Goal: Task Accomplishment & Management: Use online tool/utility

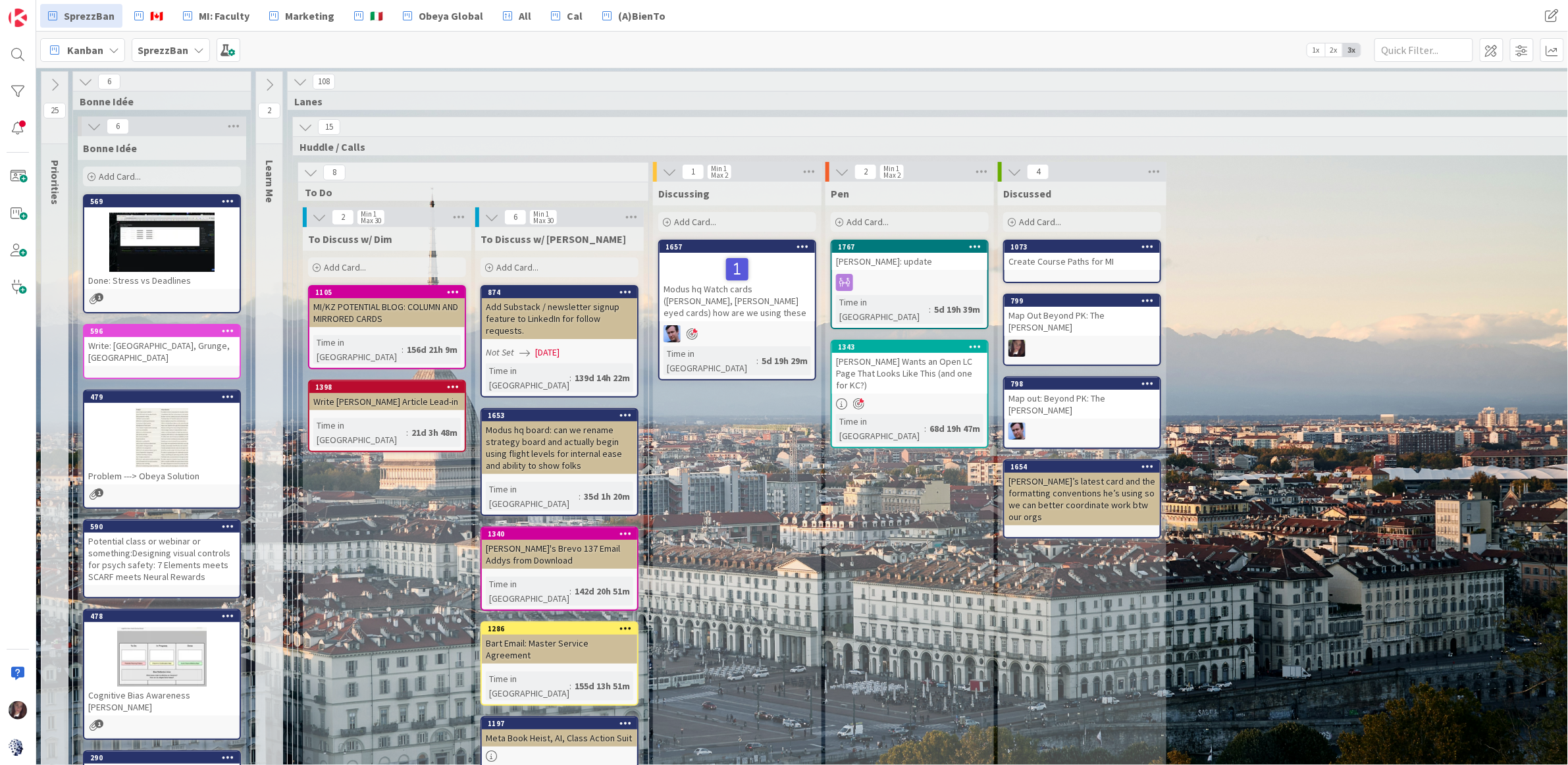
click at [161, 49] on b "SprezzBan" at bounding box center [163, 49] width 51 height 13
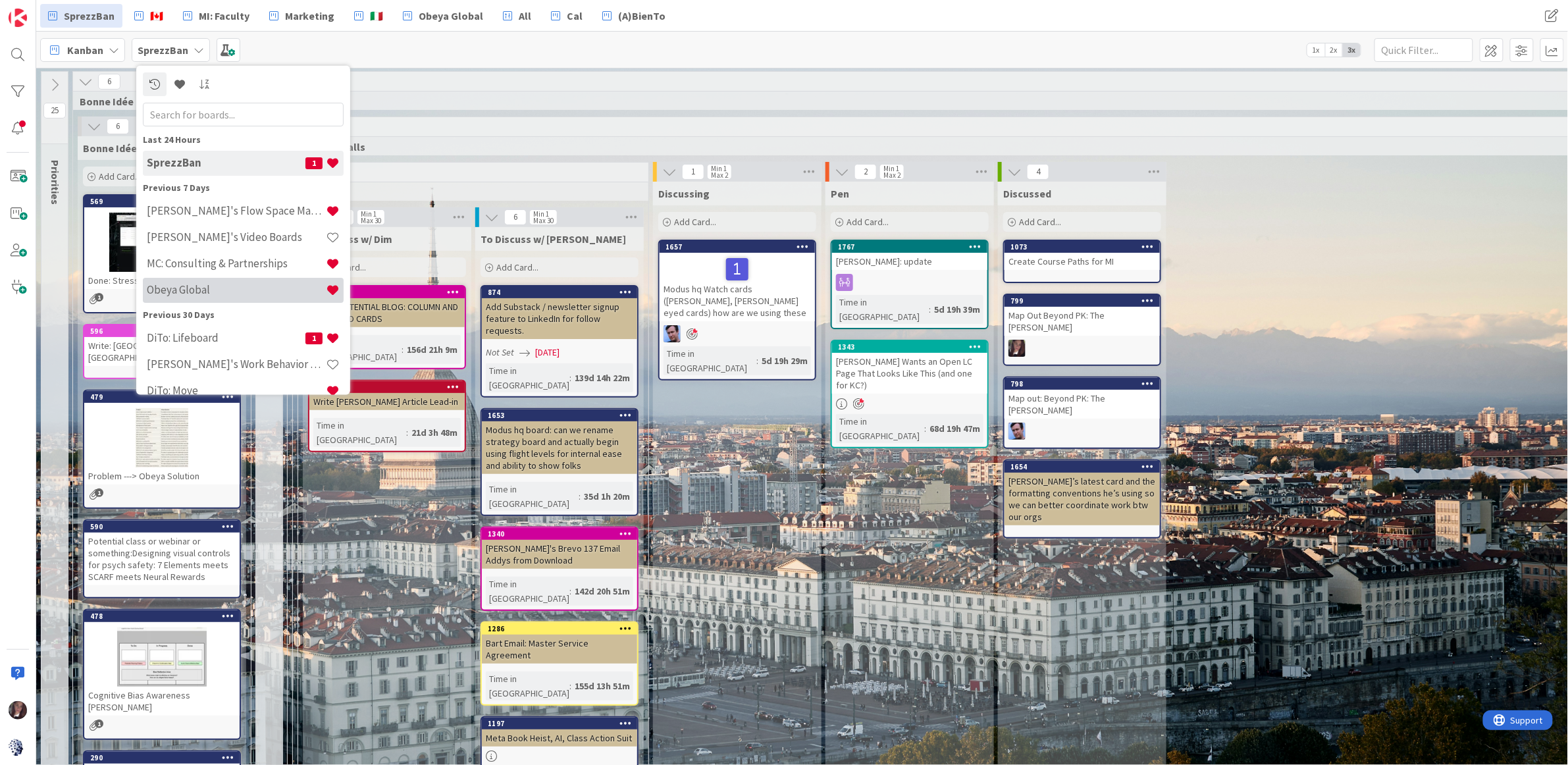
click at [190, 289] on h4 "Obeya Global" at bounding box center [236, 289] width 179 height 13
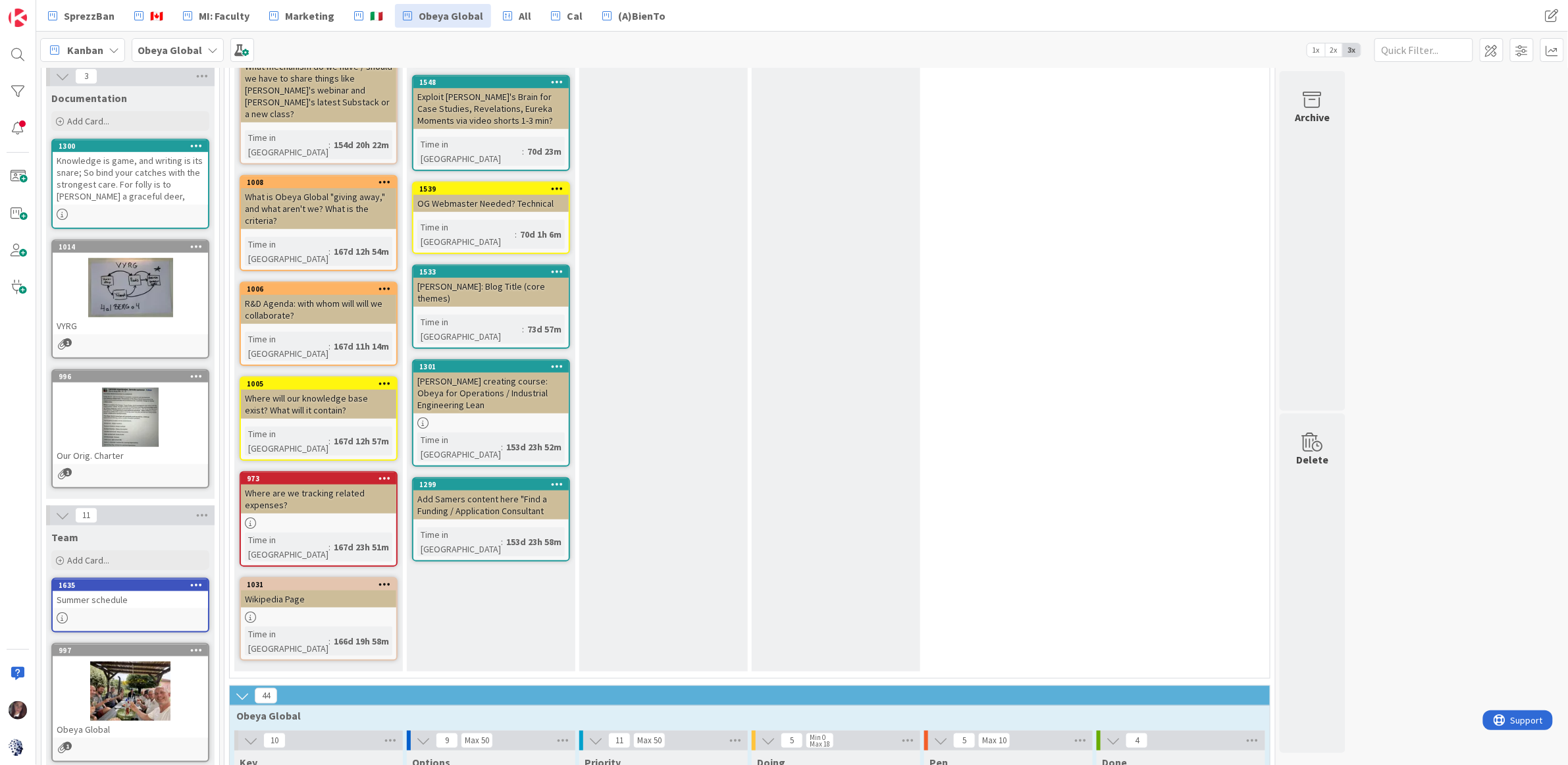
scroll to position [372, 0]
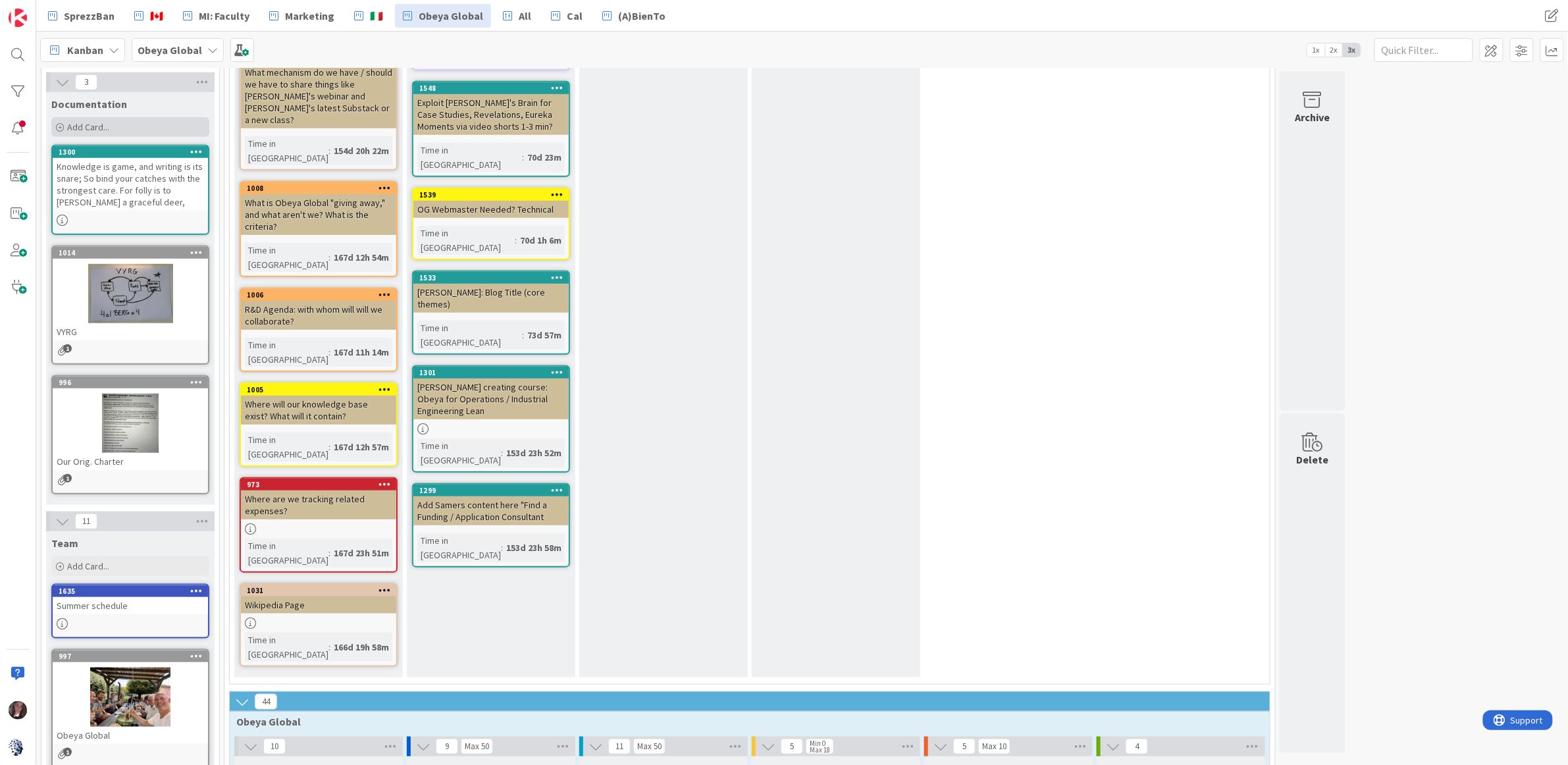
click at [101, 125] on span "Add Card..." at bounding box center [88, 128] width 42 height 12
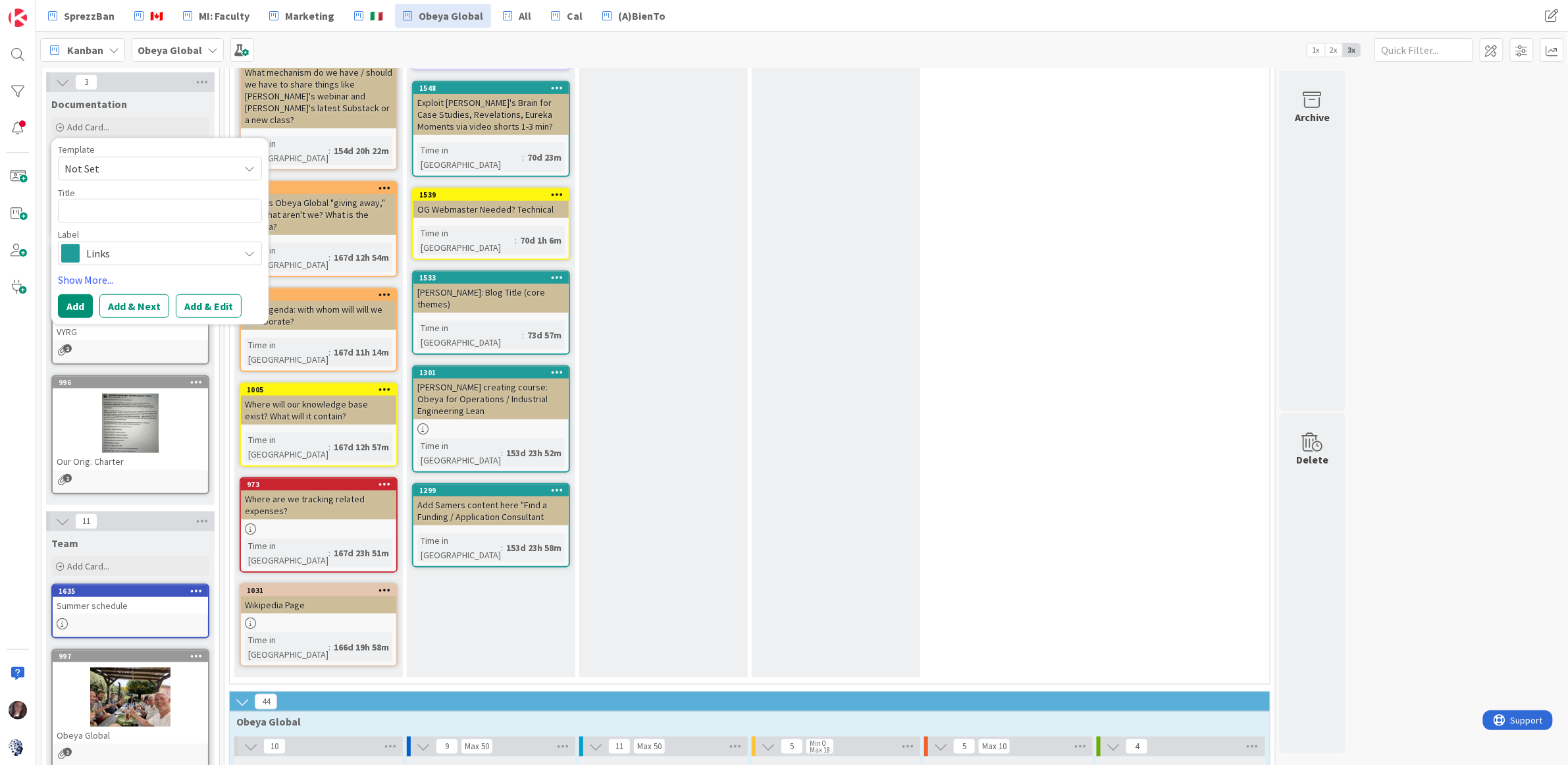
type textarea "x"
type textarea "P"
type textarea "x"
type textarea "O"
type textarea "x"
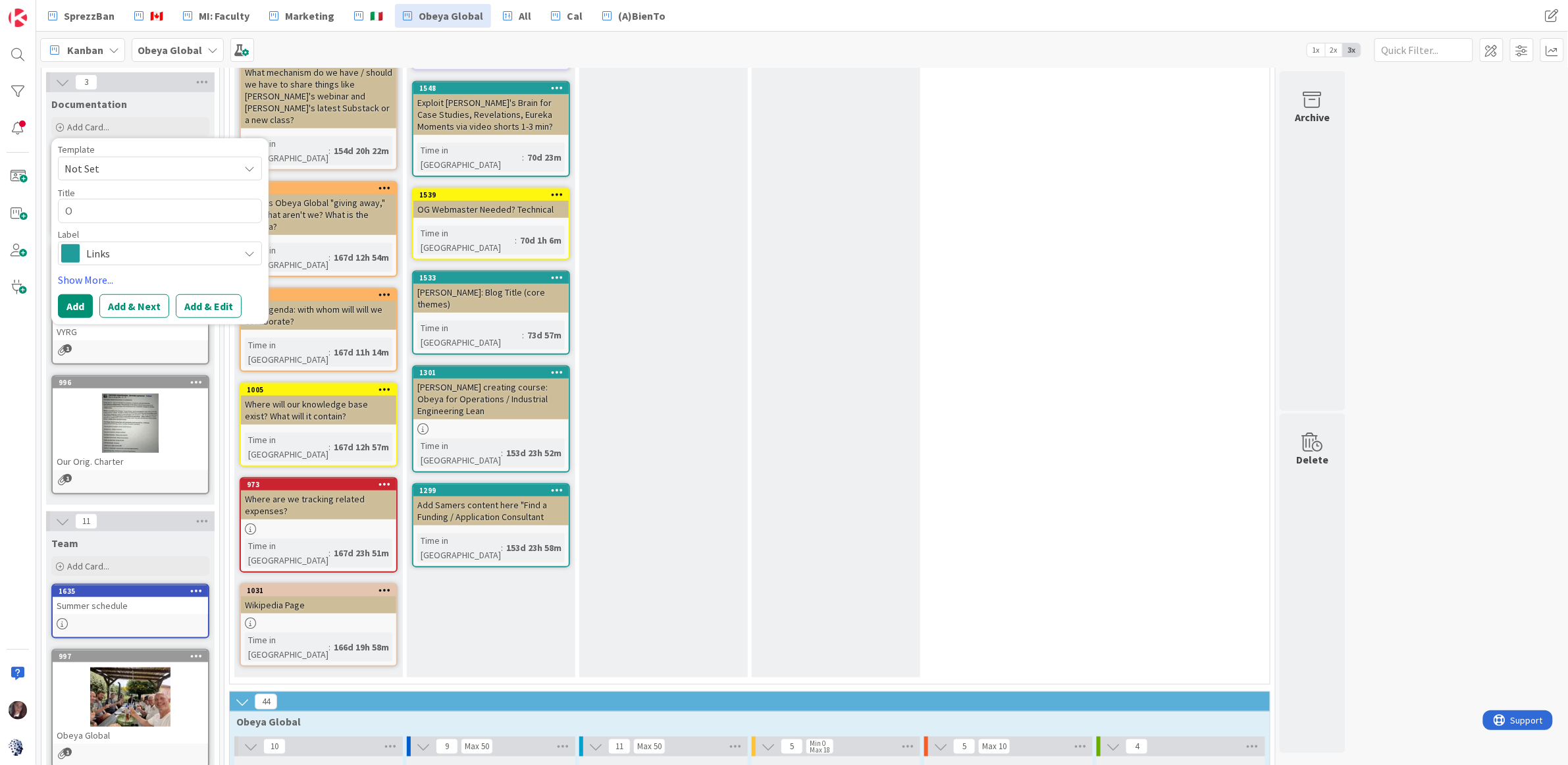
type textarea "Ob"
type textarea "x"
type textarea "Obe"
type textarea "x"
type textarea "Obey"
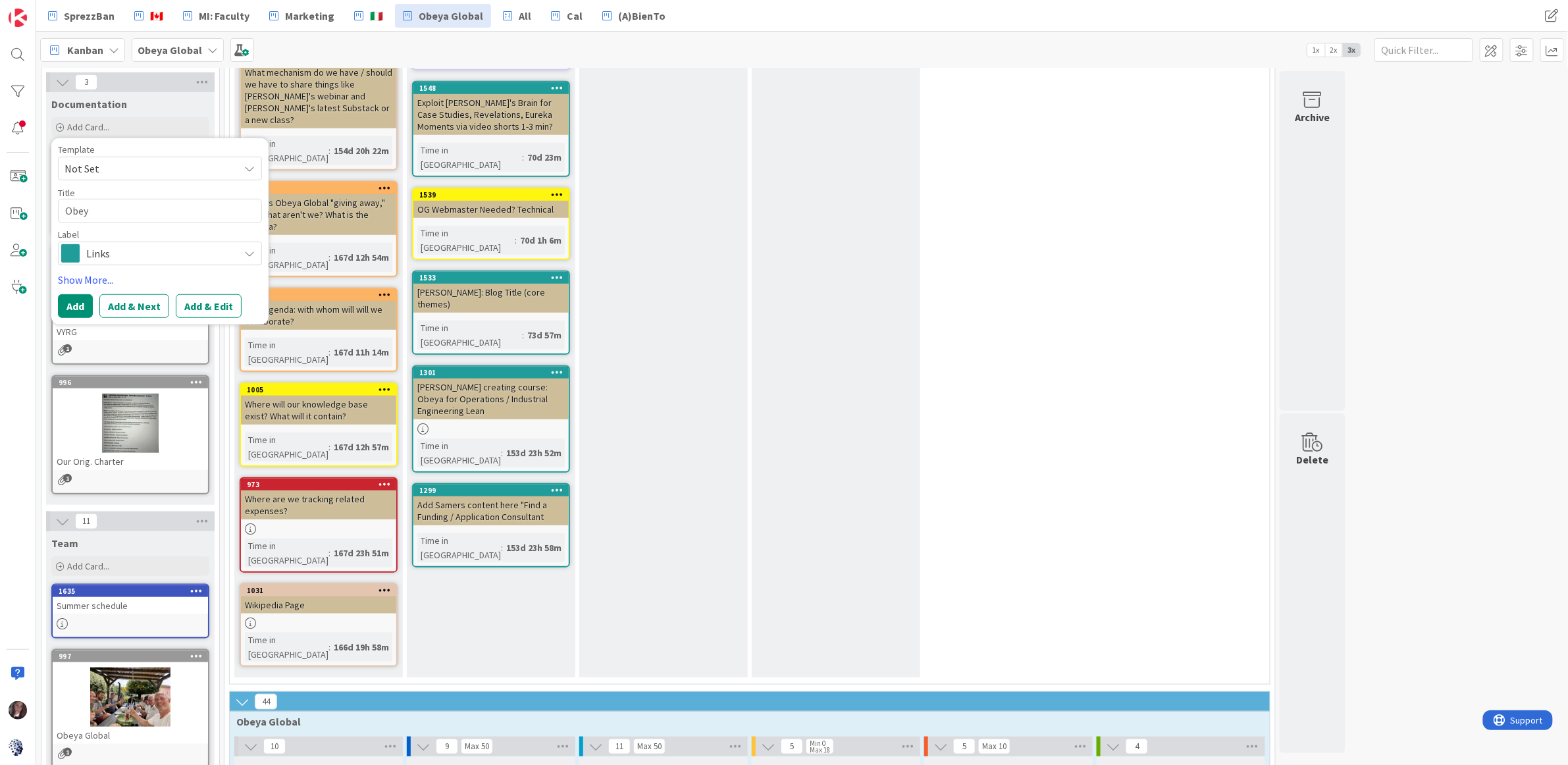
type textarea "x"
type textarea "Obeya"
type textarea "x"
type textarea "Obeya"
type textarea "x"
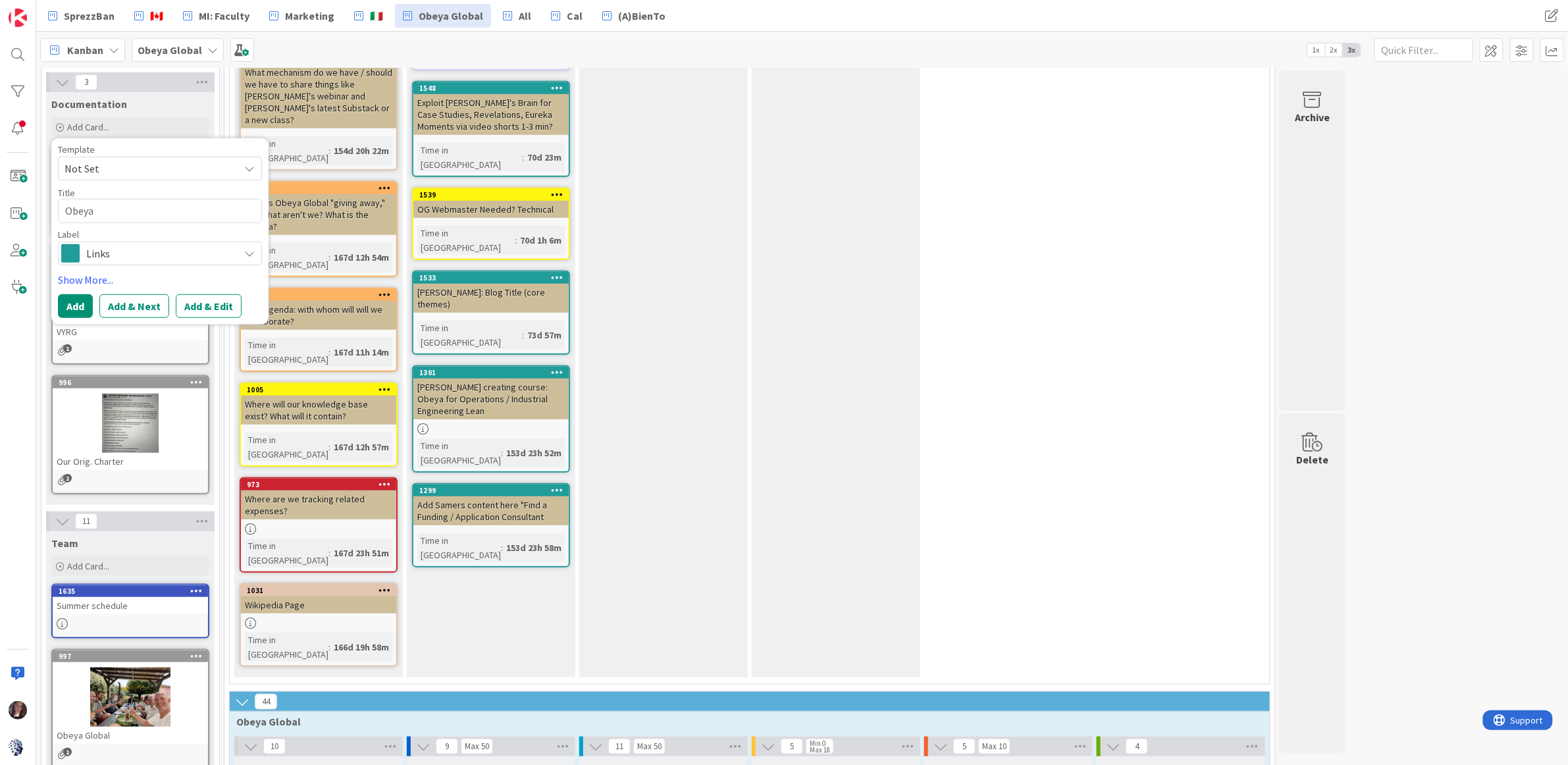
type textarea "Obeya P"
type textarea "x"
type textarea "Obeya PA"
type textarea "x"
type textarea "Obeya PAS"
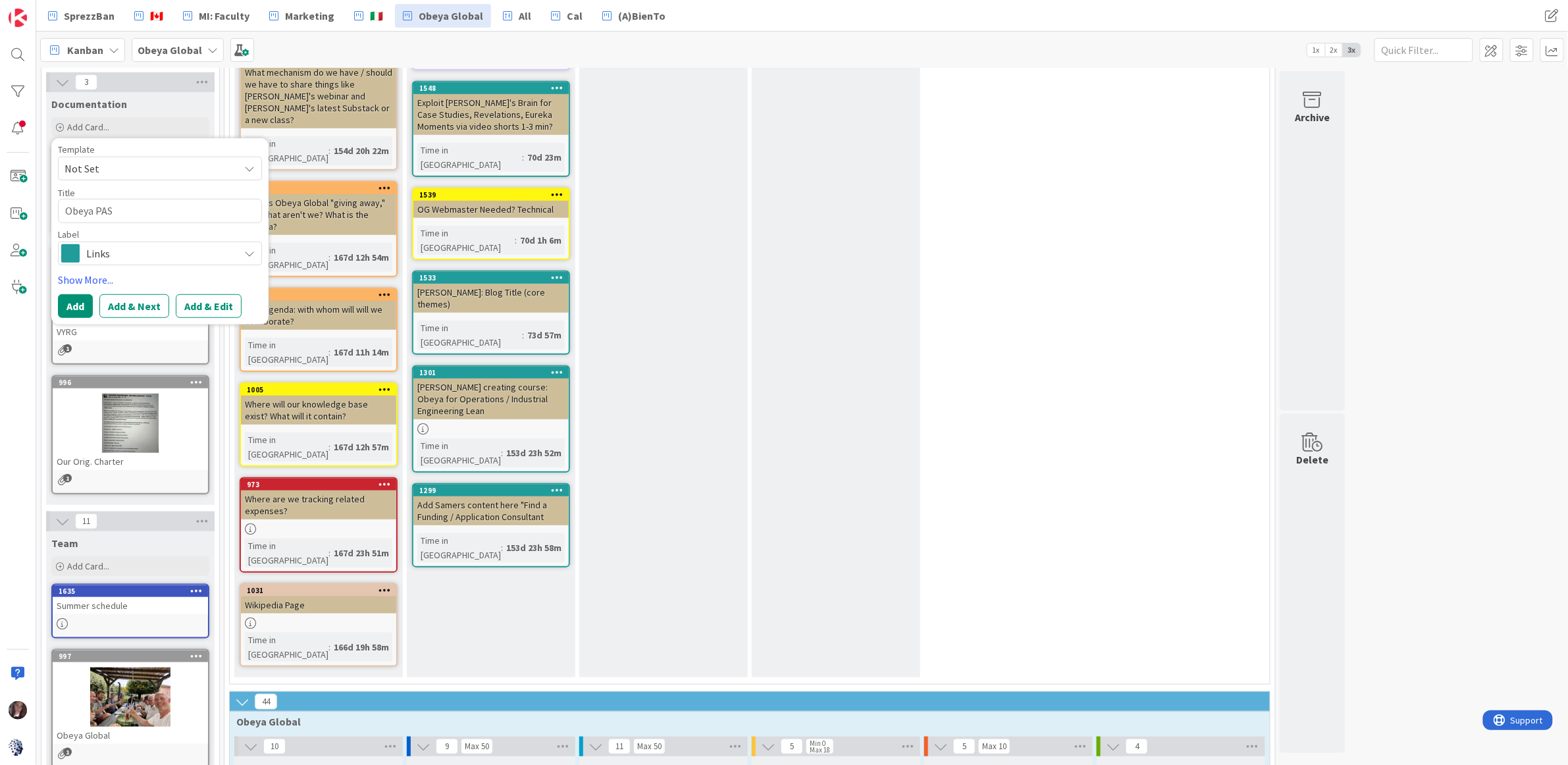
type textarea "x"
type textarea "Obeya PAS"
type textarea "x"
type textarea "Obeya PAS f"
type textarea "x"
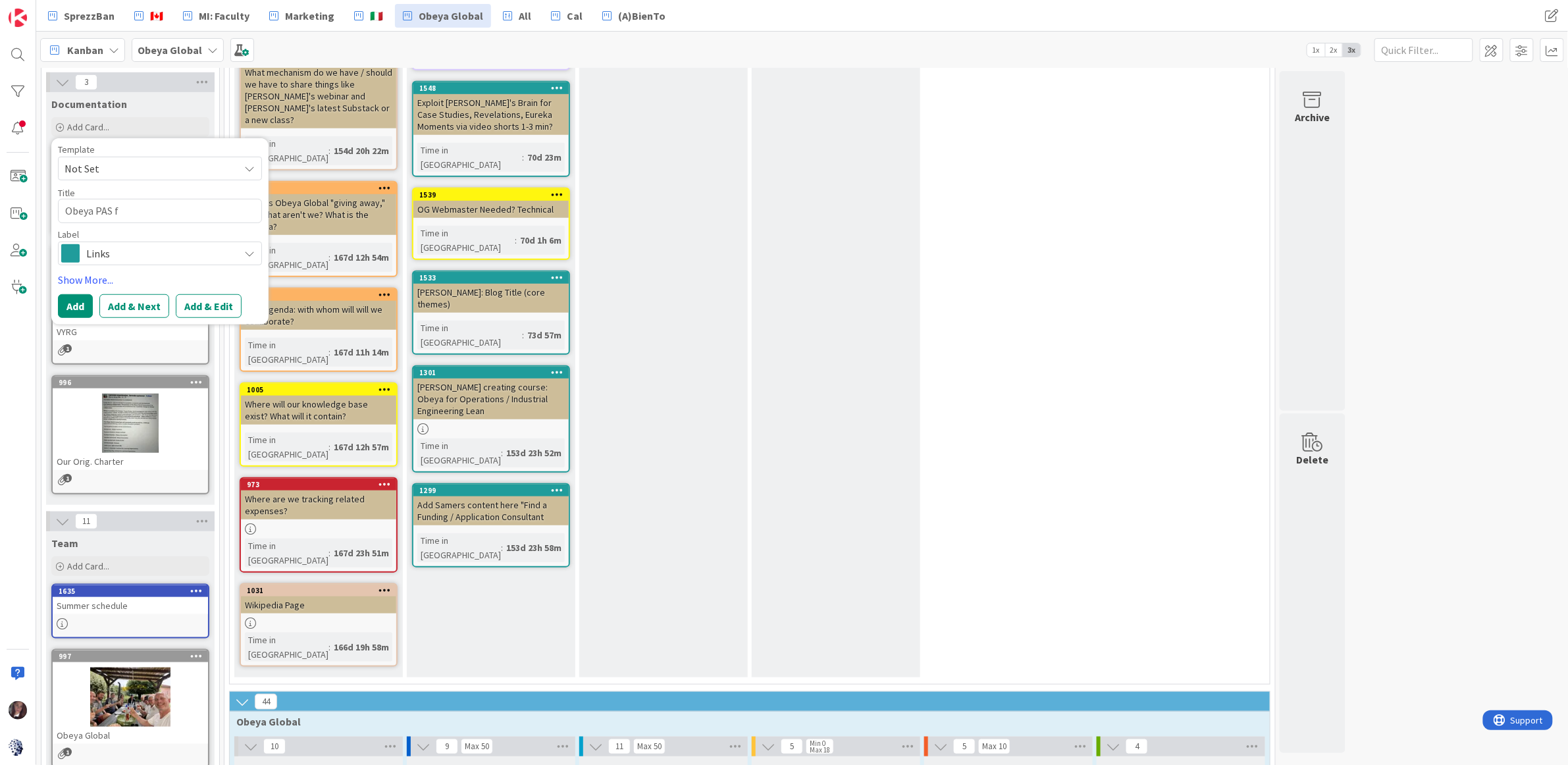
type textarea "Obeya PAS fo"
type textarea "x"
type textarea "Obeya PAS for"
type textarea "x"
type textarea "Obeya PAS for"
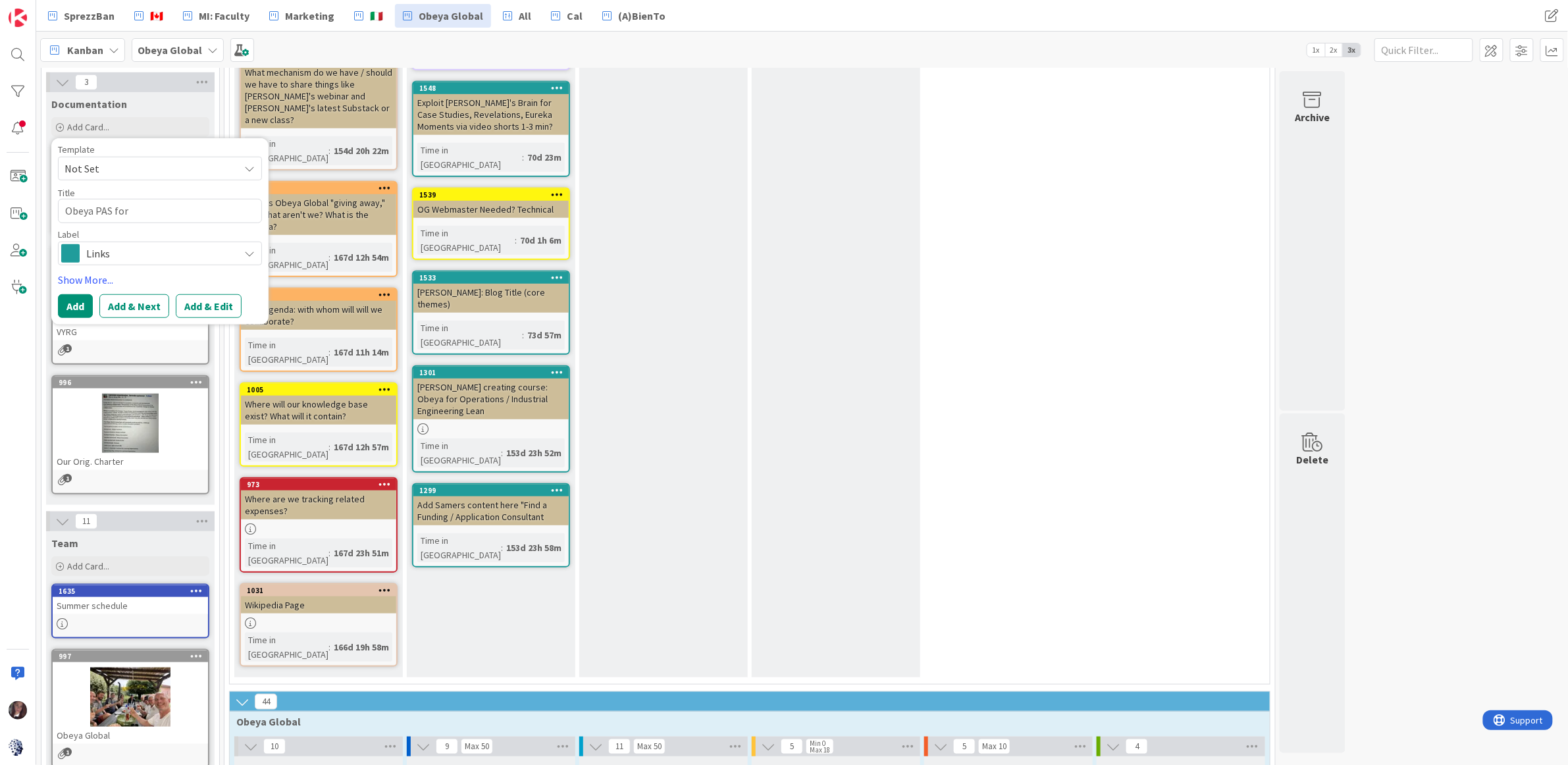
type textarea "x"
type textarea "Obeya PAS for M"
type textarea "x"
type textarea "Obeya PAS for Ma"
type textarea "x"
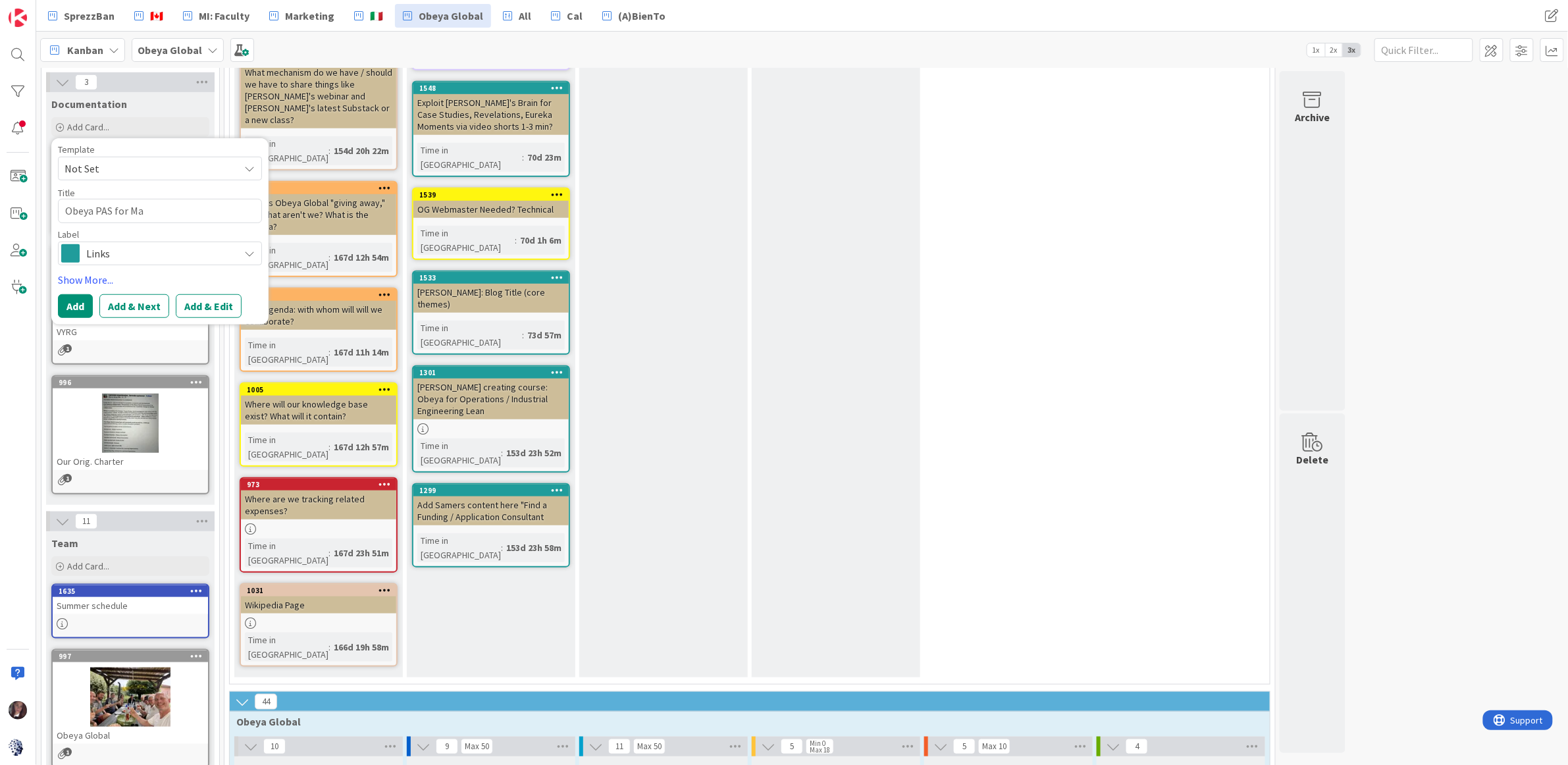
type textarea "Obeya PAS for Mar"
type textarea "x"
type textarea "Obeya PAS for Mark"
type textarea "x"
type textarea "Obeya PAS for Marke"
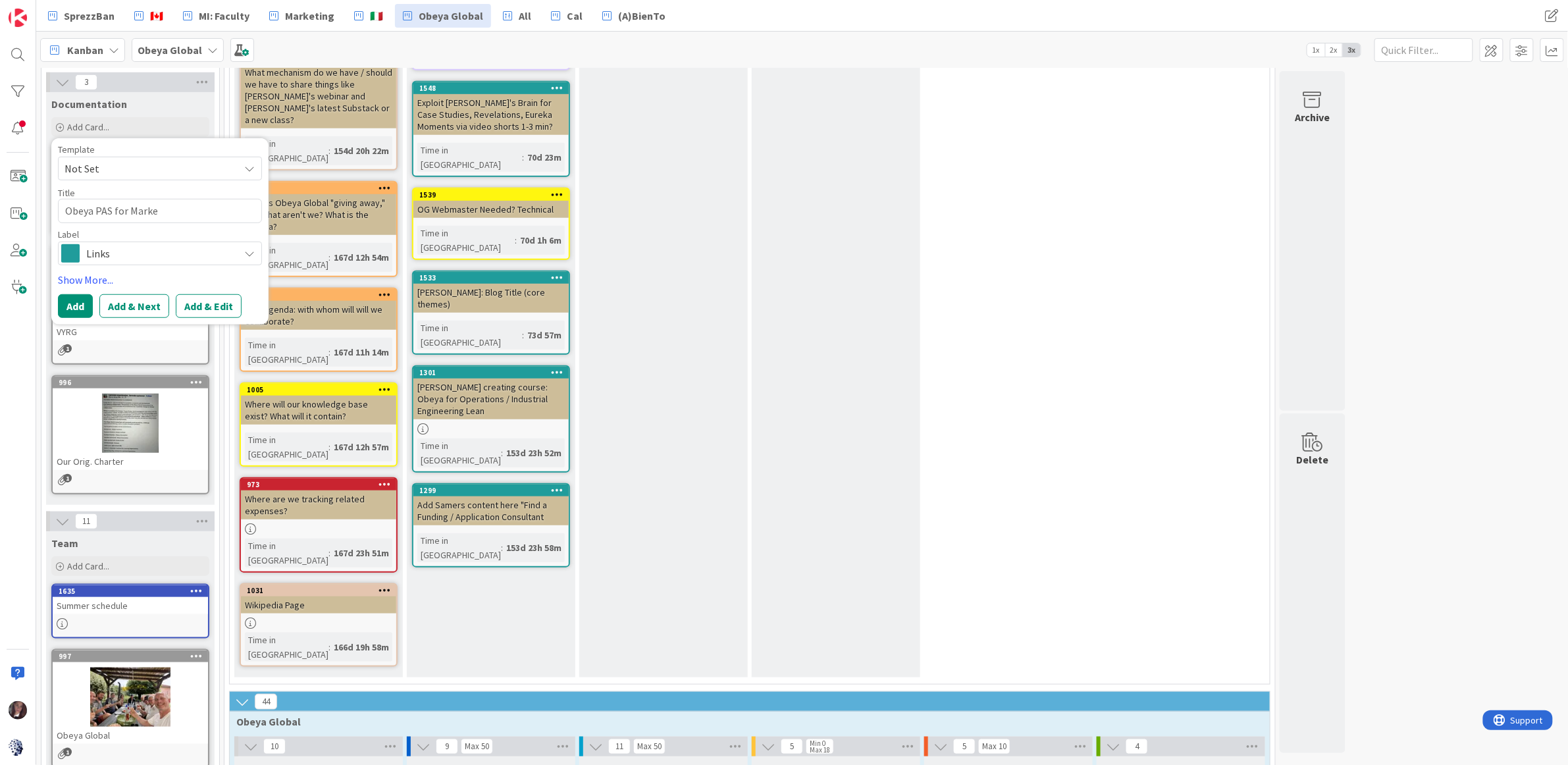
type textarea "x"
type textarea "Obeya PAS for Market"
type textarea "x"
type textarea "Obeya PAS for Marketi"
type textarea "x"
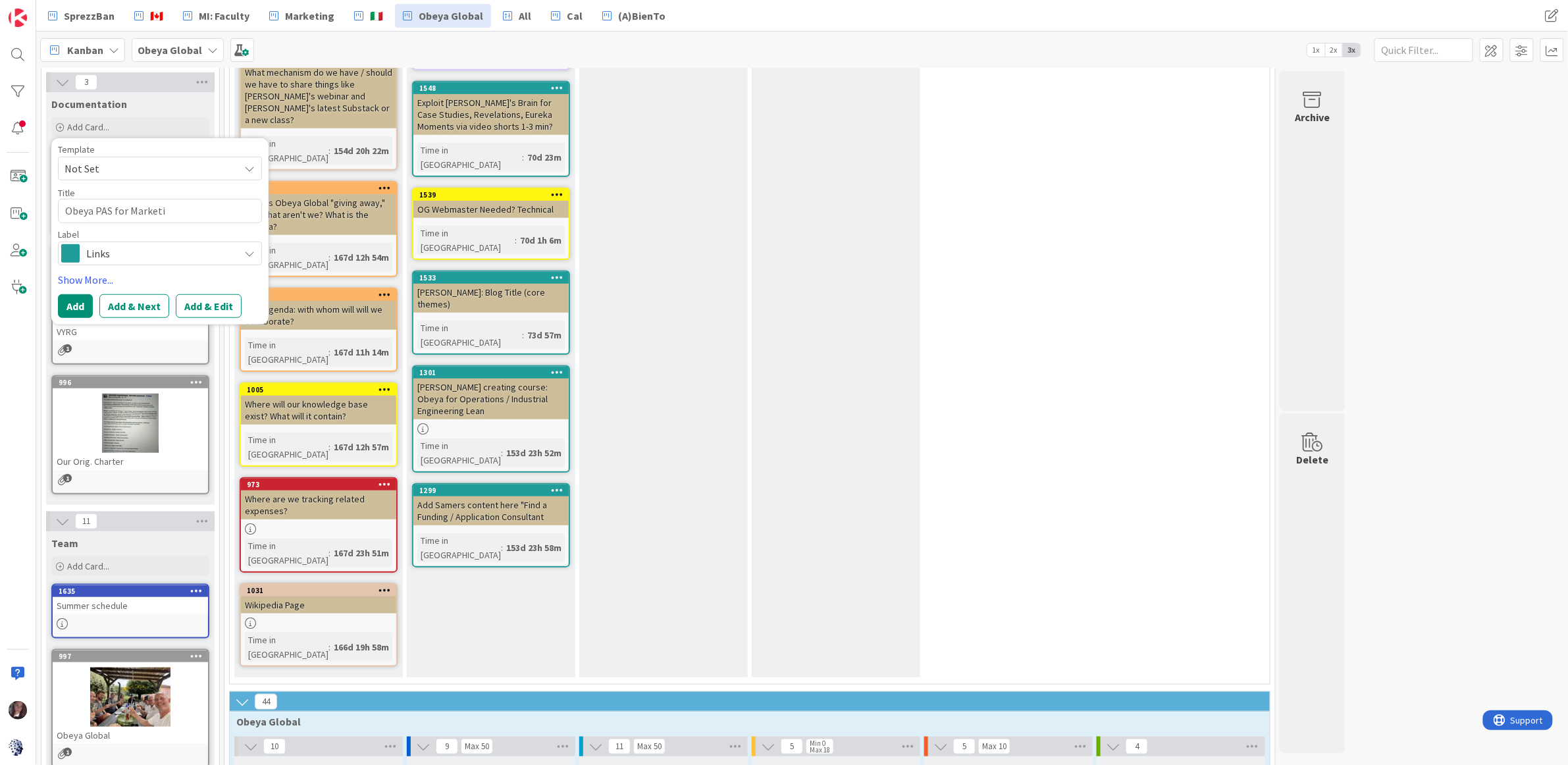
type textarea "Obeya PAS for Marketin"
type textarea "x"
type textarea "Obeya PAS for Marketing"
type textarea "x"
type textarea "Obeya PAS for Marketing"
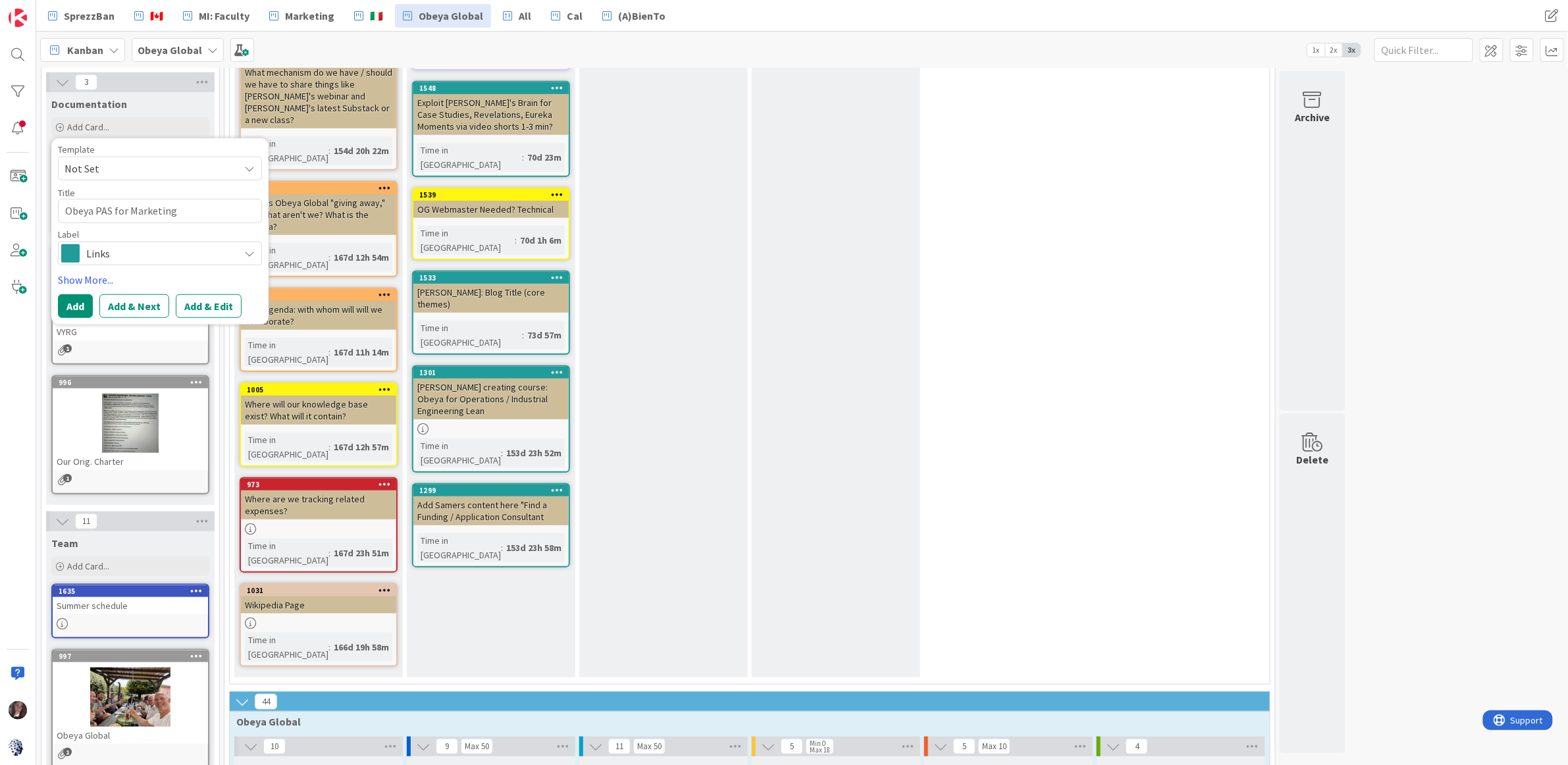
type textarea "x"
type textarea "Obeya PAS for Marketing ("
type textarea "x"
type textarea "Obeya PAS for Marketing (I"
type textarea "x"
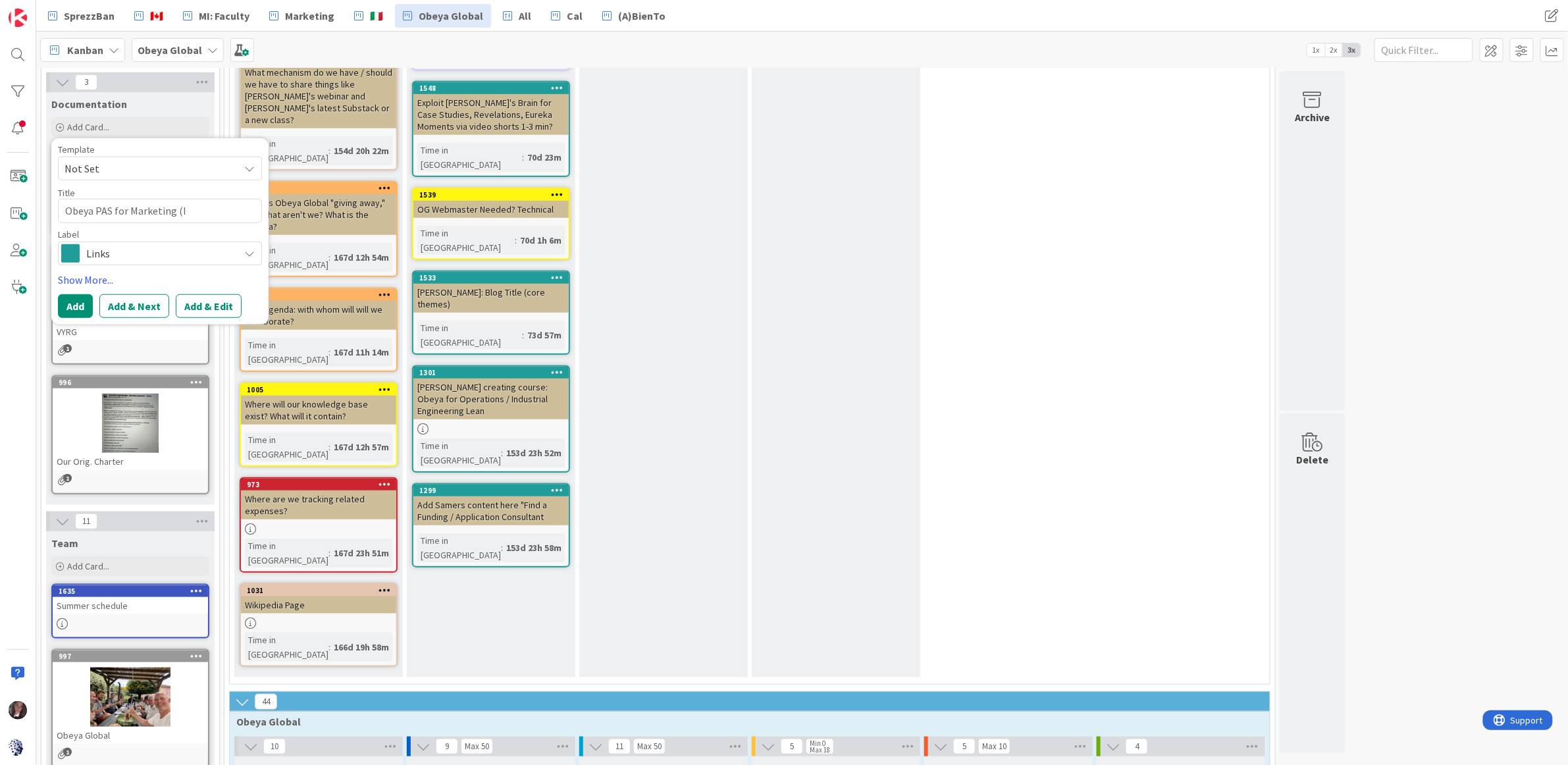
type textarea "Obeya PAS for Marketing (In"
type textarea "x"
type textarea "Obeya PAS for Marketing (In"
type textarea "x"
type textarea "Obeya PAS for Marketing (In P"
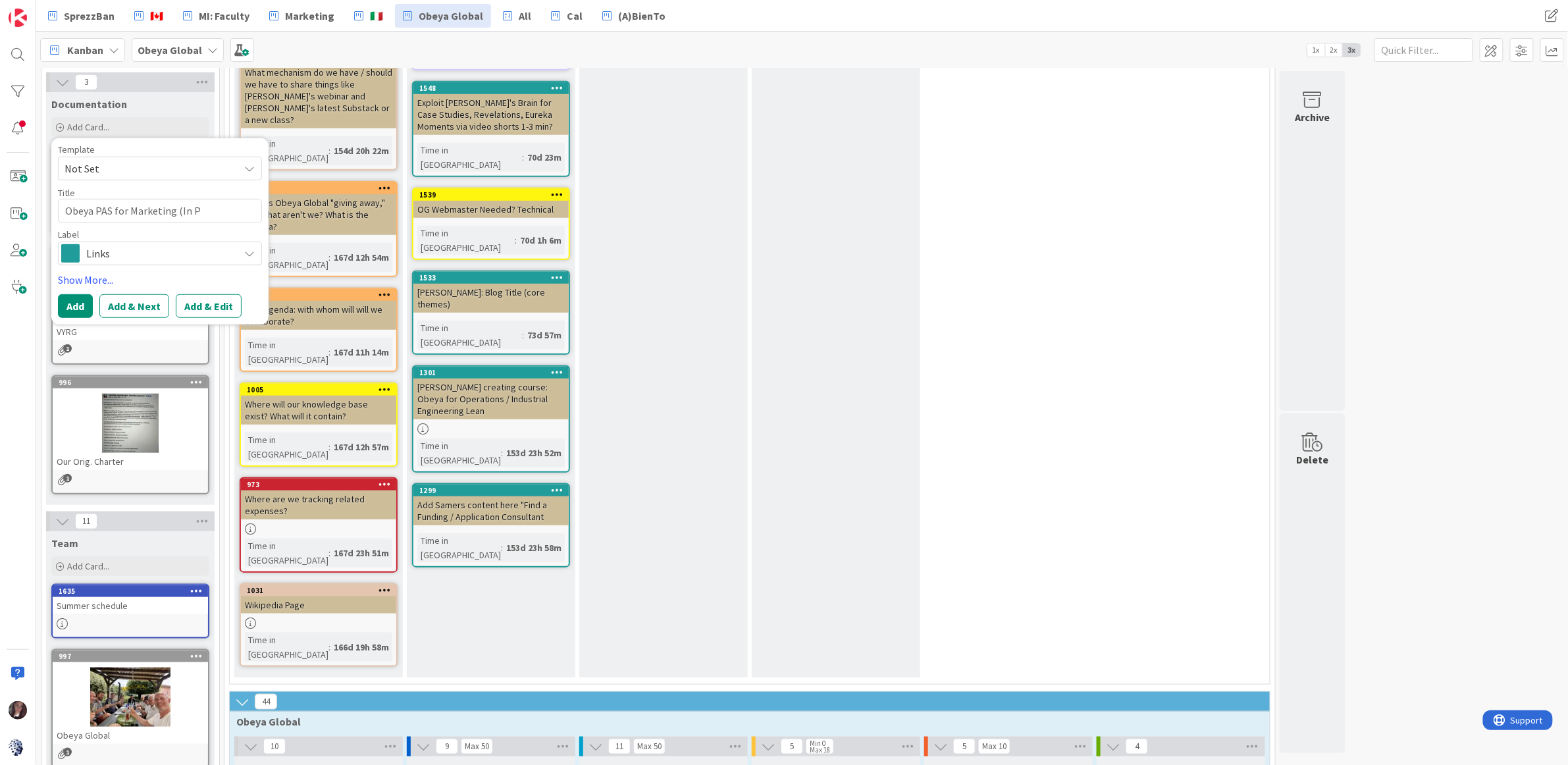
type textarea "x"
type textarea "Obeya PAS for Marketing (In Pr"
type textarea "x"
type textarea "Obeya PAS for Marketing (In Pro"
type textarea "x"
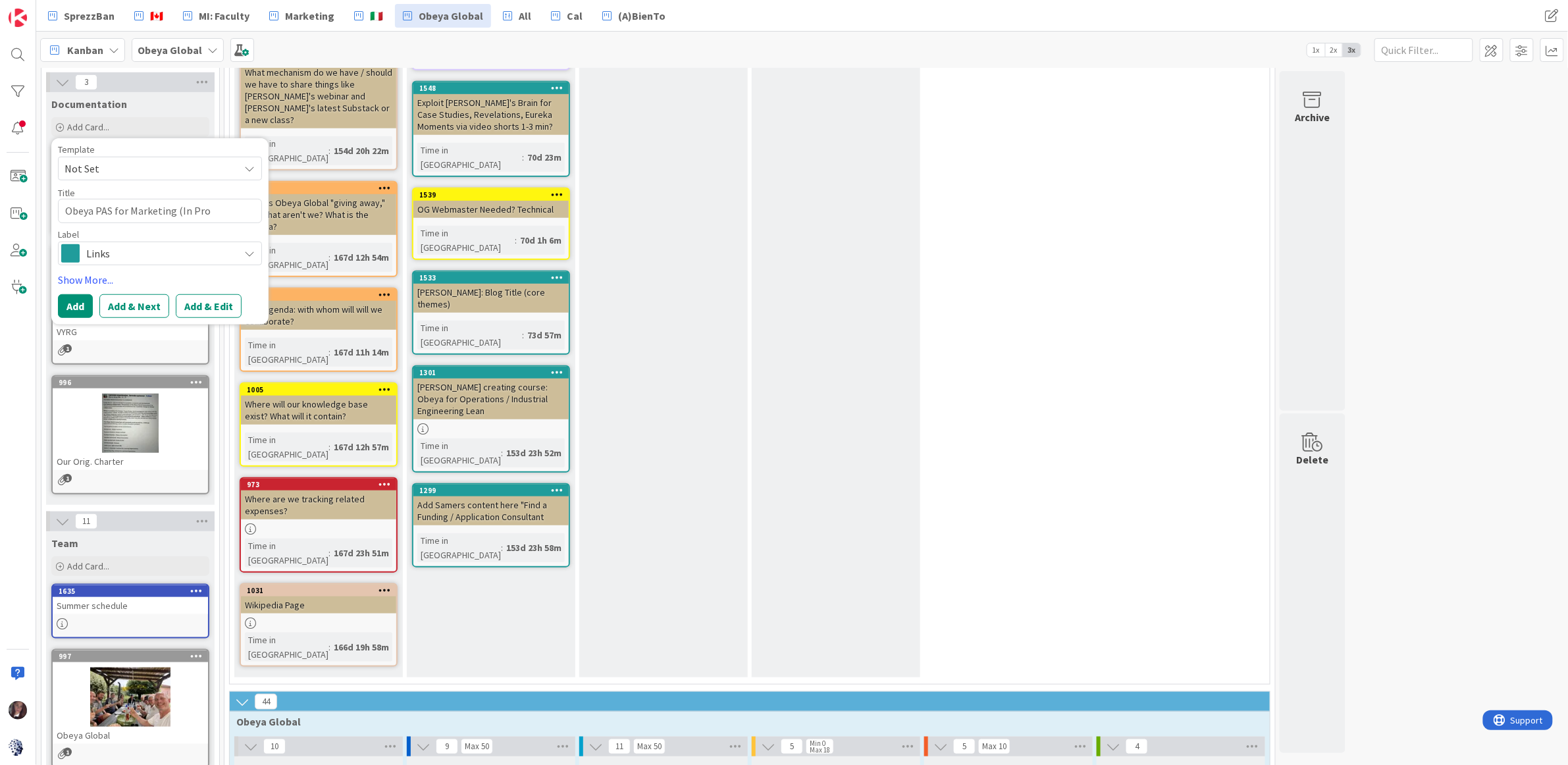
type textarea "Obeya PAS for Marketing (In Proc"
type textarea "x"
type textarea "Obeya PAS for Marketing (In Proce"
type textarea "x"
type textarea "Obeya PAS for Marketing (In Proces"
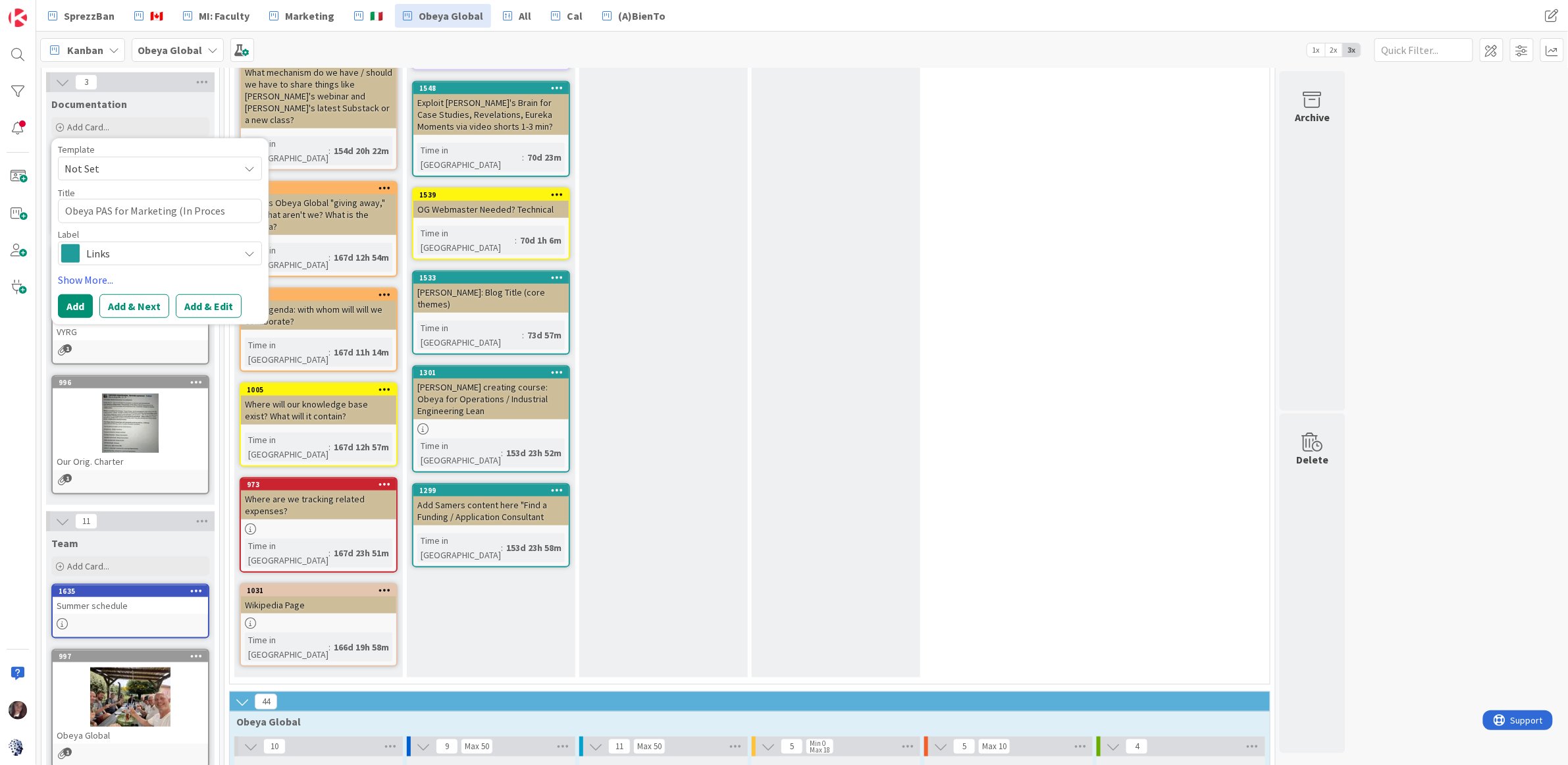
type textarea "x"
type textarea "Obeya PAS for Marketing (In Process"
type textarea "x"
type textarea "Obeya PAS for Marketing (In Process)"
click at [210, 303] on button "Add & Edit" at bounding box center [208, 306] width 65 height 24
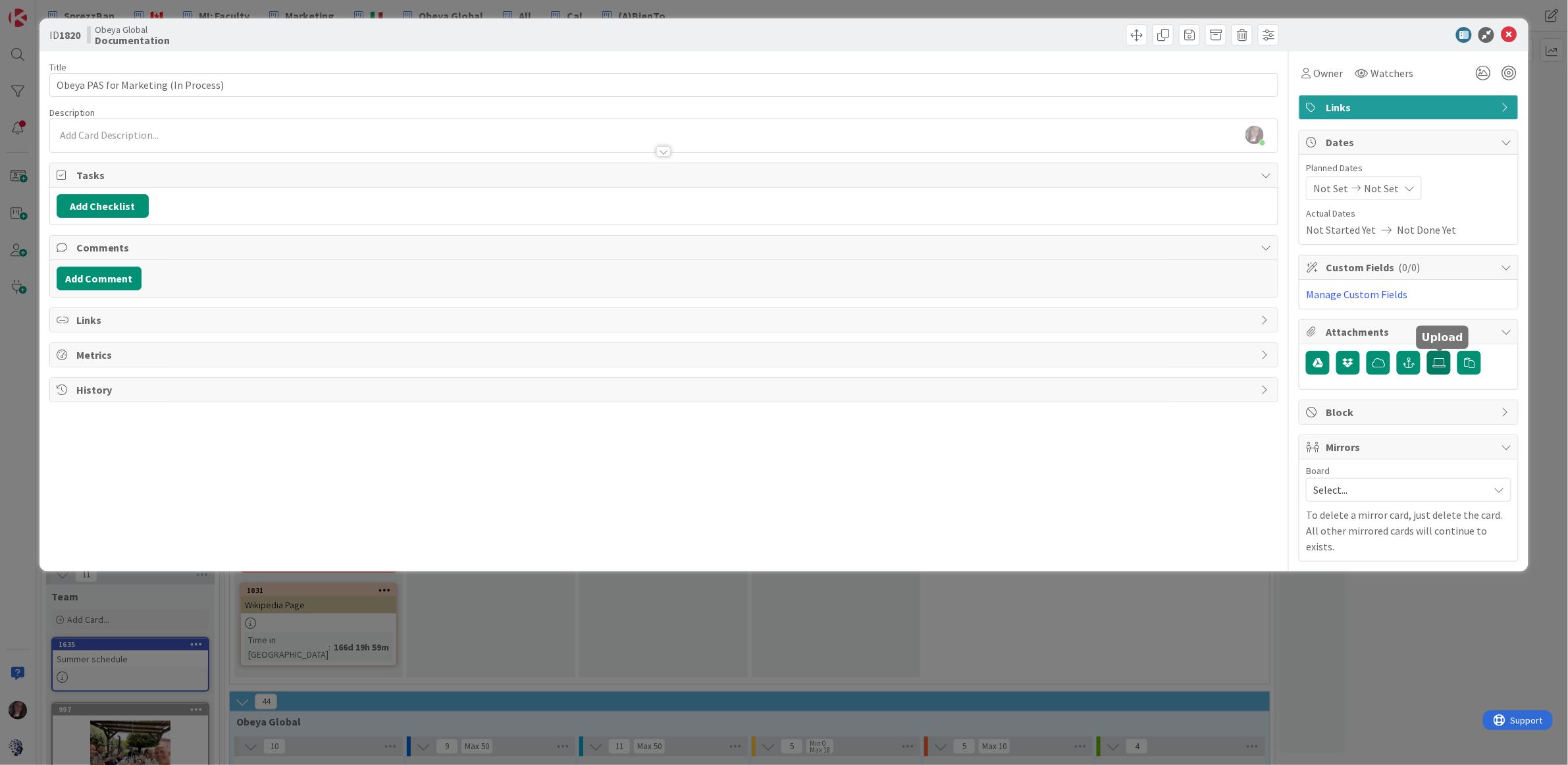
click at [1442, 361] on icon at bounding box center [1438, 363] width 13 height 10
click at [1427, 351] on input "file" at bounding box center [1427, 351] width 0 height 0
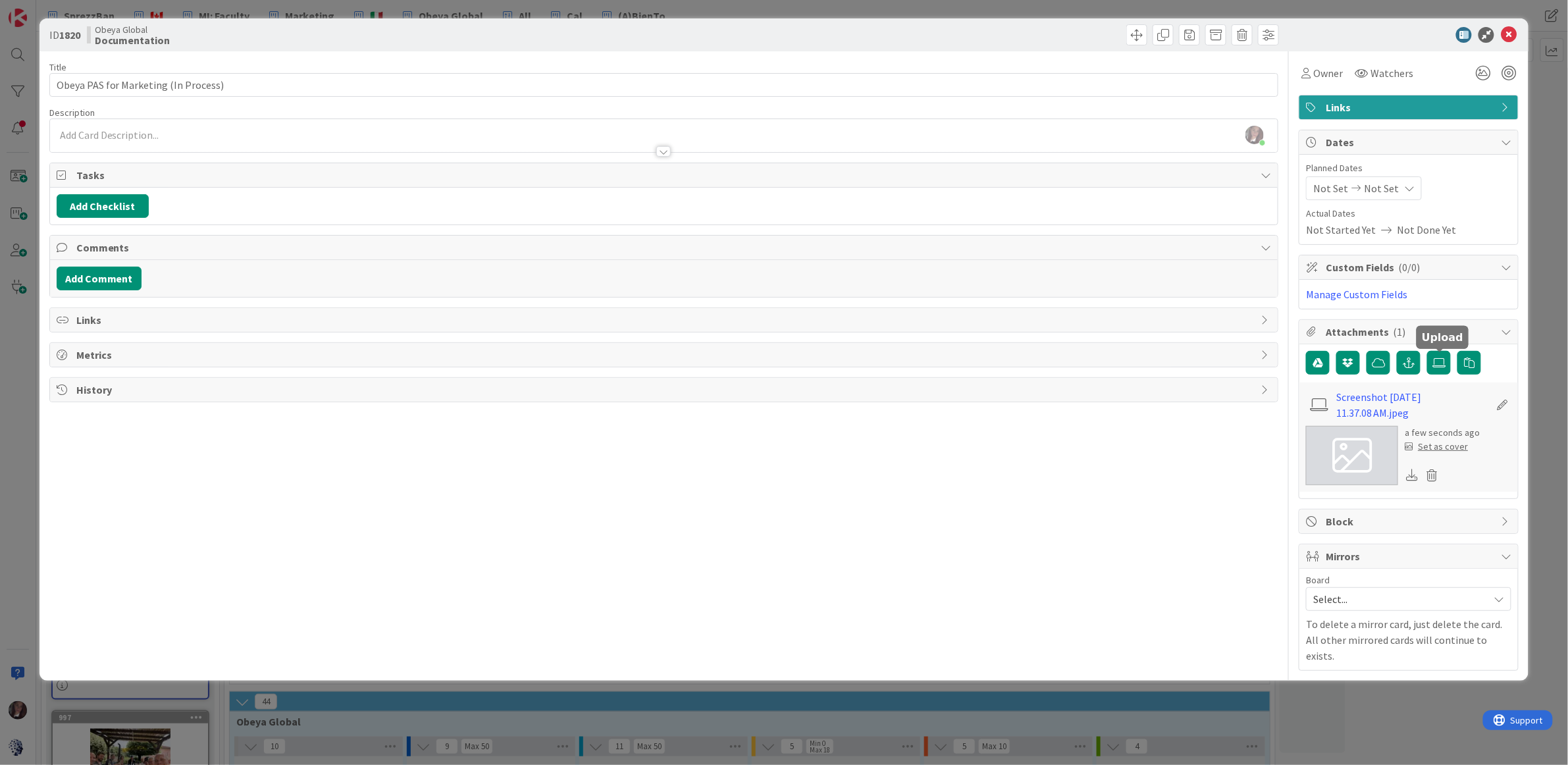
click at [1442, 449] on div "Set as cover" at bounding box center [1436, 446] width 63 height 14
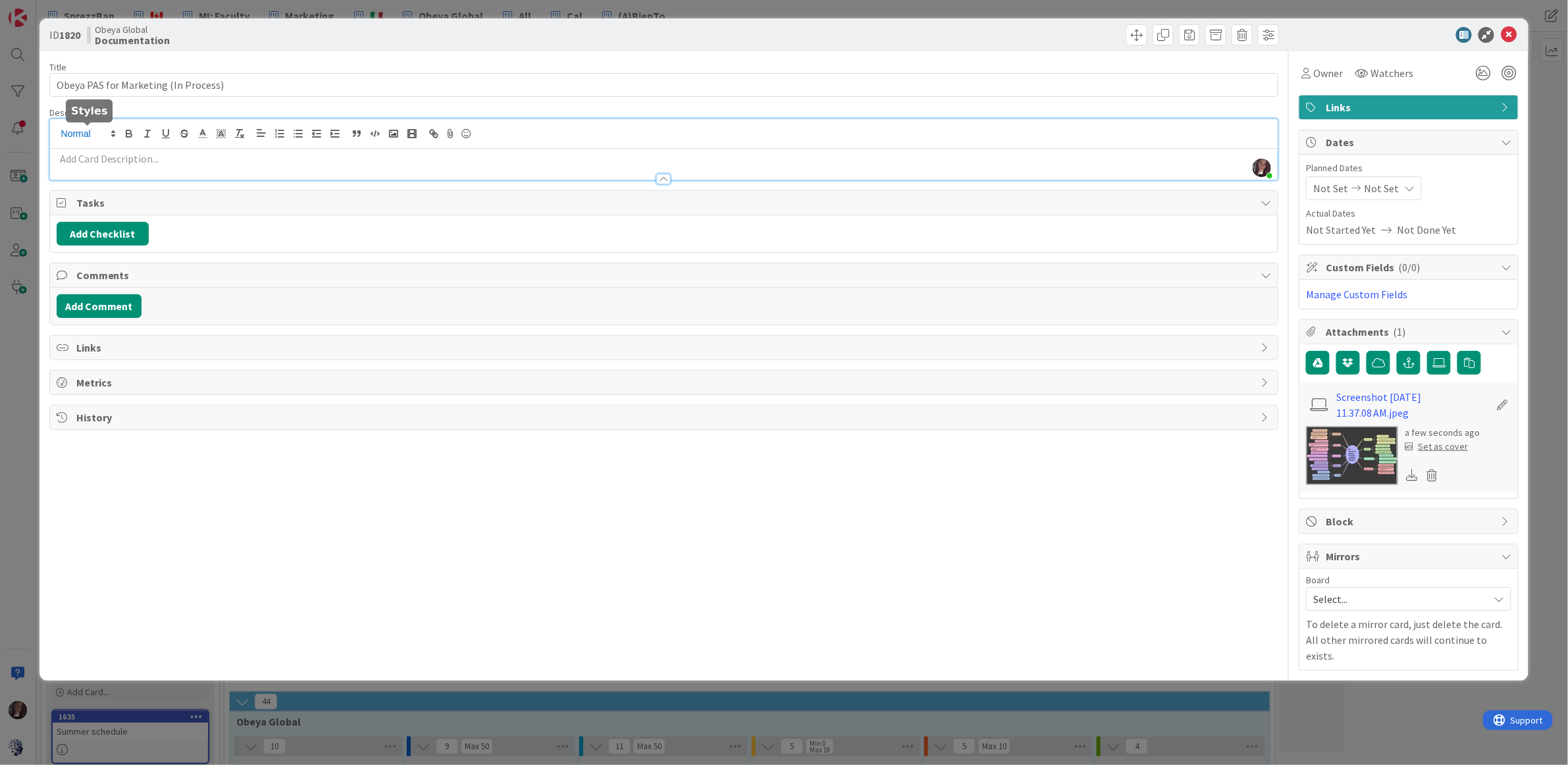
click at [118, 127] on div "Tonianne DeMaria just joined" at bounding box center [664, 149] width 1228 height 60
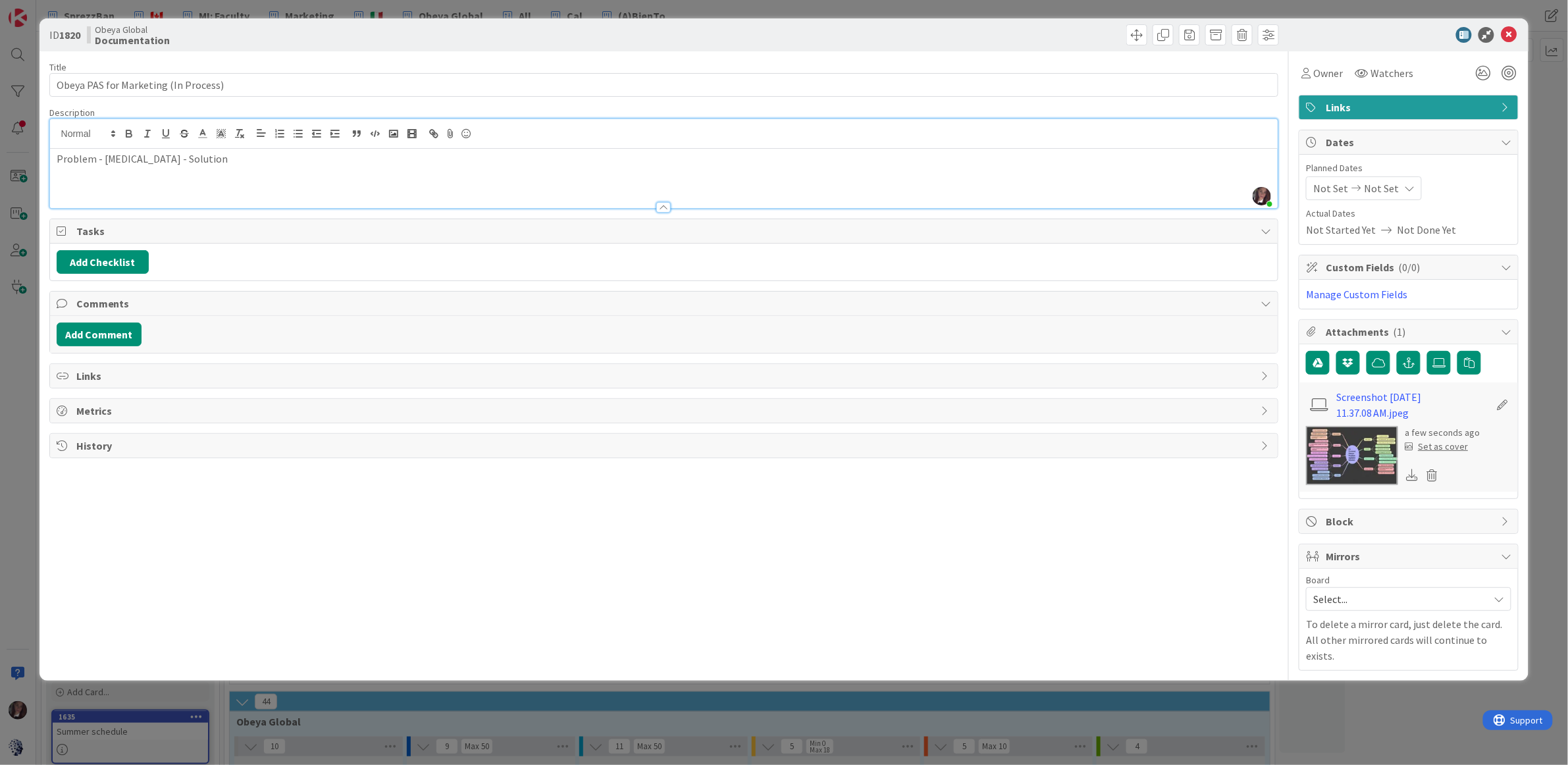
click at [235, 167] on div "Problem - Agitation - Solution" at bounding box center [664, 178] width 1228 height 60
click at [1510, 37] on icon at bounding box center [1509, 35] width 16 height 16
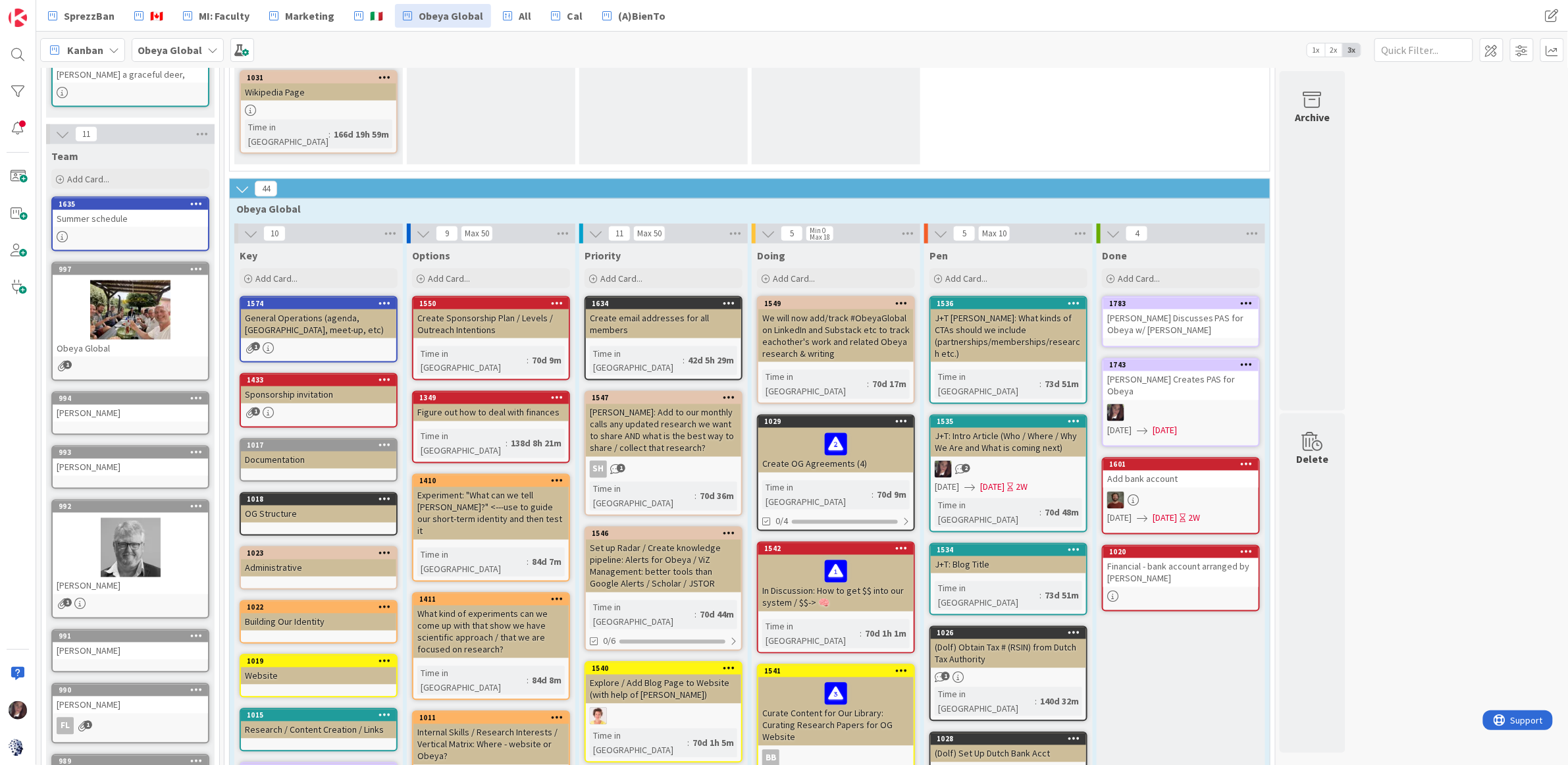
scroll to position [887, 0]
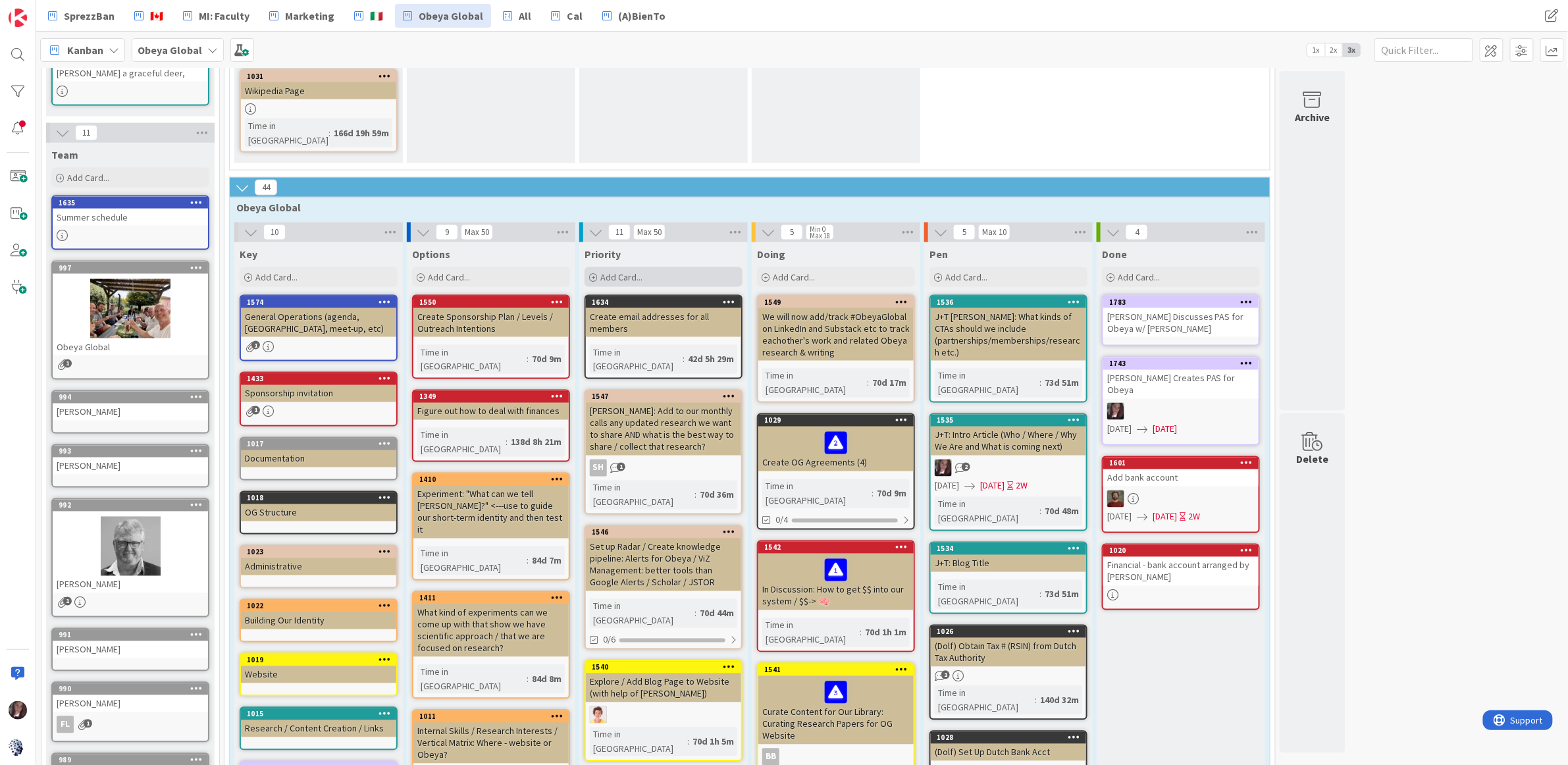
click at [651, 267] on div "Add Card..." at bounding box center [664, 276] width 158 height 20
click at [643, 267] on div "Add Card..." at bounding box center [664, 276] width 158 height 20
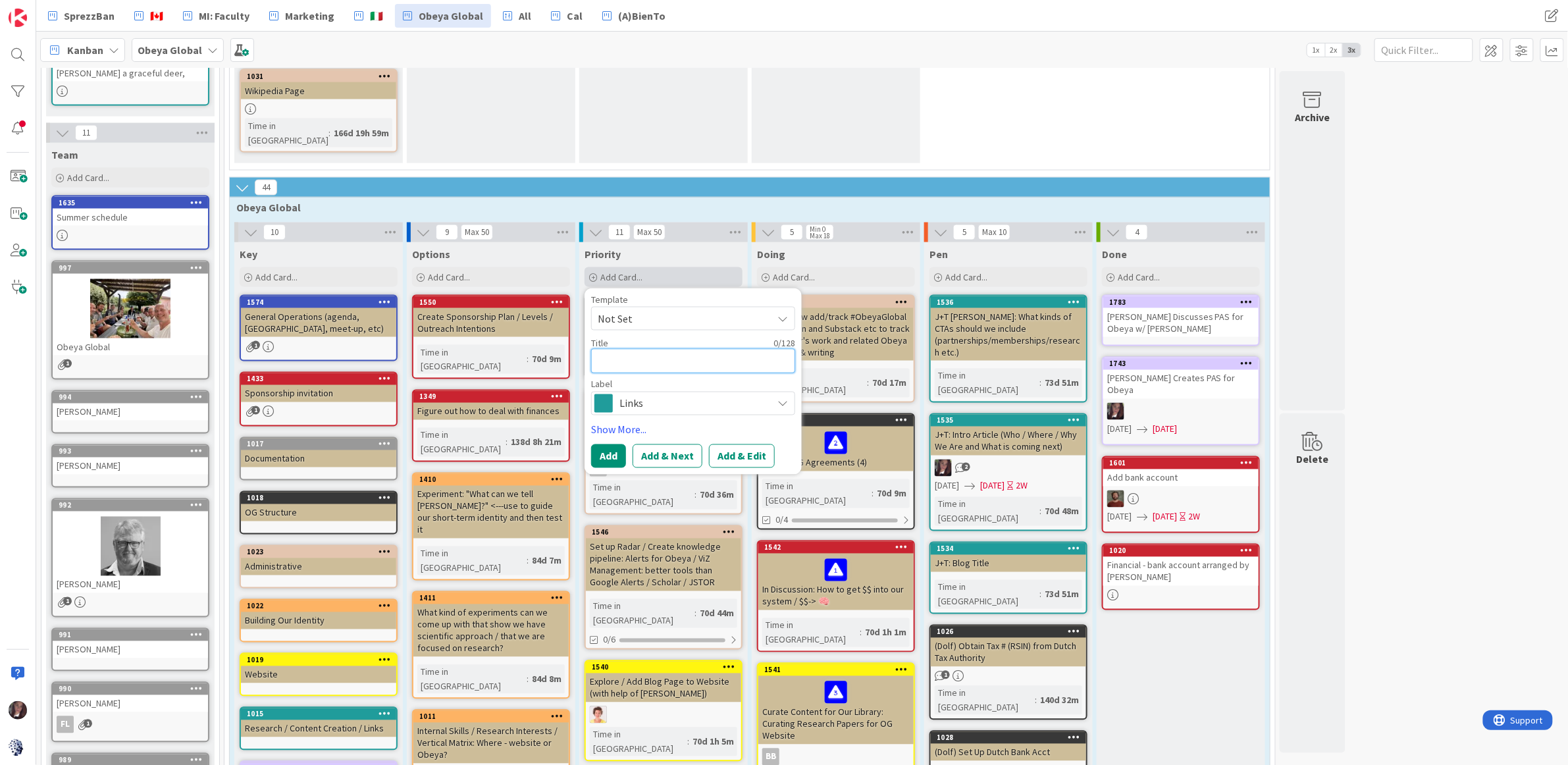
type textarea "x"
type textarea "S"
type textarea "x"
type textarea "Se"
type textarea "x"
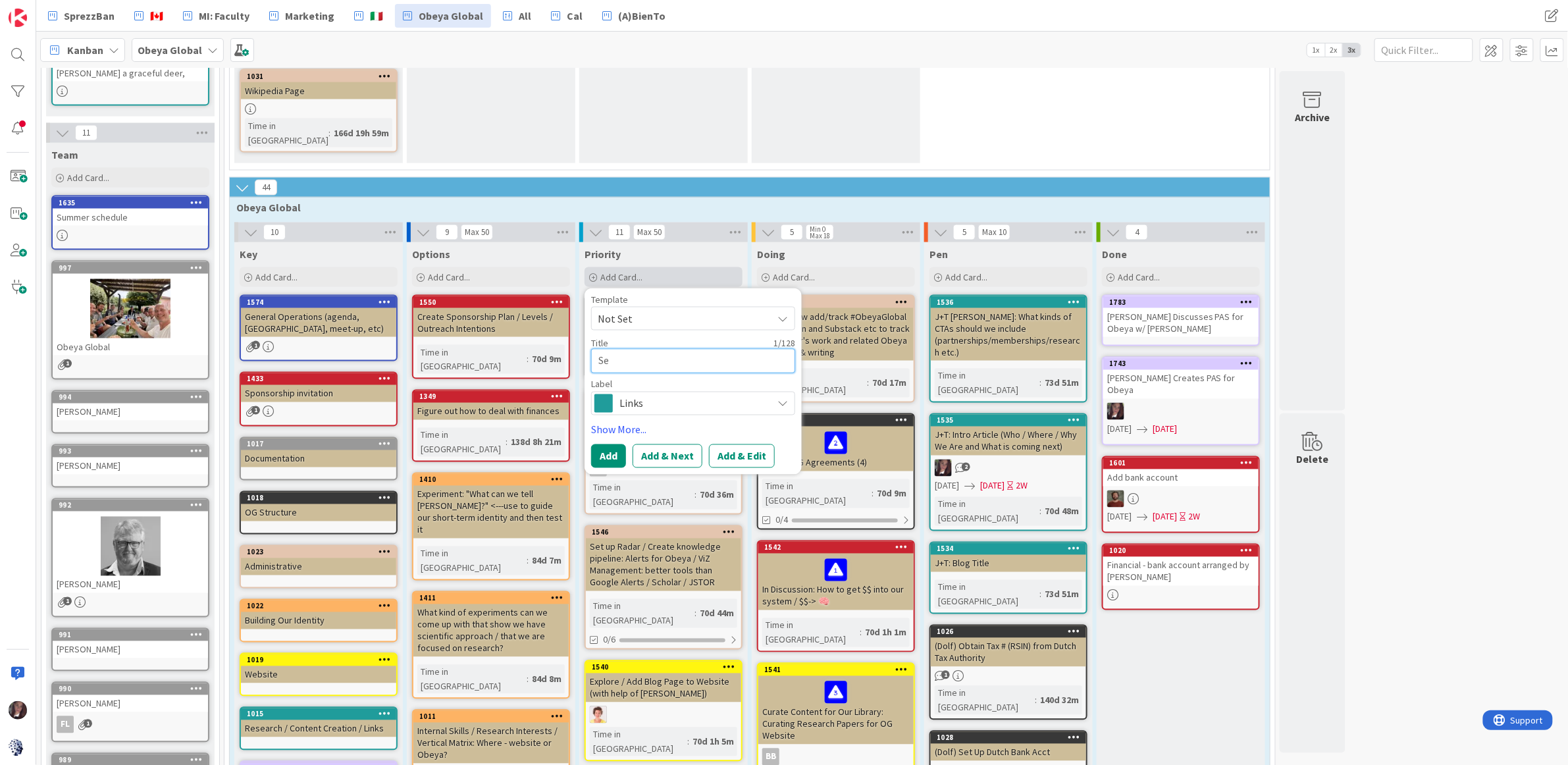
type textarea "Set"
type textarea "x"
type textarea "Set"
type textarea "x"
type textarea "Set U"
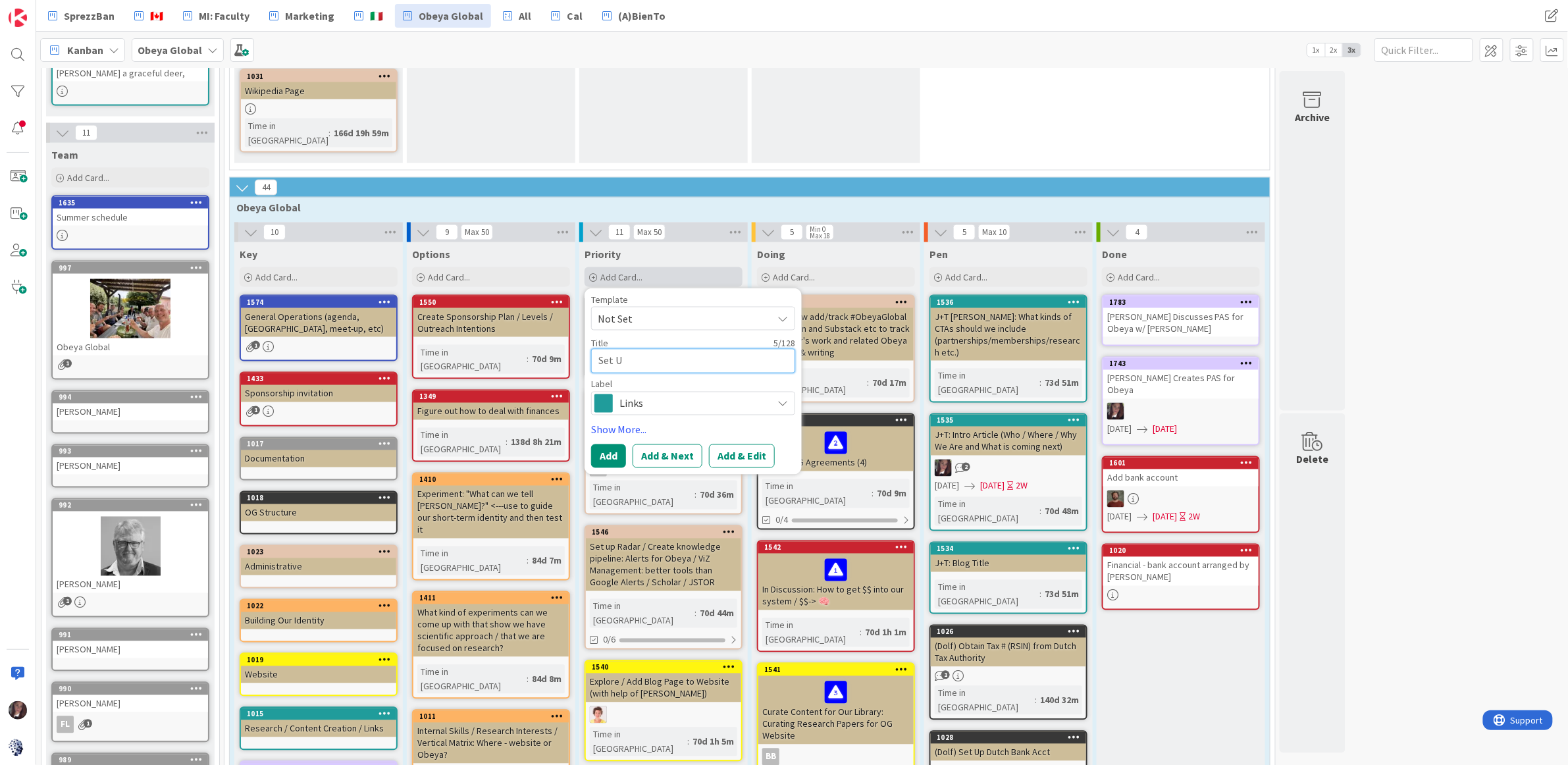
type textarea "x"
type textarea "Set Up"
type textarea "x"
type textarea "Set Up"
type textarea "x"
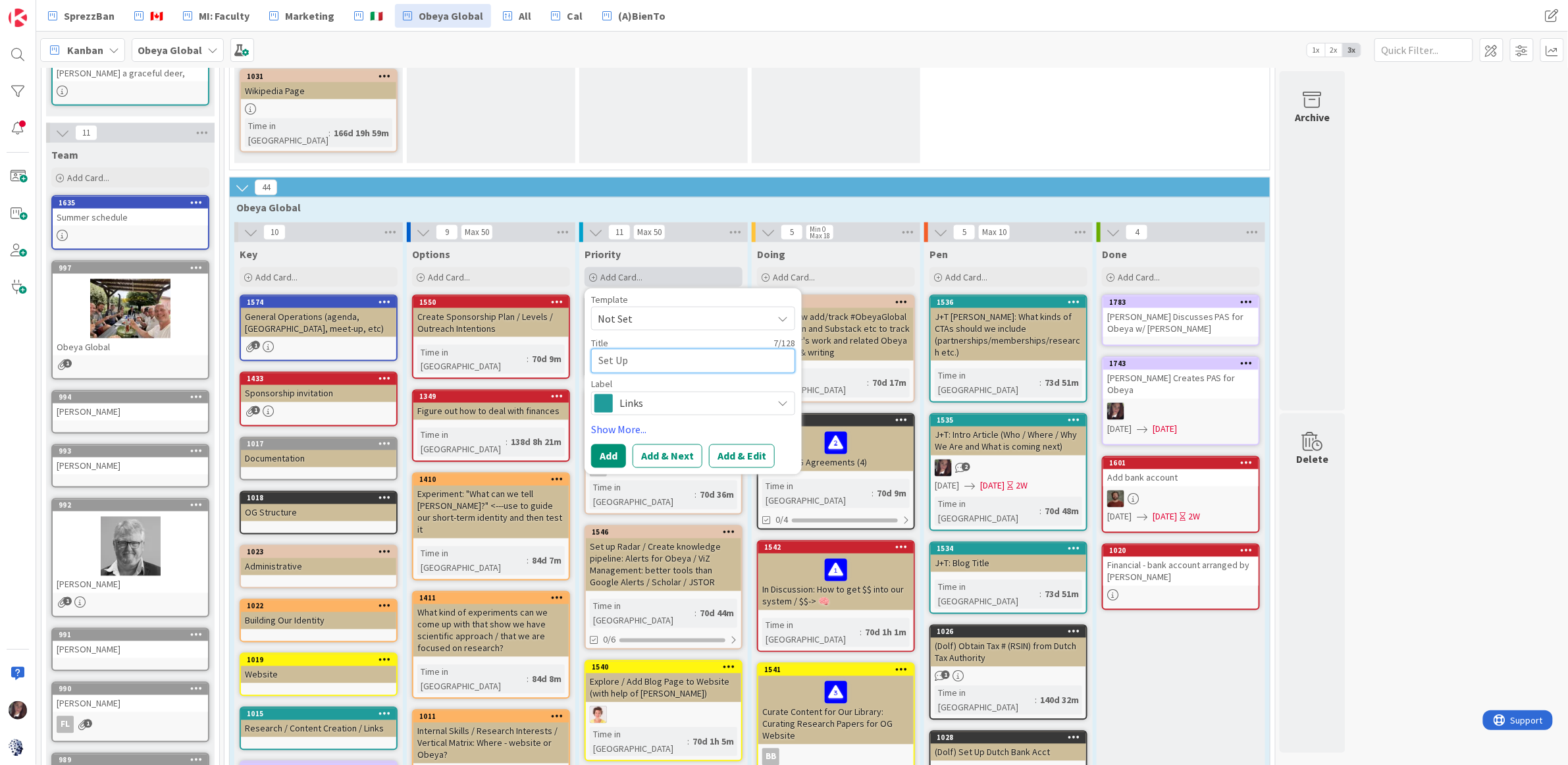
type textarea "Set Up M"
type textarea "x"
type textarea "Set Up Me"
type textarea "x"
type textarea "Set Up Mee"
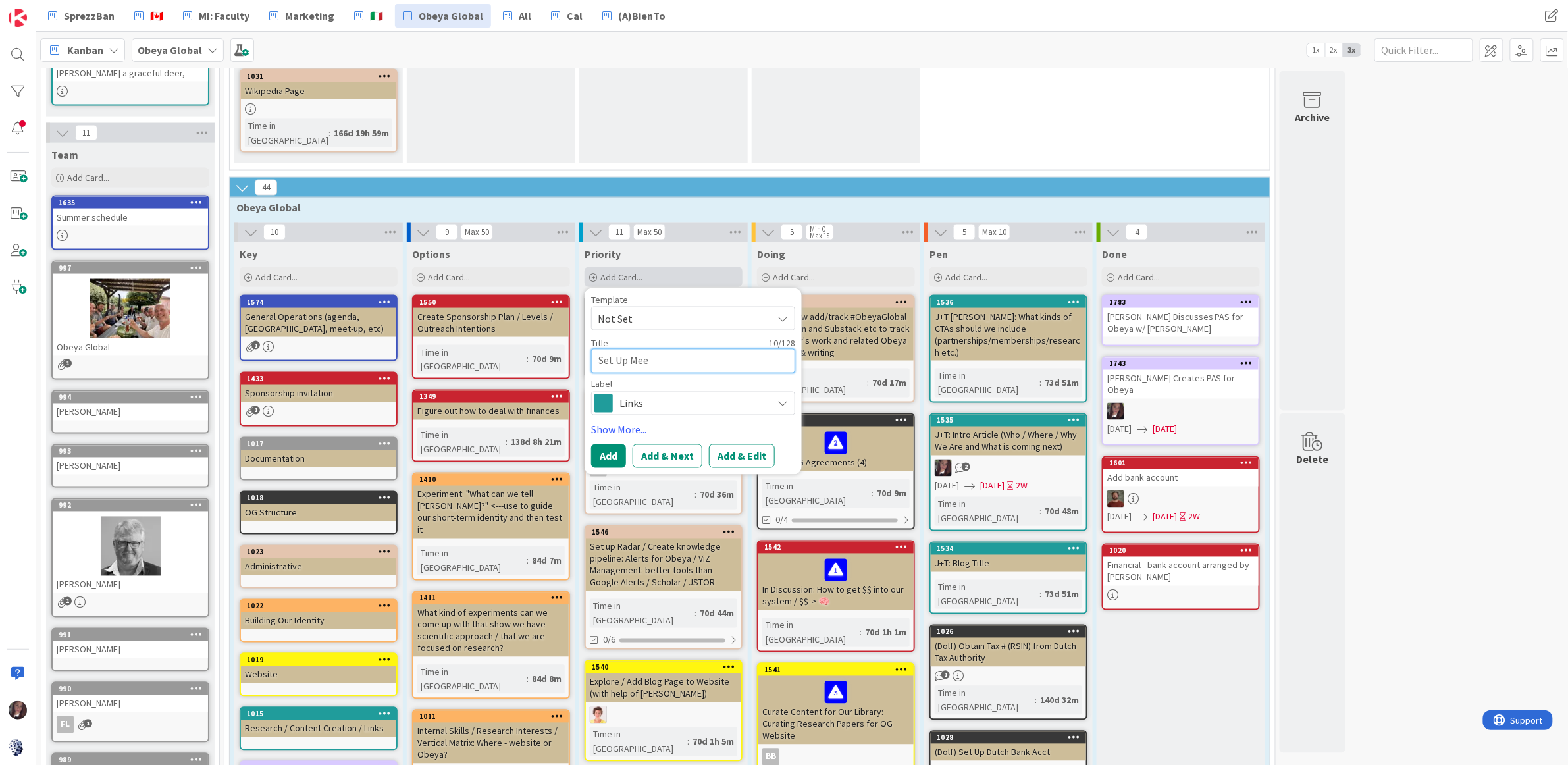
type textarea "x"
type textarea "Set Up Meet"
type textarea "x"
type textarea "Set Up Meeti"
type textarea "x"
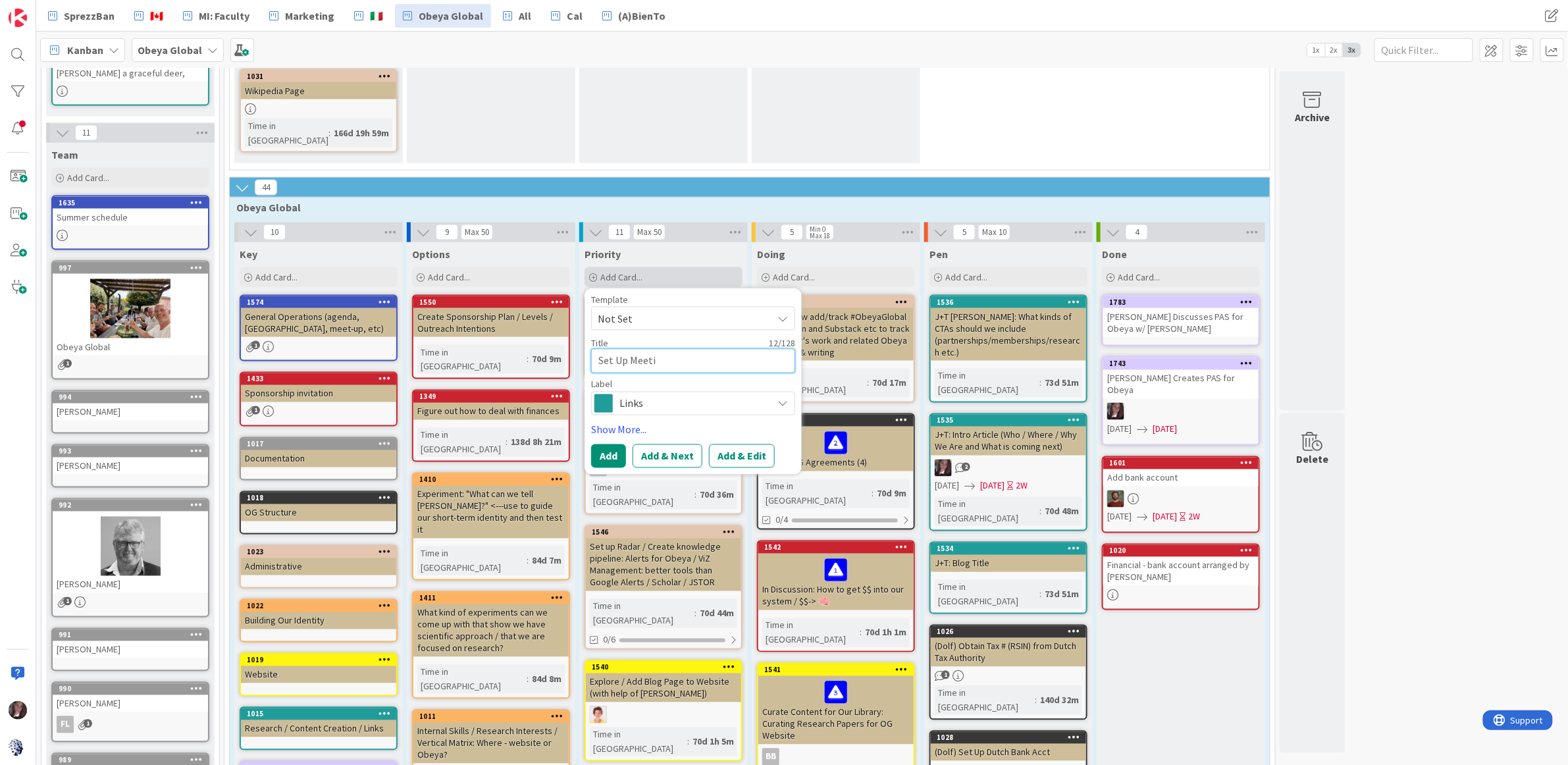
type textarea "Set Up Meetin"
type textarea "x"
type textarea "Set Up Meeting"
type textarea "x"
type textarea "Set Up Meeting"
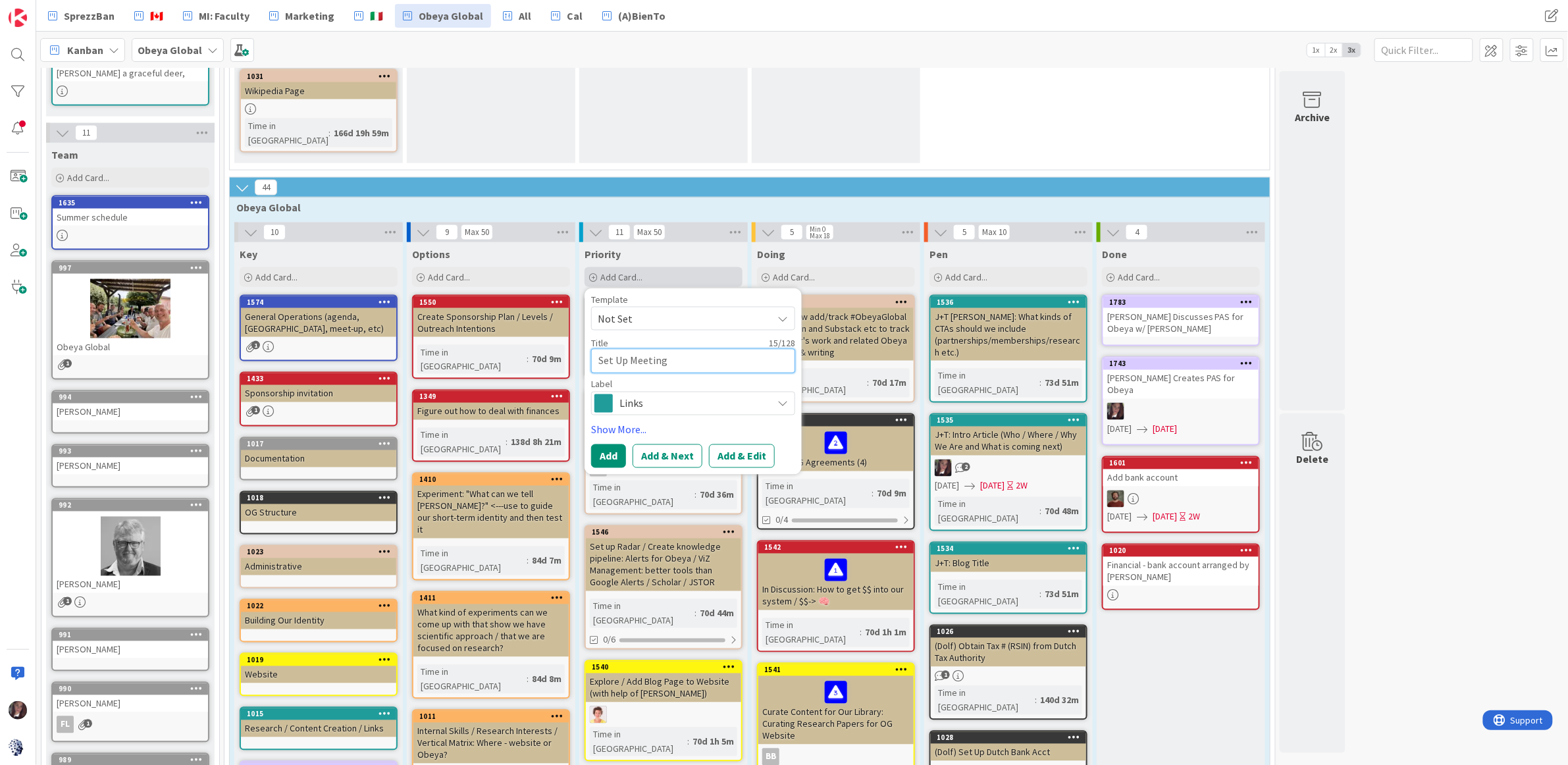
type textarea "x"
type textarea "Set Up Meeting w"
type textarea "x"
type textarea "Set Up Meeting w/"
type textarea "x"
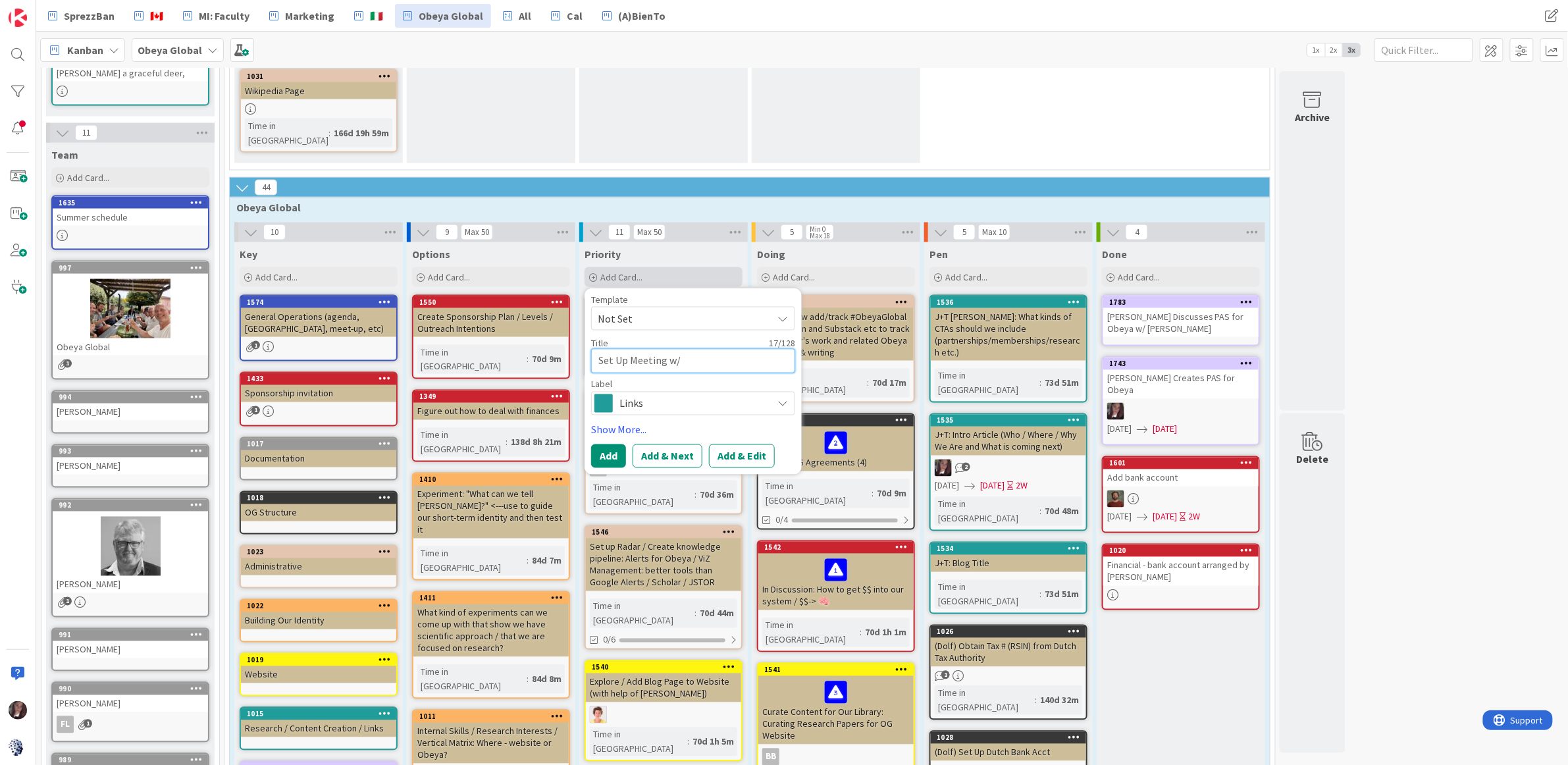
type textarea "Set Up Meeting w/J"
type textarea "x"
type textarea "Set Up Meeting w/Ja"
type textarea "x"
type textarea "Set Up Meeting w/Jap"
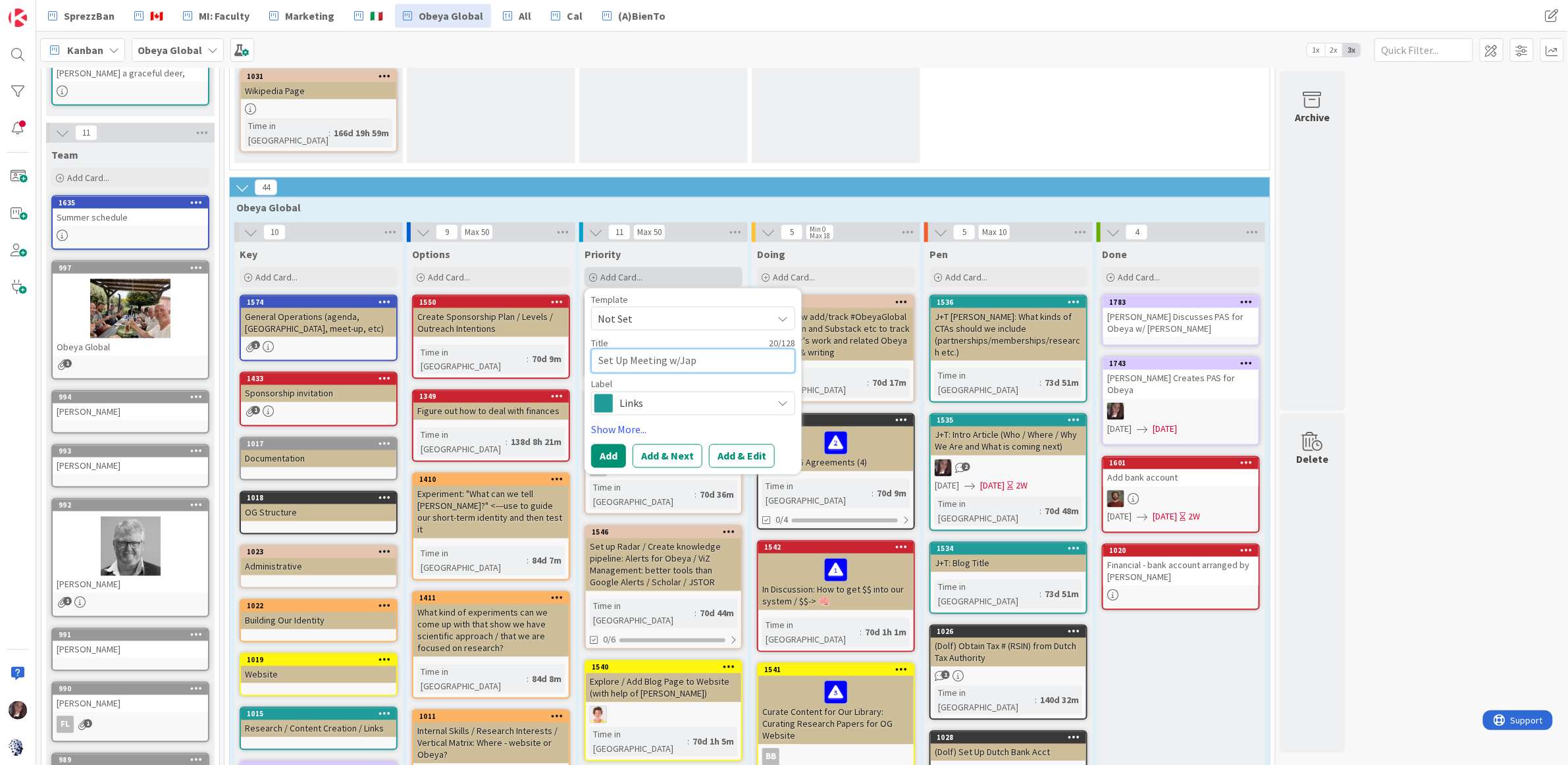
type textarea "x"
type textarea "Set Up Meeting w/Japa"
type textarea "x"
type textarea "Set Up Meeting w/Japan"
type textarea "x"
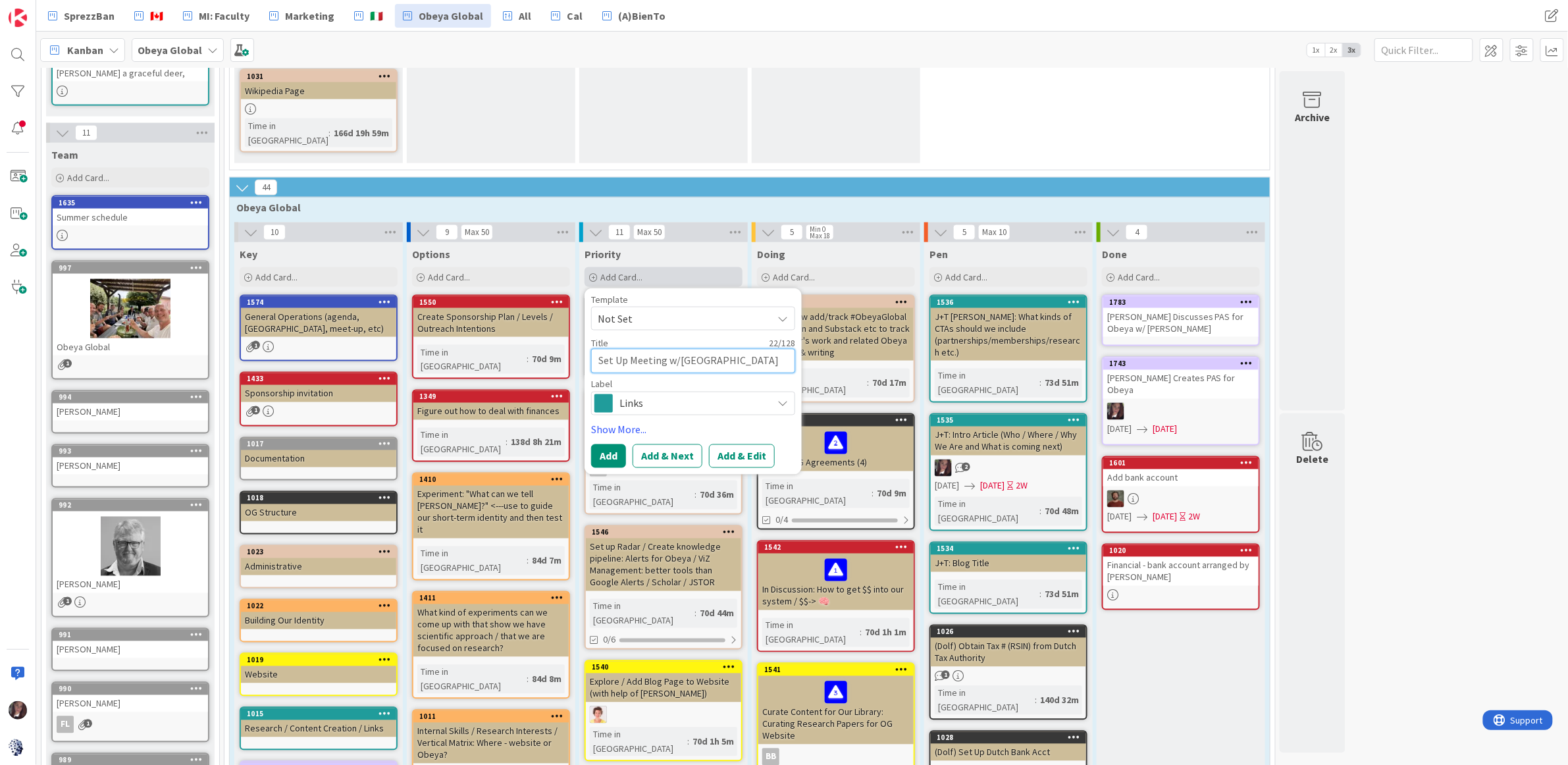
type textarea "Set Up Meeting w/Japane"
type textarea "x"
type textarea "Set Up Meeting w/Japanes"
type textarea "x"
type textarea "Set Up Meeting w/Japanese"
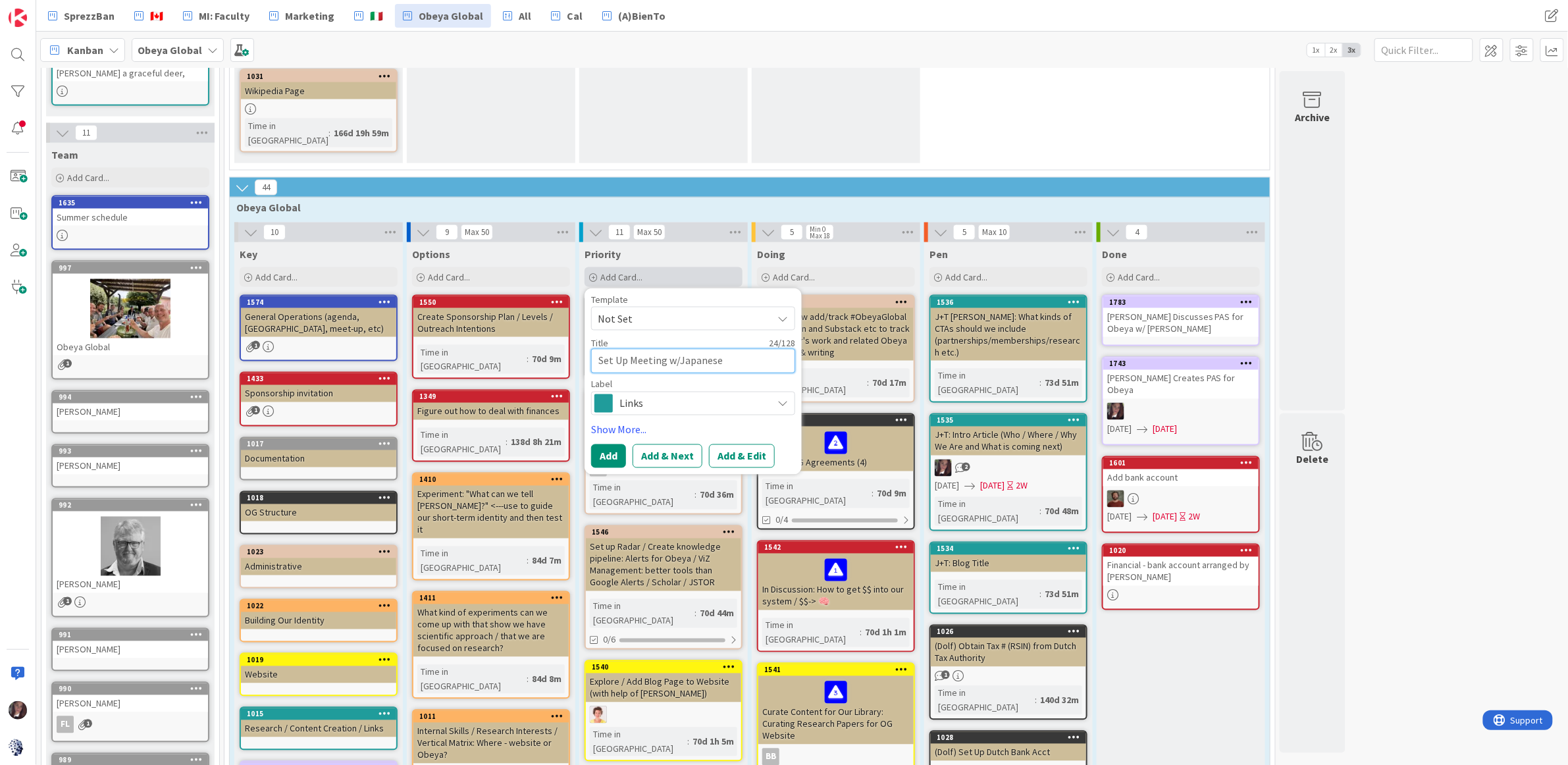
type textarea "x"
type textarea "Set Up Meeting w/Japanese"
type textarea "x"
type textarea "Set Up Meeting w/Japanese p"
type textarea "x"
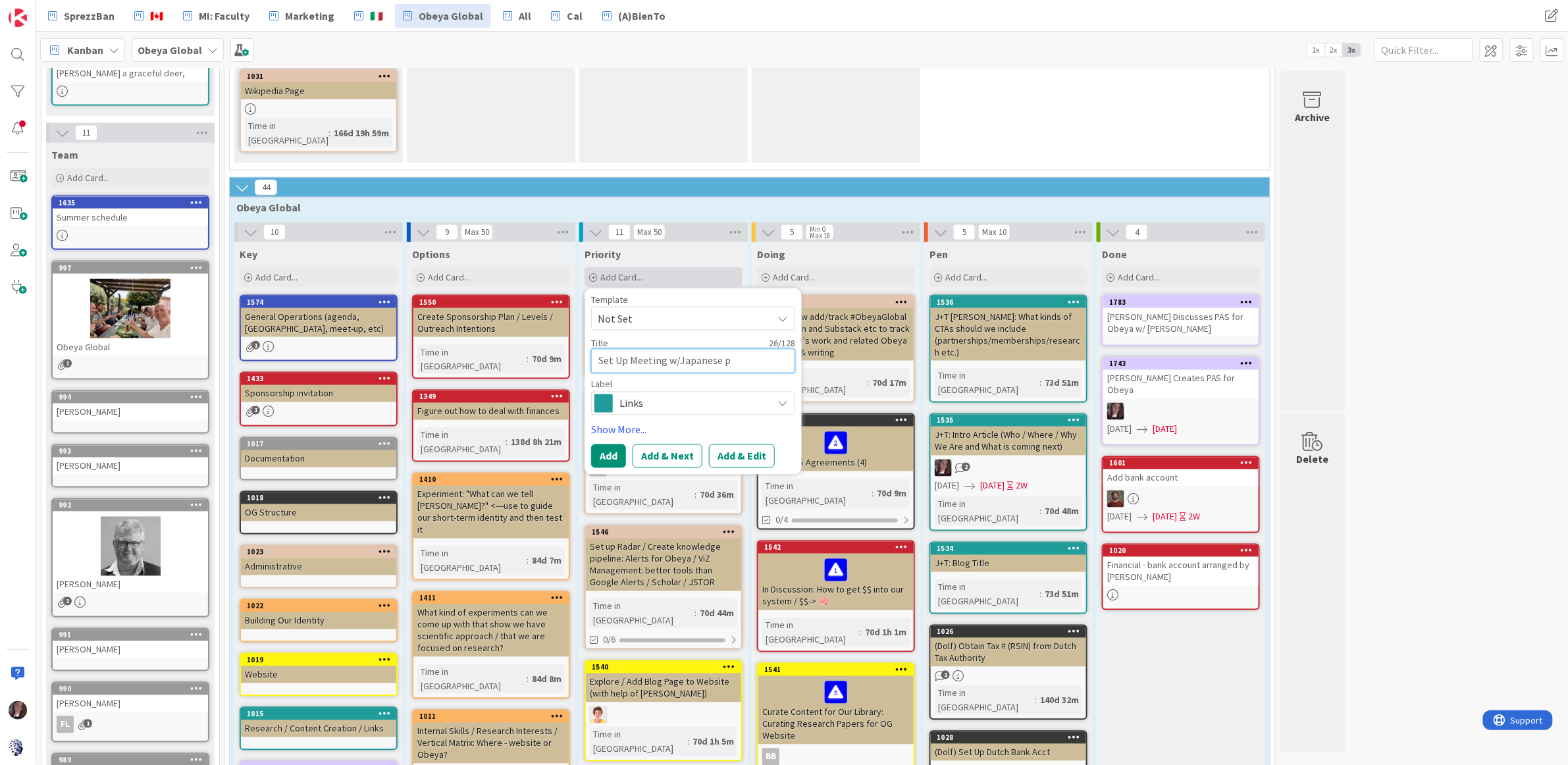
type textarea "Set Up Meeting w/Japanese pr"
type textarea "x"
type textarea "Set Up Meeting w/Japanese pro"
type textarea "x"
type textarea "Set Up Meeting w/Japanese prof"
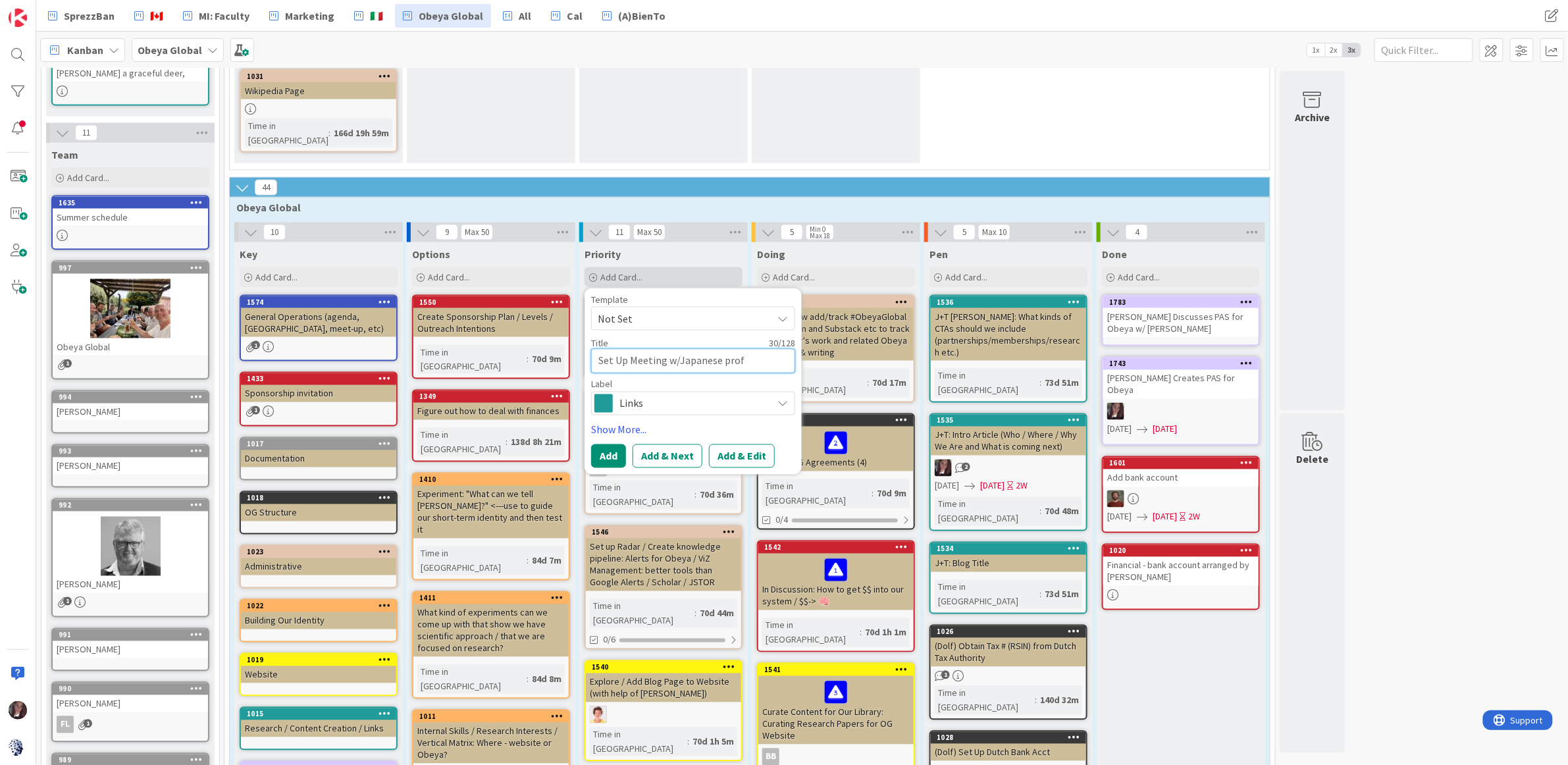
type textarea "x"
type textarea "Set Up Meeting w/Japanese profe"
type textarea "x"
type textarea "Set Up Meeting w/Japanese profes"
type textarea "x"
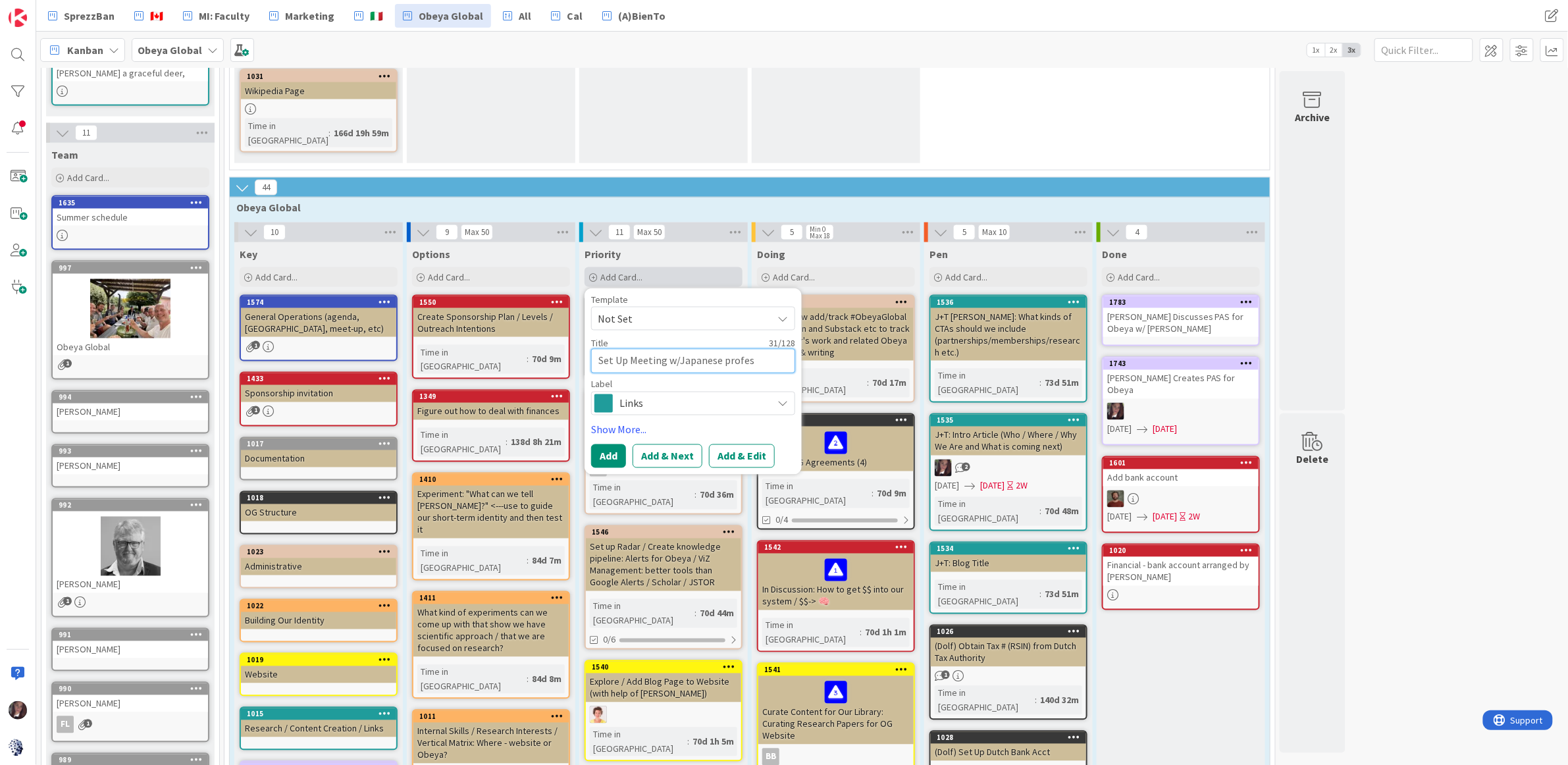
type textarea "Set Up Meeting w/Japanese profess"
type textarea "x"
type textarea "Set Up Meeting w/Japanese professo"
type textarea "x"
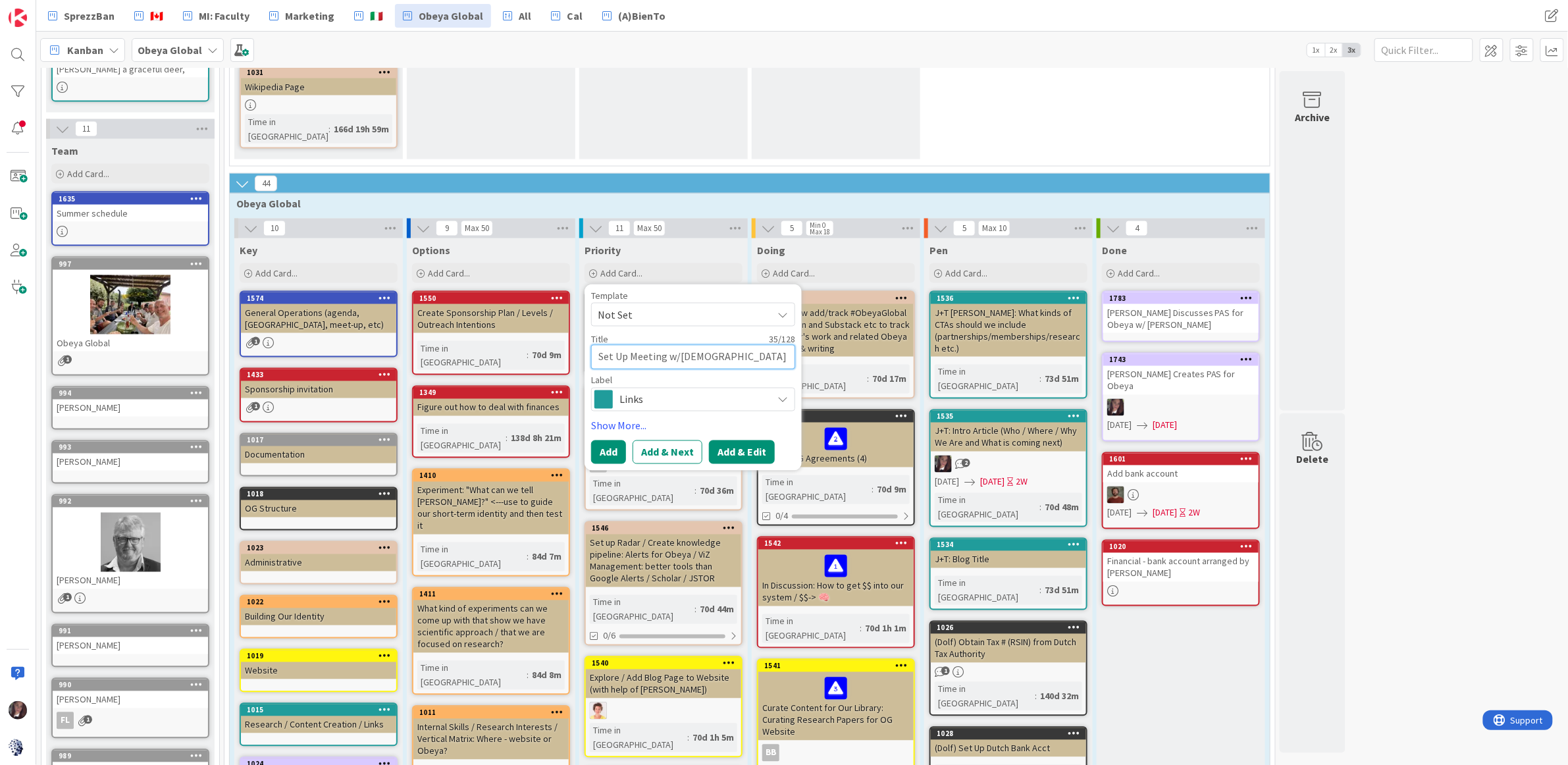
type textarea "Set Up Meeting w/Japanese professor"
click at [737, 440] on button "Add & Edit" at bounding box center [741, 452] width 65 height 24
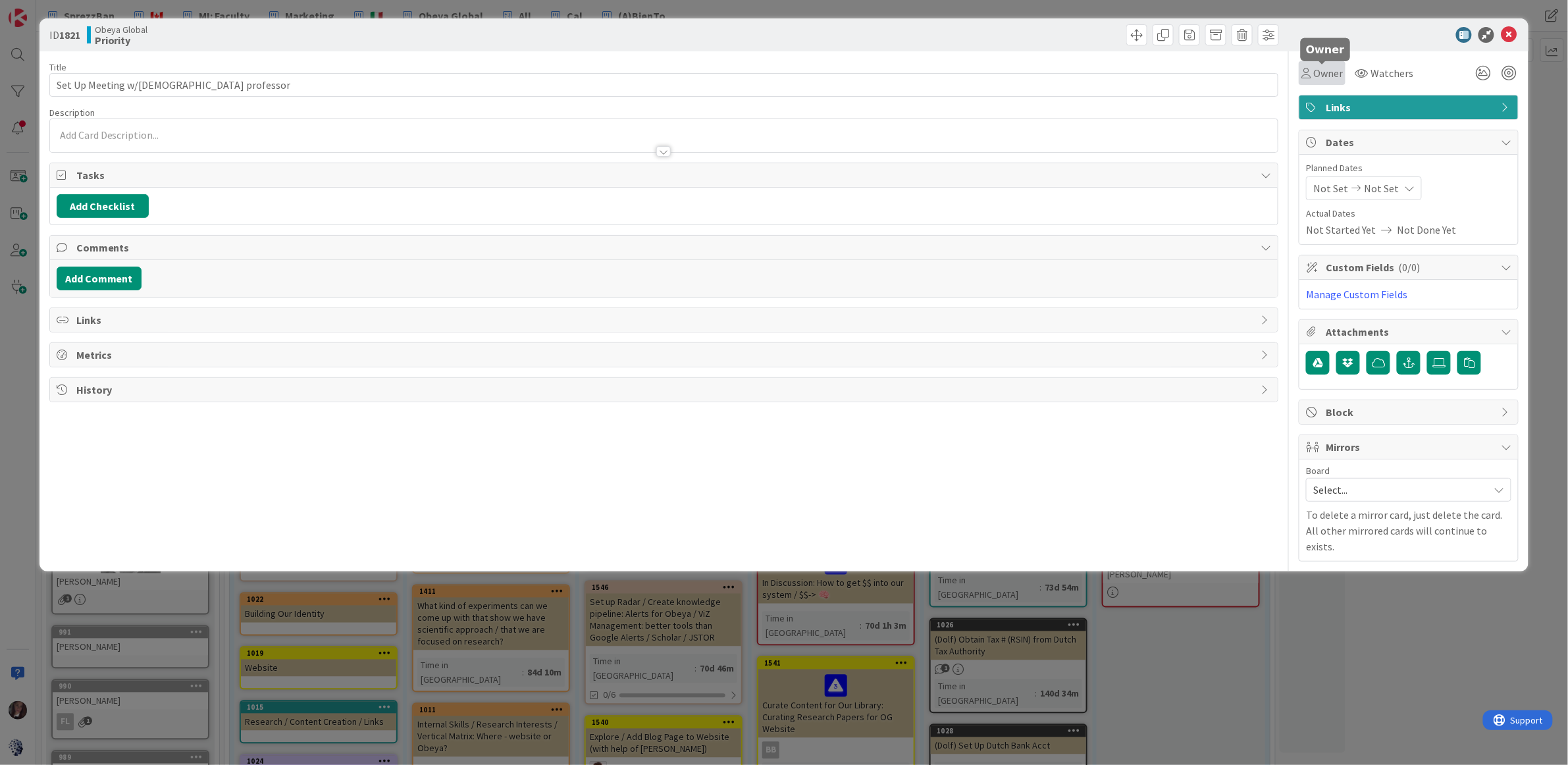
click at [1328, 77] on span "Owner" at bounding box center [1327, 73] width 30 height 16
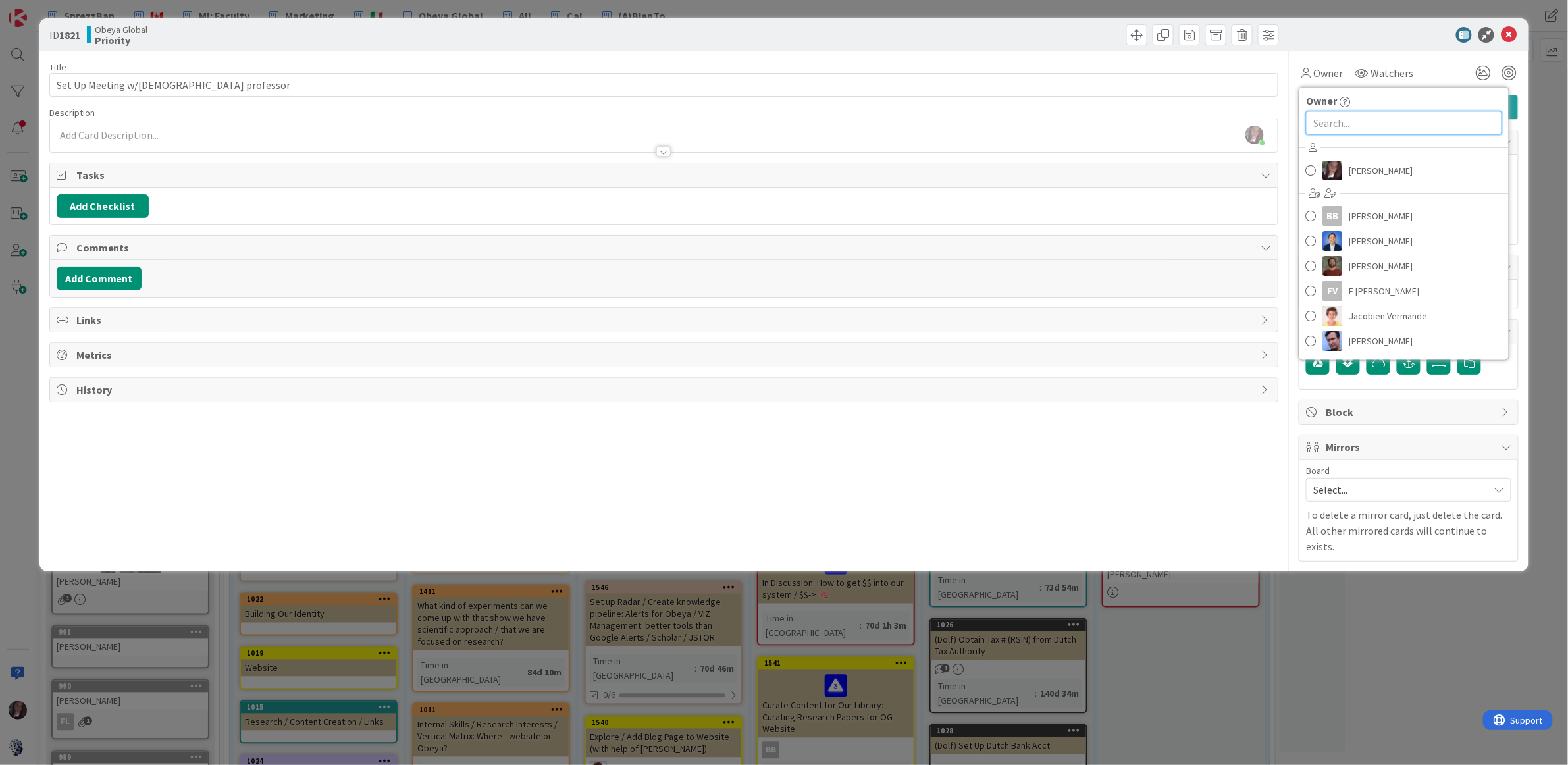
click at [1330, 123] on input "text" at bounding box center [1404, 123] width 196 height 24
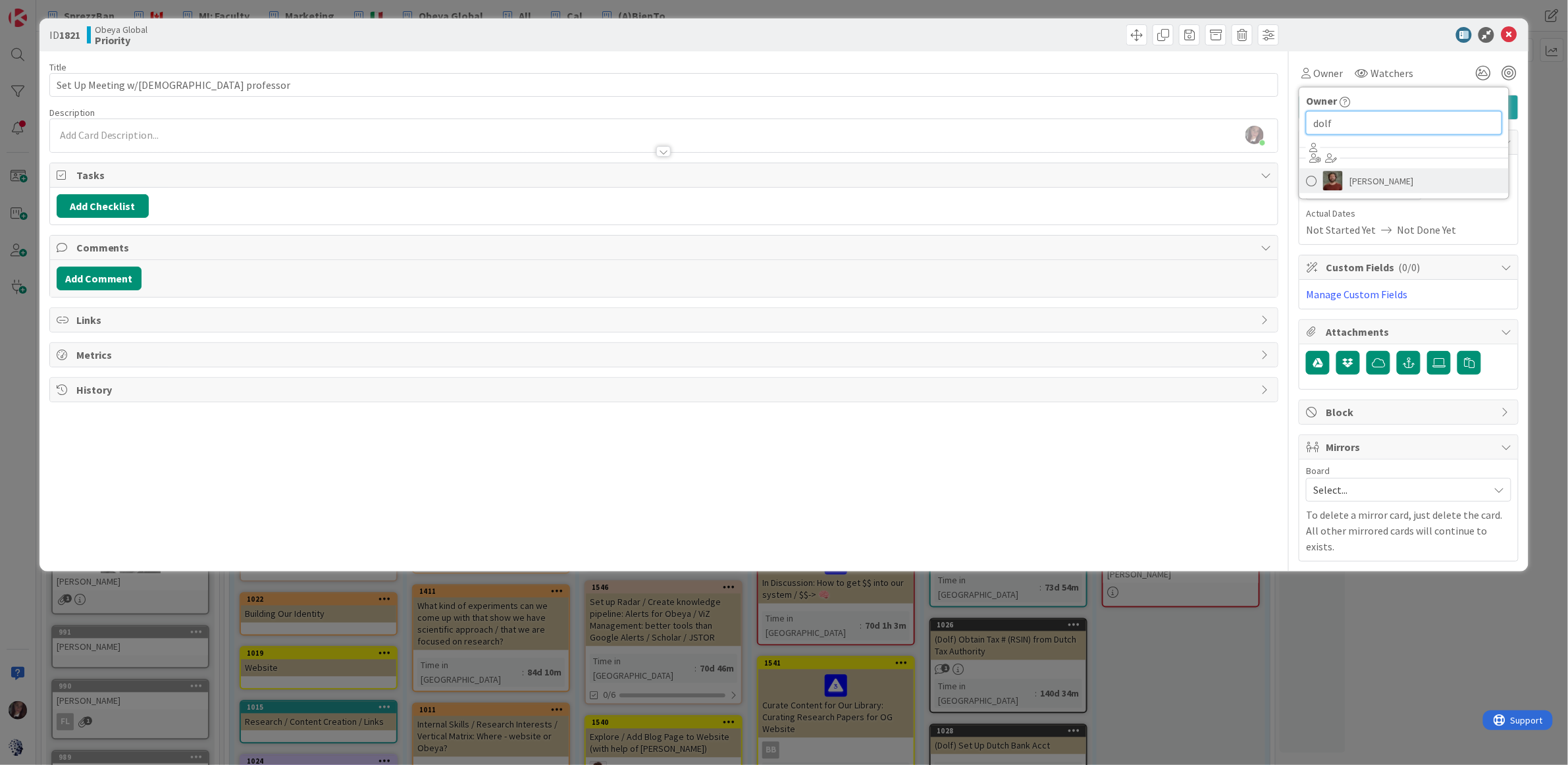
type input "dolf"
click at [1361, 181] on span "Dolf Reijnders" at bounding box center [1381, 180] width 64 height 20
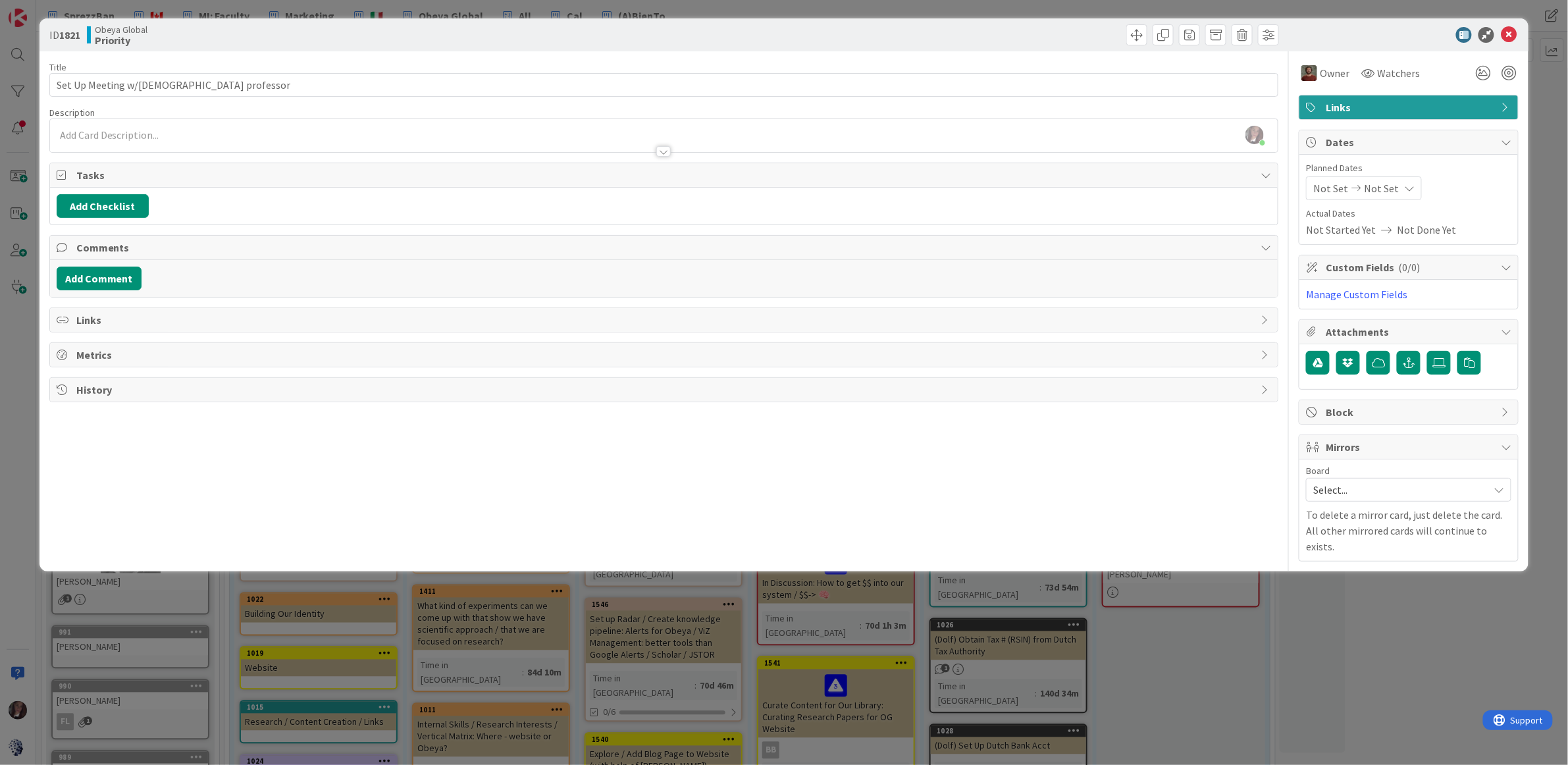
click at [1367, 189] on span "Not Set" at bounding box center [1381, 188] width 35 height 16
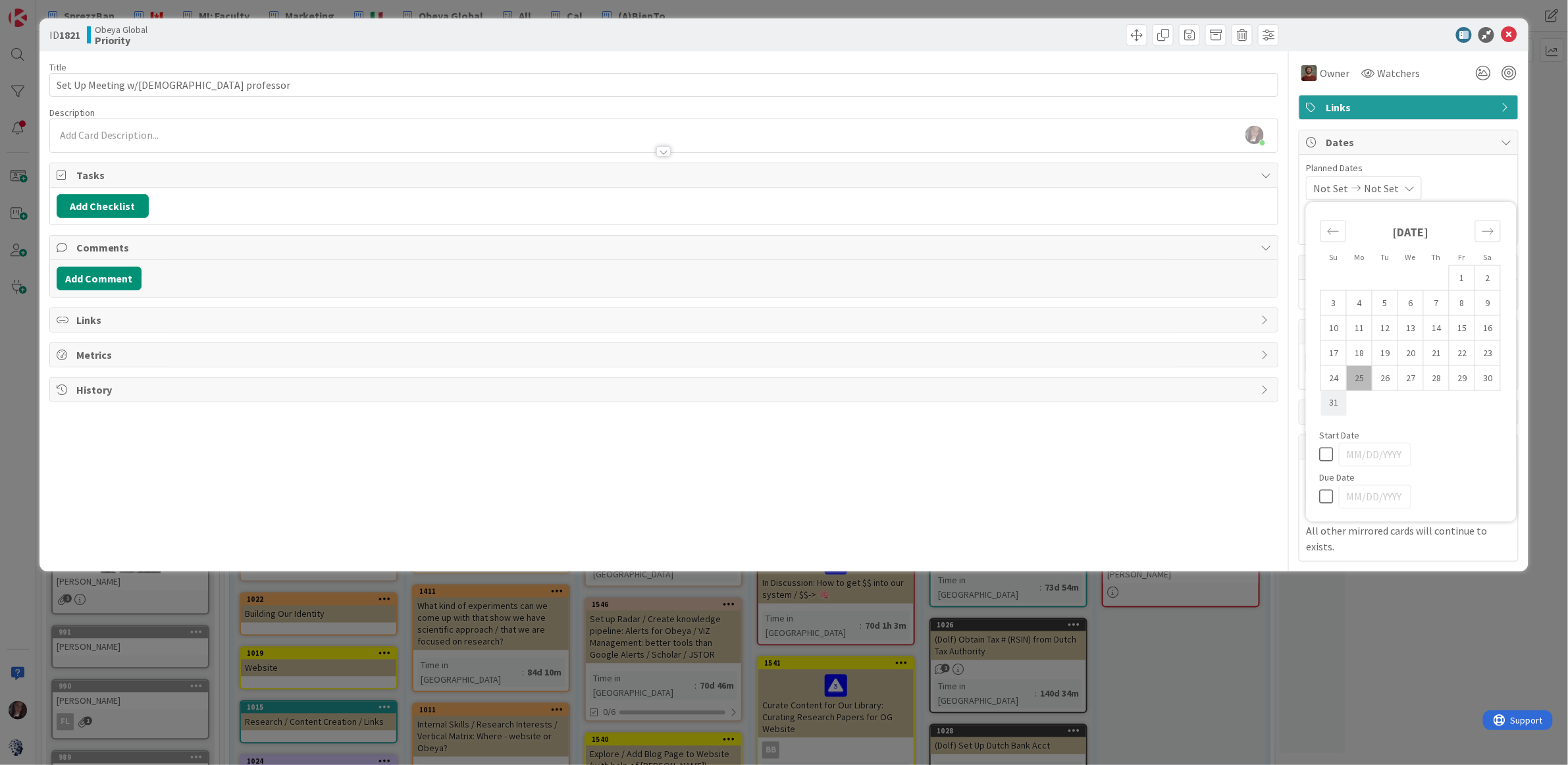
click at [1336, 407] on td "31" at bounding box center [1333, 402] width 25 height 25
type input "08/31/2025"
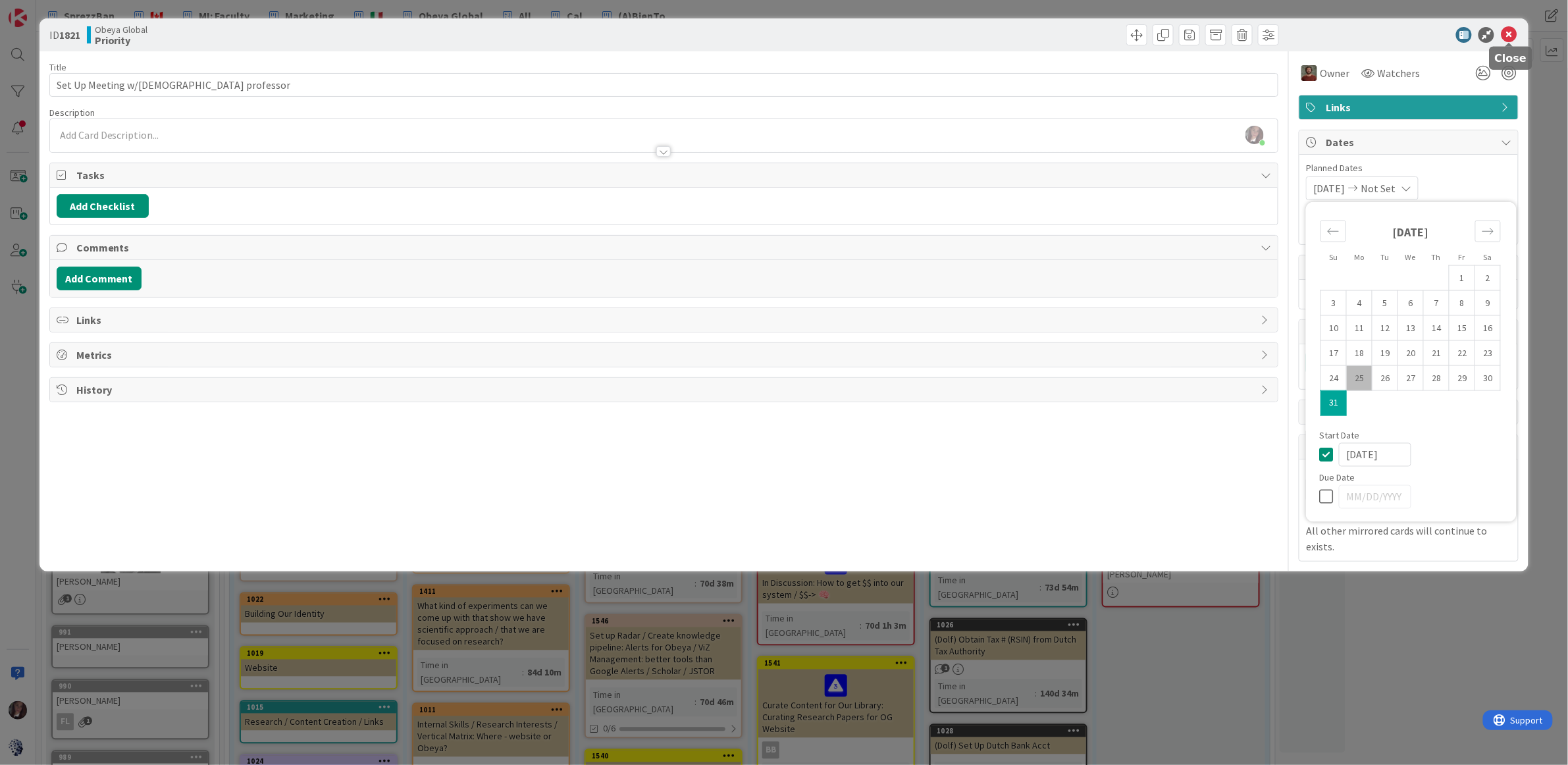
click at [1511, 30] on icon at bounding box center [1509, 35] width 16 height 16
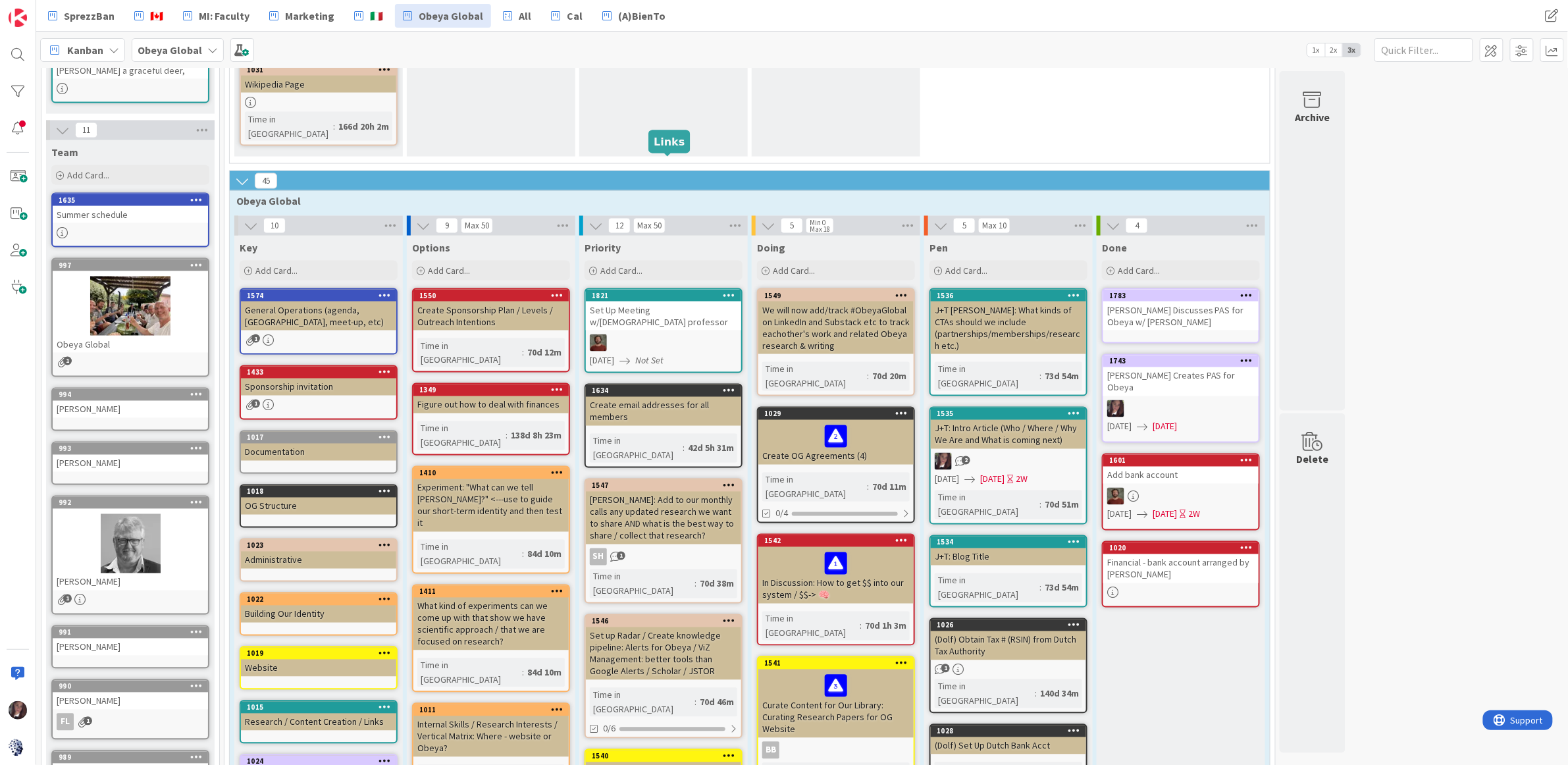
click at [635, 291] on div "1821" at bounding box center [666, 295] width 150 height 9
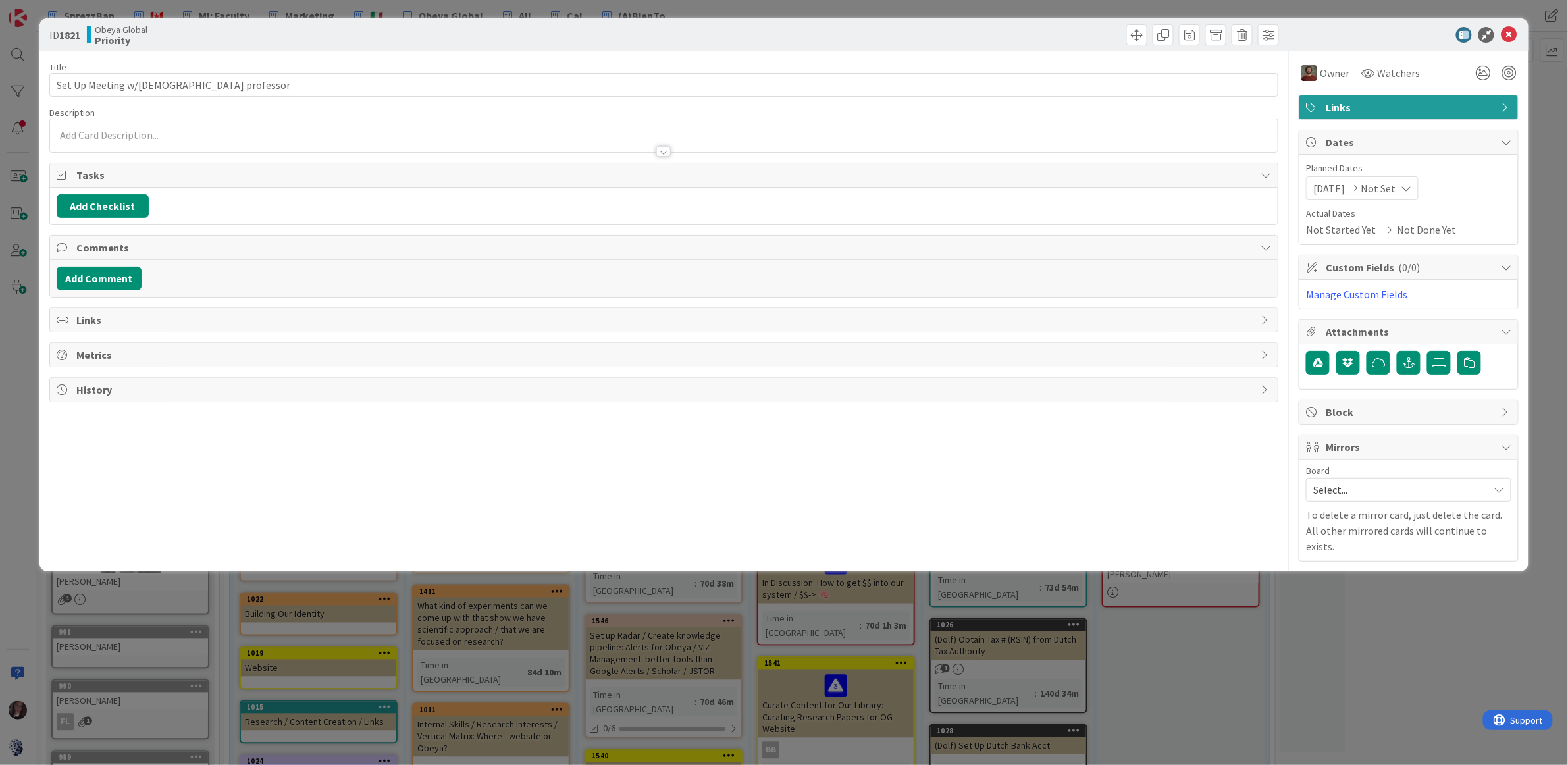
click at [1384, 190] on span "Not Set" at bounding box center [1378, 188] width 35 height 16
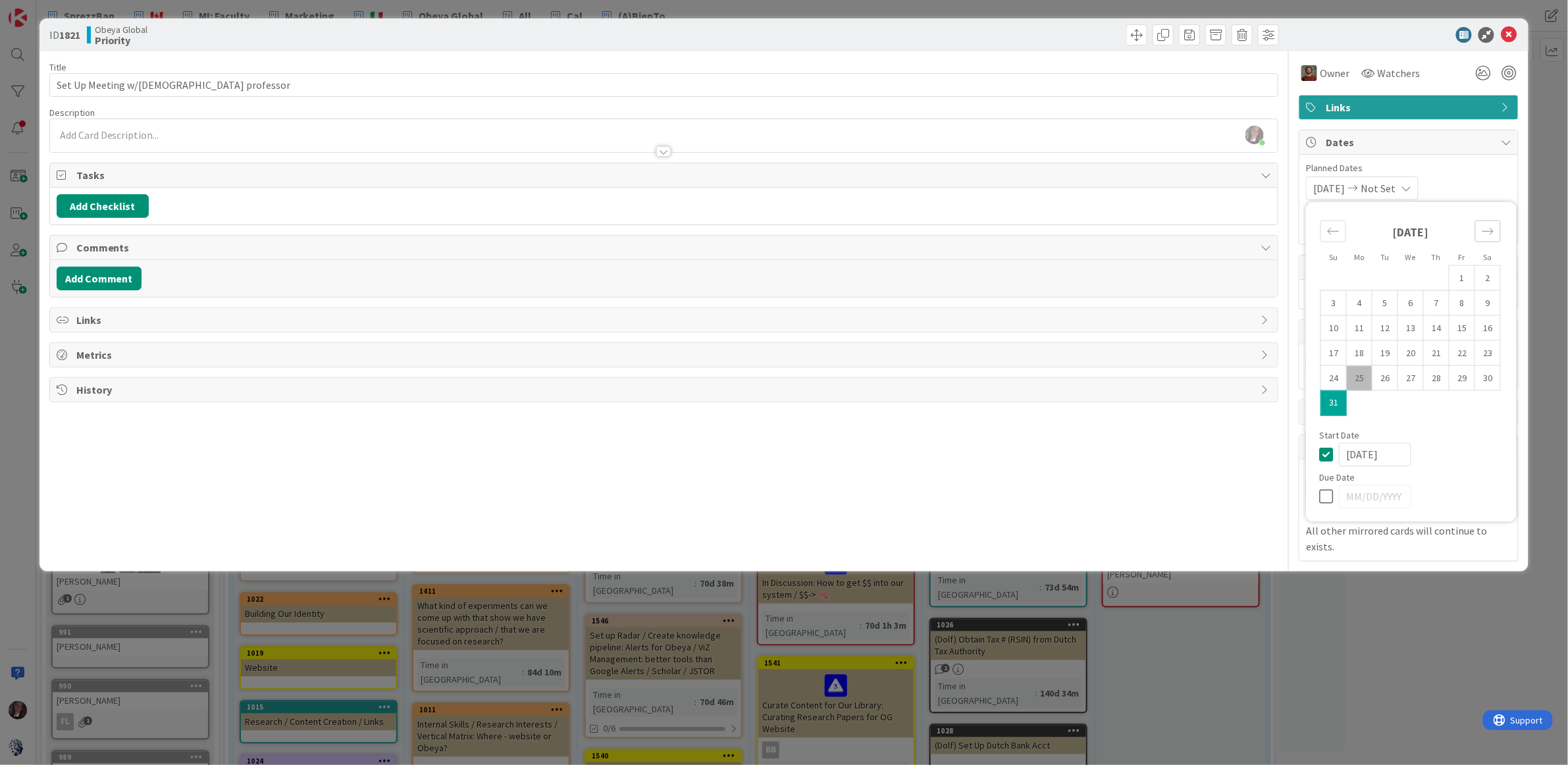
click at [1493, 230] on icon "Move forward to switch to the next month." at bounding box center [1487, 231] width 13 height 13
click at [1384, 382] on td "30" at bounding box center [1385, 377] width 25 height 25
type input "09/30/2025"
click at [1514, 33] on icon at bounding box center [1509, 35] width 16 height 16
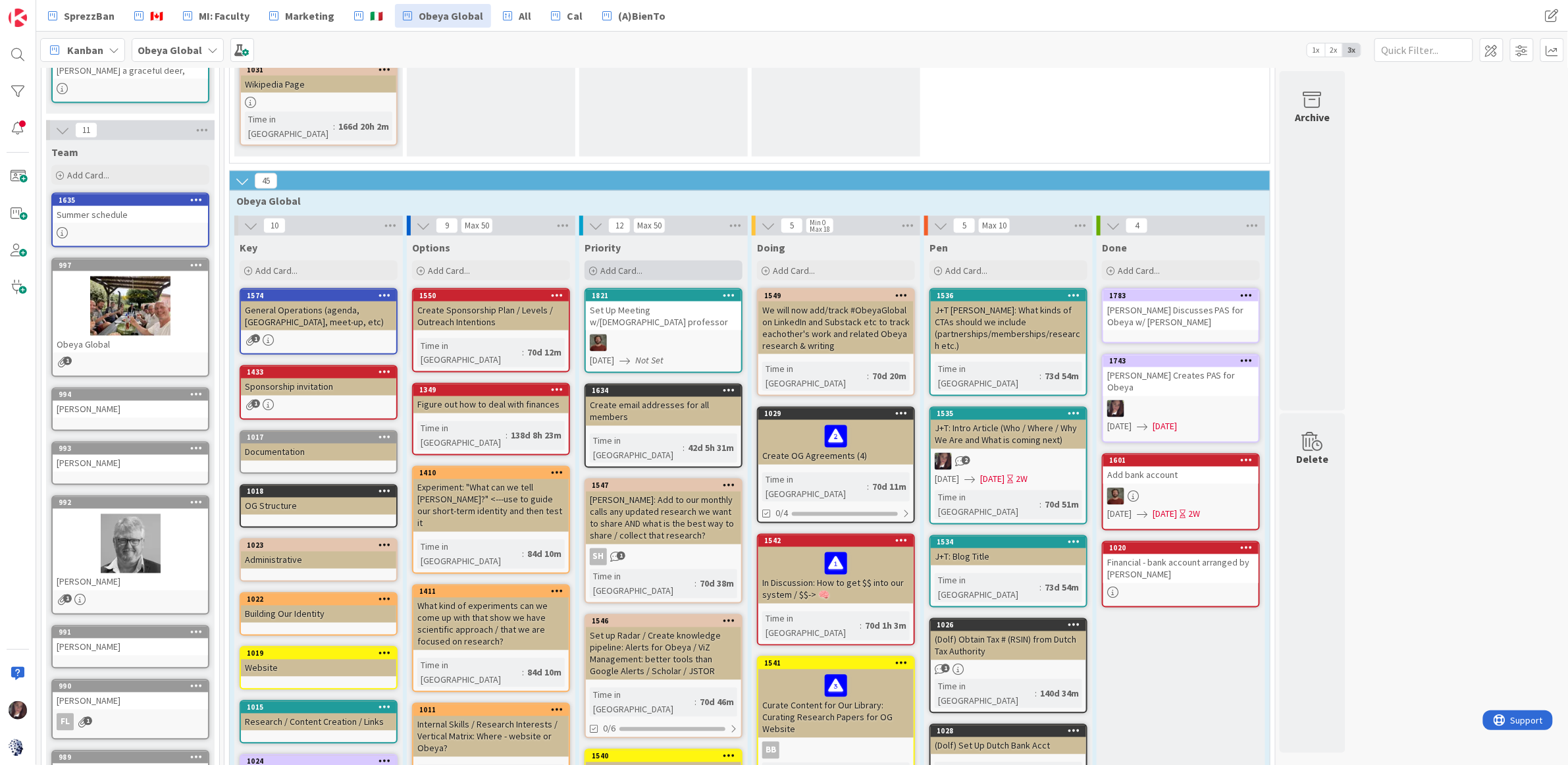
click at [623, 264] on span "Add Card..." at bounding box center [621, 270] width 42 height 12
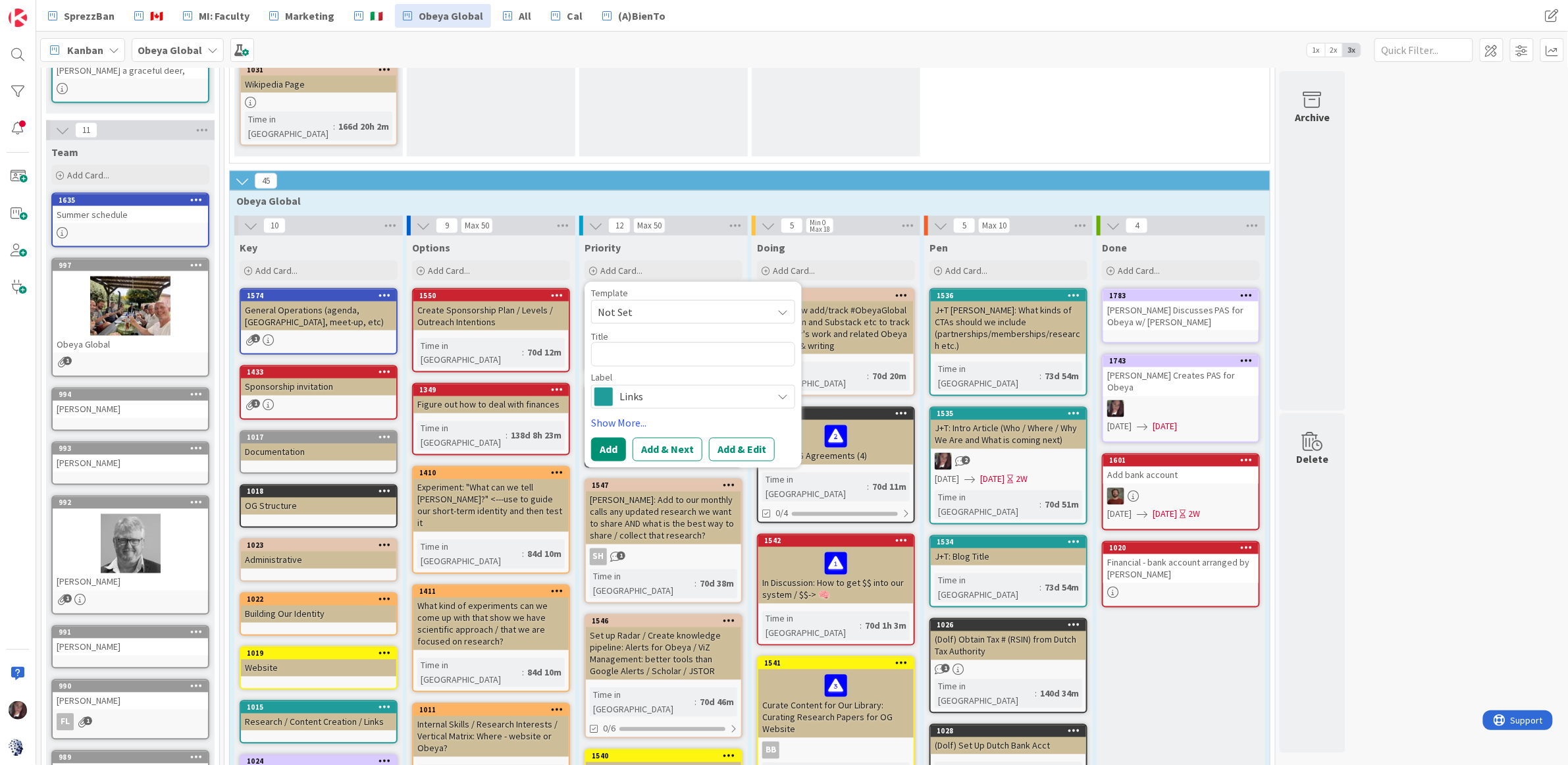
drag, startPoint x: 1467, startPoint y: 189, endPoint x: 1231, endPoint y: 199, distance: 236.2
click at [1466, 188] on div "18 Information 3 Useful Links Add Card... 852 Obeya Global Website 2 1010 Miro …" at bounding box center [802, 298] width 1526 height 2241
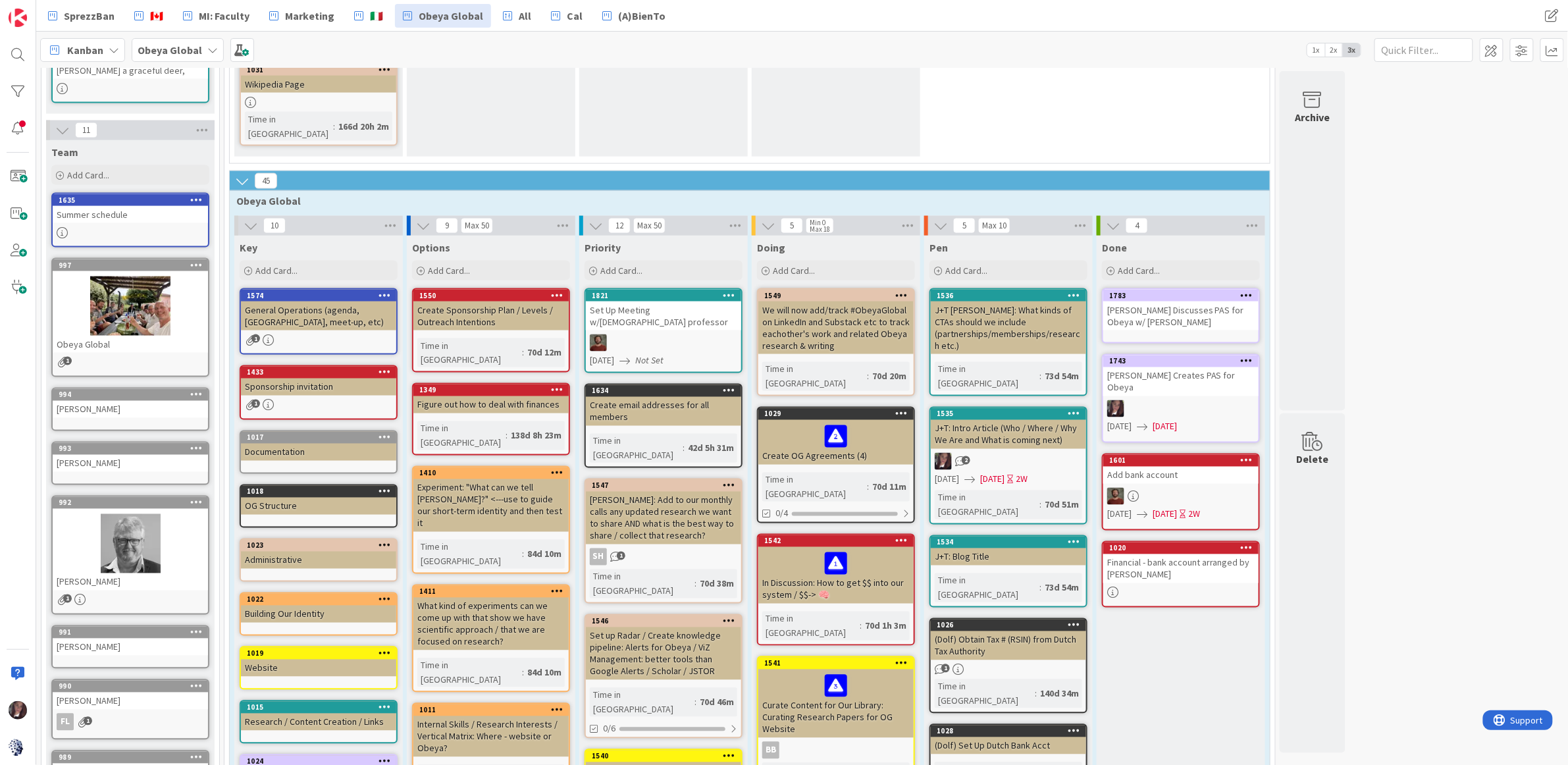
click at [648, 334] on div at bounding box center [663, 343] width 156 height 17
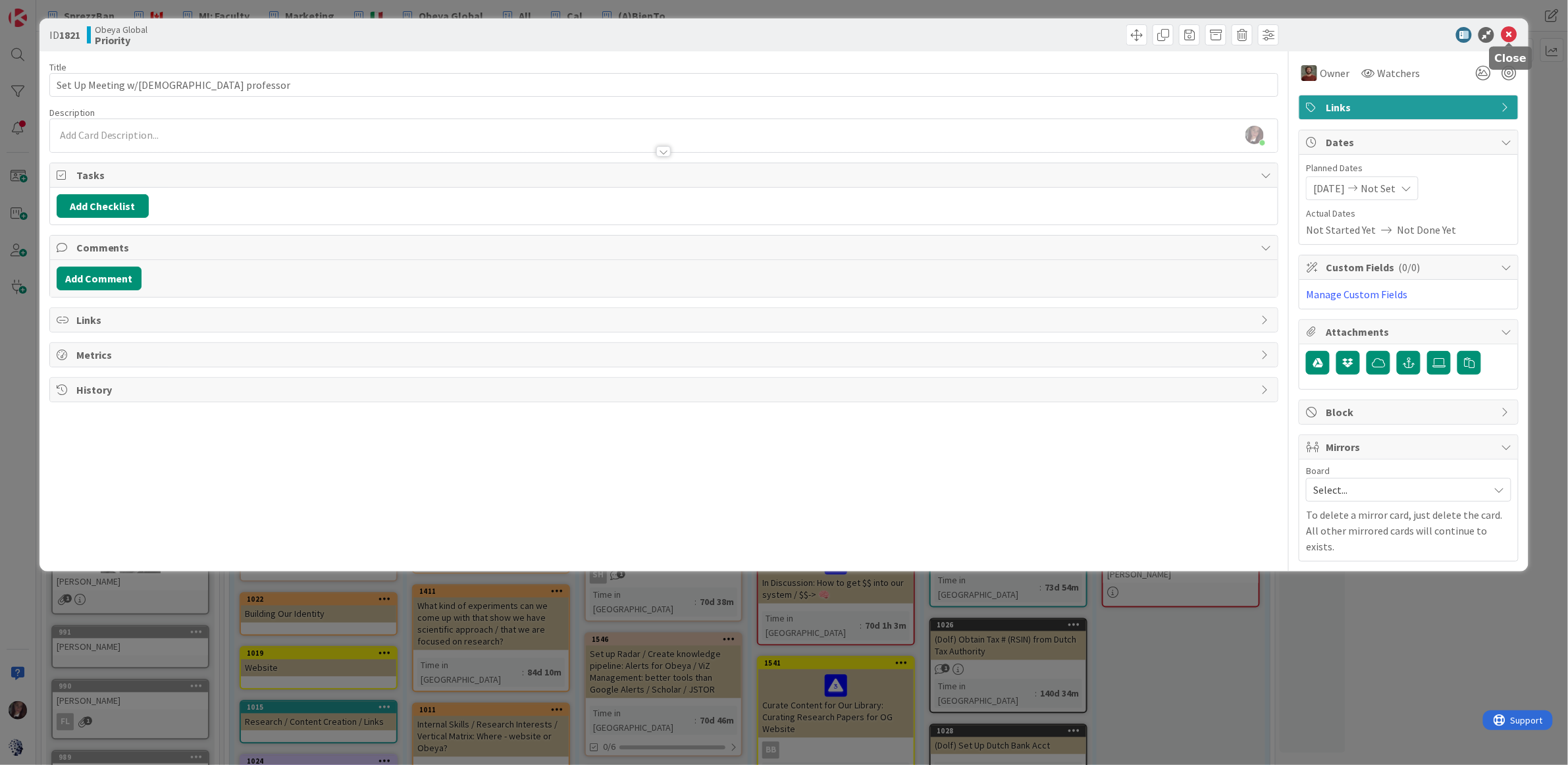
click at [1508, 36] on icon at bounding box center [1509, 35] width 16 height 16
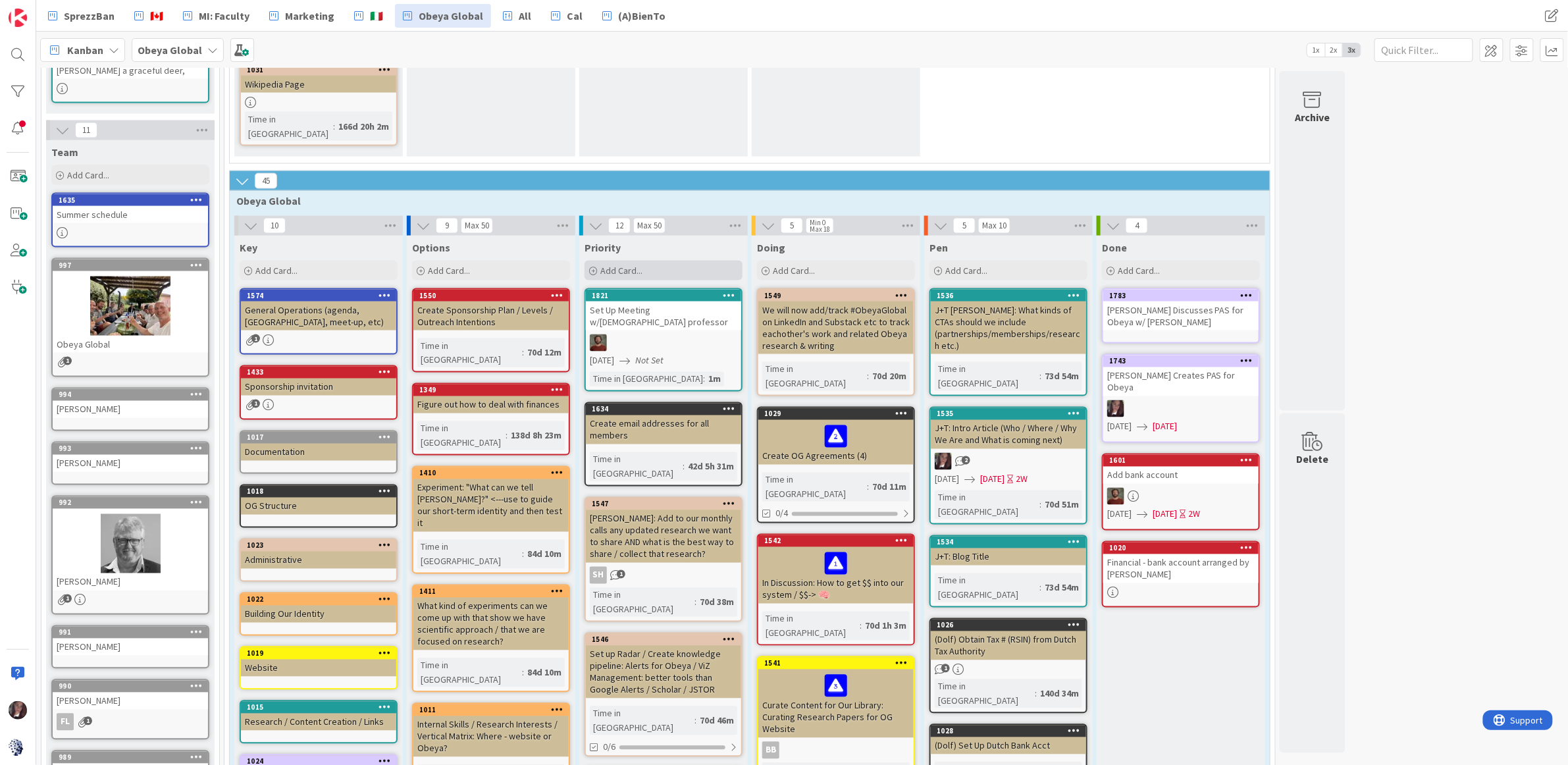
click at [623, 264] on span "Add Card..." at bounding box center [621, 270] width 42 height 12
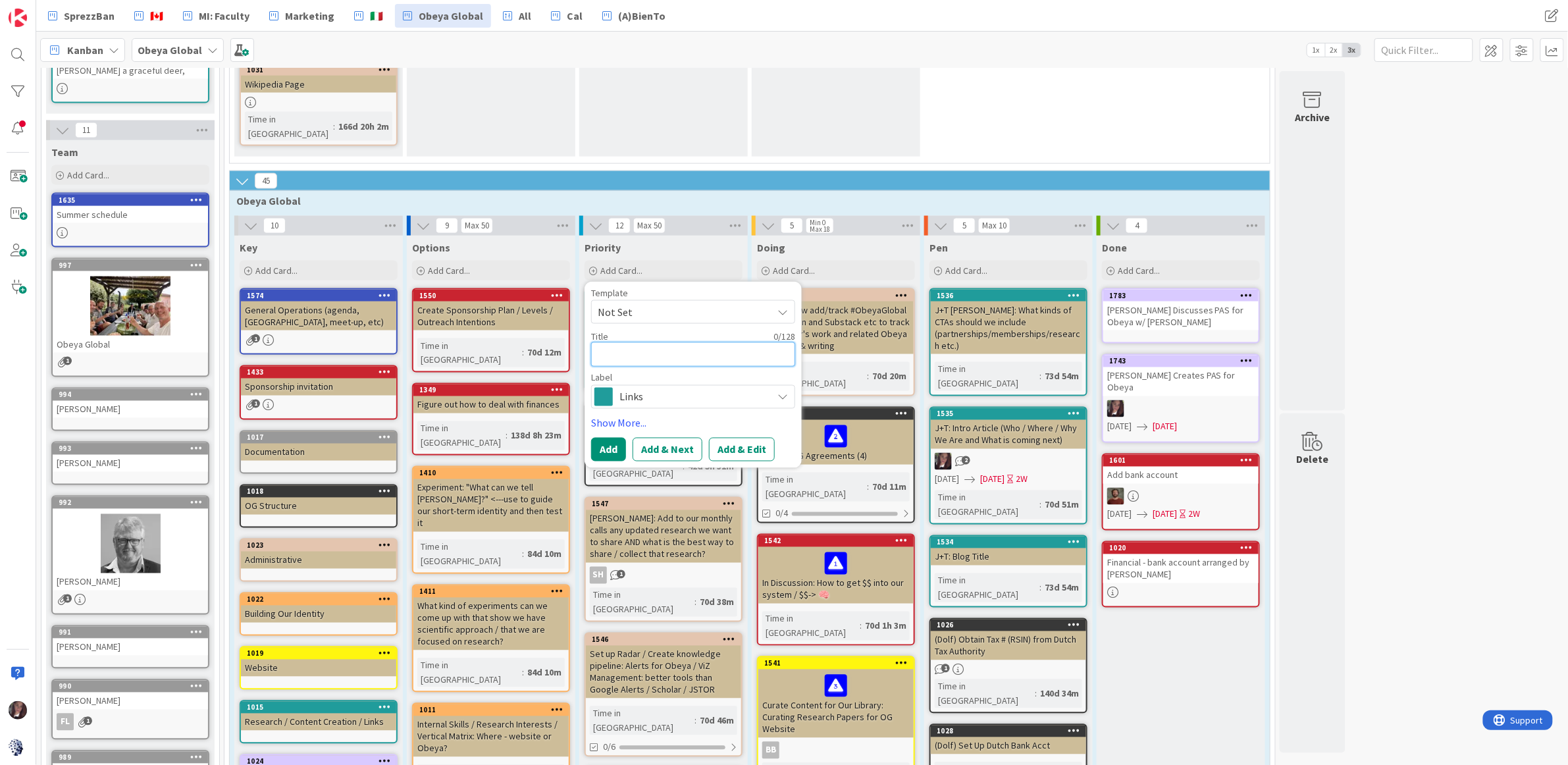
type textarea "x"
type textarea "B"
type textarea "x"
type textarea "Bj"
type textarea "x"
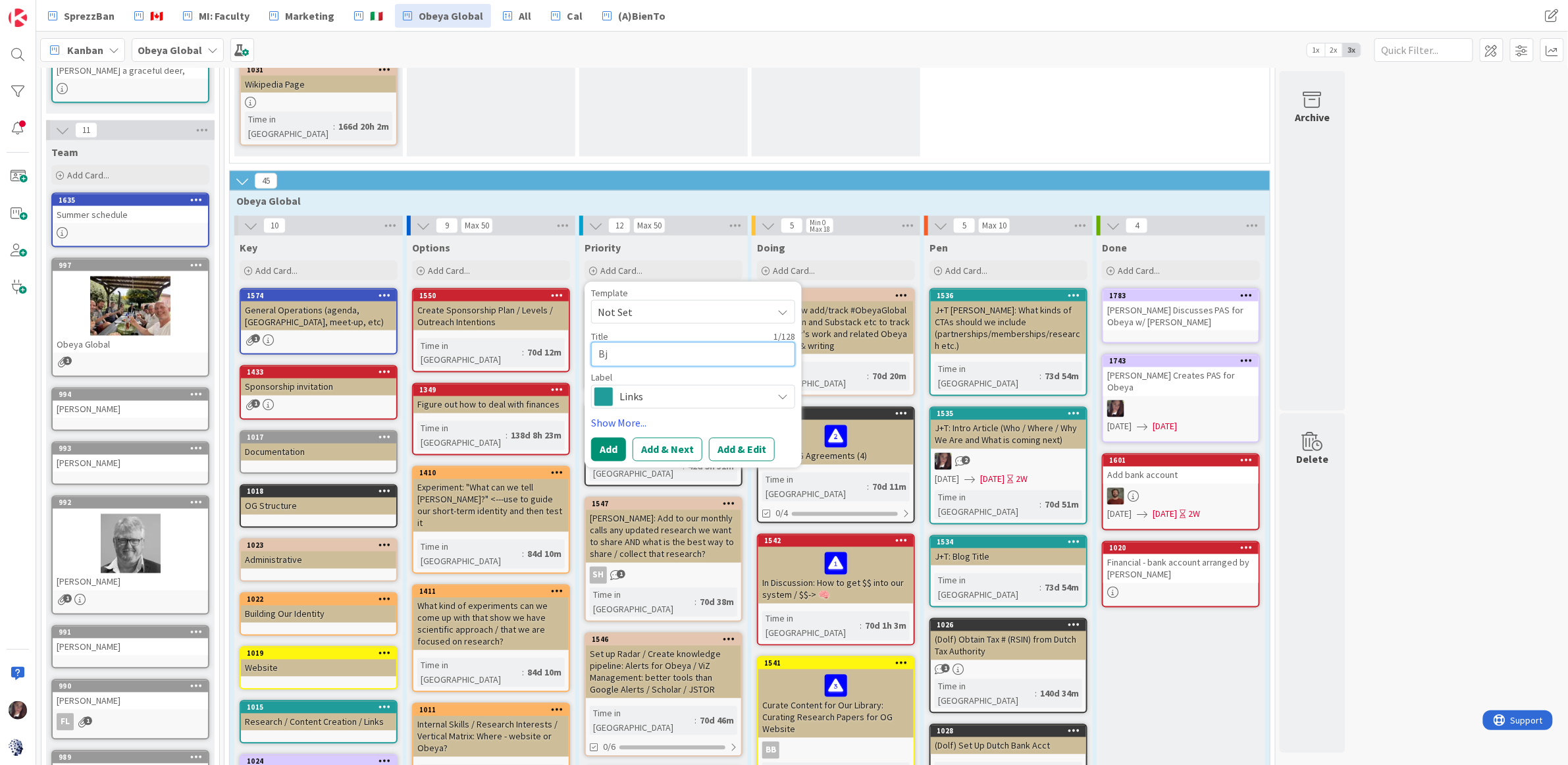
type textarea "Bja"
type textarea "x"
type textarea "Bjar"
type textarea "x"
type textarea "Bjare"
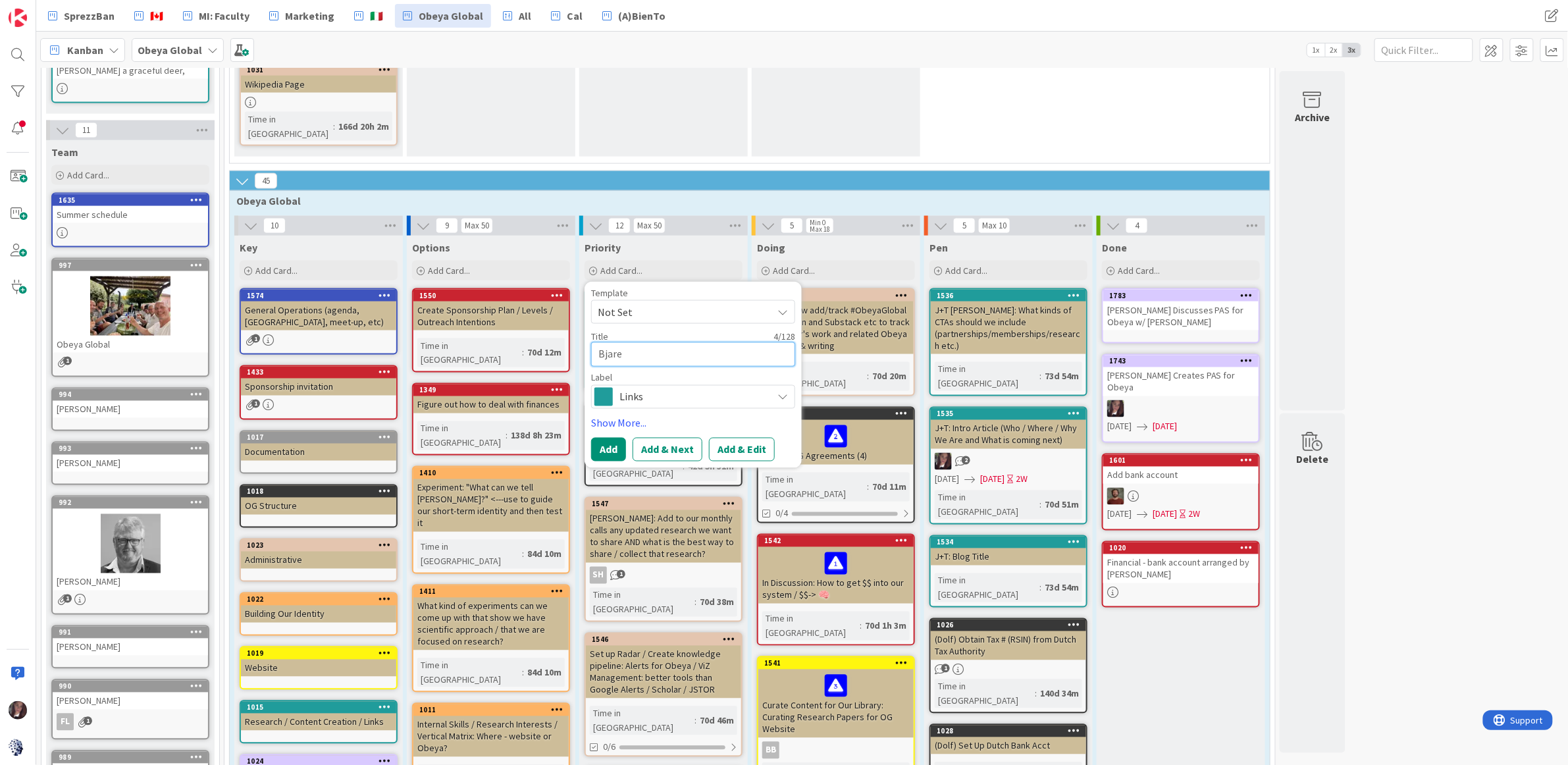
type textarea "x"
type textarea "Bjaren"
type textarea "x"
type textarea "Bjaren"
type textarea "x"
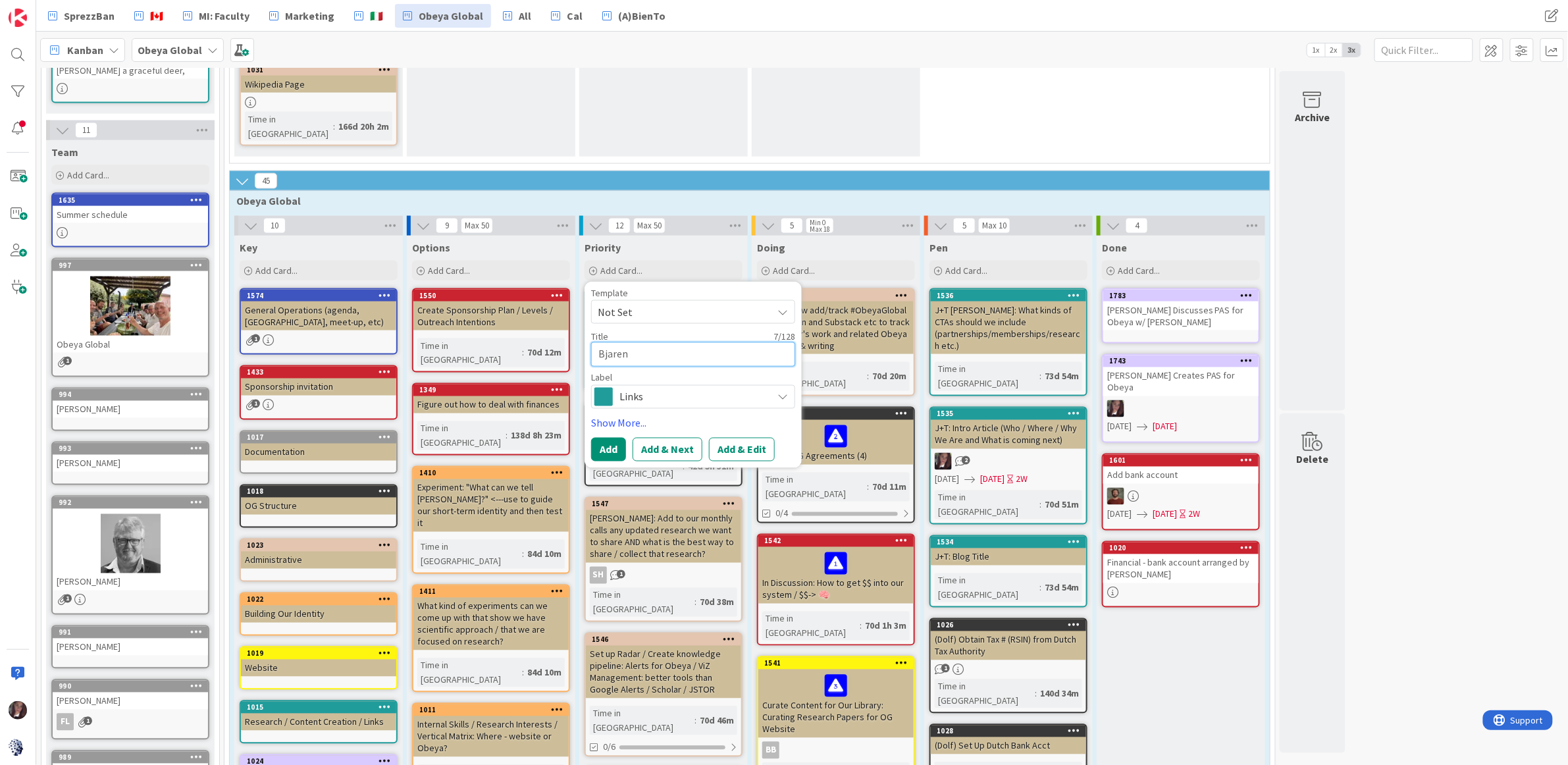
type textarea "Bjaren"
type textarea "x"
type textarea "Bjare"
type textarea "x"
type textarea "Bjar"
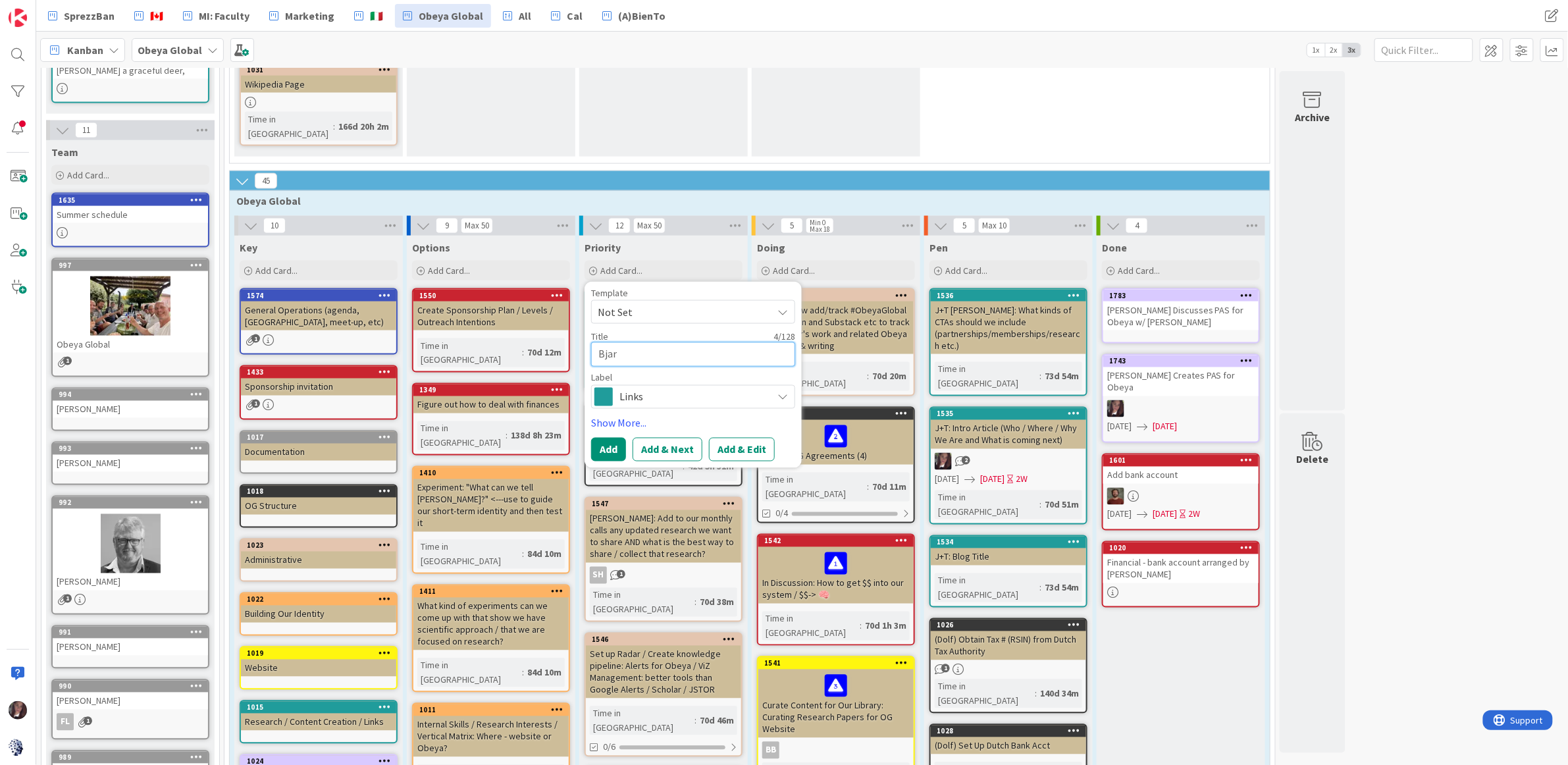
type textarea "x"
type textarea "Bjarn"
type textarea "x"
type textarea "Bjarne"
type textarea "x"
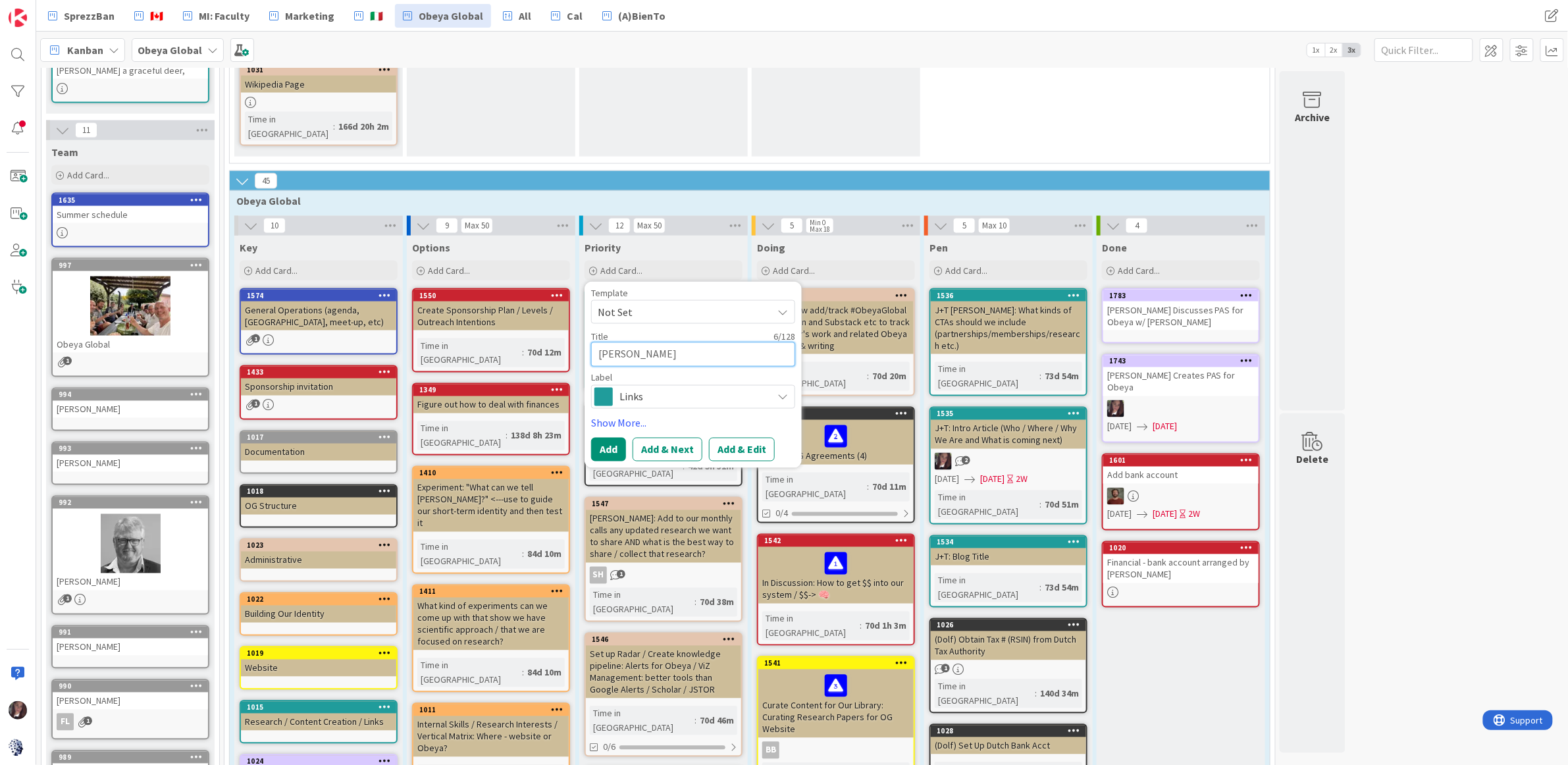
type textarea "Bjarne"
drag, startPoint x: 635, startPoint y: 221, endPoint x: 626, endPoint y: 222, distance: 9.1
click at [594, 343] on textarea "Bjarne" at bounding box center [693, 354] width 204 height 25
click at [637, 343] on textarea "Bjarne" at bounding box center [693, 354] width 204 height 25
type textarea "x"
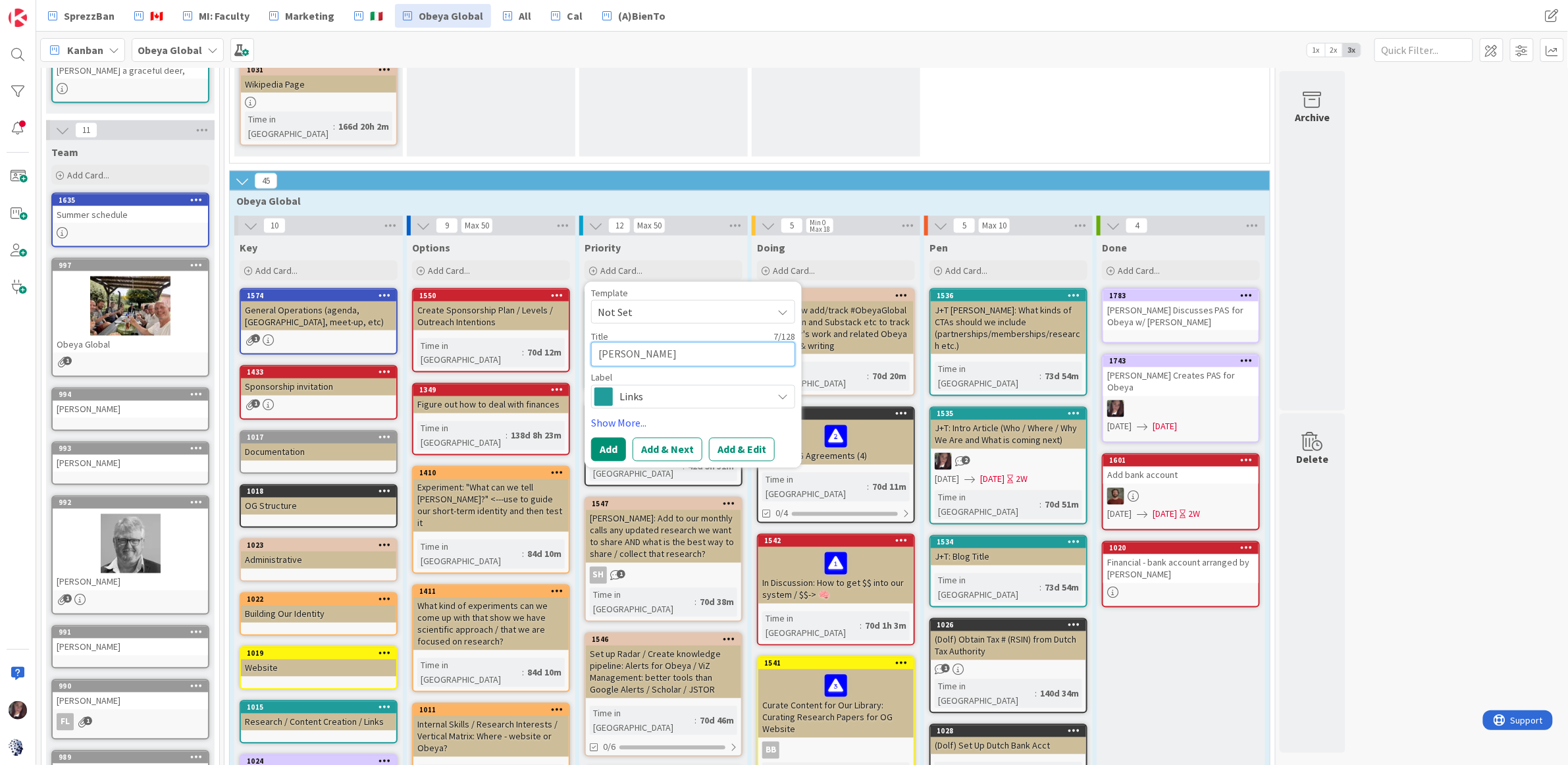
type textarea "Bjarne"
type textarea "x"
type textarea "Bjarne:"
type textarea "x"
type textarea "Bjarne:"
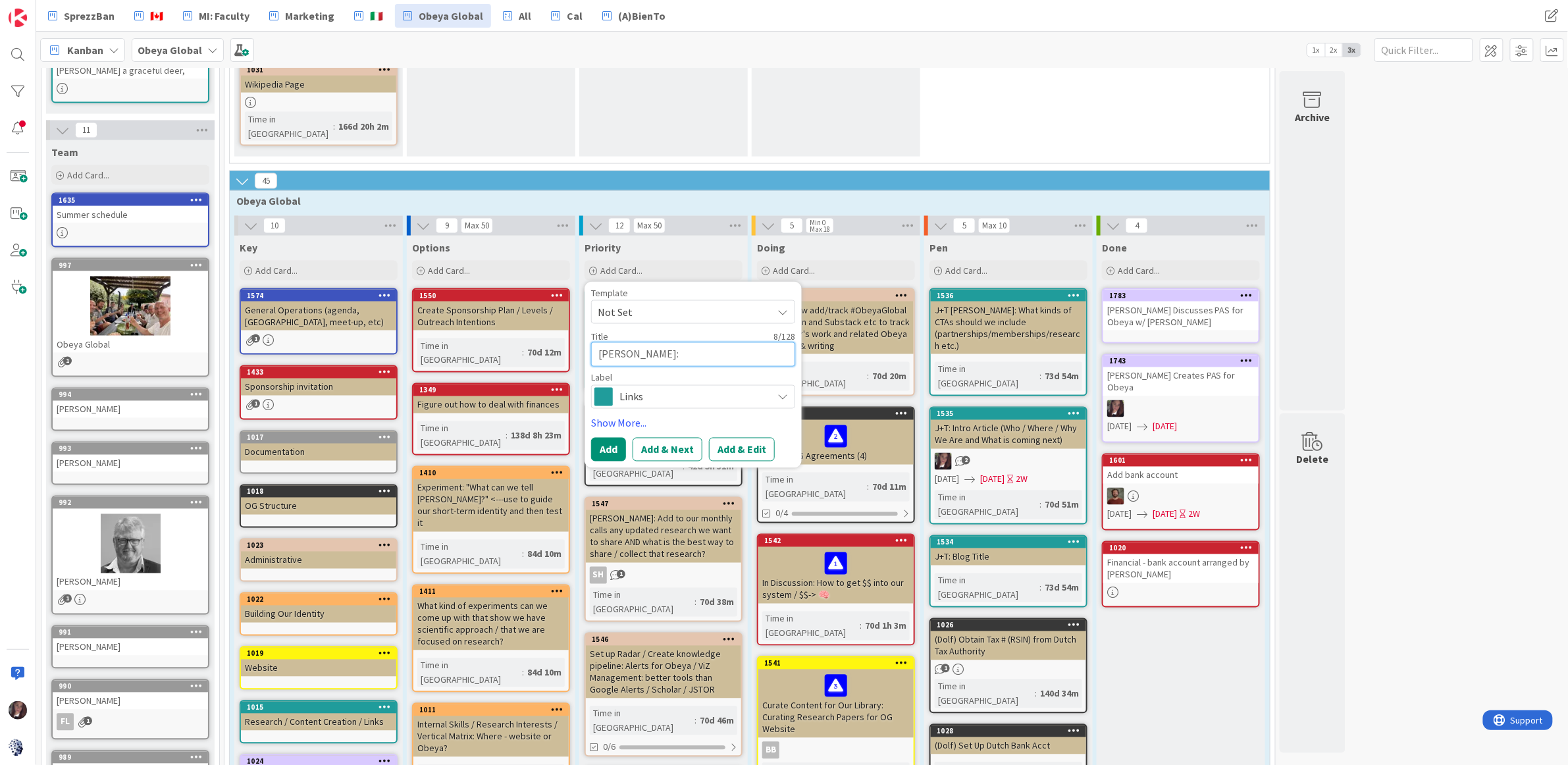
type textarea "x"
type textarea "Bjarne: N"
type textarea "x"
type textarea "Bjarne: No"
type textarea "x"
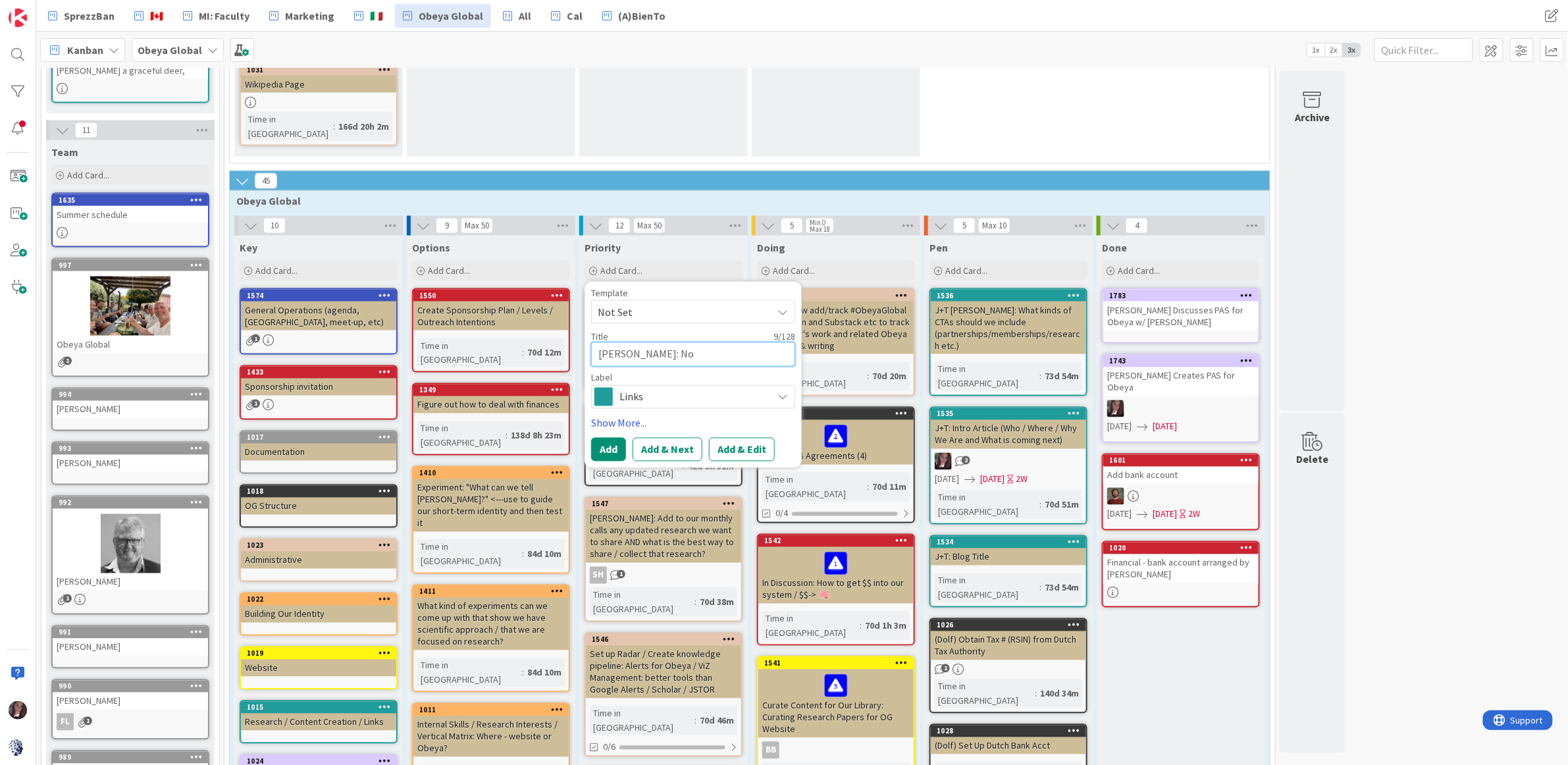
type textarea "Bjarne: Nor"
type textarea "x"
type textarea "Bjarne: Norw"
type textarea "x"
type textarea "Bjarne: Norwe"
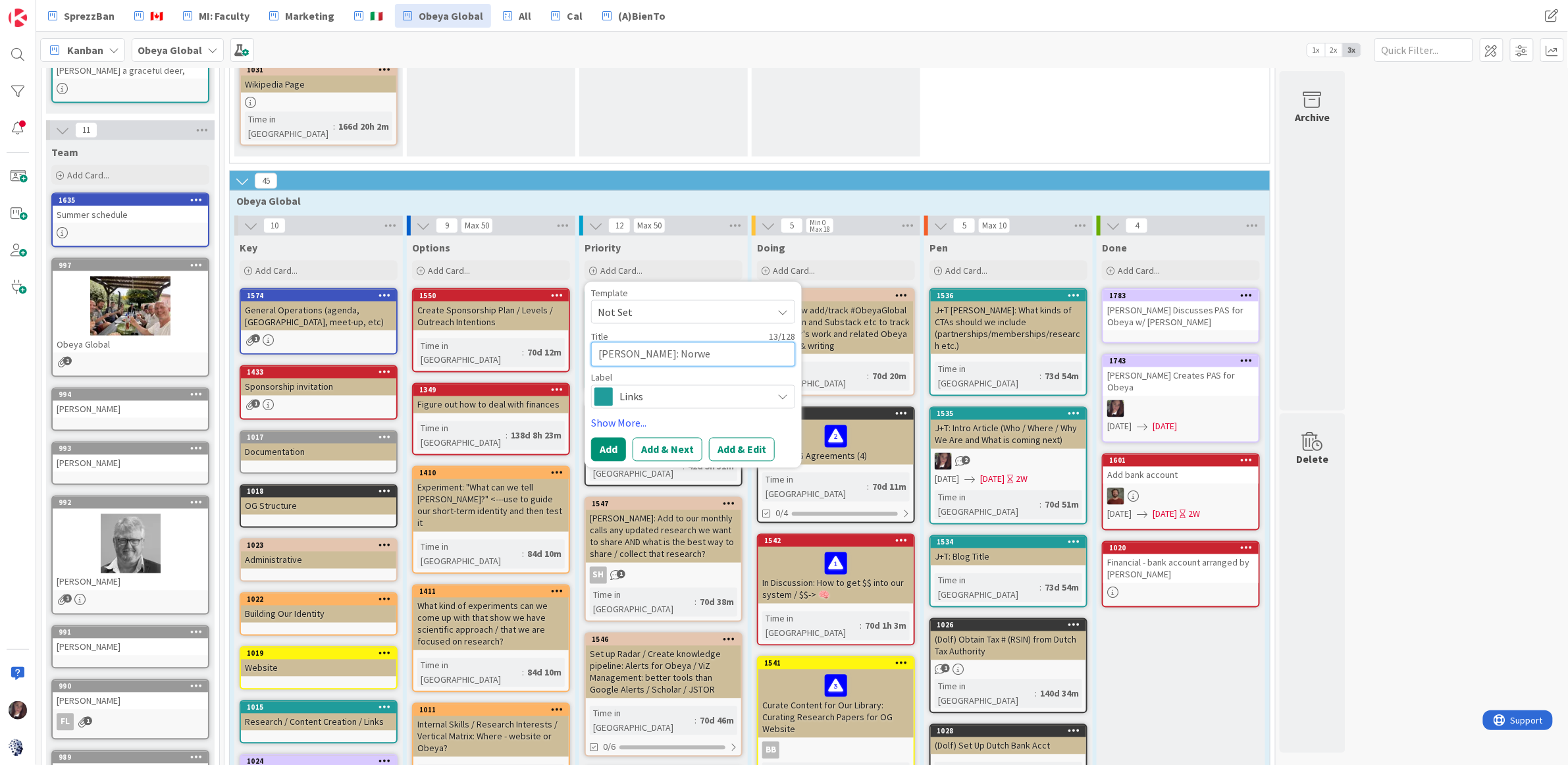
type textarea "x"
type textarea "Bjarne: Norw"
type textarea "x"
type textarea "Bjarne: Norwa"
type textarea "x"
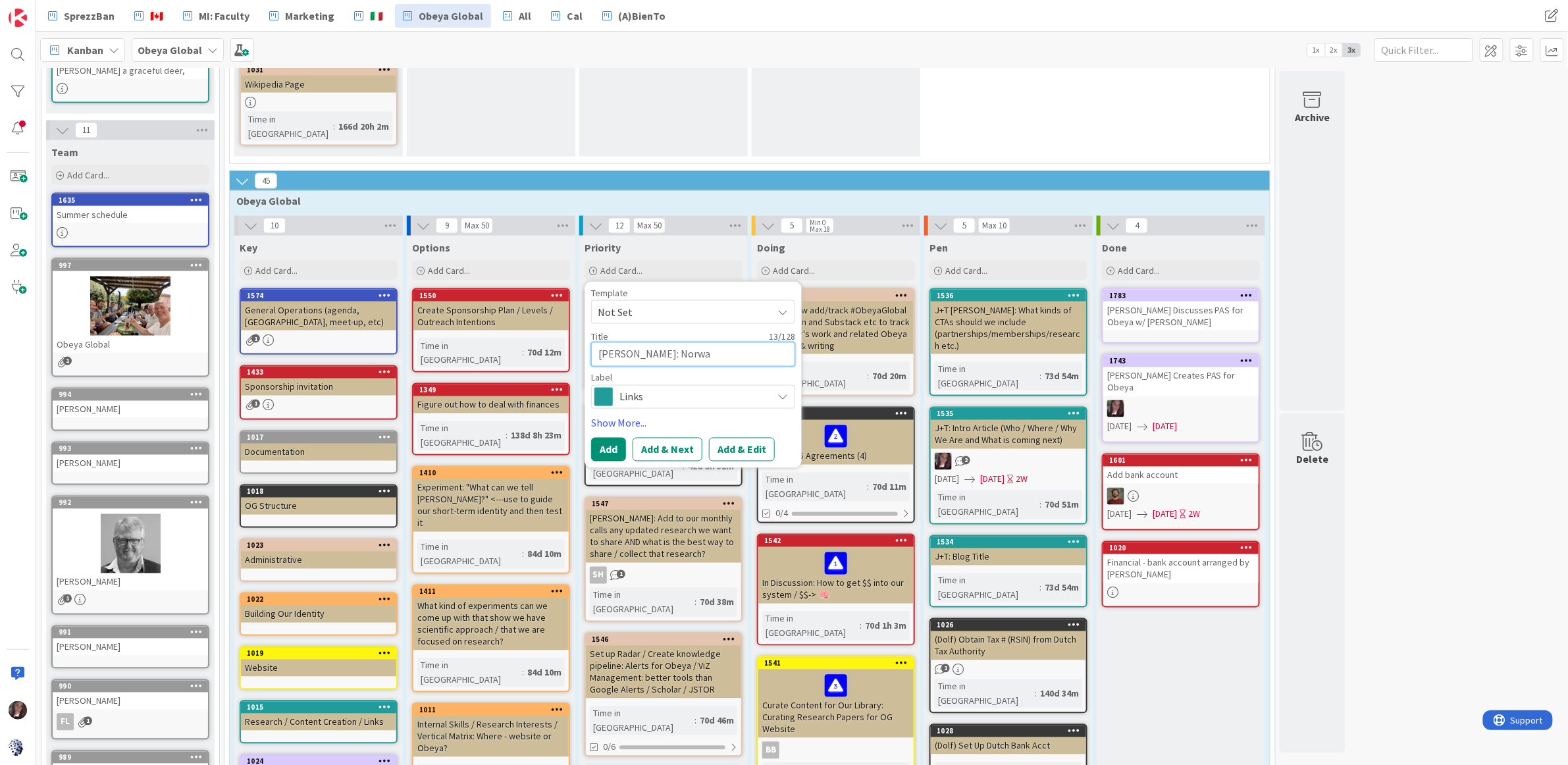
type textarea "Bjarne: Norway"
type textarea "x"
type textarea "Bjarne: Norway"
type textarea "x"
click at [689, 438] on button "Add & Next" at bounding box center [667, 450] width 70 height 24
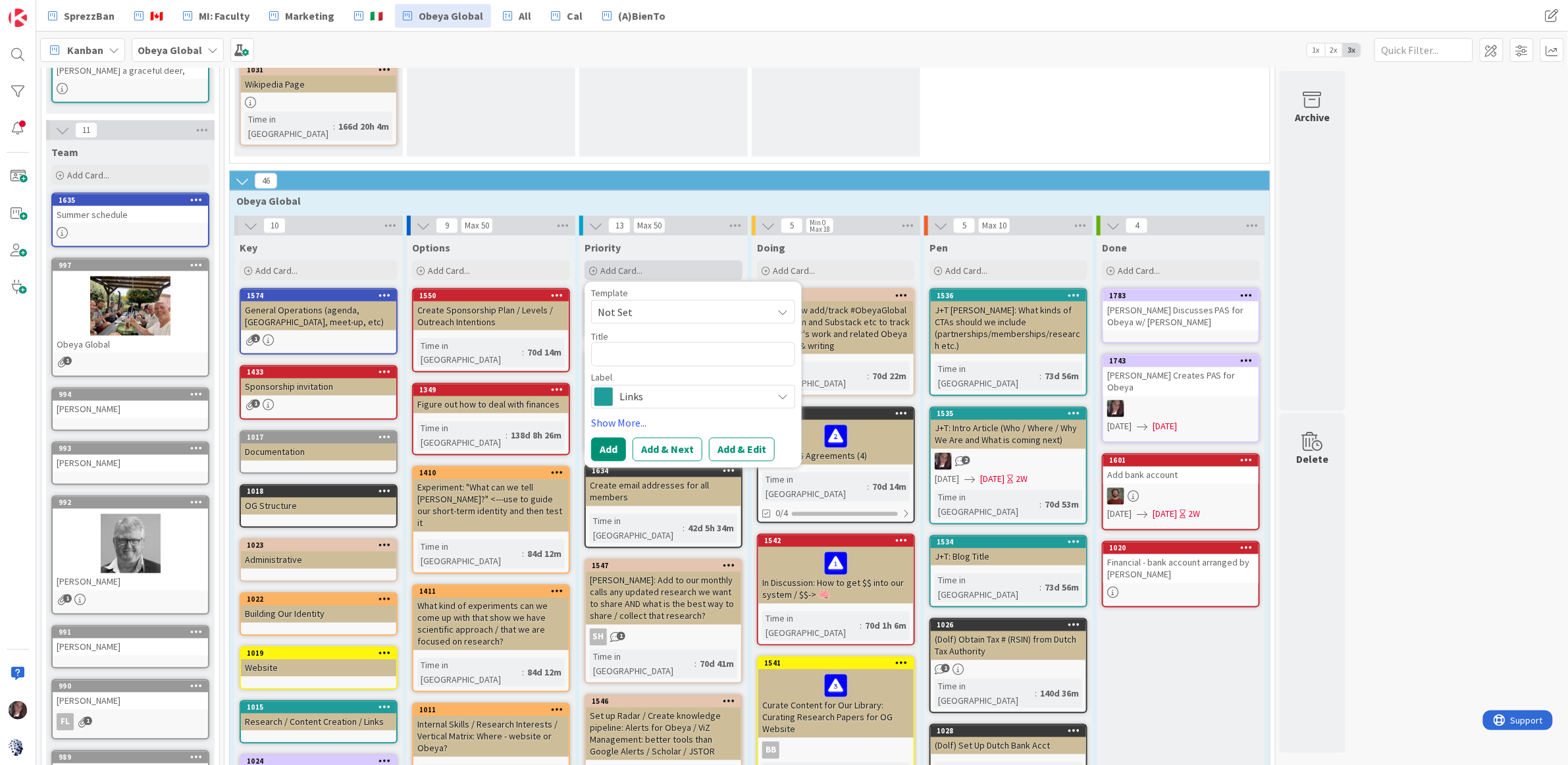
click at [616, 264] on span "Add Card..." at bounding box center [621, 270] width 42 height 12
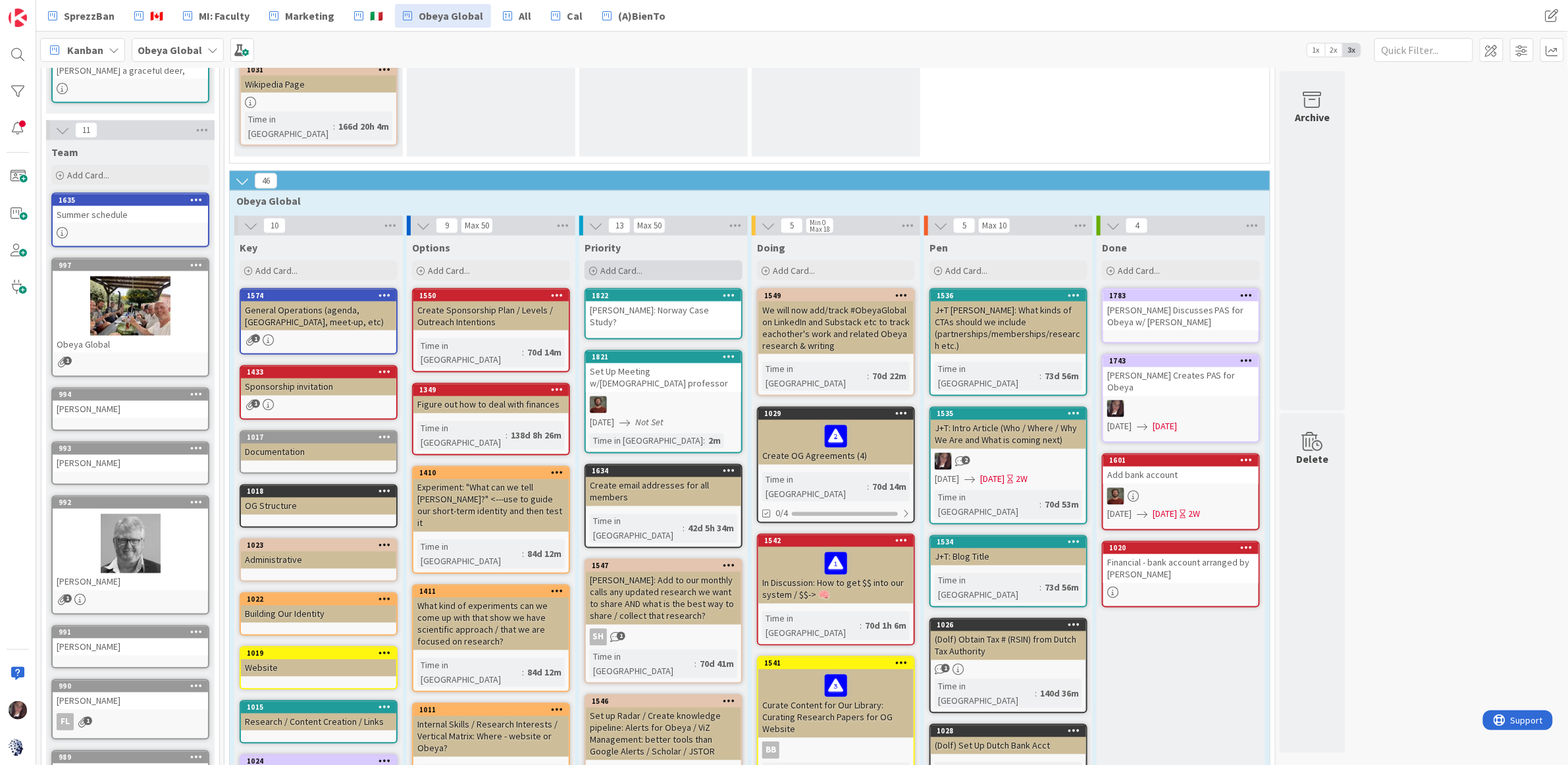
click at [616, 264] on span "Add Card..." at bounding box center [621, 270] width 42 height 12
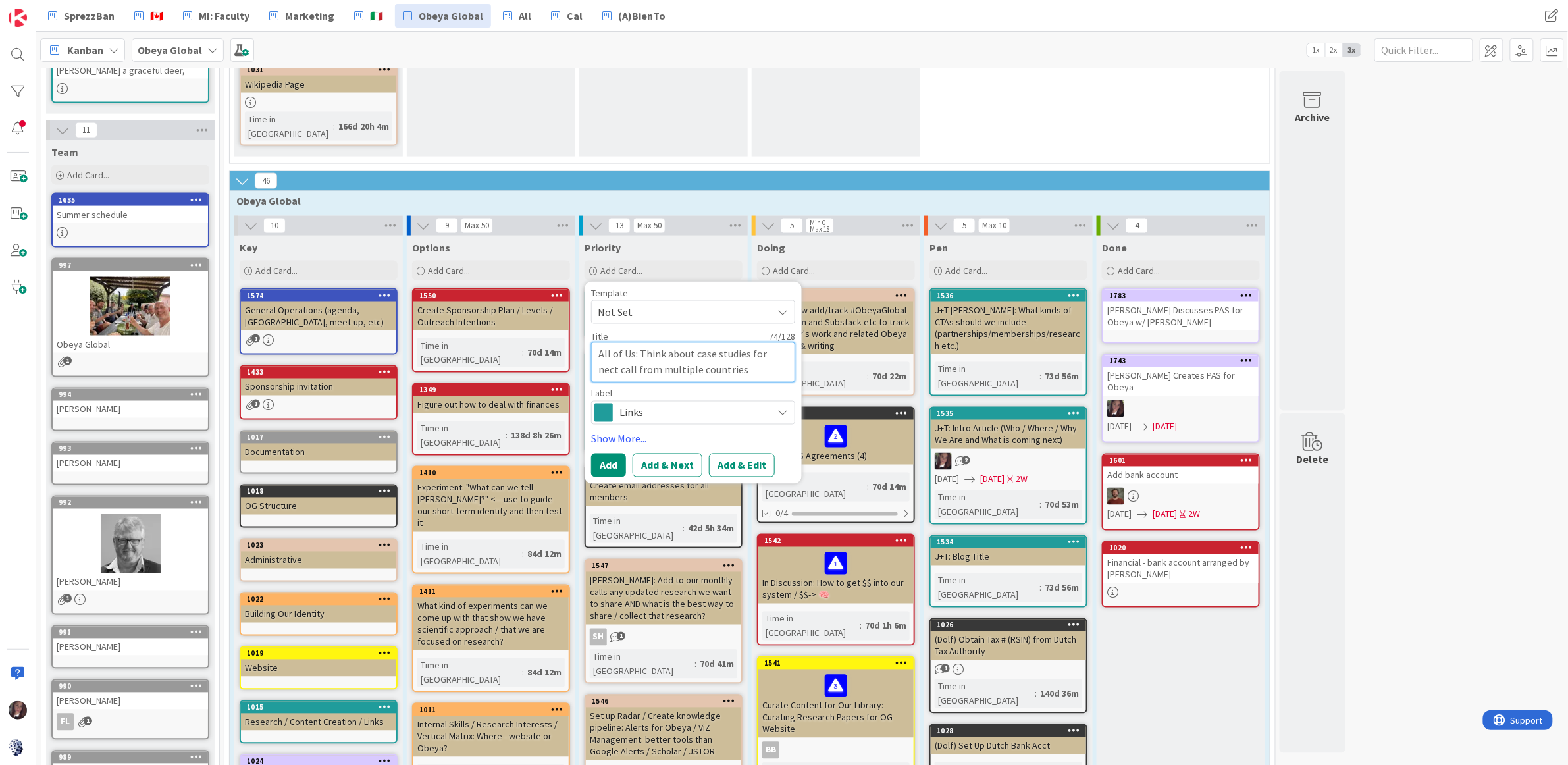
click at [780, 343] on textarea "All of Us: Think about case studies for nect call from multiple countries" at bounding box center [693, 362] width 204 height 40
click at [760, 343] on textarea "All of Us: Think about case studies for next call from multiple countries" at bounding box center [693, 362] width 204 height 40
click at [721, 404] on span "Links" at bounding box center [693, 413] width 146 height 19
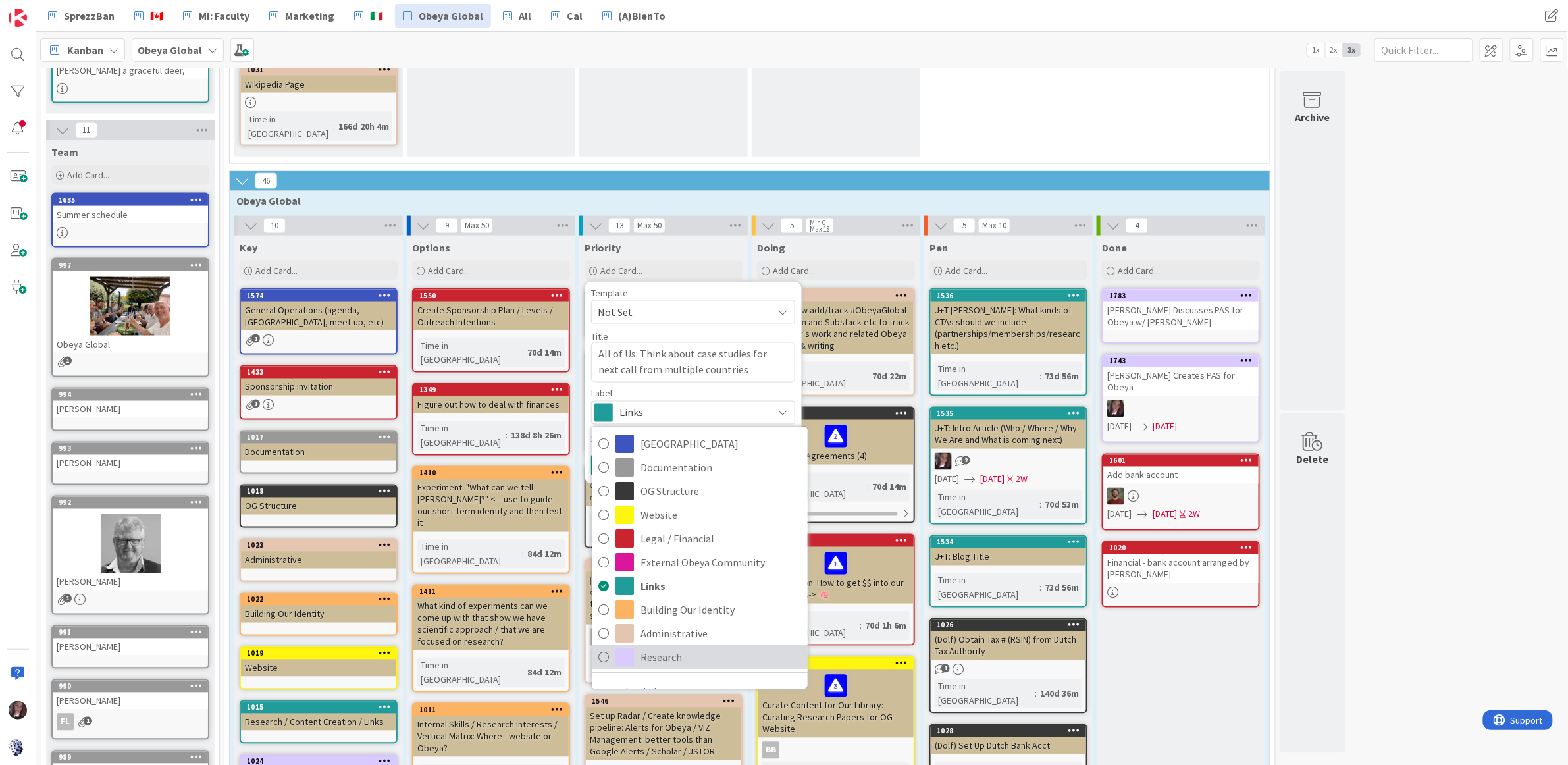
click at [606, 647] on icon at bounding box center [603, 656] width 10 height 20
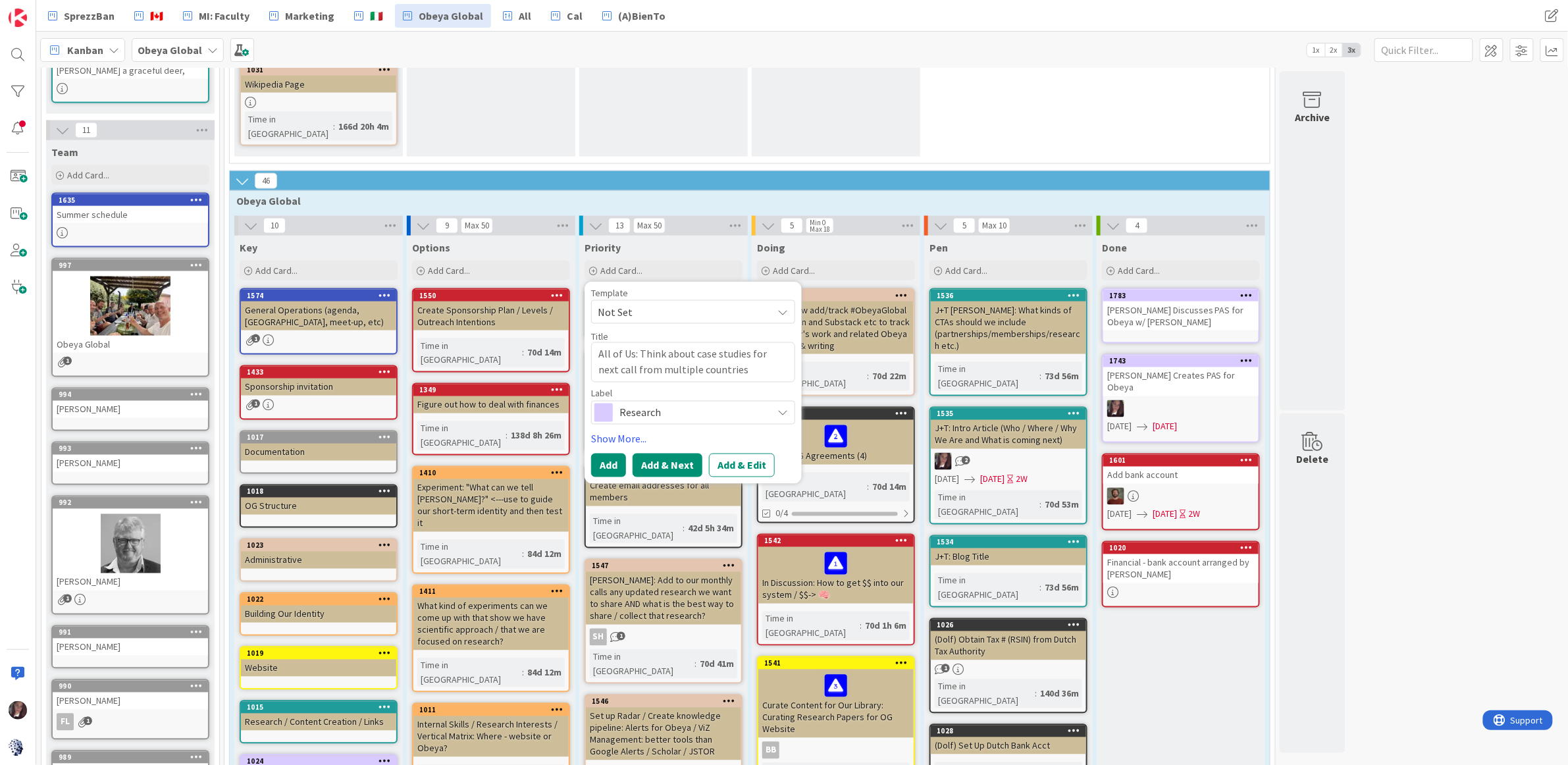
click at [673, 454] on button "Add & Next" at bounding box center [667, 466] width 70 height 24
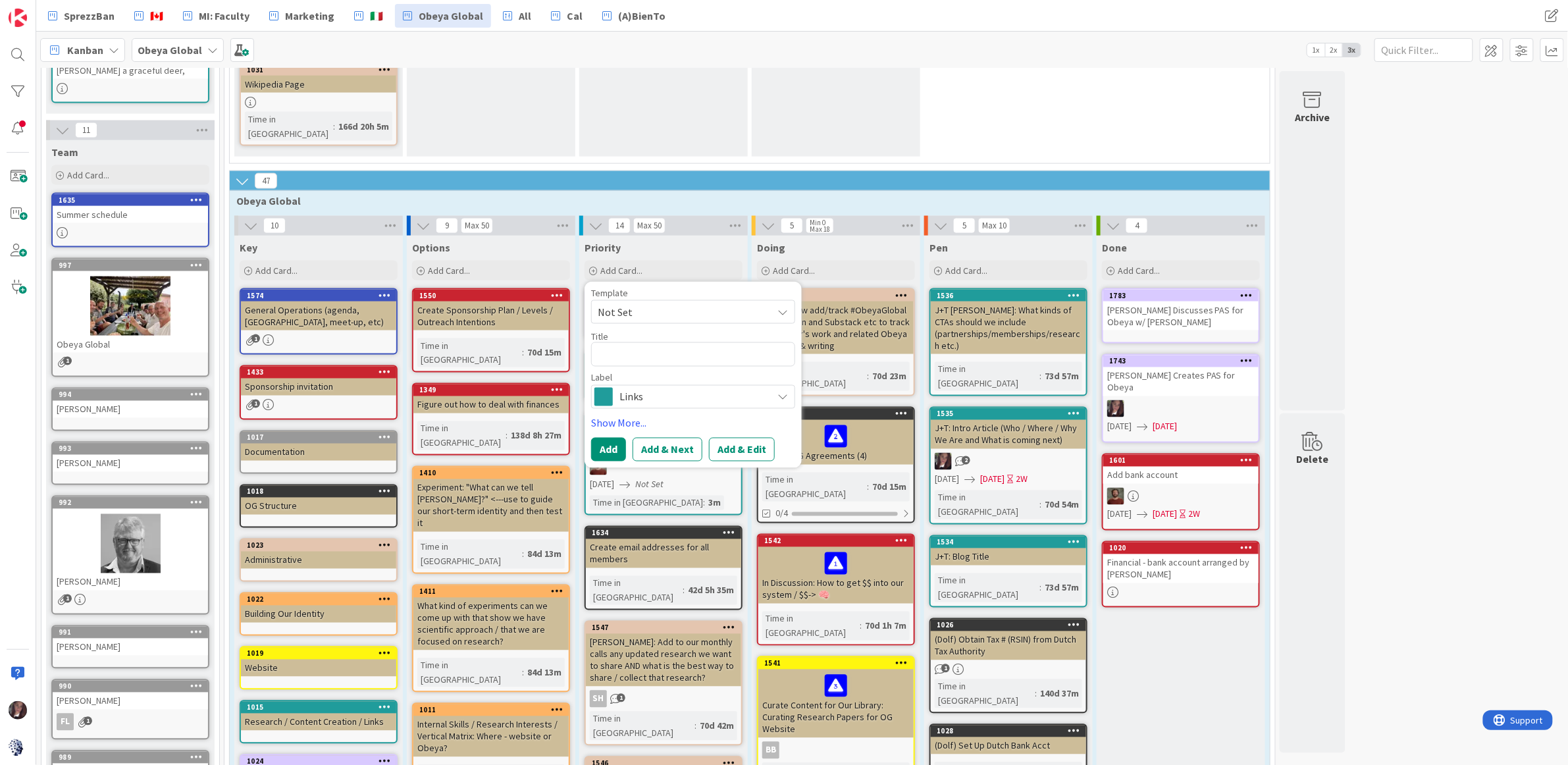
click at [1475, 333] on div "18 Information 3 Useful Links Add Card... 852 Obeya Global Website 2 1010 Miro …" at bounding box center [802, 281] width 1526 height 2207
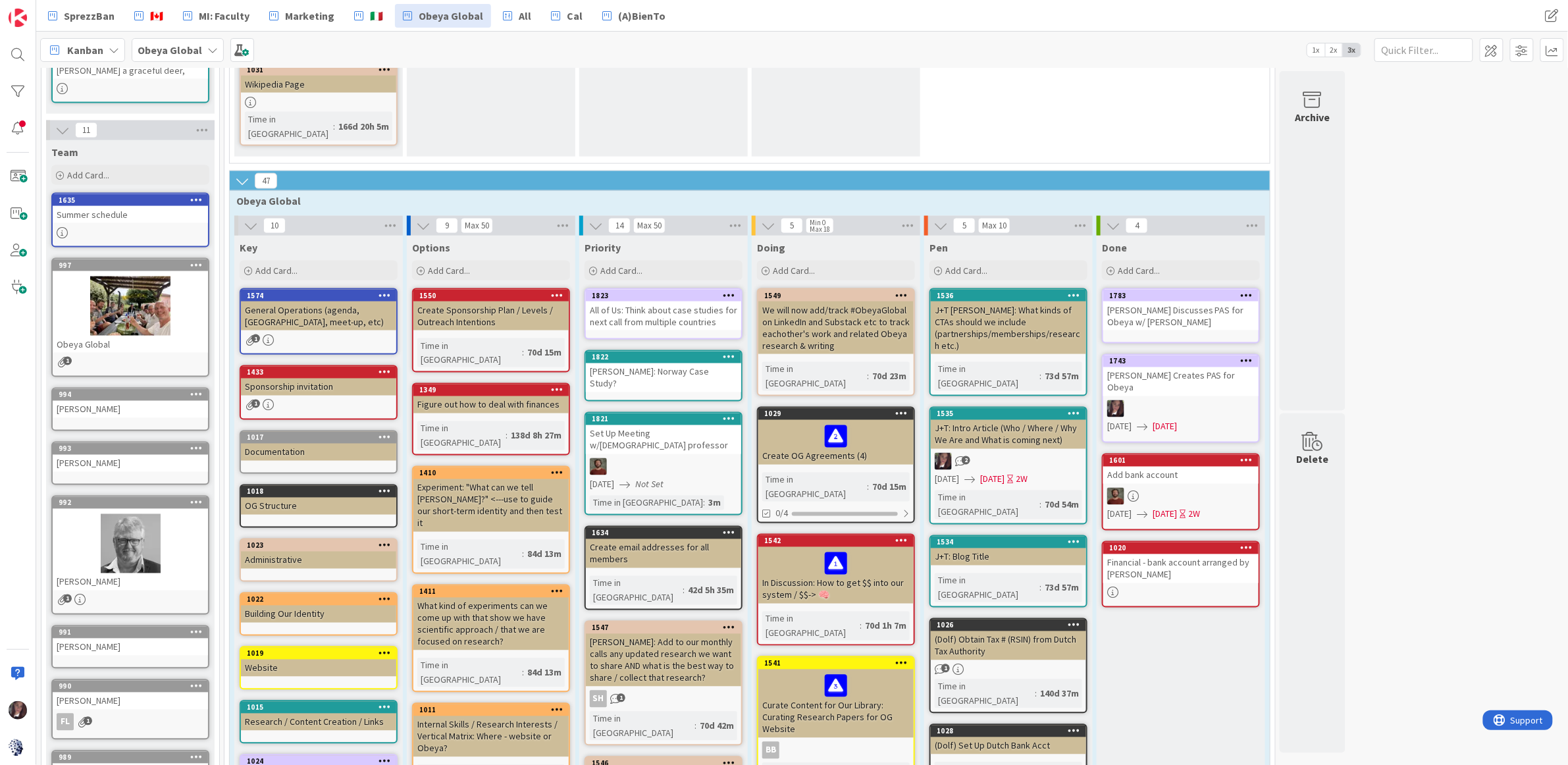
click at [679, 302] on div "All of Us: Think about case studies for next call from multiple countries" at bounding box center [663, 316] width 156 height 29
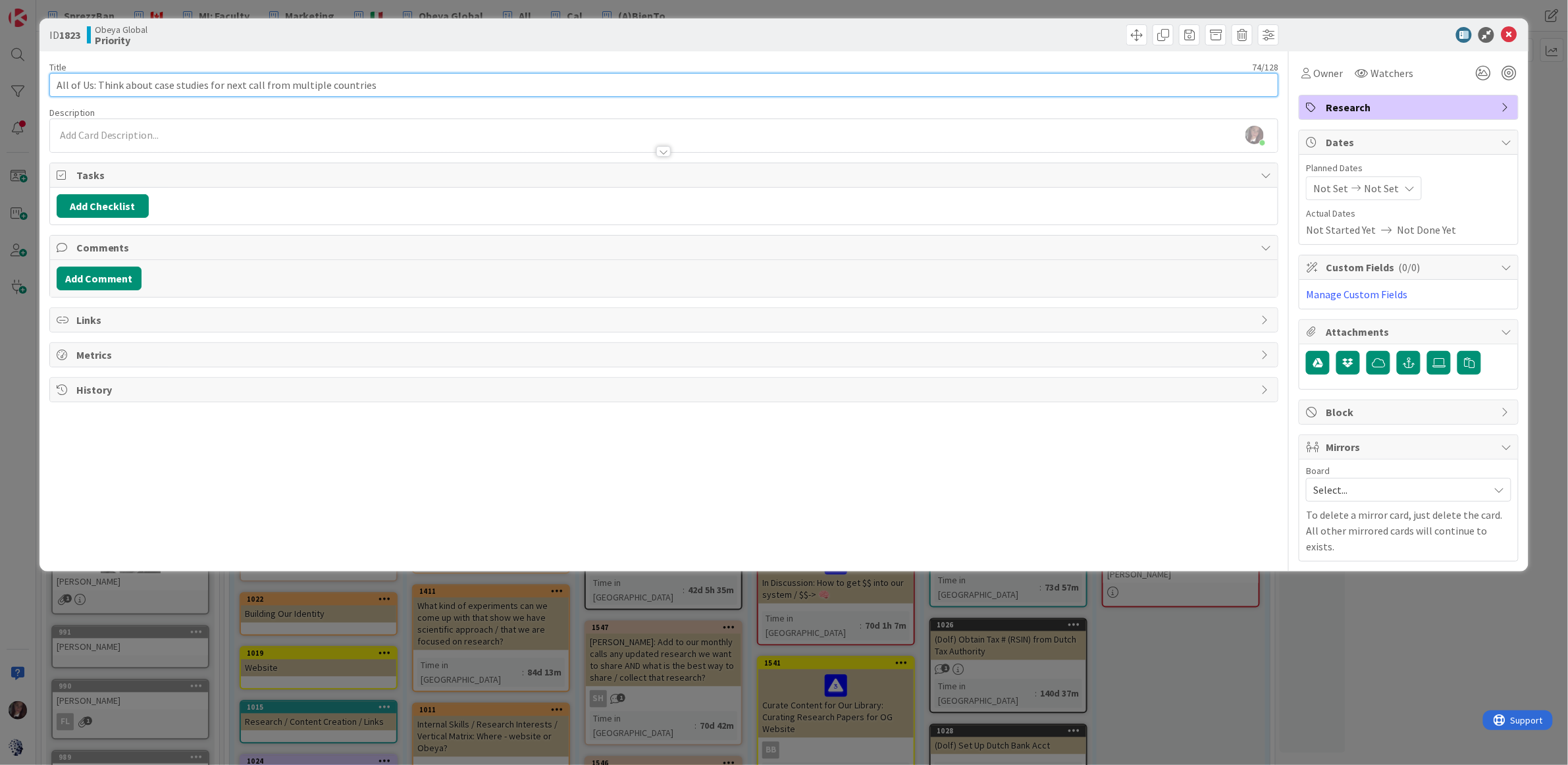
click at [387, 85] on input "All of Us: Think about case studies for next call from multiple countries" at bounding box center [664, 85] width 1230 height 24
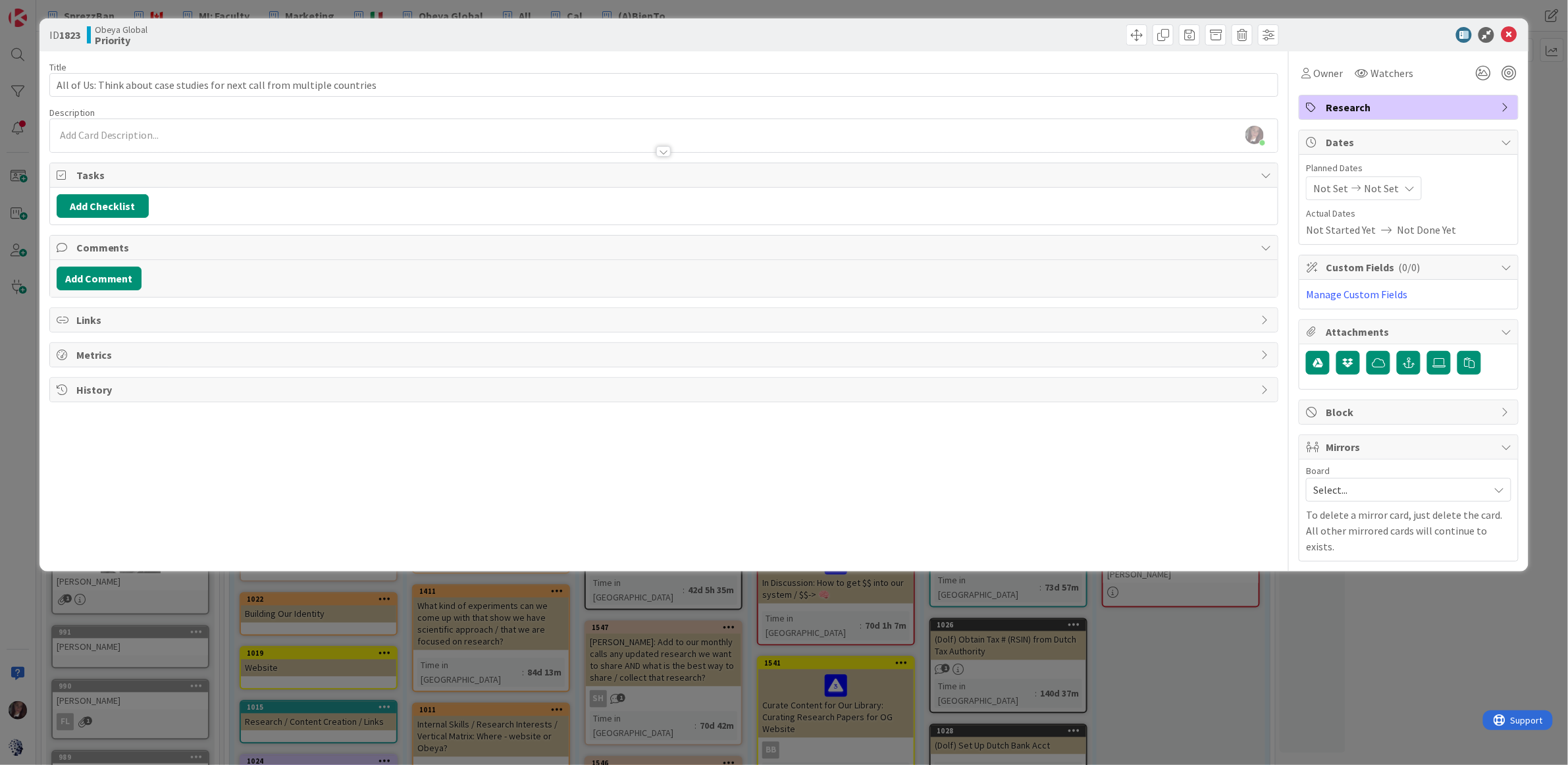
click at [100, 139] on div at bounding box center [664, 145] width 1228 height 14
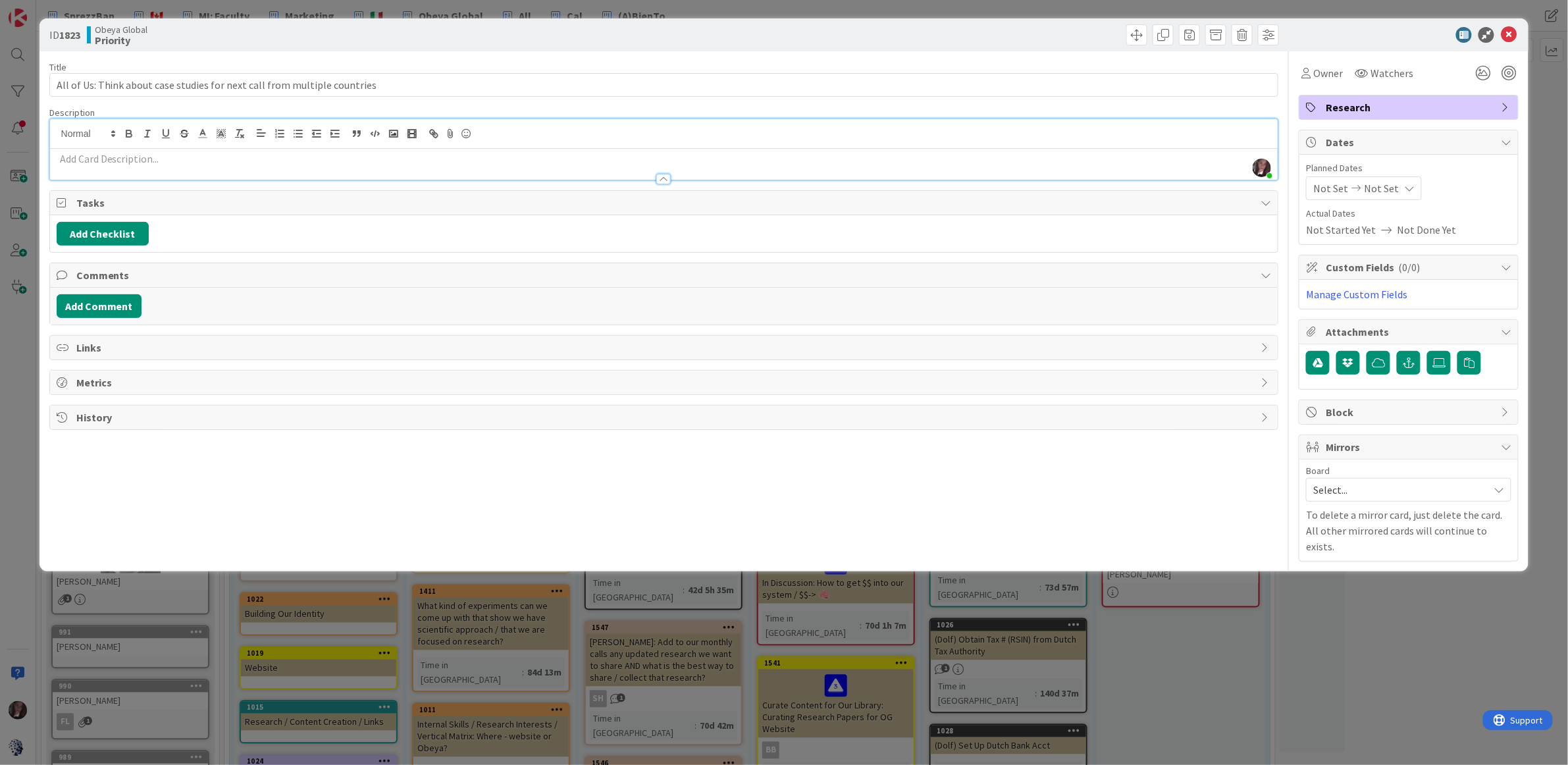
click at [98, 168] on div at bounding box center [664, 173] width 1228 height 14
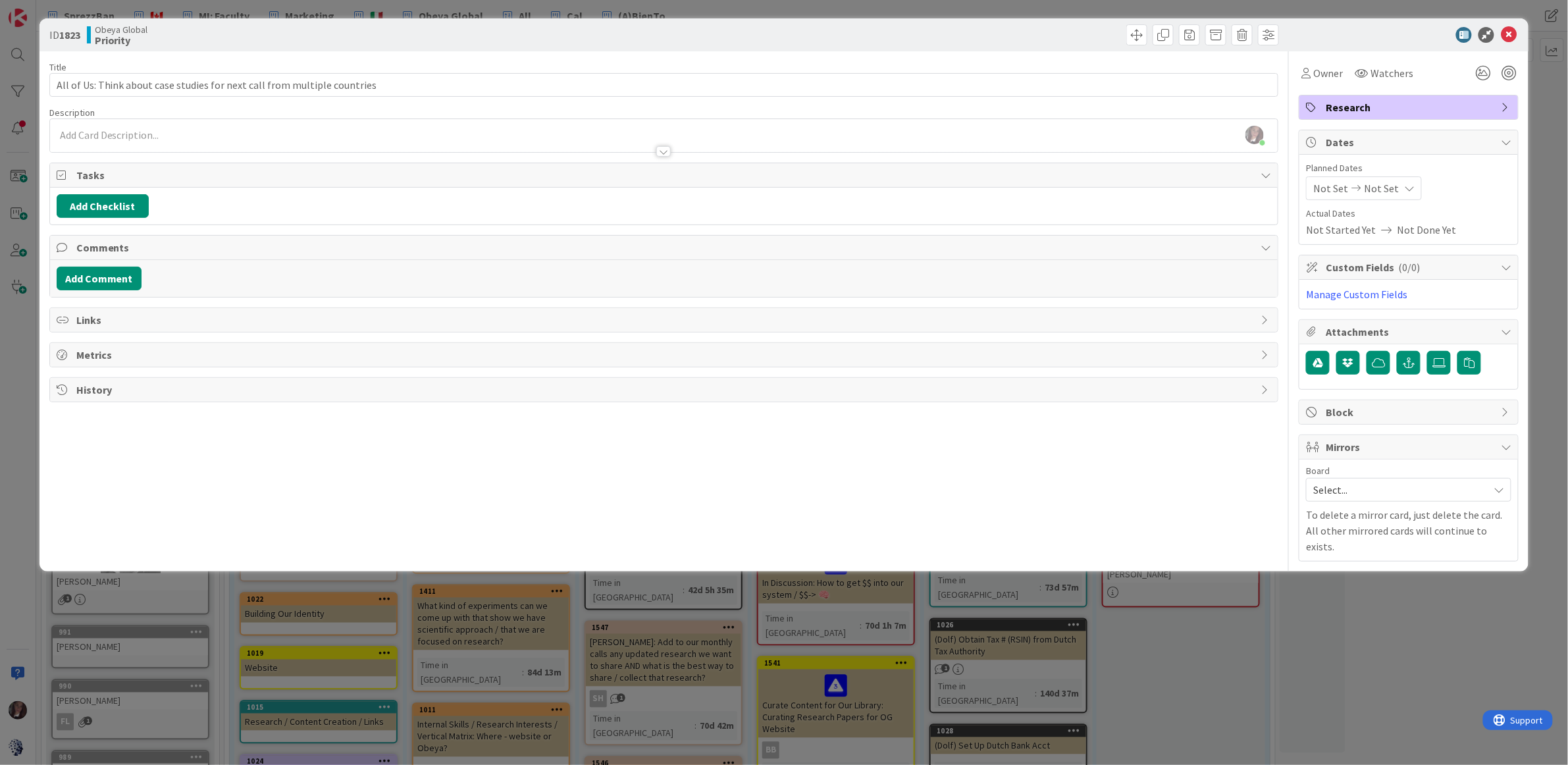
click at [102, 133] on p at bounding box center [665, 135] width 1215 height 15
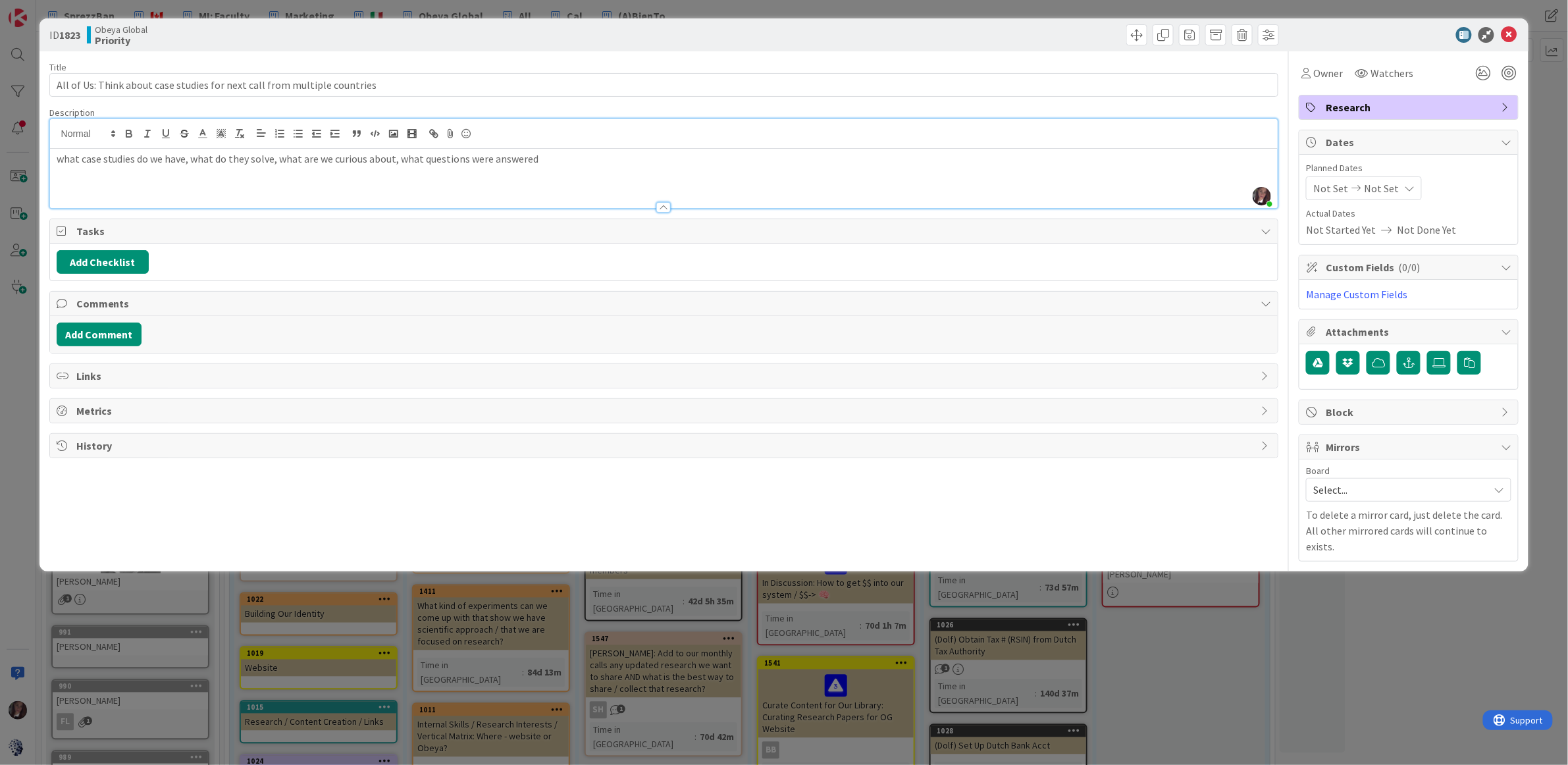
click at [63, 167] on p "what case studies do we have, what do they solve, what are we curious about, wh…" at bounding box center [665, 159] width 1215 height 15
click at [138, 159] on p "What case studies do we have, what do they solve, what are we curious about, wh…" at bounding box center [665, 159] width 1215 height 15
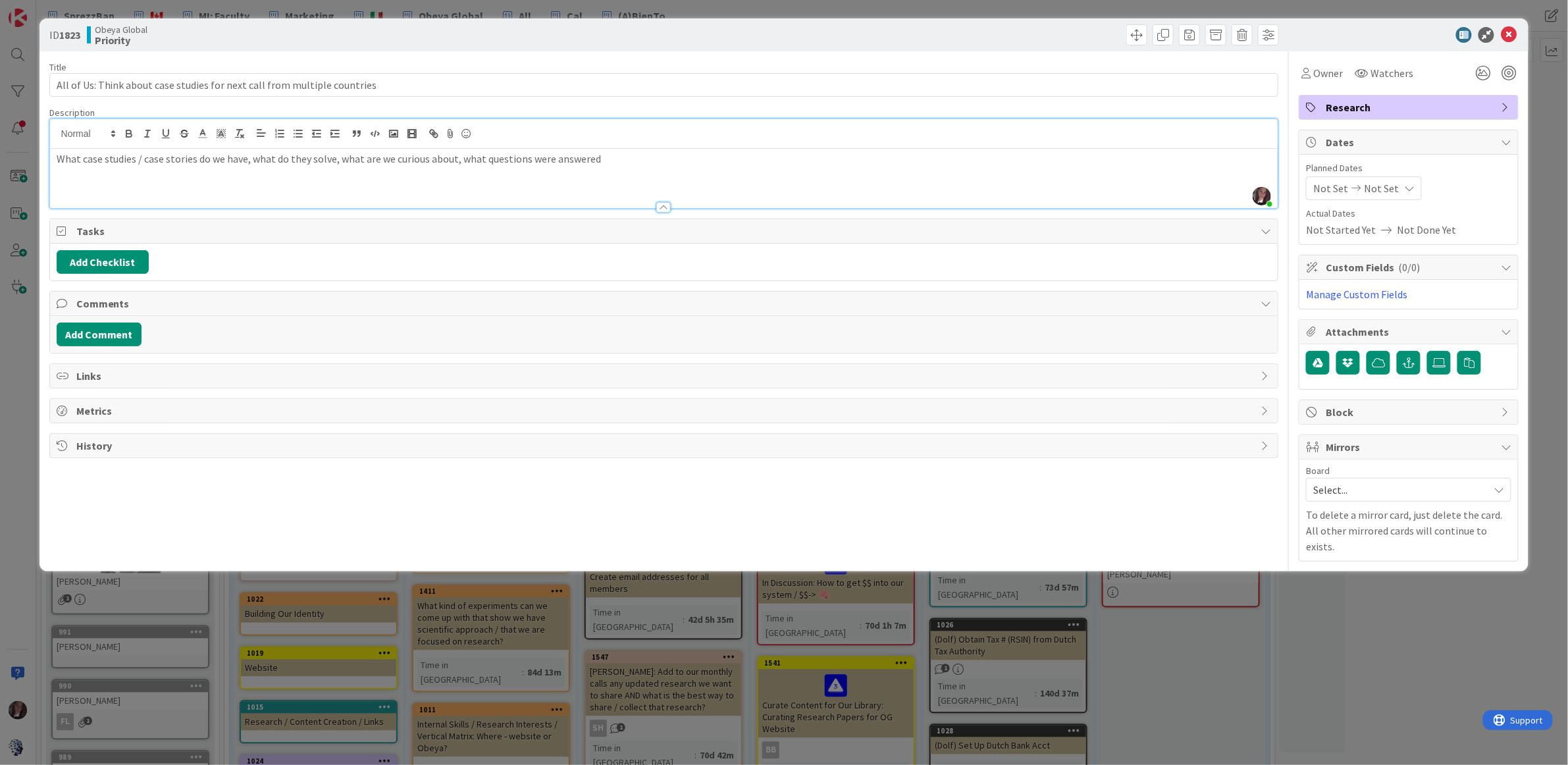
click at [612, 162] on p "What case studies / case stories do we have, what do they solve, what are we cu…" at bounding box center [665, 159] width 1215 height 15
click at [1508, 37] on icon at bounding box center [1509, 35] width 16 height 16
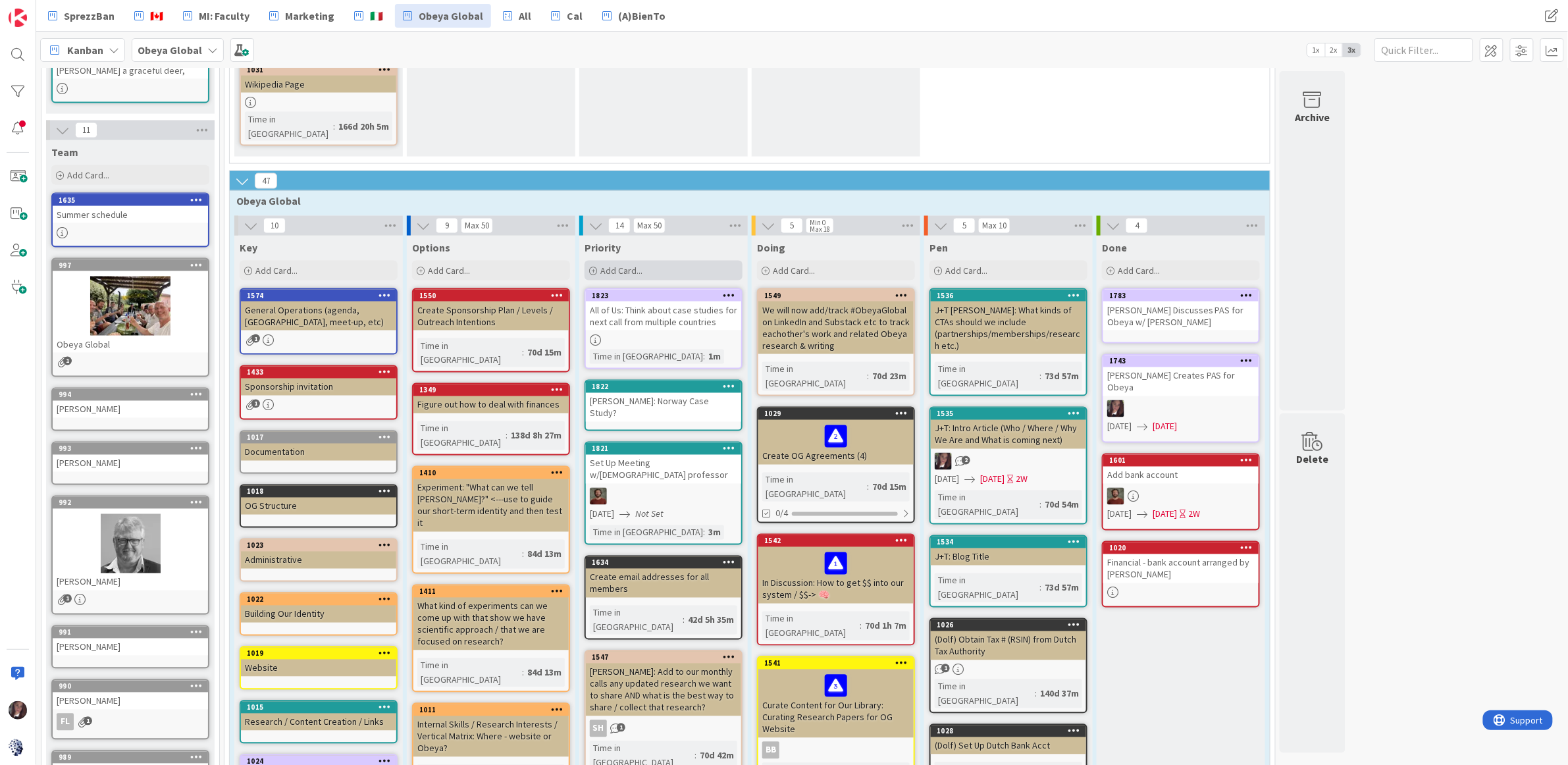
click at [626, 264] on span "Add Card..." at bounding box center [621, 270] width 42 height 12
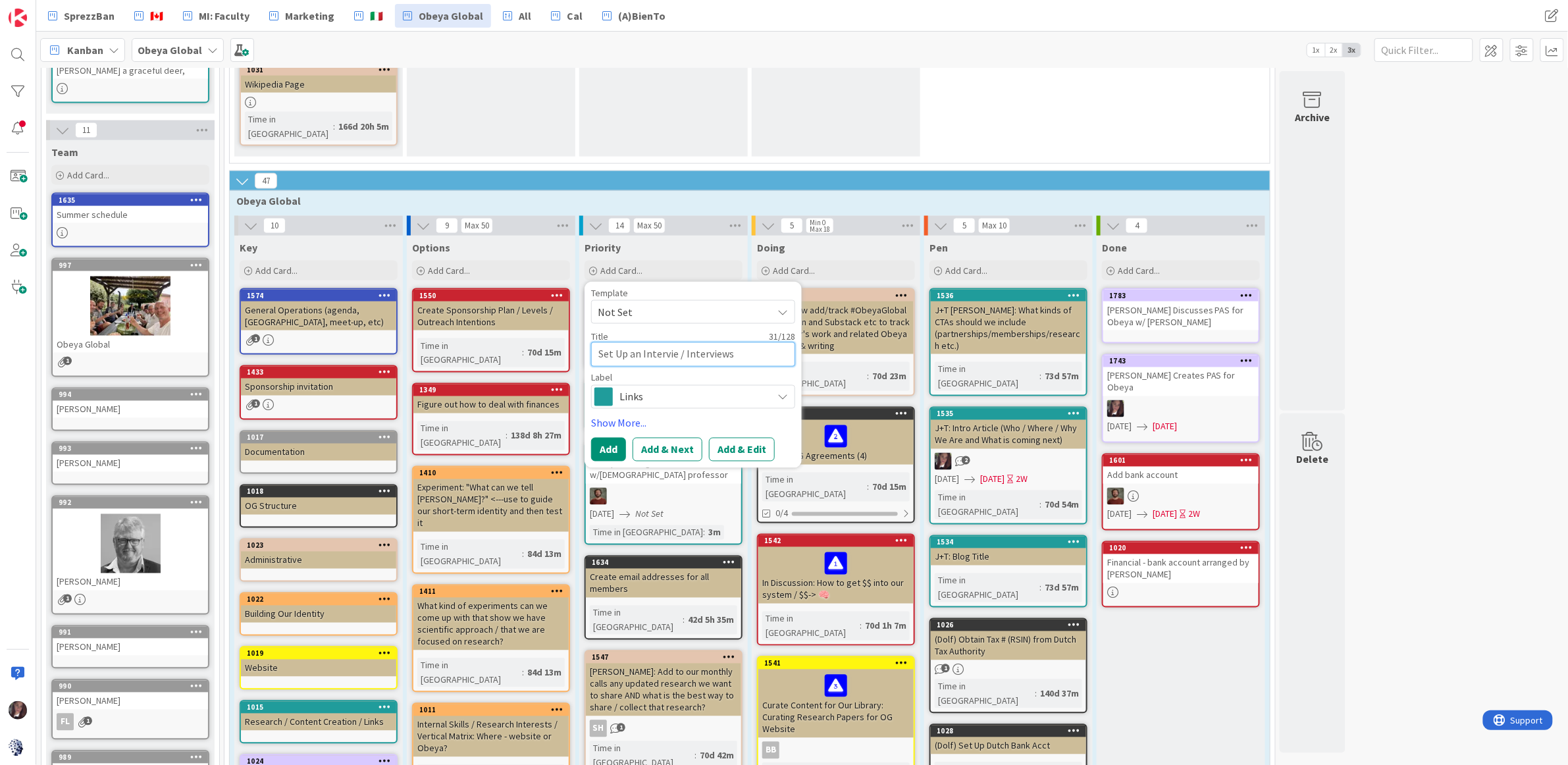
click at [677, 343] on textarea "Set Up an Intervie / Interviews" at bounding box center [693, 354] width 204 height 25
click at [749, 343] on textarea "Set Up an Interview / Interviews" at bounding box center [693, 354] width 204 height 25
click at [602, 343] on textarea "Set Up an Interview / Interviews" at bounding box center [693, 354] width 204 height 25
click at [739, 438] on button "Add & Edit" at bounding box center [741, 450] width 65 height 24
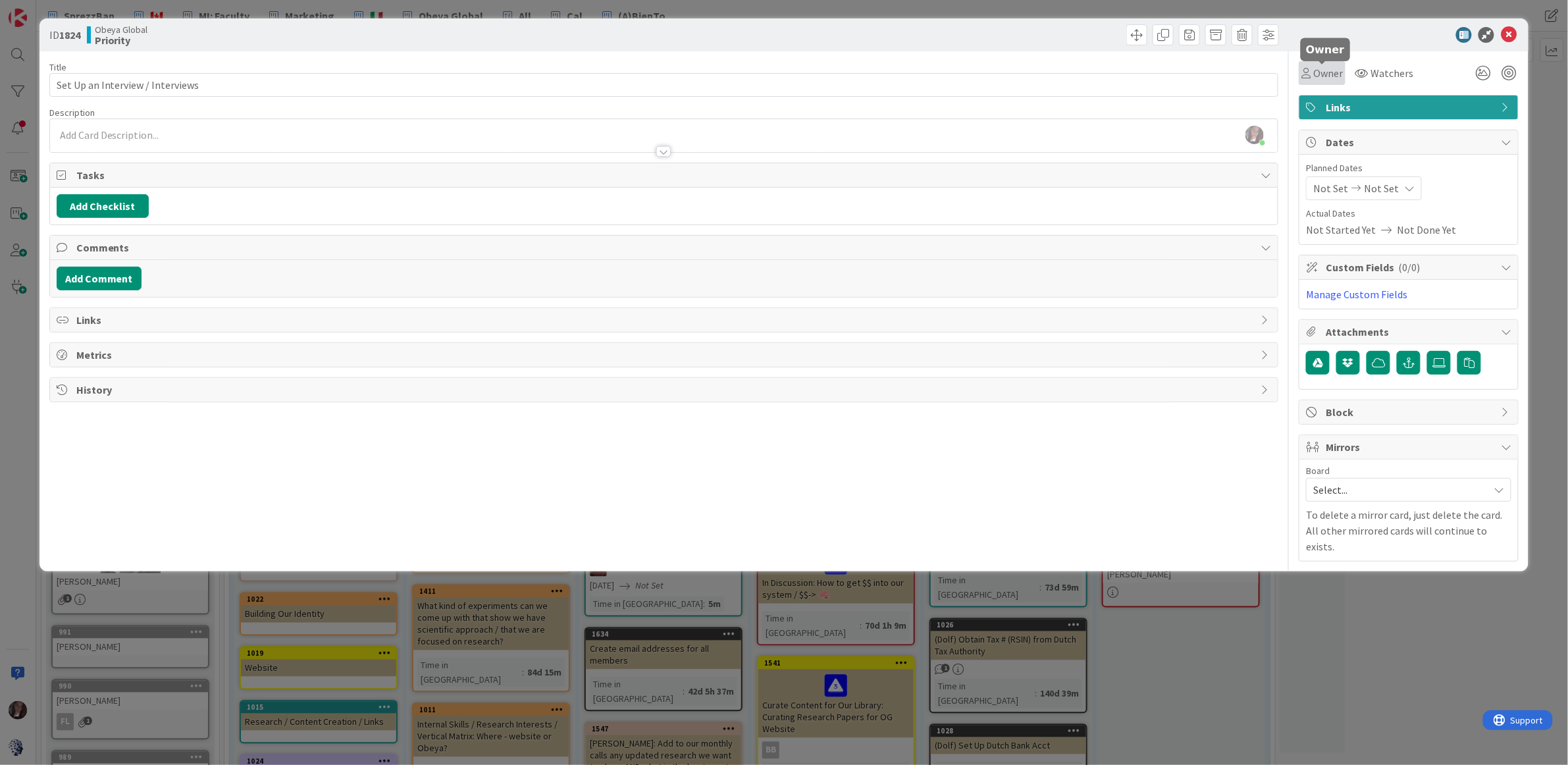
click at [1325, 76] on span "Owner" at bounding box center [1327, 73] width 30 height 16
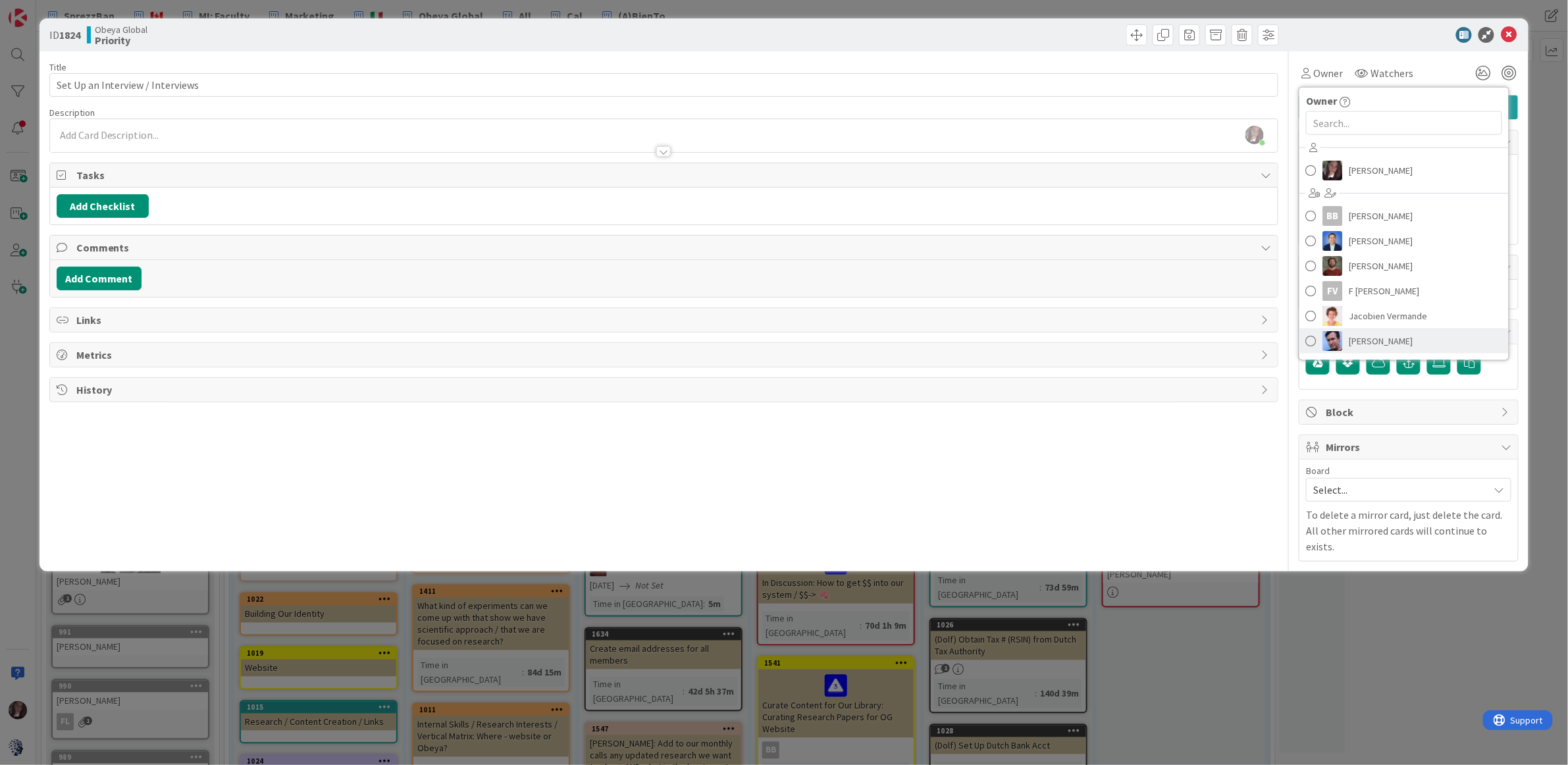
click at [1366, 345] on span "[PERSON_NAME]" at bounding box center [1381, 341] width 64 height 20
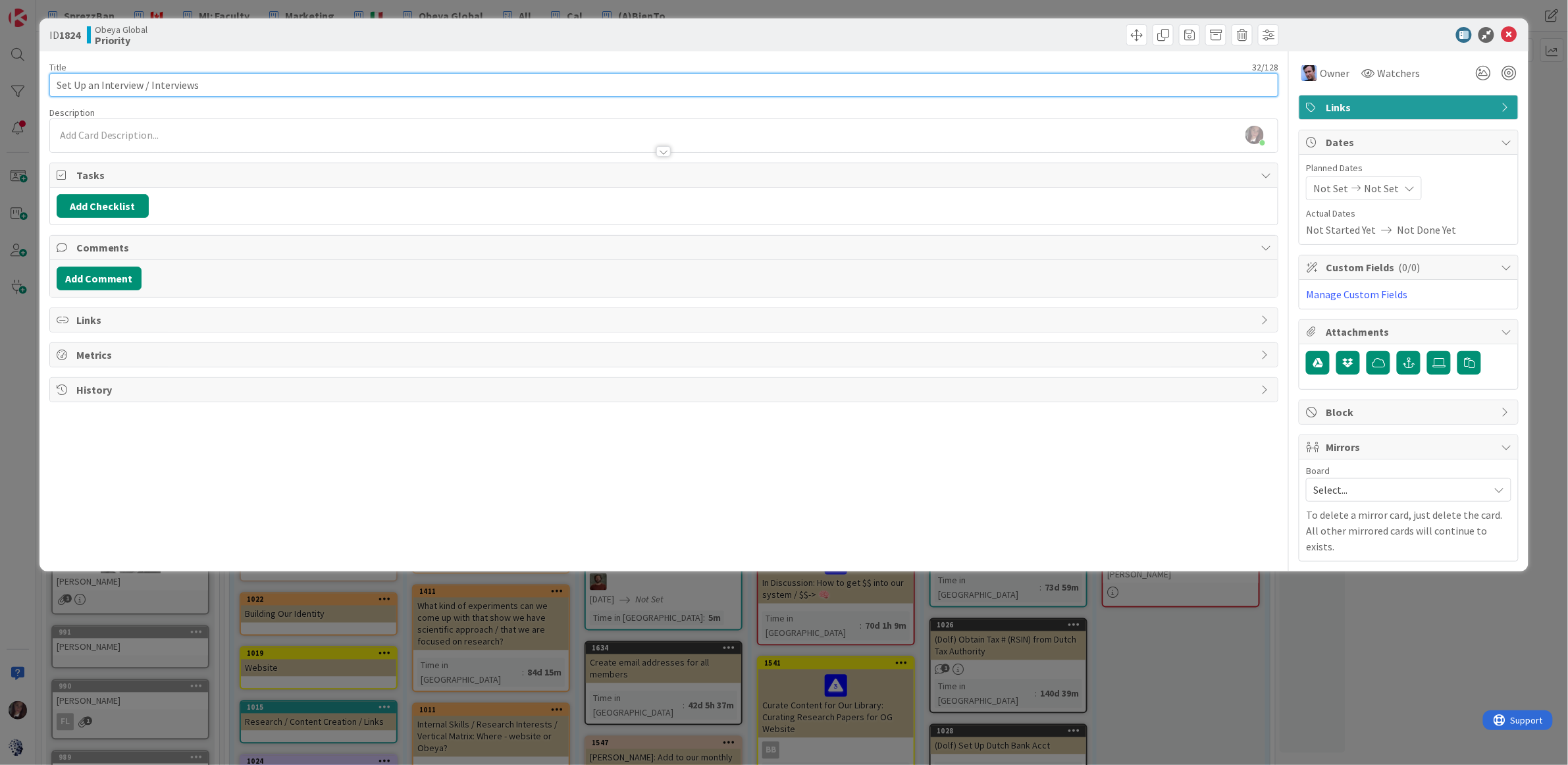
click at [220, 86] on input "Set Up an Interview / Interviews" at bounding box center [664, 85] width 1230 height 24
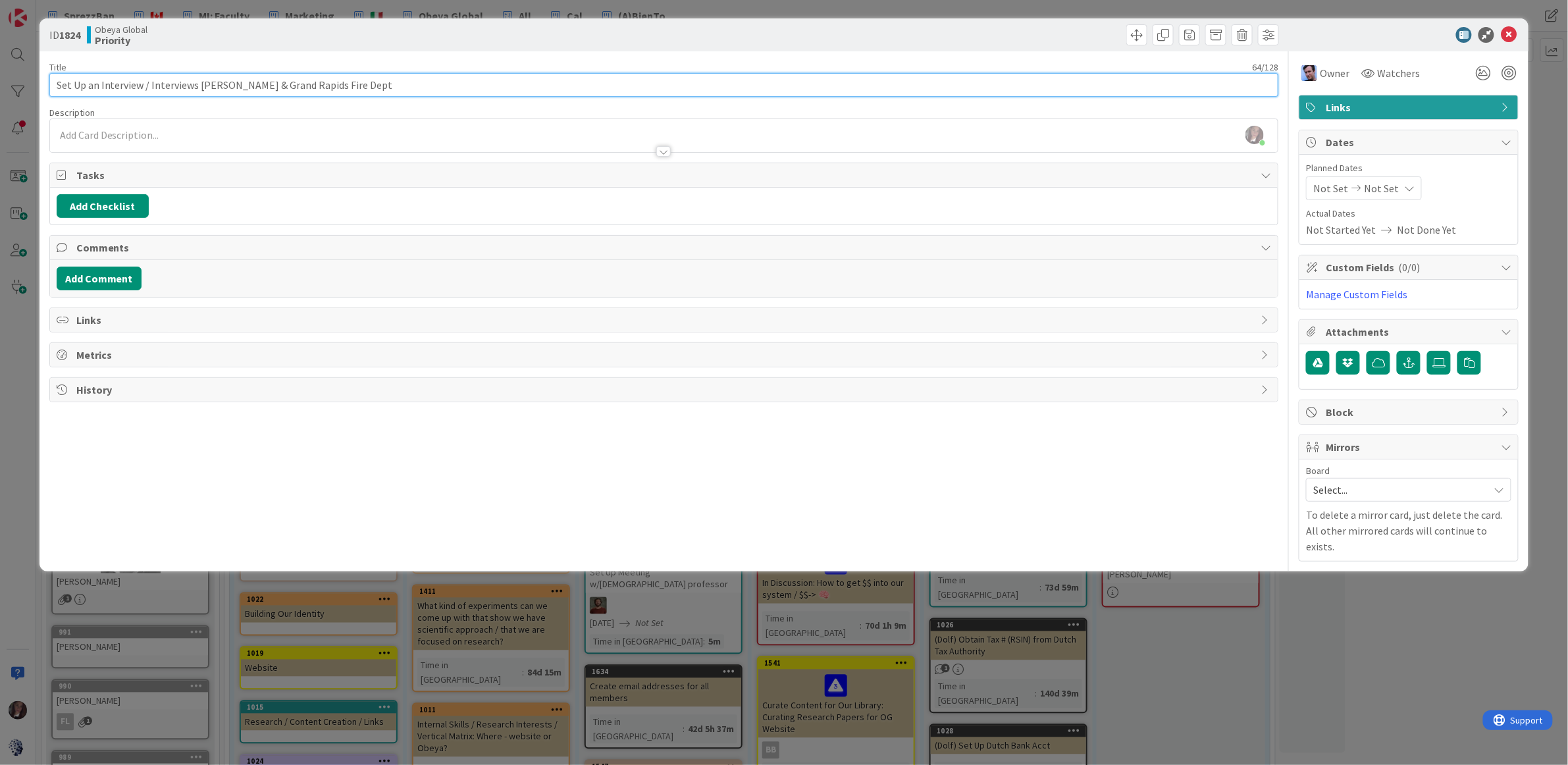
click at [370, 88] on input "Set Up an Interview / Interviews Kevin & Grand Rapids Fire Dept" at bounding box center [664, 85] width 1230 height 24
drag, startPoint x: 402, startPoint y: 86, endPoint x: 372, endPoint y: 87, distance: 30.0
click at [372, 87] on input "Set Up an Interview / Interviews Kevin & Grand Rapids Fire Dept & Turnedr" at bounding box center [664, 85] width 1230 height 24
click at [100, 87] on input "Set Up an Interview / Interviews Kevin & Grand Rapids Fire Dept & Turner; prove…" at bounding box center [664, 85] width 1230 height 24
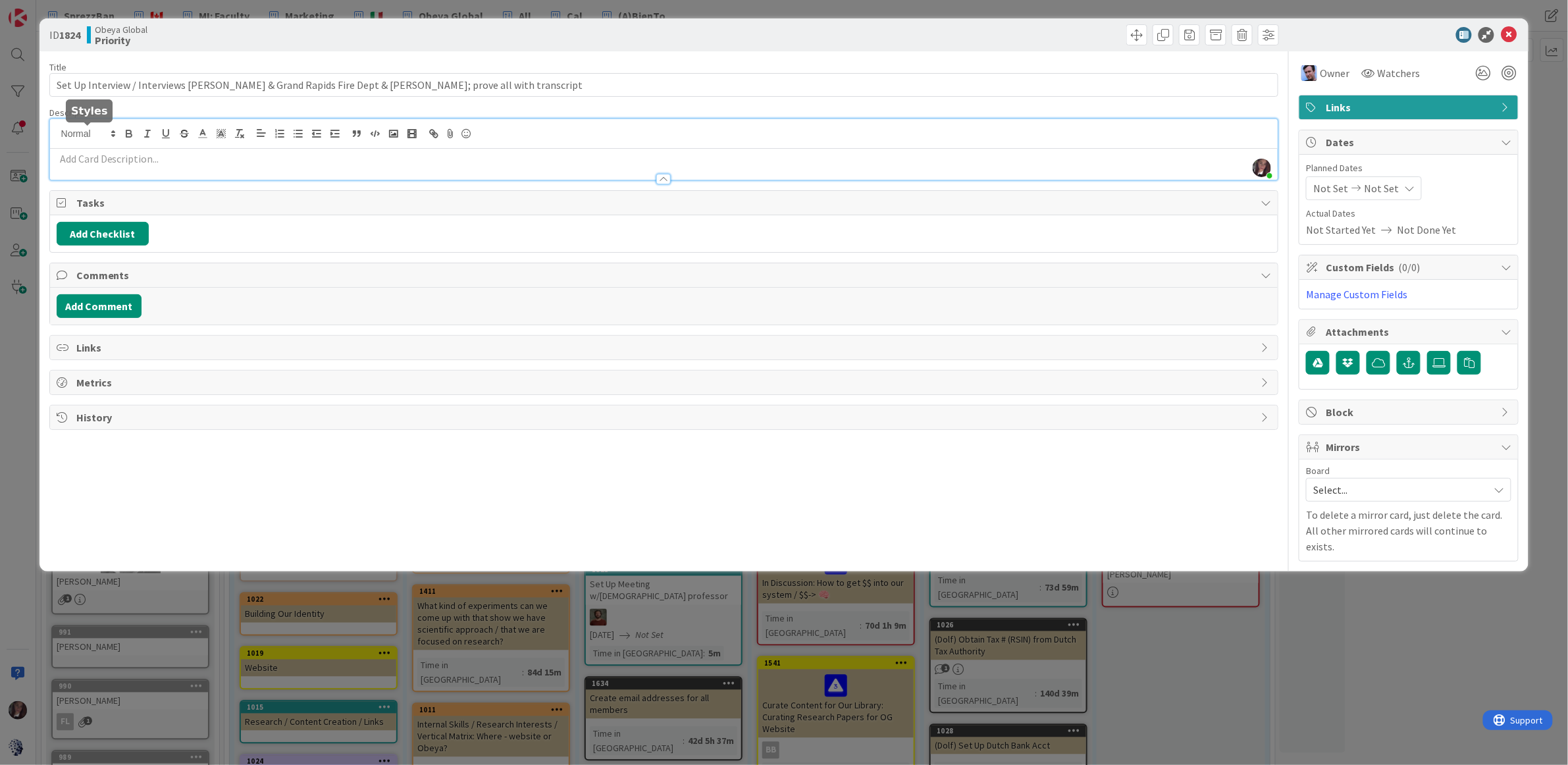
click at [107, 135] on div "Tonianne DeMaria just joined" at bounding box center [664, 149] width 1228 height 60
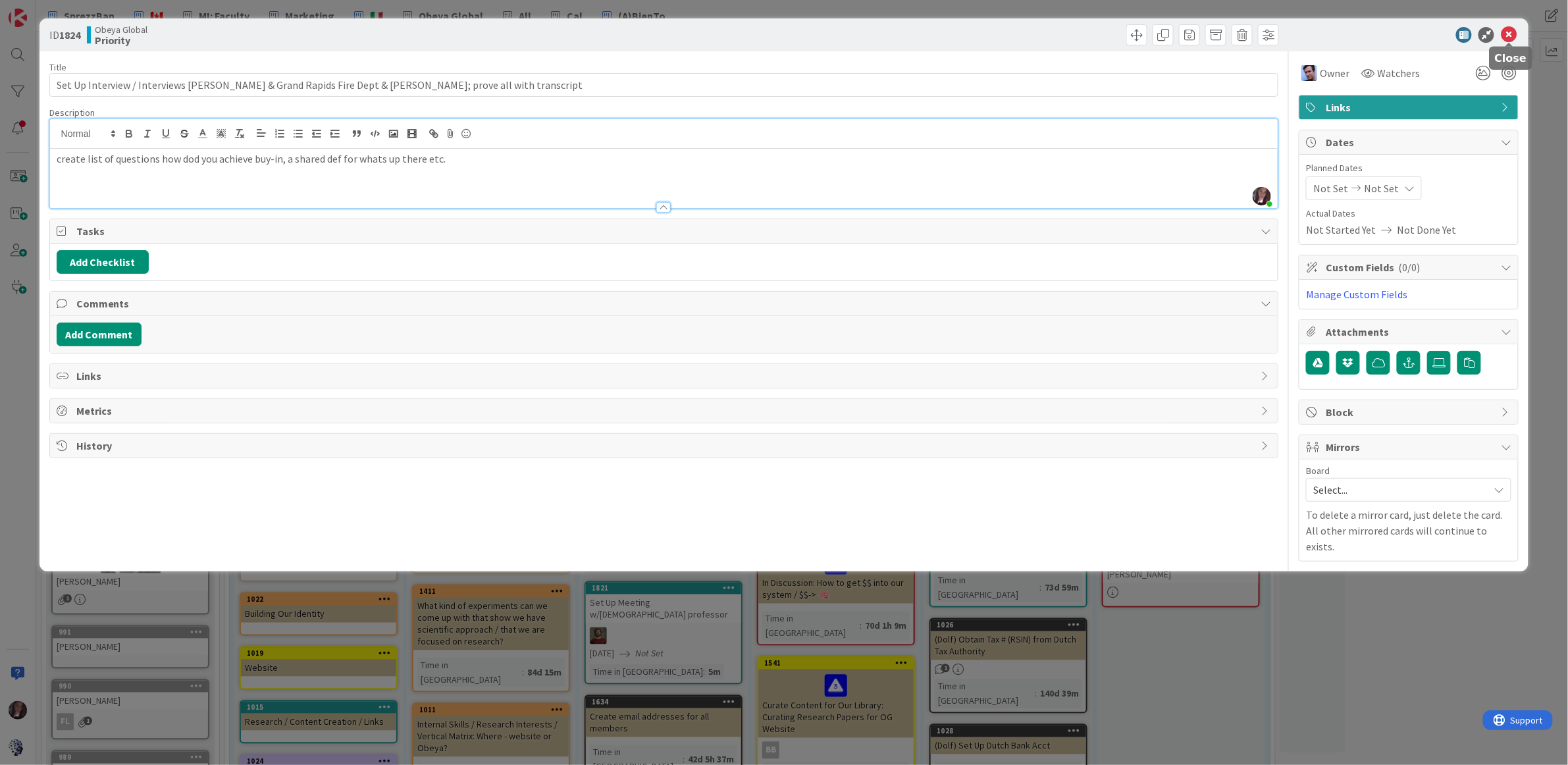
click at [1509, 34] on icon at bounding box center [1509, 35] width 16 height 16
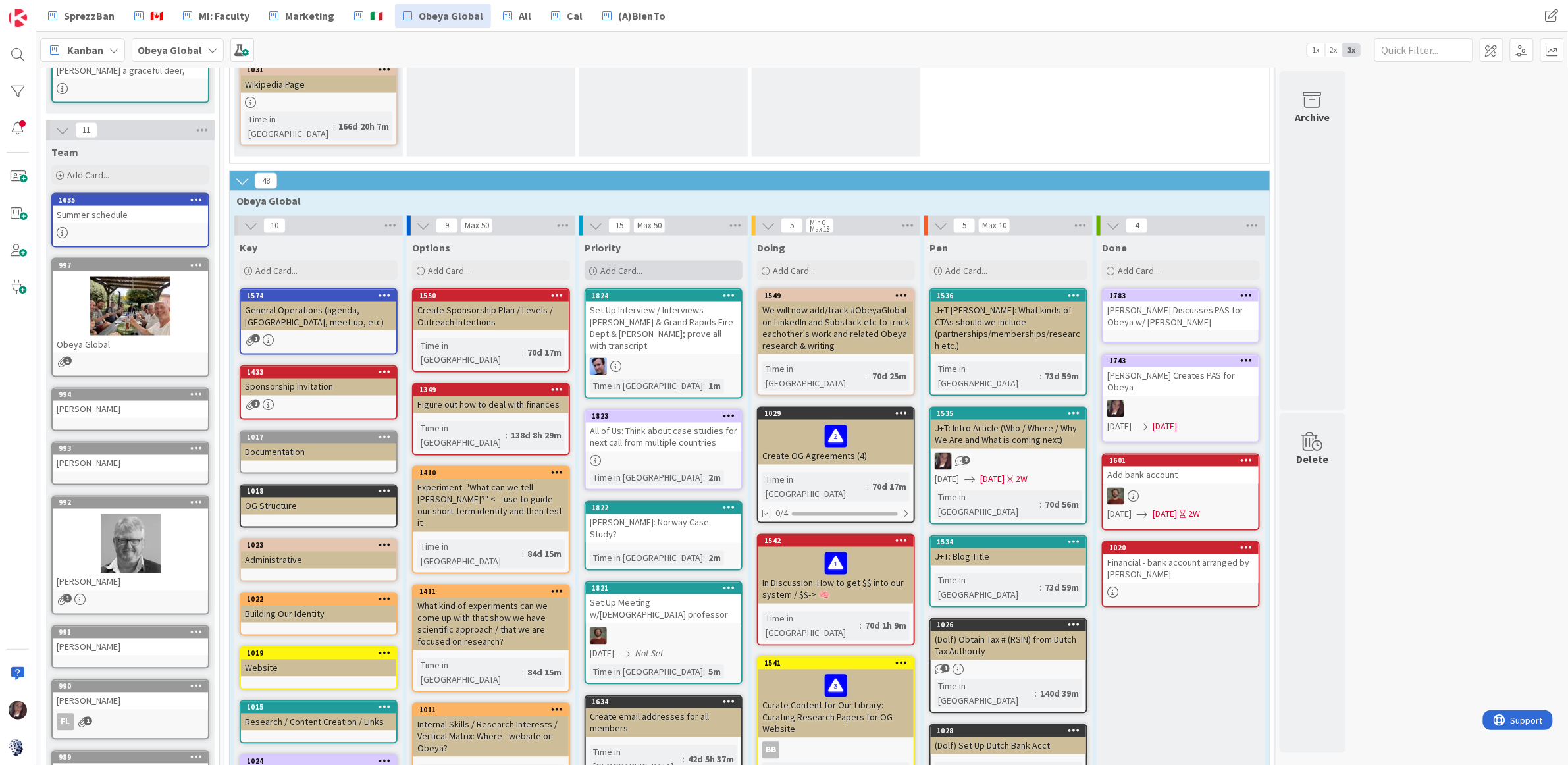
click at [673, 261] on div "Add Card..." at bounding box center [664, 270] width 158 height 20
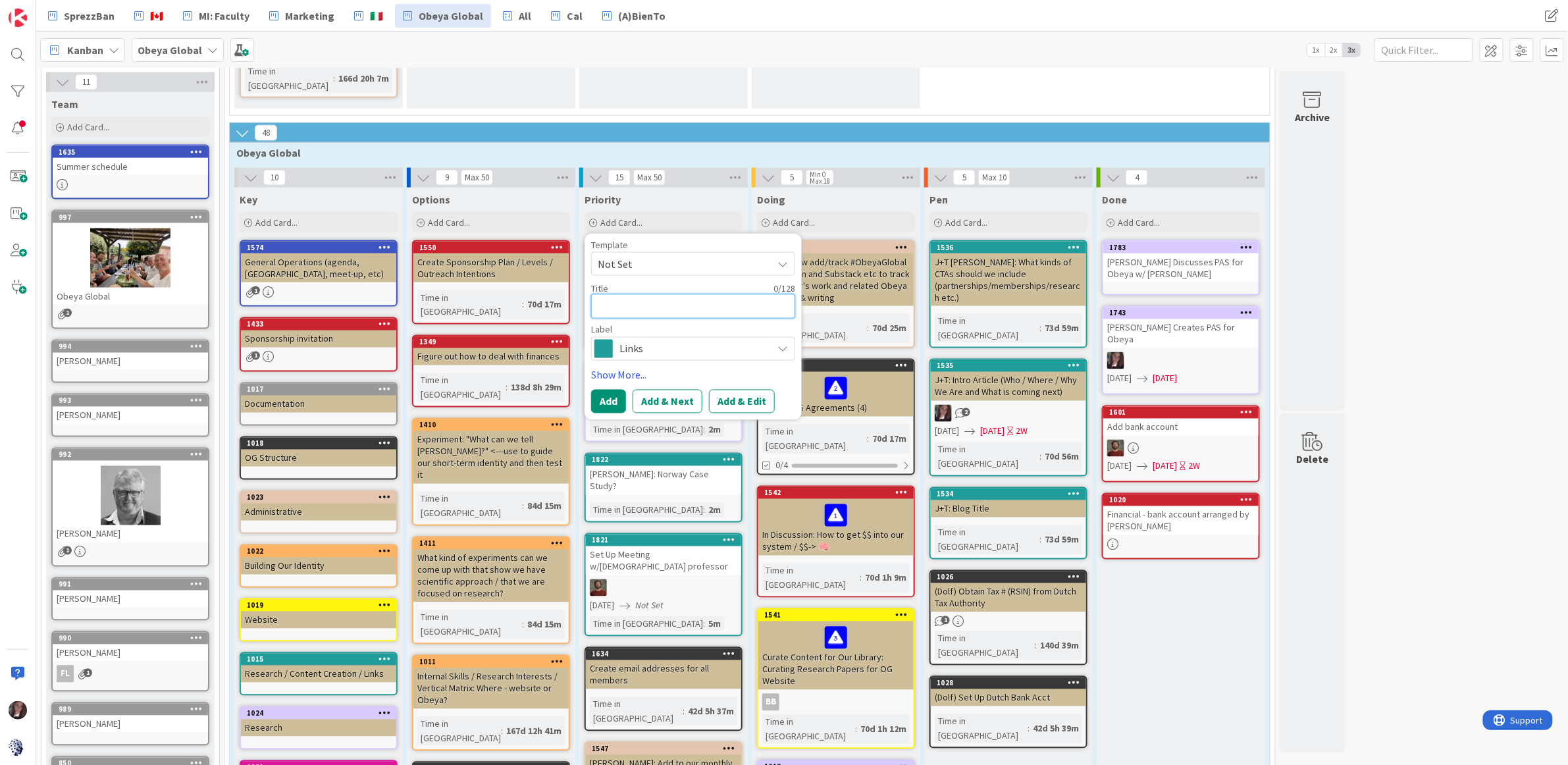
scroll to position [944, 0]
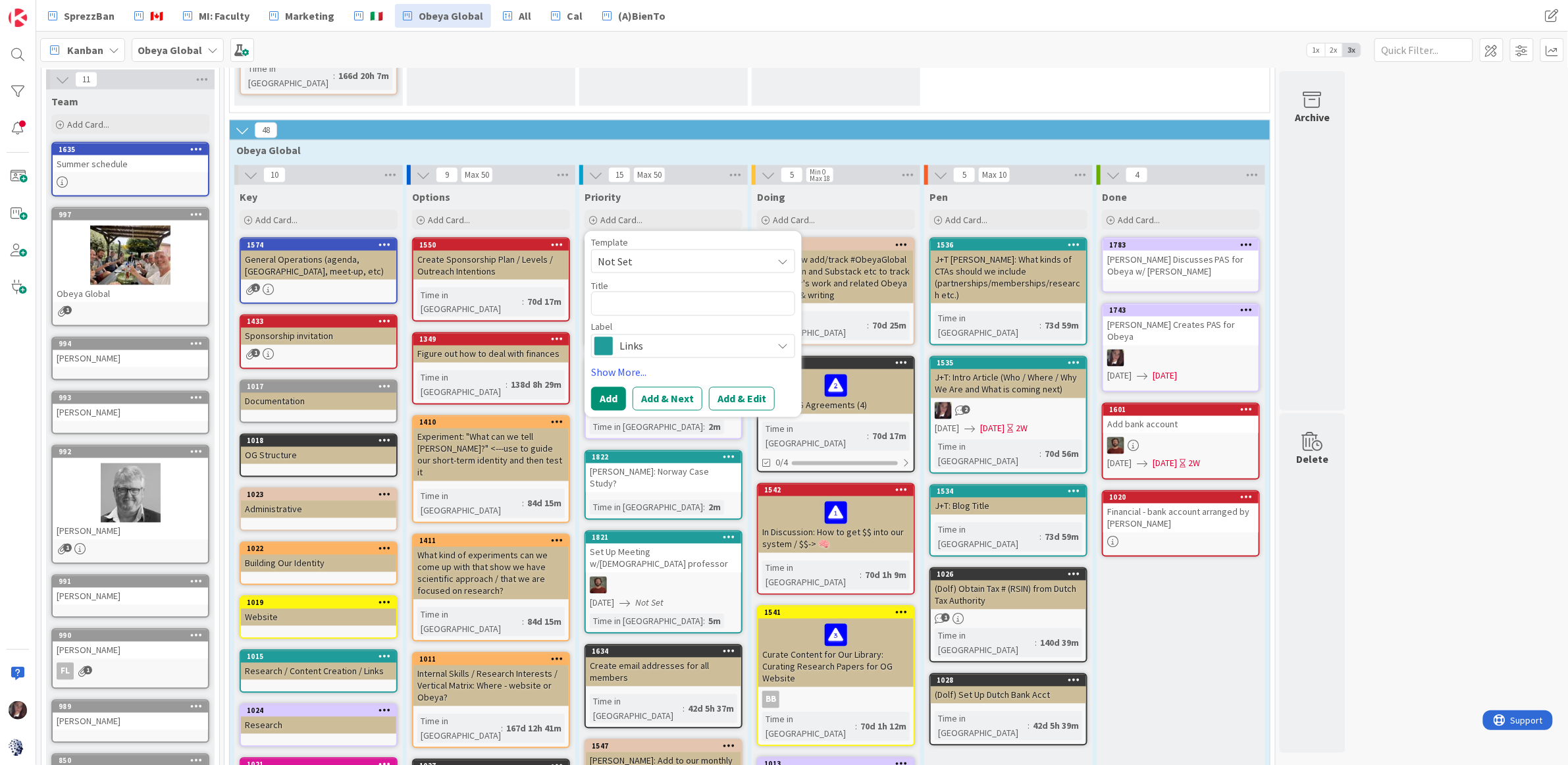
click at [1449, 169] on div "18 Information 3 Useful Links Add Card... 852 Obeya Global Website 2 1010 Miro …" at bounding box center [802, 254] width 1526 height 2252
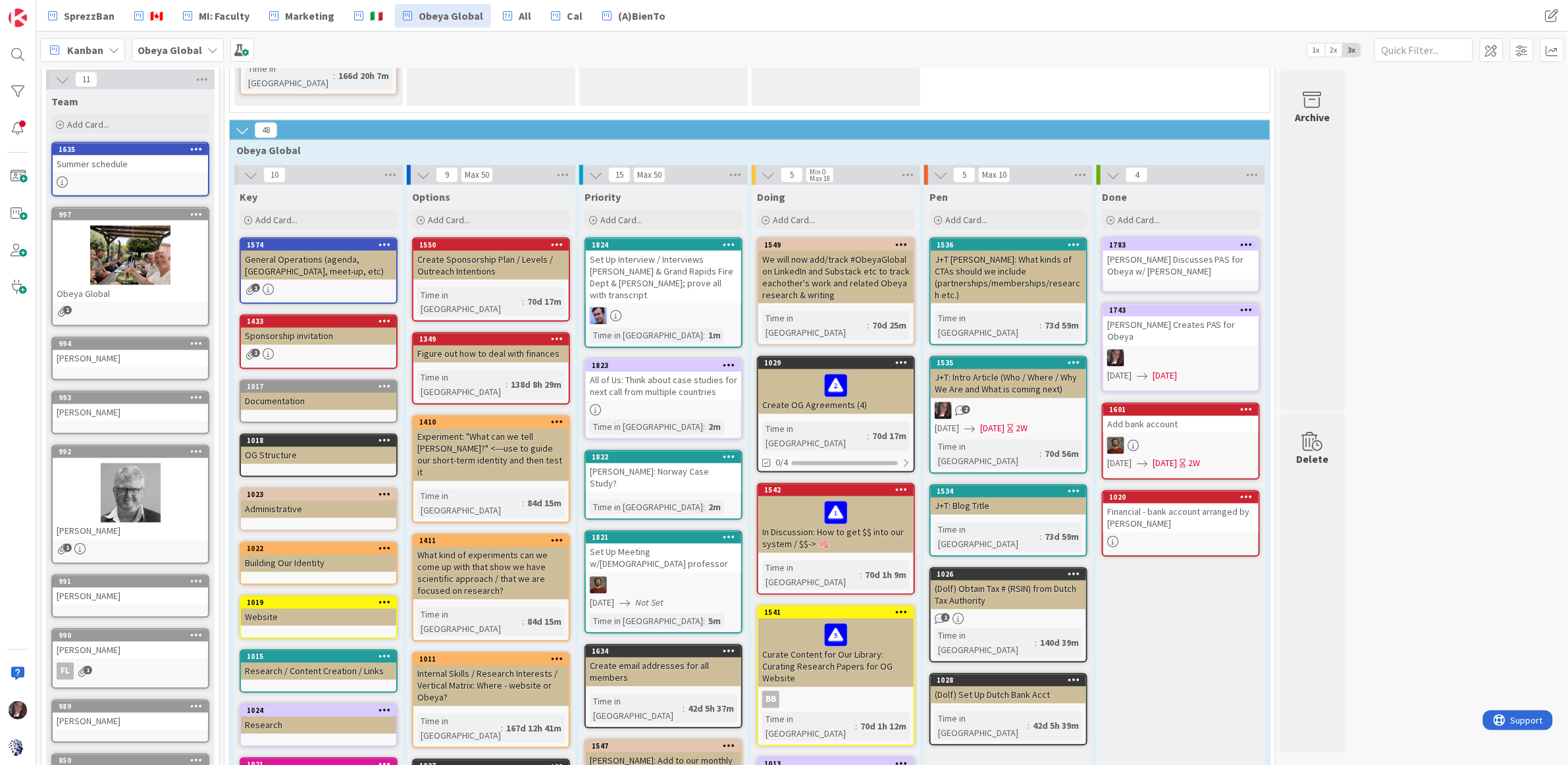
scroll to position [945, 0]
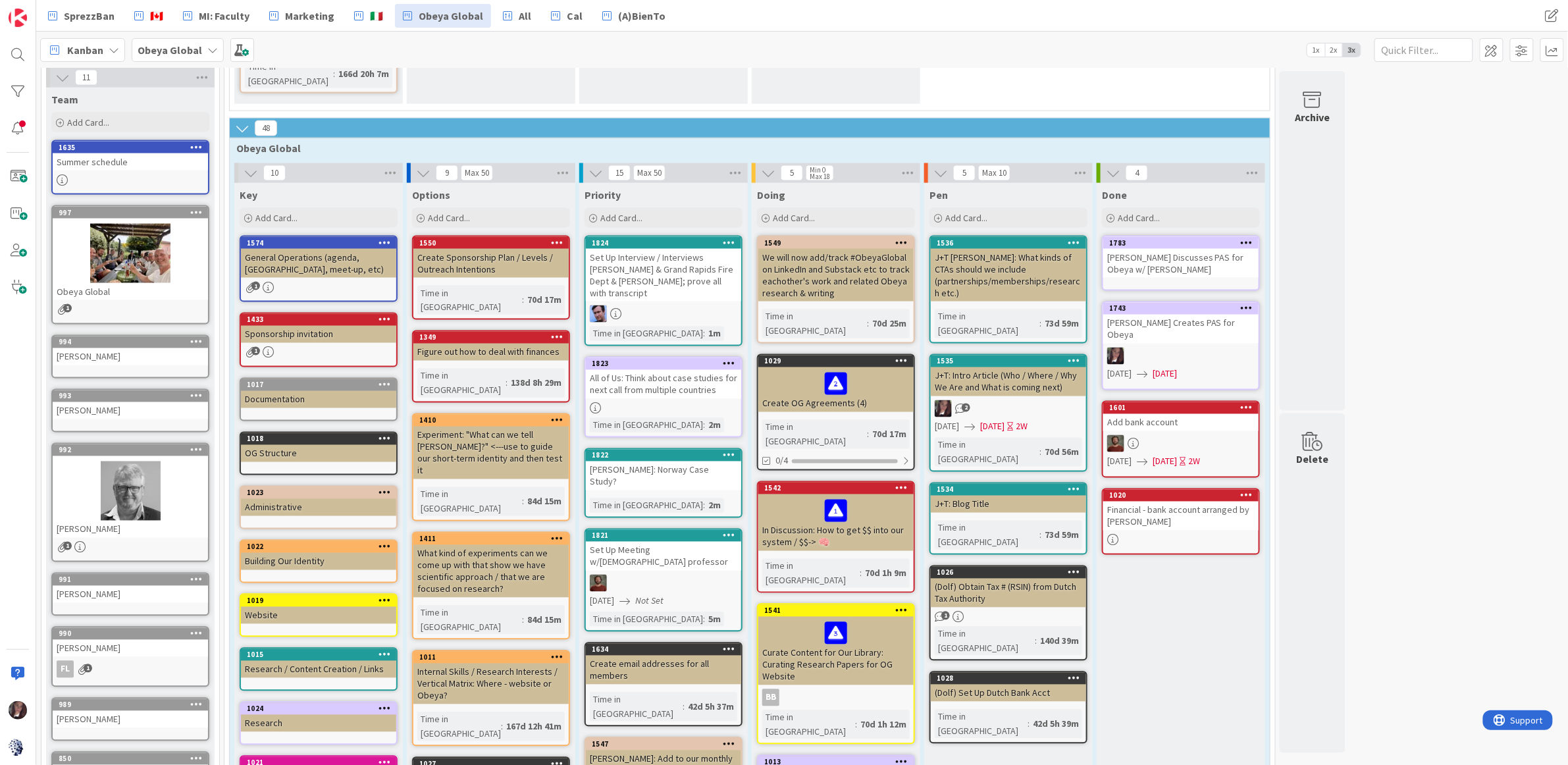
click at [664, 249] on div "Set Up Interview / Interviews Kevin & Grand Rapids Fire Dept & Turner; prove al…" at bounding box center [663, 275] width 156 height 53
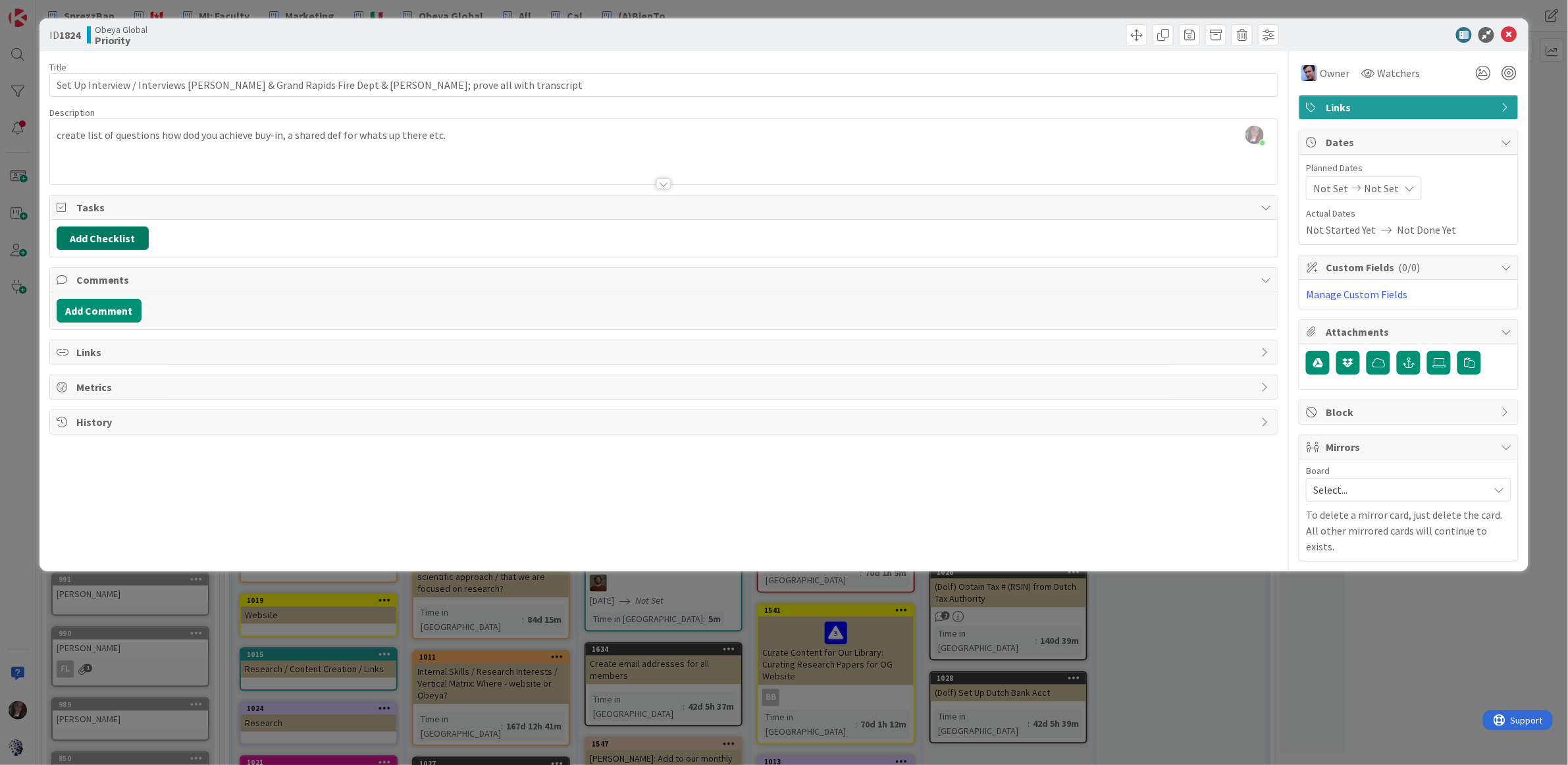
click at [76, 241] on button "Add Checklist" at bounding box center [103, 238] width 92 height 24
drag, startPoint x: 69, startPoint y: 329, endPoint x: 77, endPoint y: 328, distance: 8.1
click at [71, 329] on button "Add" at bounding box center [80, 332] width 35 height 24
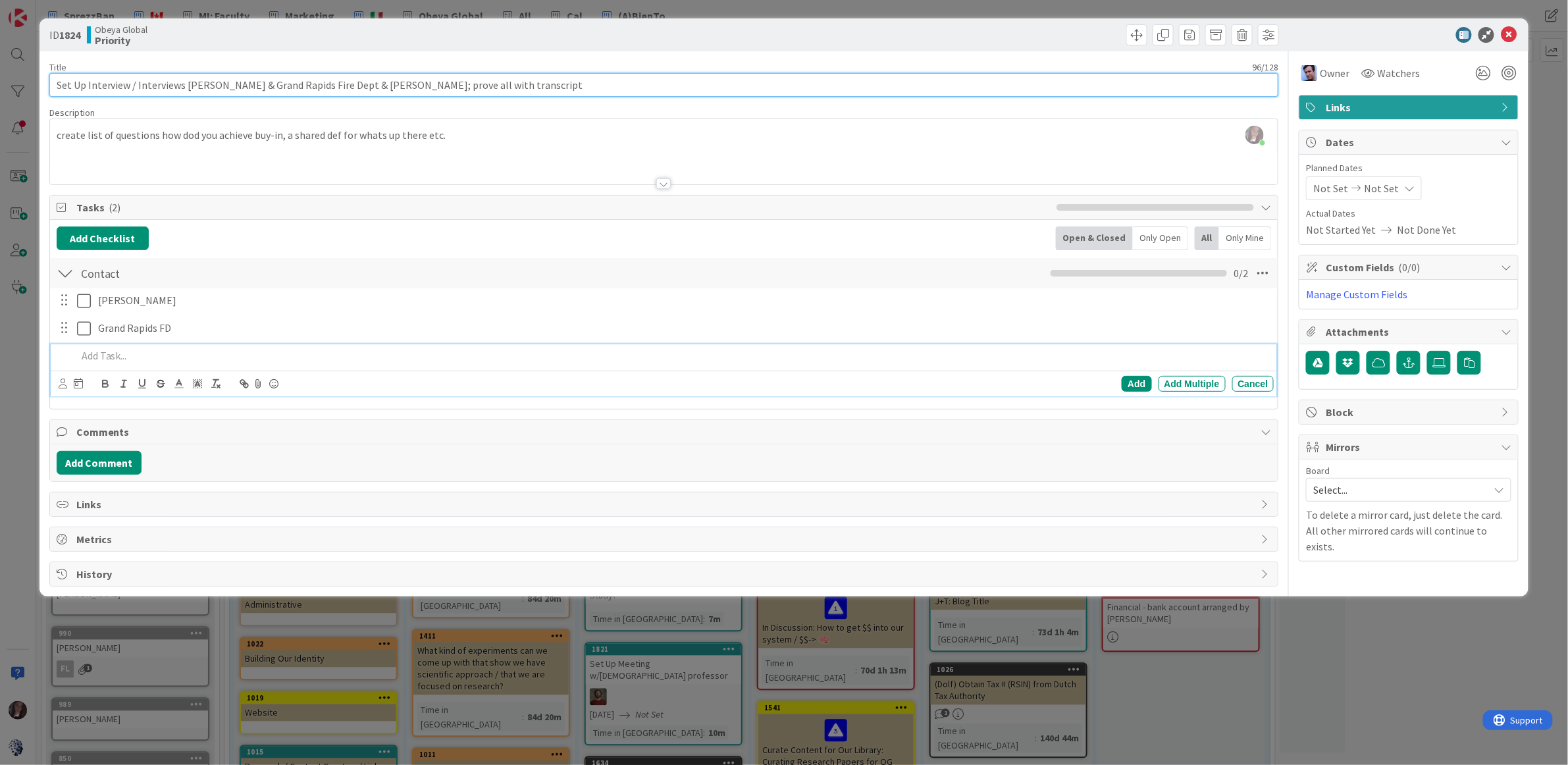
drag, startPoint x: 281, startPoint y: 86, endPoint x: 477, endPoint y: 88, distance: 196.0
click at [495, 87] on input "Set Up Interview / Interviews Kevin & Grand Rapids Fire Dept & Turner; prove al…" at bounding box center [664, 85] width 1230 height 24
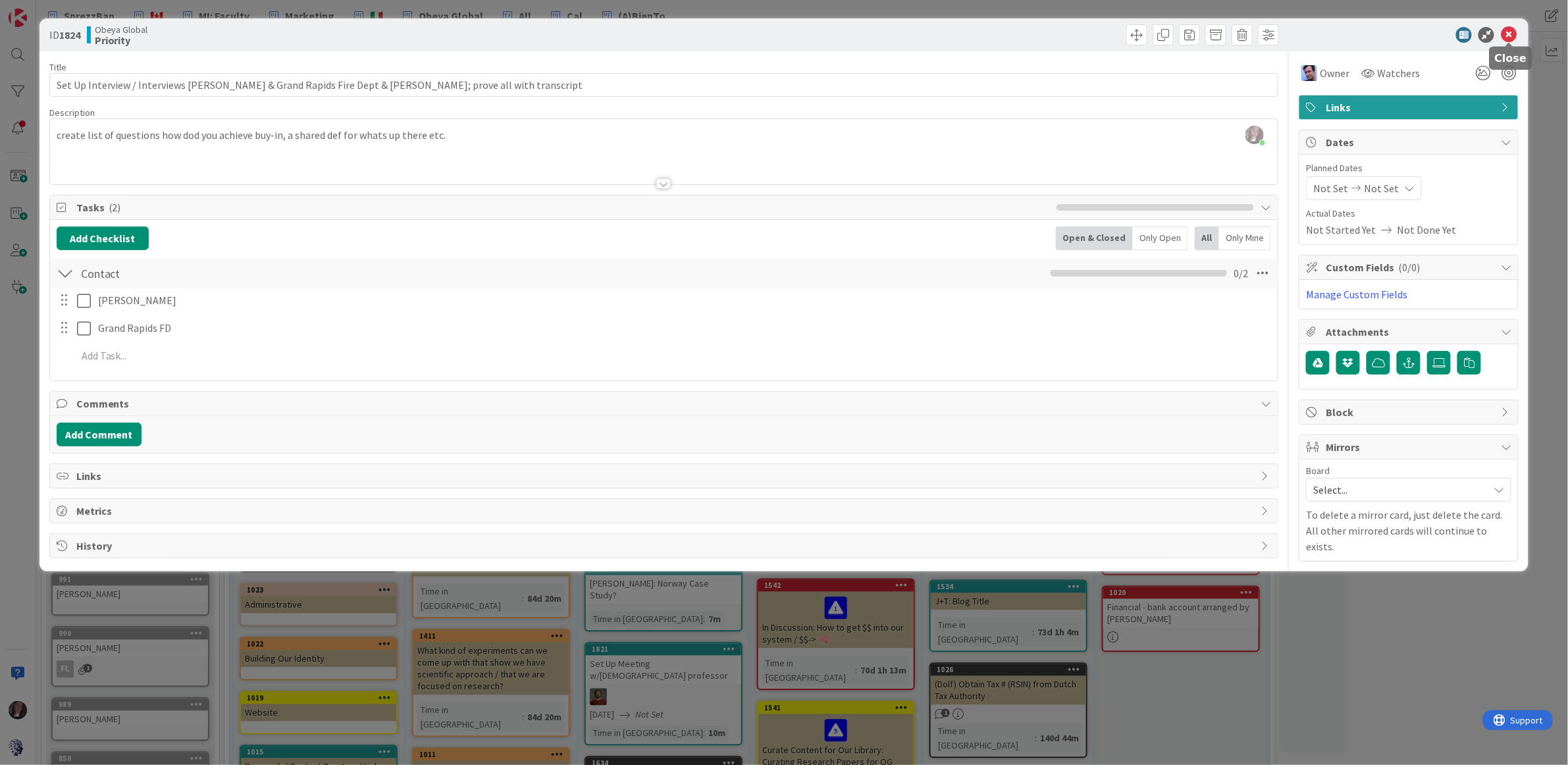
click at [1508, 32] on icon at bounding box center [1509, 35] width 16 height 16
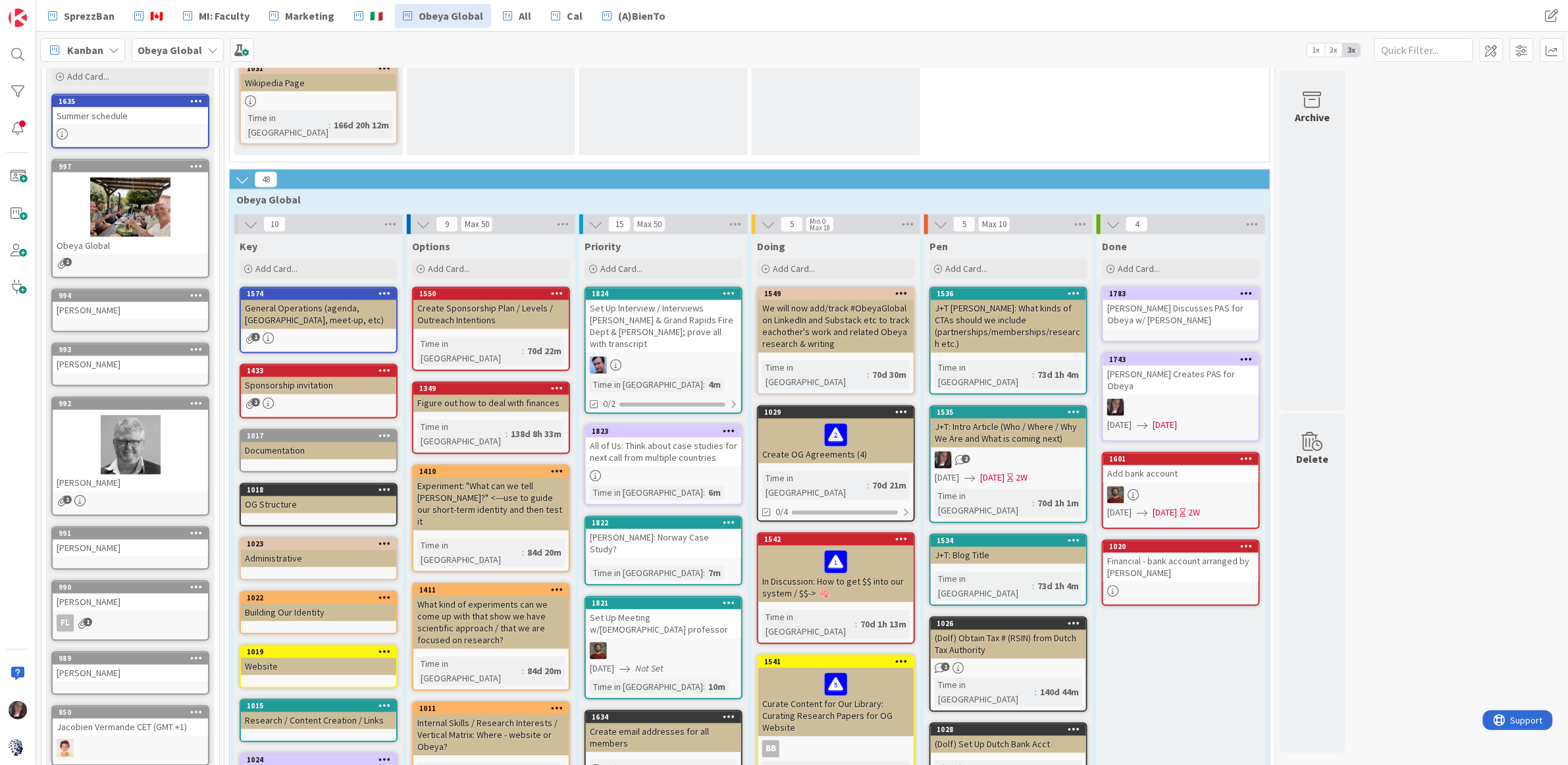
scroll to position [973, 0]
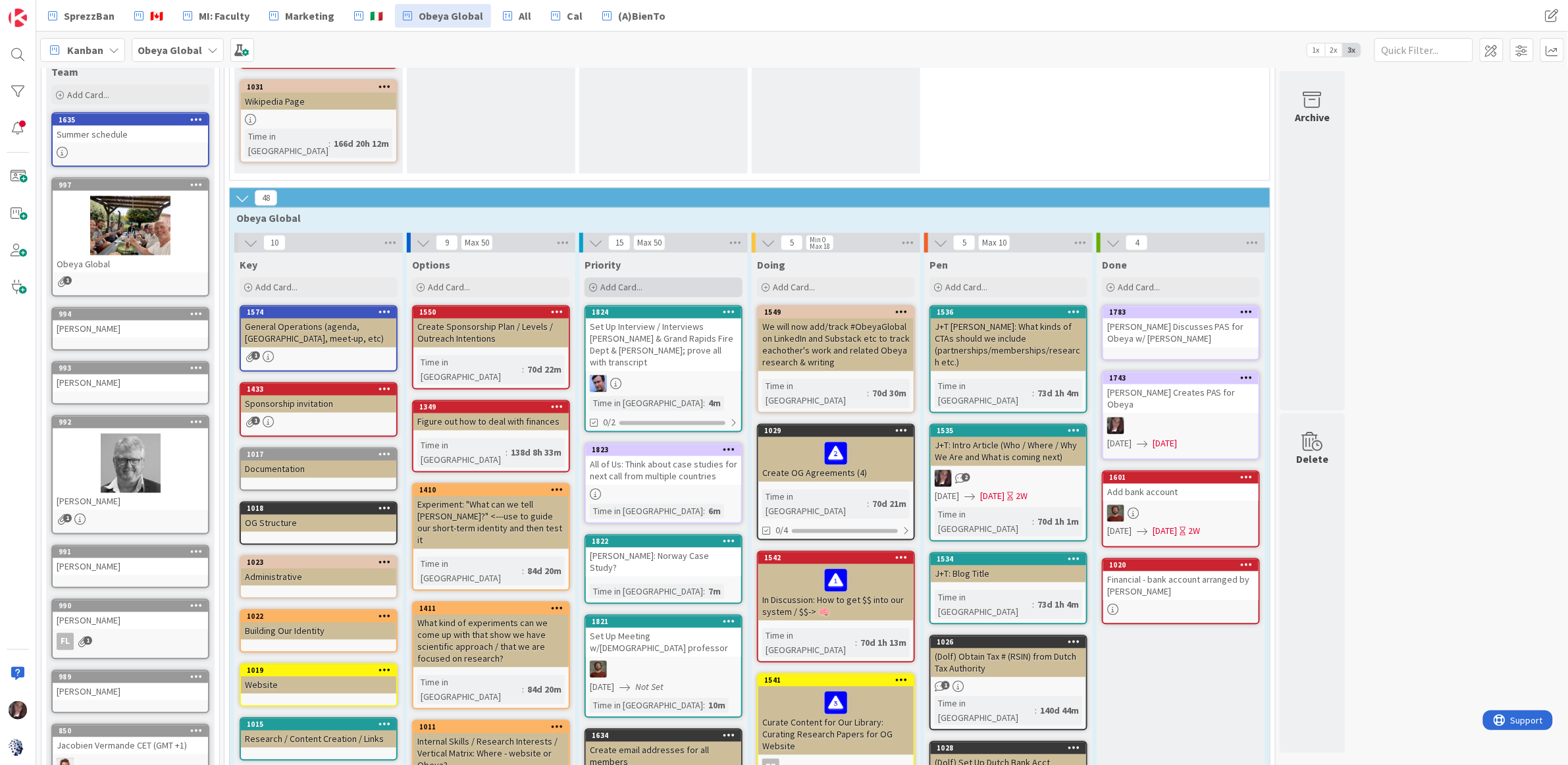
click at [631, 278] on div "Add Card..." at bounding box center [664, 287] width 158 height 20
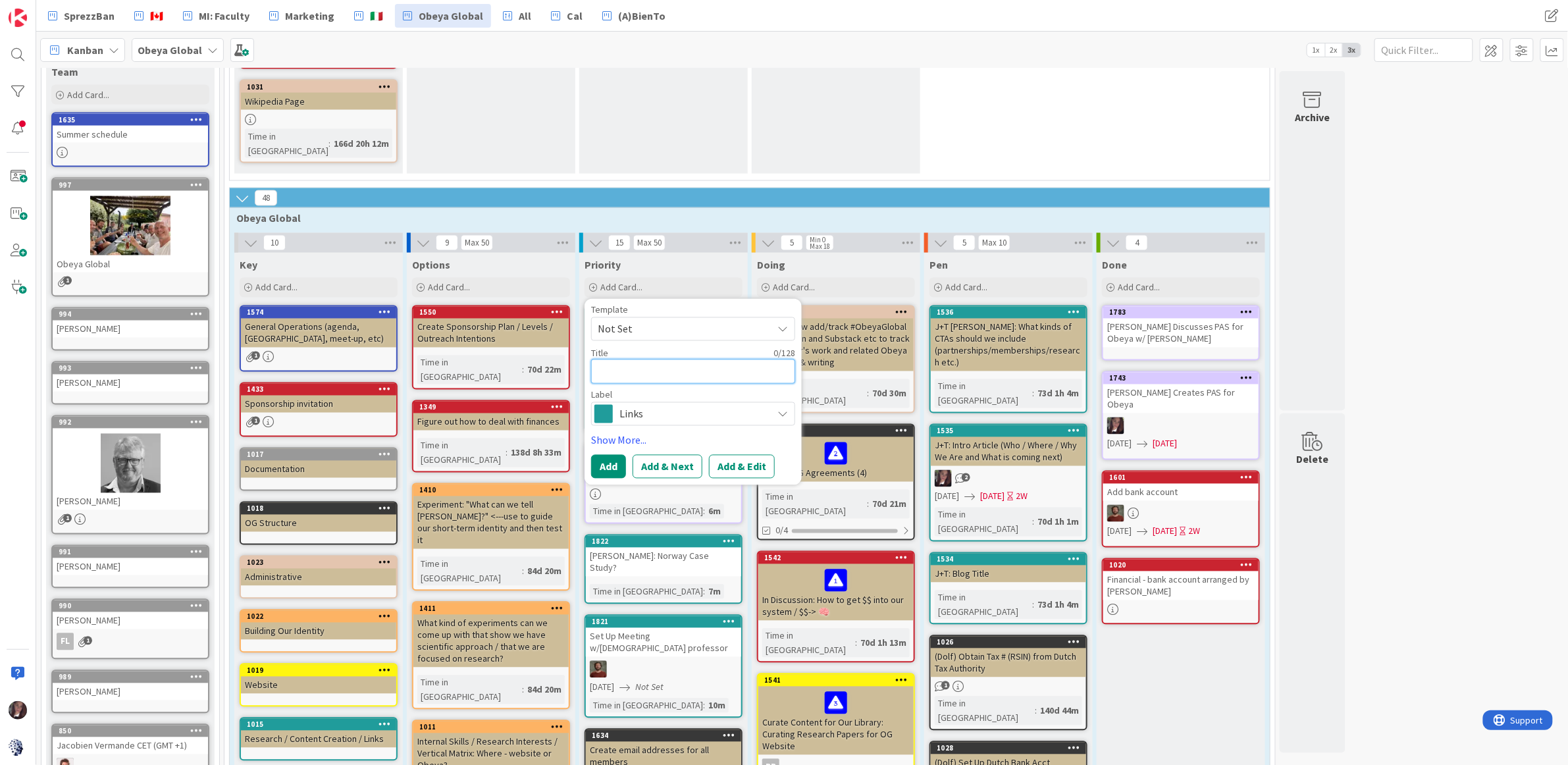
click at [626, 360] on textarea at bounding box center [693, 371] width 204 height 25
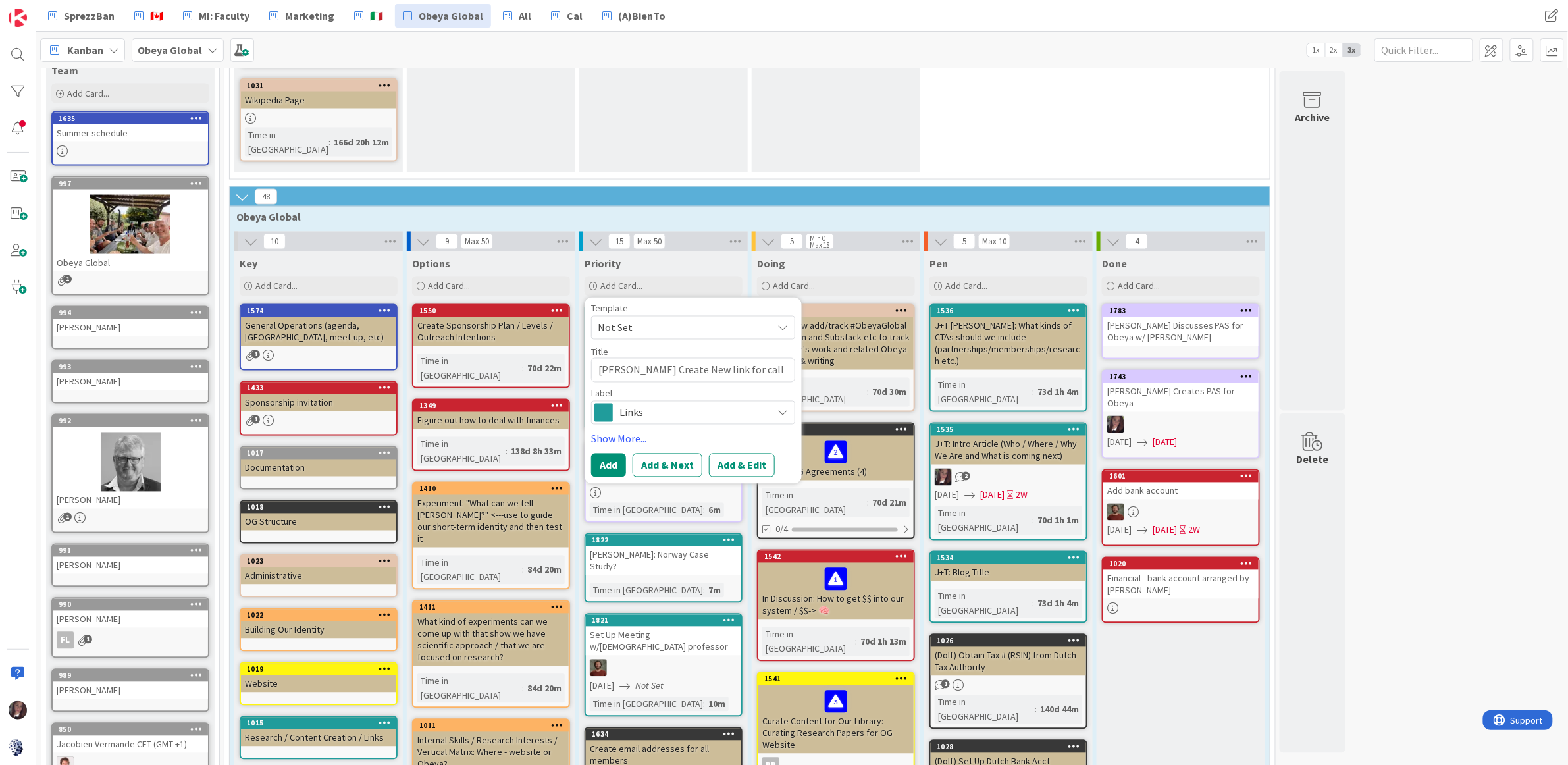
click at [653, 404] on span "Links" at bounding box center [693, 413] width 146 height 19
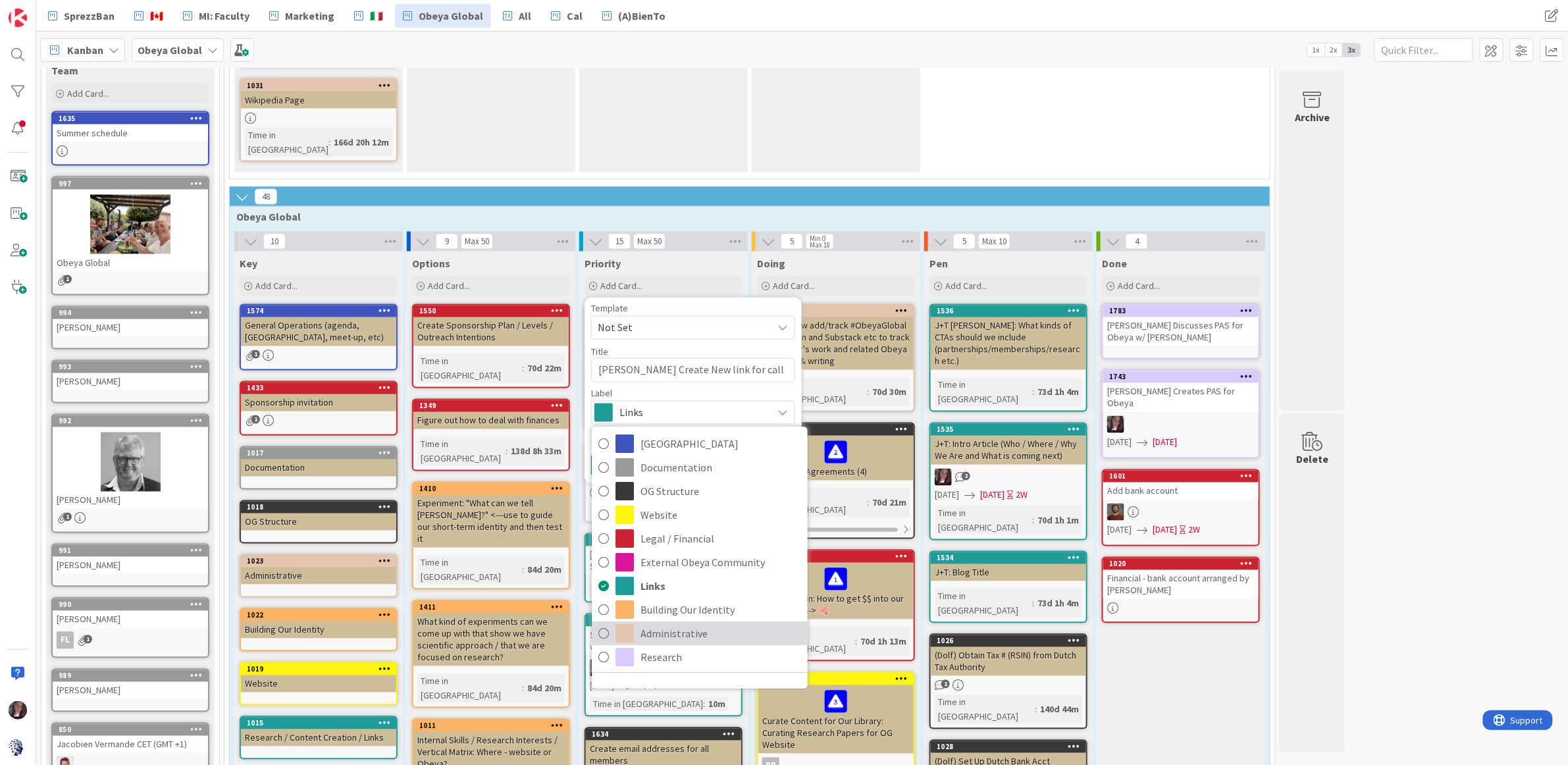
click at [603, 623] on icon at bounding box center [603, 632] width 10 height 20
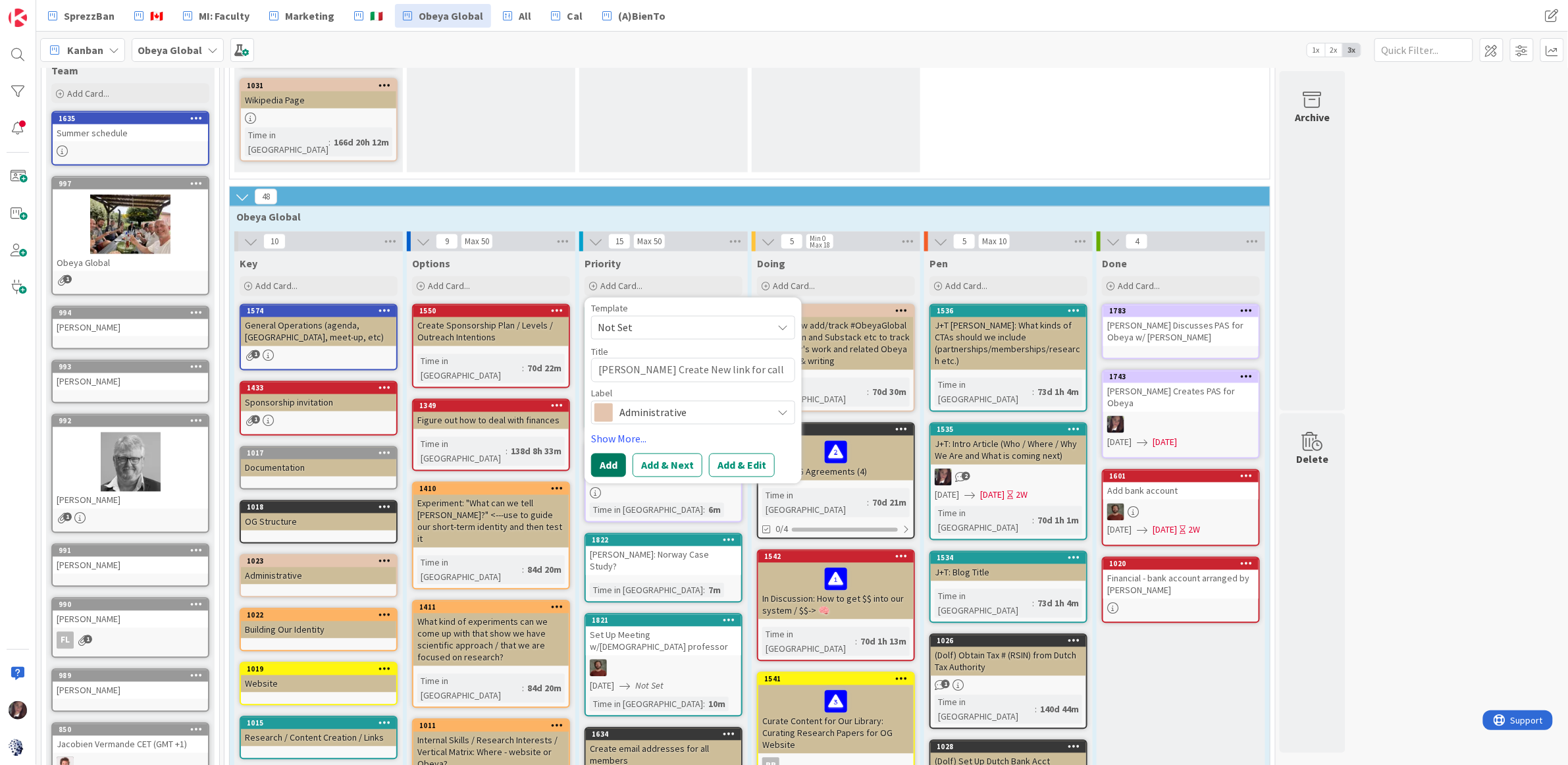
click at [614, 454] on button "Add" at bounding box center [609, 466] width 35 height 24
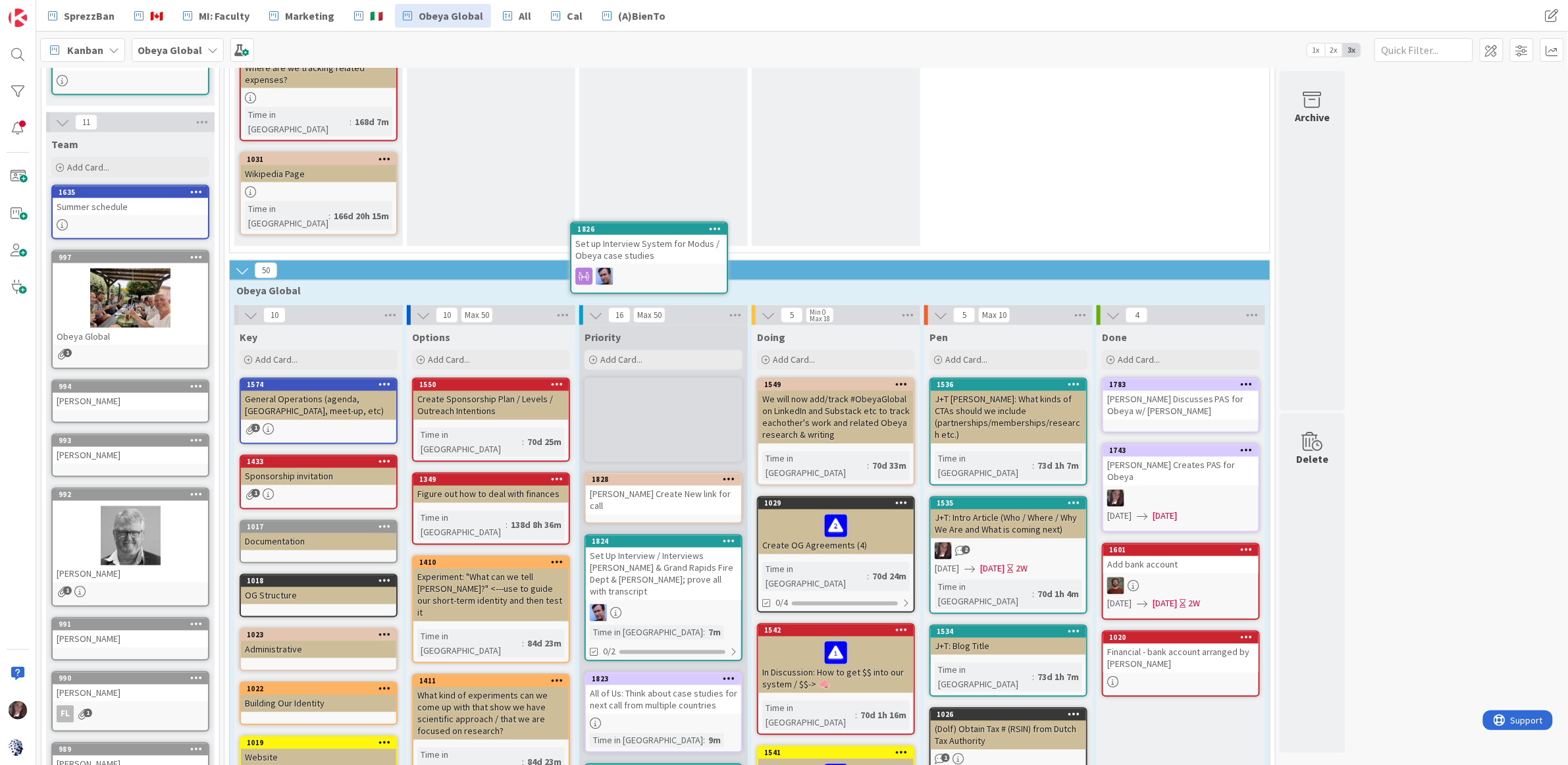
scroll to position [883, 0]
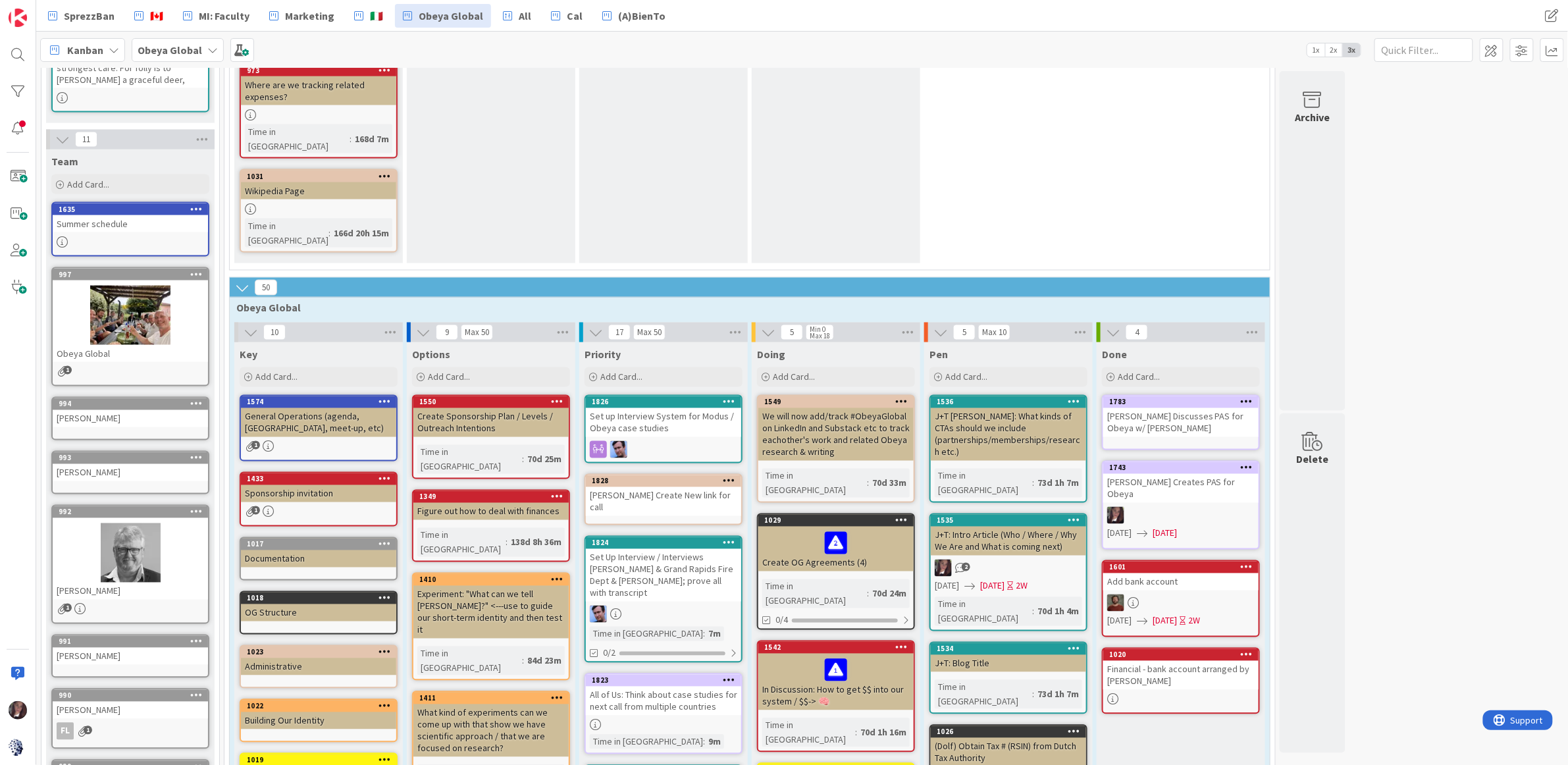
click at [682, 408] on div "Set up Interview System for Modus / Obeya case studies" at bounding box center [663, 422] width 156 height 29
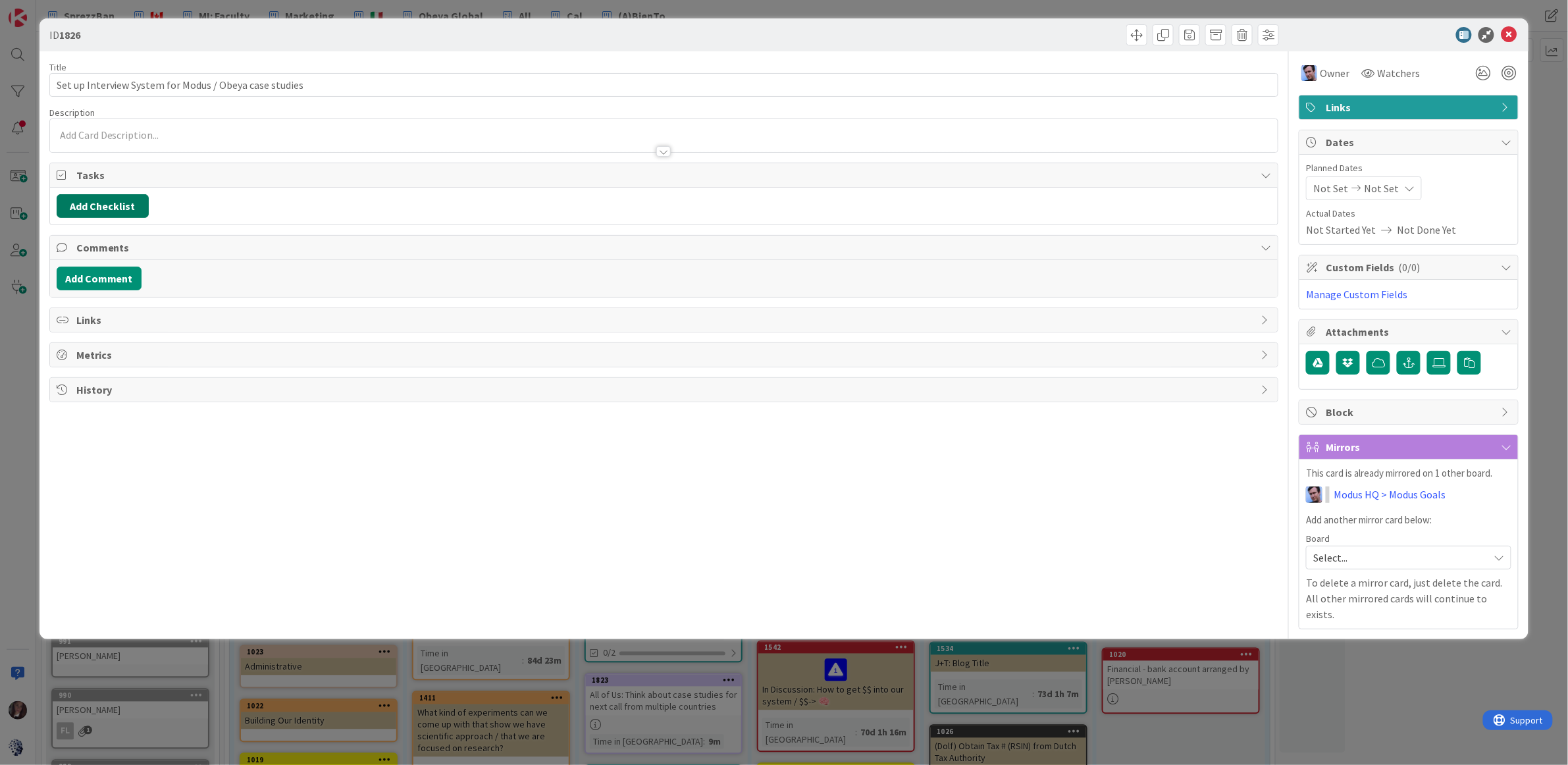
click at [118, 207] on button "Add Checklist" at bounding box center [103, 206] width 92 height 24
click at [86, 299] on button "Add" at bounding box center [80, 300] width 35 height 24
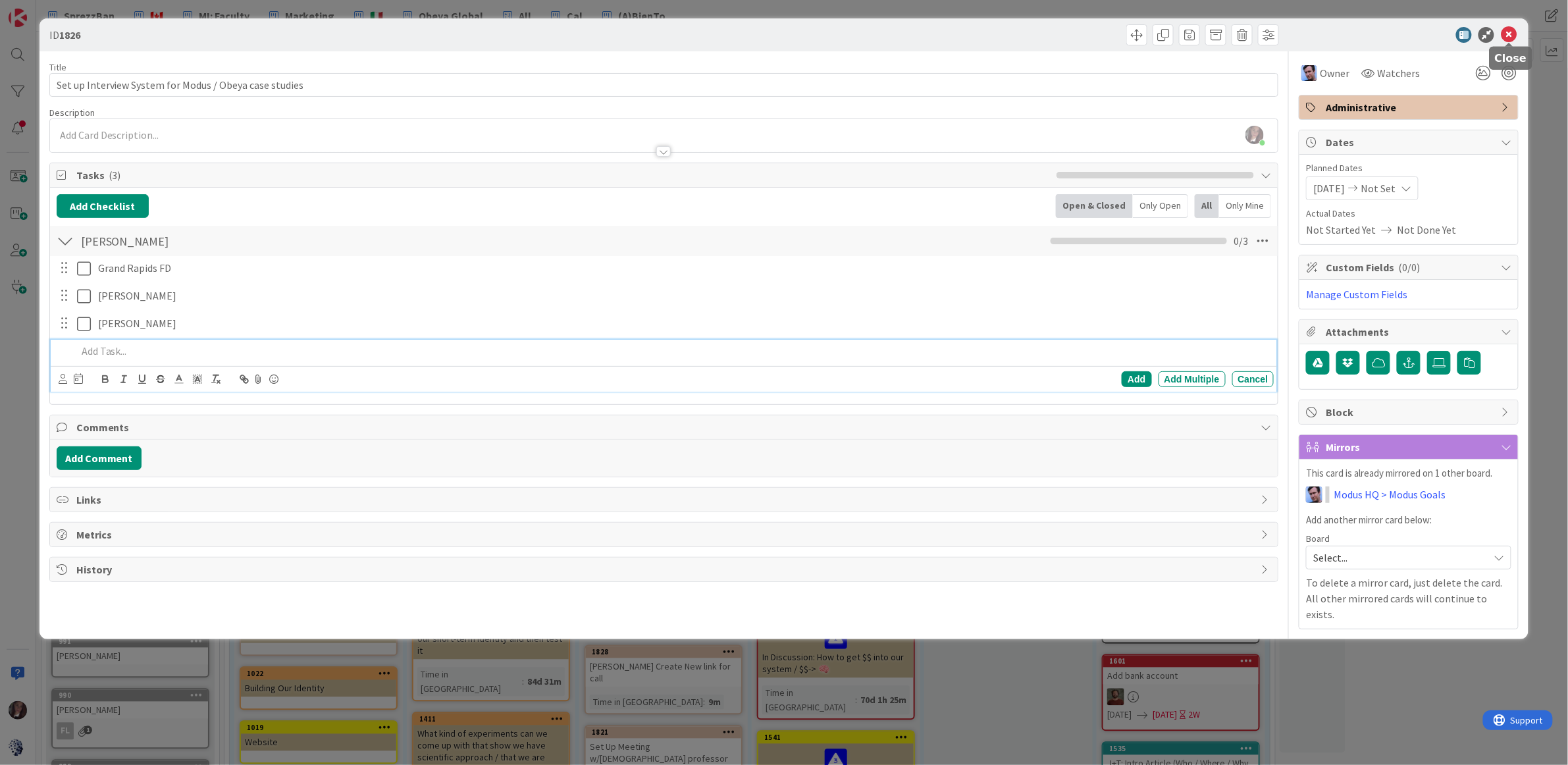
click at [1510, 31] on icon at bounding box center [1509, 35] width 16 height 16
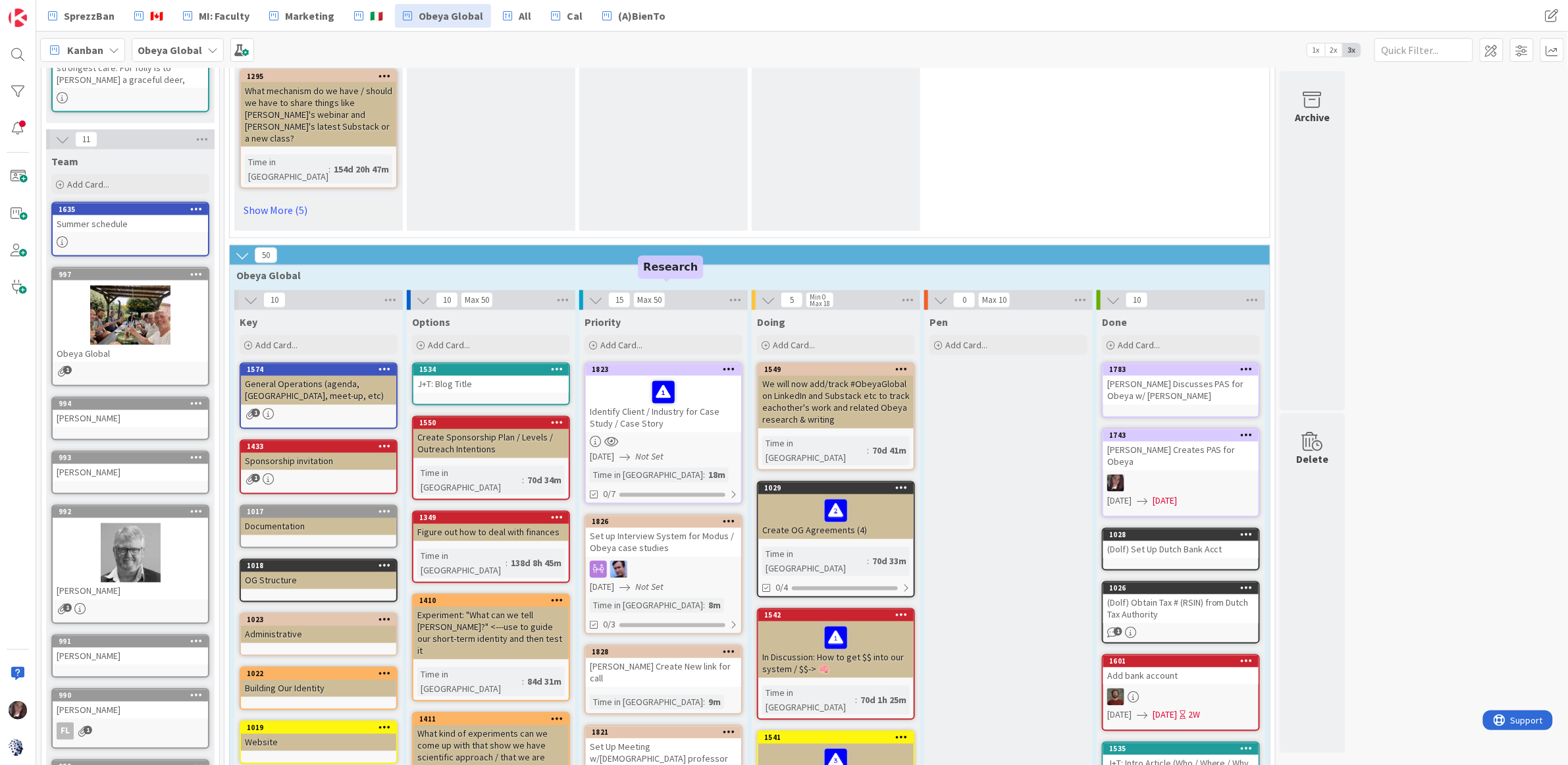
click at [635, 366] on div "1823" at bounding box center [666, 370] width 150 height 9
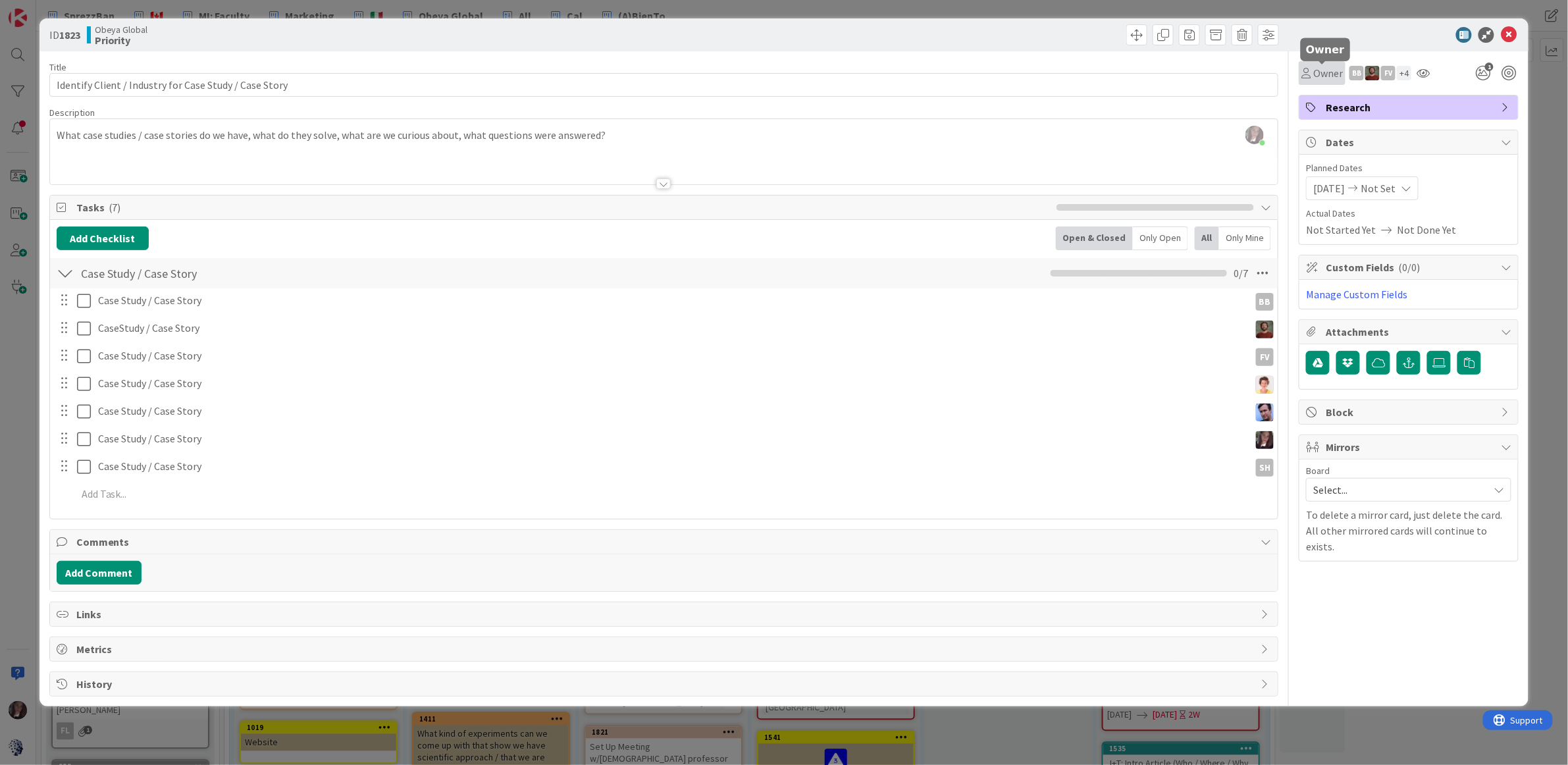
click at [1319, 74] on span "Owner" at bounding box center [1327, 73] width 30 height 16
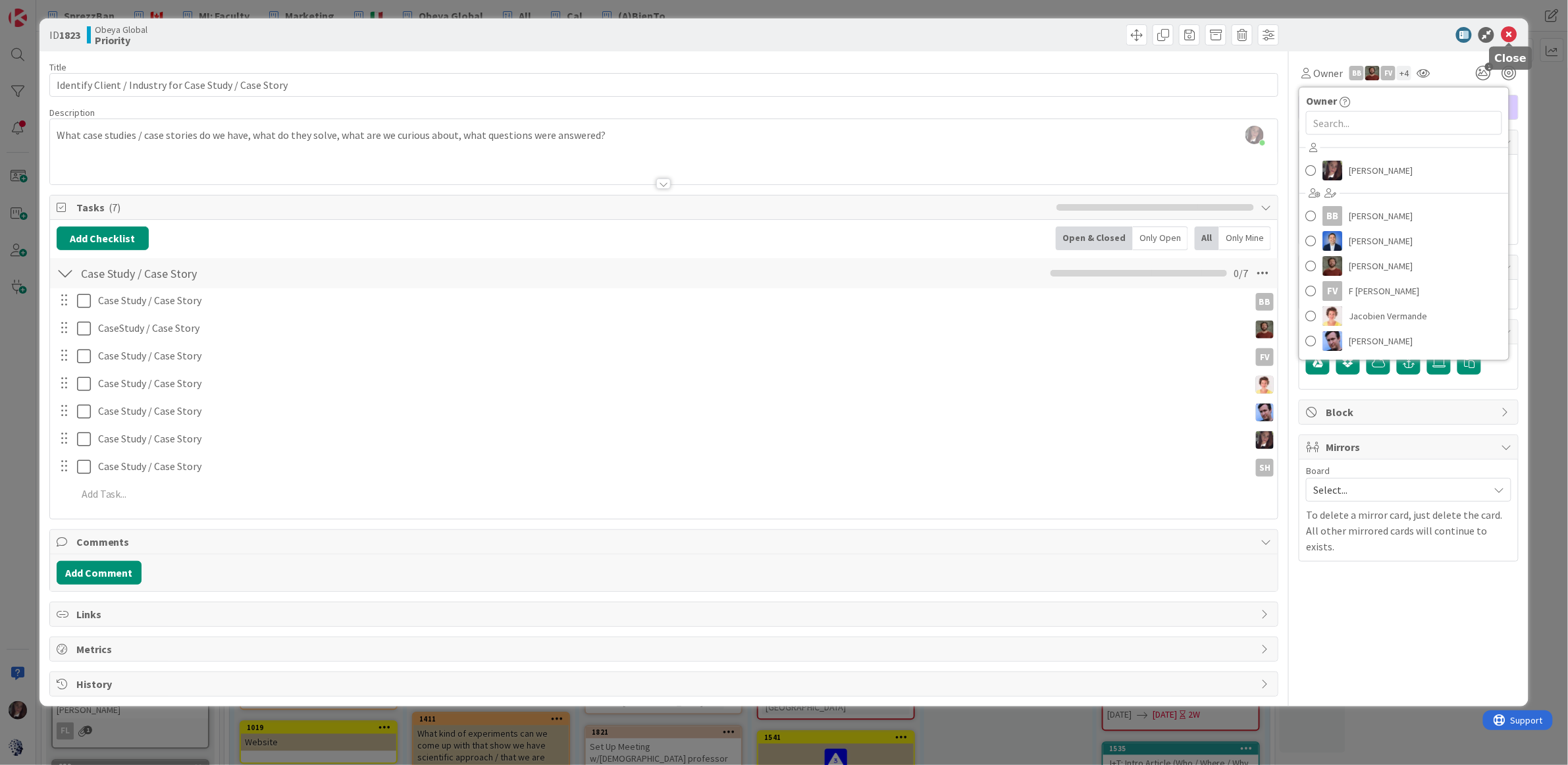
click at [1503, 37] on icon at bounding box center [1509, 35] width 16 height 16
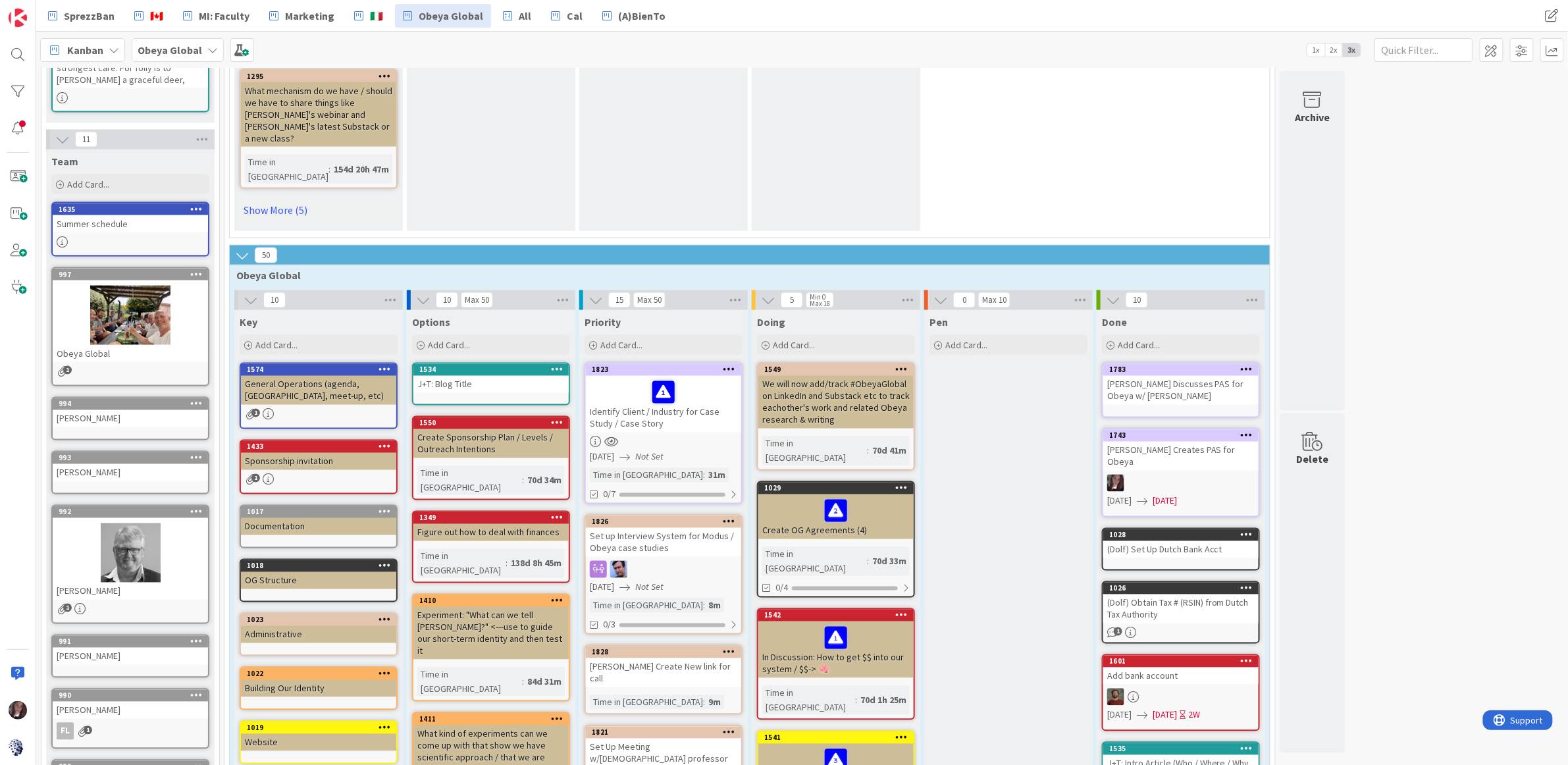
click at [654, 659] on div "Toni Create New link for call" at bounding box center [663, 673] width 156 height 29
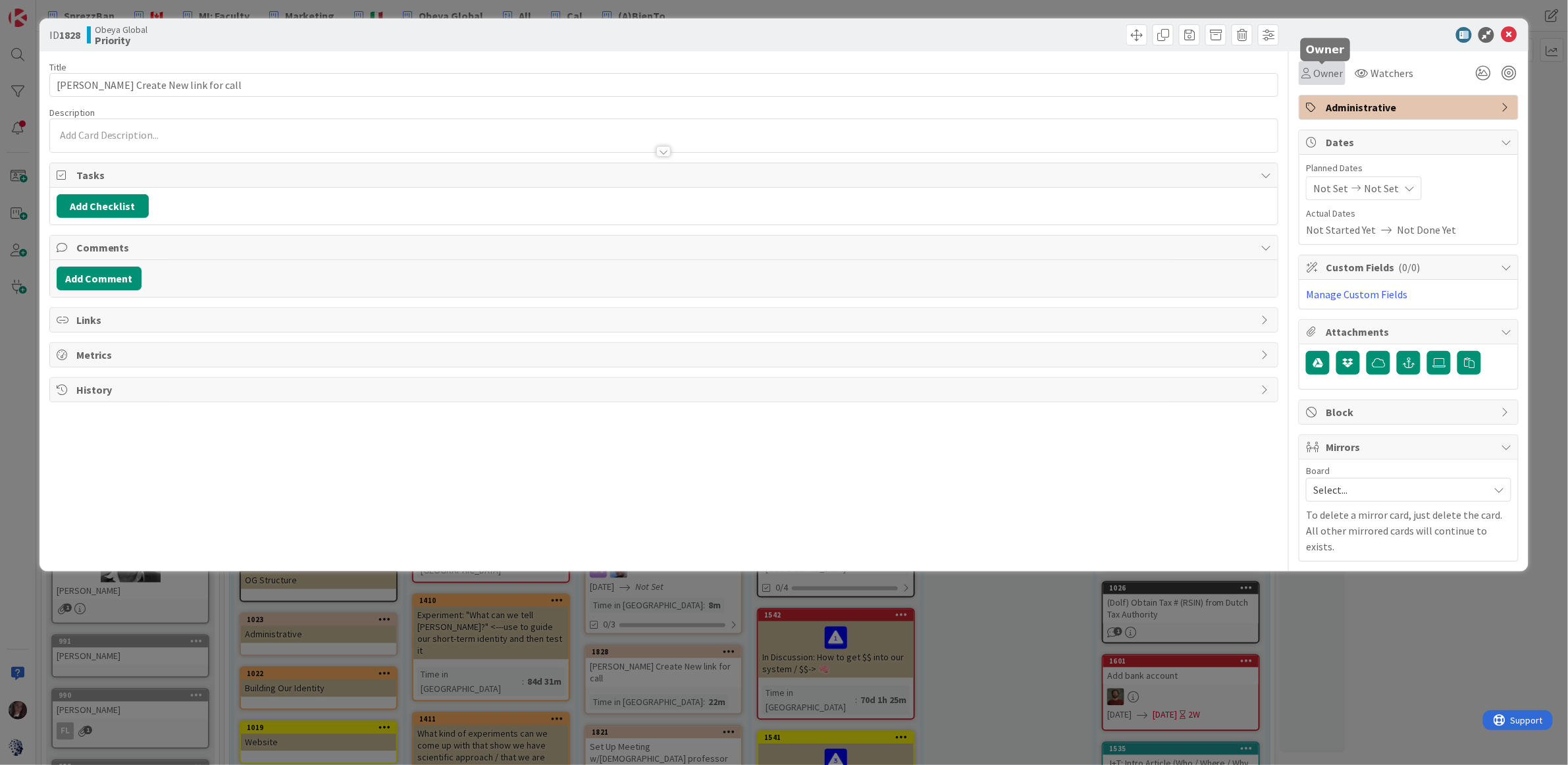
click at [1327, 78] on span "Owner" at bounding box center [1327, 73] width 30 height 16
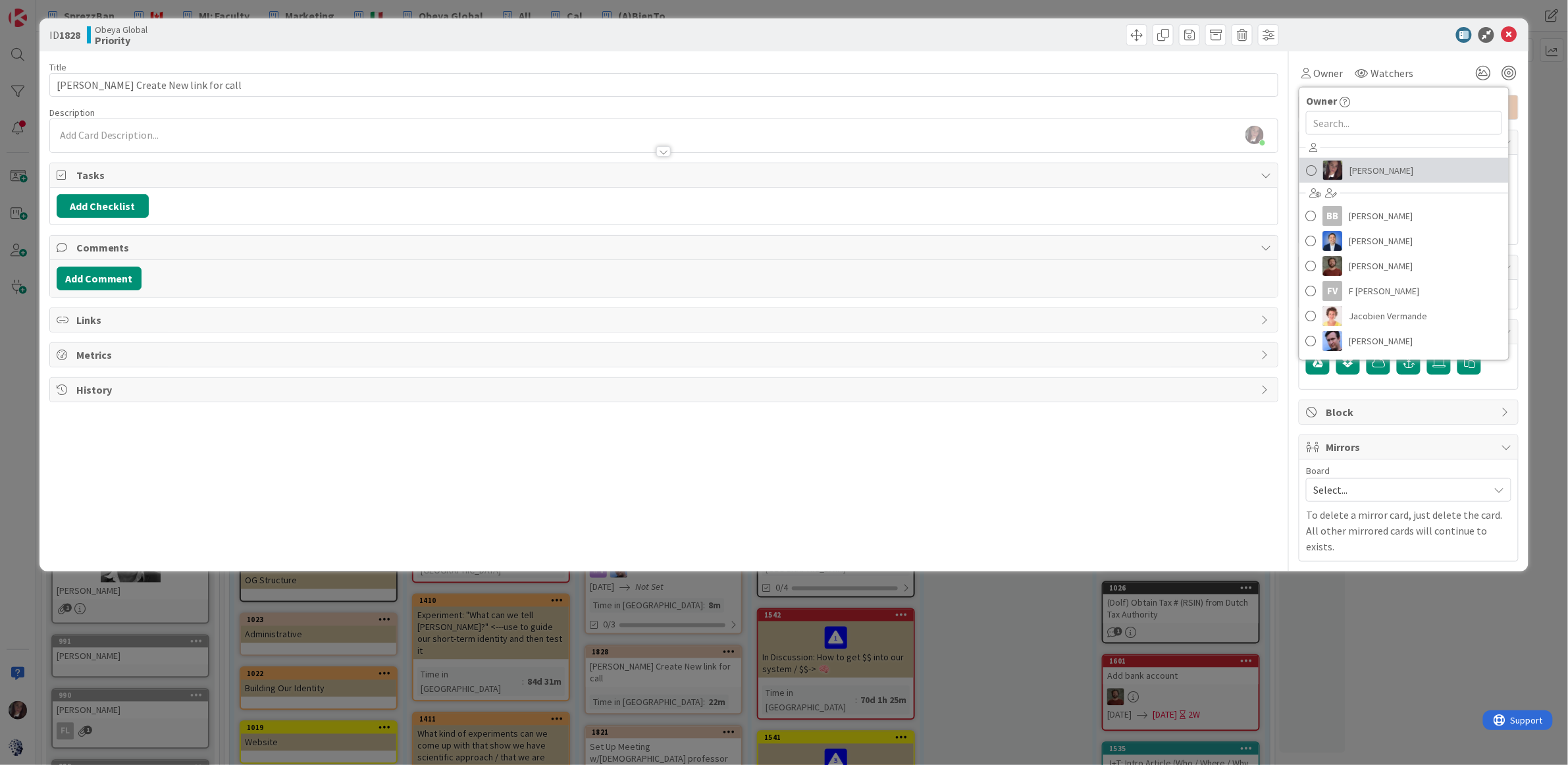
click at [1316, 165] on span at bounding box center [1311, 170] width 10 height 20
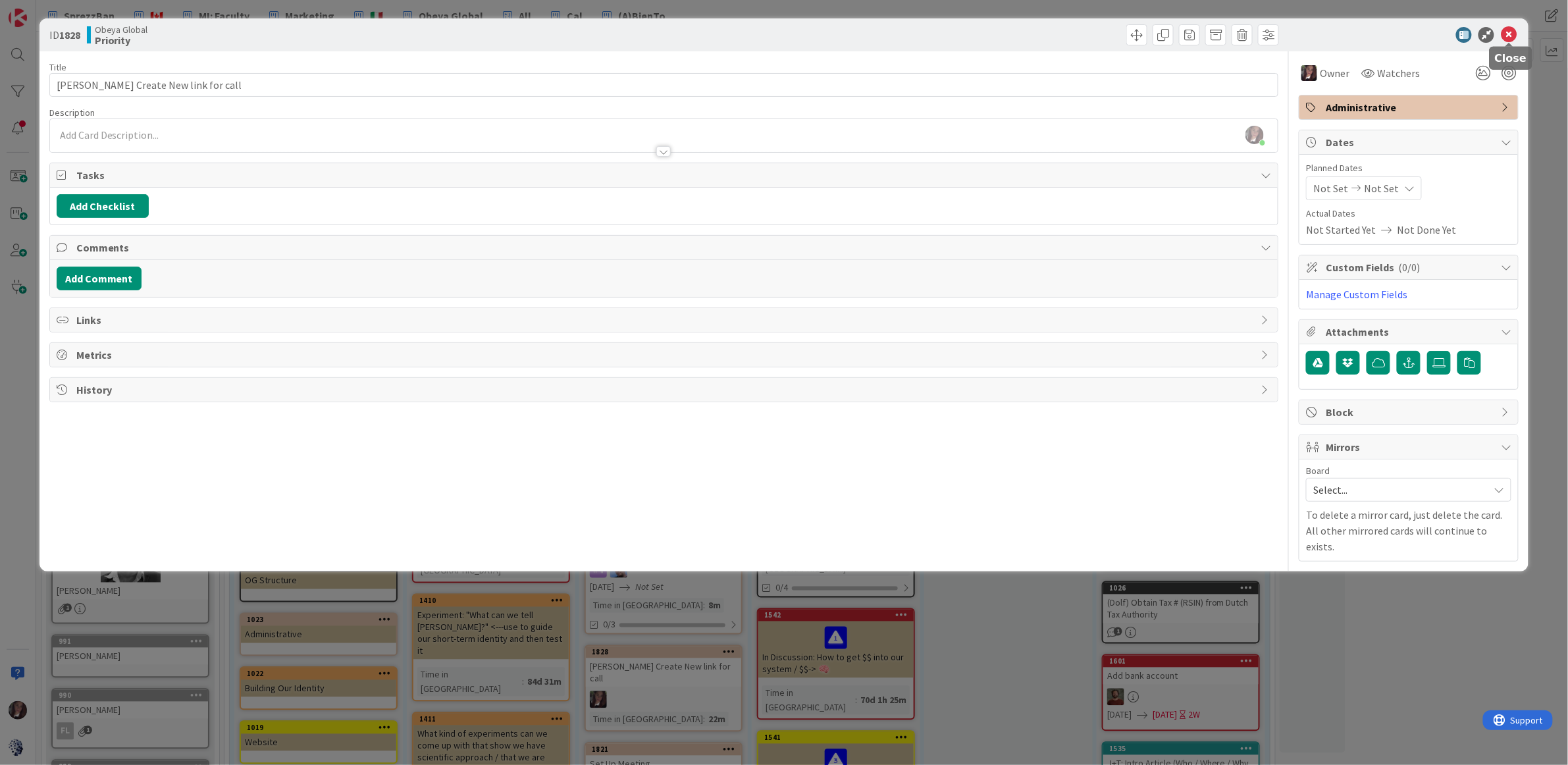
click at [1511, 34] on icon at bounding box center [1509, 35] width 16 height 16
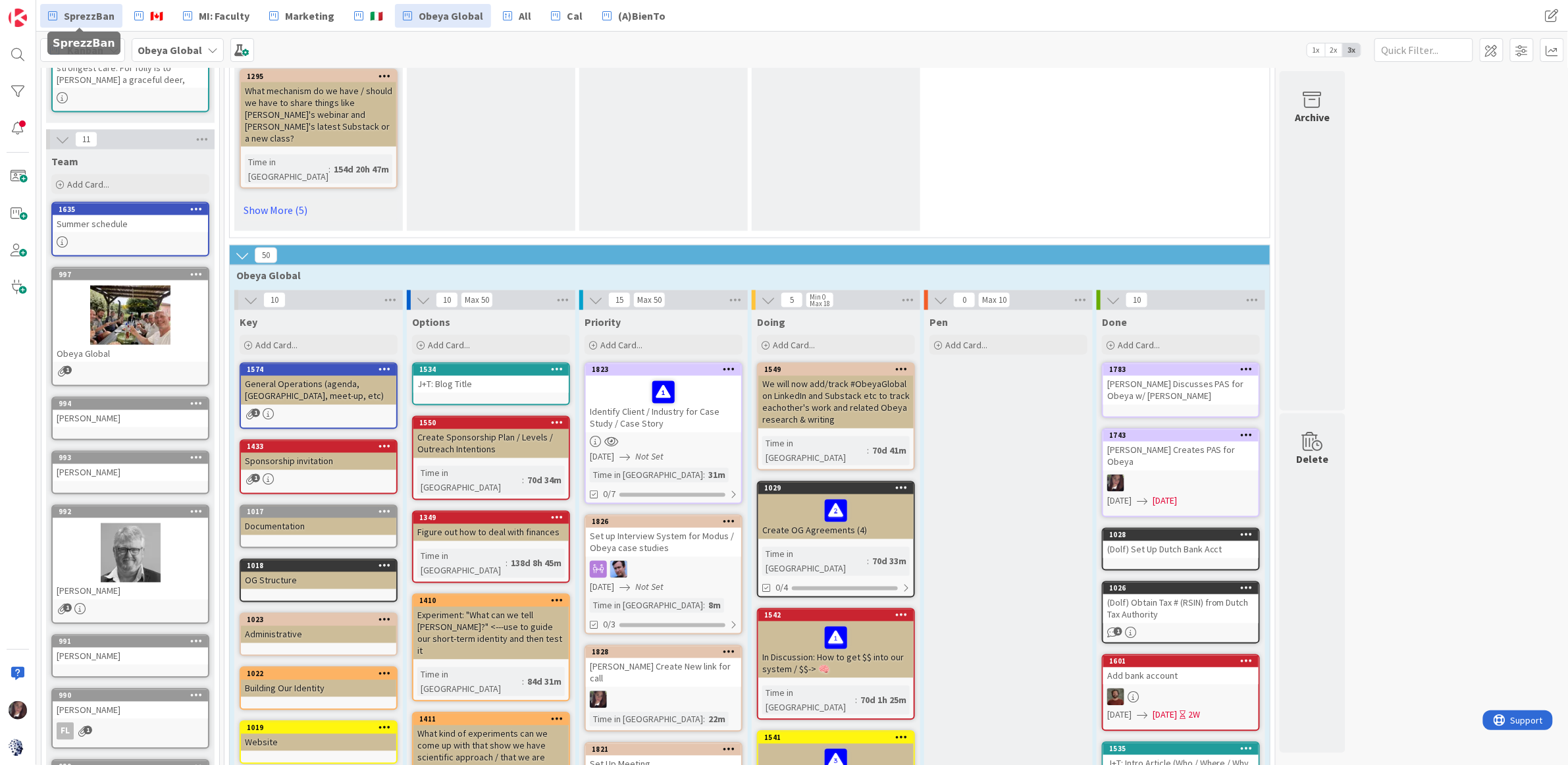
click at [94, 17] on span "SprezzBan" at bounding box center [89, 15] width 51 height 16
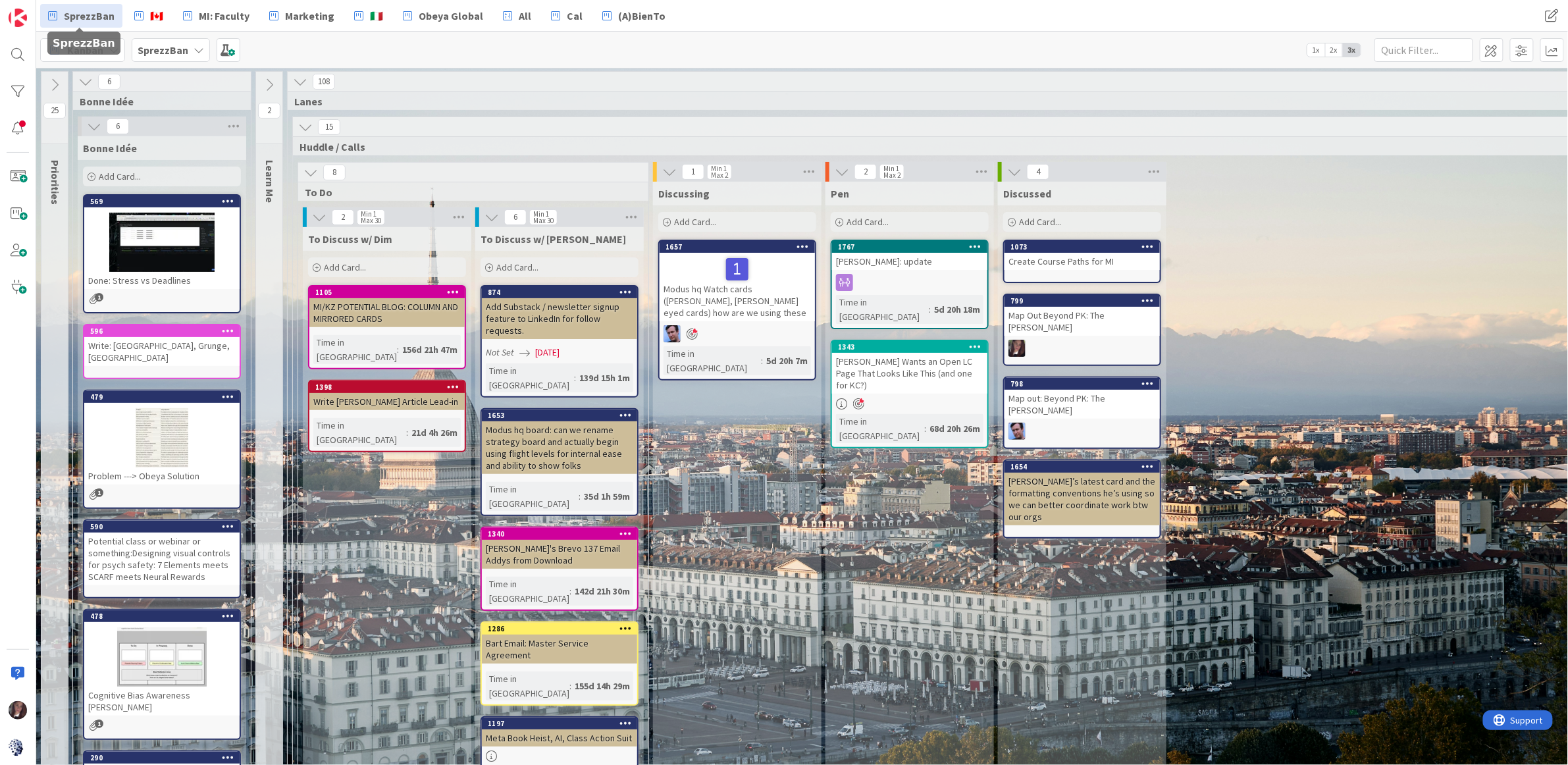
click at [101, 12] on span "SprezzBan" at bounding box center [89, 15] width 51 height 16
click at [92, 12] on span "SprezzBan" at bounding box center [89, 15] width 51 height 16
click at [92, 16] on span "SprezzBan" at bounding box center [89, 15] width 51 height 16
click at [150, 52] on b "SprezzBan" at bounding box center [163, 49] width 51 height 13
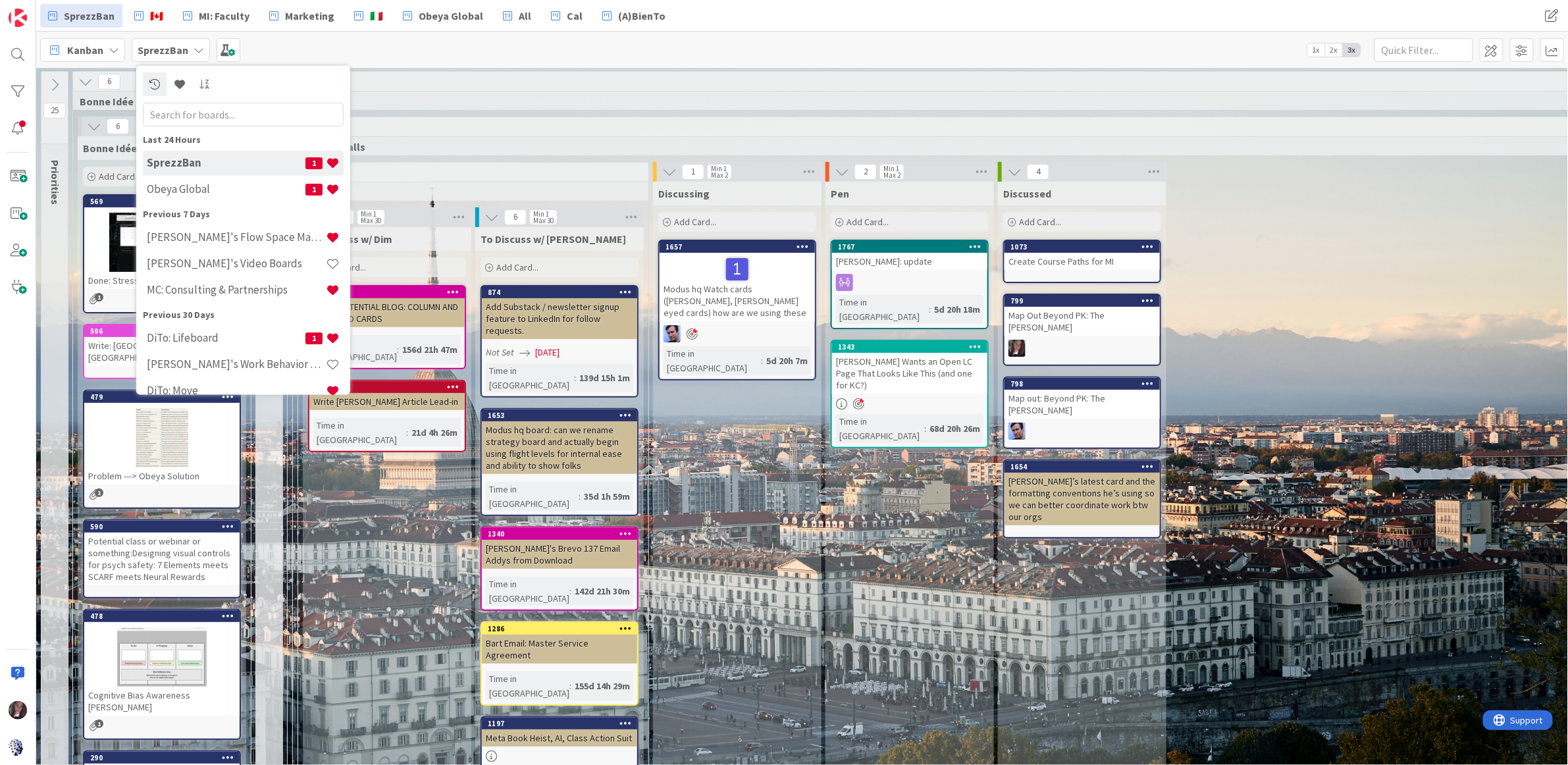
click at [198, 293] on h4 "MC: Consulting & Partnerships" at bounding box center [236, 289] width 179 height 13
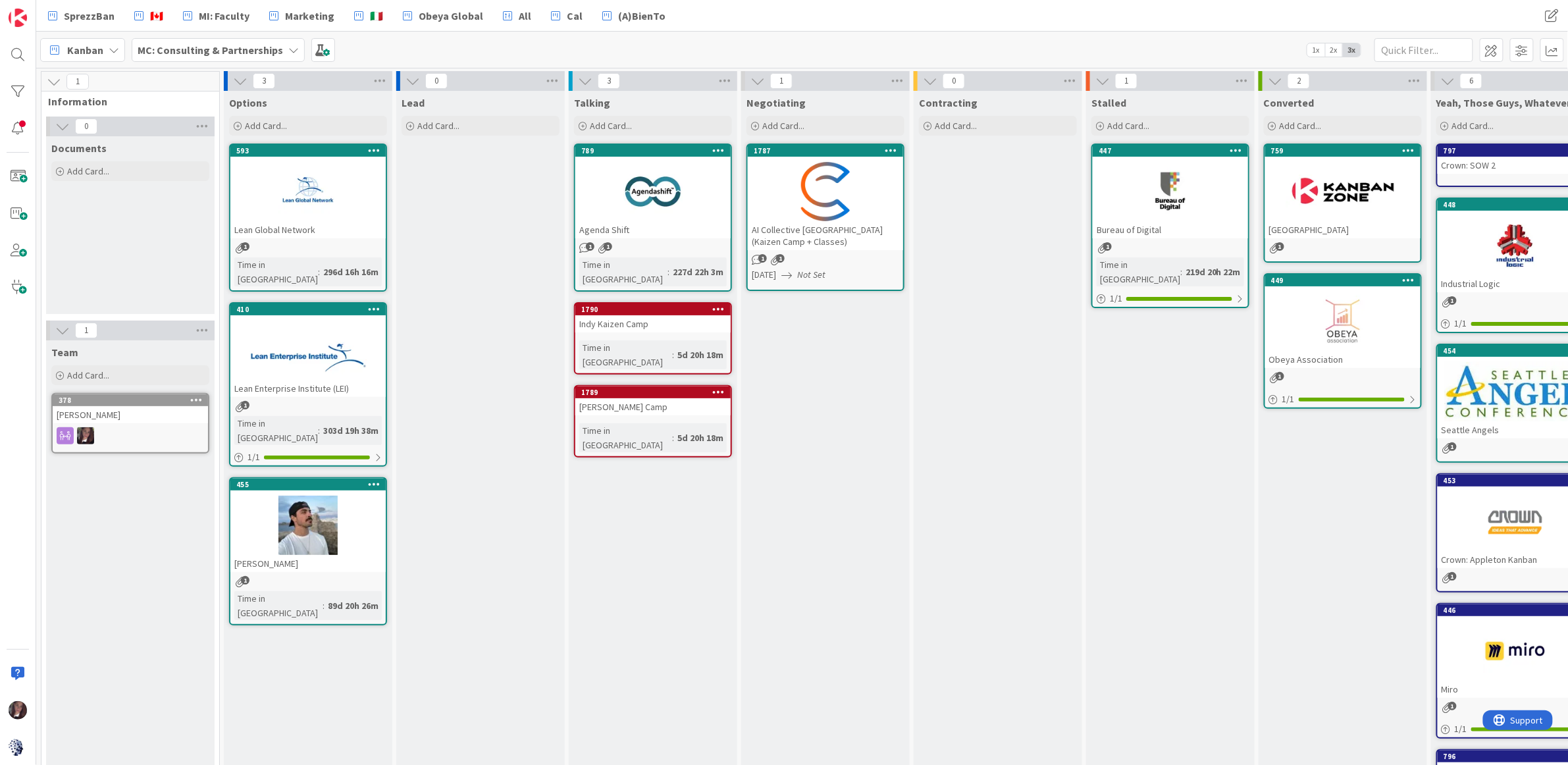
scroll to position [1, 106]
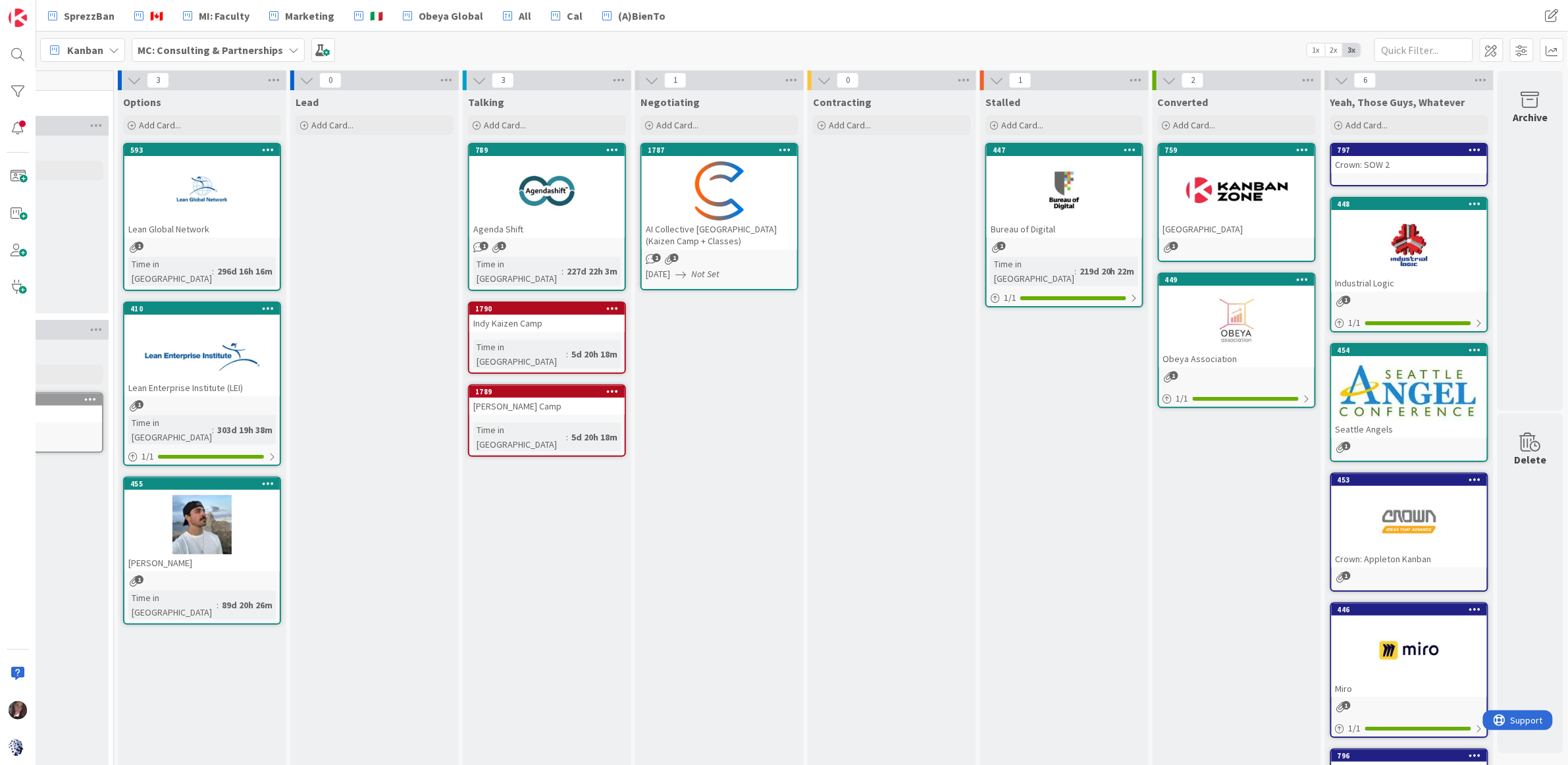
click at [169, 49] on b "MC: Consulting & Partnerships" at bounding box center [210, 49] width 145 height 13
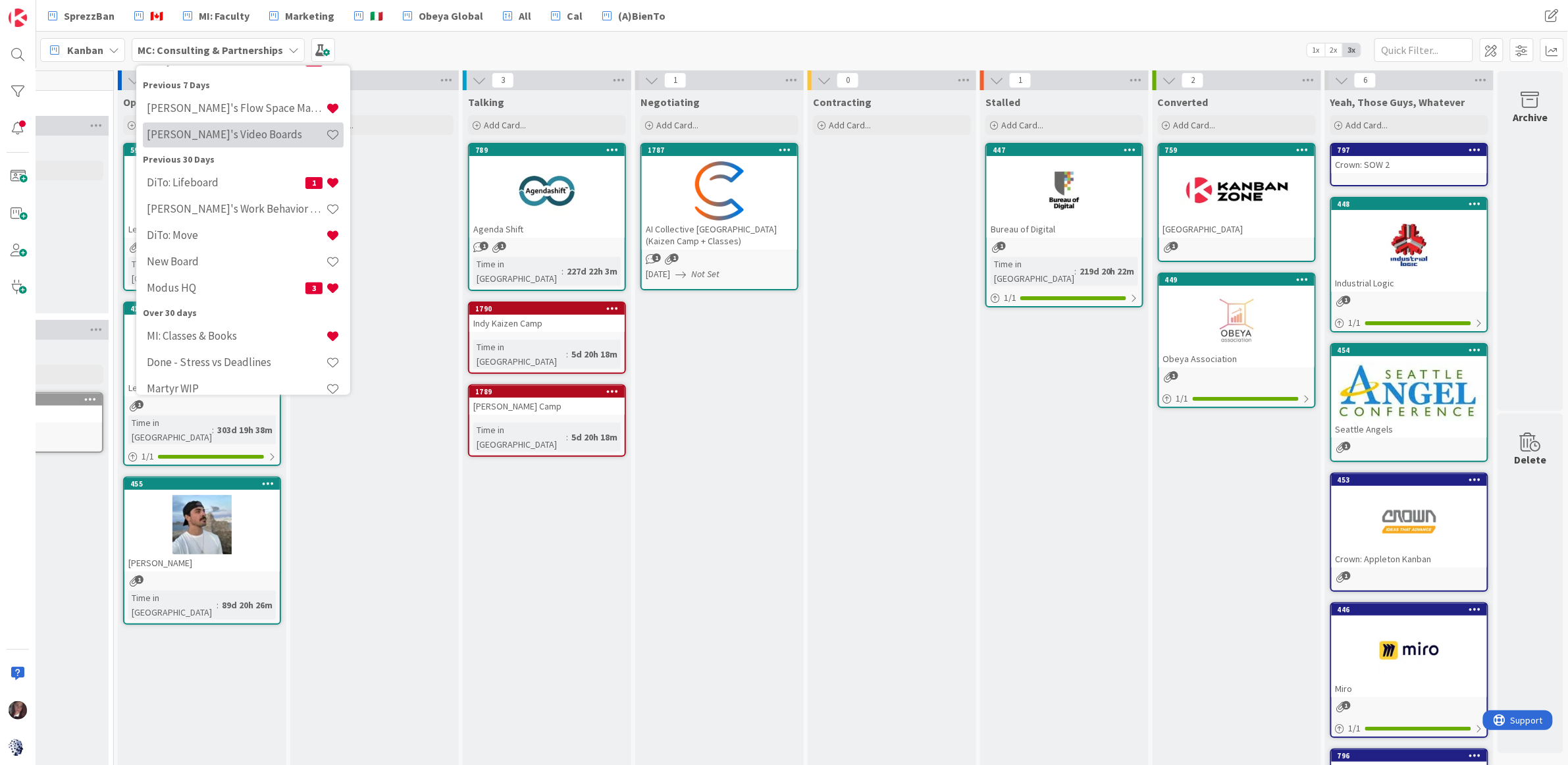
scroll to position [163, 0]
click at [196, 281] on h4 "Modus HQ" at bounding box center [226, 279] width 159 height 13
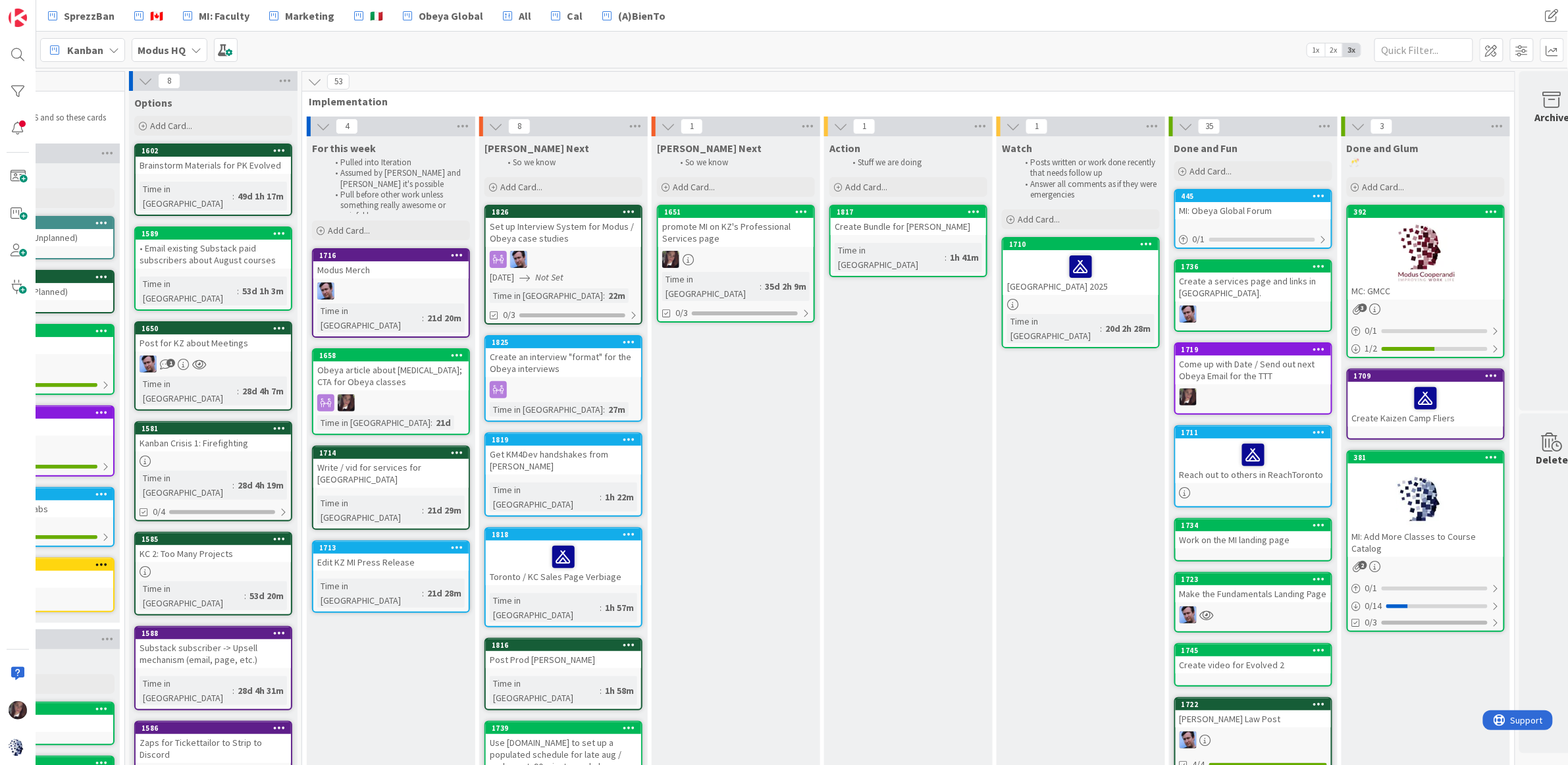
scroll to position [0, 116]
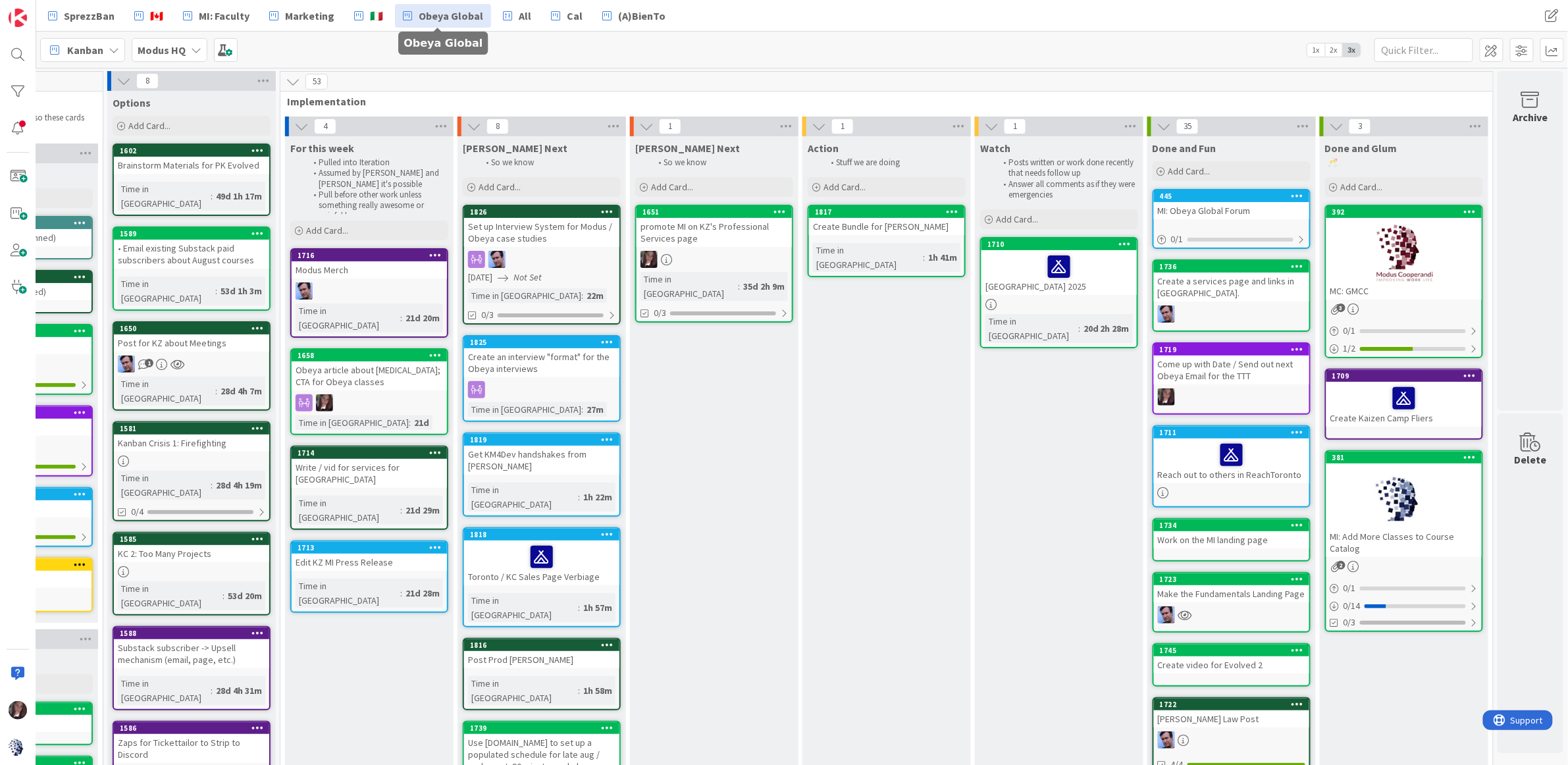
click at [427, 19] on span "Obeya Global" at bounding box center [451, 15] width 65 height 16
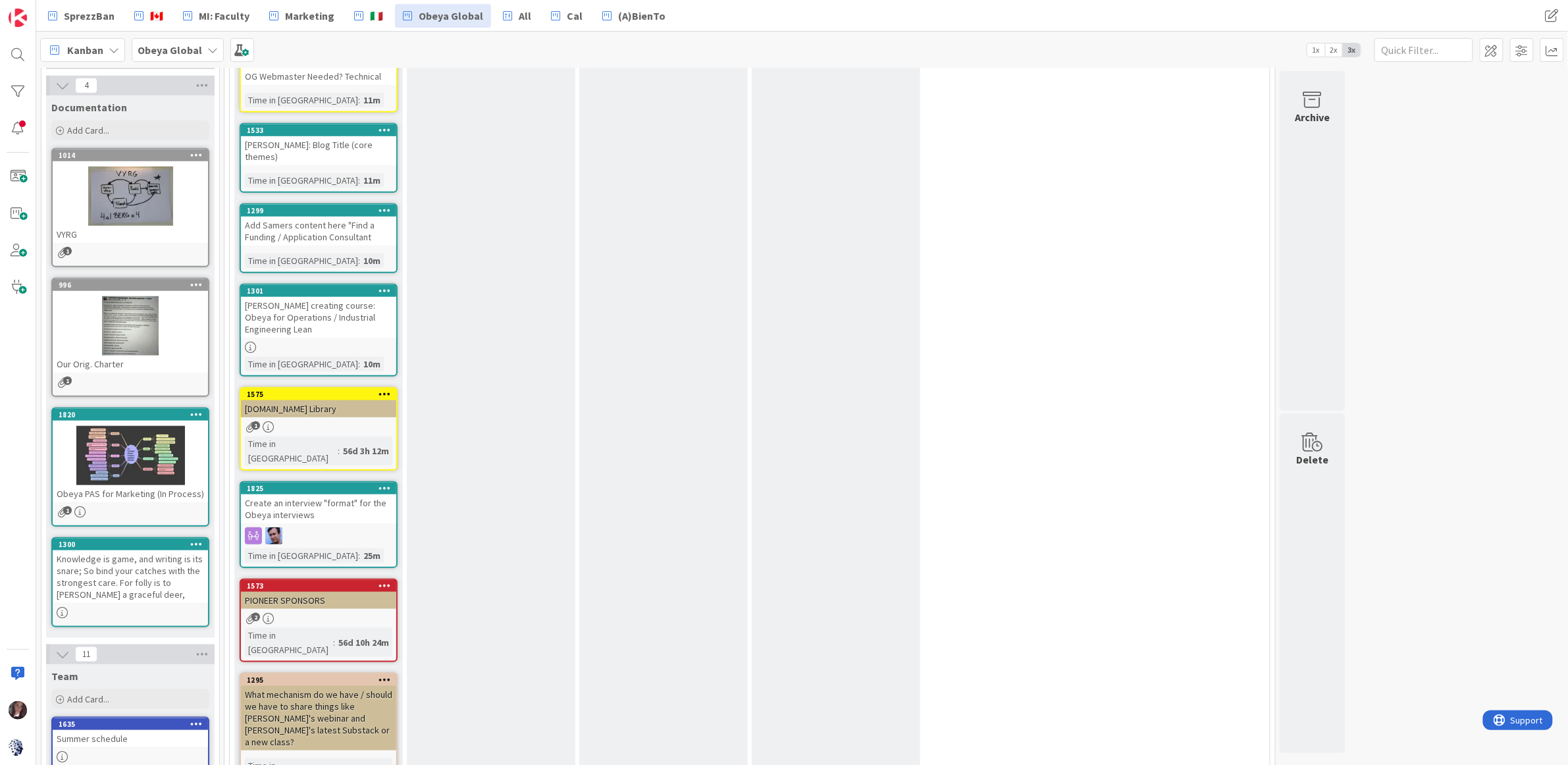
scroll to position [370, 0]
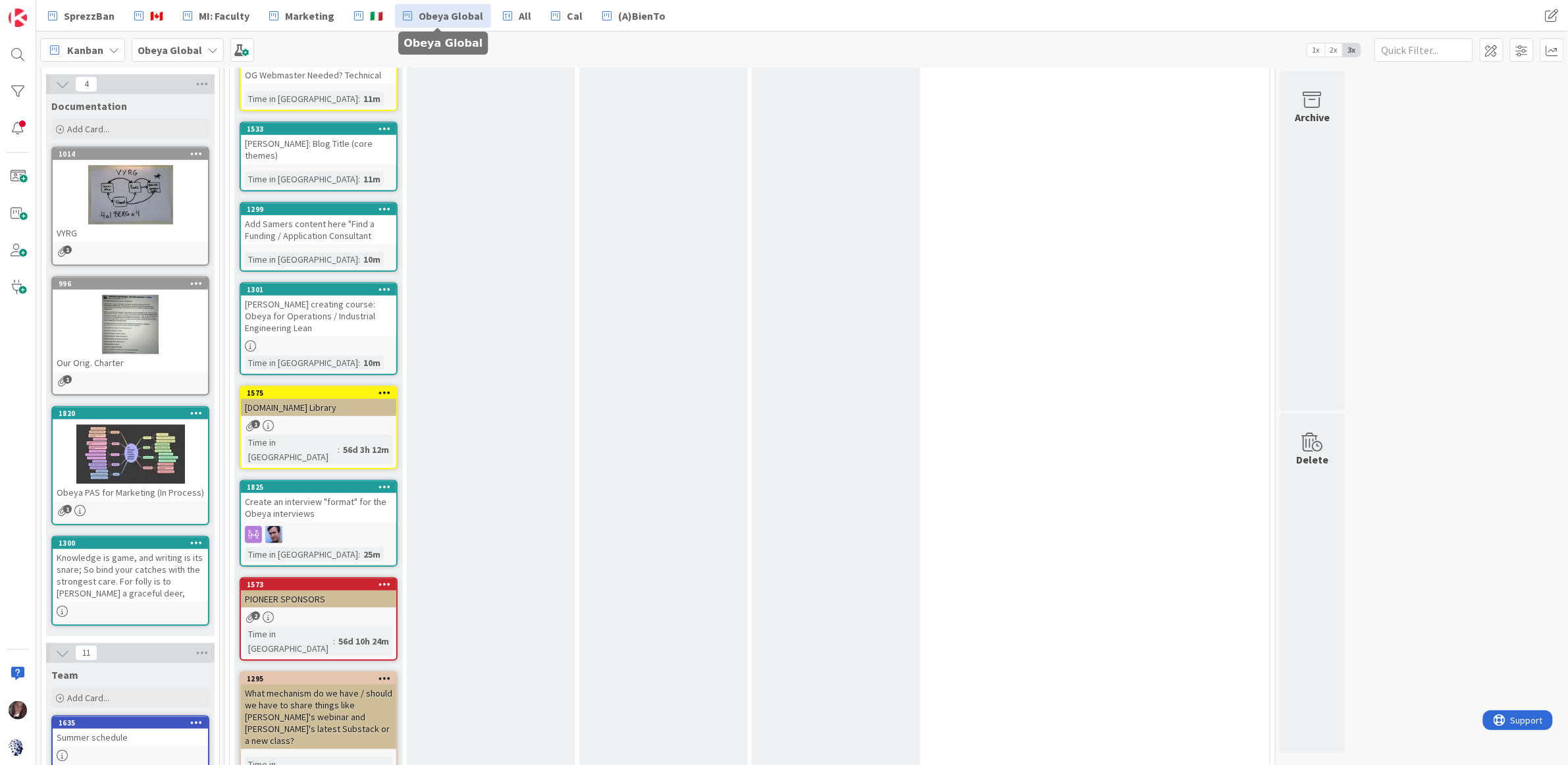
click at [1333, 52] on span "2x" at bounding box center [1333, 49] width 18 height 13
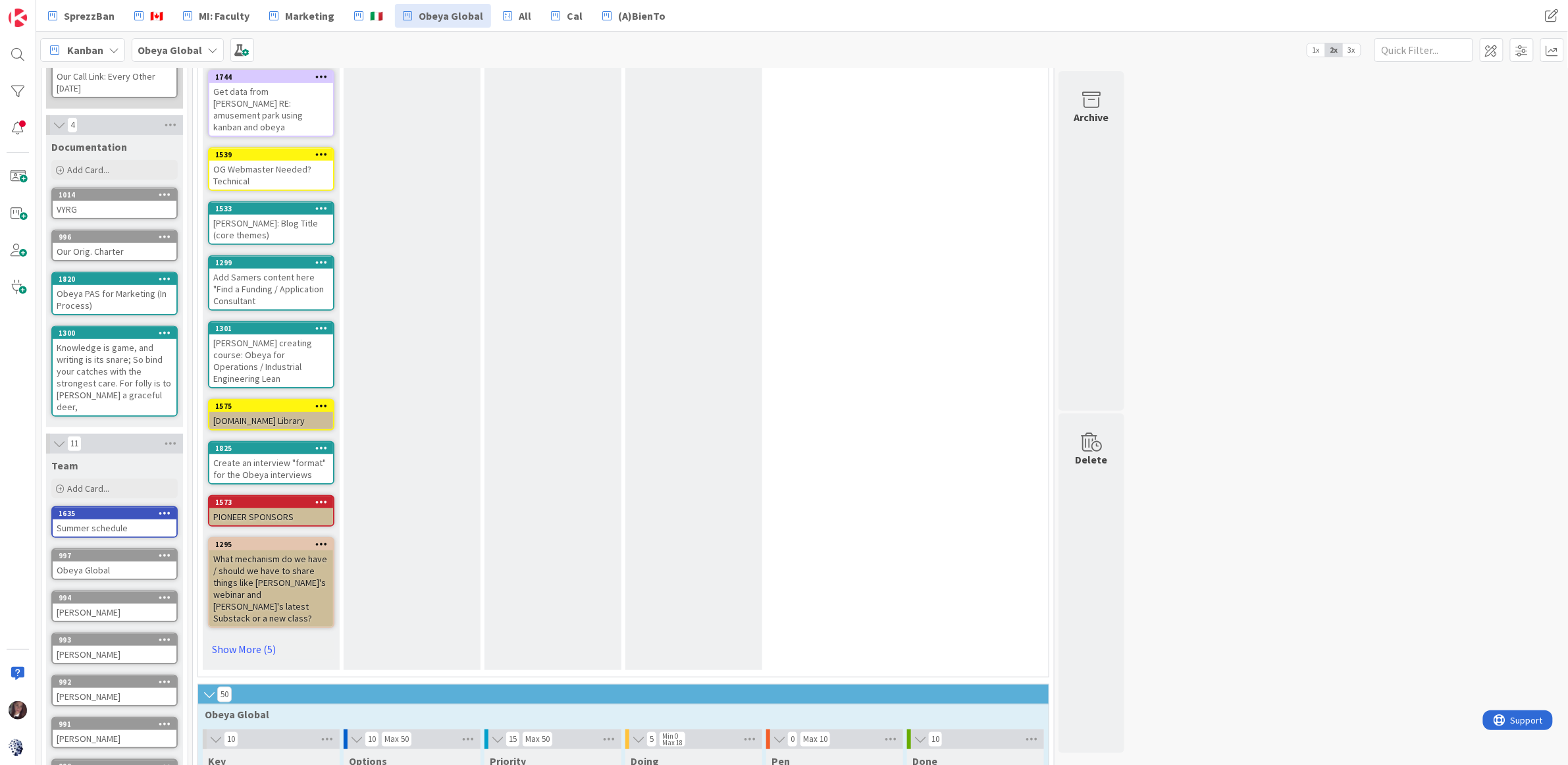
scroll to position [0, 0]
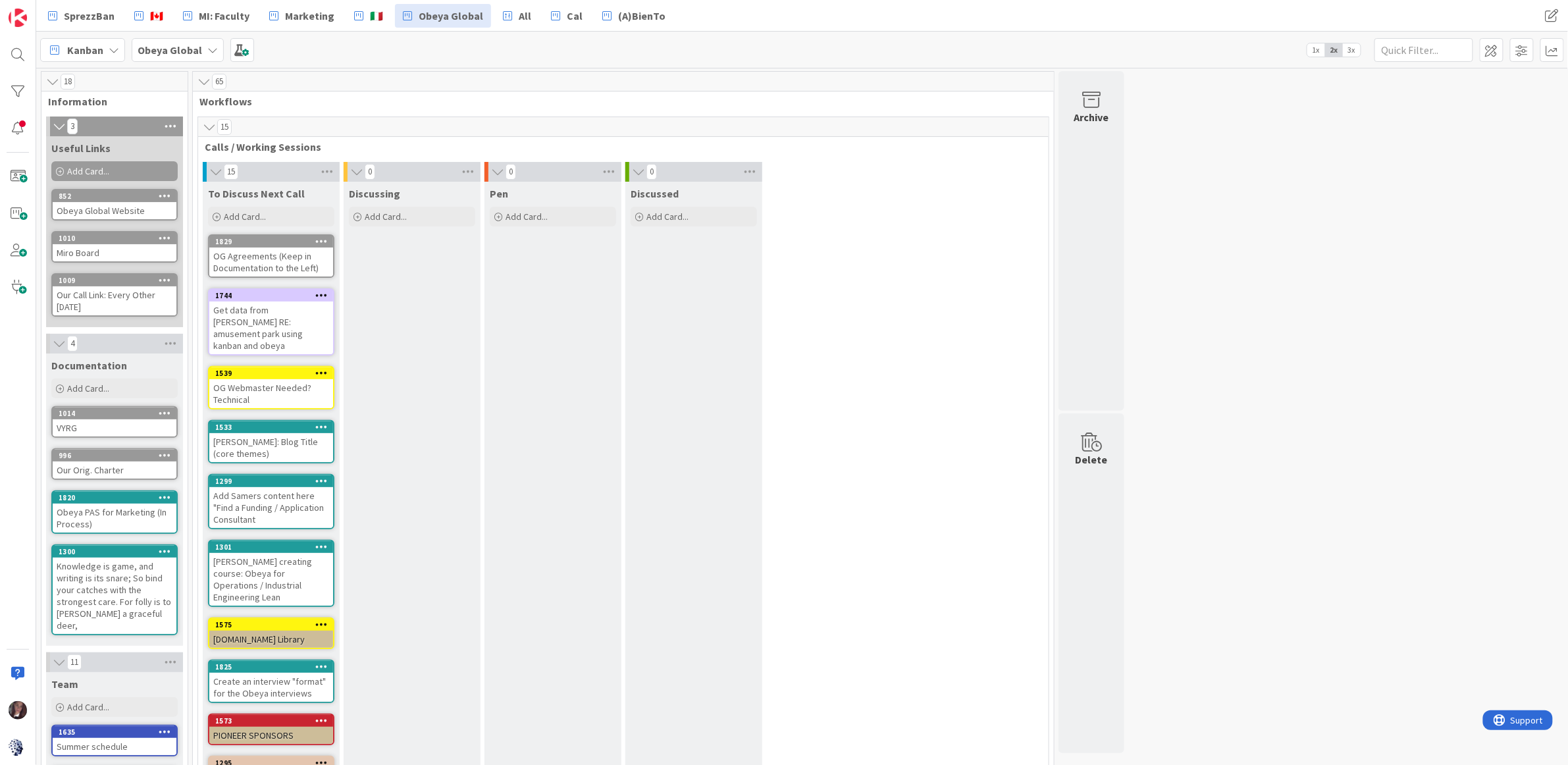
click at [1352, 53] on span "3x" at bounding box center [1351, 49] width 18 height 13
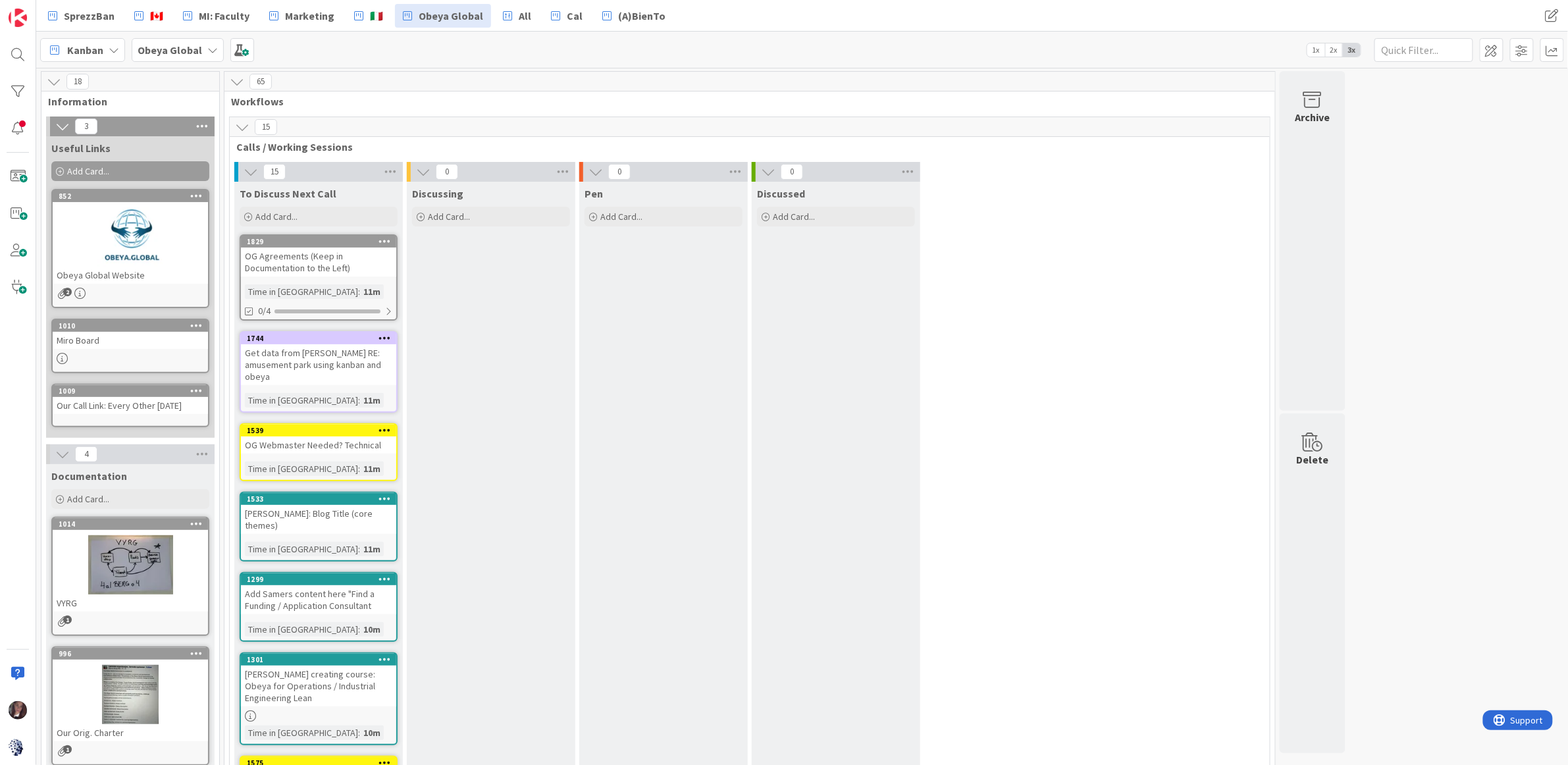
drag, startPoint x: 1336, startPoint y: 49, endPoint x: 1330, endPoint y: 51, distance: 6.3
click at [1336, 50] on span "2x" at bounding box center [1333, 49] width 18 height 13
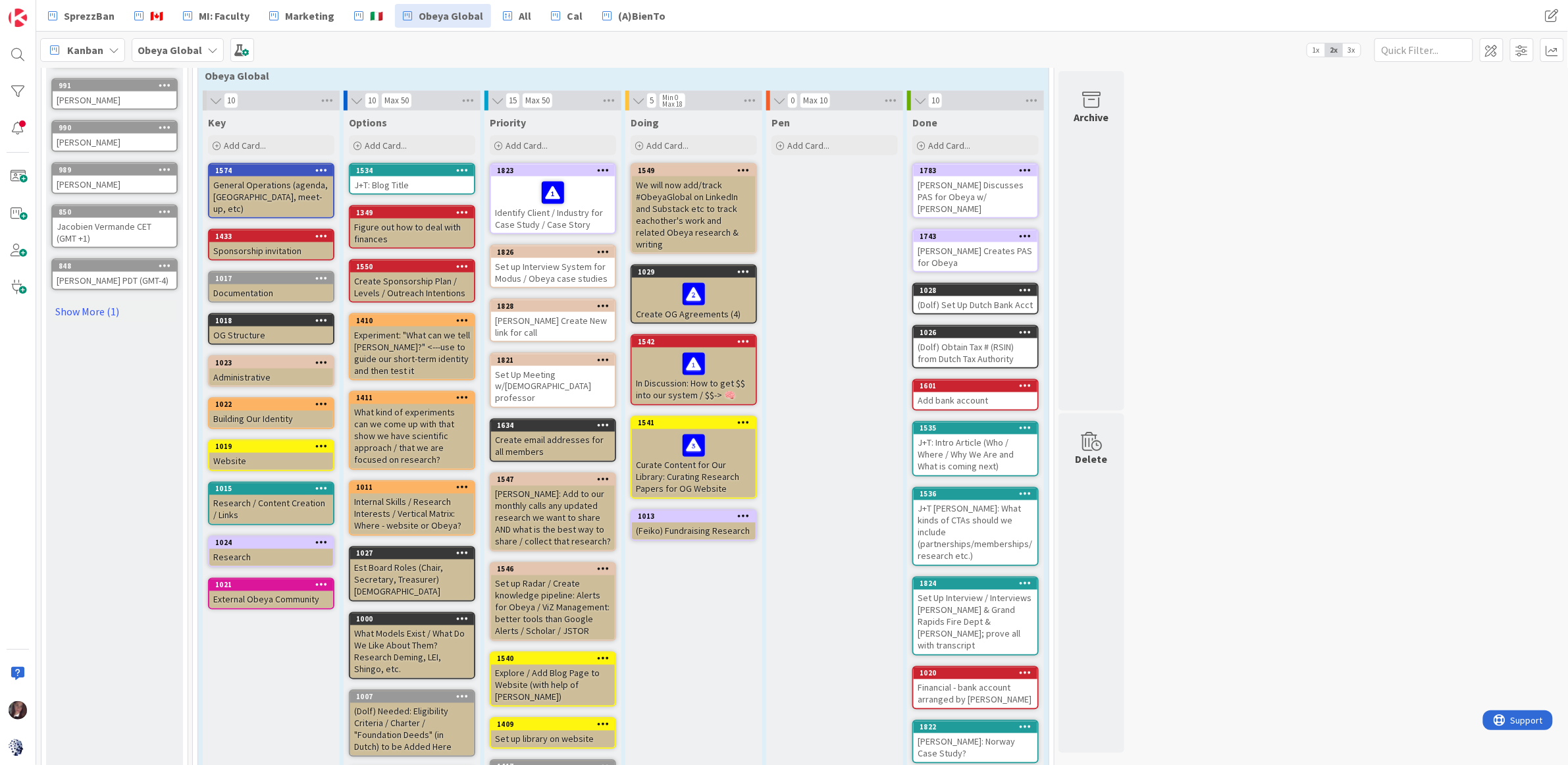
scroll to position [859, 0]
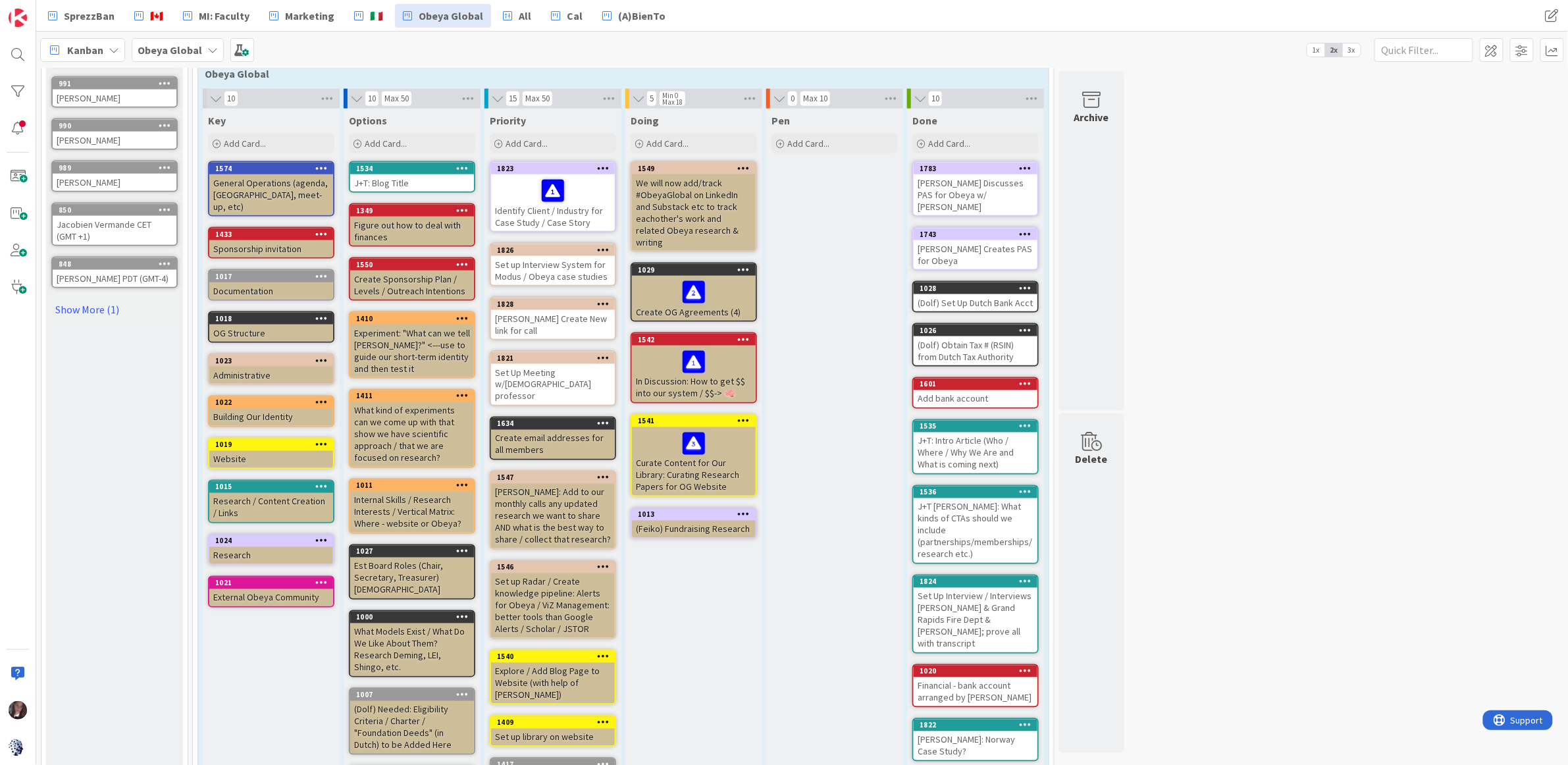
click at [1354, 51] on span "3x" at bounding box center [1351, 49] width 18 height 13
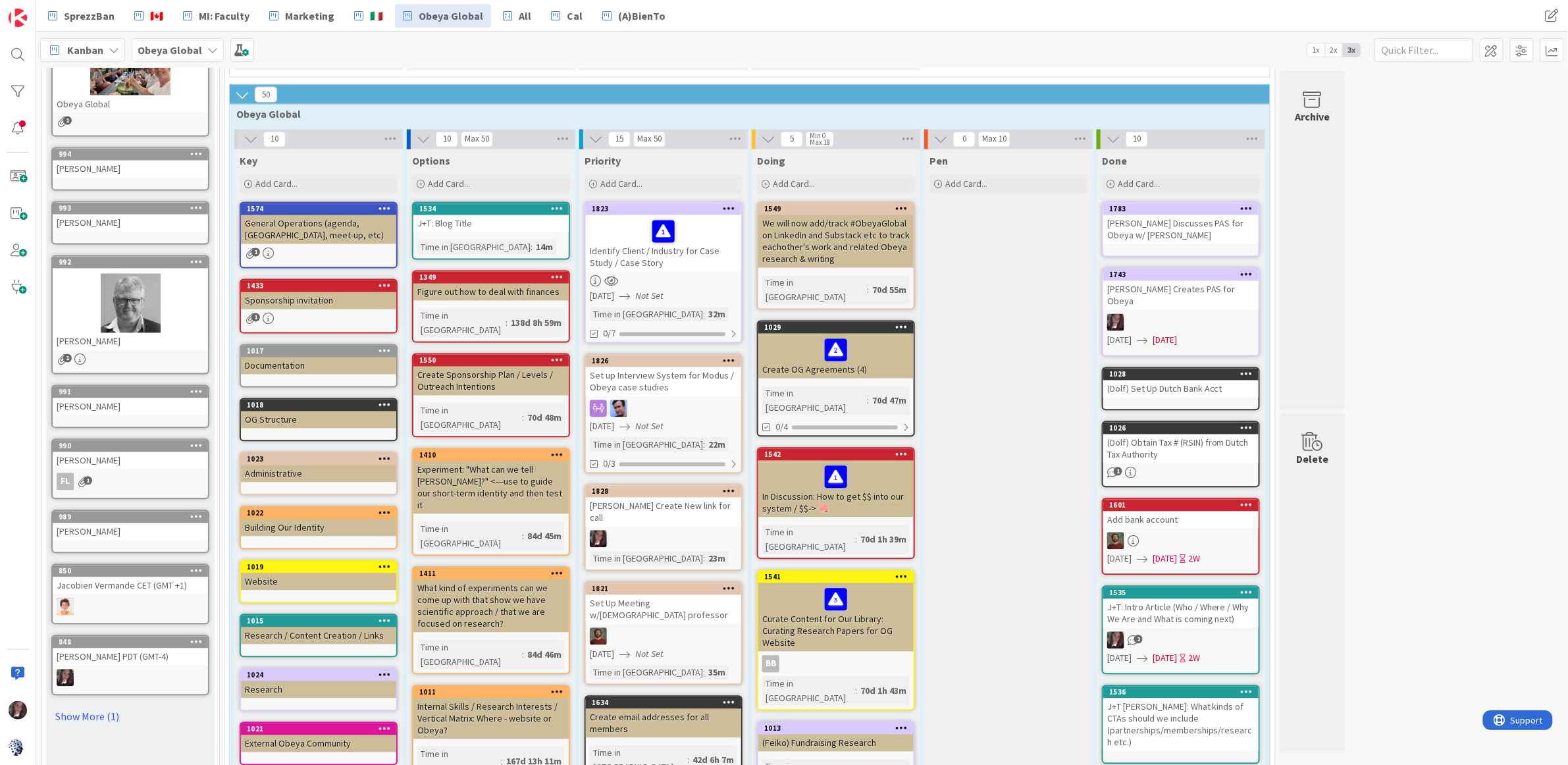
scroll to position [1134, 0]
click at [643, 201] on link "1823 Identify Client / Industry for Case Study / Case Story 09/08/2025 Not Set …" at bounding box center [664, 272] width 158 height 142
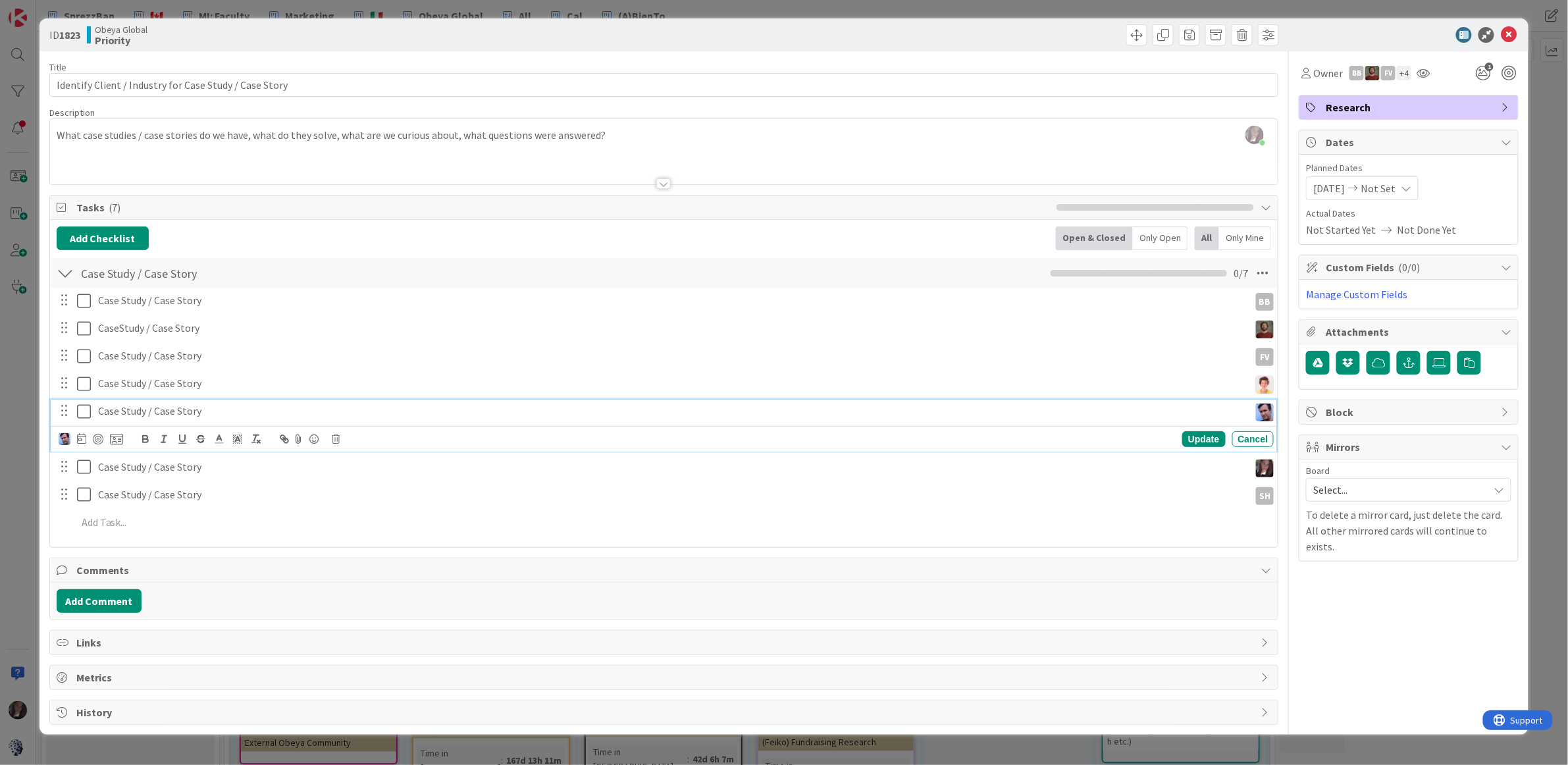
click at [144, 418] on p "Case Study / Case Story" at bounding box center [671, 411] width 1146 height 15
click at [114, 440] on icon at bounding box center [116, 439] width 13 height 12
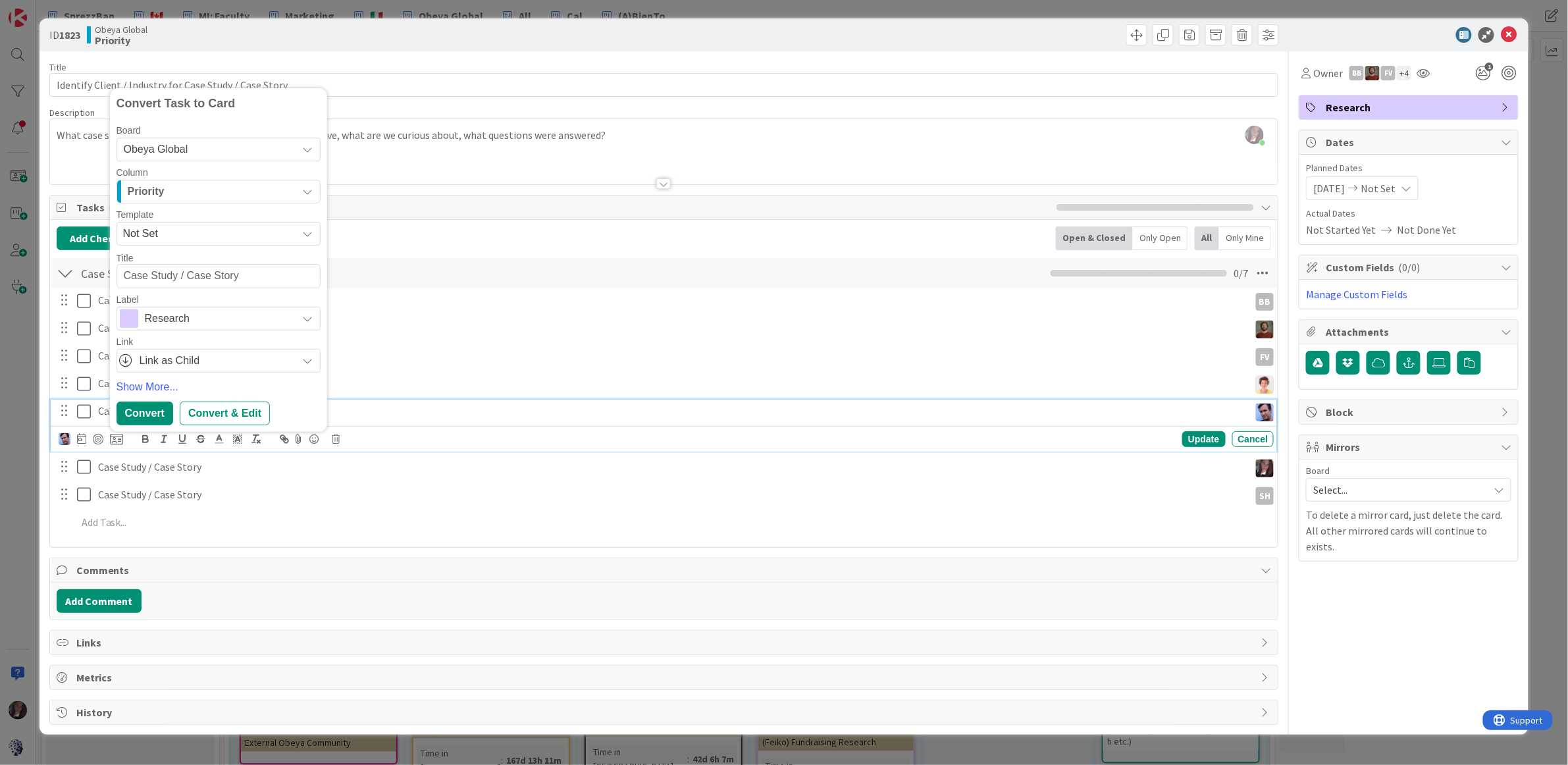
click at [189, 145] on span "Obeya Global" at bounding box center [207, 150] width 167 height 19
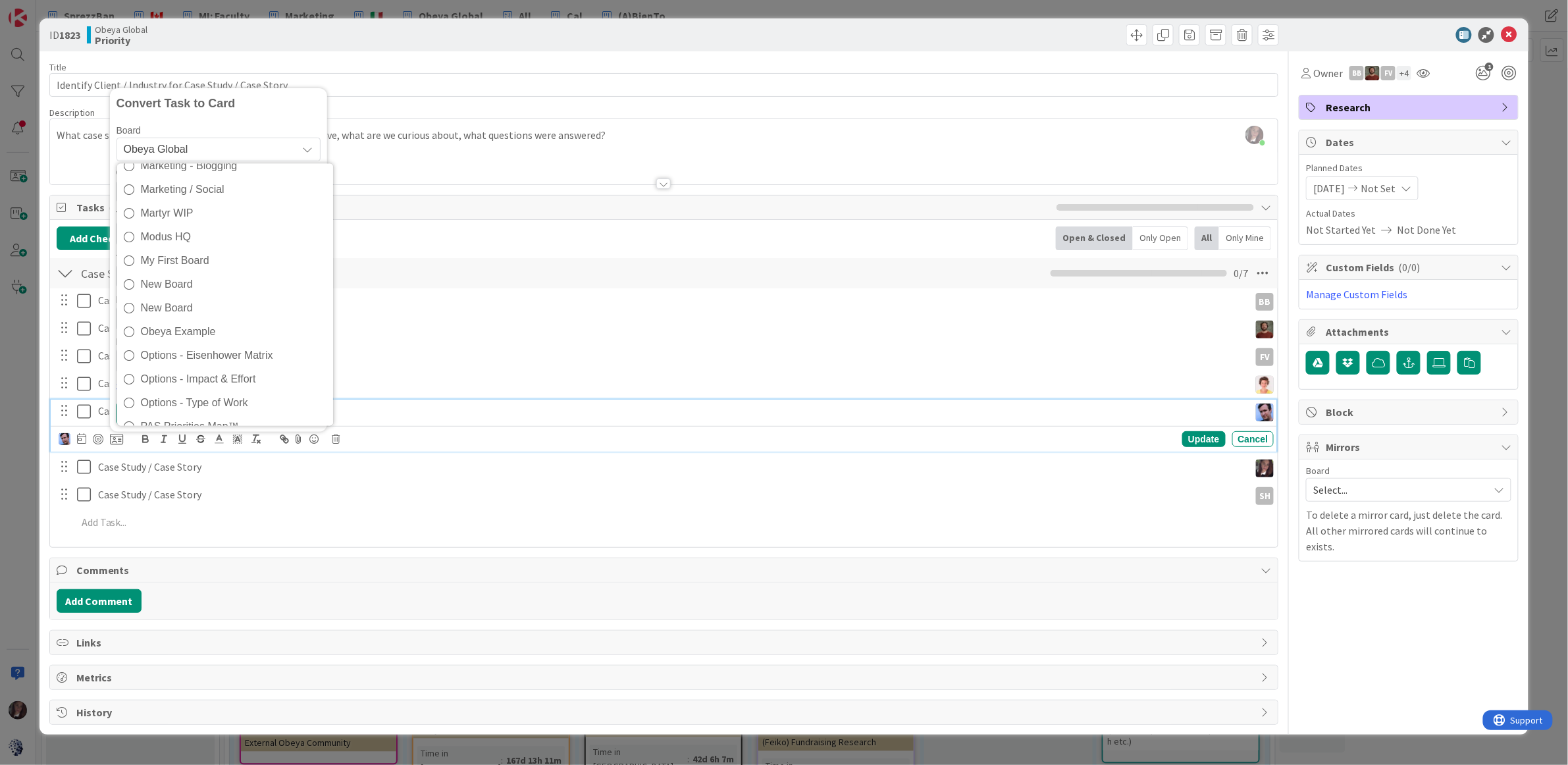
scroll to position [467, 0]
click at [132, 222] on icon at bounding box center [129, 218] width 10 height 20
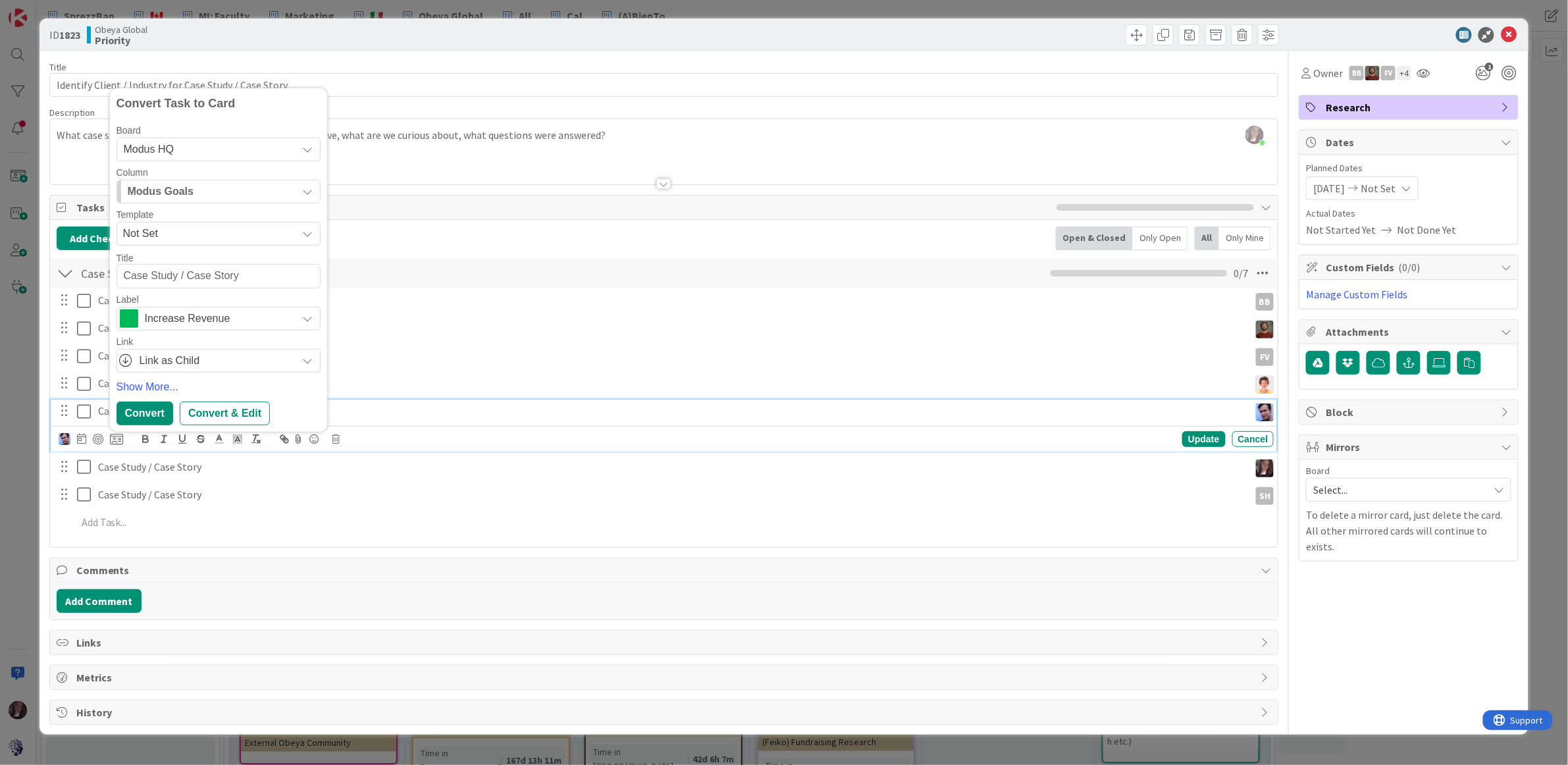
click at [211, 317] on span "Increase Revenue" at bounding box center [218, 319] width 146 height 19
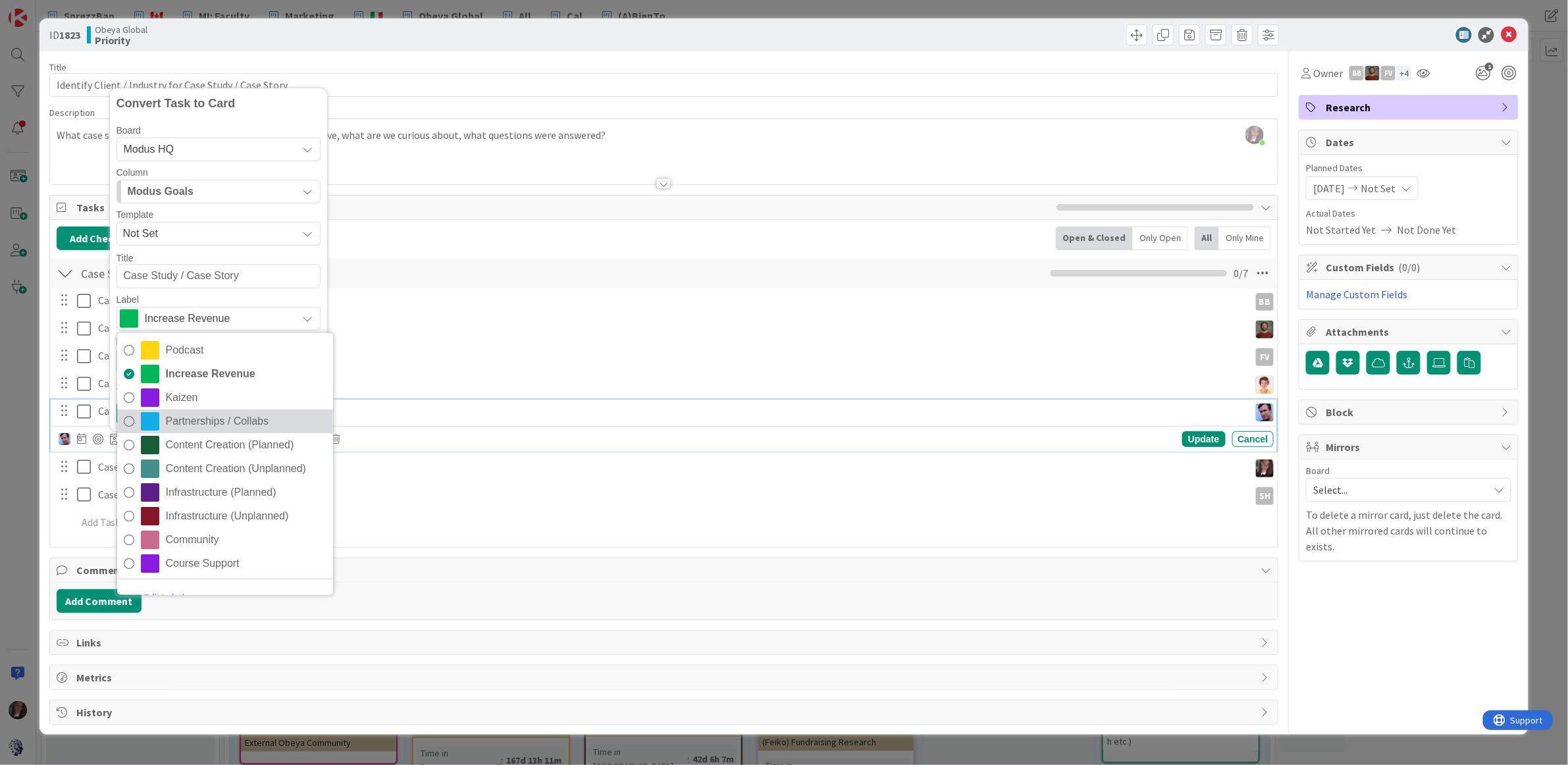
click at [126, 425] on icon at bounding box center [129, 420] width 10 height 20
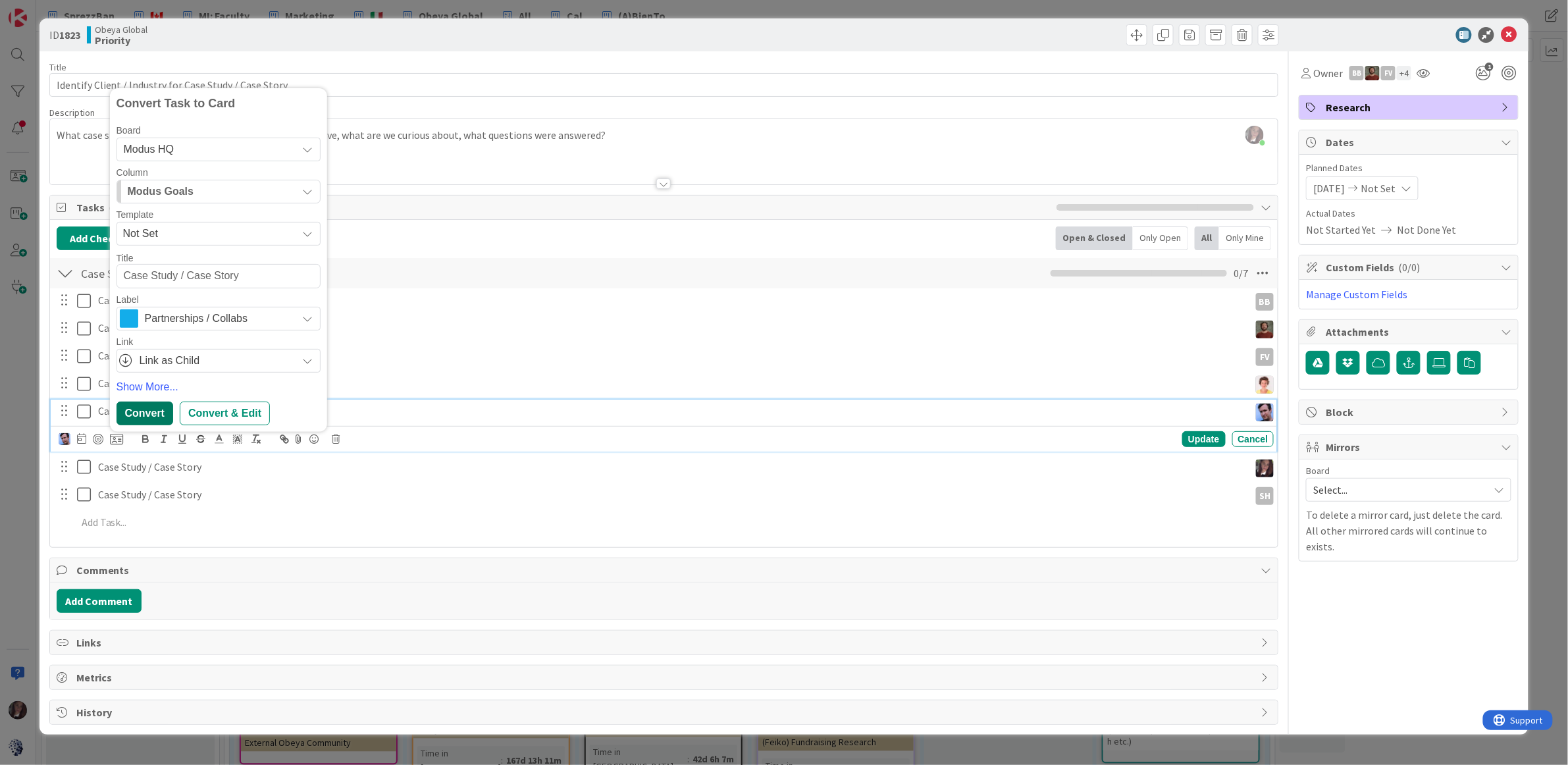
click at [146, 411] on div "Convert" at bounding box center [144, 413] width 57 height 24
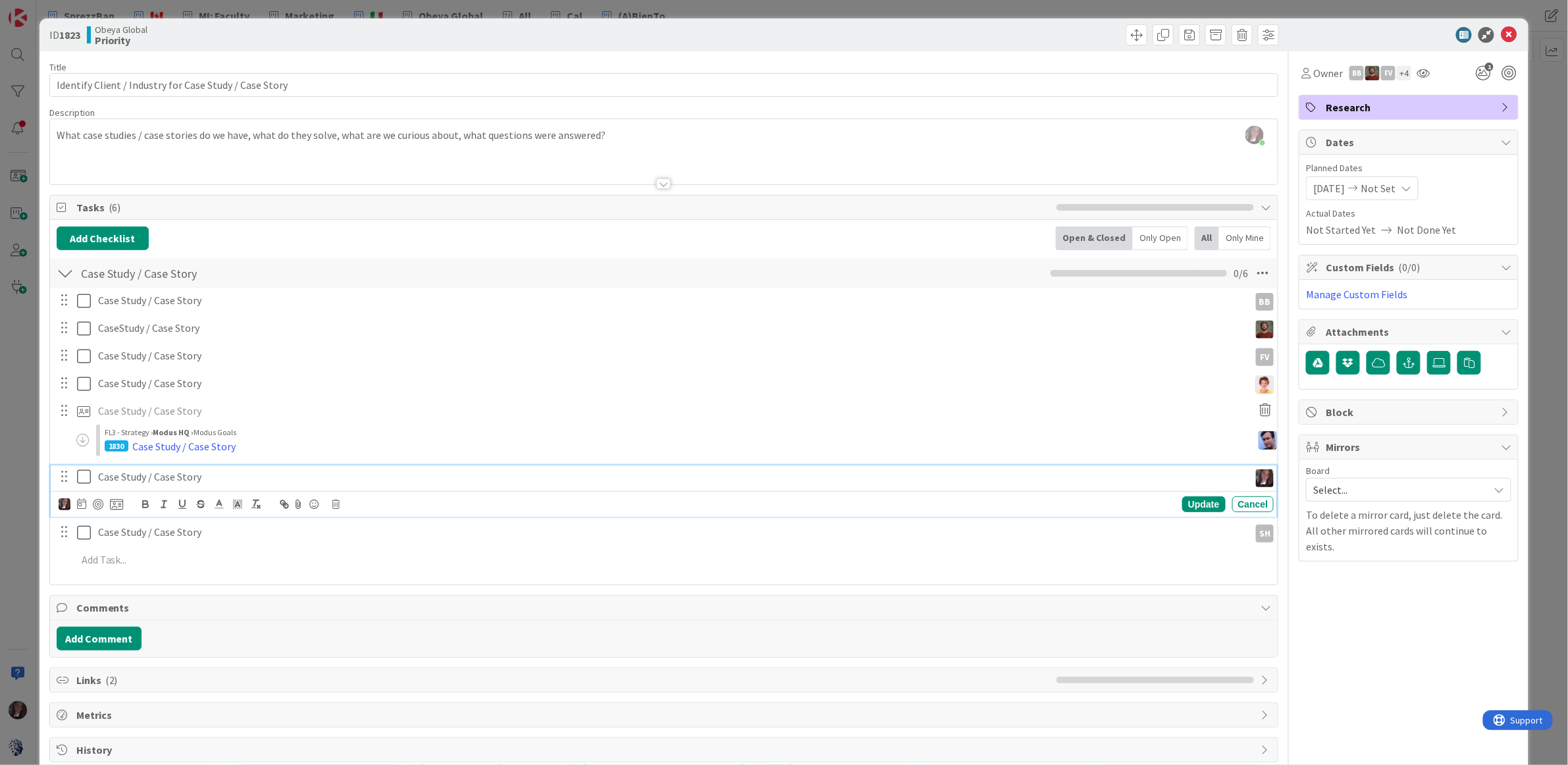
click at [159, 480] on p "Case Study / Case Story" at bounding box center [671, 477] width 1146 height 15
click at [116, 506] on icon at bounding box center [116, 504] width 13 height 12
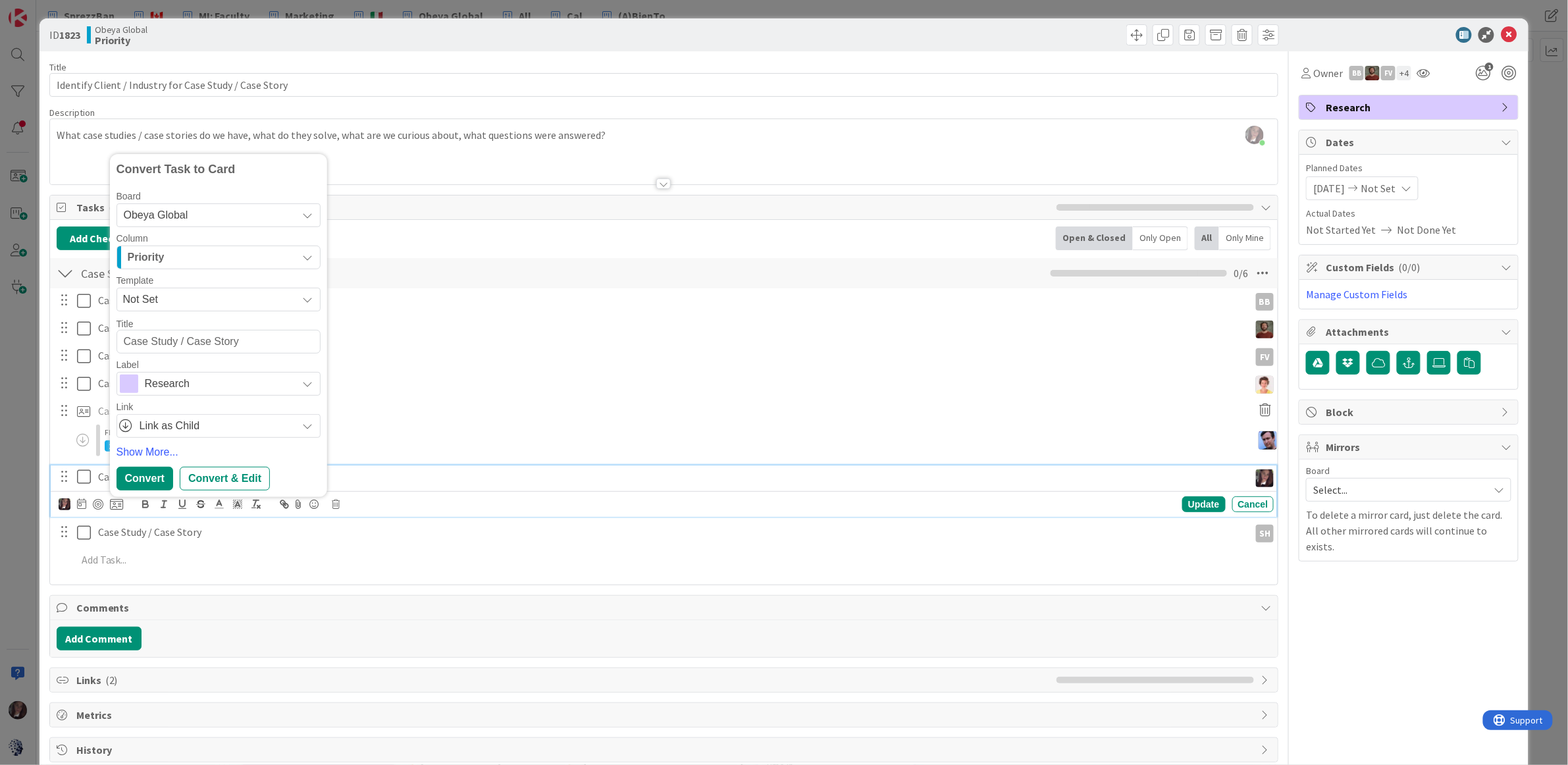
click at [213, 381] on span "Research" at bounding box center [218, 384] width 146 height 19
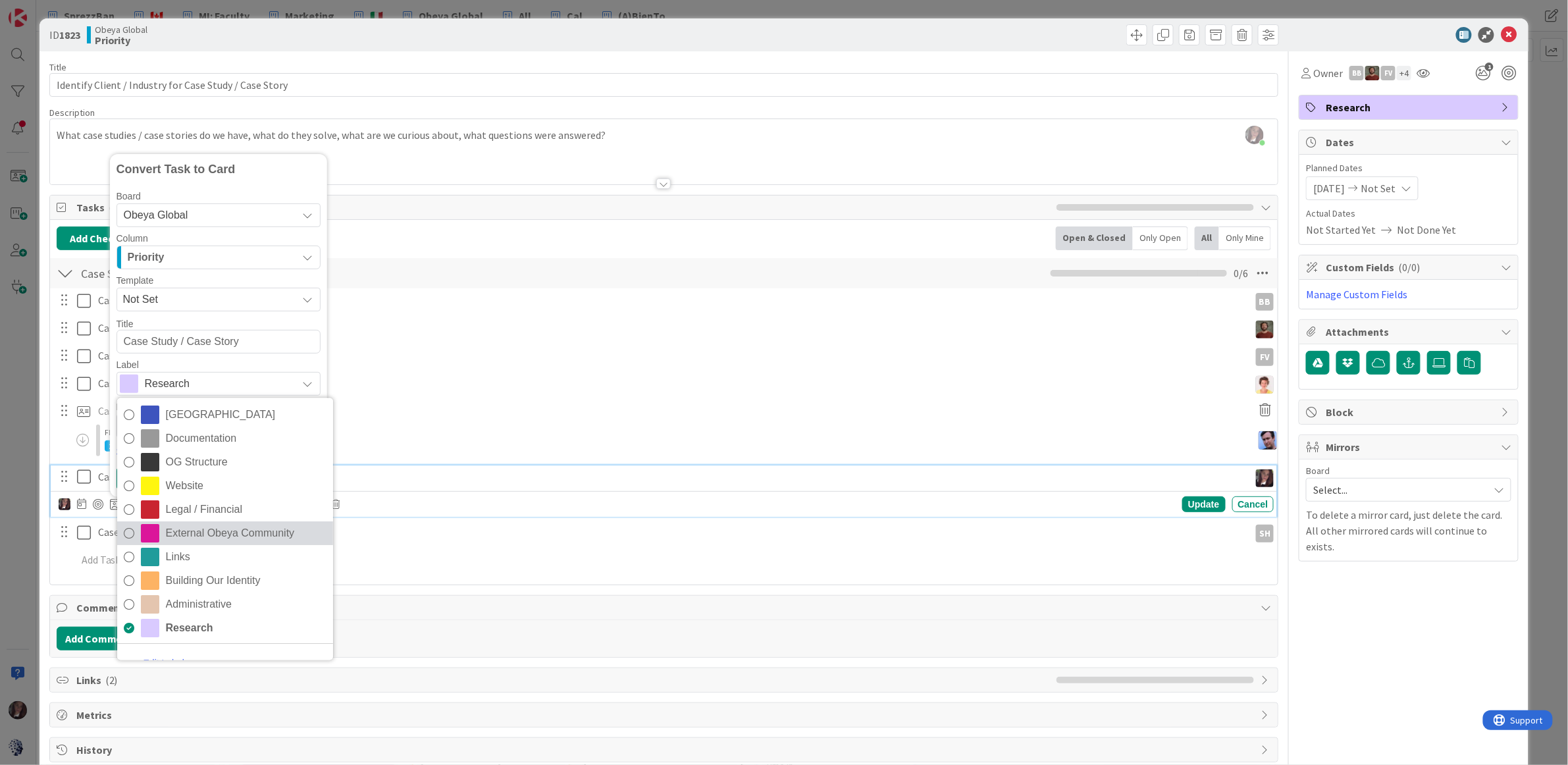
click at [130, 533] on icon at bounding box center [129, 534] width 10 height 20
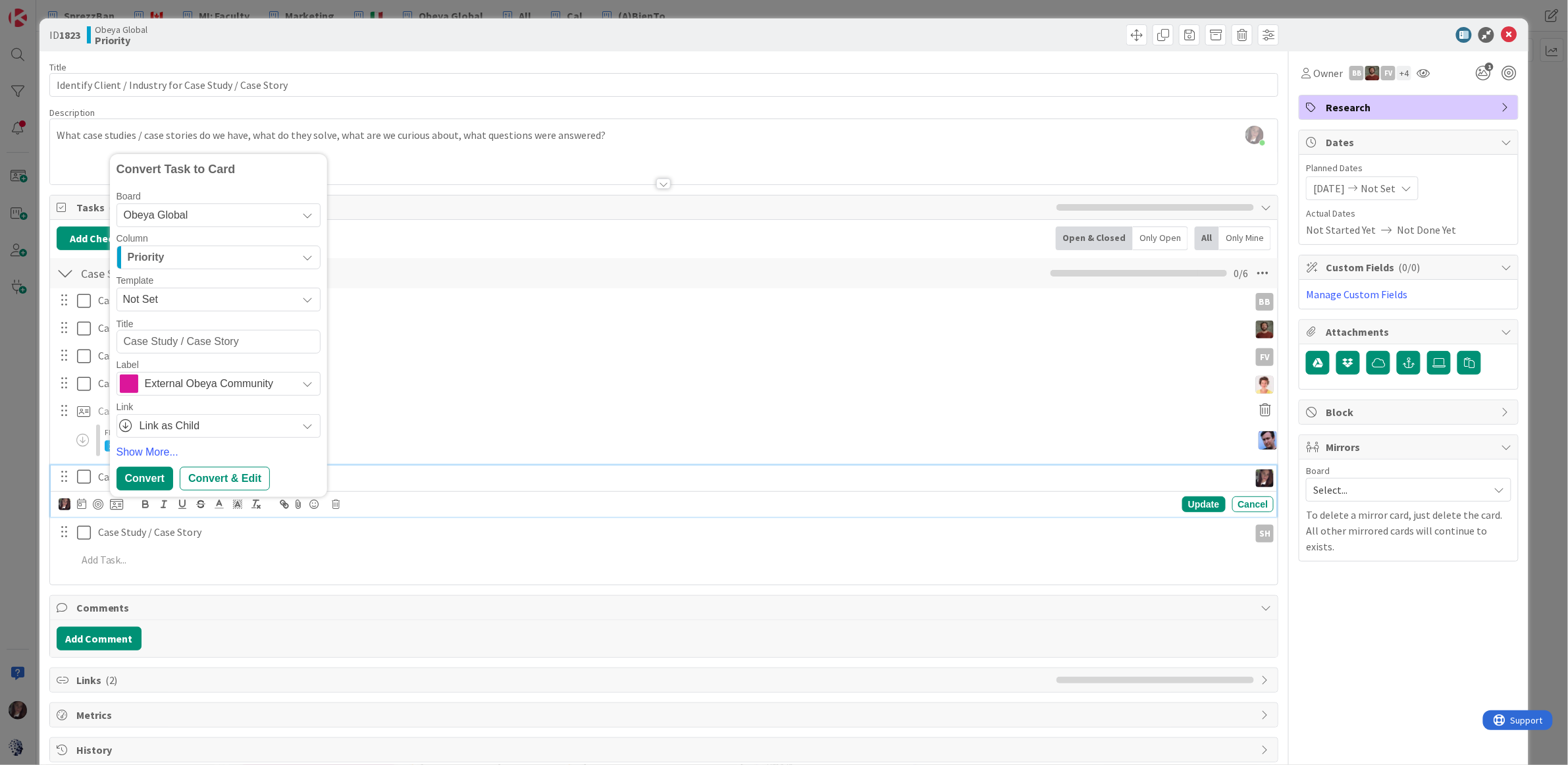
click at [286, 382] on span "External Obeya Community" at bounding box center [218, 384] width 146 height 19
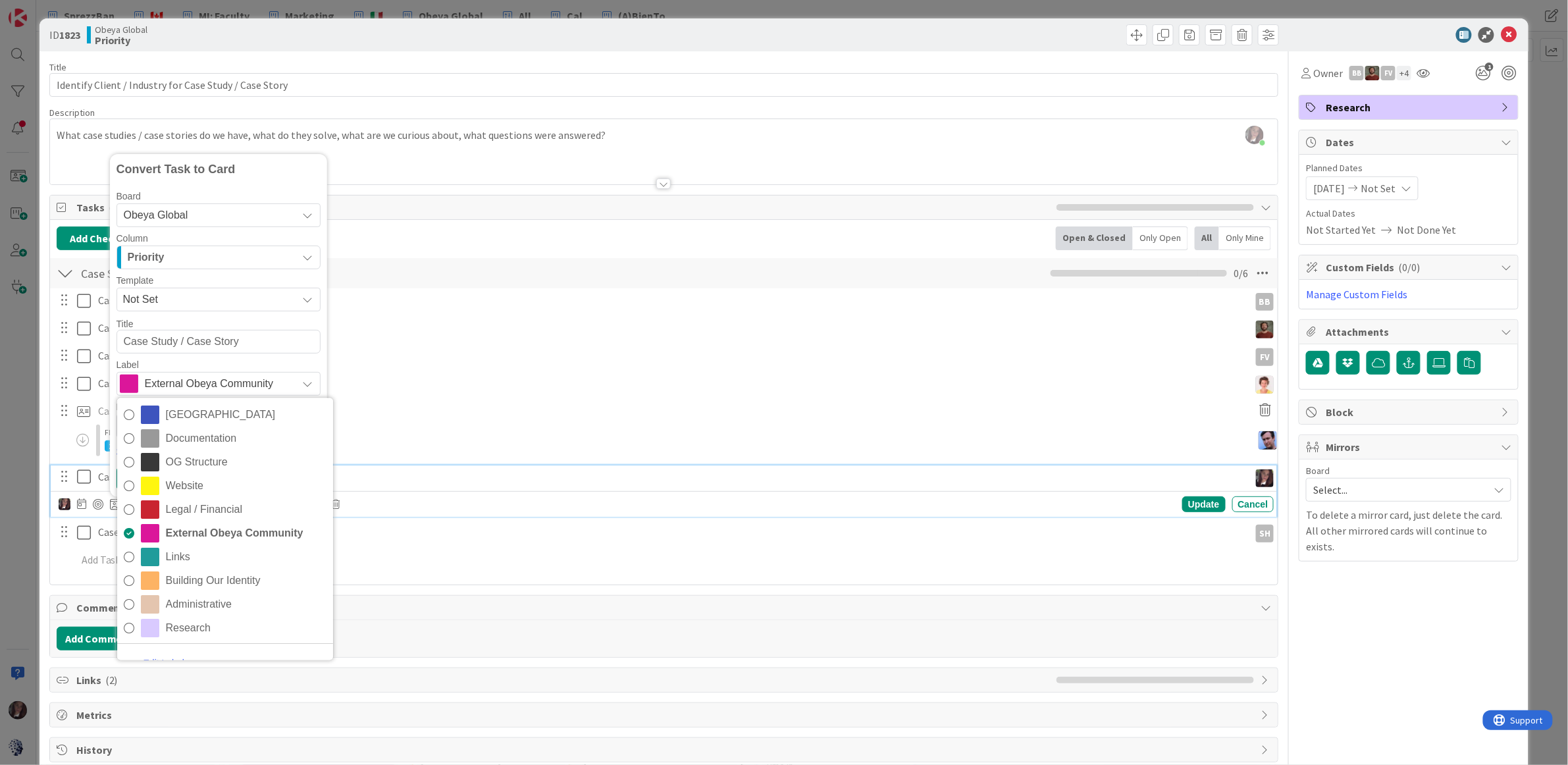
click at [286, 382] on span "External Obeya Community" at bounding box center [218, 384] width 146 height 19
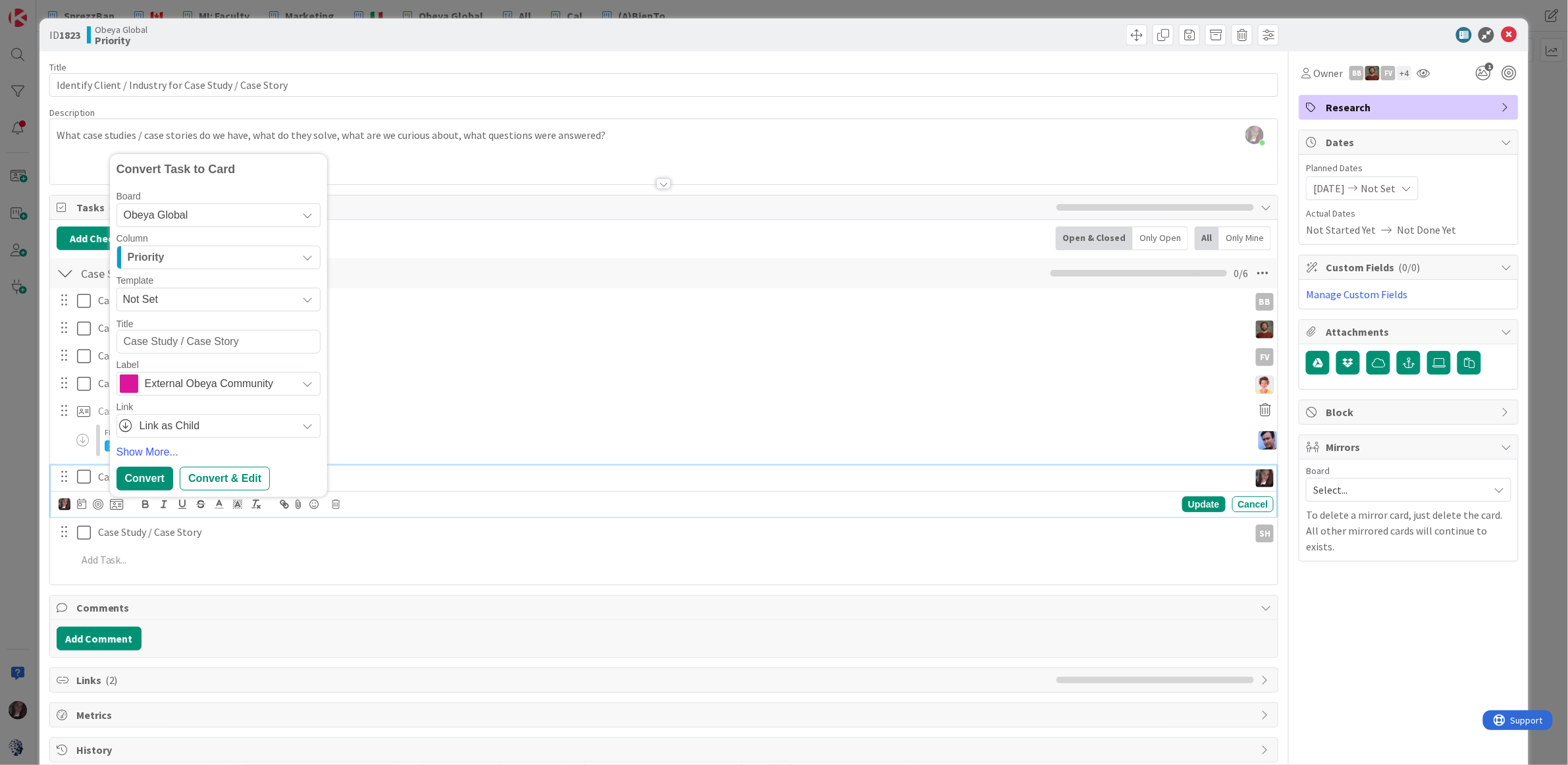
click at [221, 211] on span "Obeya Global" at bounding box center [207, 215] width 167 height 19
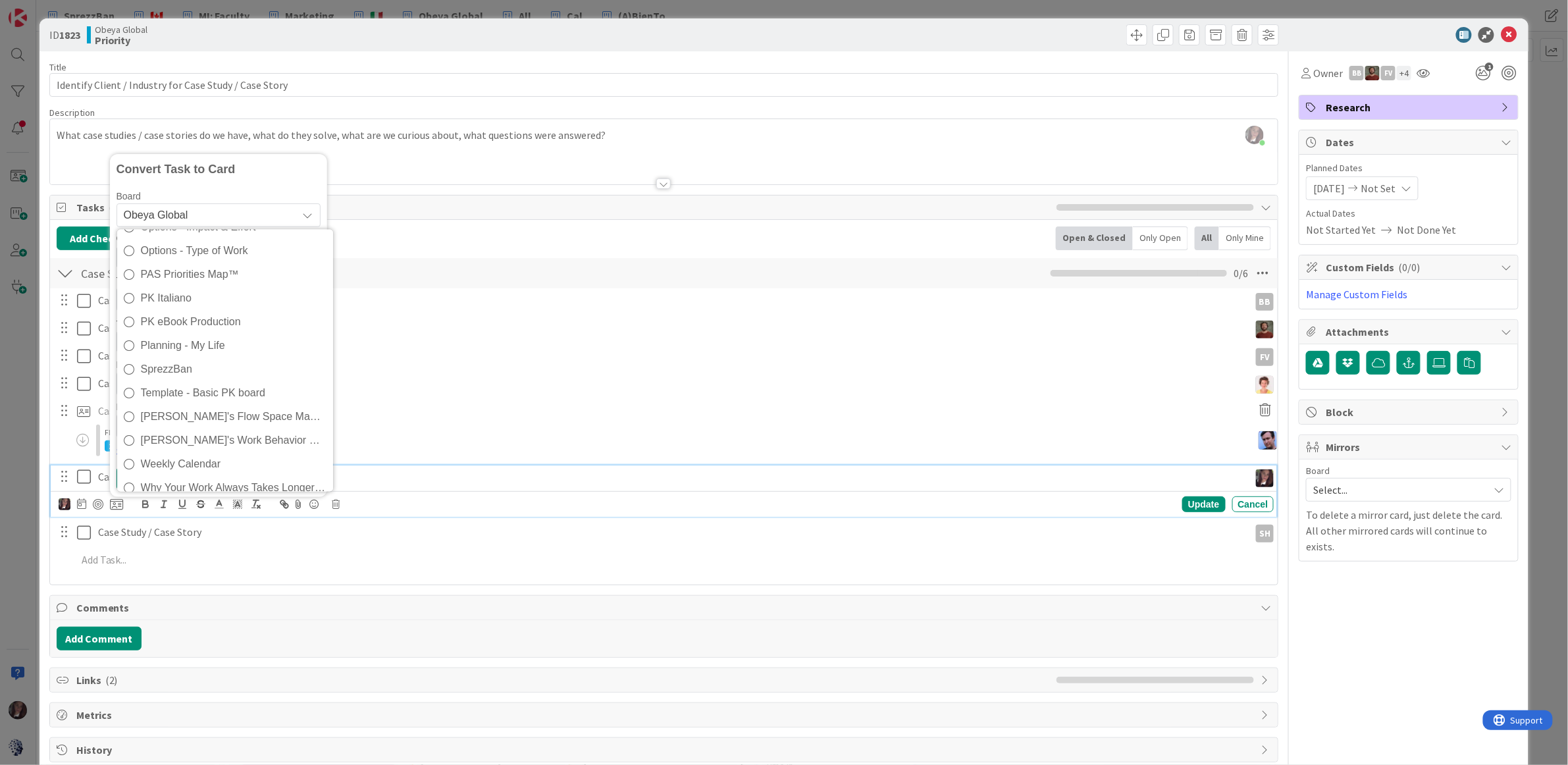
scroll to position [680, 0]
click at [130, 354] on icon at bounding box center [129, 355] width 10 height 20
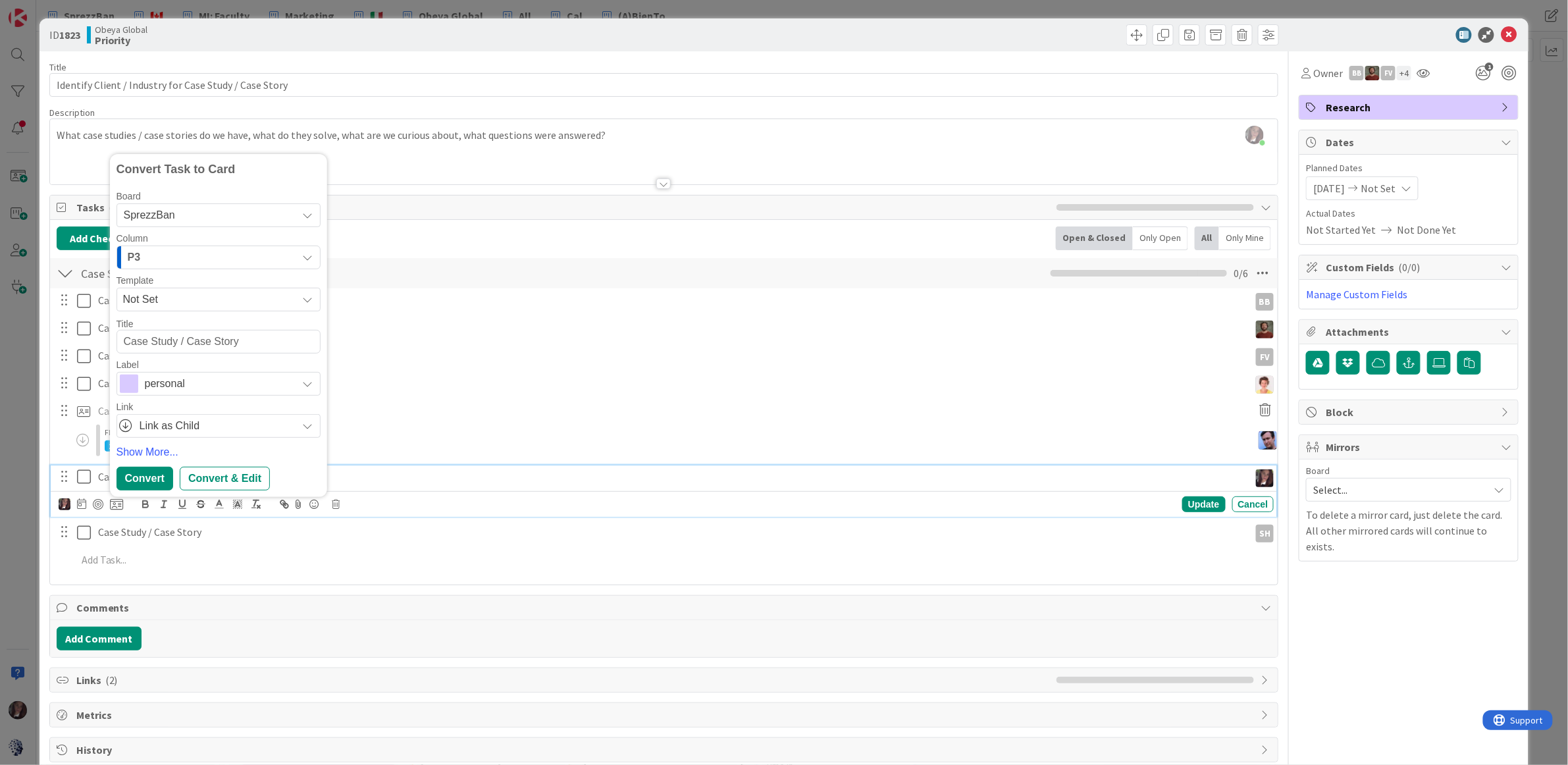
click at [200, 384] on span "personal" at bounding box center [218, 384] width 146 height 19
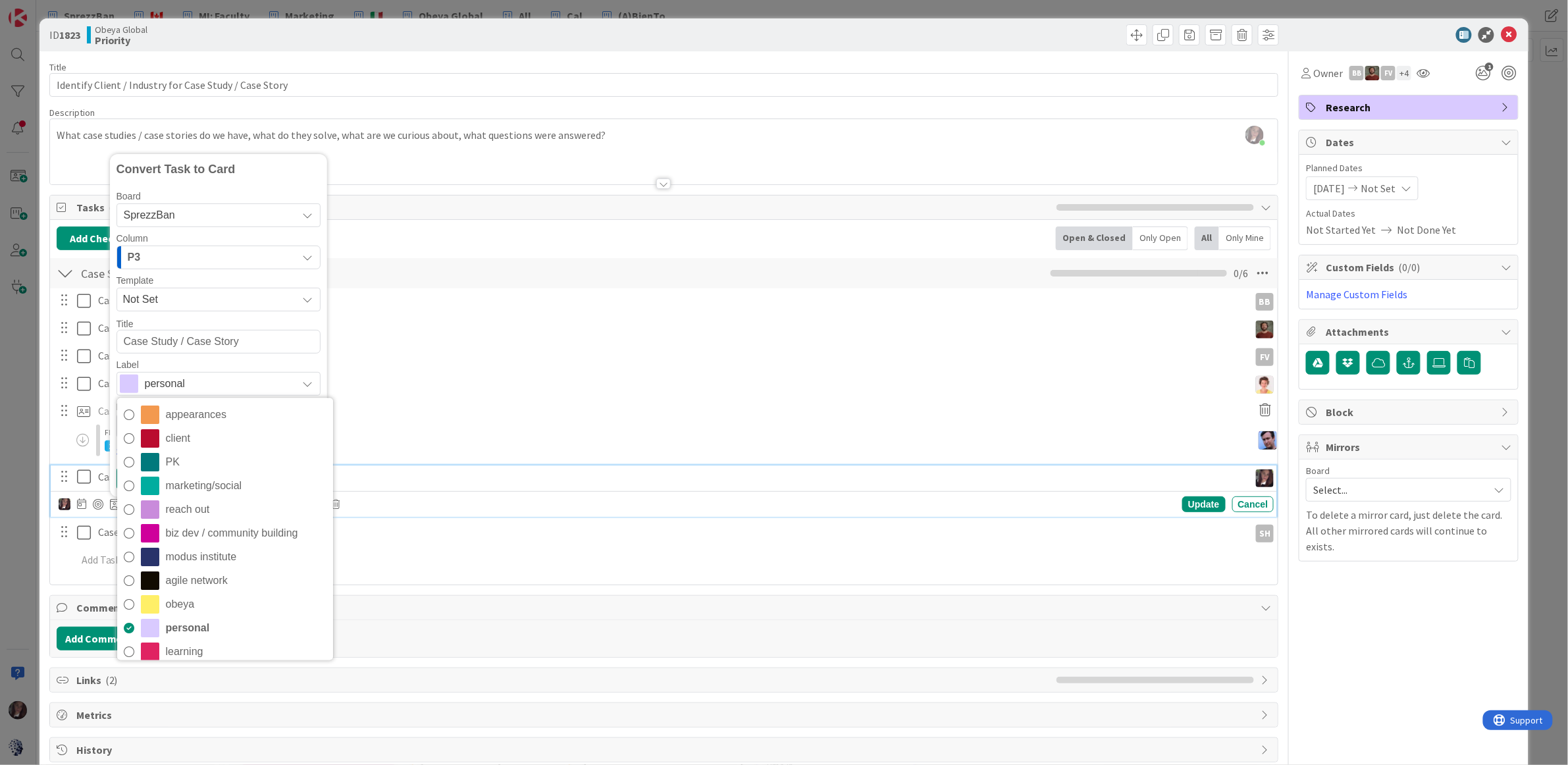
click at [131, 606] on icon at bounding box center [129, 604] width 10 height 20
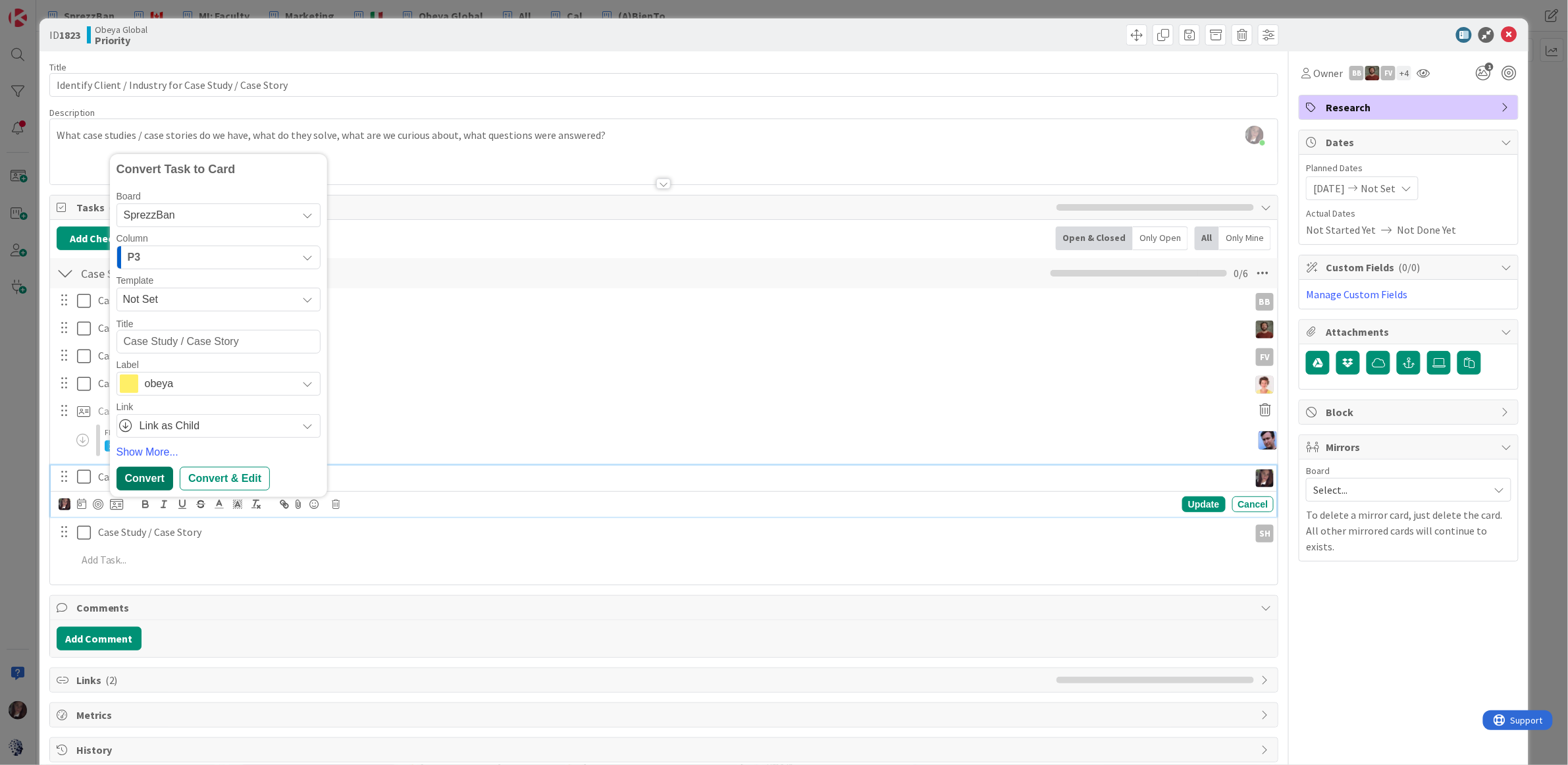
click at [154, 479] on div "Convert" at bounding box center [144, 479] width 57 height 24
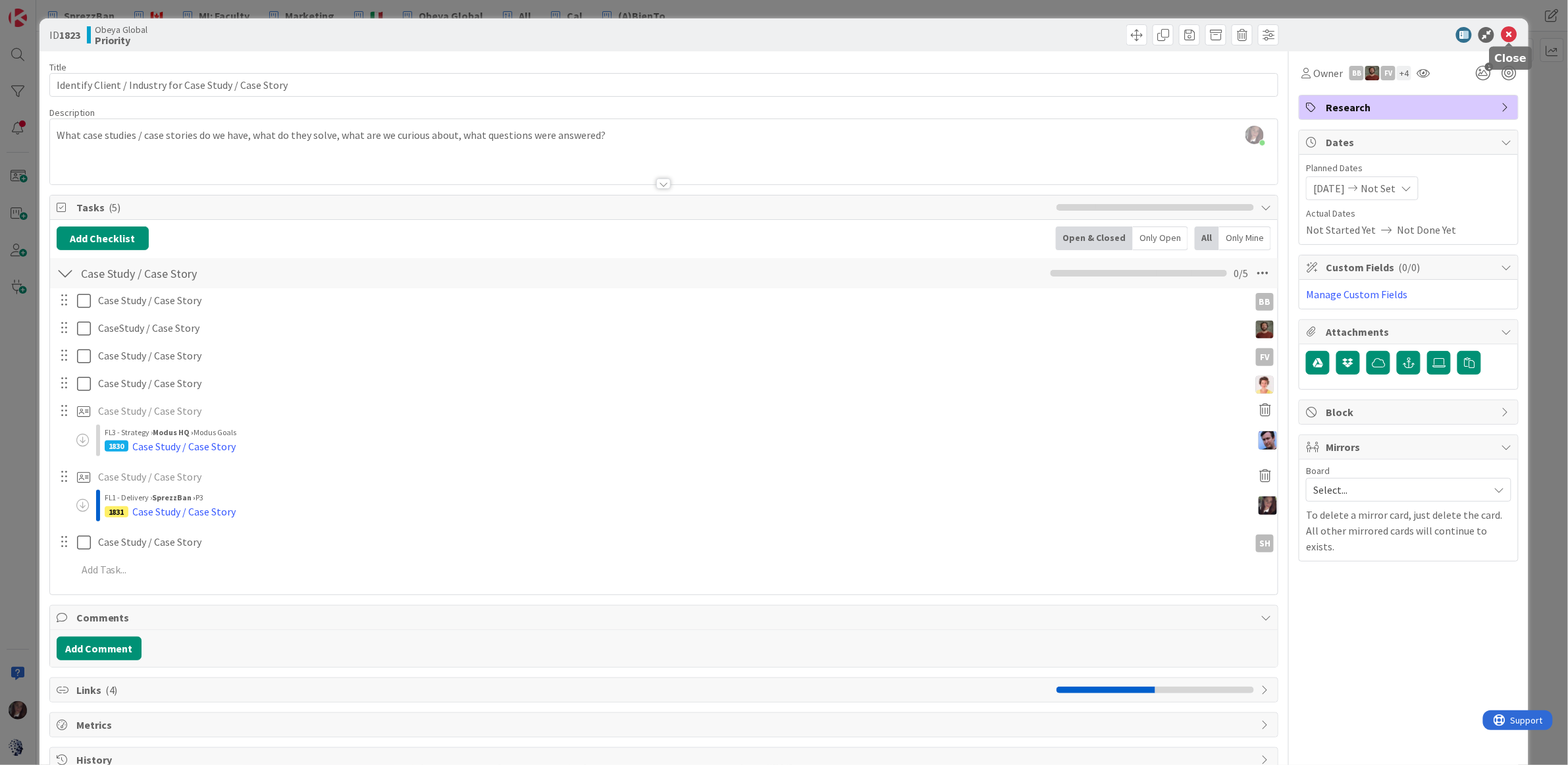
click at [1510, 34] on icon at bounding box center [1509, 35] width 16 height 16
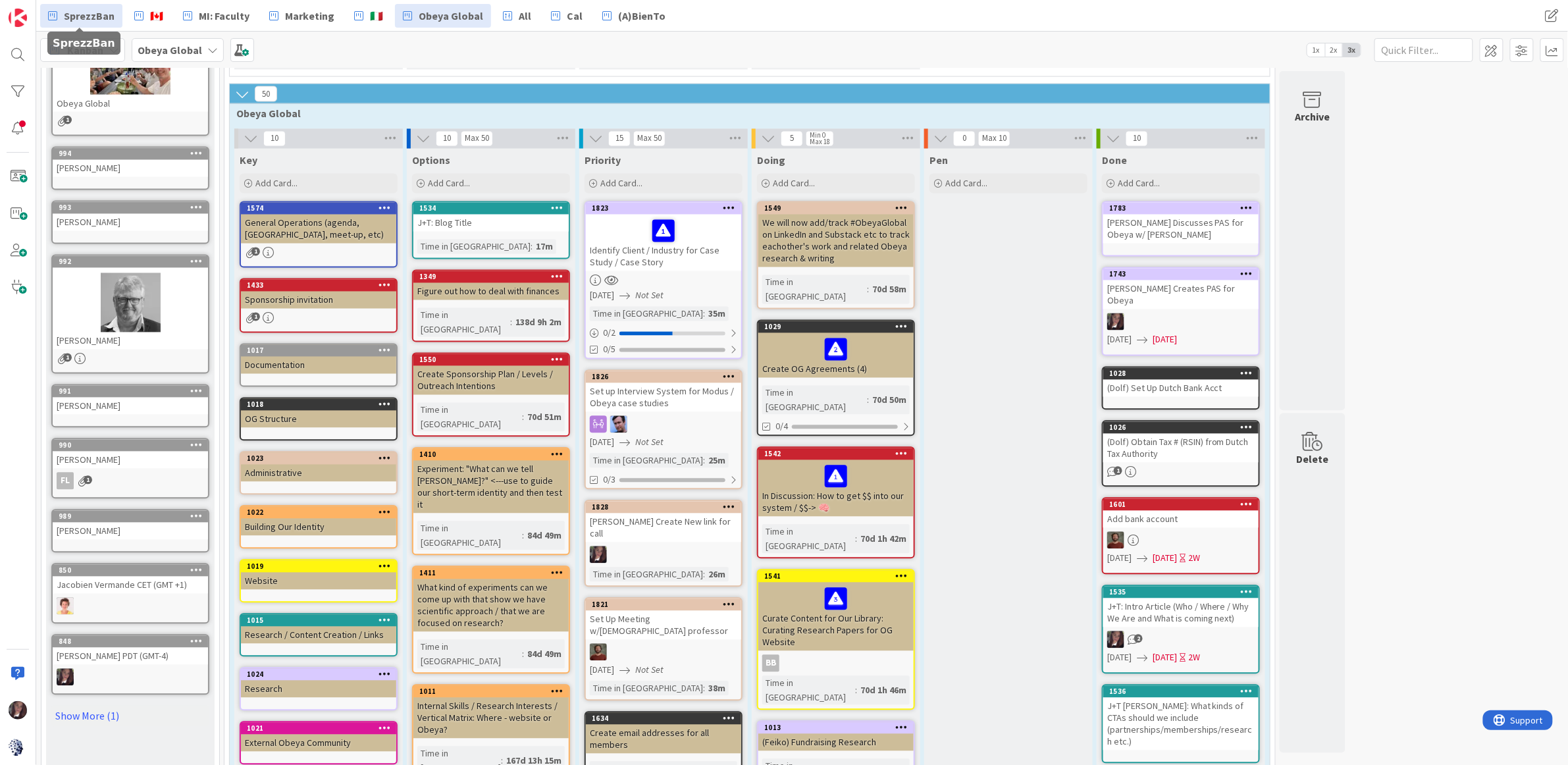
click at [83, 13] on span "SprezzBan" at bounding box center [89, 15] width 51 height 16
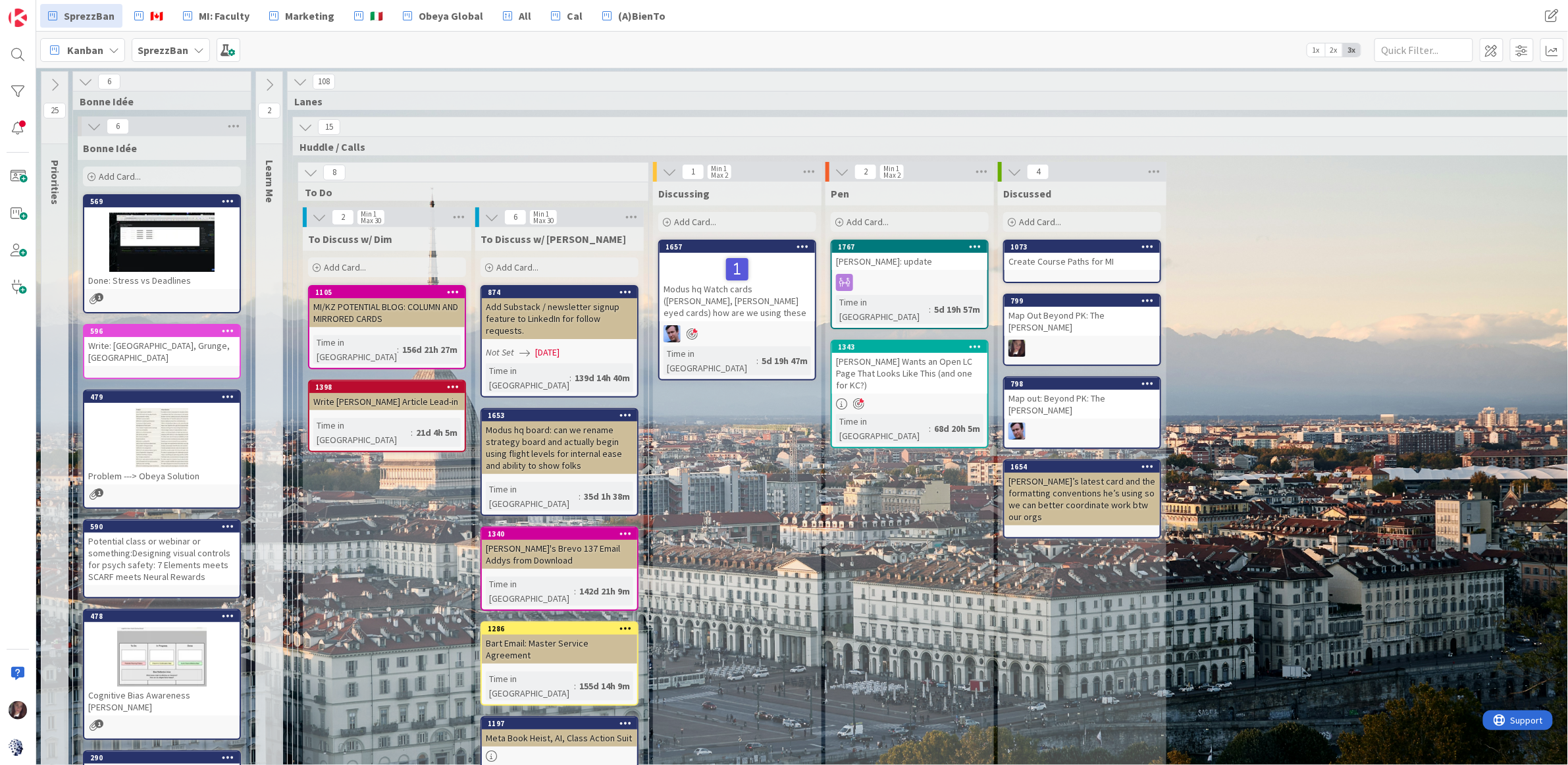
click at [165, 49] on b "SprezzBan" at bounding box center [163, 49] width 51 height 13
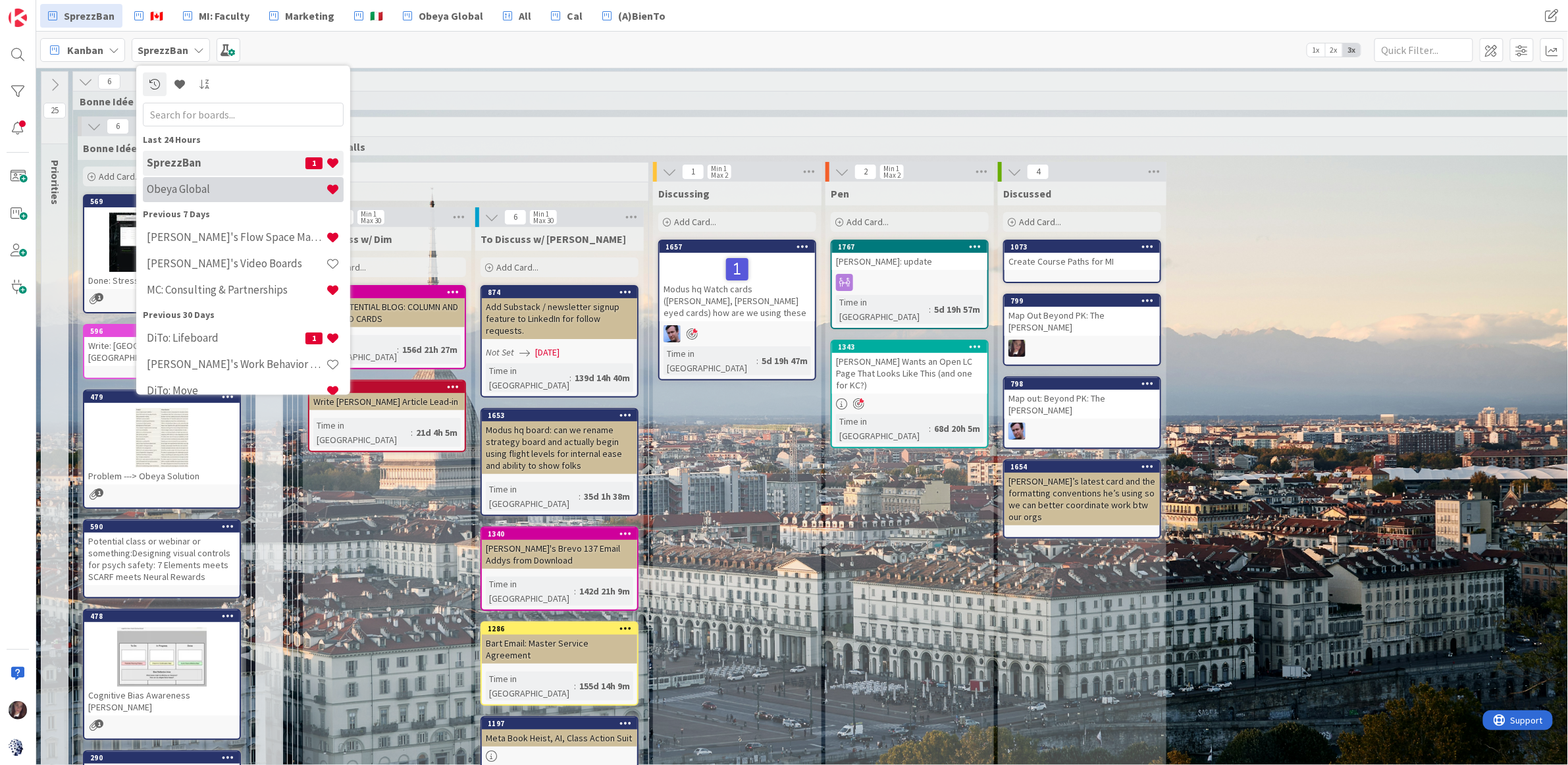
click at [176, 183] on h4 "Obeya Global" at bounding box center [236, 189] width 179 height 13
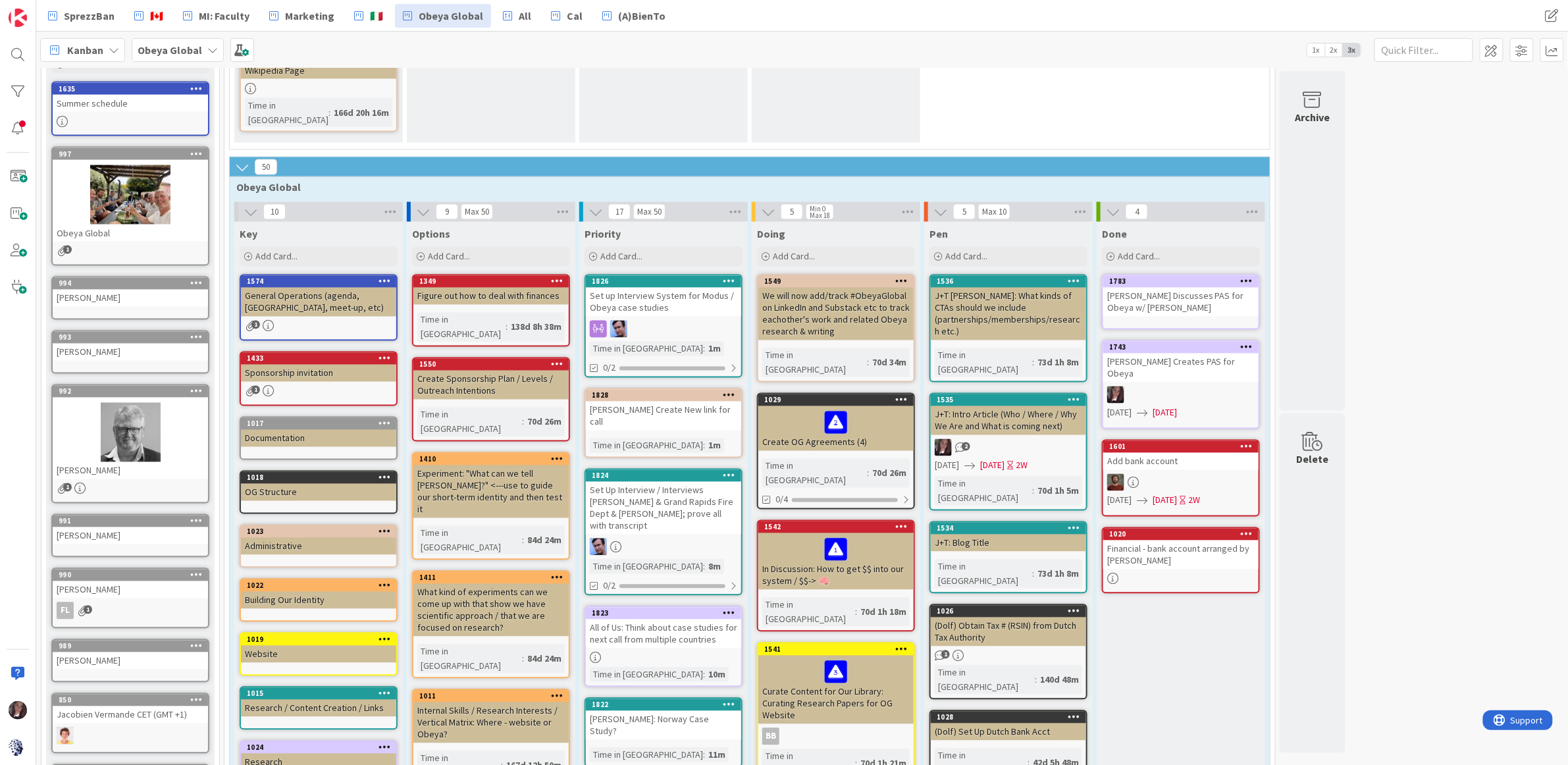
scroll to position [1007, 0]
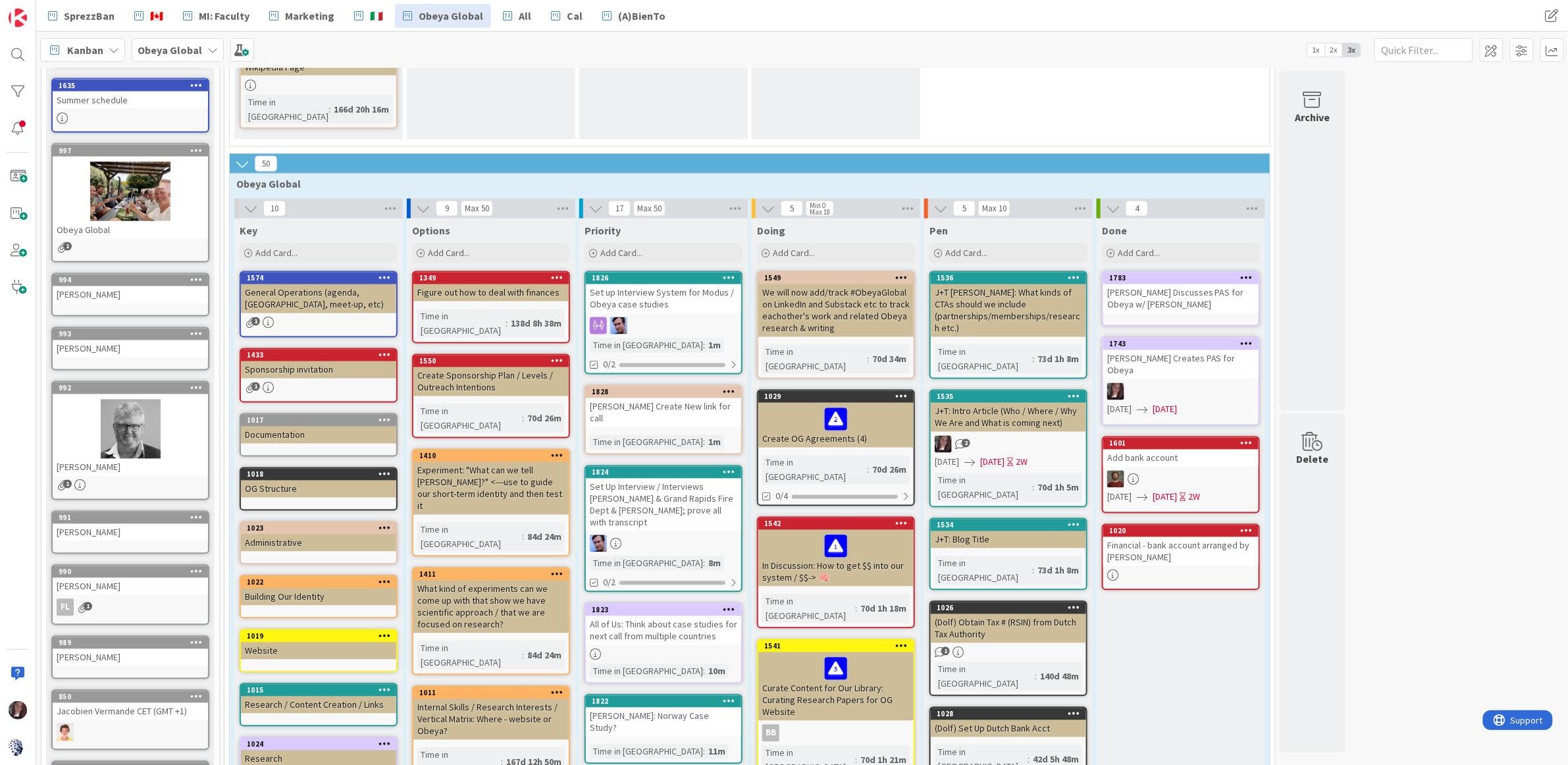
click at [658, 285] on div "Set up Interview System for Modus / Obeya case studies" at bounding box center [663, 299] width 156 height 29
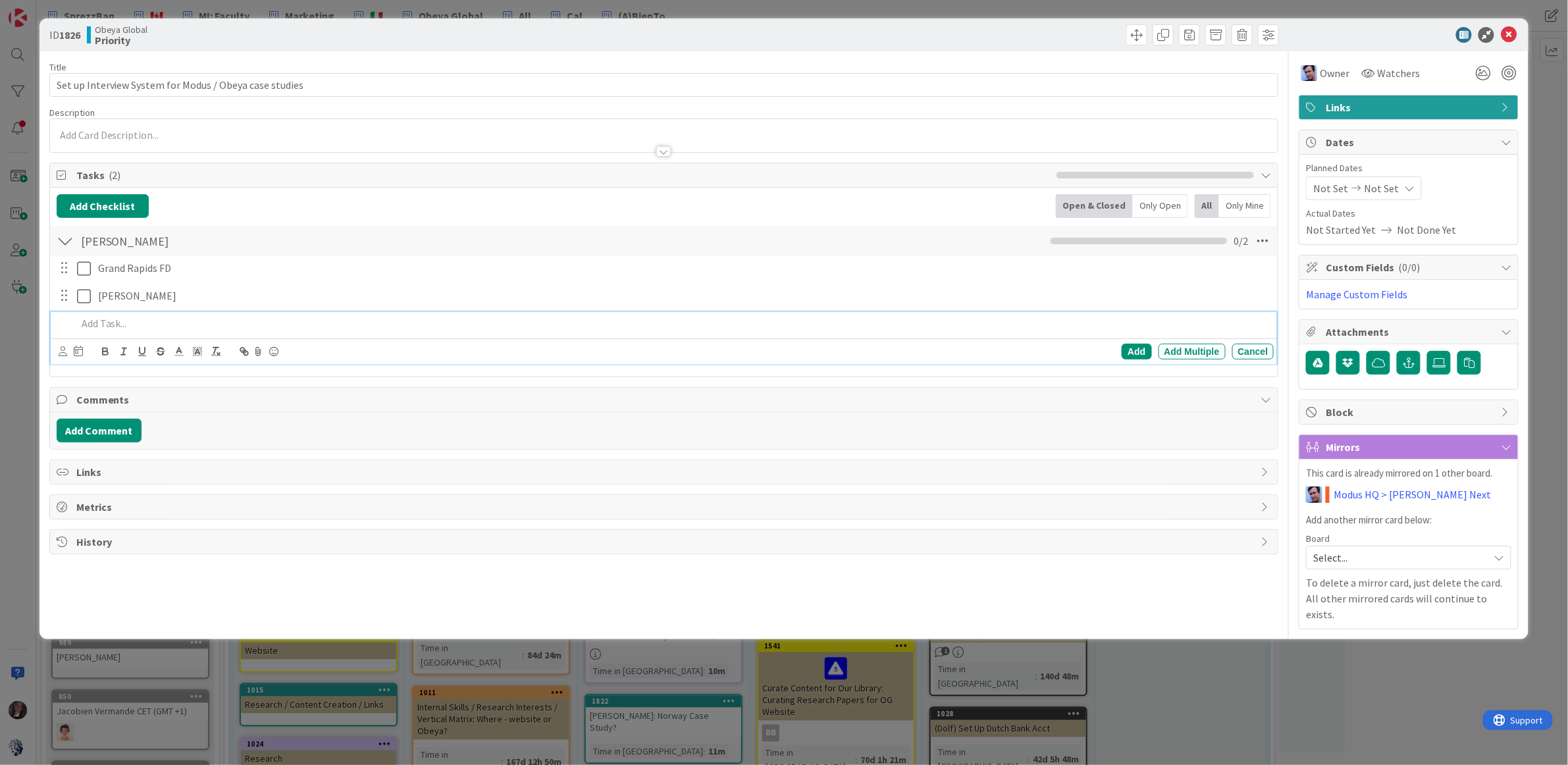
click at [113, 331] on p at bounding box center [673, 324] width 1192 height 15
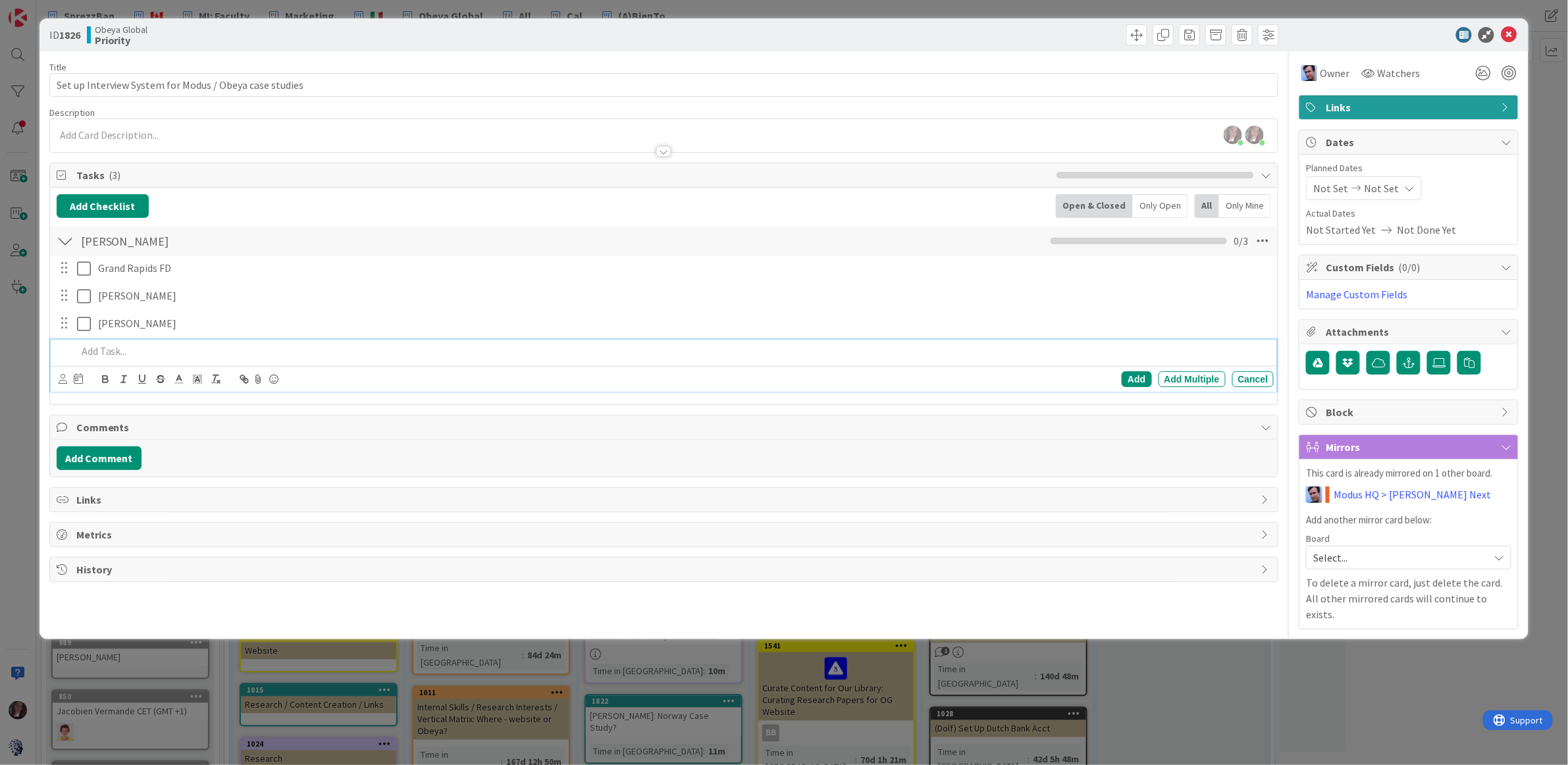
click at [1385, 185] on span "Not Set" at bounding box center [1381, 188] width 35 height 16
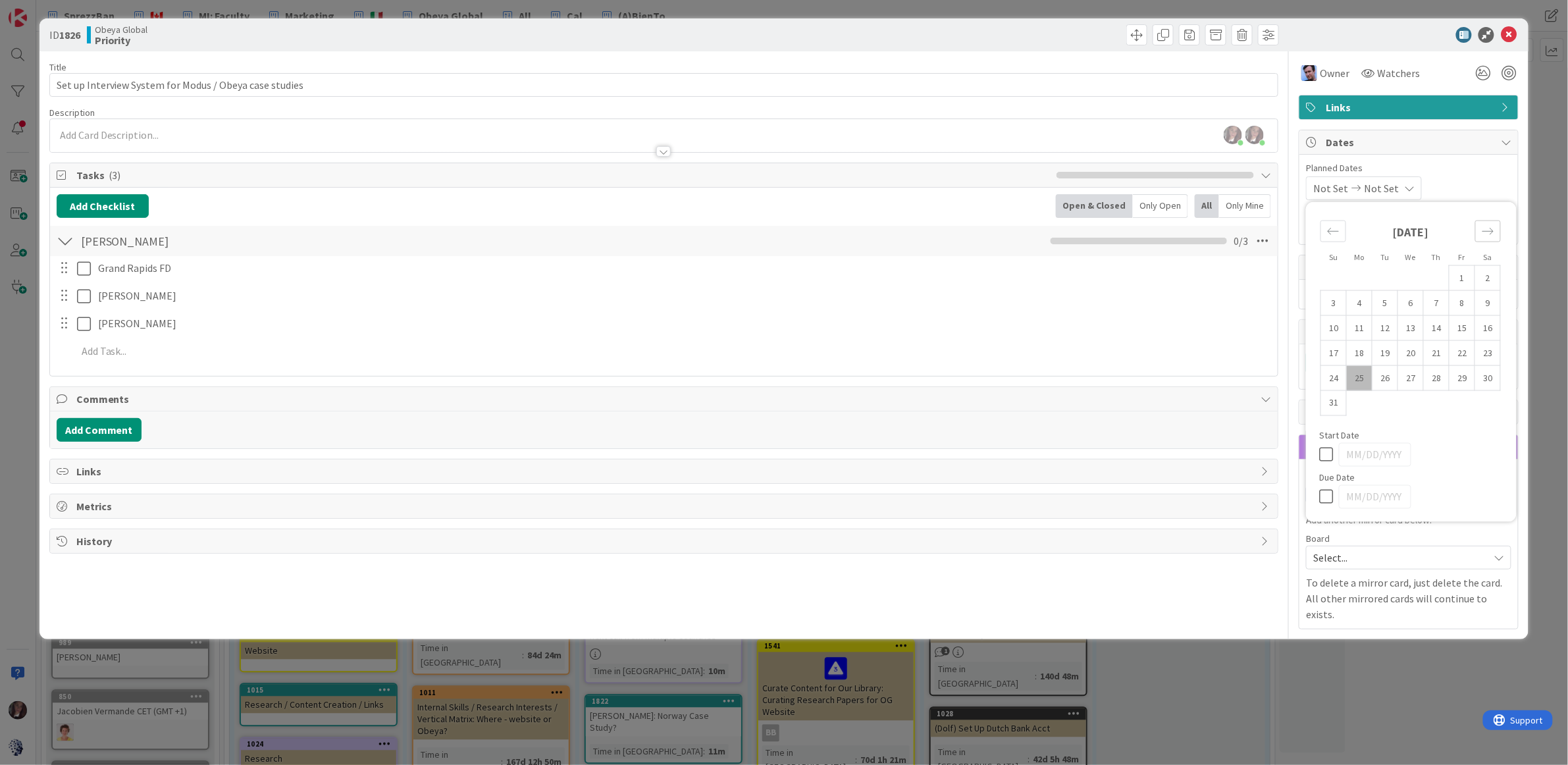
click at [1489, 232] on icon "Move forward to switch to the next month." at bounding box center [1487, 231] width 13 height 13
click at [1363, 280] on td "1" at bounding box center [1360, 277] width 25 height 25
type input "09/01/2025"
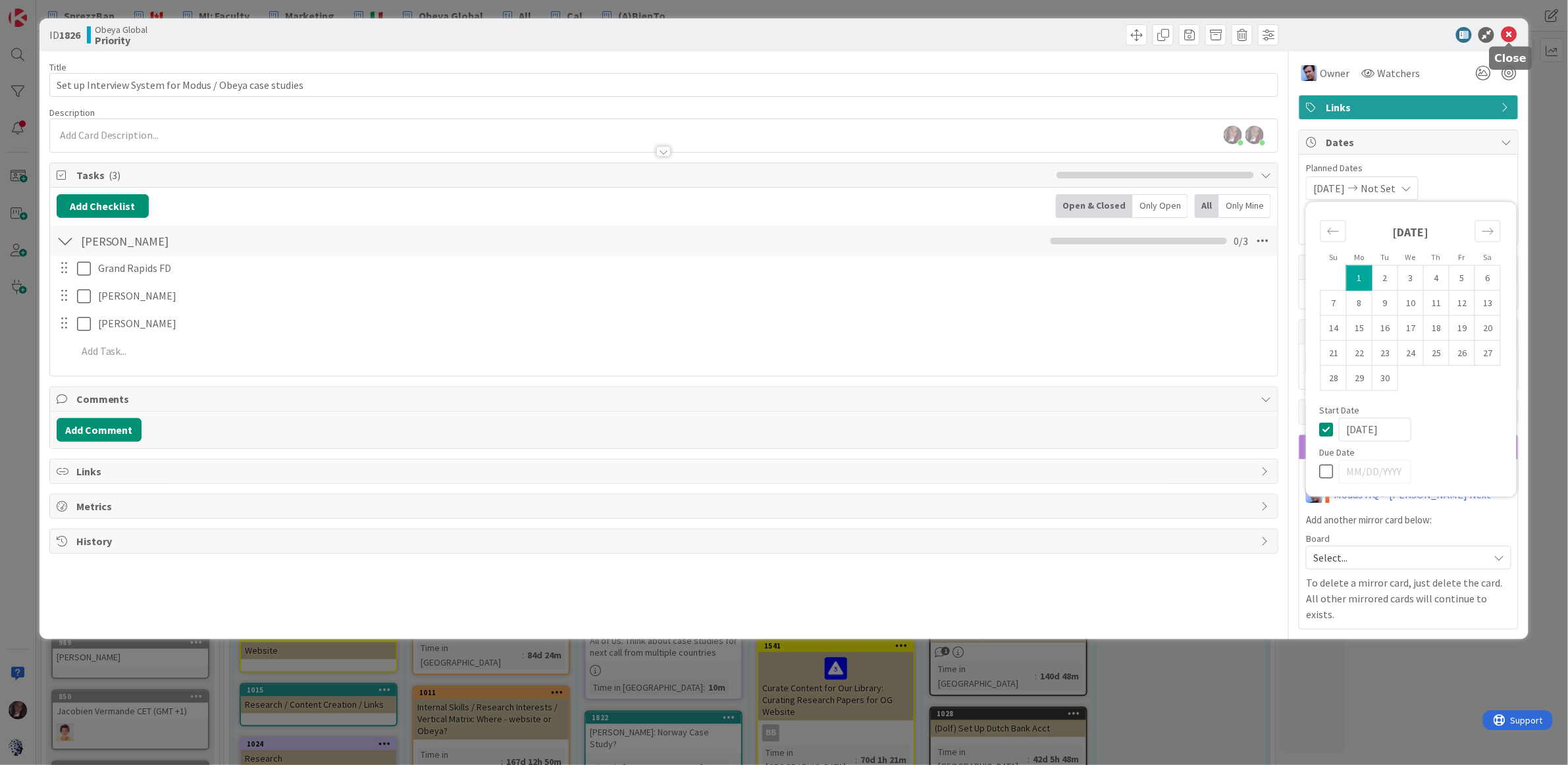
click at [1514, 31] on icon at bounding box center [1509, 35] width 16 height 16
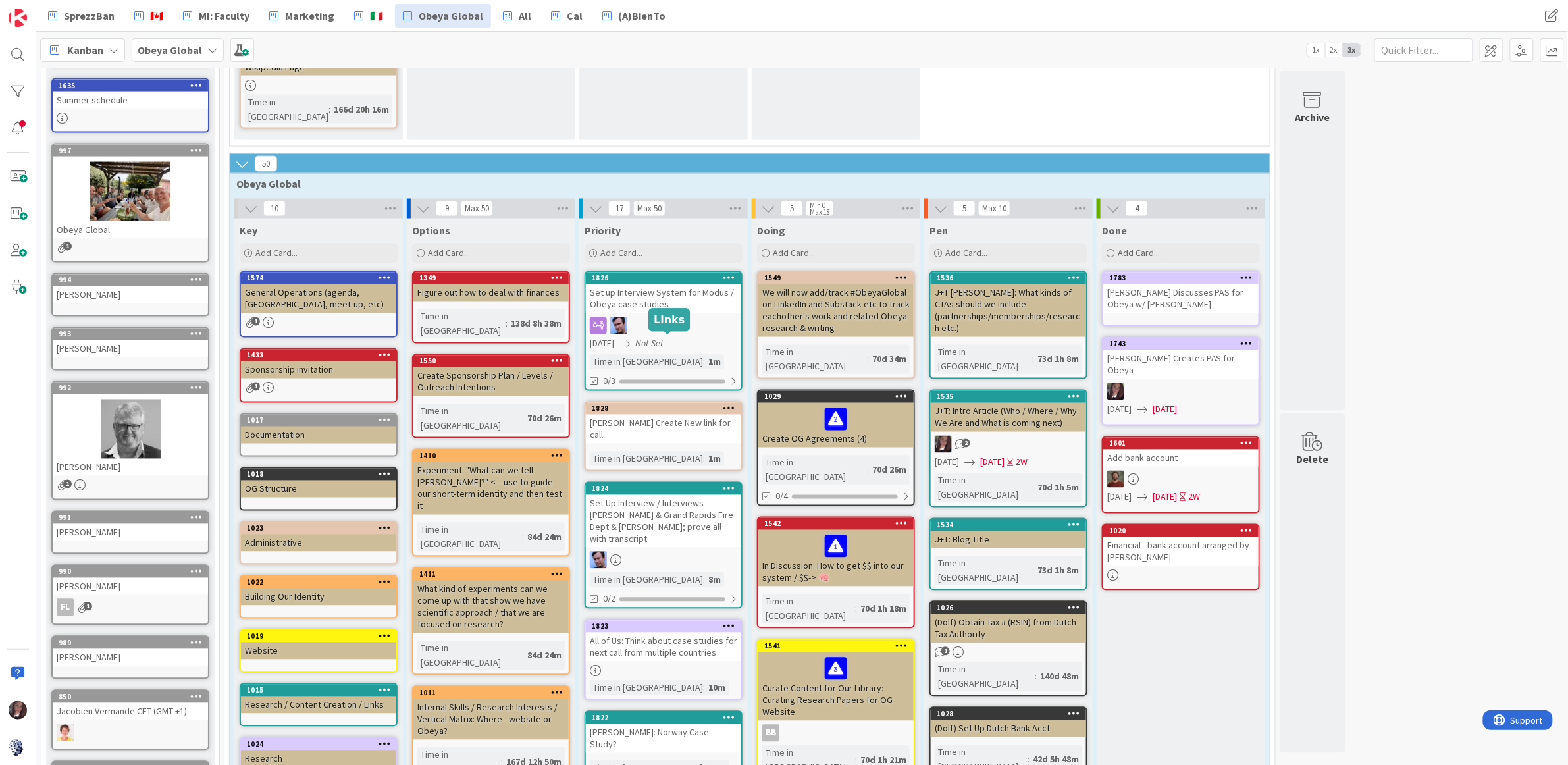
click at [655, 484] on div "1824" at bounding box center [666, 489] width 150 height 9
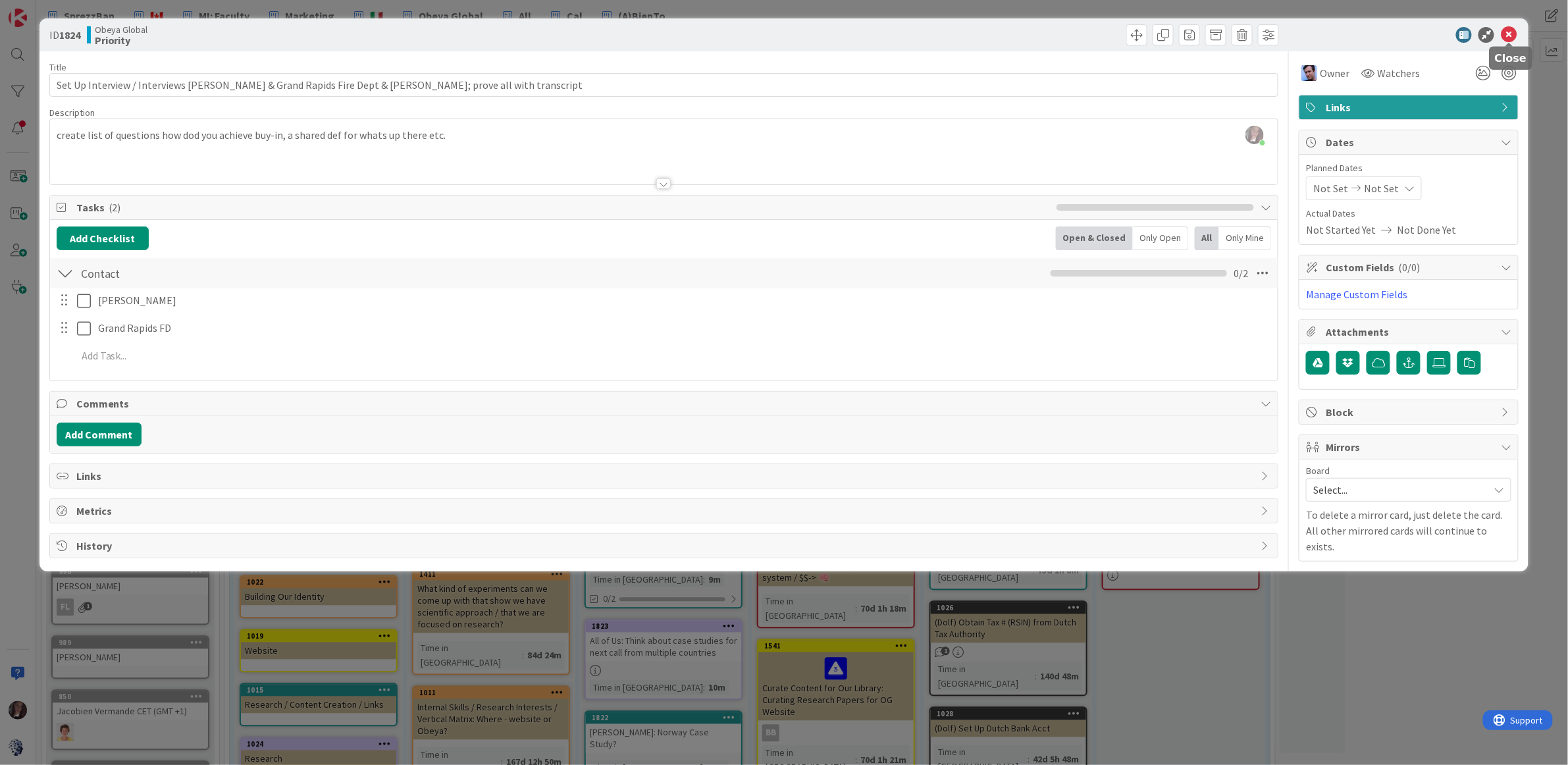
drag, startPoint x: 1514, startPoint y: 34, endPoint x: 1503, endPoint y: 34, distance: 11.0
click at [1514, 34] on icon at bounding box center [1509, 35] width 16 height 16
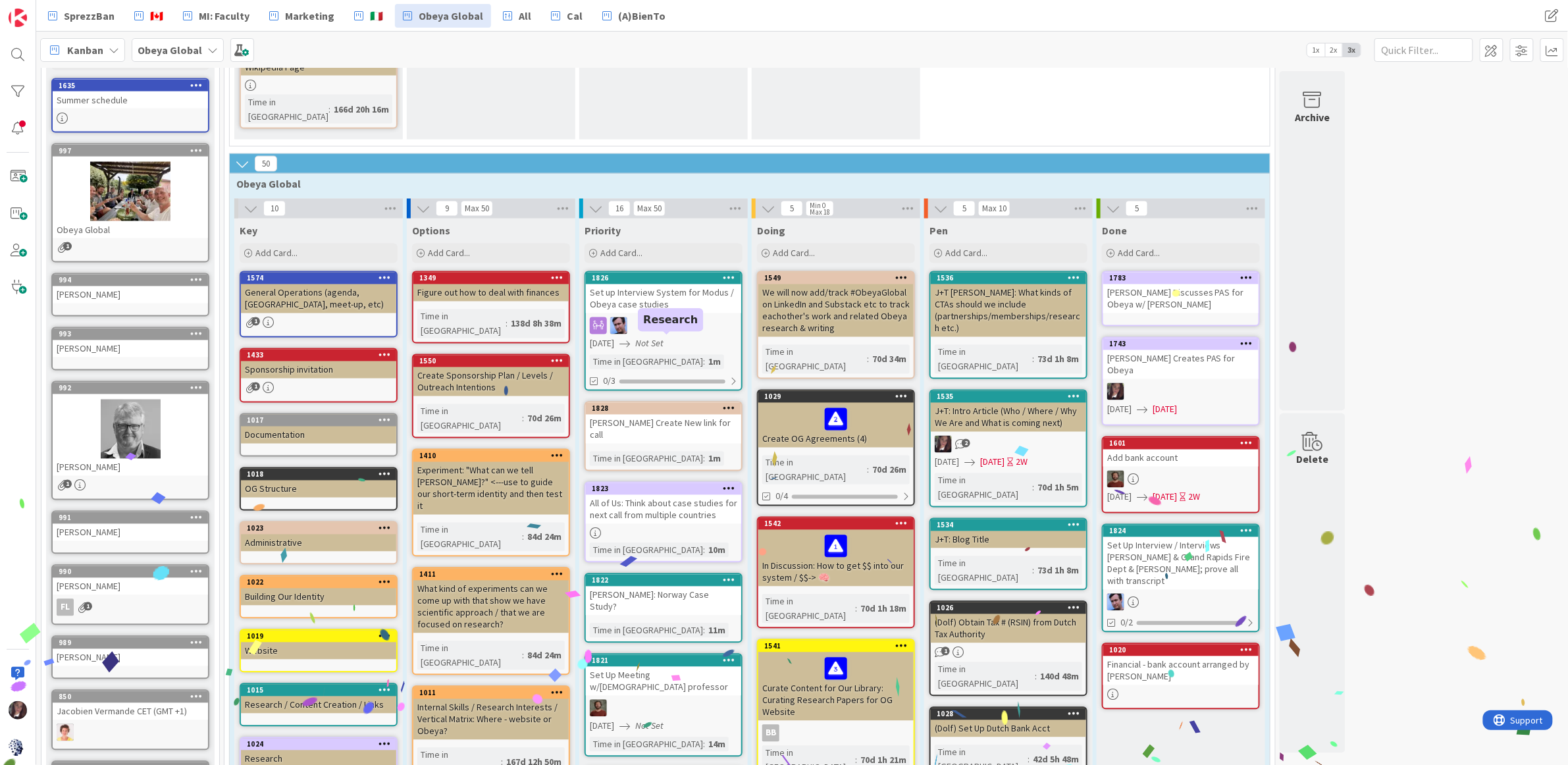
click at [626, 484] on div "1823" at bounding box center [666, 489] width 150 height 9
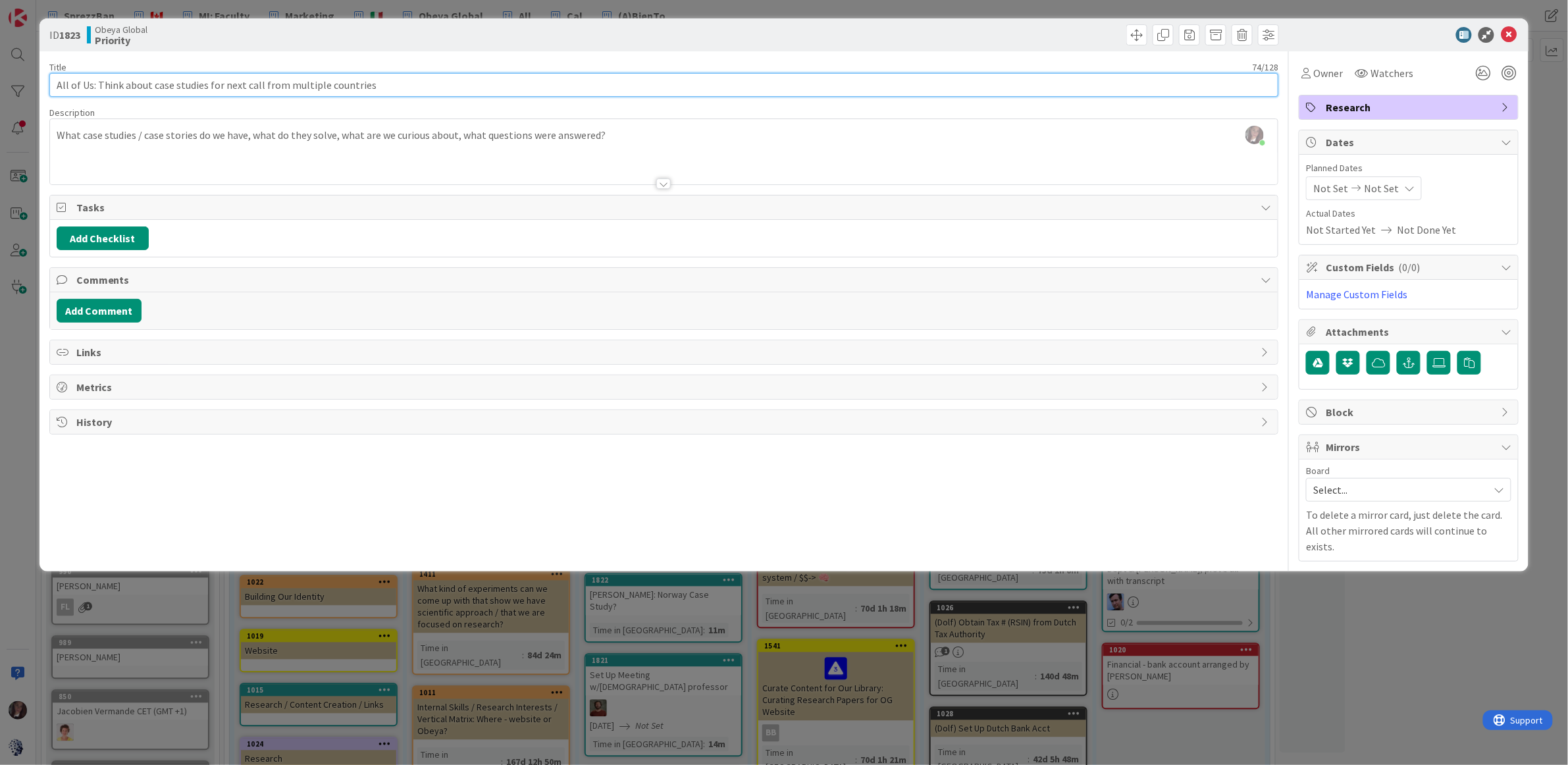
click at [98, 85] on input "All of Us: Think about case studies for next call from multiple countries" at bounding box center [664, 85] width 1230 height 24
drag, startPoint x: 150, startPoint y: 84, endPoint x: 144, endPoint y: 62, distance: 22.8
click at [144, 63] on div "Title 74 / 128 All of Us: Think about case studies for next call from multiple …" at bounding box center [664, 79] width 1230 height 36
drag, startPoint x: 484, startPoint y: 85, endPoint x: 283, endPoint y: 86, distance: 201.0
click at [283, 86] on input "Identify Client / Industry for Case Study / Case Story case studies for next ca…" at bounding box center [664, 85] width 1230 height 24
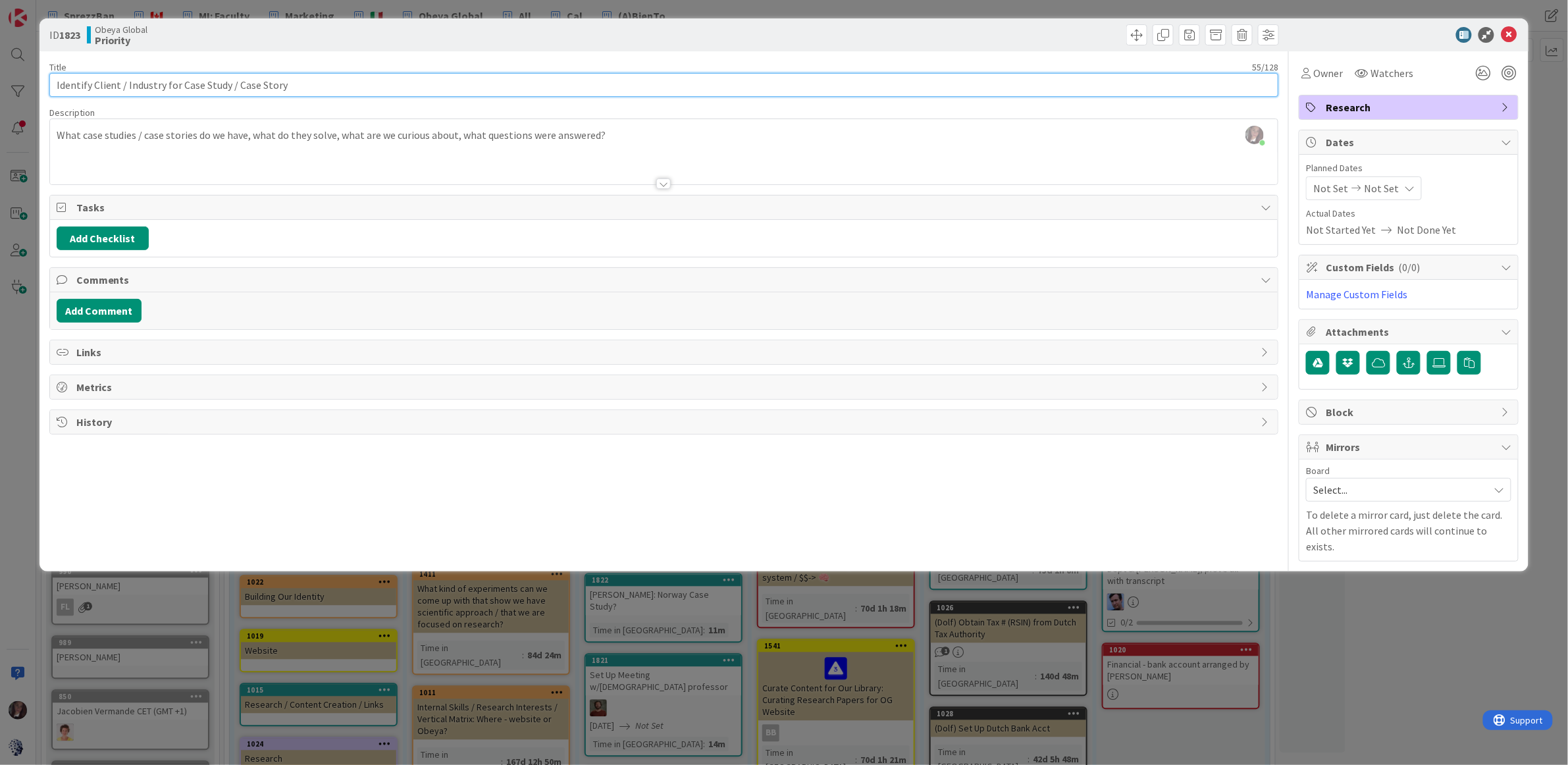
type input "Identify Client / Industry for Case Study / Case Story"
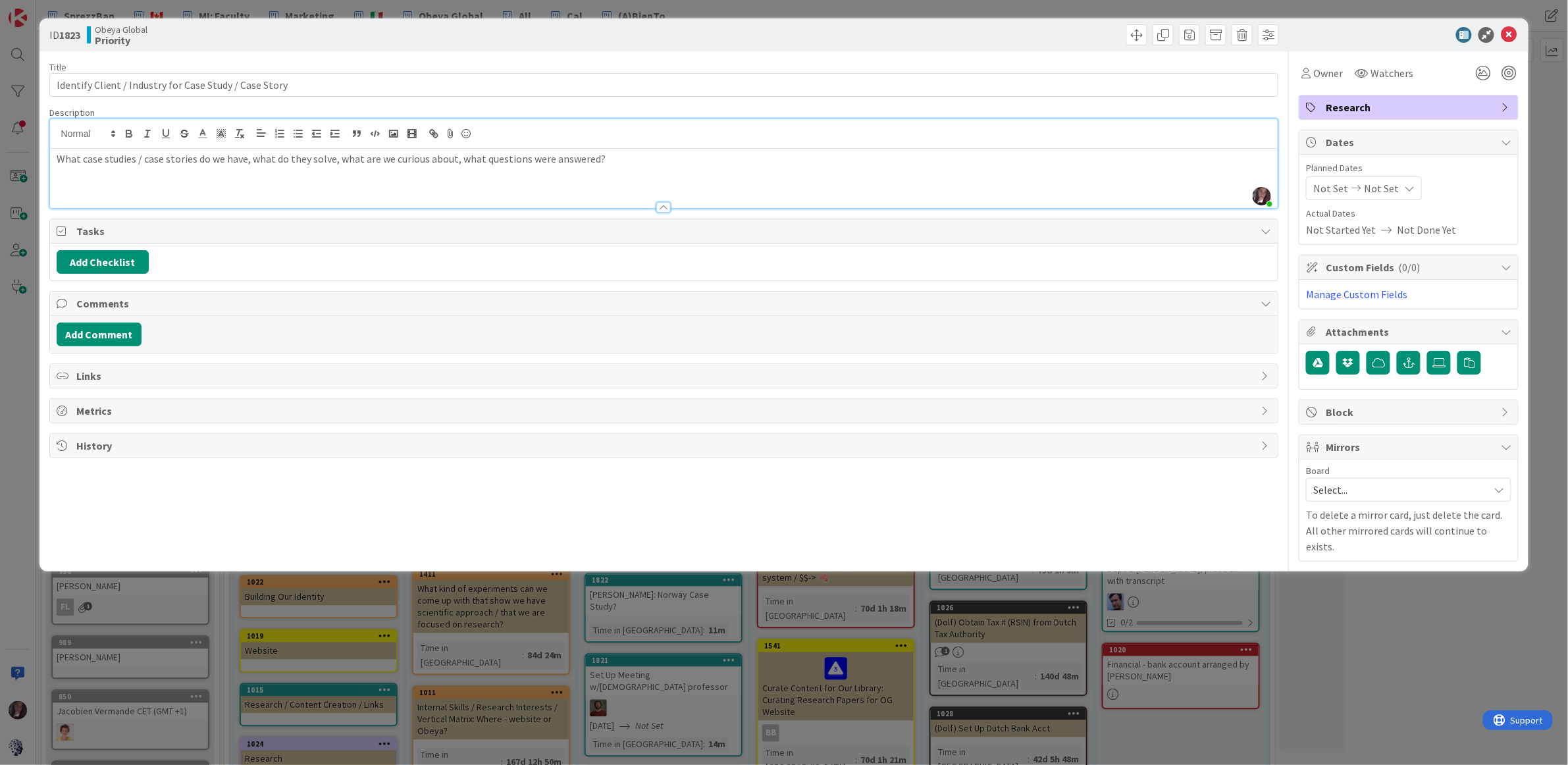
click at [643, 142] on div "Tonianne DeMaria just joined What case studies / case stories do we have, what …" at bounding box center [664, 163] width 1228 height 89
click at [632, 167] on div "What case studies / case stories do we have, what do they solve, what are we cu…" at bounding box center [664, 178] width 1228 height 60
click at [653, 170] on div "What case studies / case stories do we have, what do they solve, what are we cu…" at bounding box center [664, 178] width 1228 height 60
click at [649, 168] on div "What case studies / case stories do we have, what do they solve, what are we cu…" at bounding box center [664, 178] width 1228 height 60
click at [93, 264] on button "Add Checklist" at bounding box center [103, 262] width 92 height 24
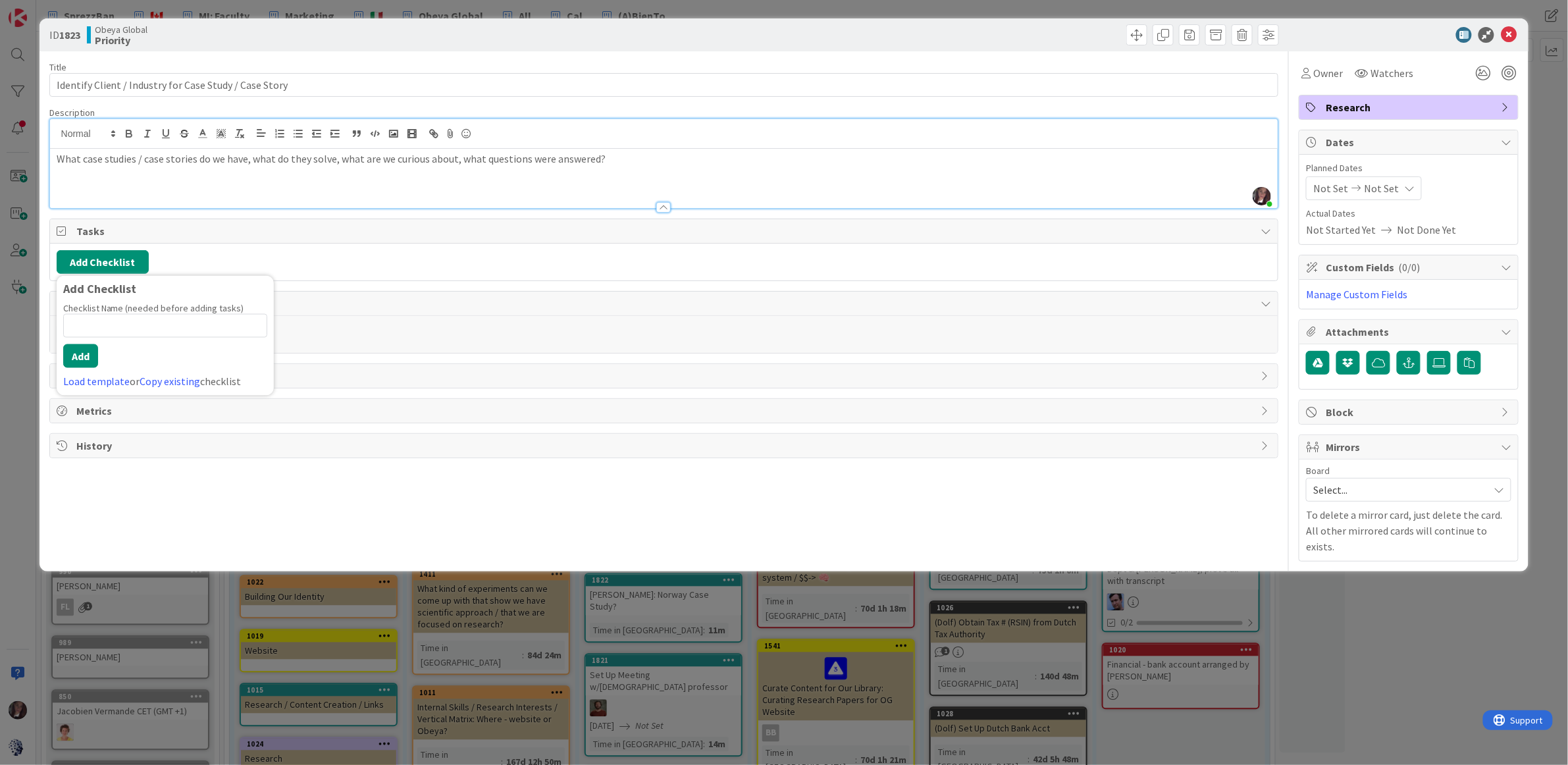
click at [110, 328] on input at bounding box center [165, 326] width 204 height 24
type input "Case Study / Case Story"
click at [90, 354] on button "Add" at bounding box center [80, 356] width 35 height 24
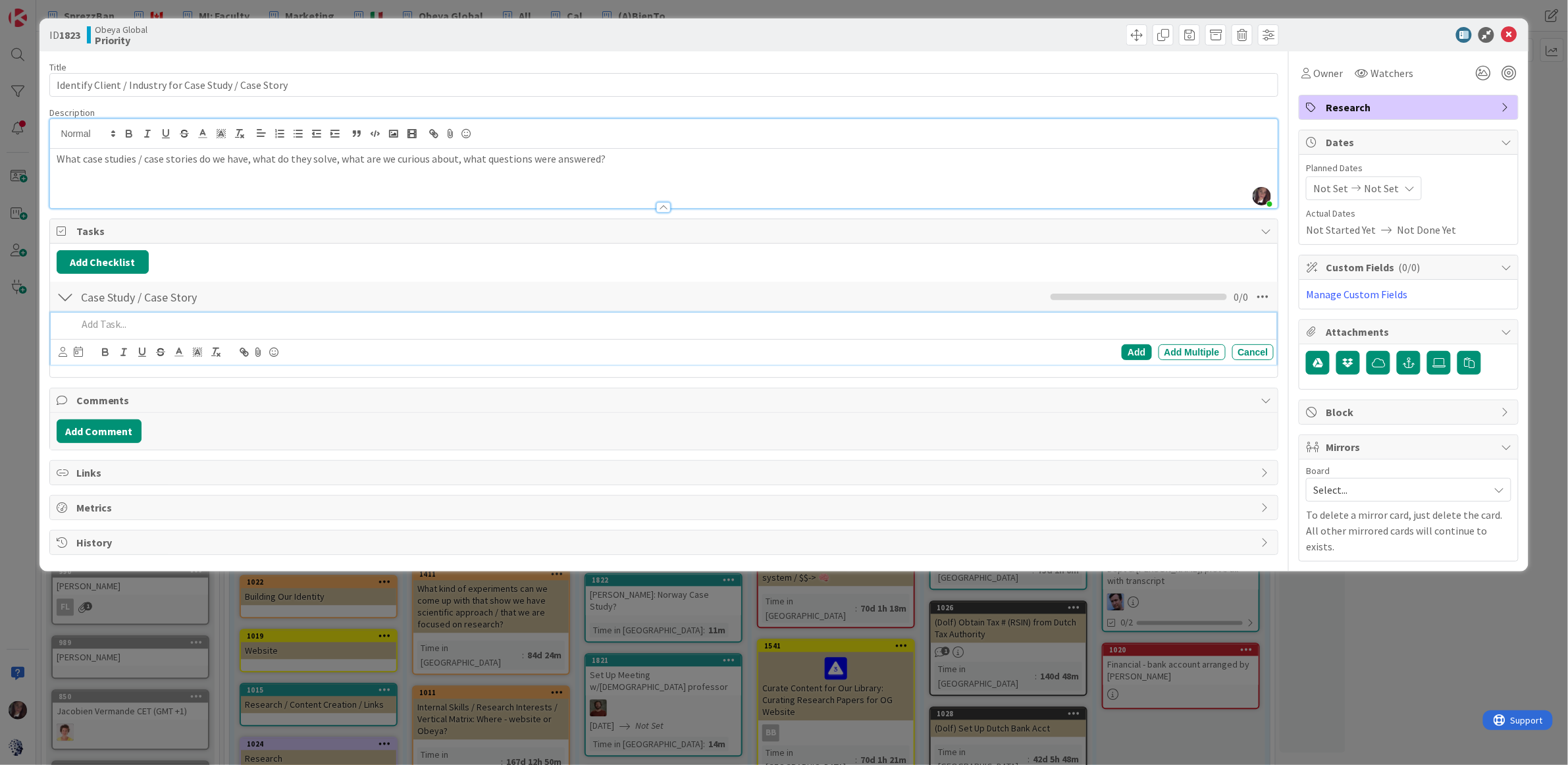
click at [101, 324] on p at bounding box center [673, 325] width 1192 height 15
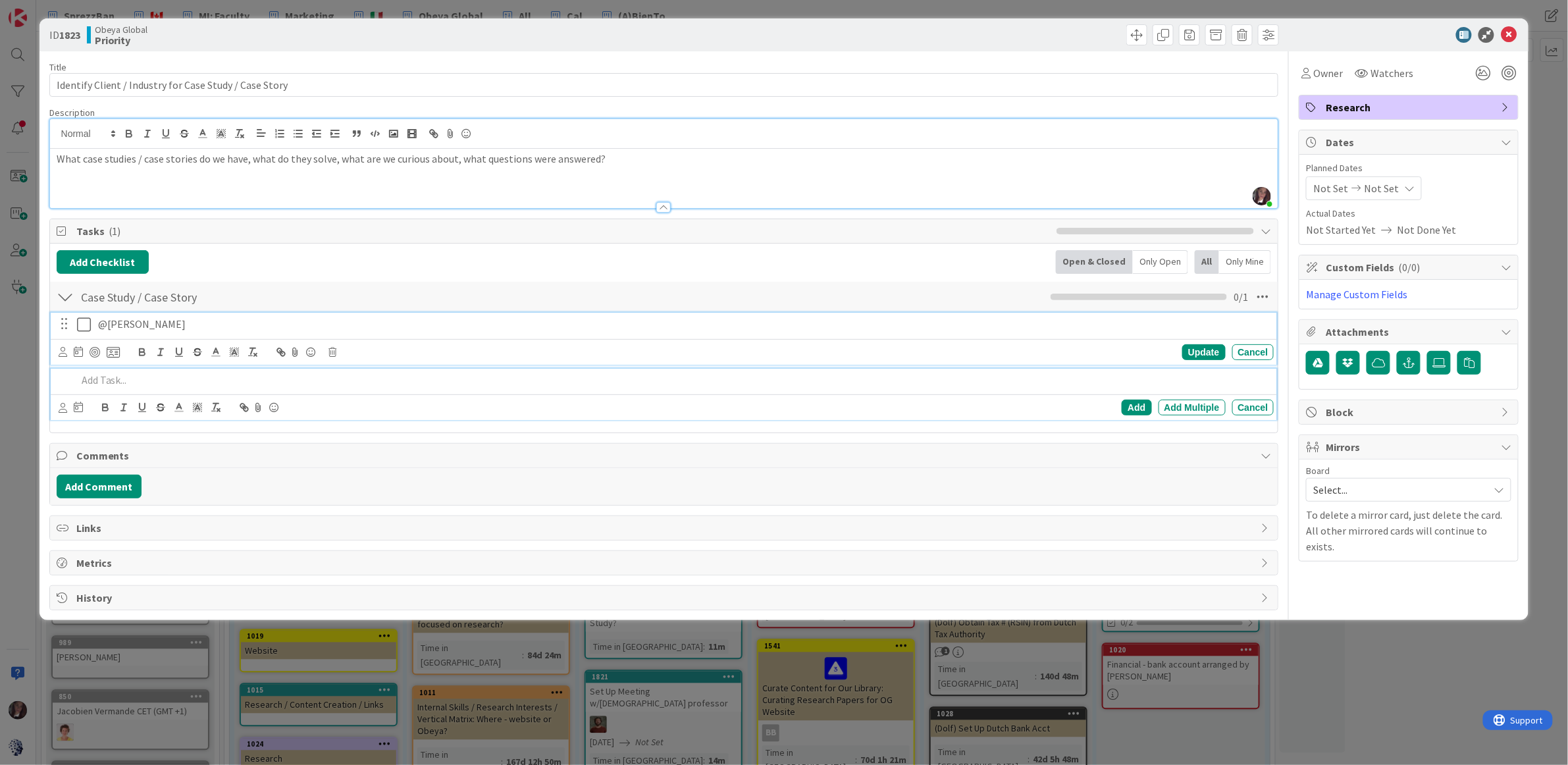
click at [250, 332] on p "@Toni" at bounding box center [683, 325] width 1171 height 15
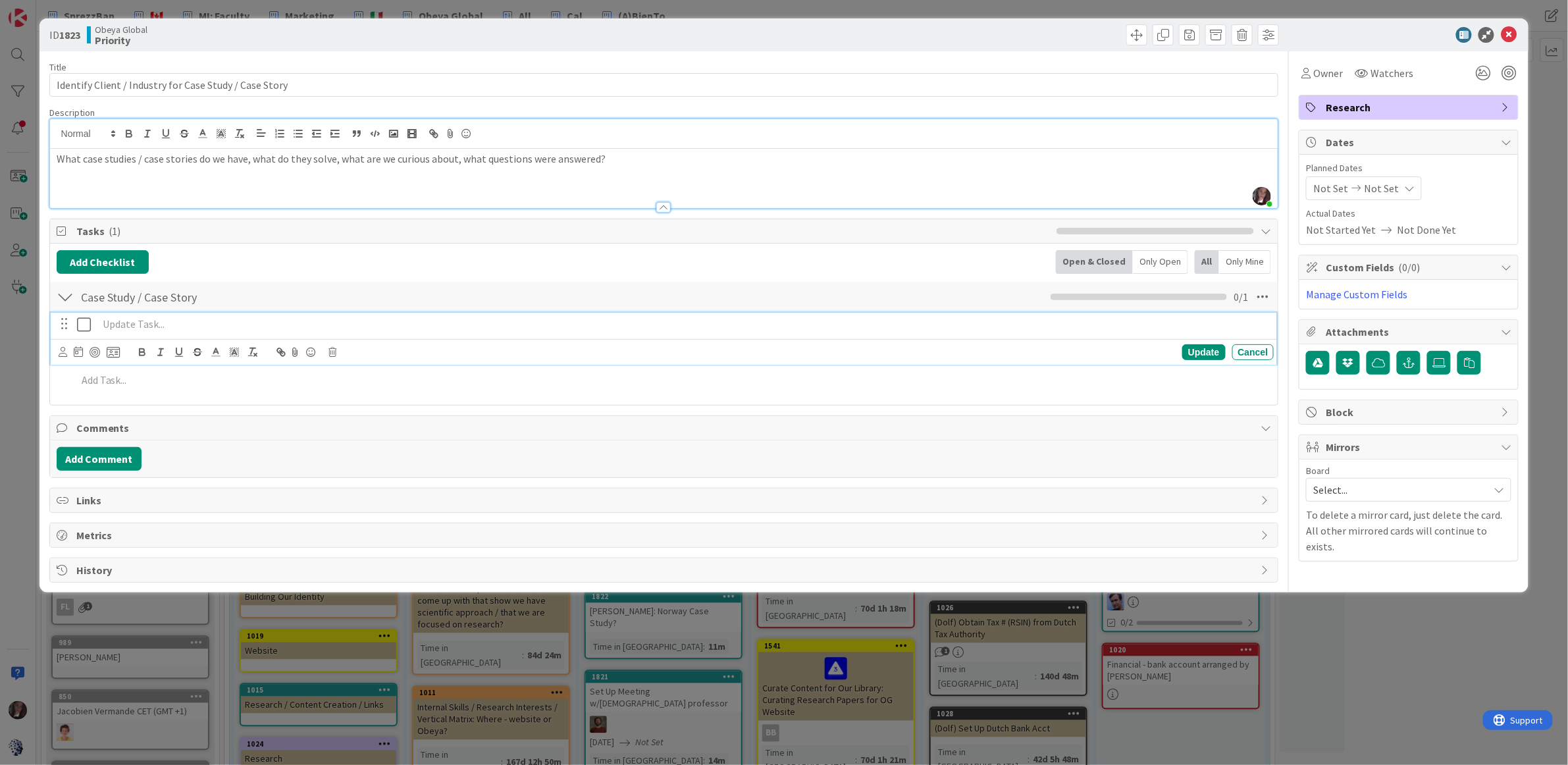
click at [64, 356] on div at bounding box center [89, 352] width 61 height 16
click at [157, 326] on p at bounding box center [683, 325] width 1171 height 15
click at [62, 353] on icon at bounding box center [63, 352] width 8 height 10
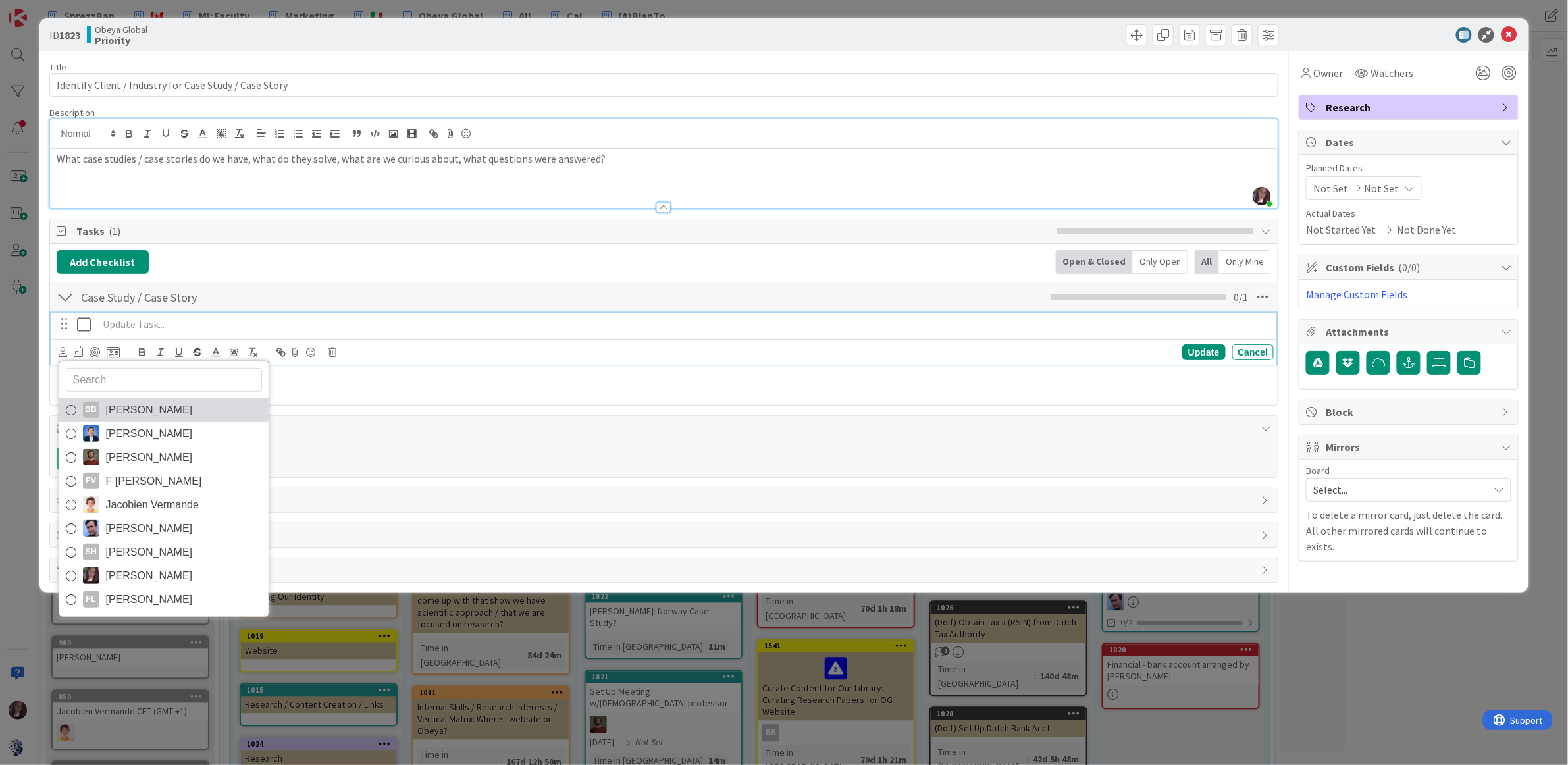
click at [72, 409] on icon at bounding box center [71, 410] width 10 height 20
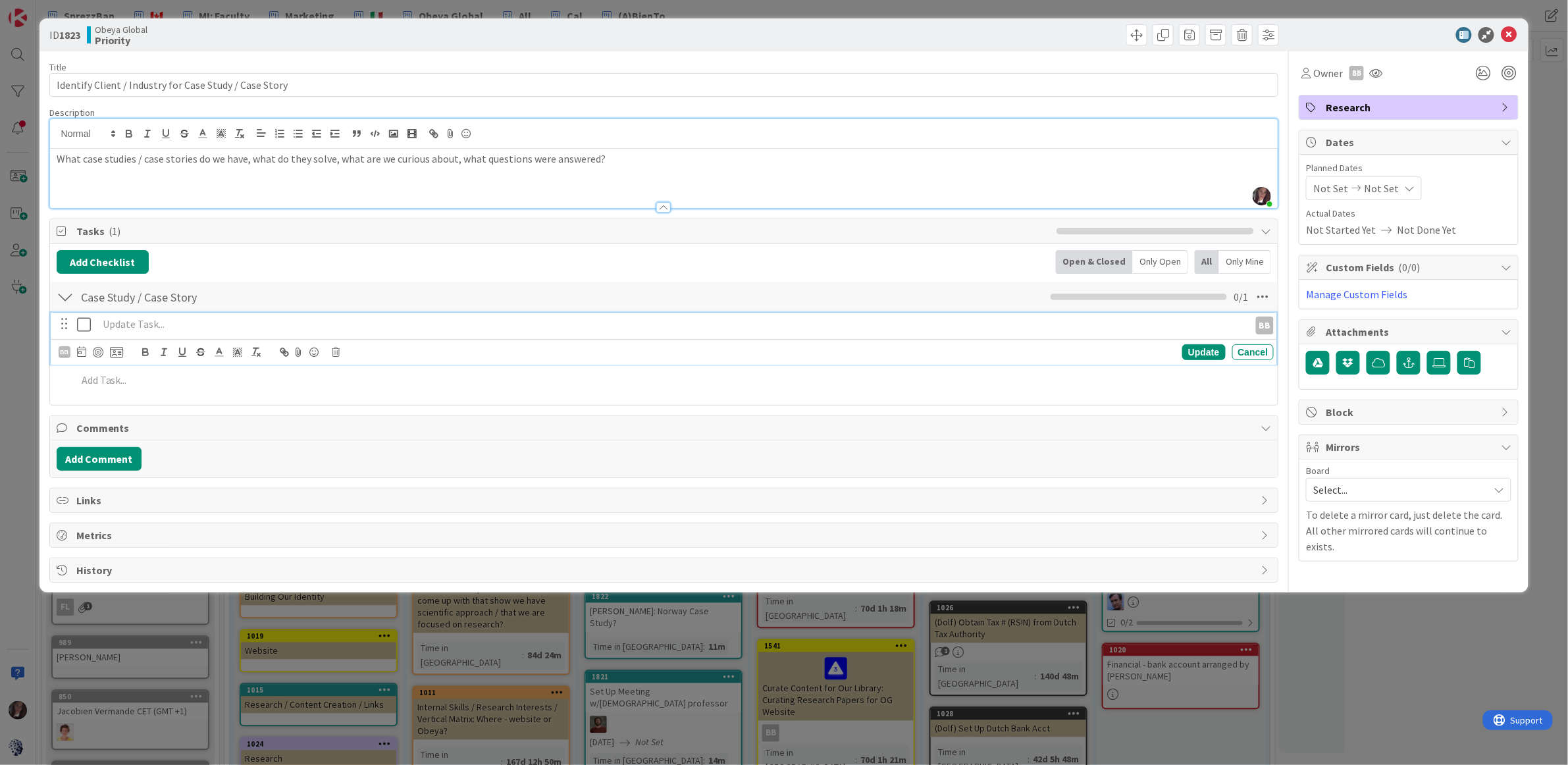
click at [137, 328] on p at bounding box center [671, 325] width 1146 height 15
click at [63, 353] on div "BB" at bounding box center [65, 352] width 12 height 12
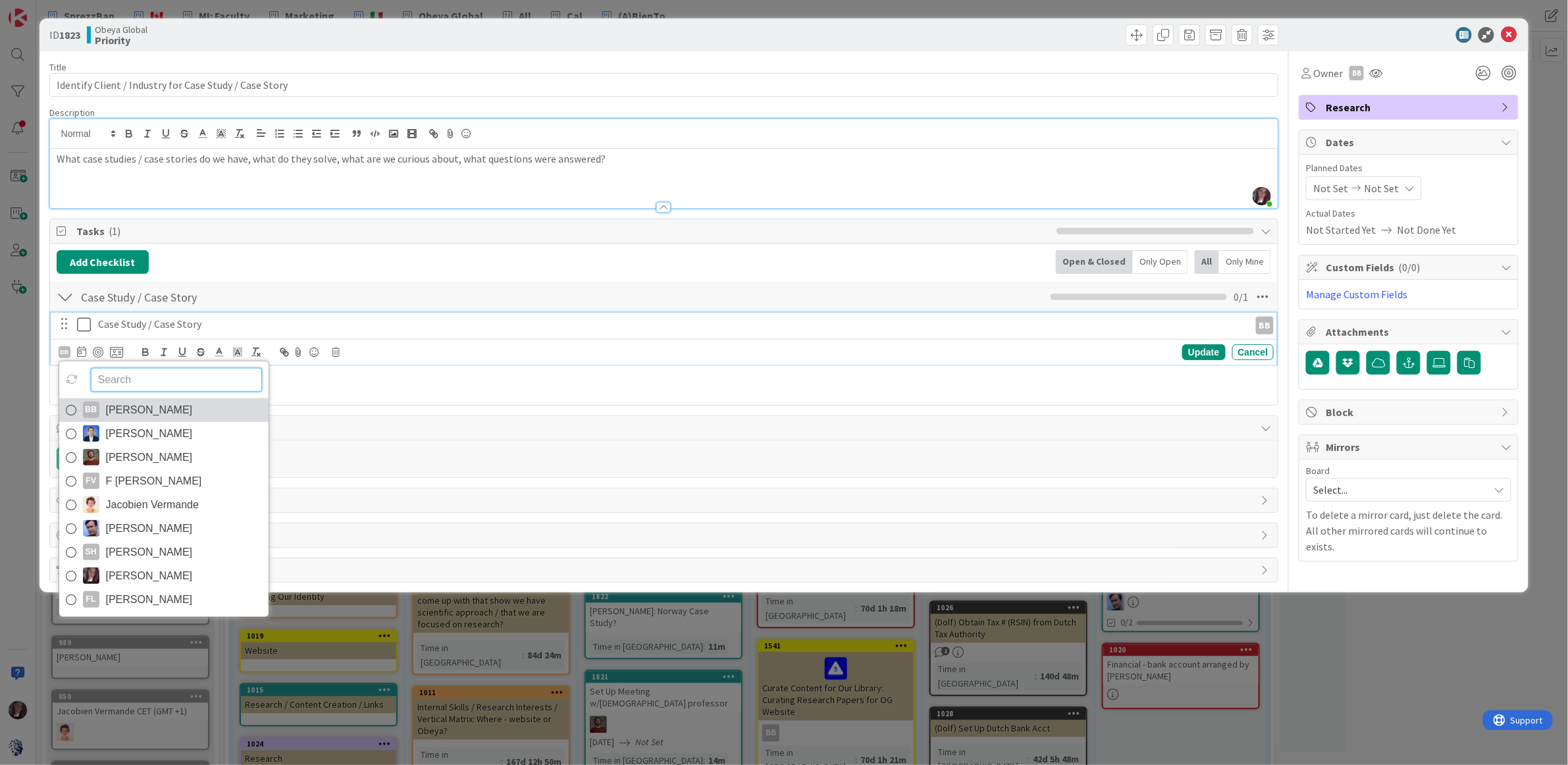
click at [73, 412] on icon at bounding box center [71, 410] width 10 height 20
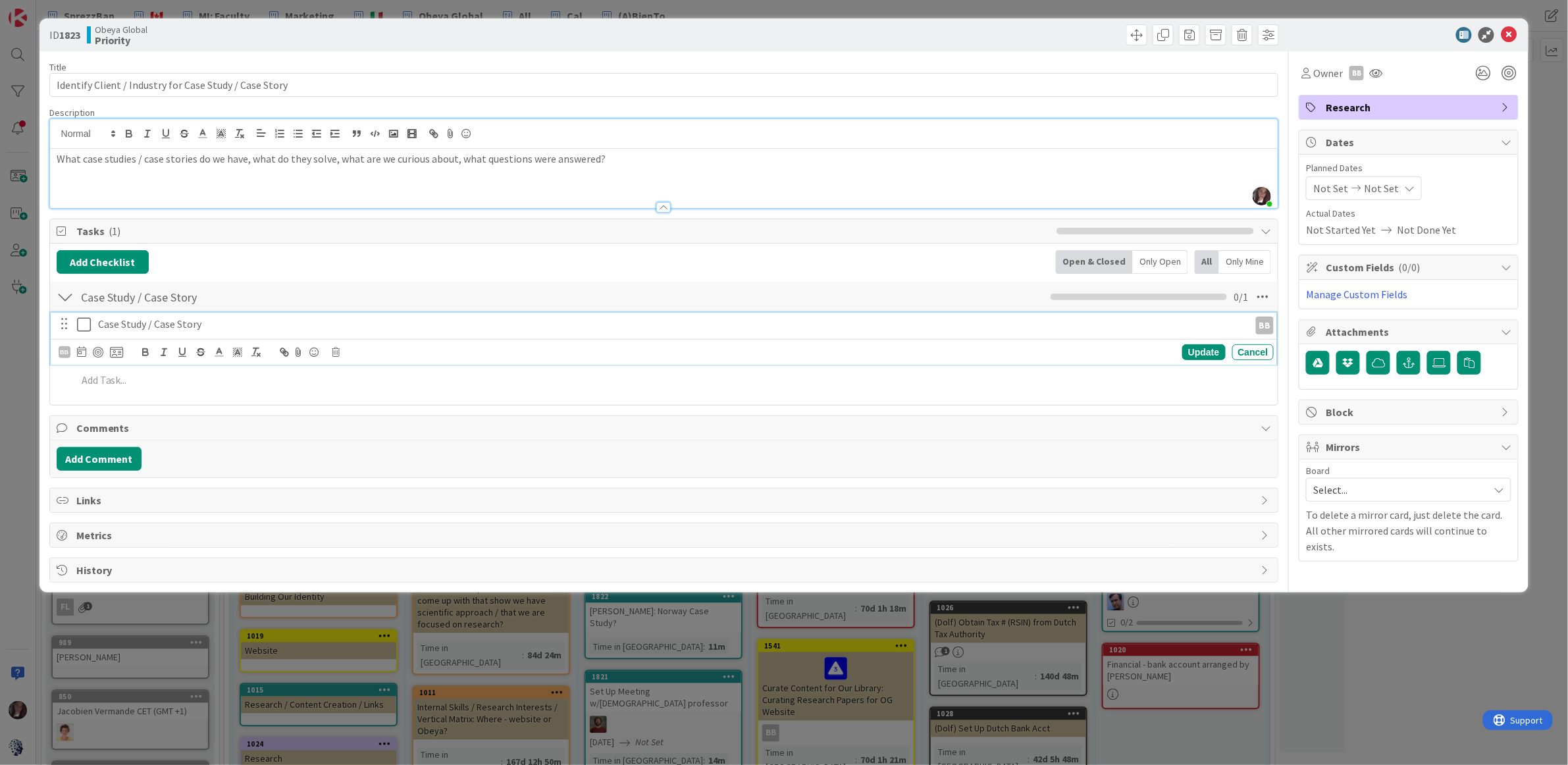
click at [235, 330] on p "Case Study / Case Story" at bounding box center [671, 325] width 1146 height 15
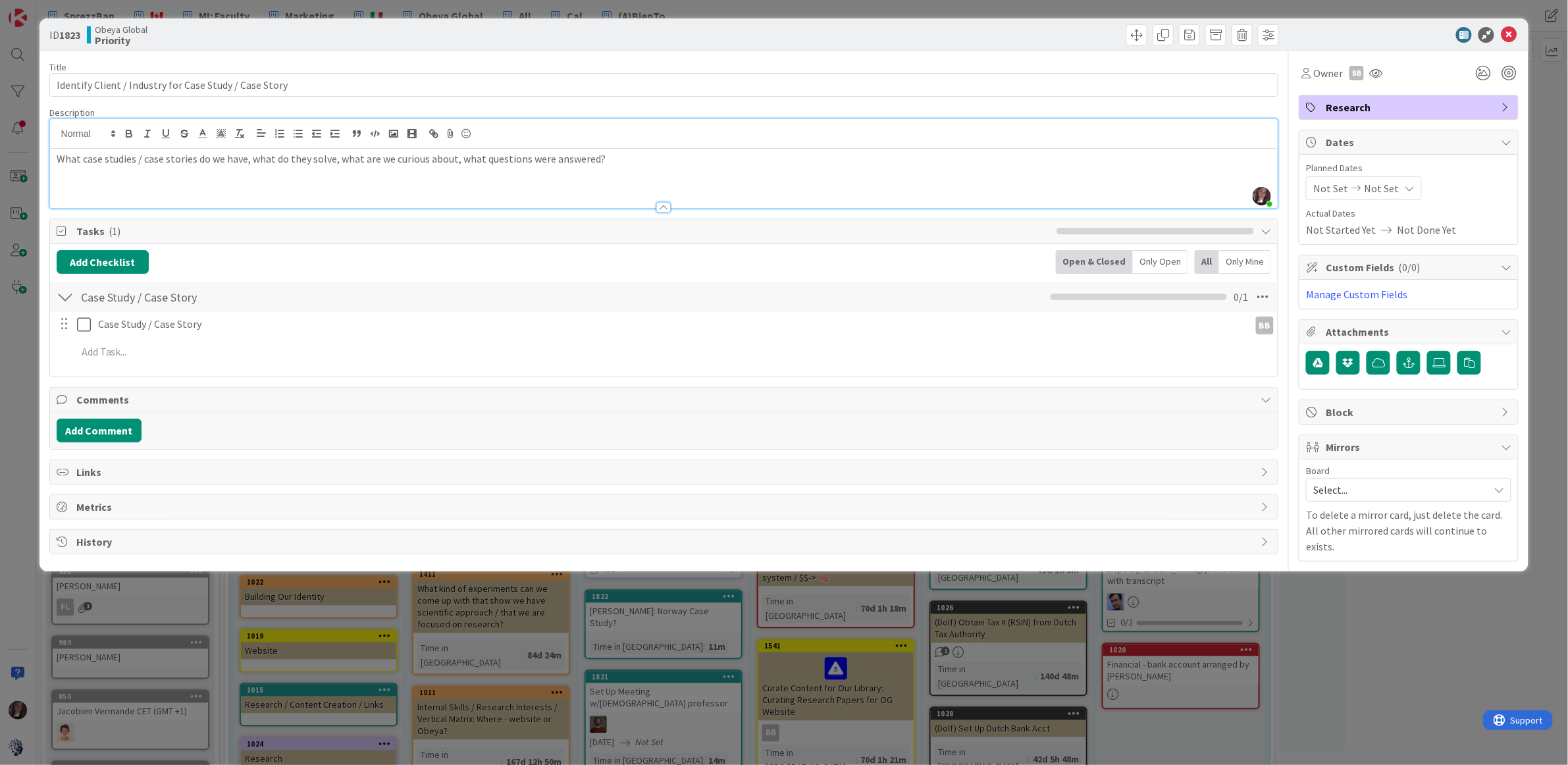
click at [65, 330] on div at bounding box center [65, 323] width 17 height 20
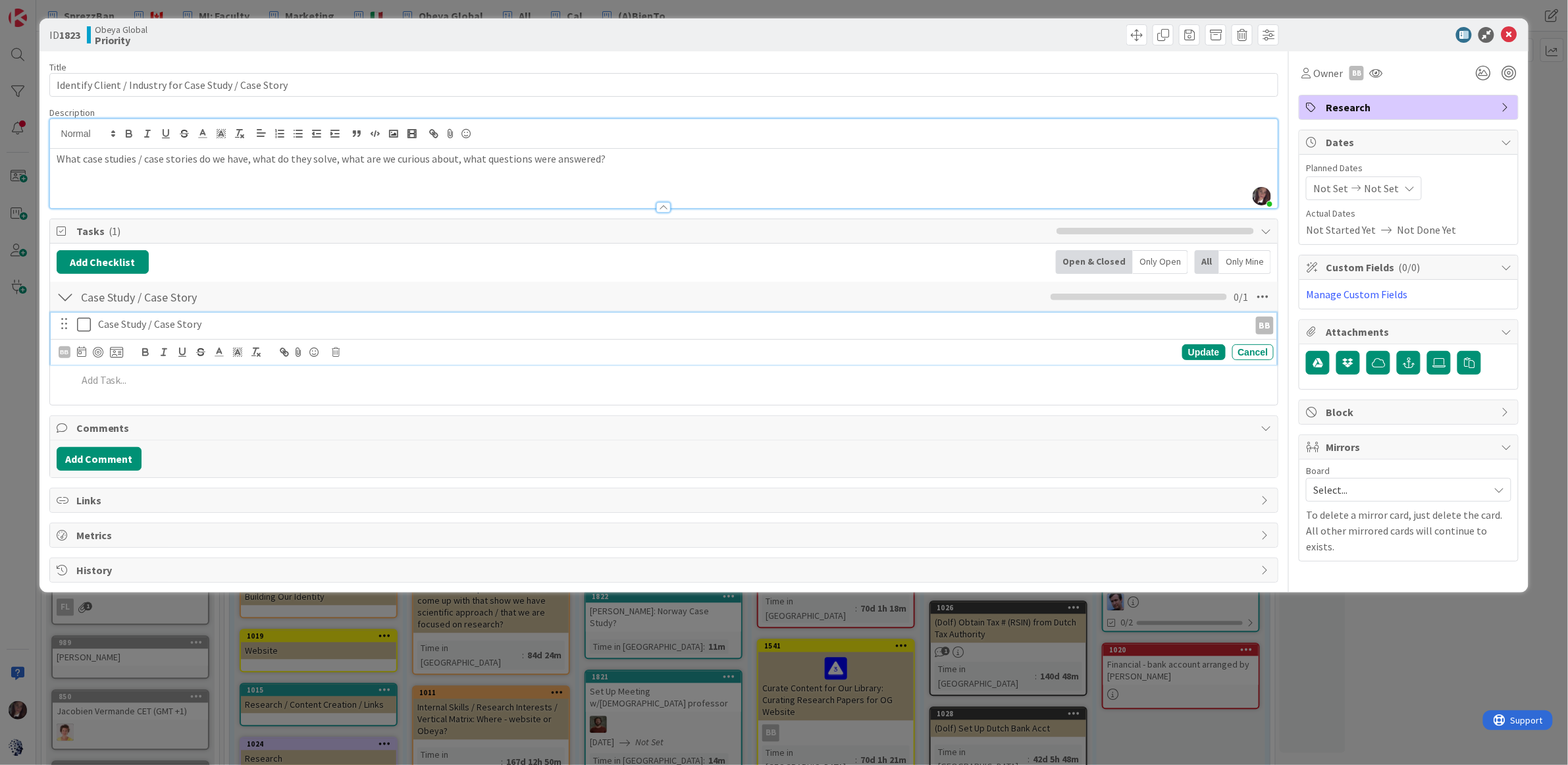
click at [151, 328] on p "Case Study / Case Story" at bounding box center [671, 325] width 1146 height 15
click at [60, 354] on div "BB" at bounding box center [65, 352] width 12 height 12
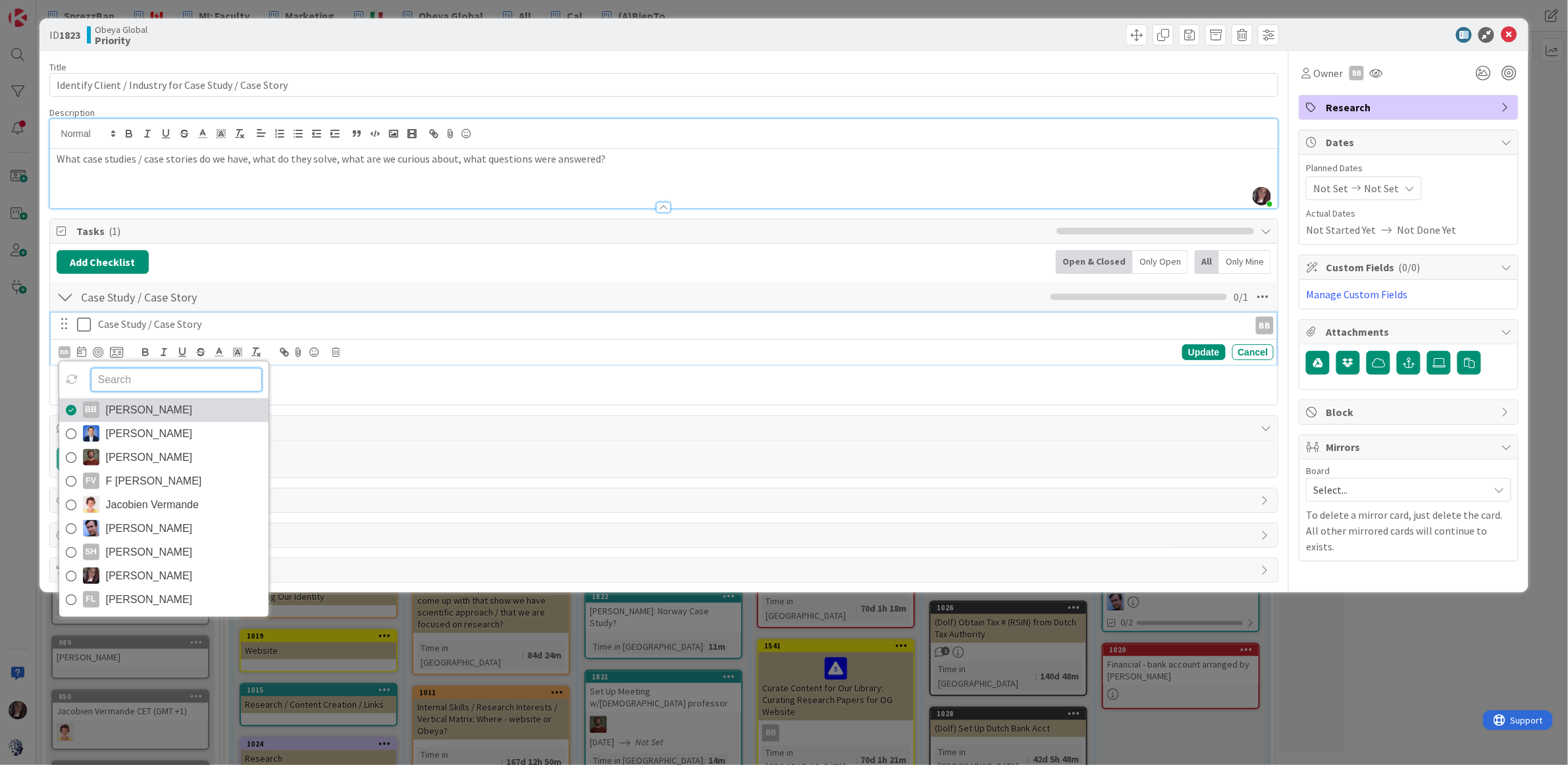
click at [131, 411] on span "Bjarne Berg" at bounding box center [150, 410] width 87 height 20
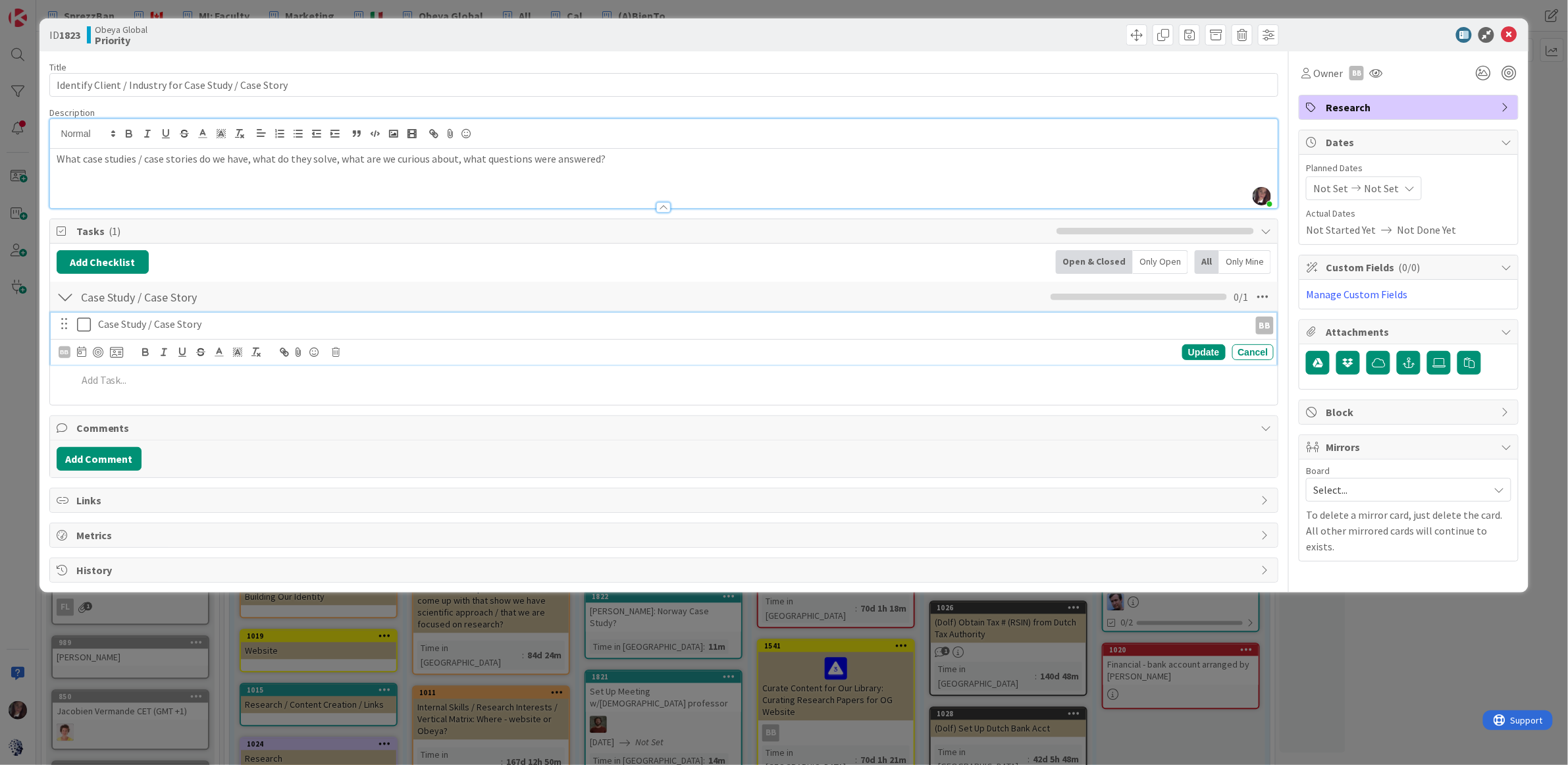
click at [240, 326] on p "Case Study / Case Story" at bounding box center [671, 325] width 1146 height 15
click at [173, 357] on p at bounding box center [673, 352] width 1192 height 15
click at [60, 378] on icon at bounding box center [63, 380] width 8 height 10
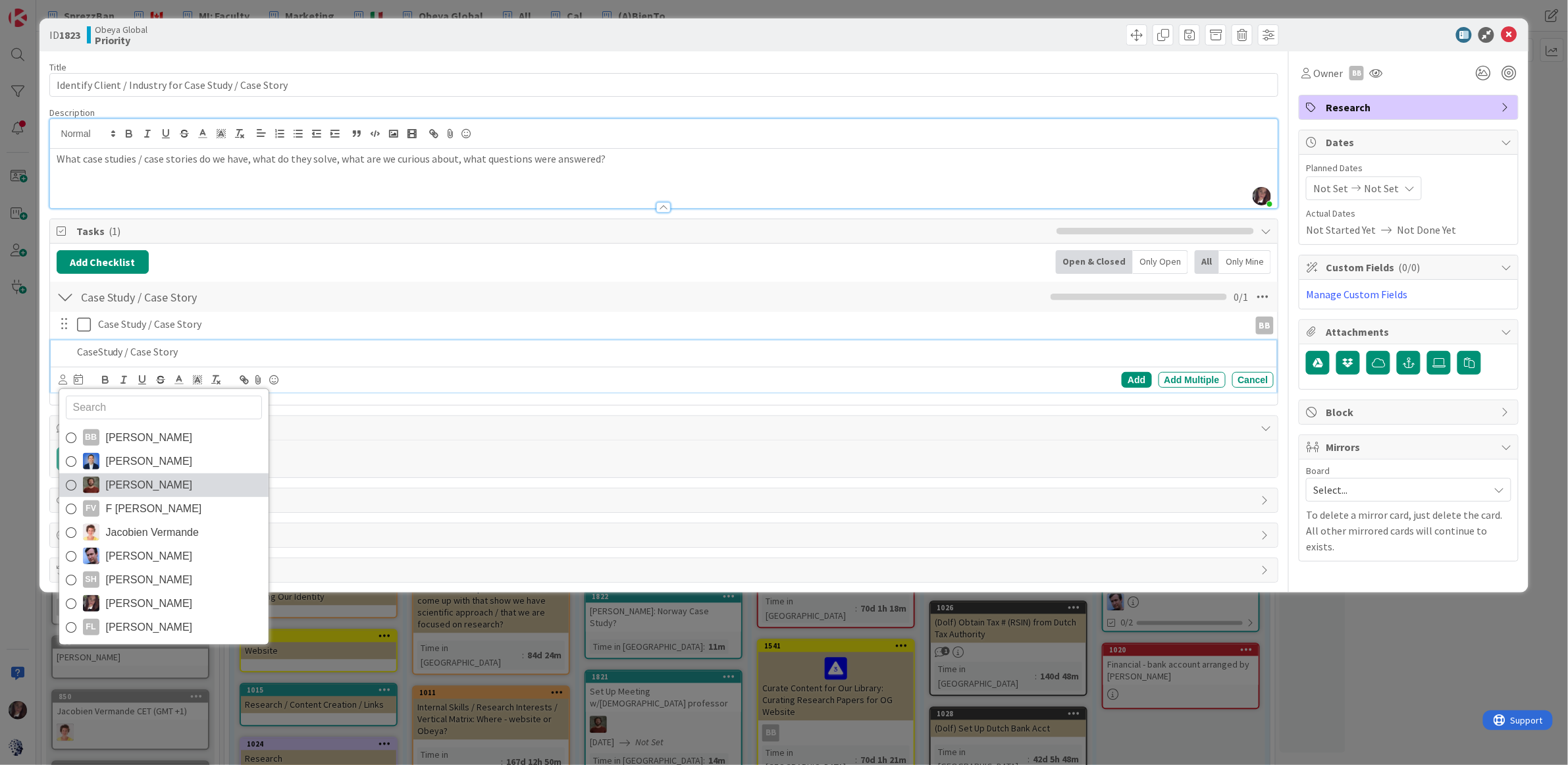
click at [70, 486] on icon at bounding box center [71, 484] width 10 height 20
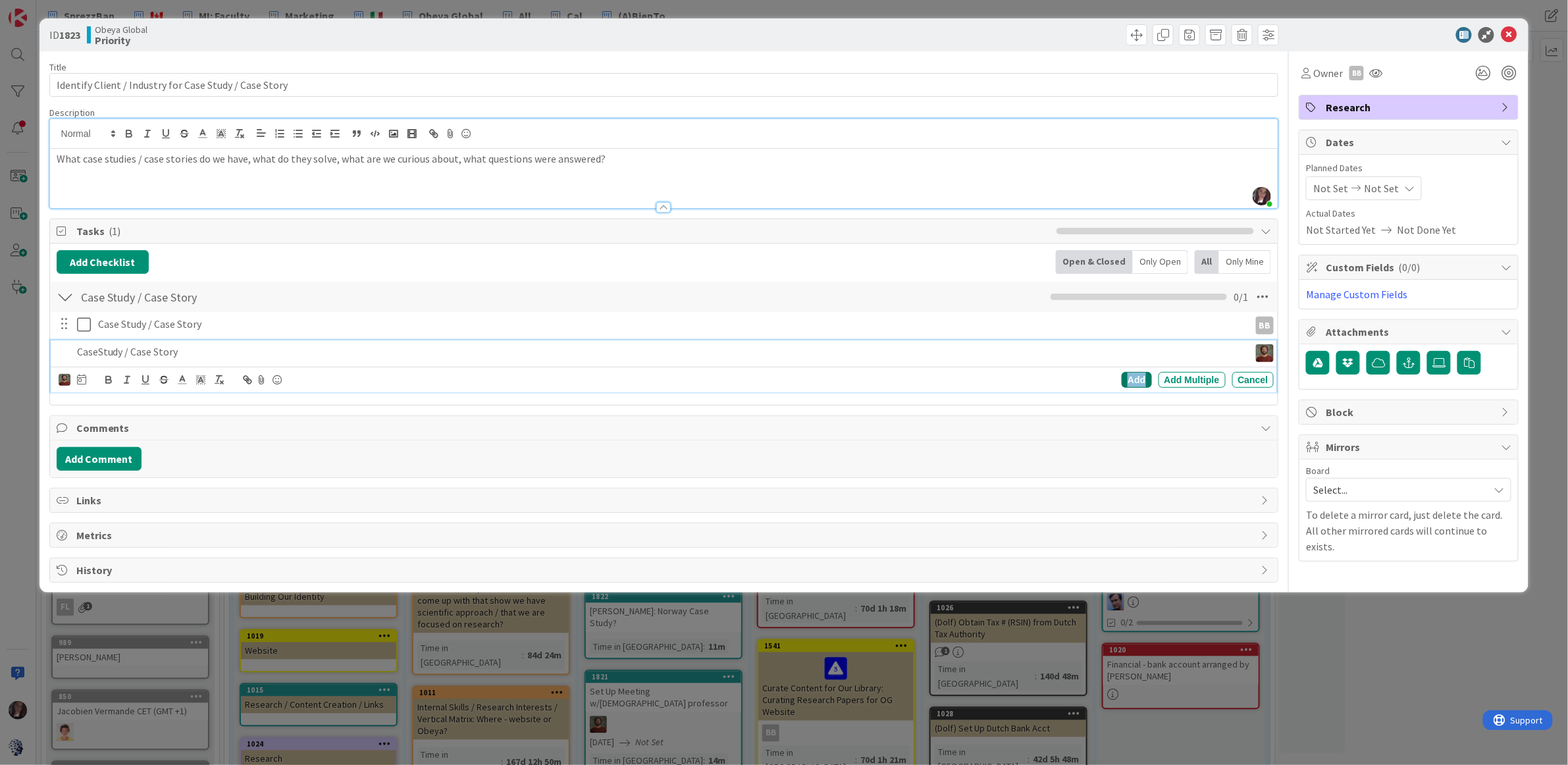
click at [1137, 381] on div "Add" at bounding box center [1136, 380] width 30 height 16
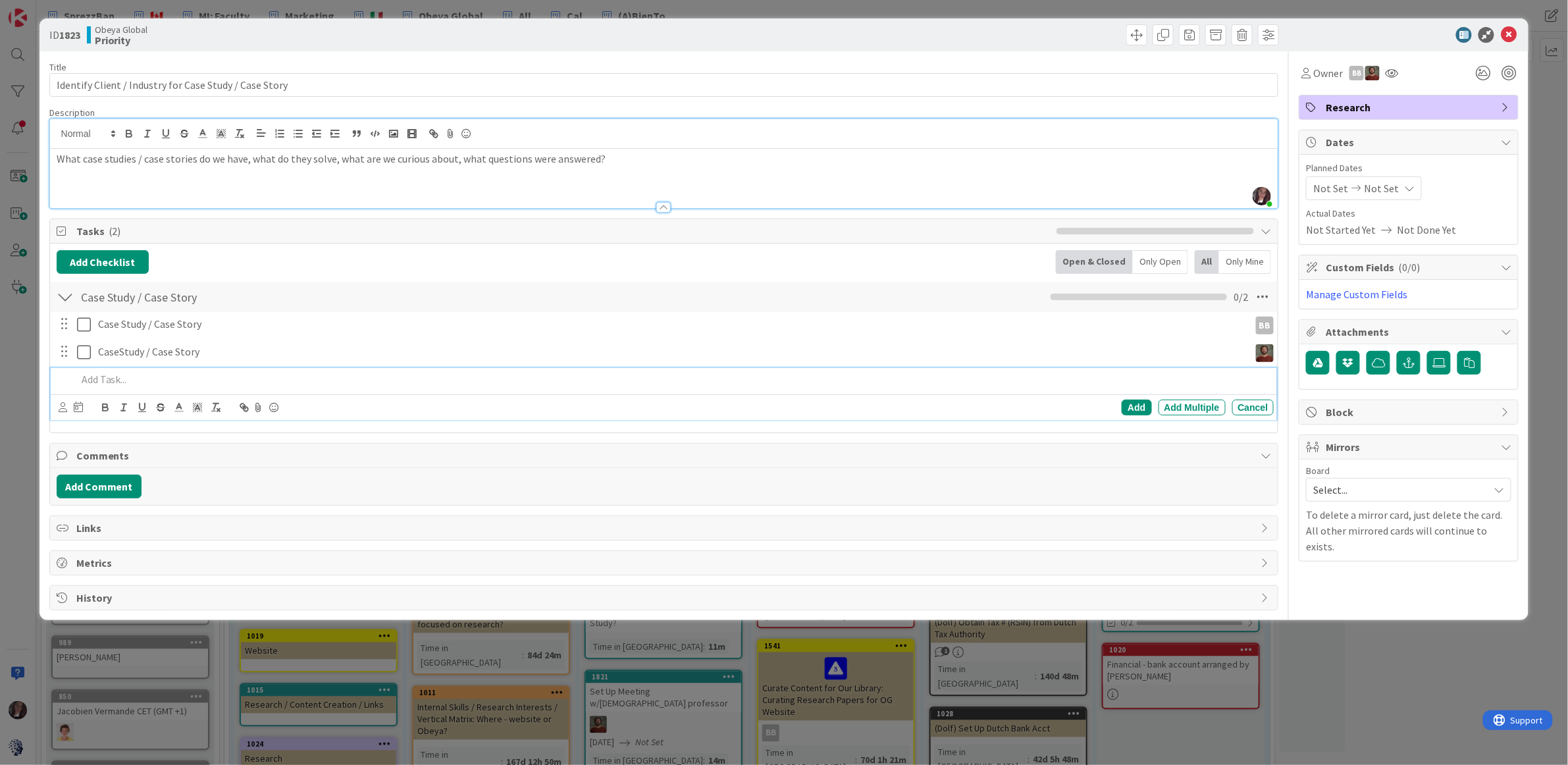
click at [101, 383] on p at bounding box center [673, 380] width 1192 height 15
click at [59, 408] on icon at bounding box center [63, 407] width 8 height 10
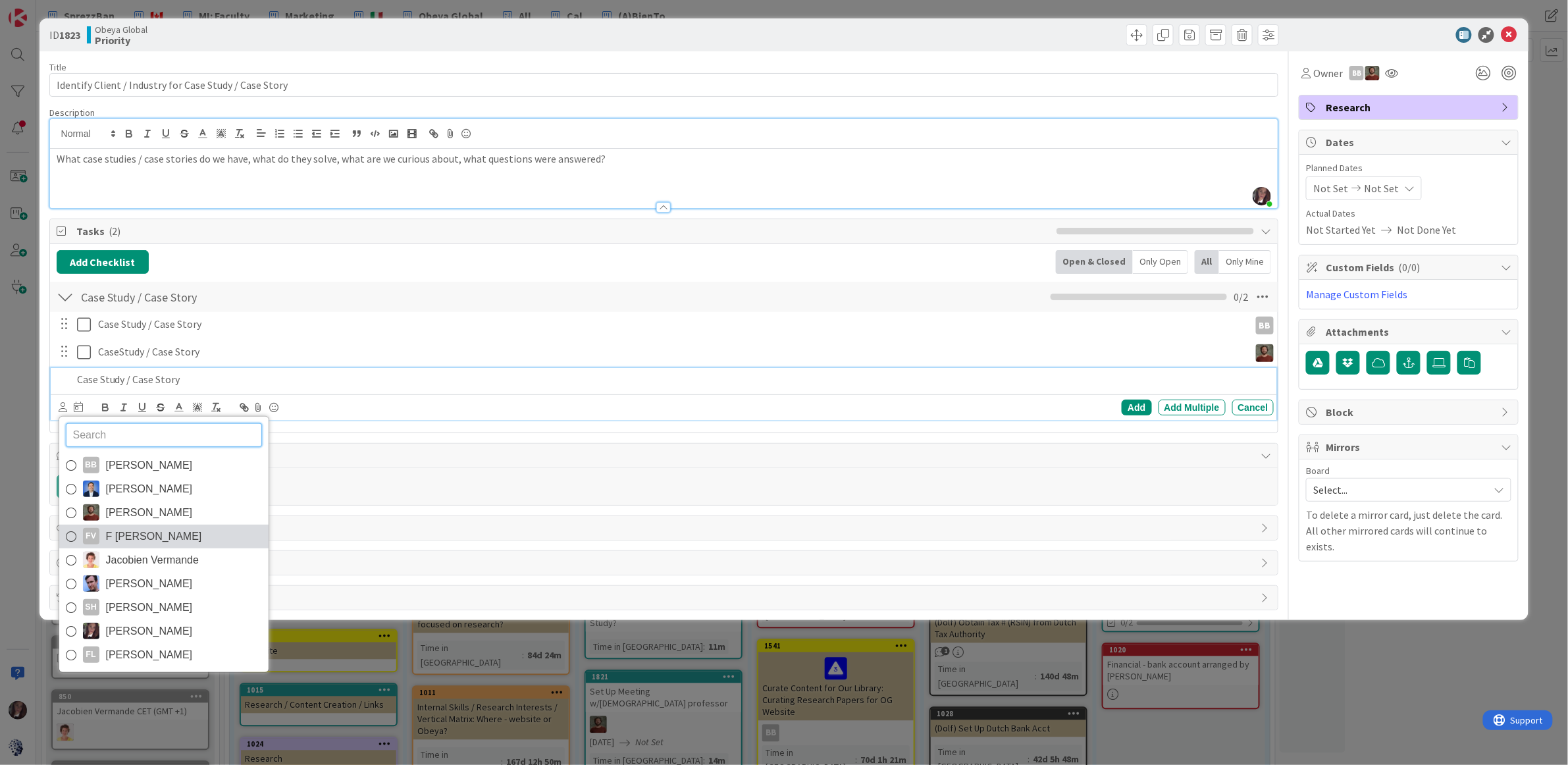
click at [72, 537] on icon at bounding box center [71, 536] width 10 height 20
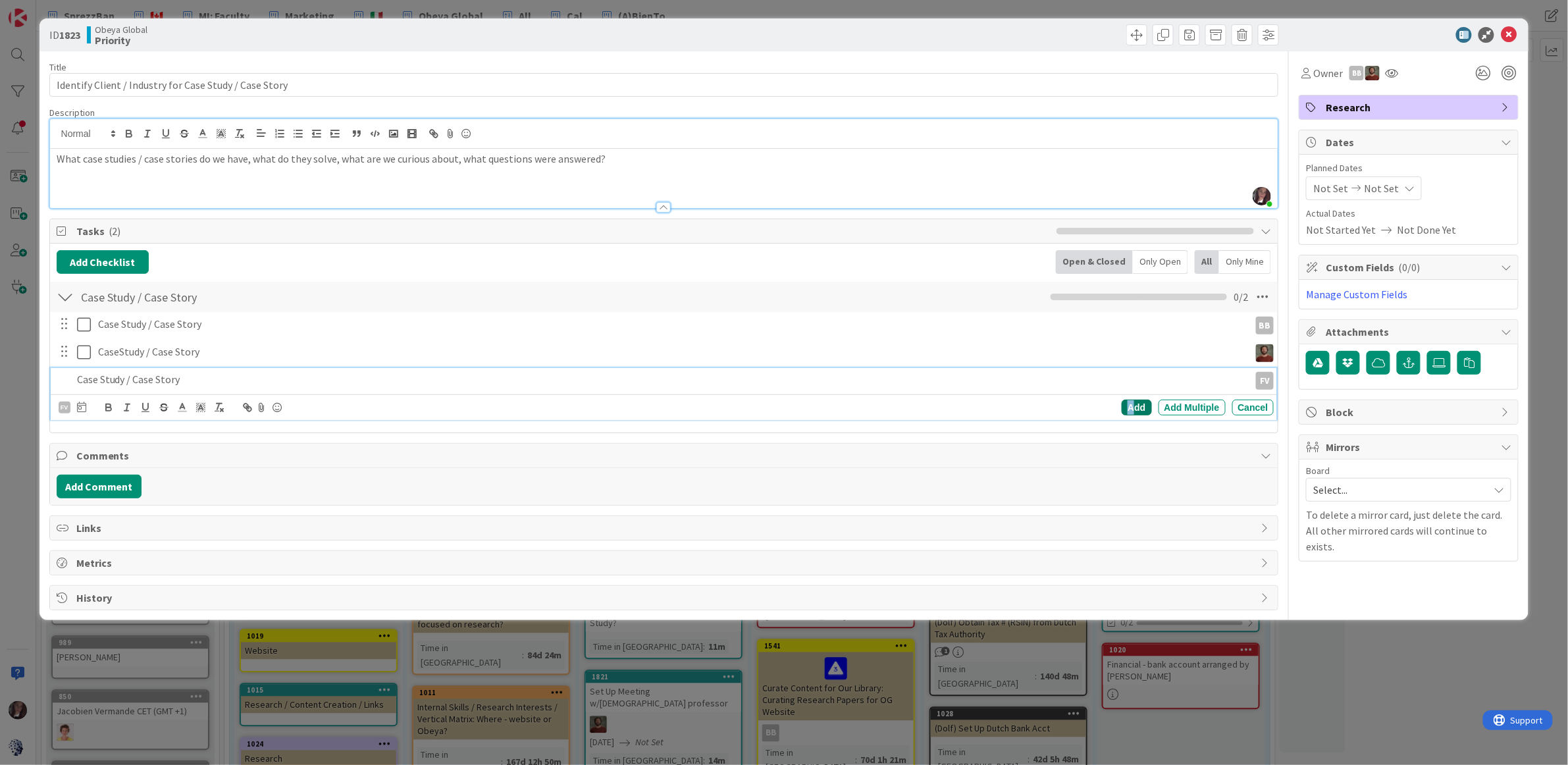
click at [1133, 411] on div "Add" at bounding box center [1136, 407] width 30 height 16
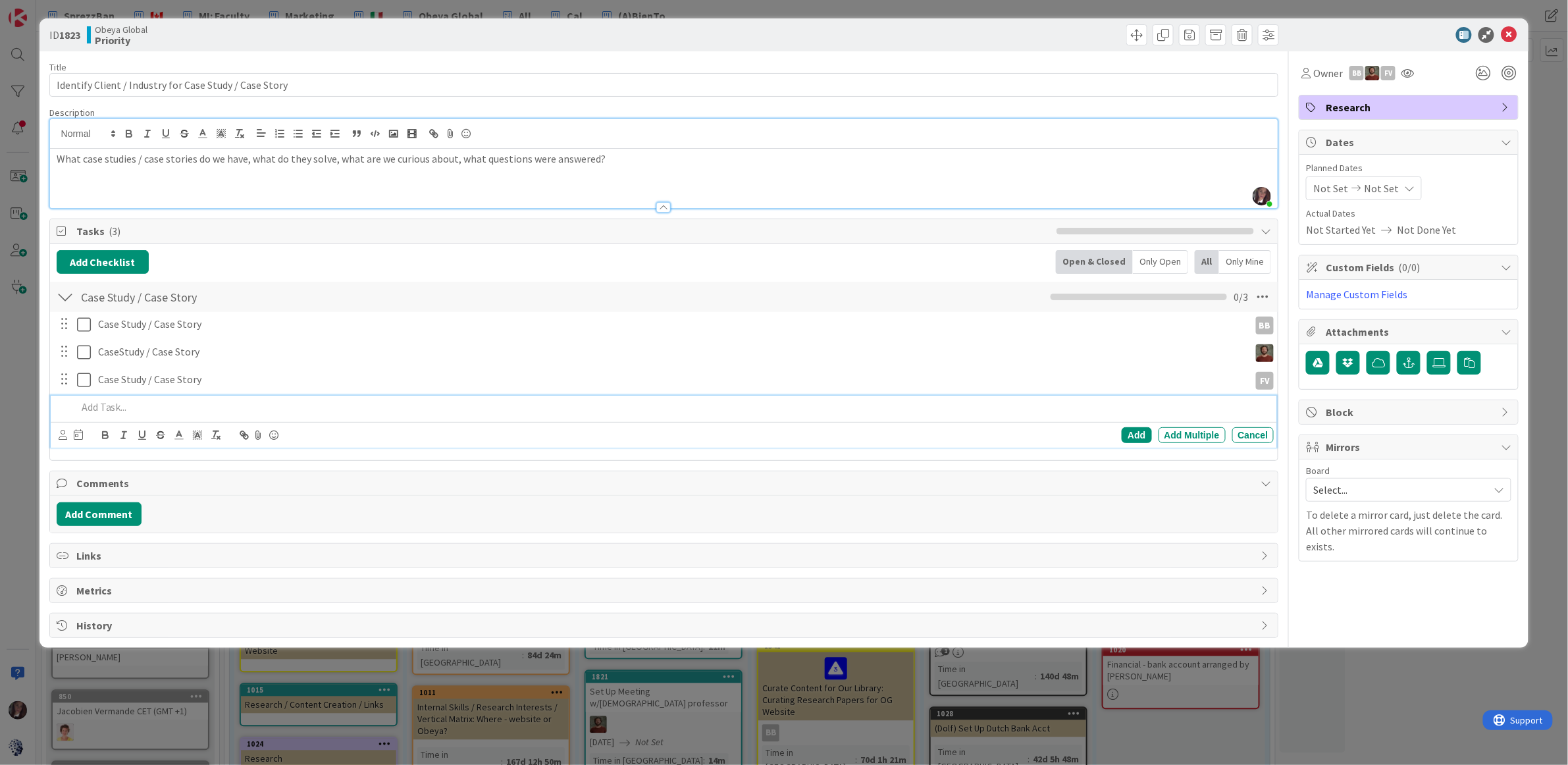
click at [88, 411] on p at bounding box center [673, 407] width 1192 height 15
click at [63, 438] on icon at bounding box center [63, 435] width 8 height 10
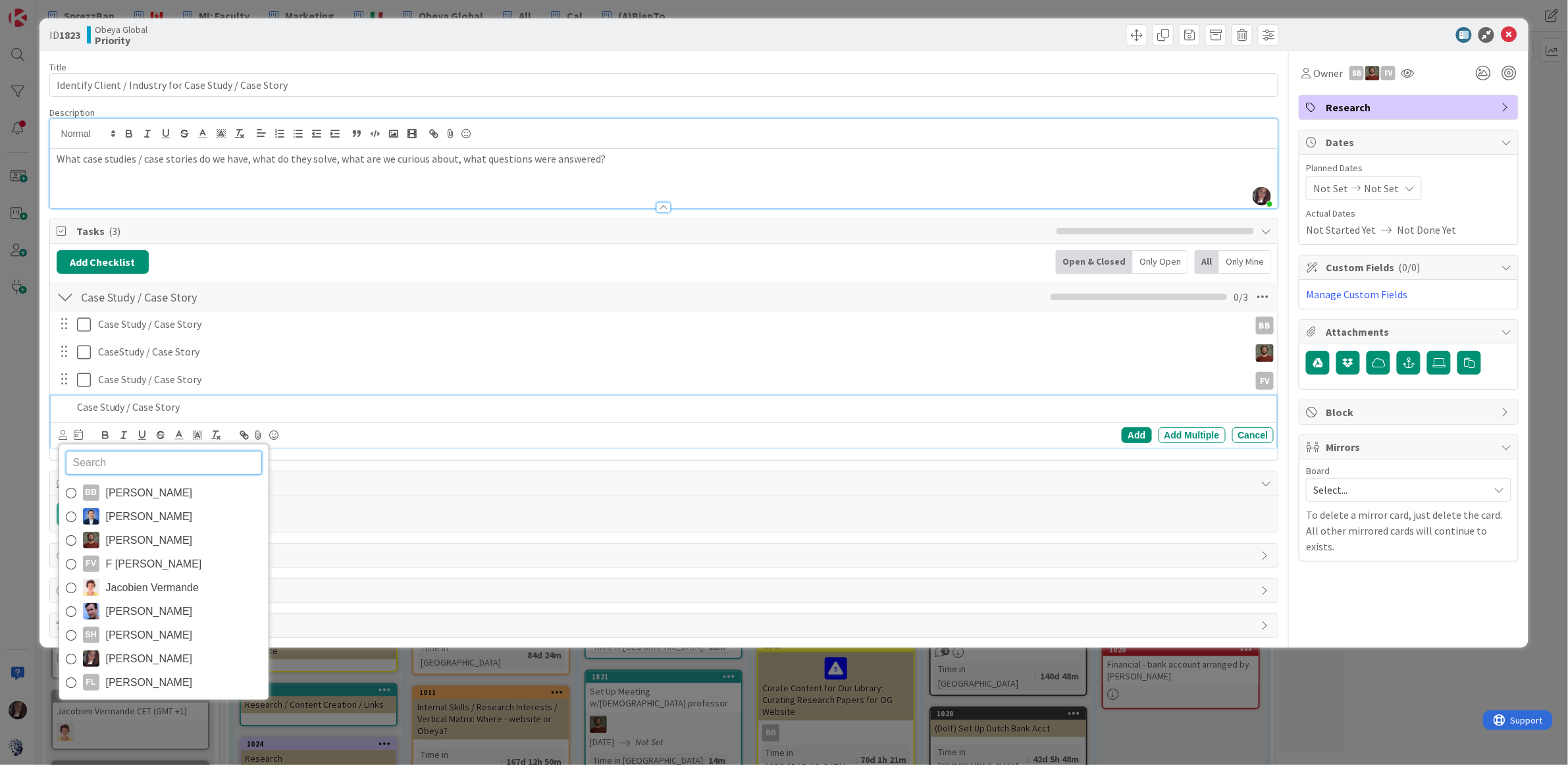
click at [69, 588] on icon at bounding box center [71, 587] width 10 height 20
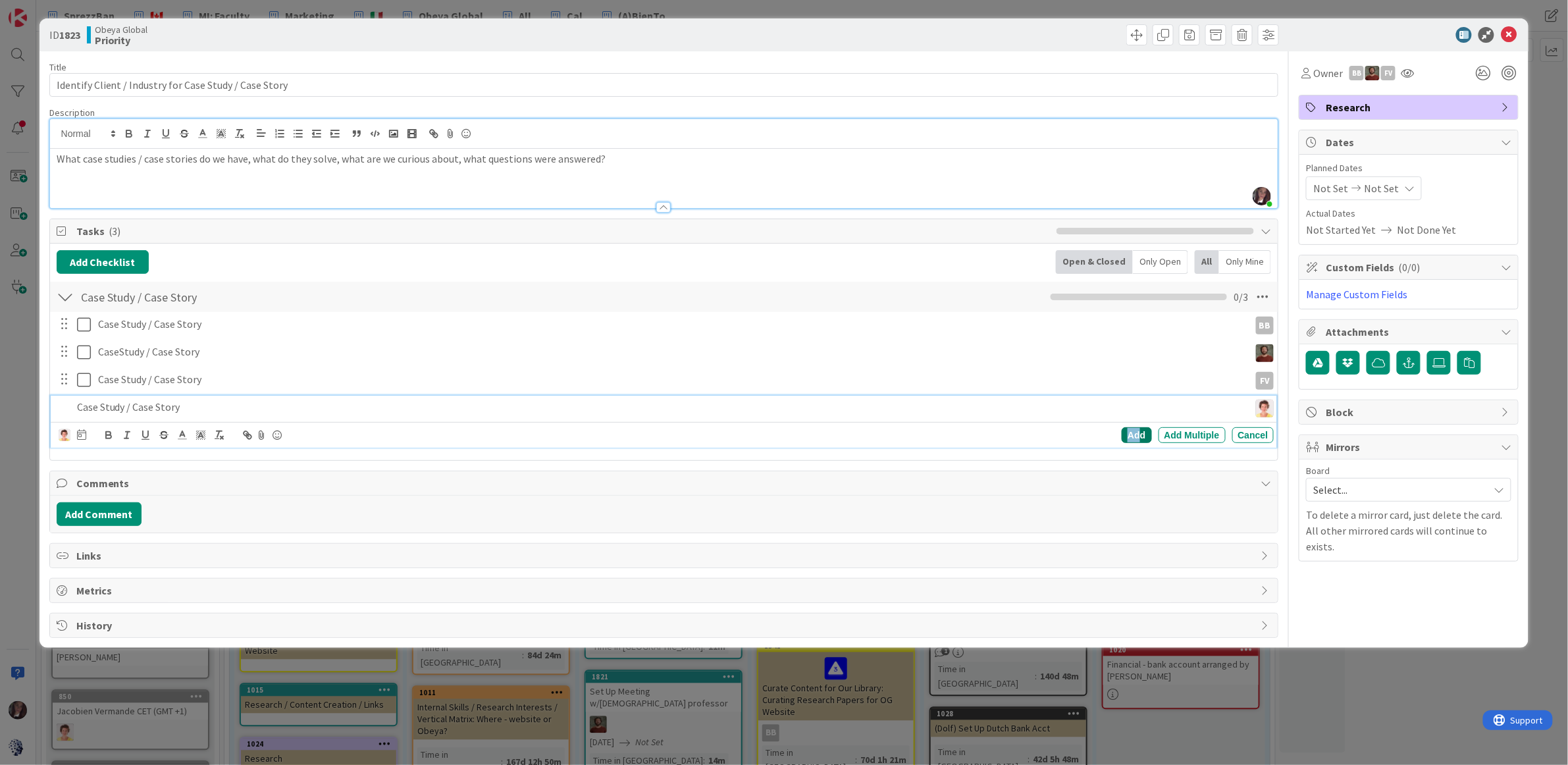
click at [1139, 434] on div "Add" at bounding box center [1136, 435] width 30 height 16
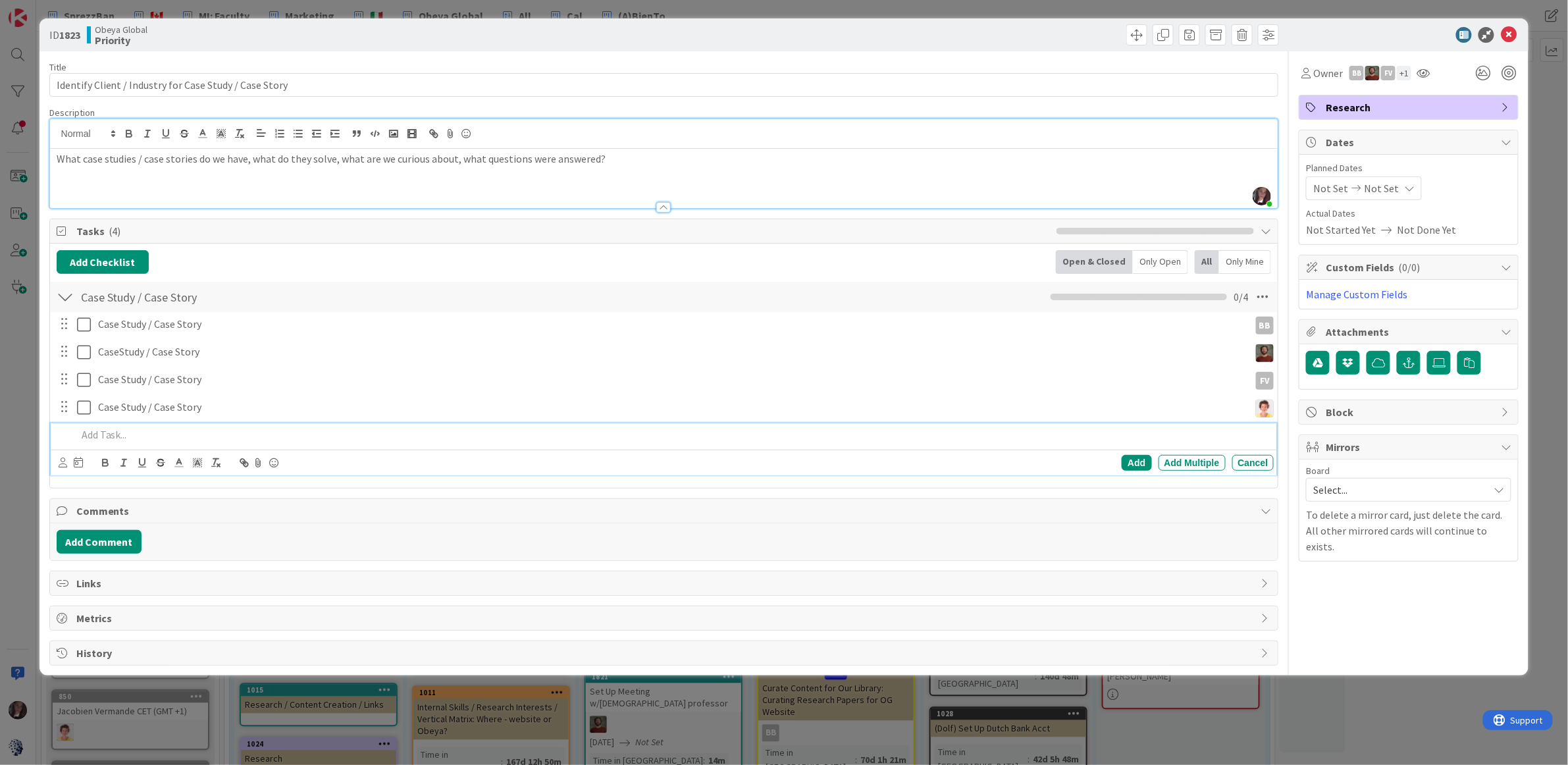
click at [127, 434] on p at bounding box center [673, 435] width 1192 height 15
click at [65, 466] on icon at bounding box center [63, 462] width 8 height 10
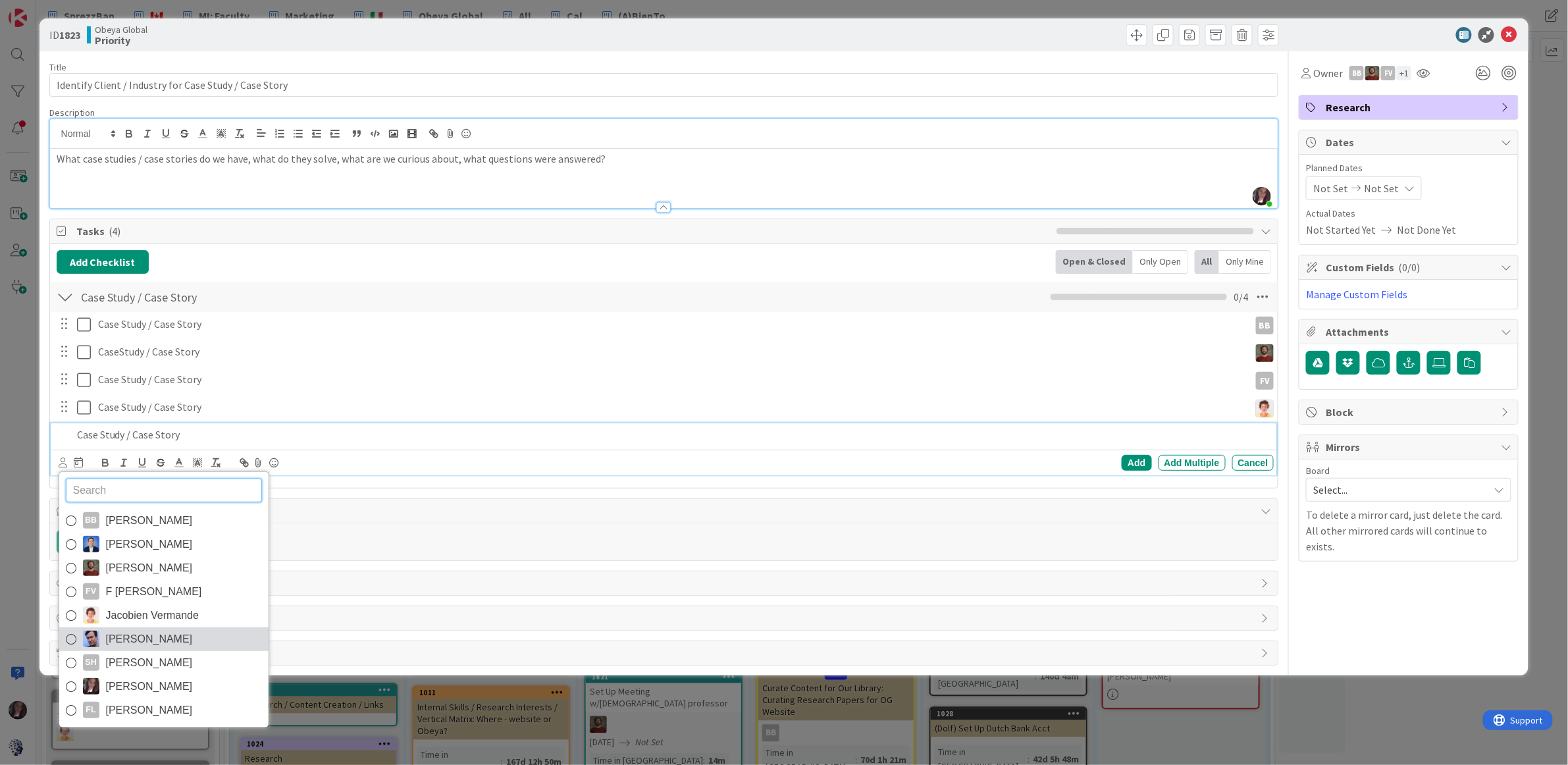
click at [68, 639] on icon at bounding box center [71, 638] width 10 height 20
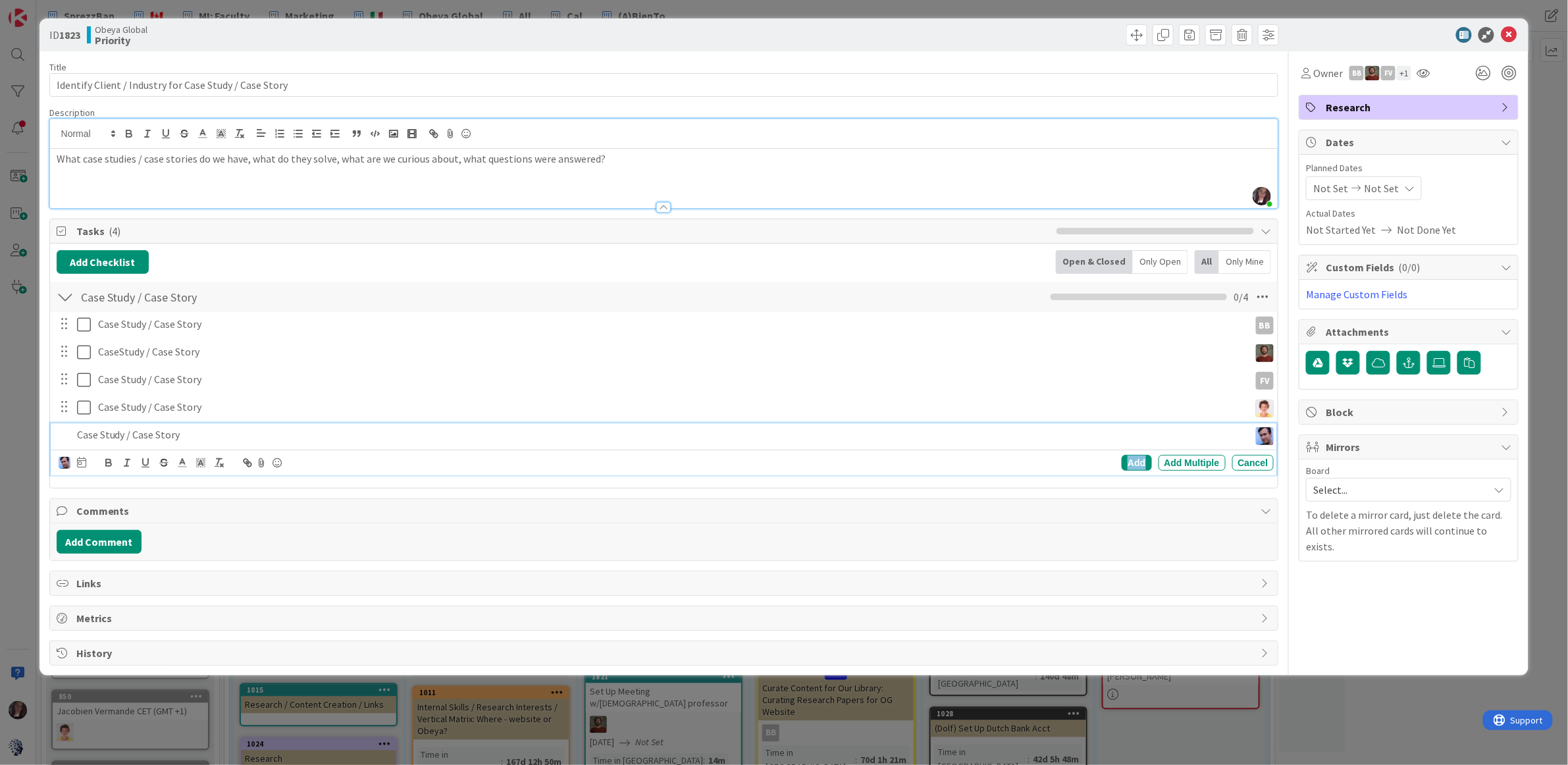
drag, startPoint x: 1135, startPoint y: 457, endPoint x: 972, endPoint y: 451, distance: 163.1
click at [1135, 457] on div "Add" at bounding box center [1136, 462] width 30 height 16
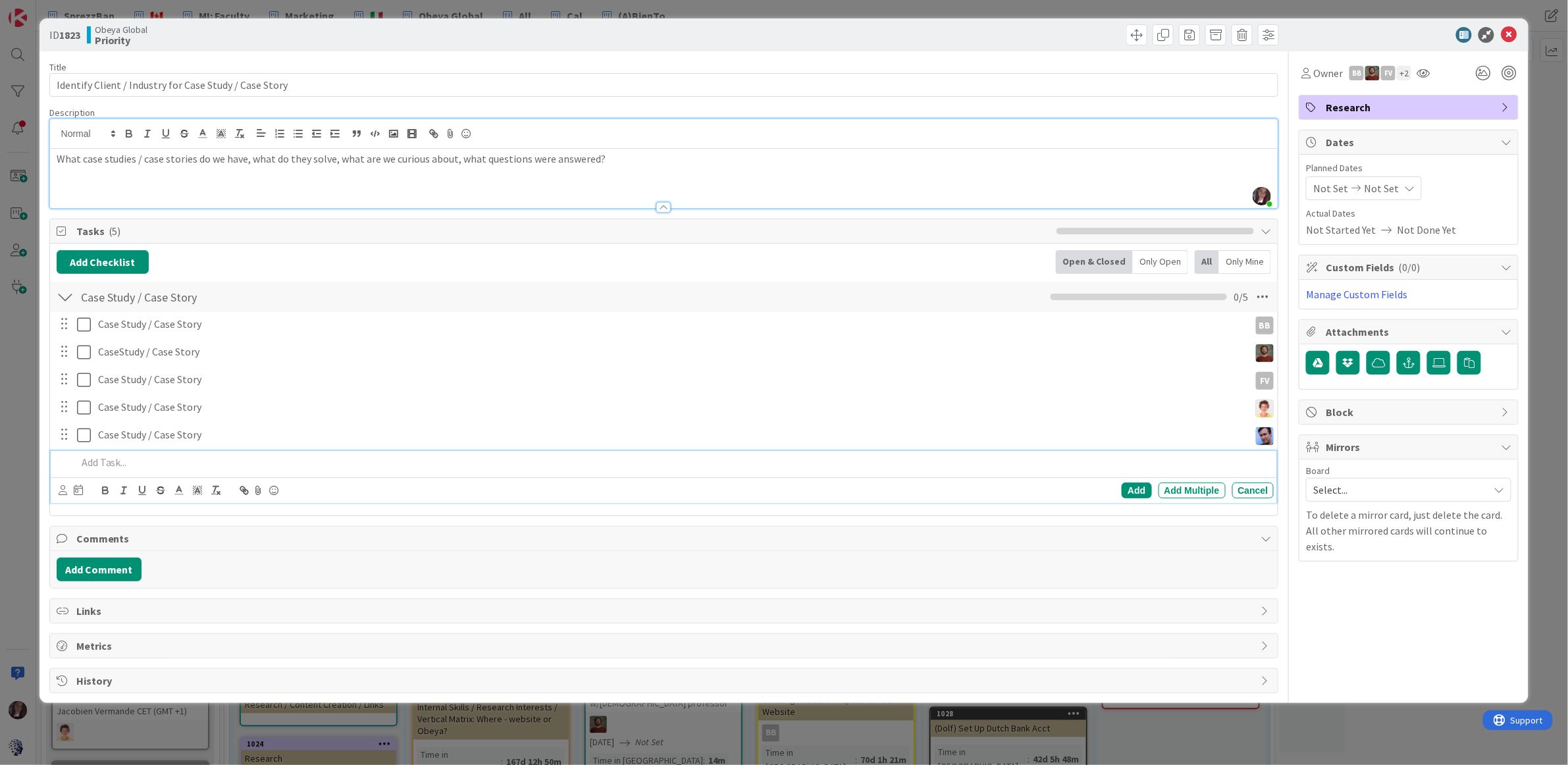
click at [131, 469] on p at bounding box center [673, 462] width 1192 height 15
click at [59, 492] on icon at bounding box center [63, 490] width 8 height 10
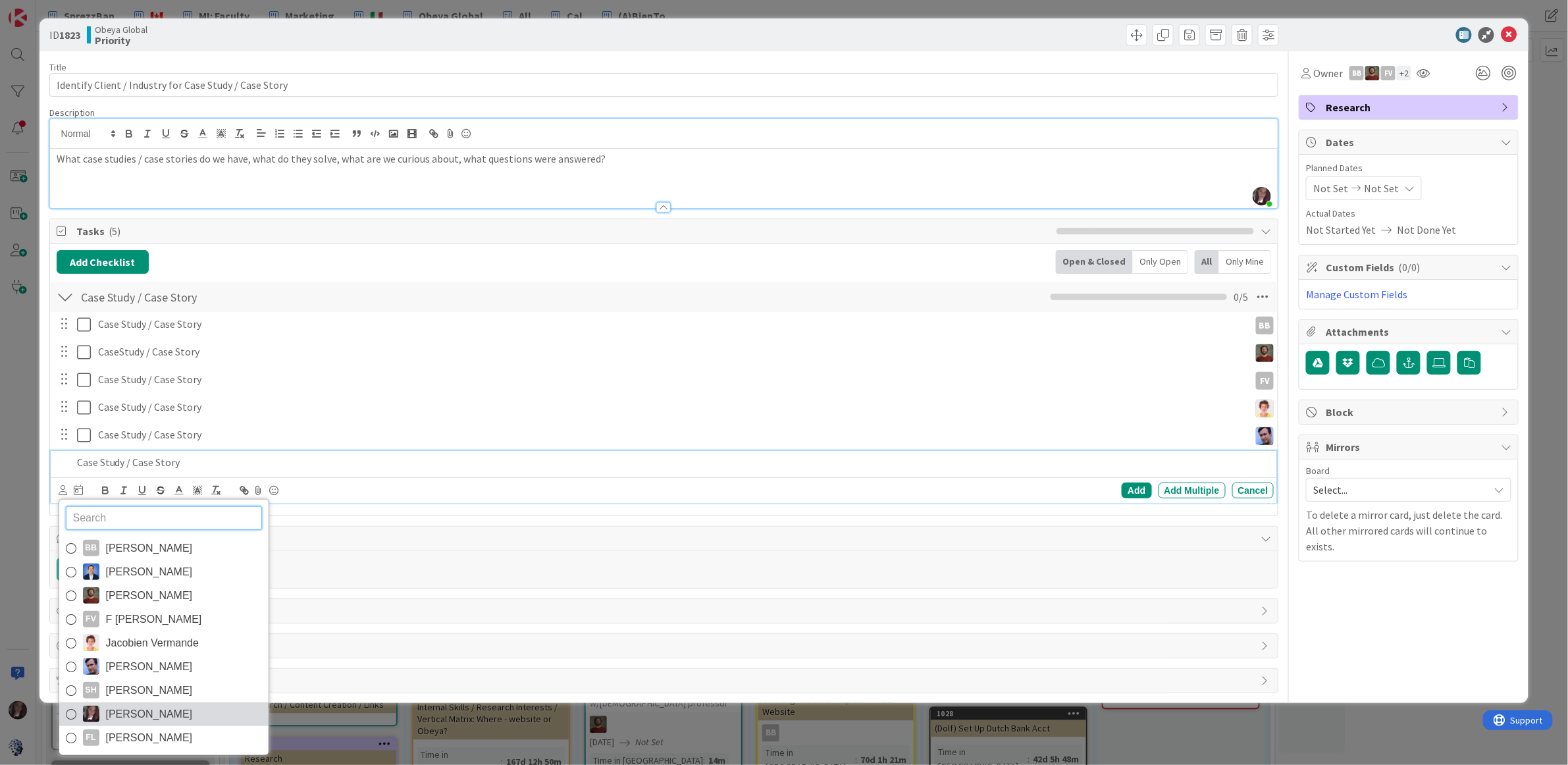
click at [73, 714] on icon at bounding box center [71, 714] width 10 height 20
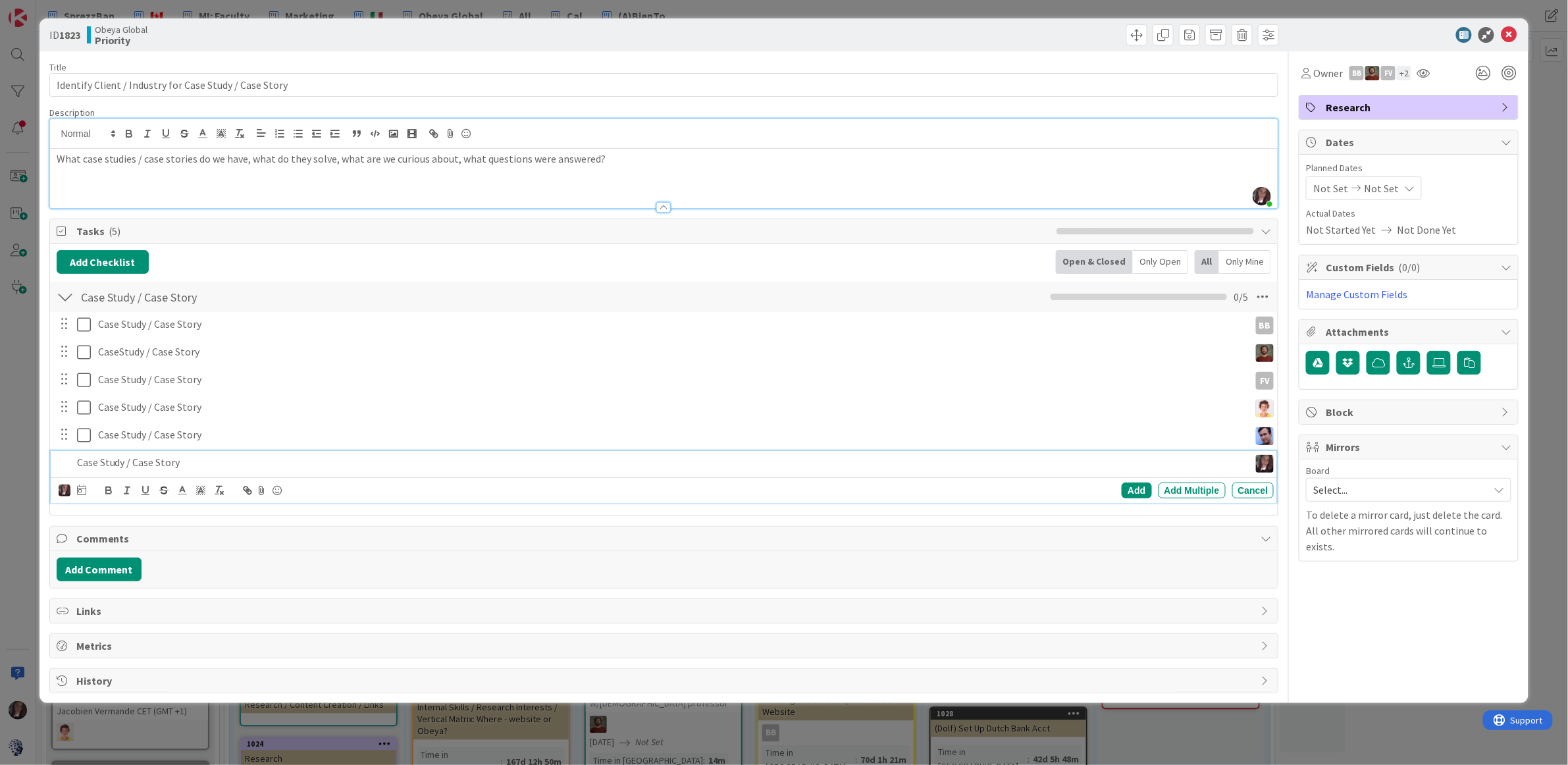
click at [299, 467] on p "Case Study / Case Story" at bounding box center [661, 462] width 1168 height 15
click at [1135, 489] on div "Add" at bounding box center [1136, 490] width 30 height 16
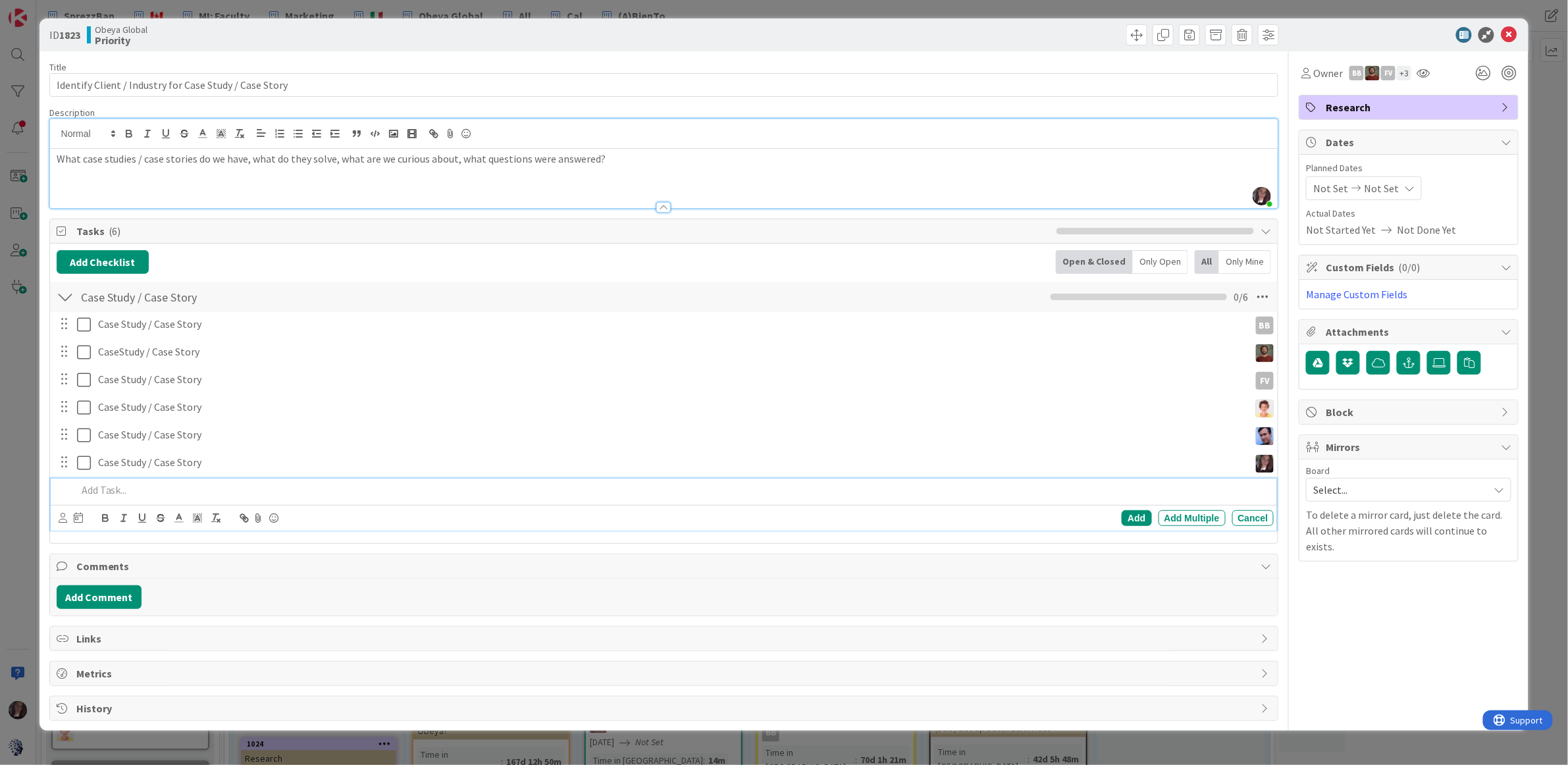
click at [113, 488] on p at bounding box center [673, 490] width 1192 height 15
click at [64, 521] on icon at bounding box center [63, 518] width 8 height 10
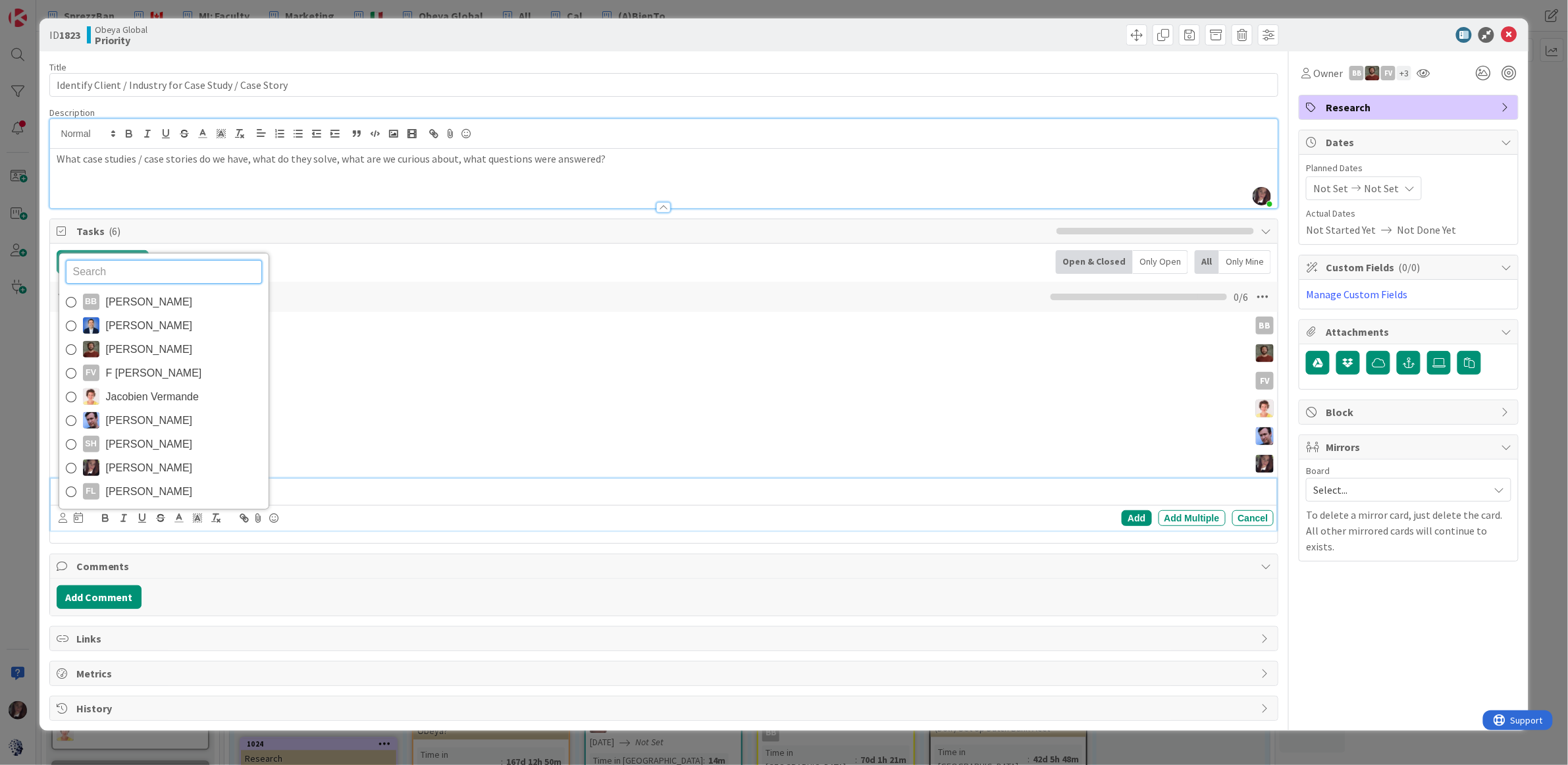
click at [71, 442] on icon at bounding box center [71, 444] width 10 height 20
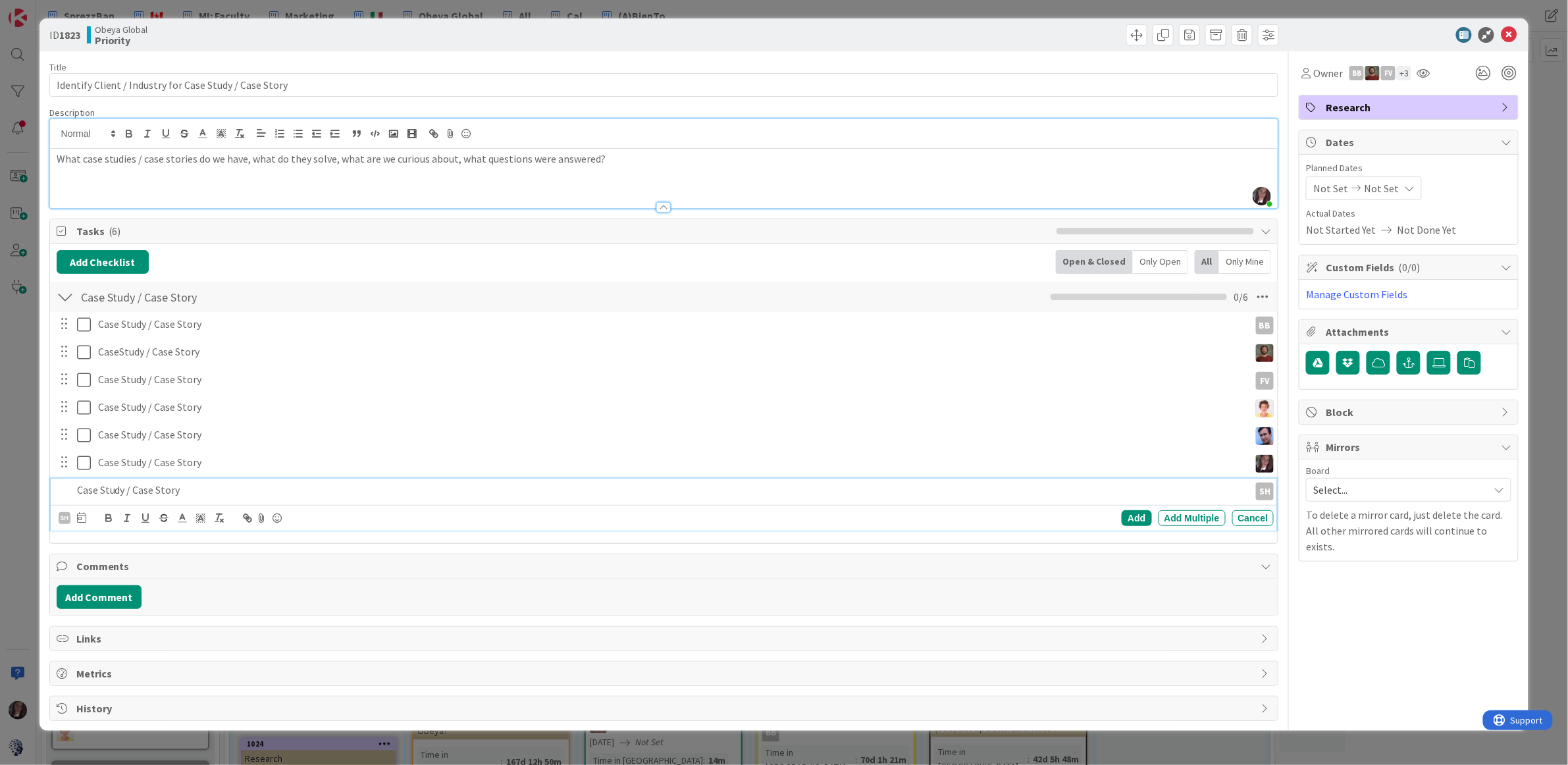
click at [245, 491] on p "Case Study / Case Story" at bounding box center [661, 490] width 1168 height 15
click at [1132, 518] on div "Add" at bounding box center [1136, 518] width 30 height 16
click at [657, 165] on p "What case studies / case stories do we have, what do they solve, what are we cu…" at bounding box center [665, 159] width 1215 height 15
click at [1383, 188] on span "Not Set" at bounding box center [1381, 188] width 35 height 16
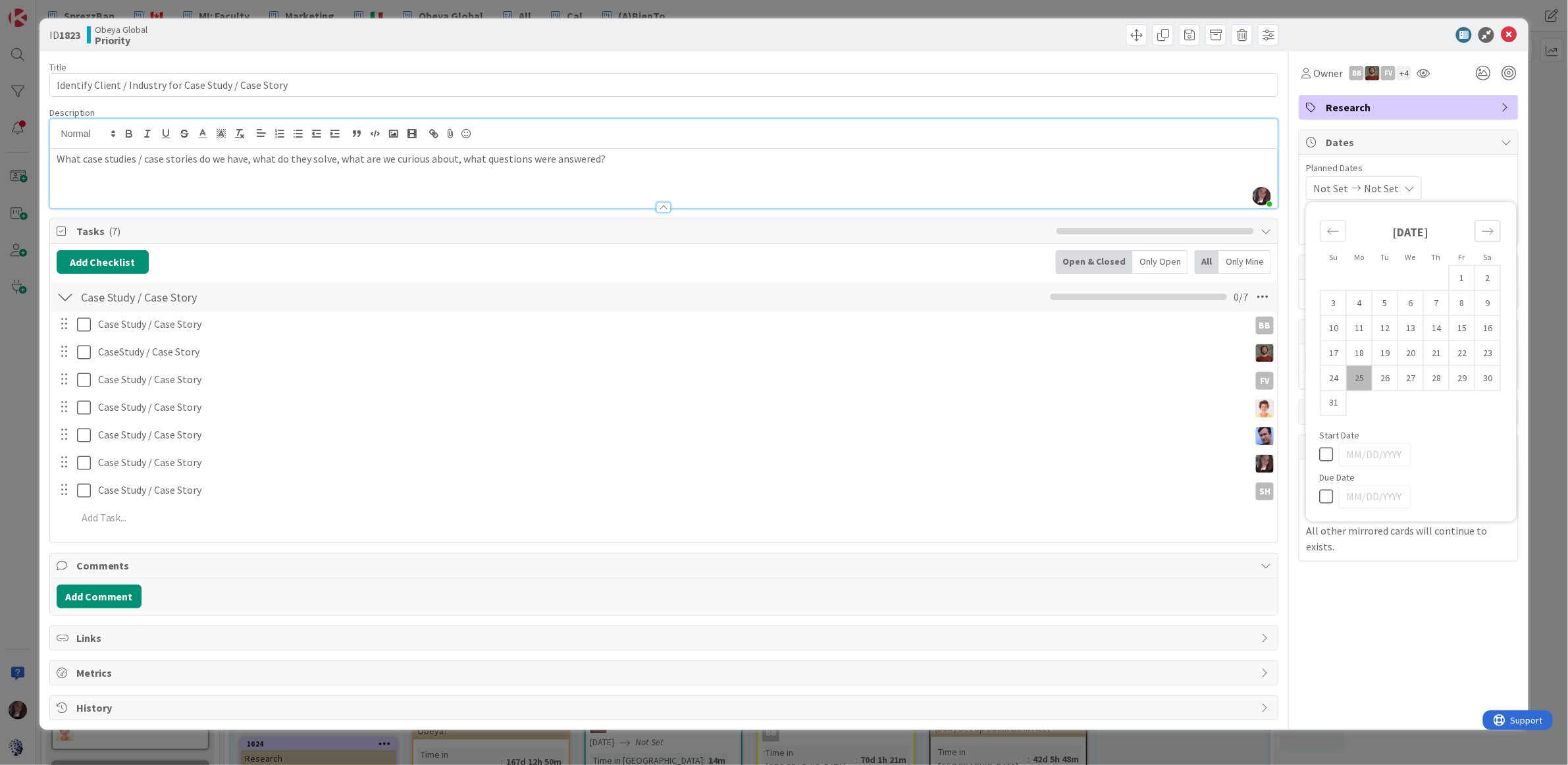
click at [1486, 235] on icon "Move forward to switch to the next month." at bounding box center [1487, 231] width 13 height 13
click at [1361, 299] on td "8" at bounding box center [1360, 303] width 25 height 25
type input "09/08/2025"
click at [1484, 71] on icon at bounding box center [1483, 73] width 24 height 24
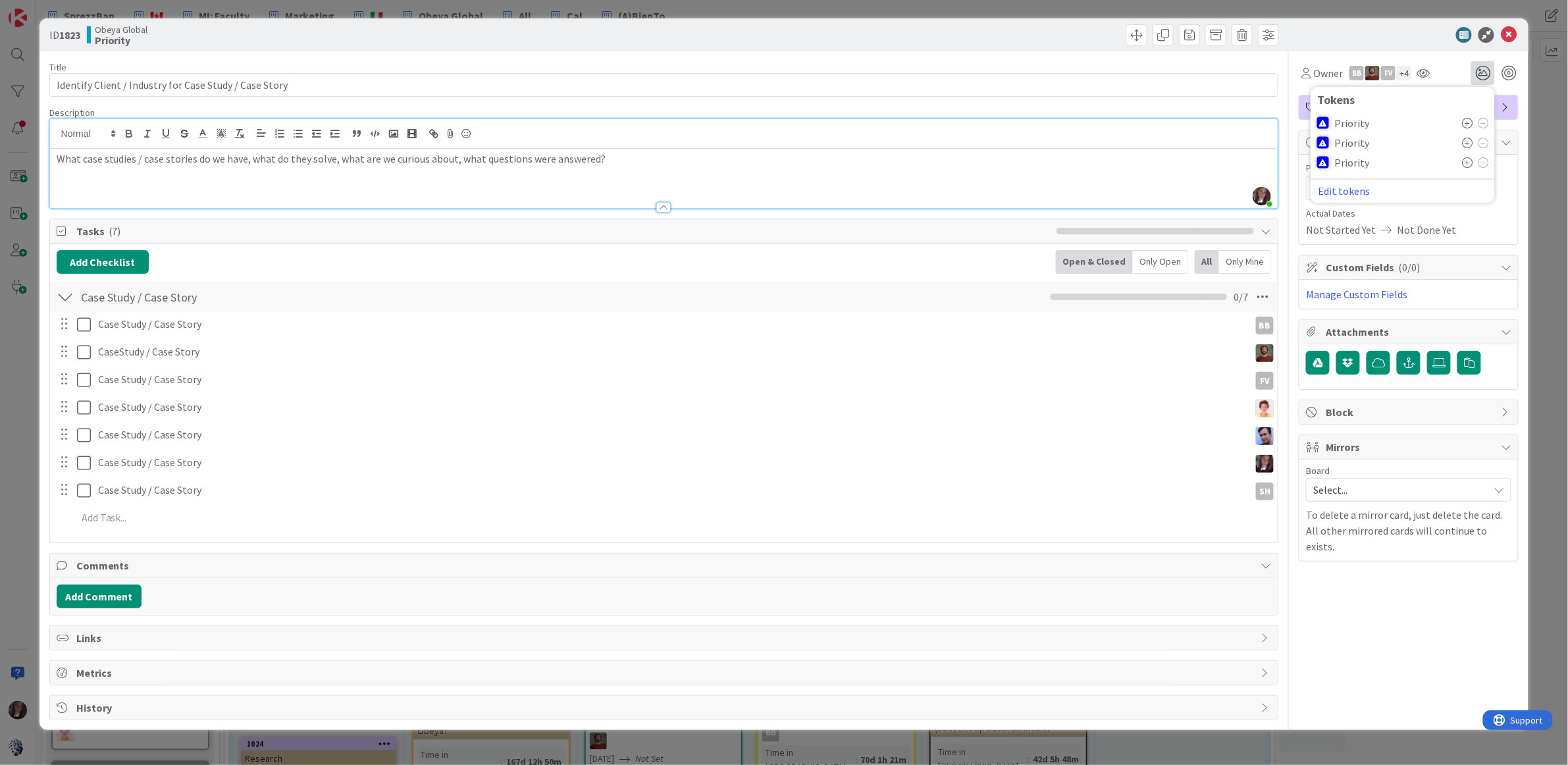
click at [1467, 122] on icon at bounding box center [1467, 123] width 10 height 10
click at [1508, 71] on div at bounding box center [1509, 72] width 14 height 14
click at [1510, 37] on icon at bounding box center [1509, 35] width 16 height 16
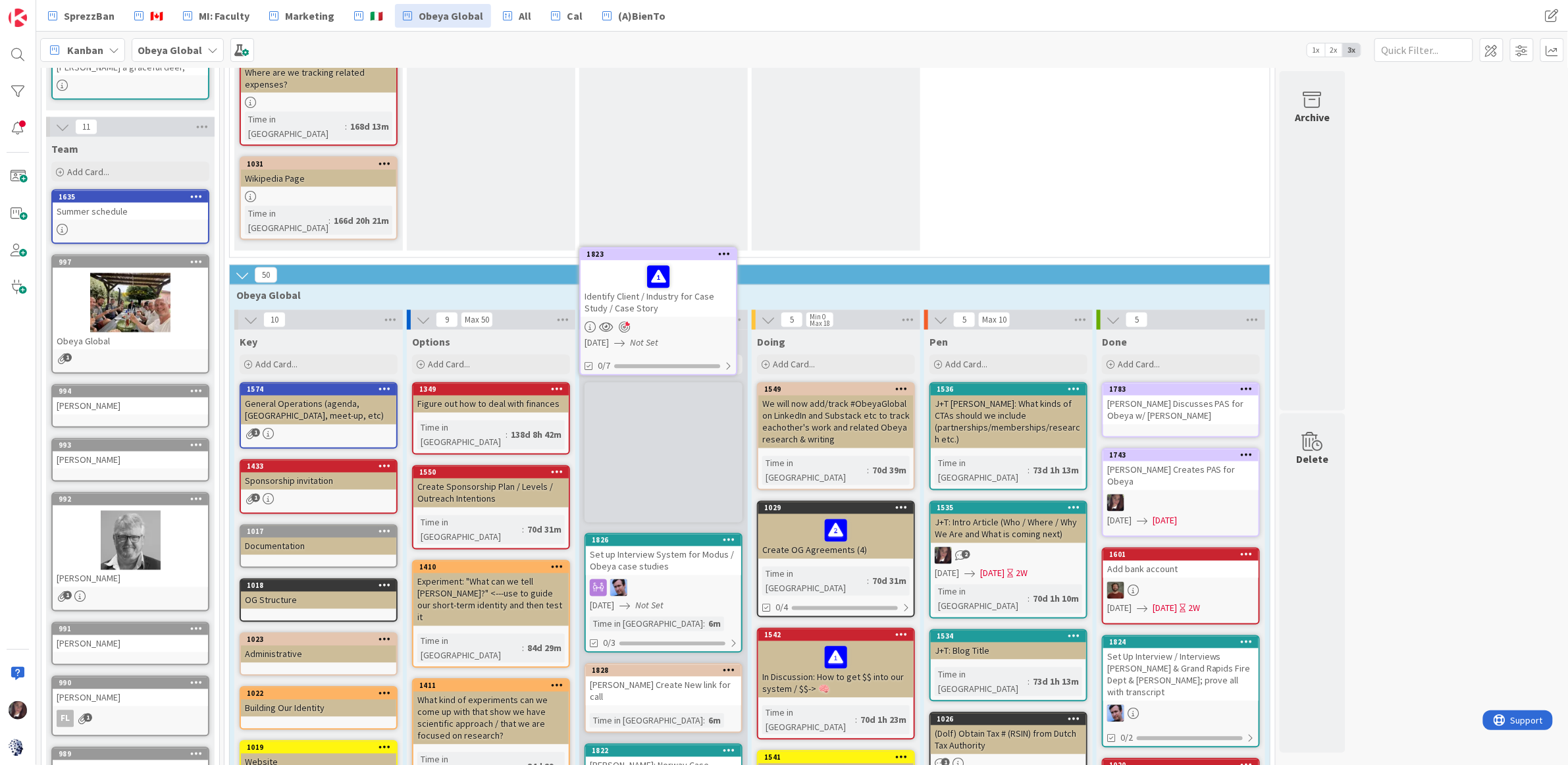
scroll to position [892, 0]
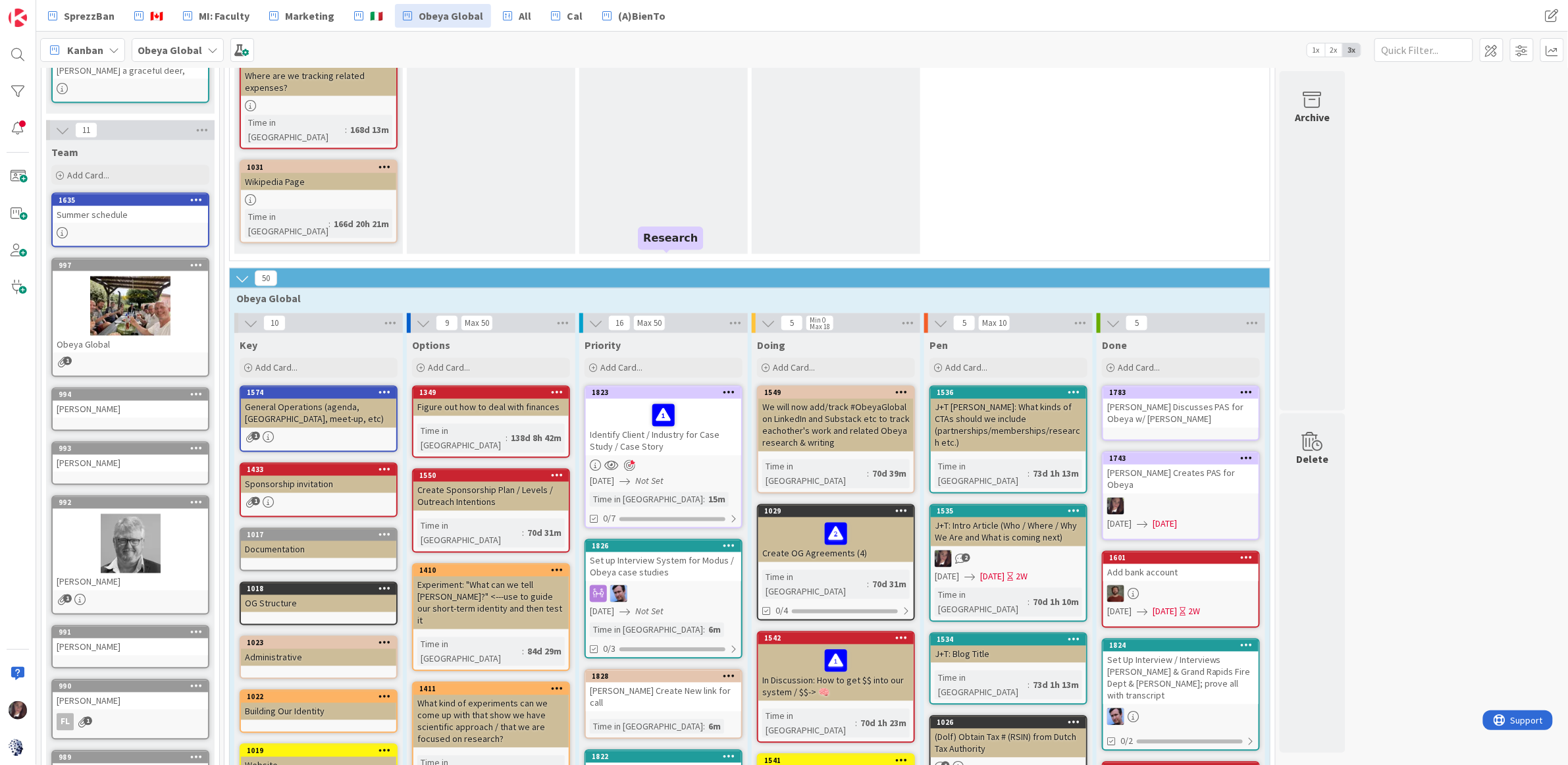
click at [629, 388] on div "1823" at bounding box center [666, 393] width 150 height 9
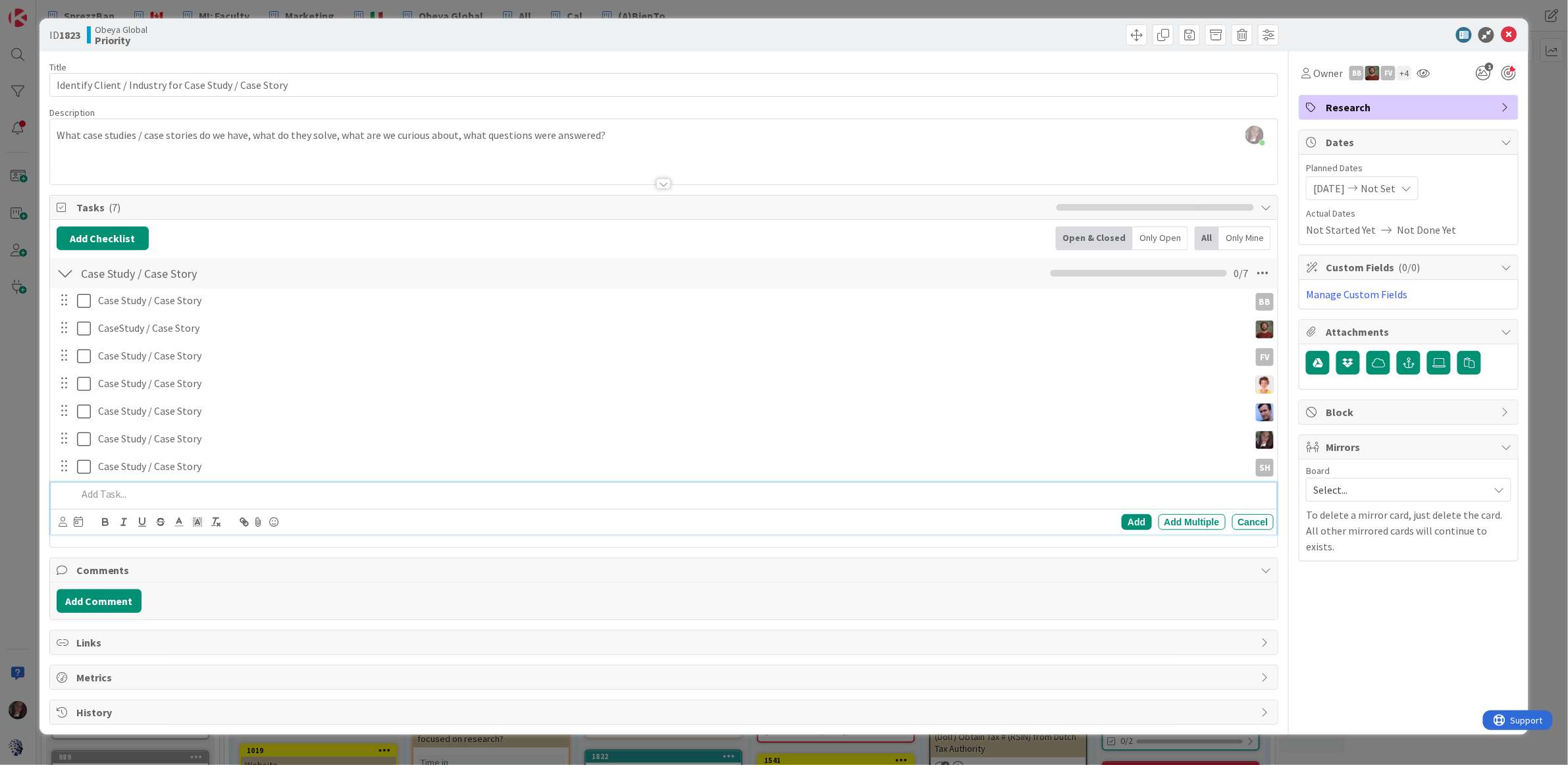
click at [1454, 107] on span "Research" at bounding box center [1410, 107] width 168 height 16
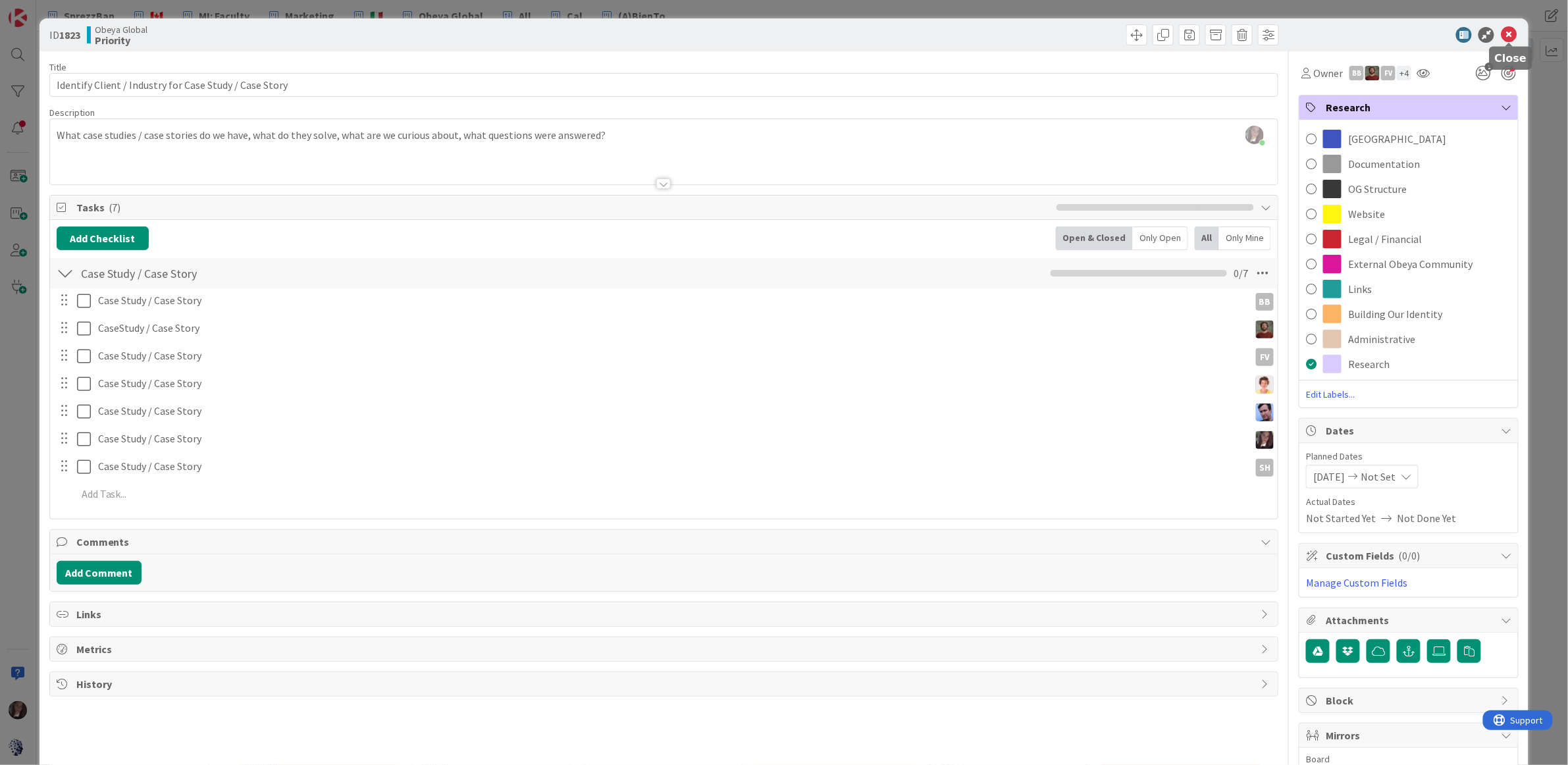
click at [1511, 40] on icon at bounding box center [1509, 35] width 16 height 16
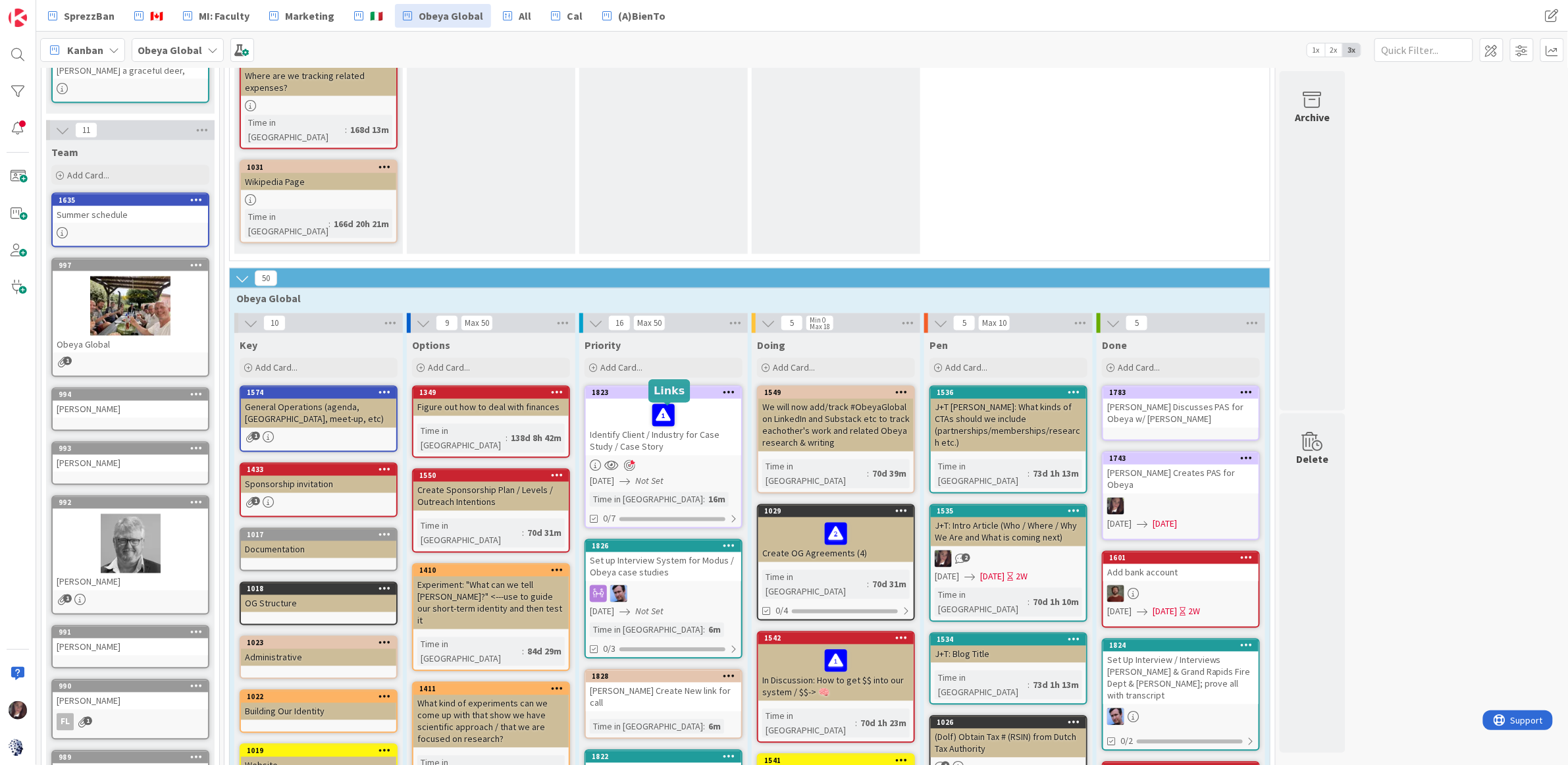
click at [672, 541] on div "1826" at bounding box center [666, 546] width 150 height 9
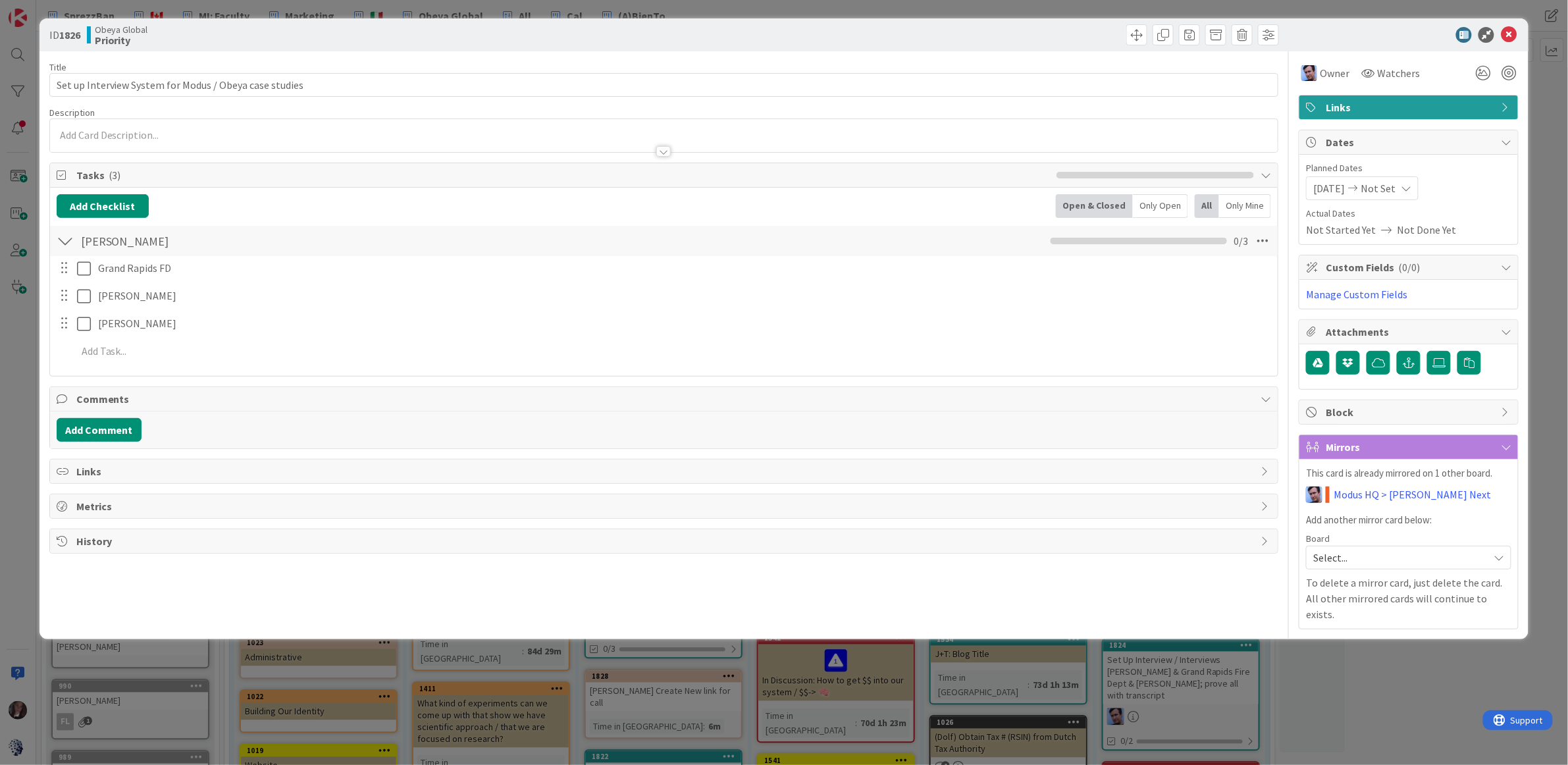
click at [1419, 106] on span "Links" at bounding box center [1410, 107] width 168 height 16
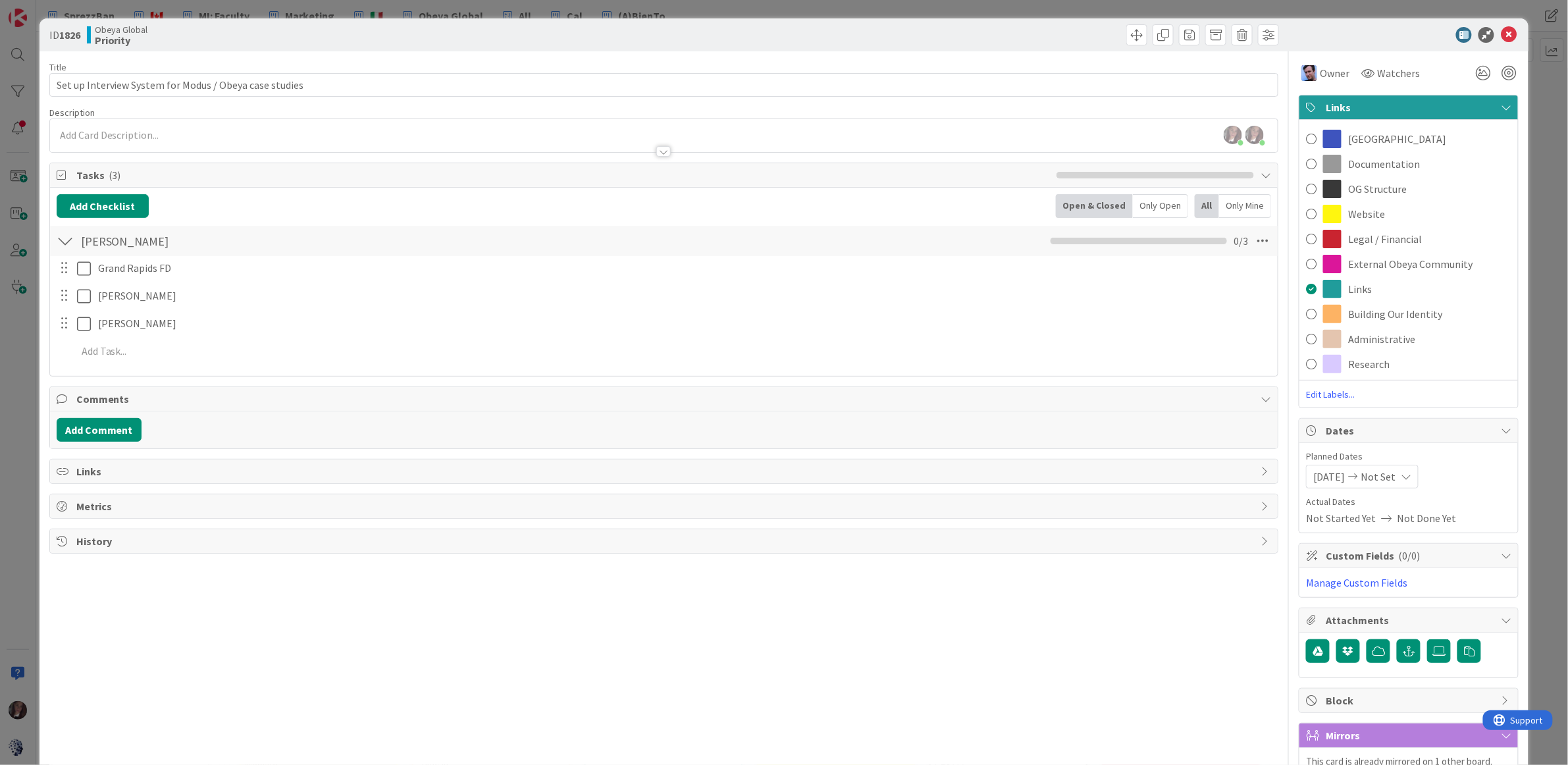
click at [1314, 334] on span at bounding box center [1311, 338] width 10 height 20
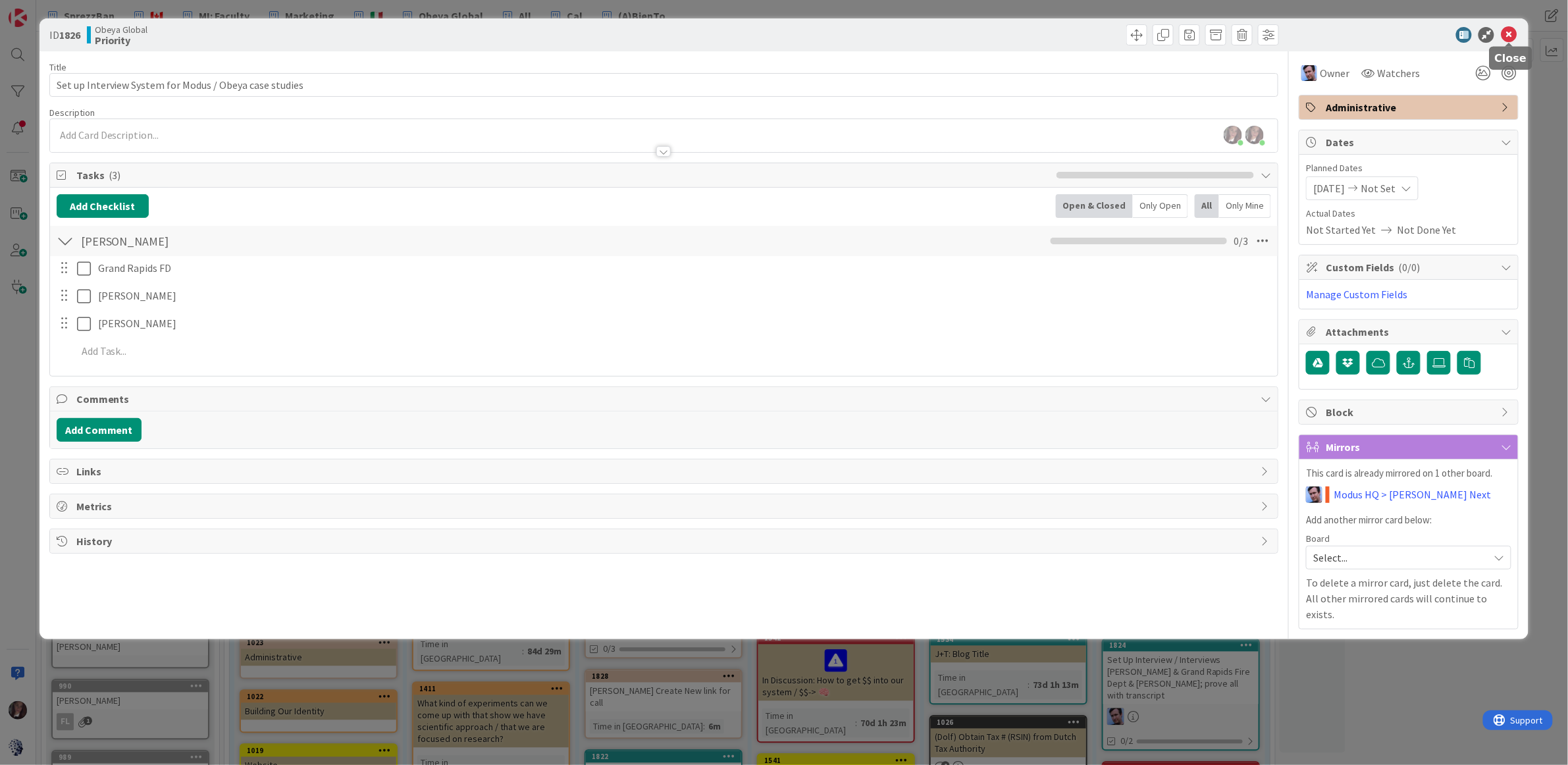
drag, startPoint x: 1516, startPoint y: 34, endPoint x: 1474, endPoint y: 48, distance: 44.3
click at [1514, 34] on icon at bounding box center [1509, 35] width 16 height 16
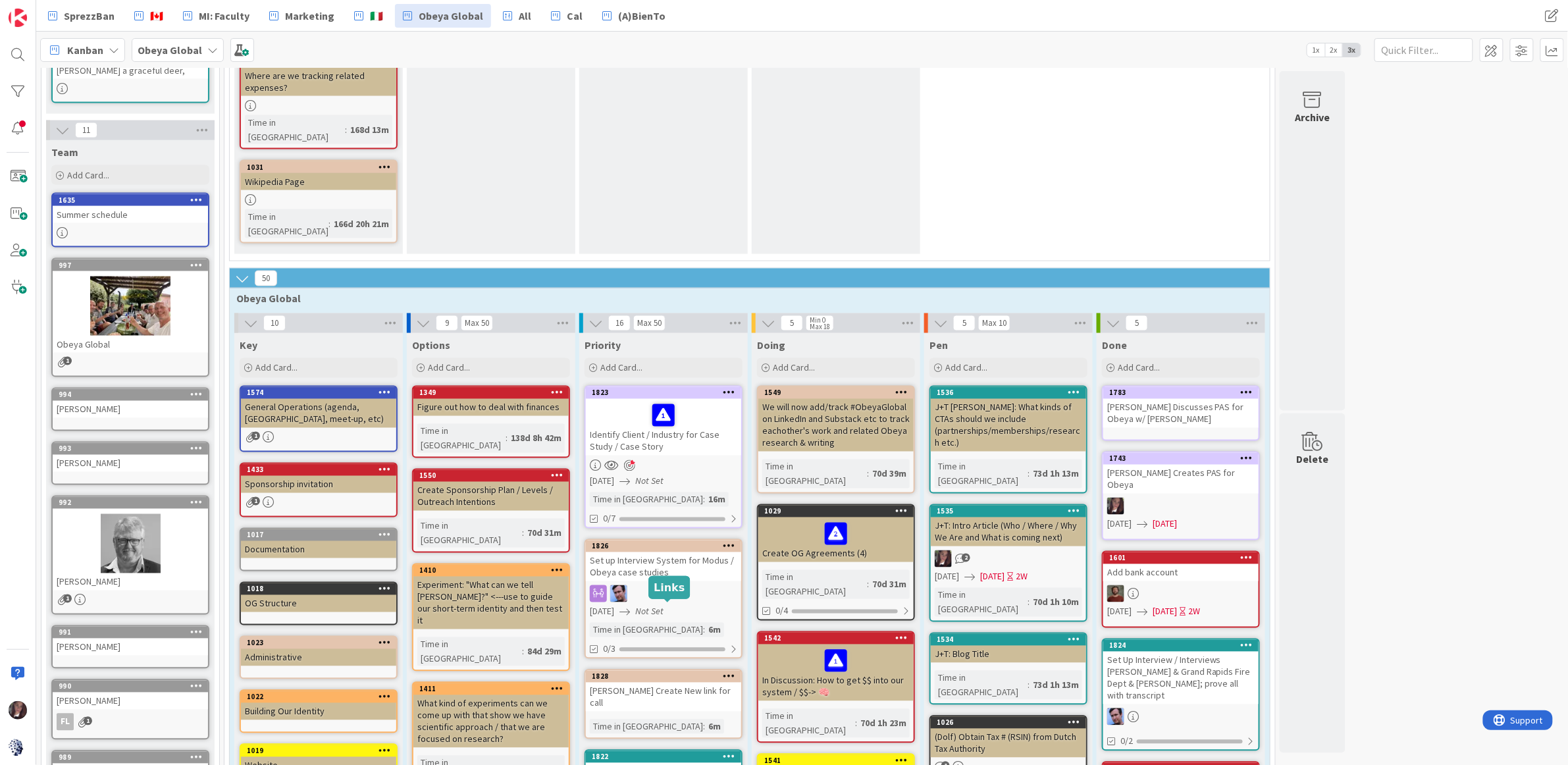
click at [640, 751] on div "1822" at bounding box center [663, 757] width 156 height 12
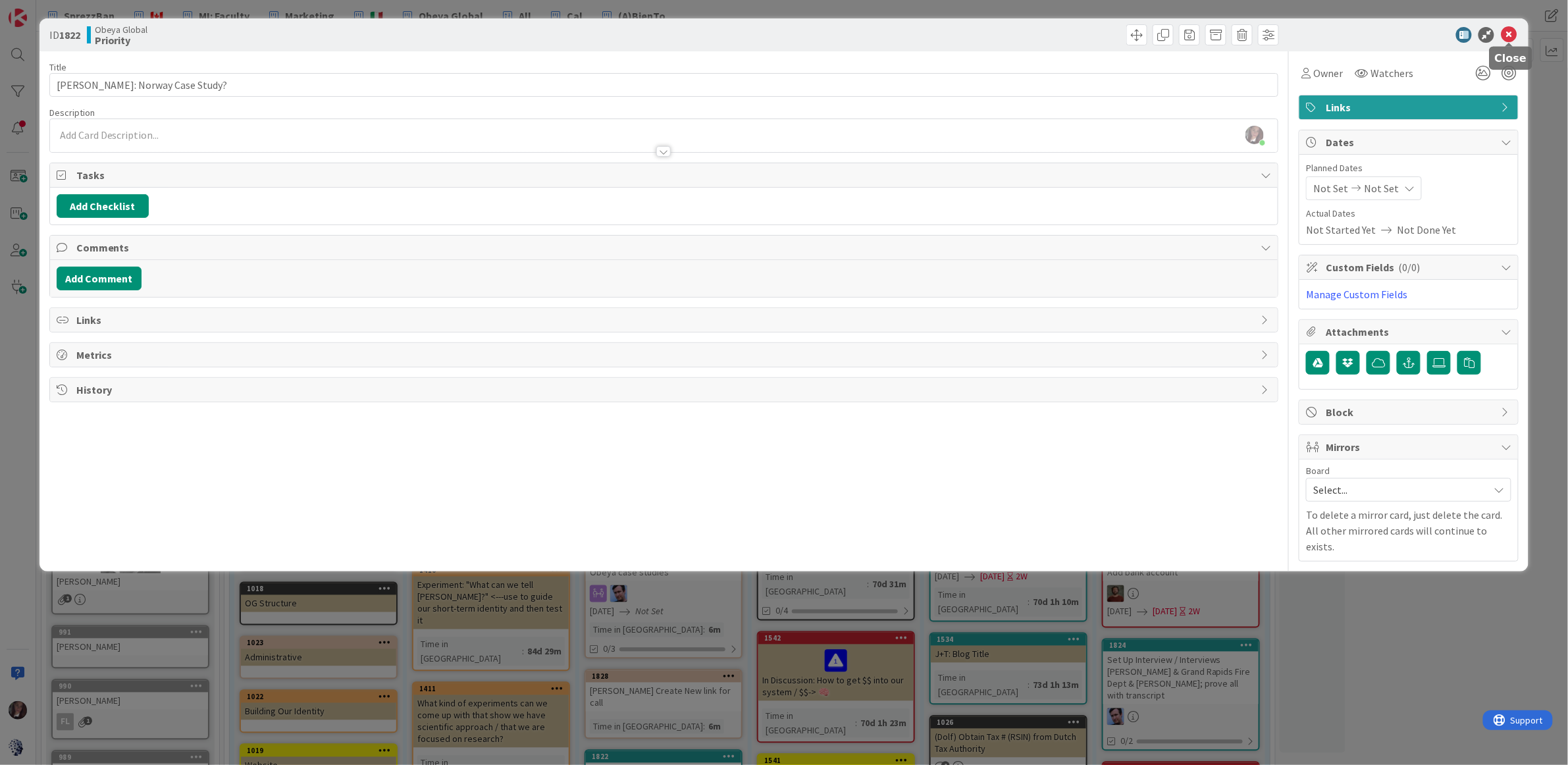
click at [1513, 36] on icon at bounding box center [1509, 35] width 16 height 16
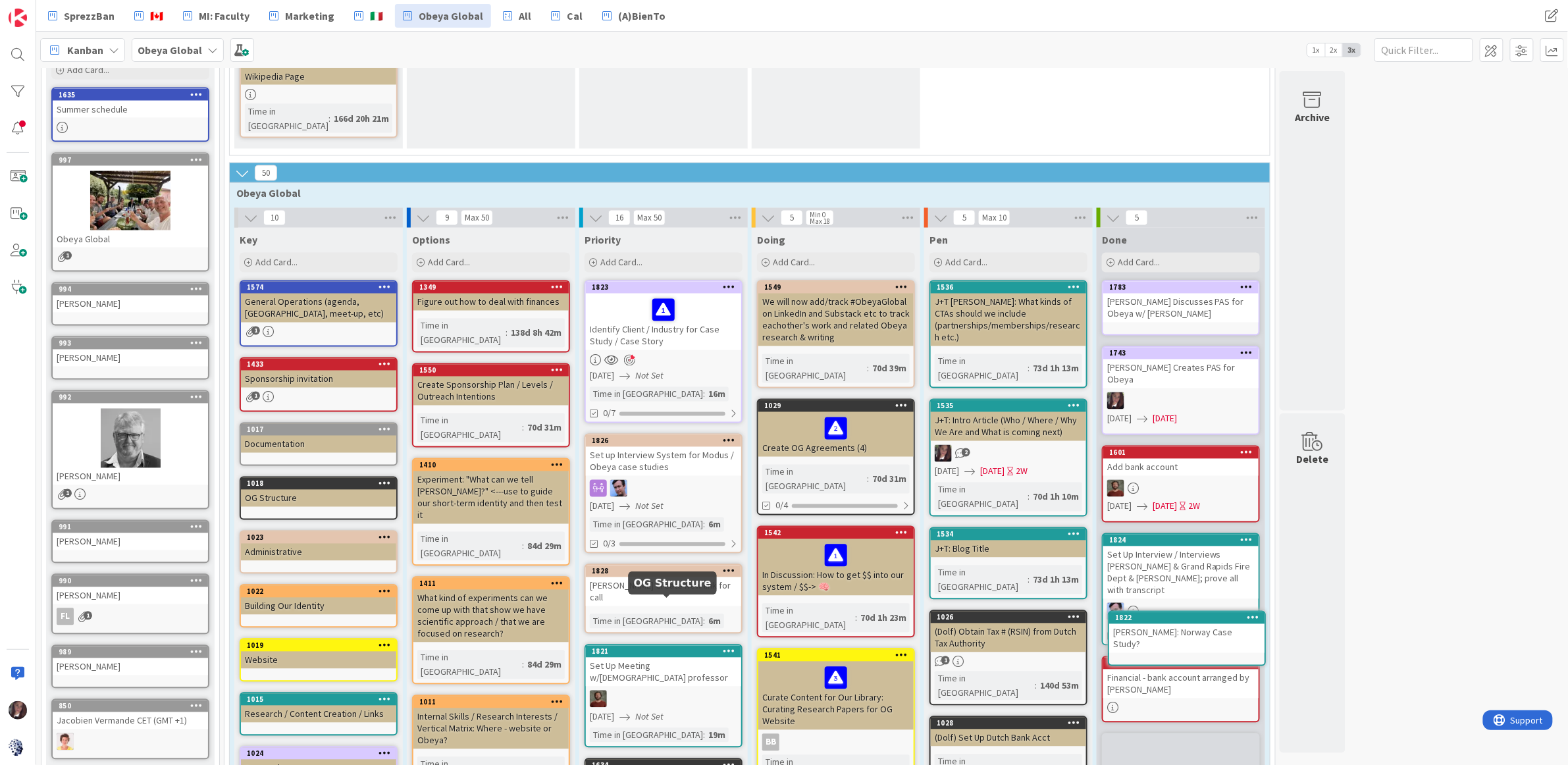
scroll to position [1015, 0]
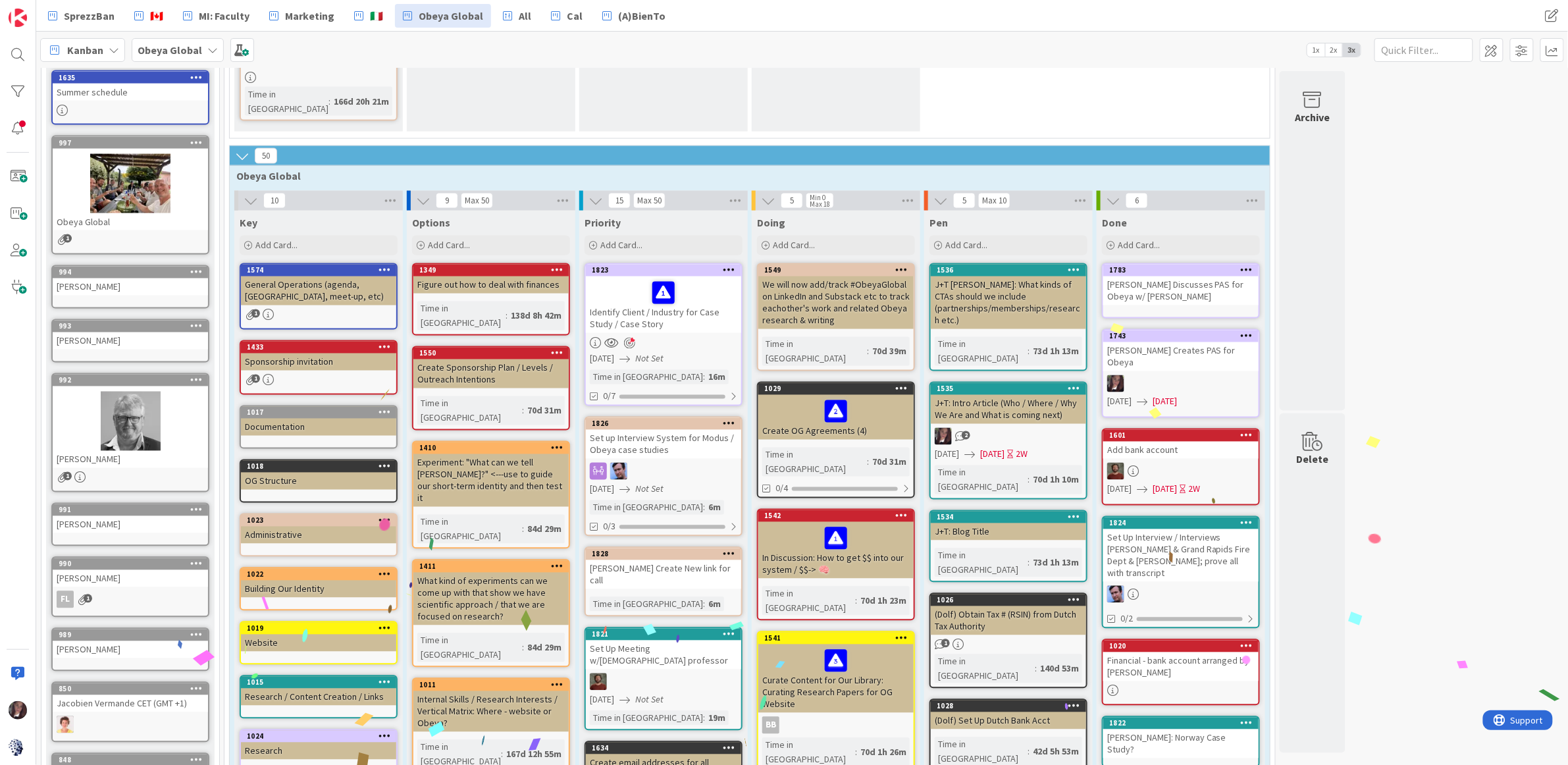
click at [654, 641] on div "Set Up Meeting w/Japanese professor" at bounding box center [663, 655] width 156 height 29
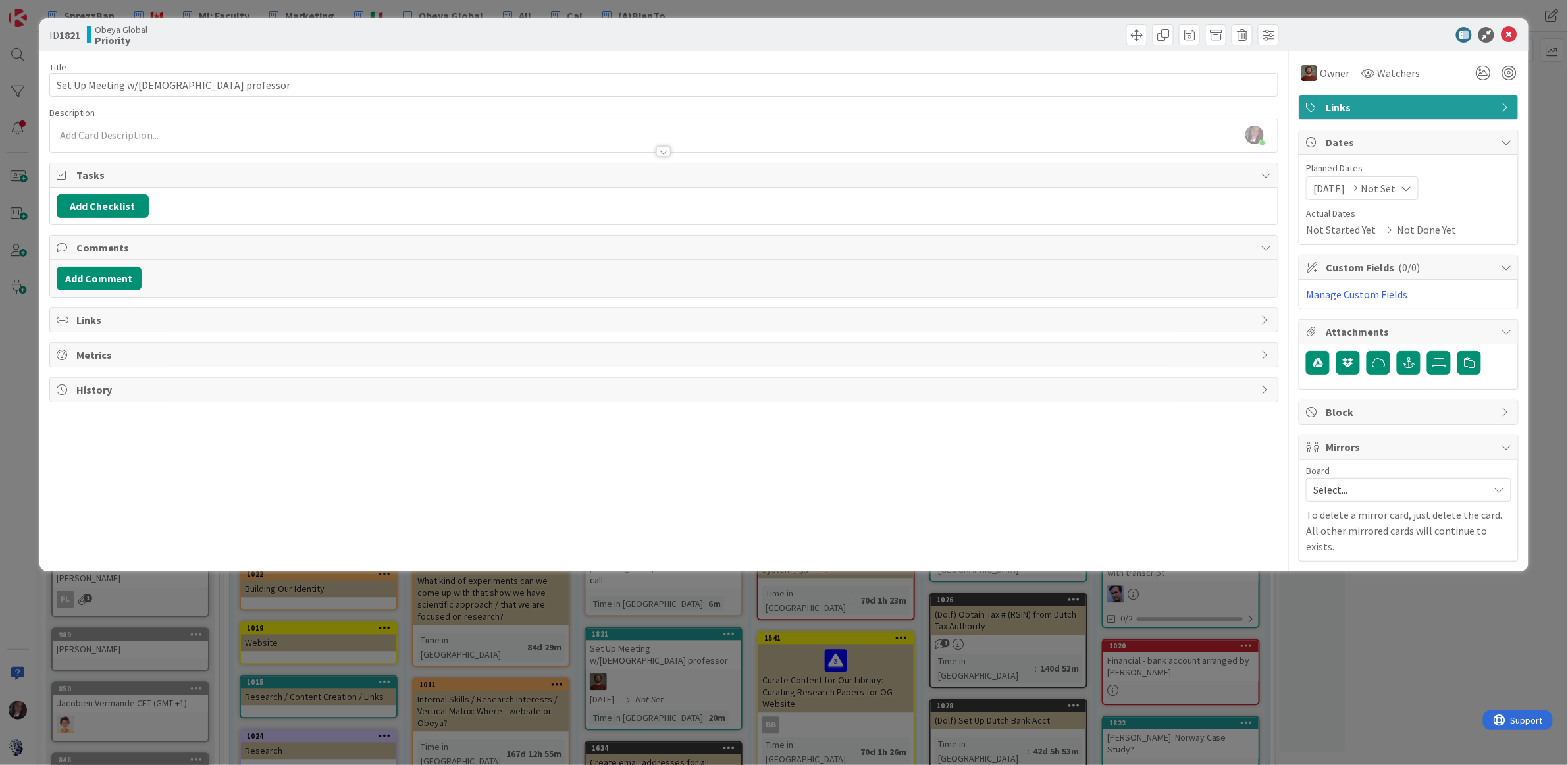
click at [1405, 103] on span "Links" at bounding box center [1410, 107] width 168 height 16
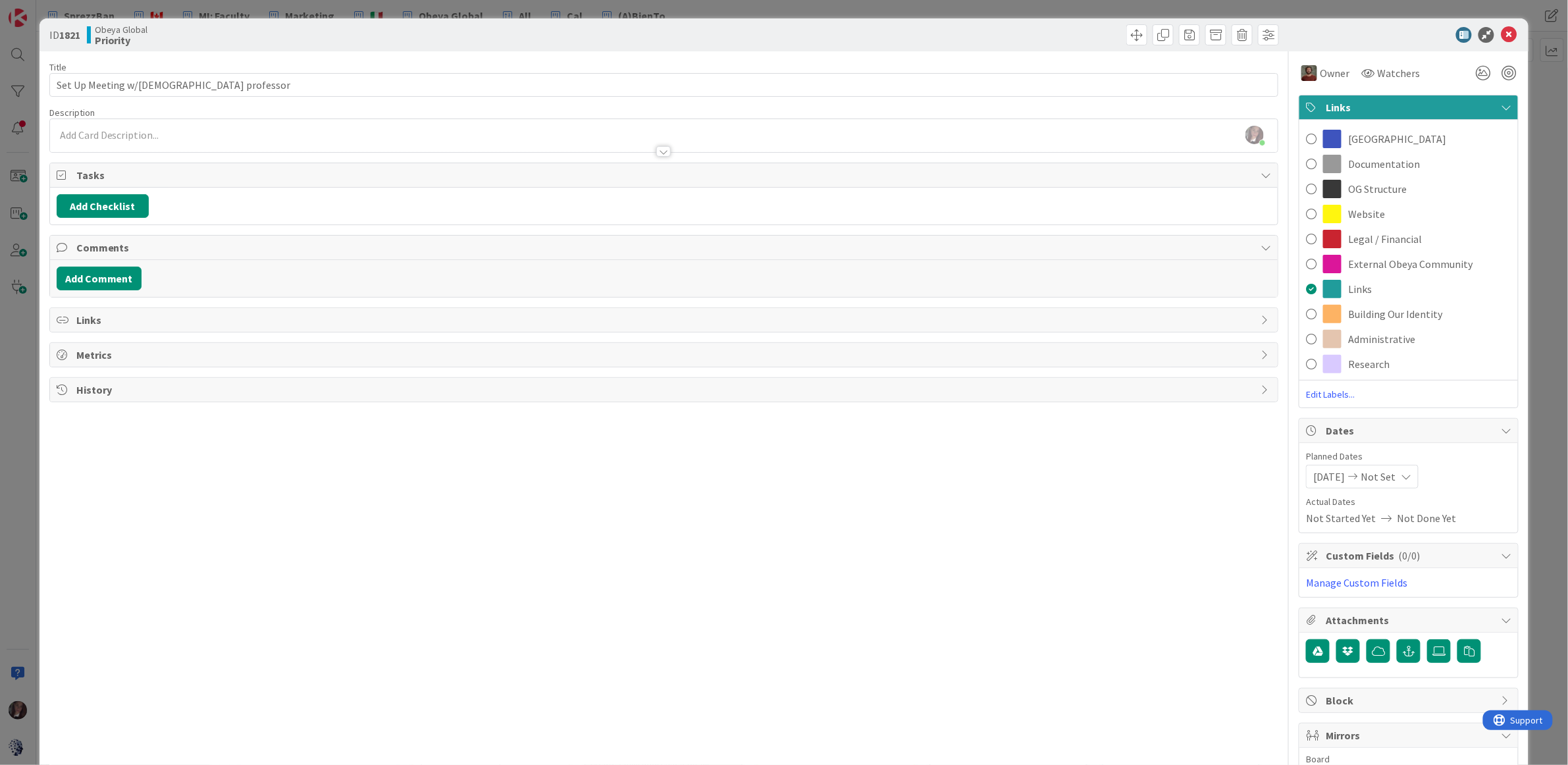
click at [1312, 340] on span at bounding box center [1311, 338] width 10 height 20
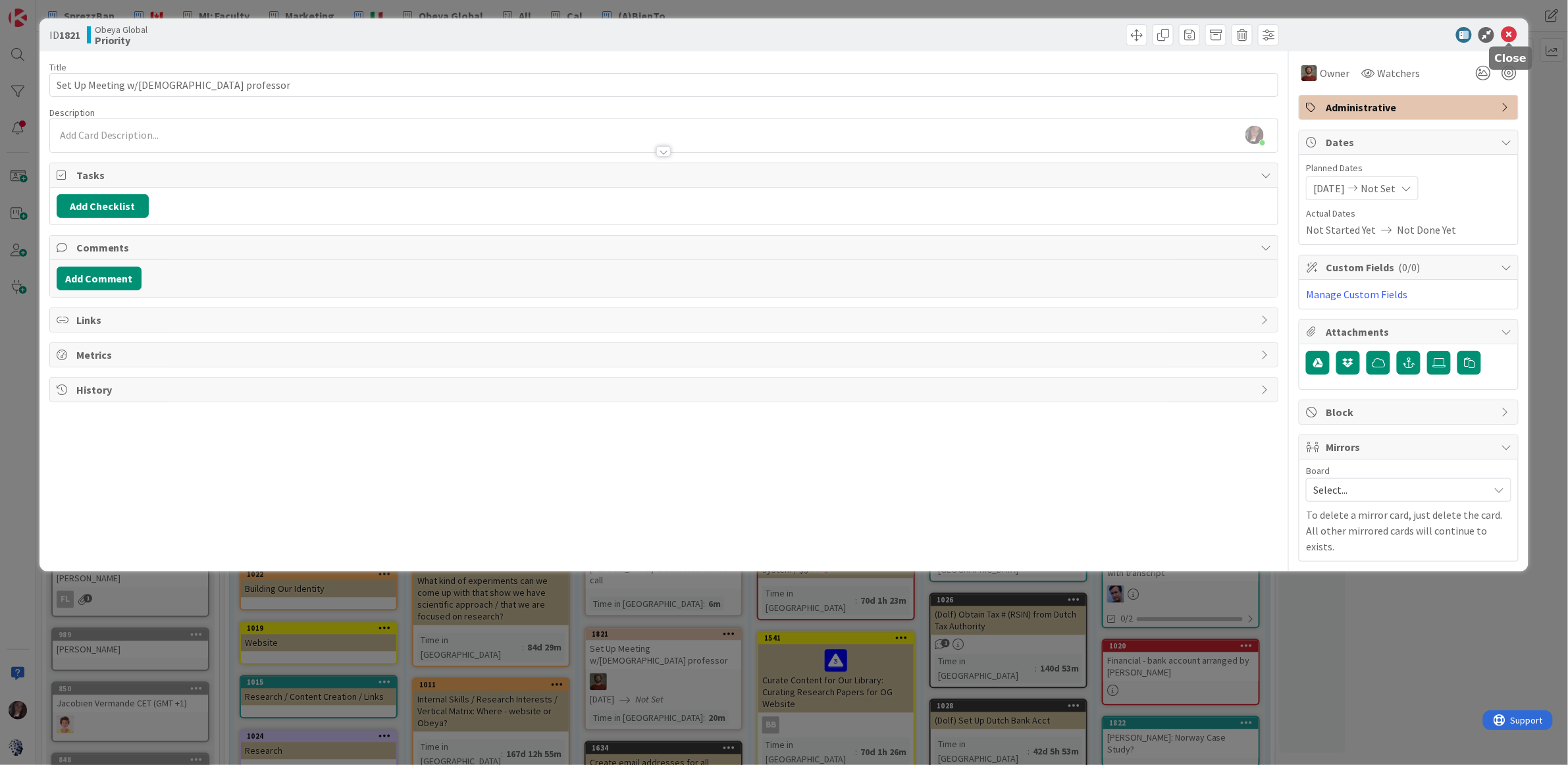
click at [1511, 37] on icon at bounding box center [1509, 35] width 16 height 16
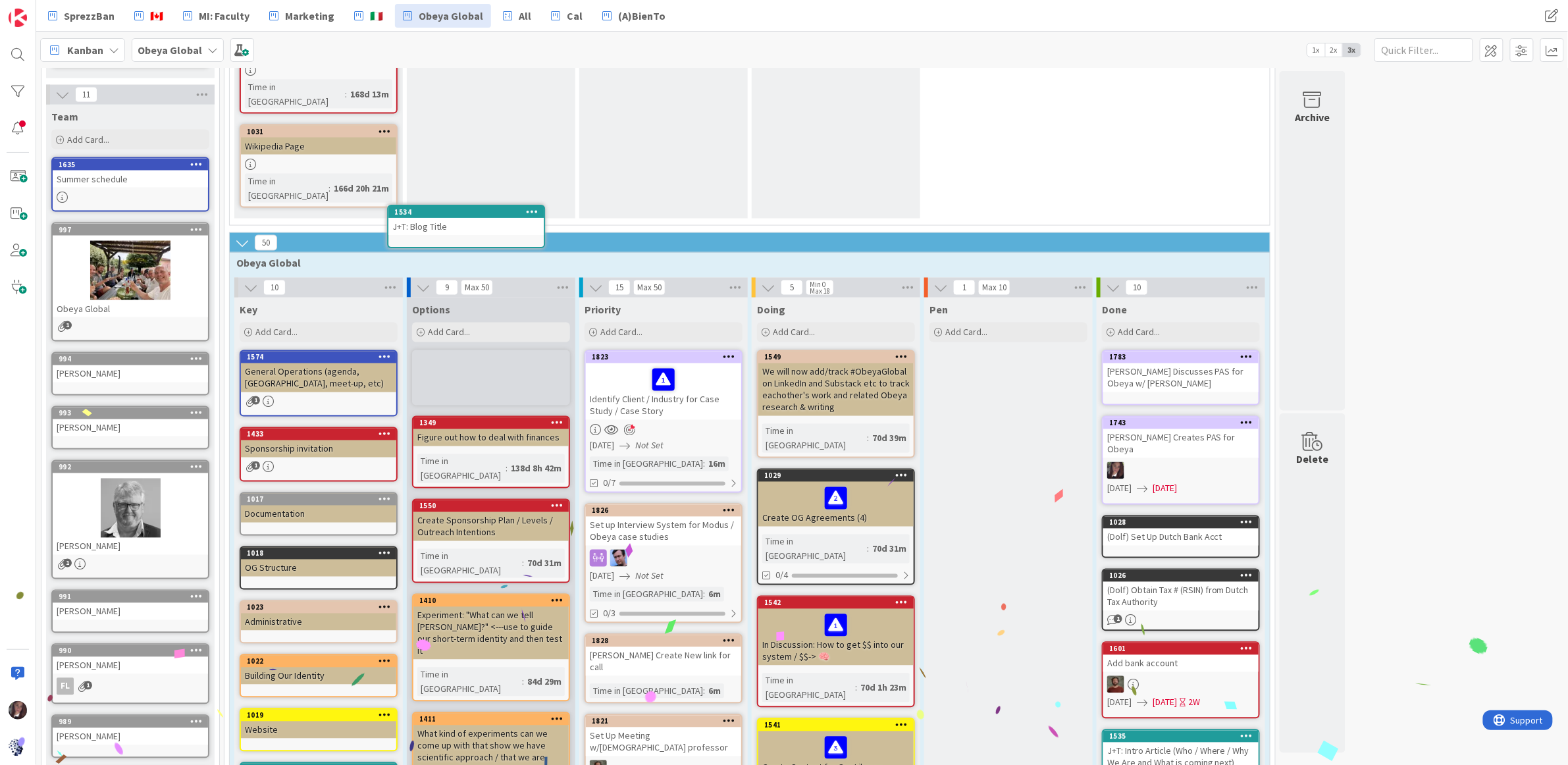
scroll to position [912, 0]
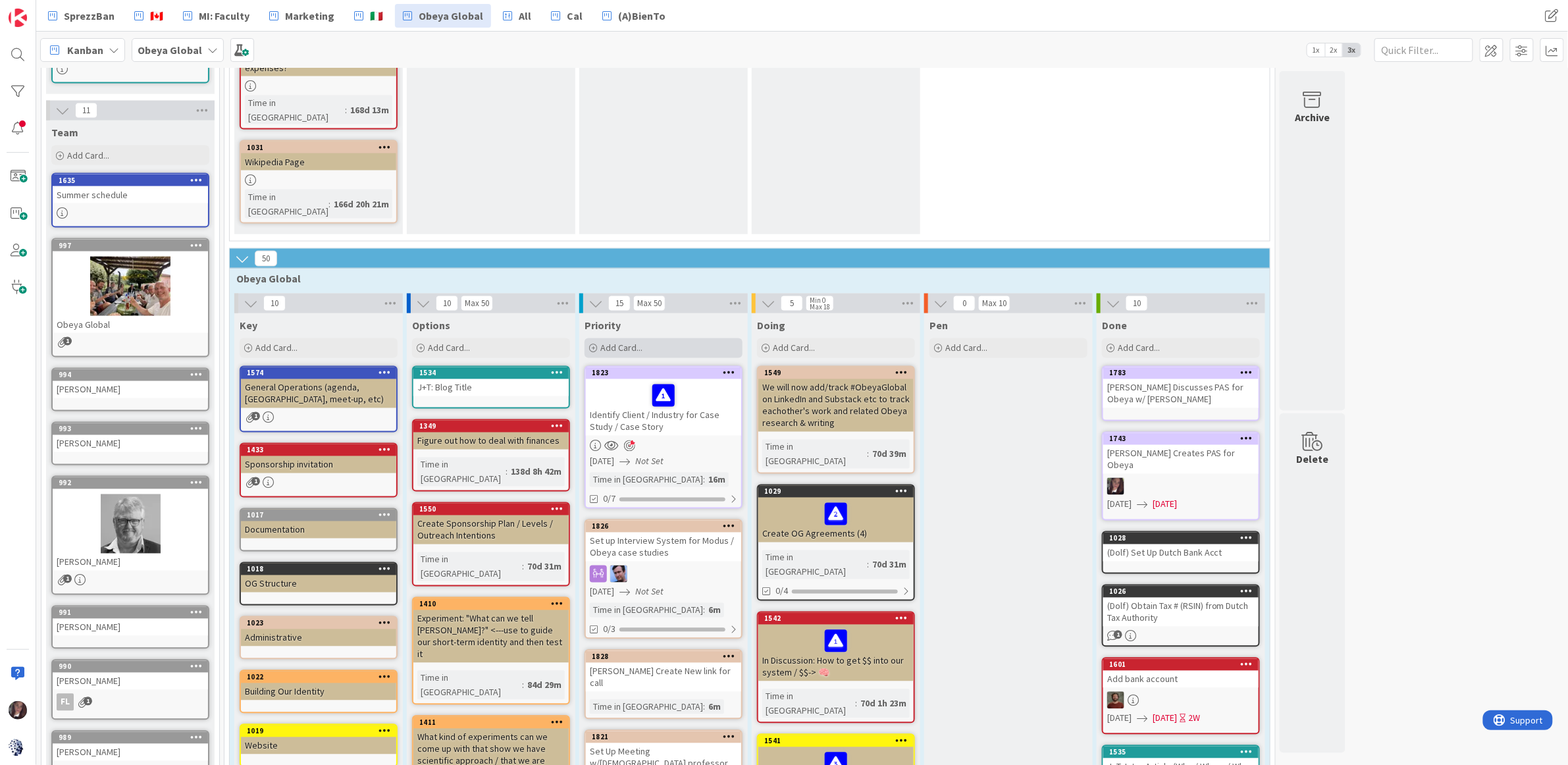
click at [622, 343] on span "Add Card..." at bounding box center [621, 348] width 42 height 12
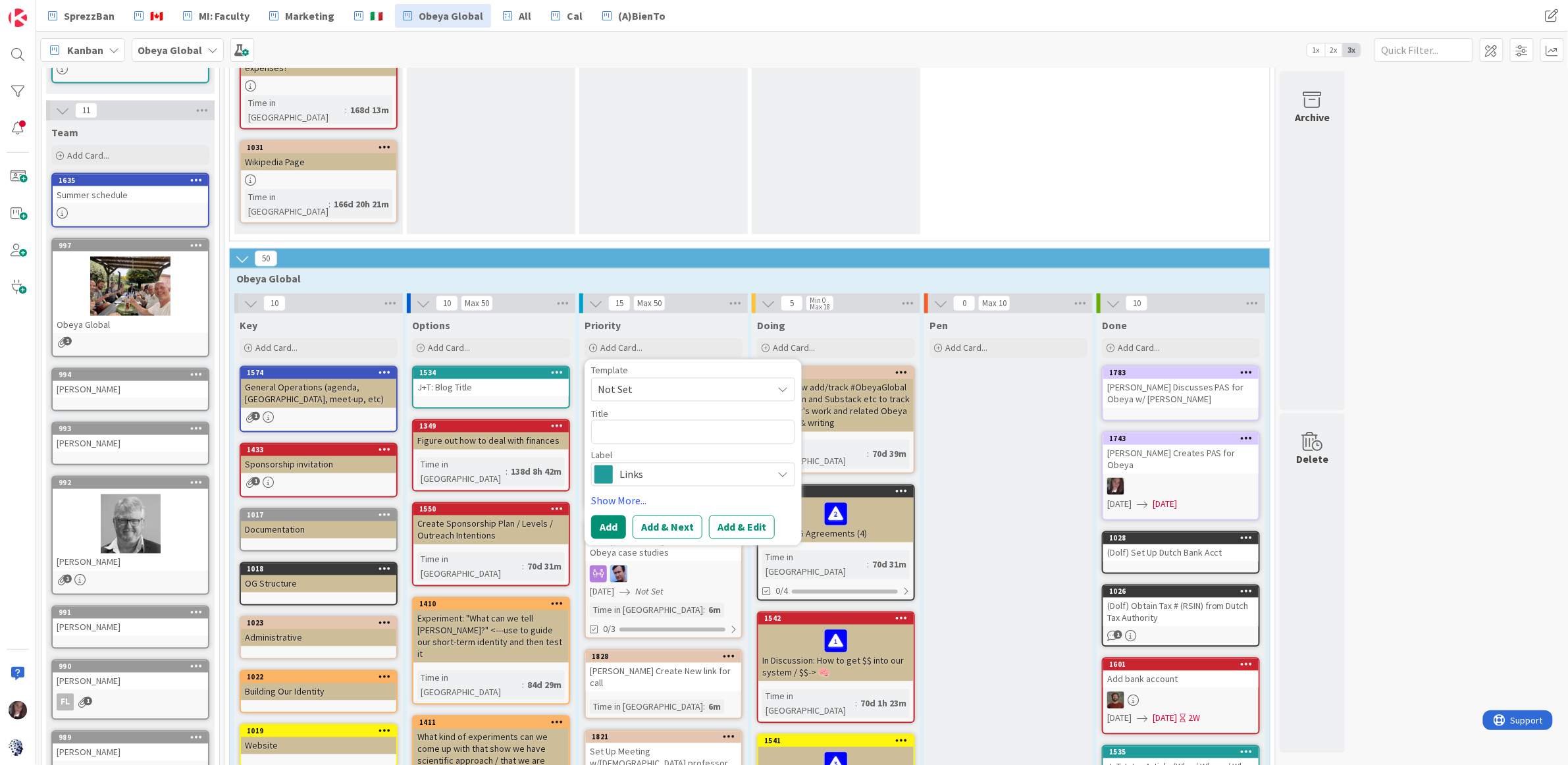
type textarea "x"
type textarea "L"
type textarea "x"
type textarea "Li"
type textarea "x"
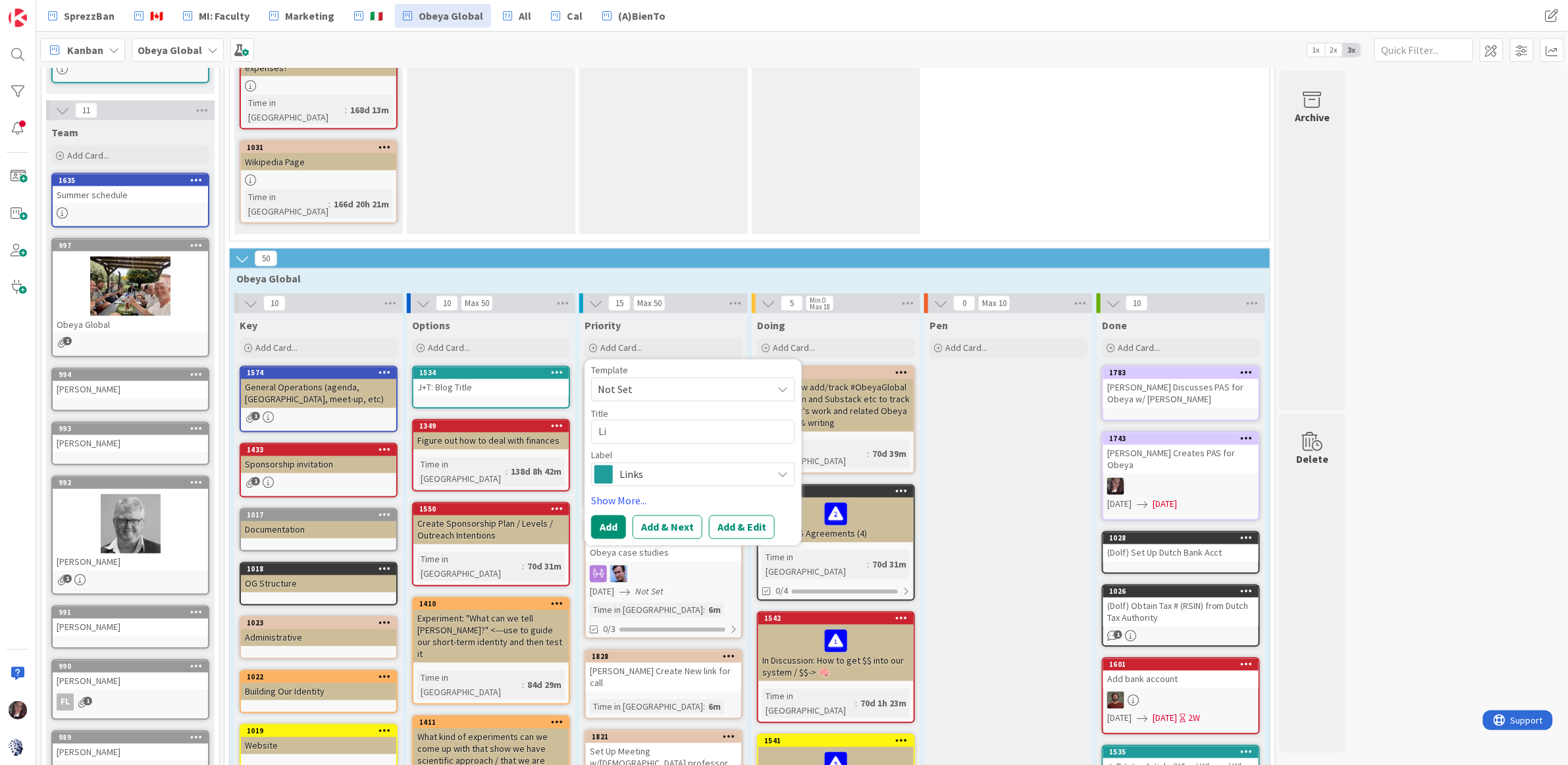
type textarea "Lis"
type textarea "x"
type textarea "List"
type textarea "x"
type textarea "List"
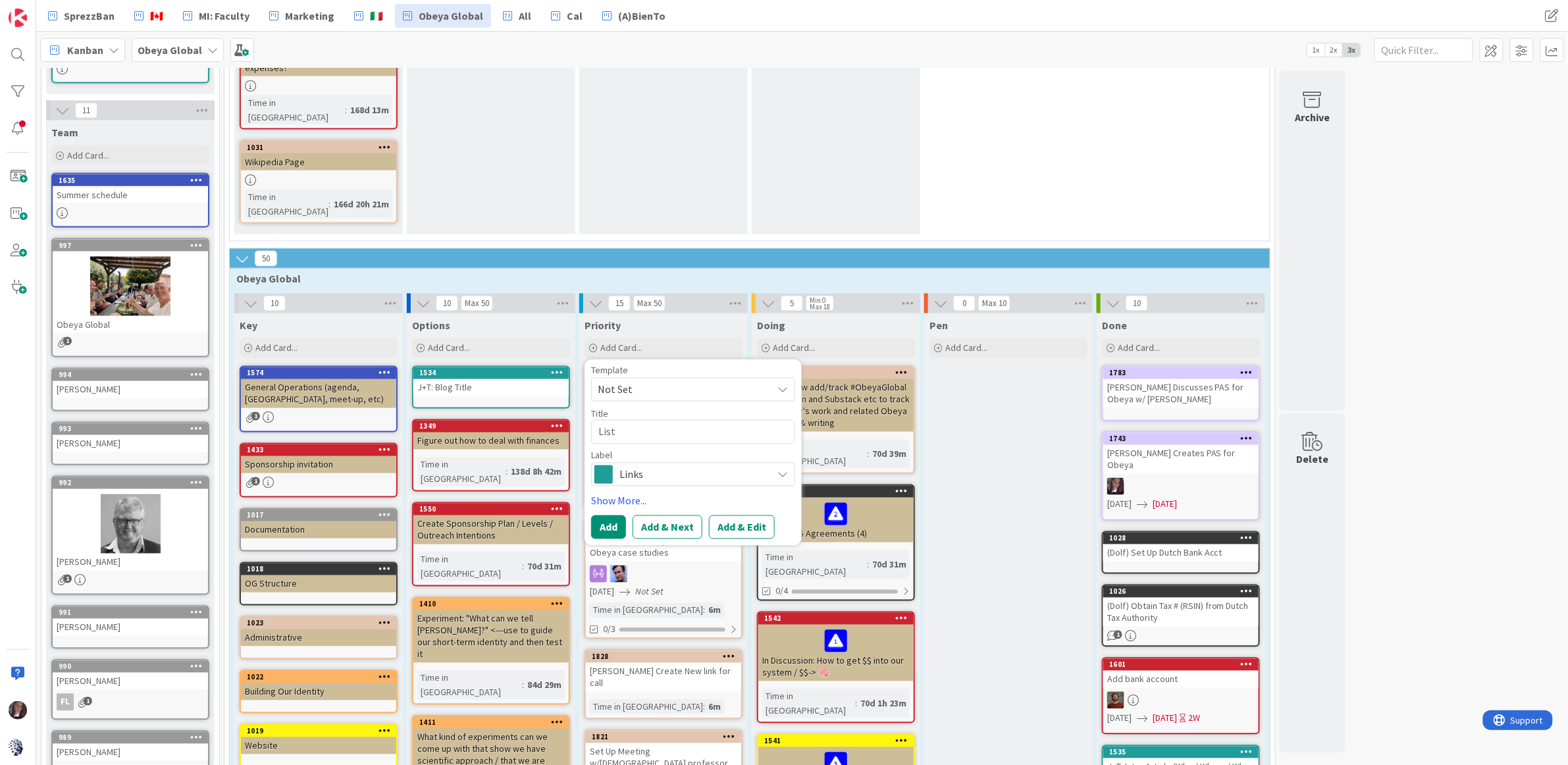
type textarea "x"
type textarea "List o"
type textarea "x"
type textarea "List of"
type textarea "x"
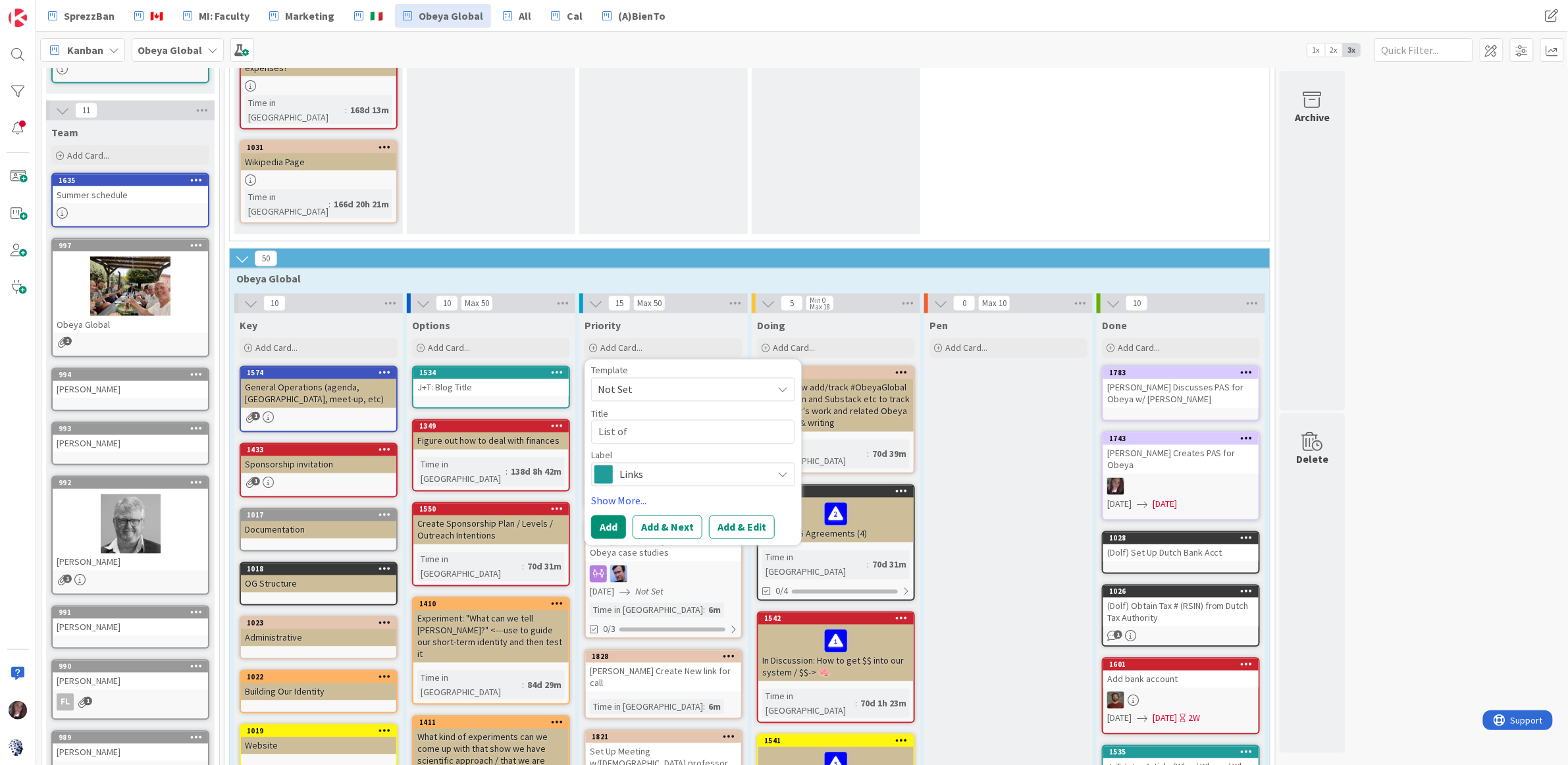
type textarea "List of"
type textarea "x"
type textarea "List of A"
type textarea "x"
type textarea "List of Ag"
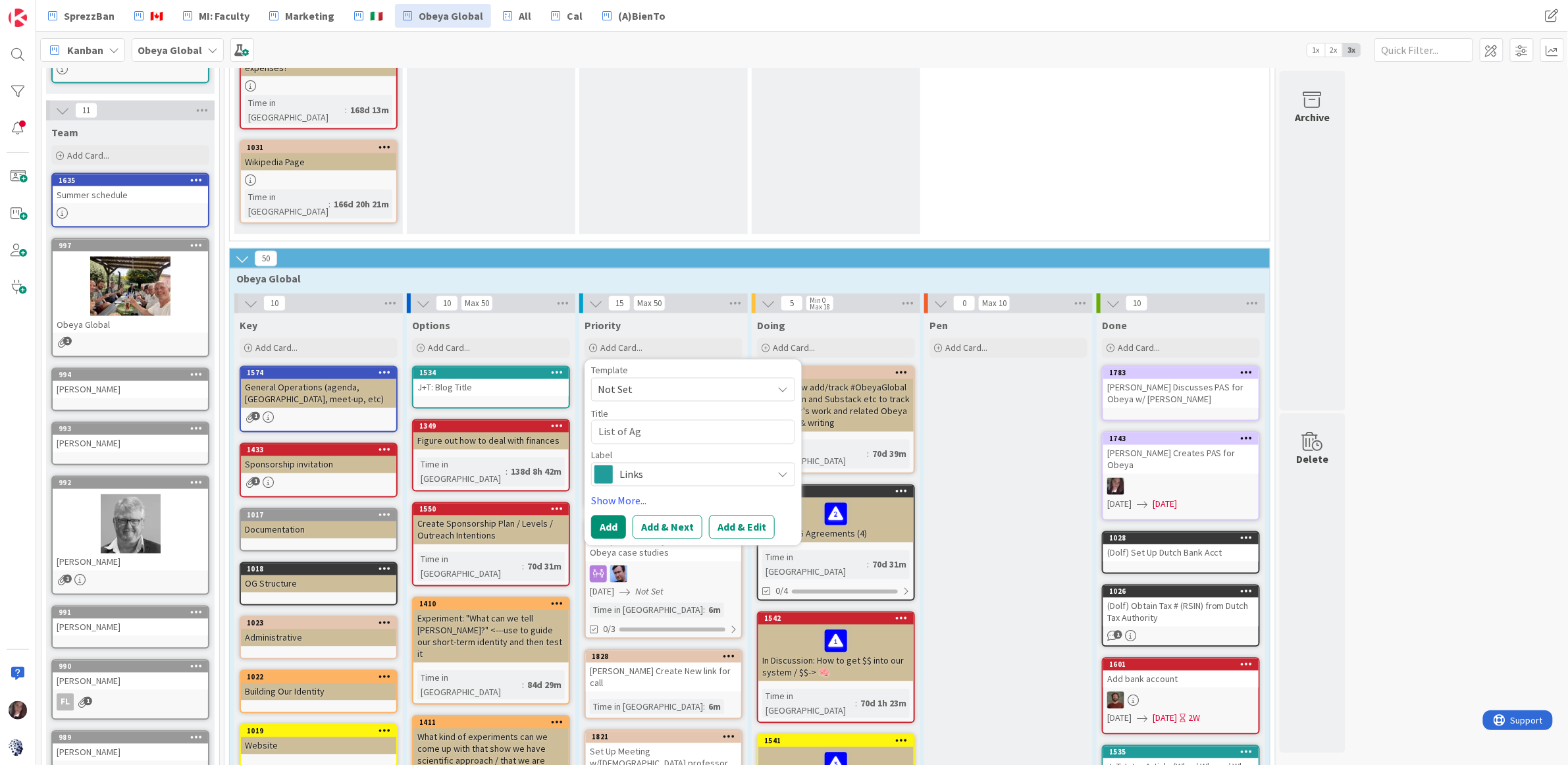
type textarea "x"
type textarea "List of Agr"
type textarea "x"
type textarea "List of Agre"
type textarea "x"
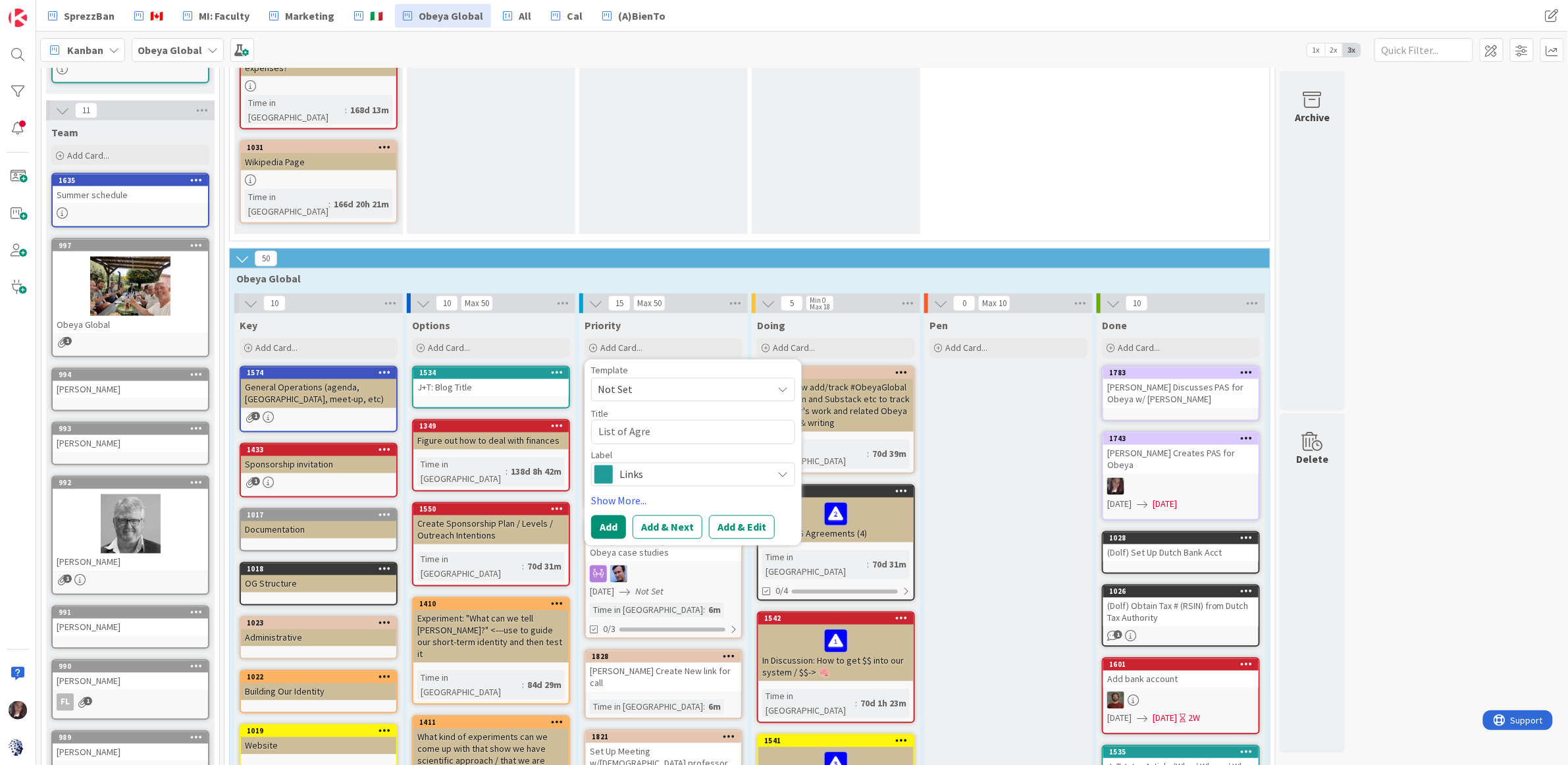
type textarea "List of Agree"
type textarea "x"
type textarea "List of Agreem"
type textarea "x"
type textarea "List of Agreeme"
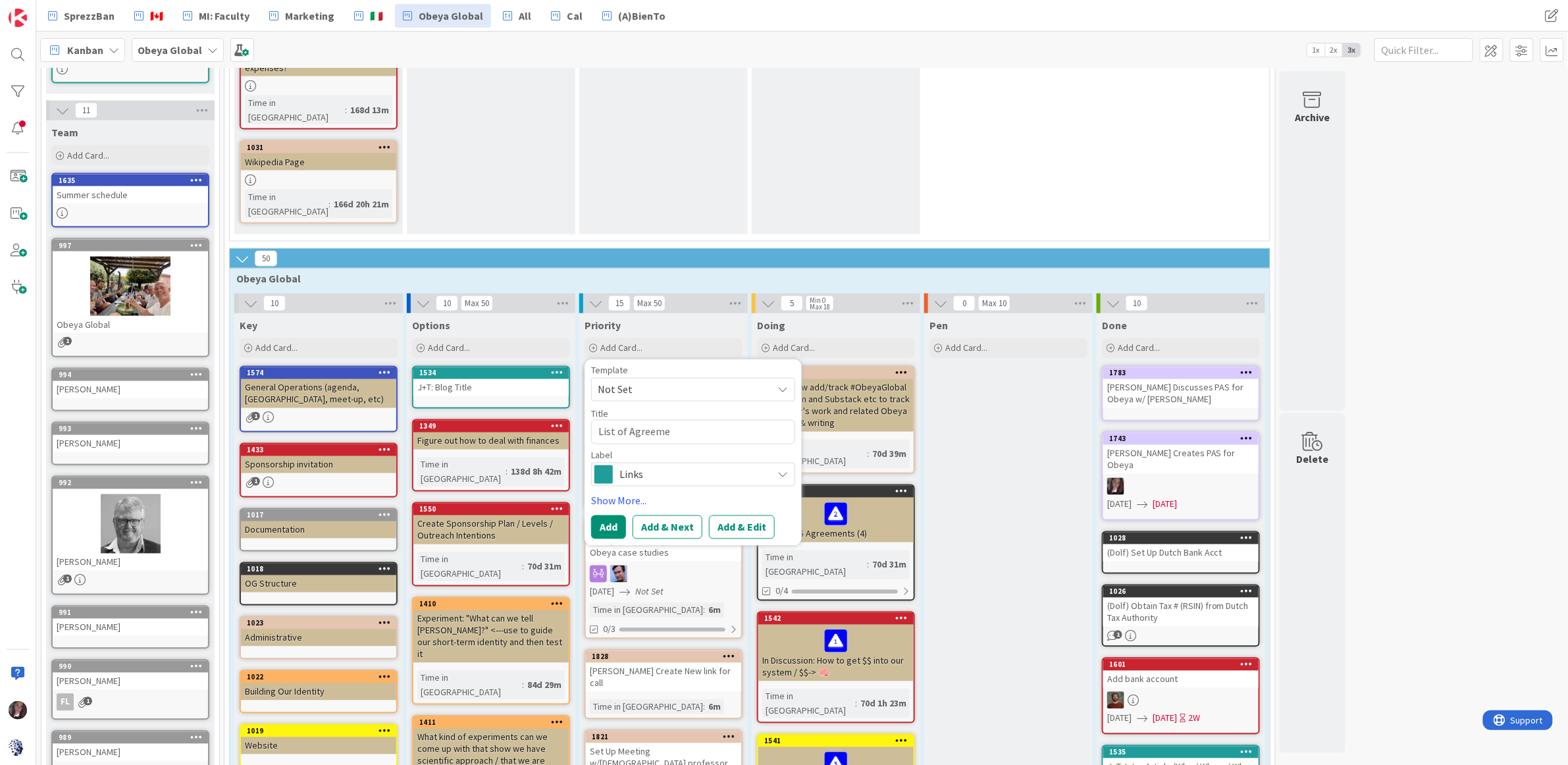
type textarea "x"
type textarea "List of Agreemen"
type textarea "x"
type textarea "List of Agreement"
type textarea "x"
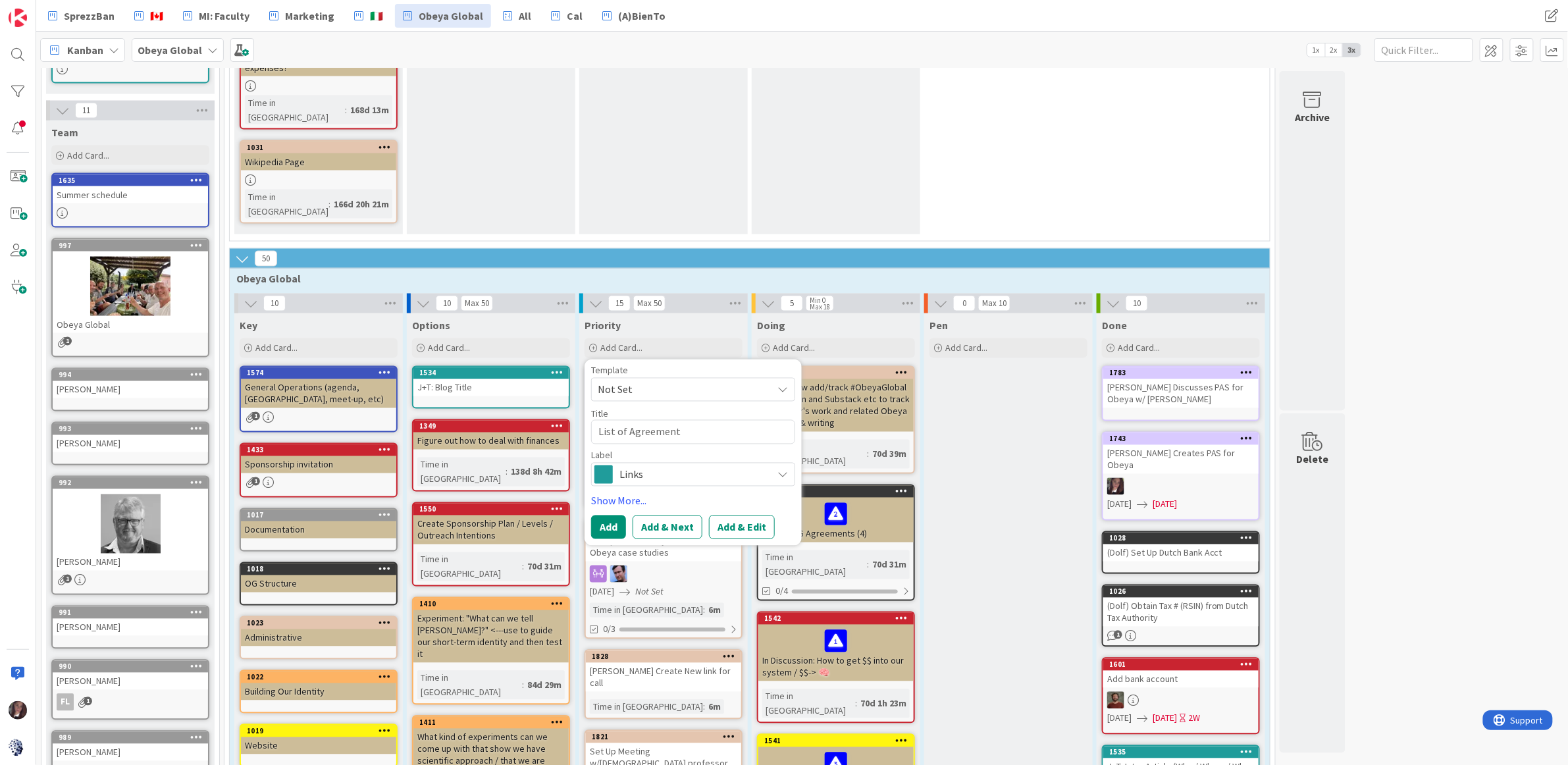
type textarea "List of Agreements"
type textarea "x"
type textarea "List of Agreements"
click at [629, 420] on textarea "List of Agreements" at bounding box center [693, 432] width 204 height 25
type textarea "x"
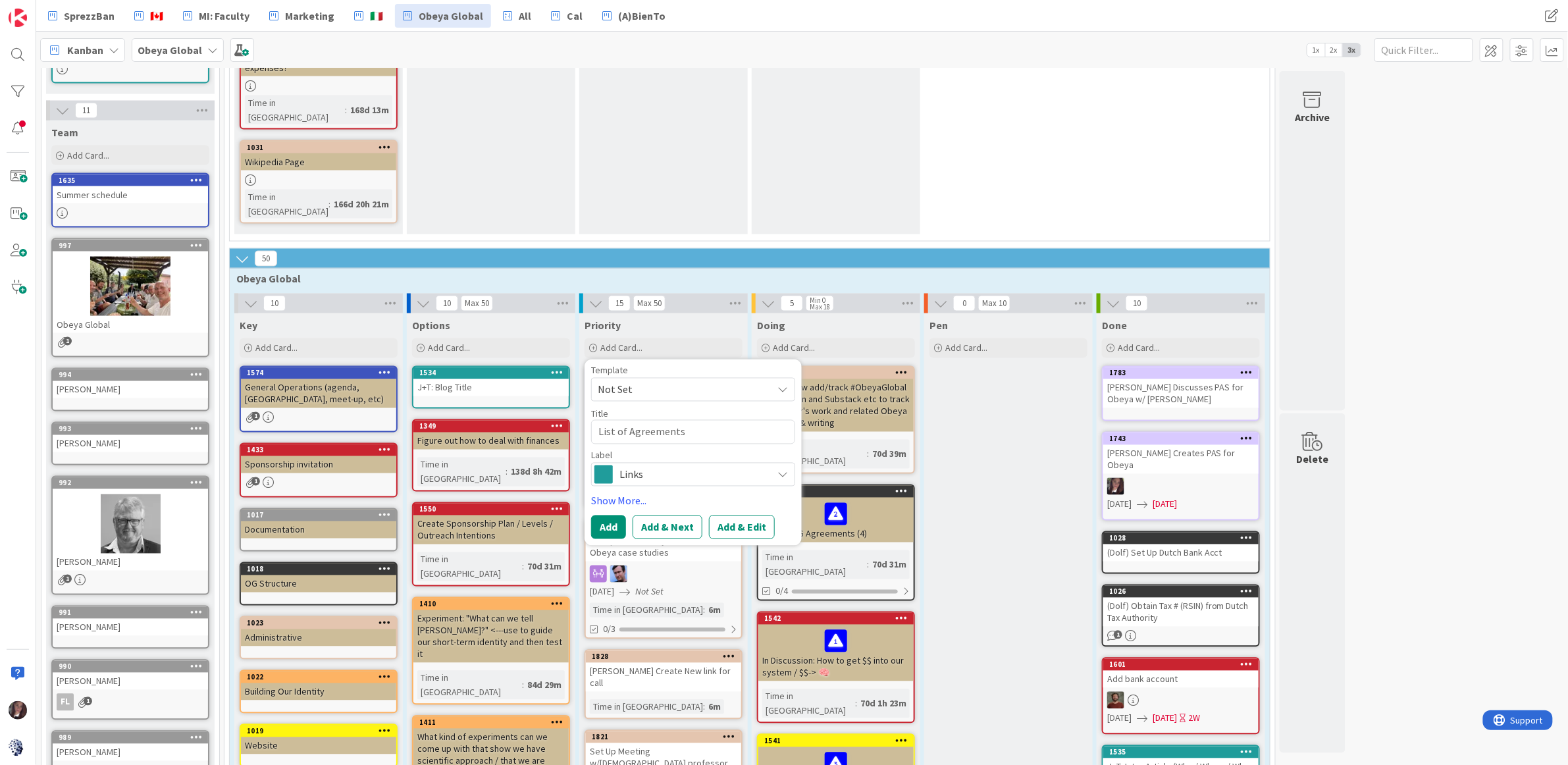
type textarea "List of OAgreements"
type textarea "x"
type textarea "List of OGAgreements"
type textarea "x"
type textarea "List of OG Agreements"
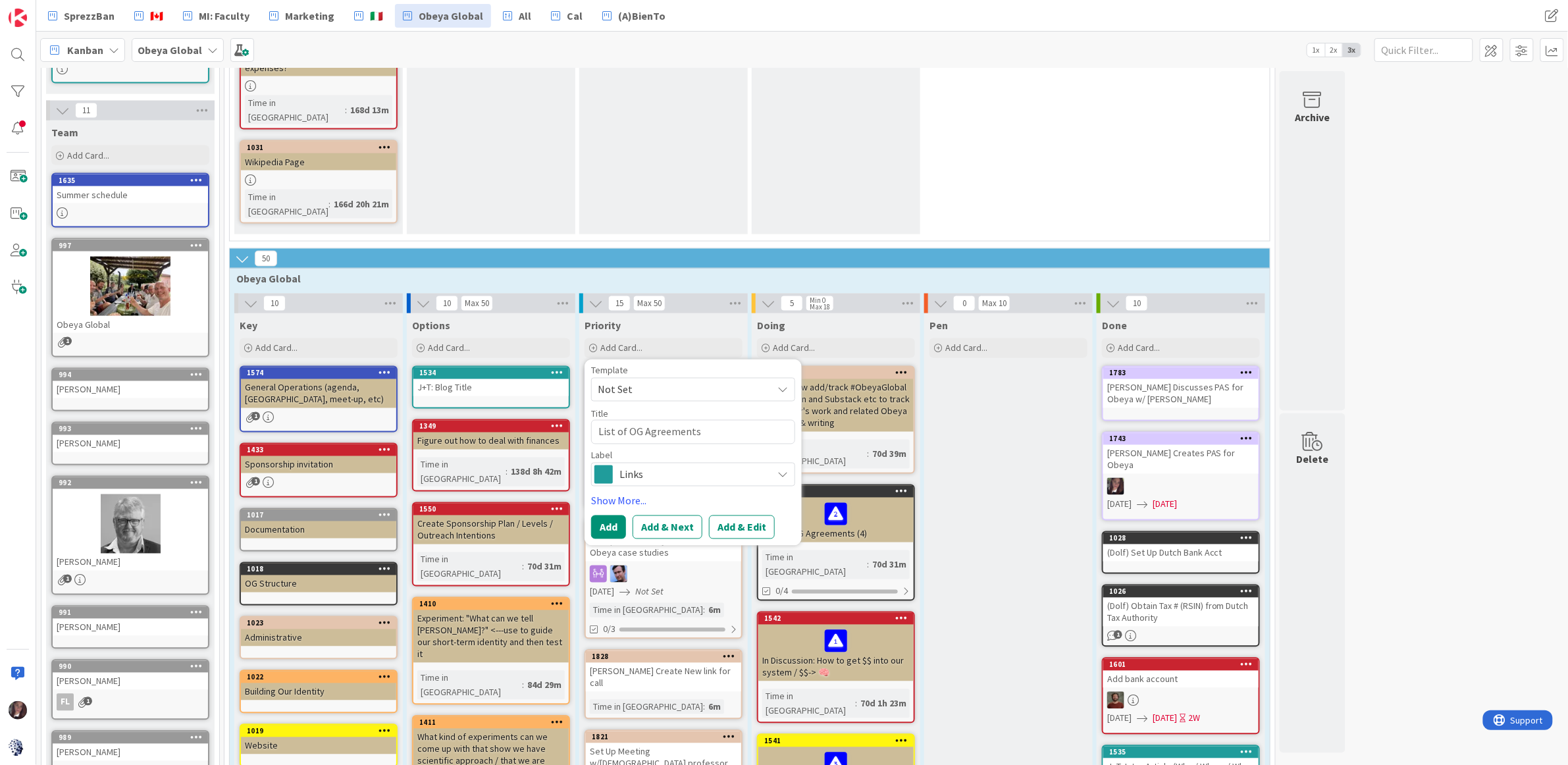
click at [649, 466] on span "Links" at bounding box center [693, 475] width 146 height 19
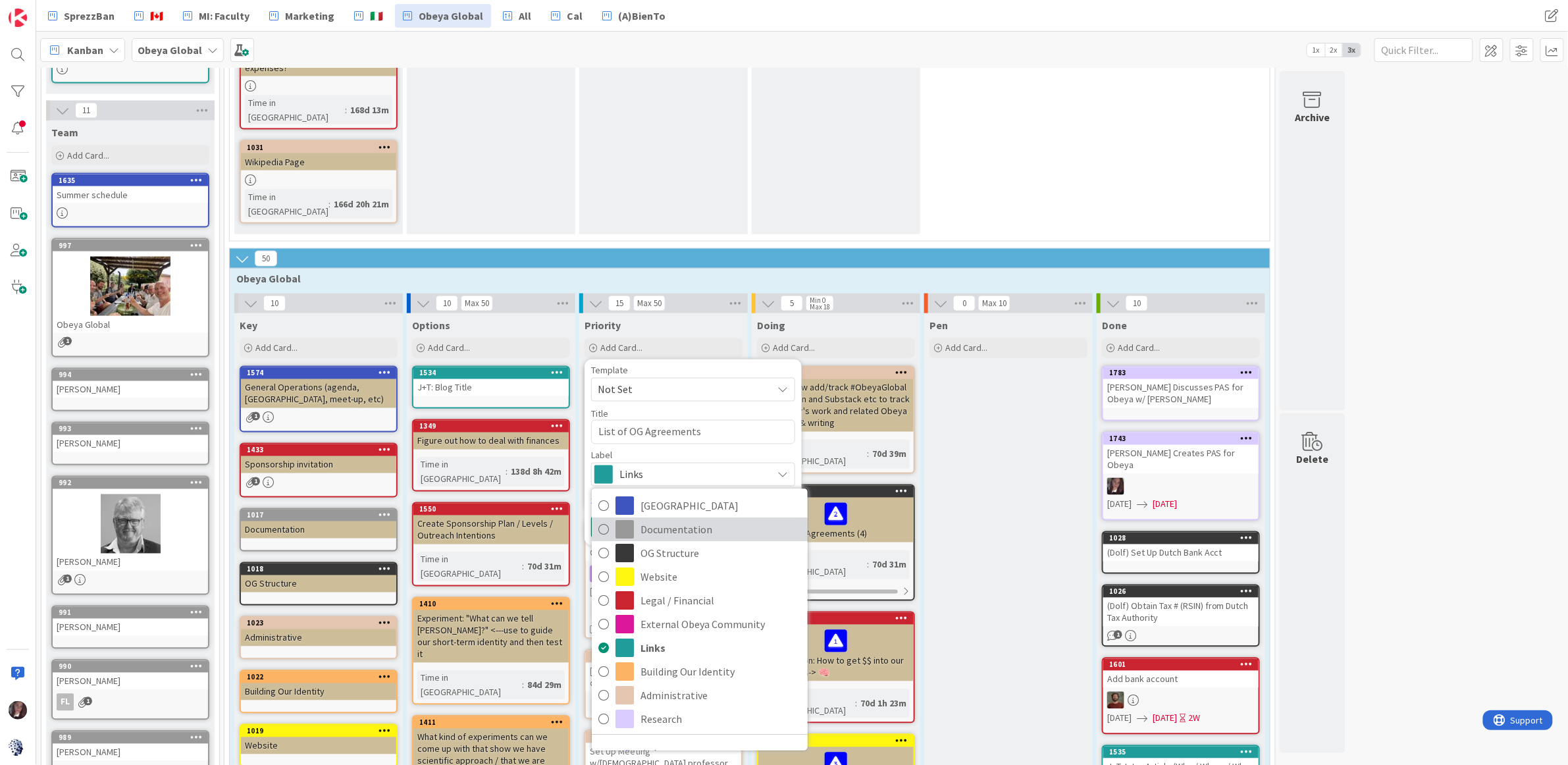
click at [608, 519] on icon at bounding box center [603, 529] width 10 height 20
type textarea "x"
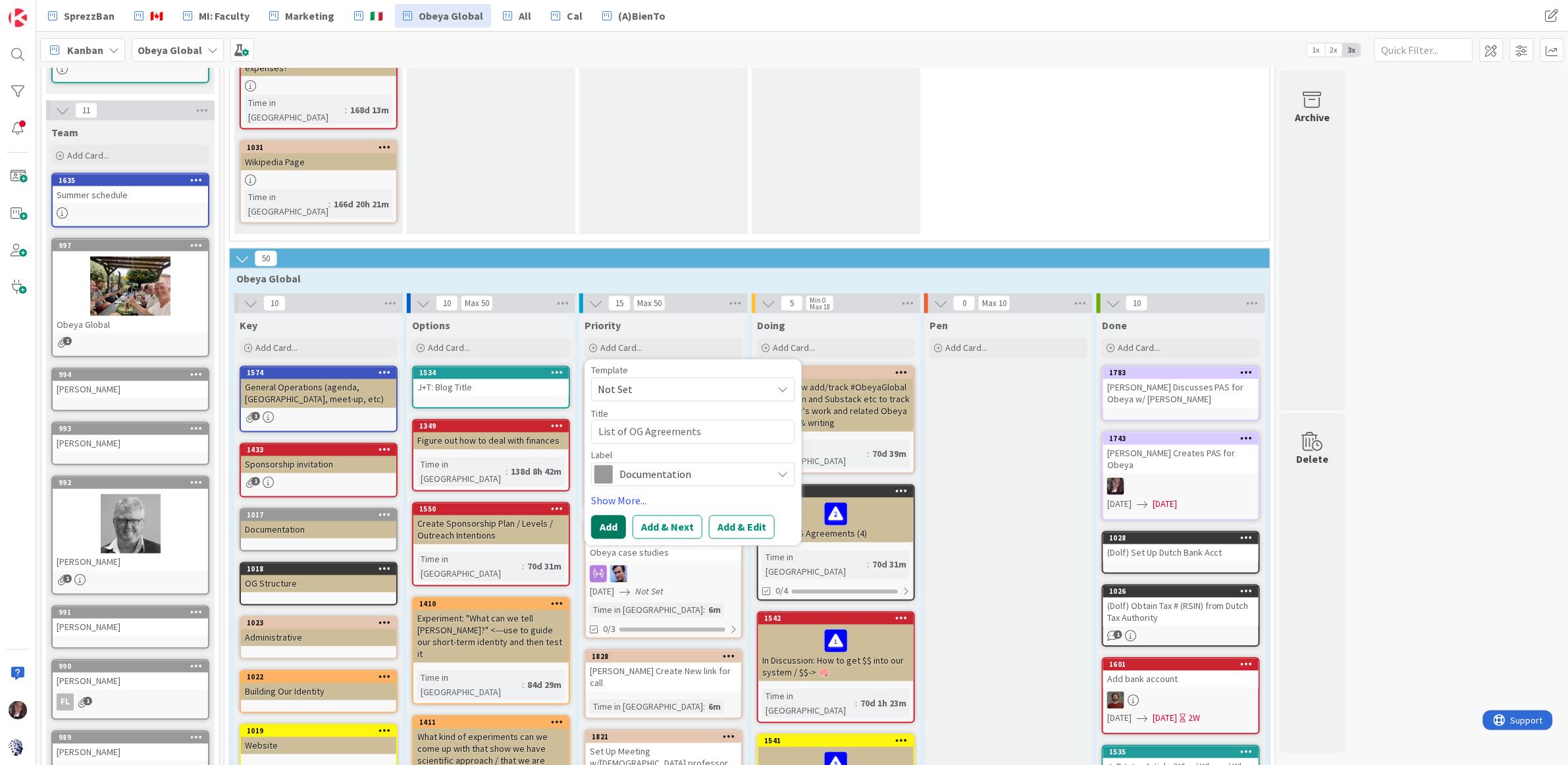
scroll to position [912, 0]
click at [745, 516] on button "Add & Edit" at bounding box center [741, 528] width 65 height 24
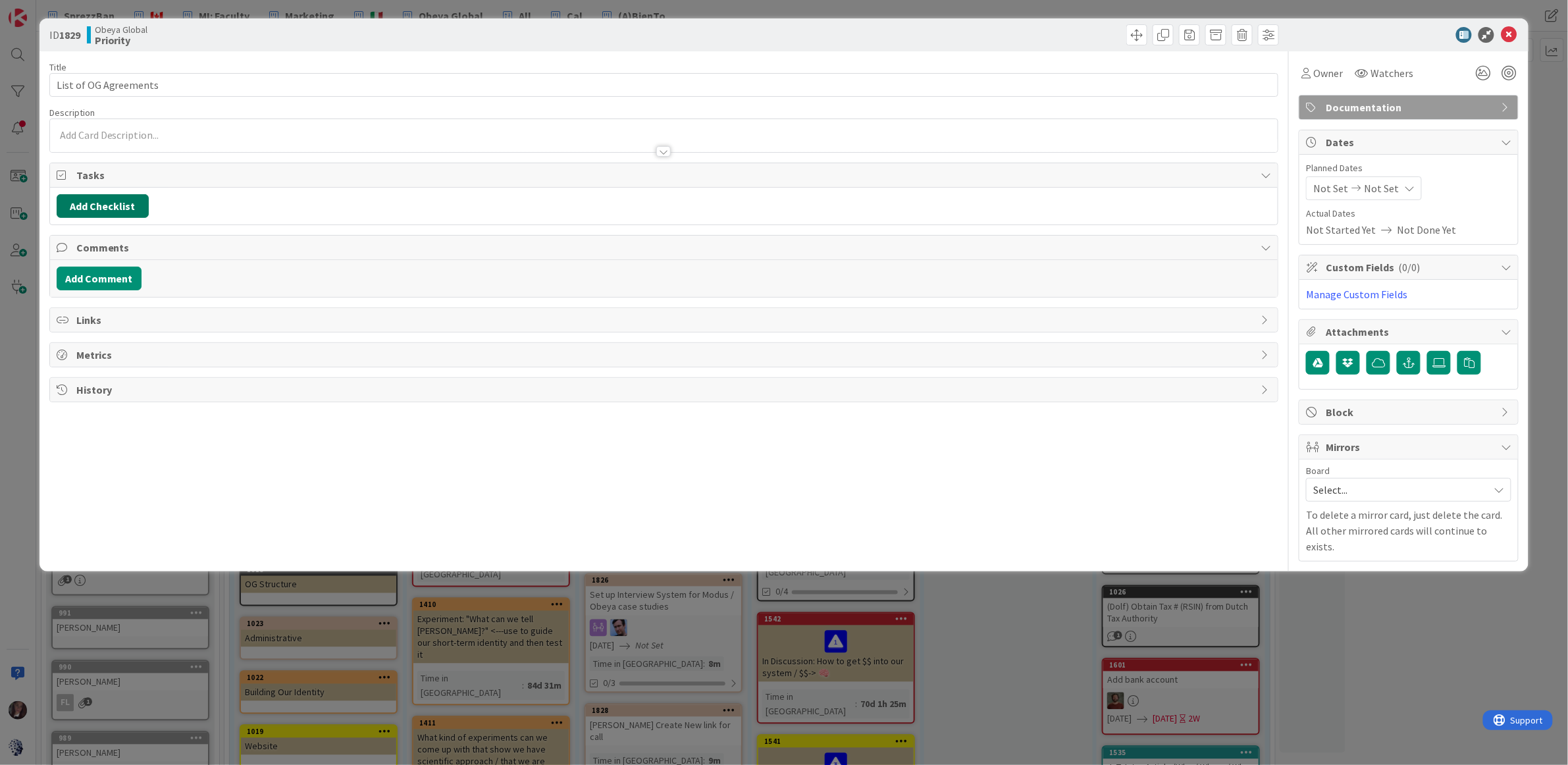
click at [84, 207] on button "Add Checklist" at bounding box center [103, 206] width 92 height 24
type input "For Calls"
click at [84, 308] on button "Add" at bounding box center [80, 300] width 35 height 24
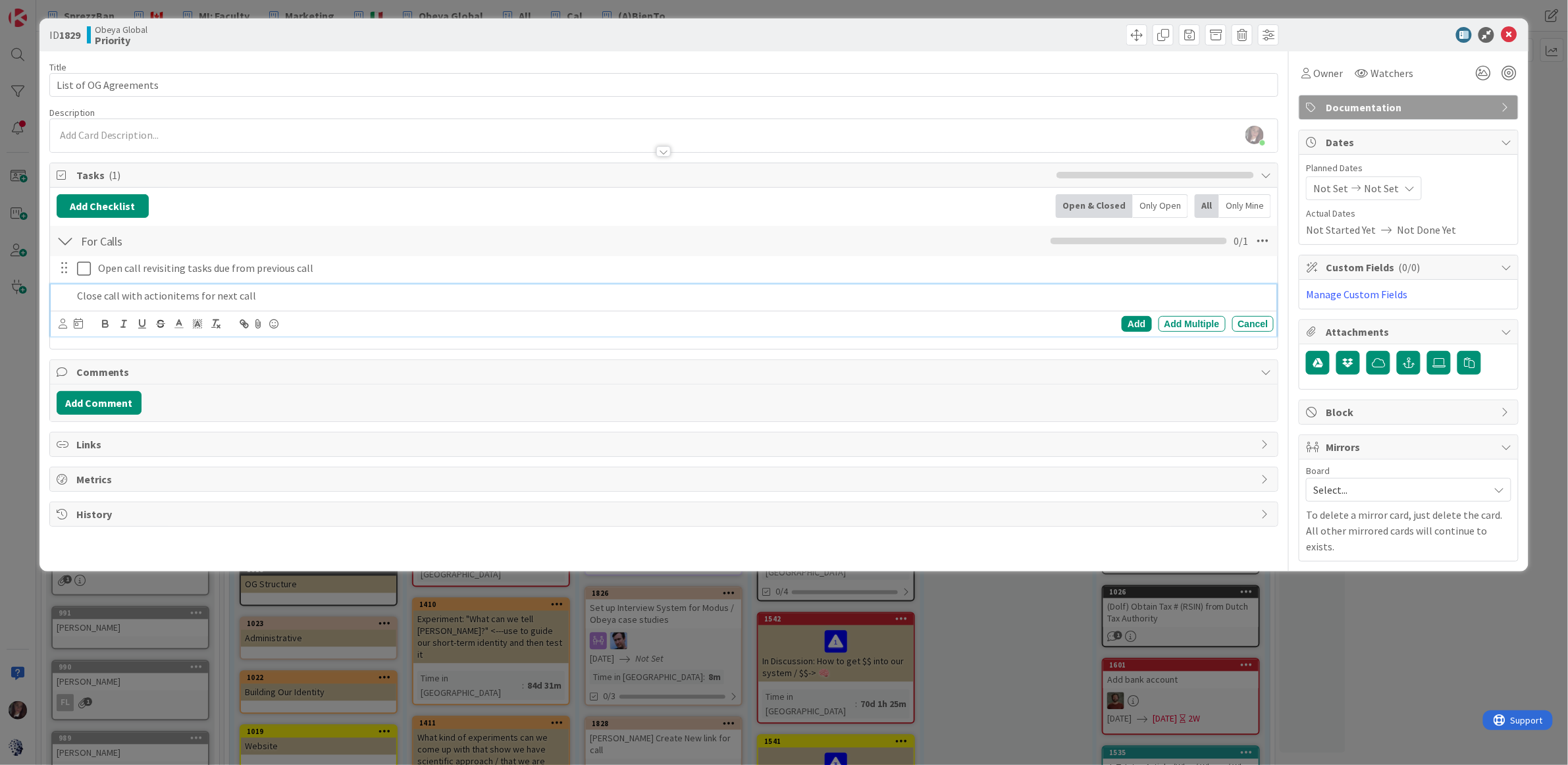
click at [169, 302] on p "Close call with actionitems for next call" at bounding box center [673, 296] width 1192 height 15
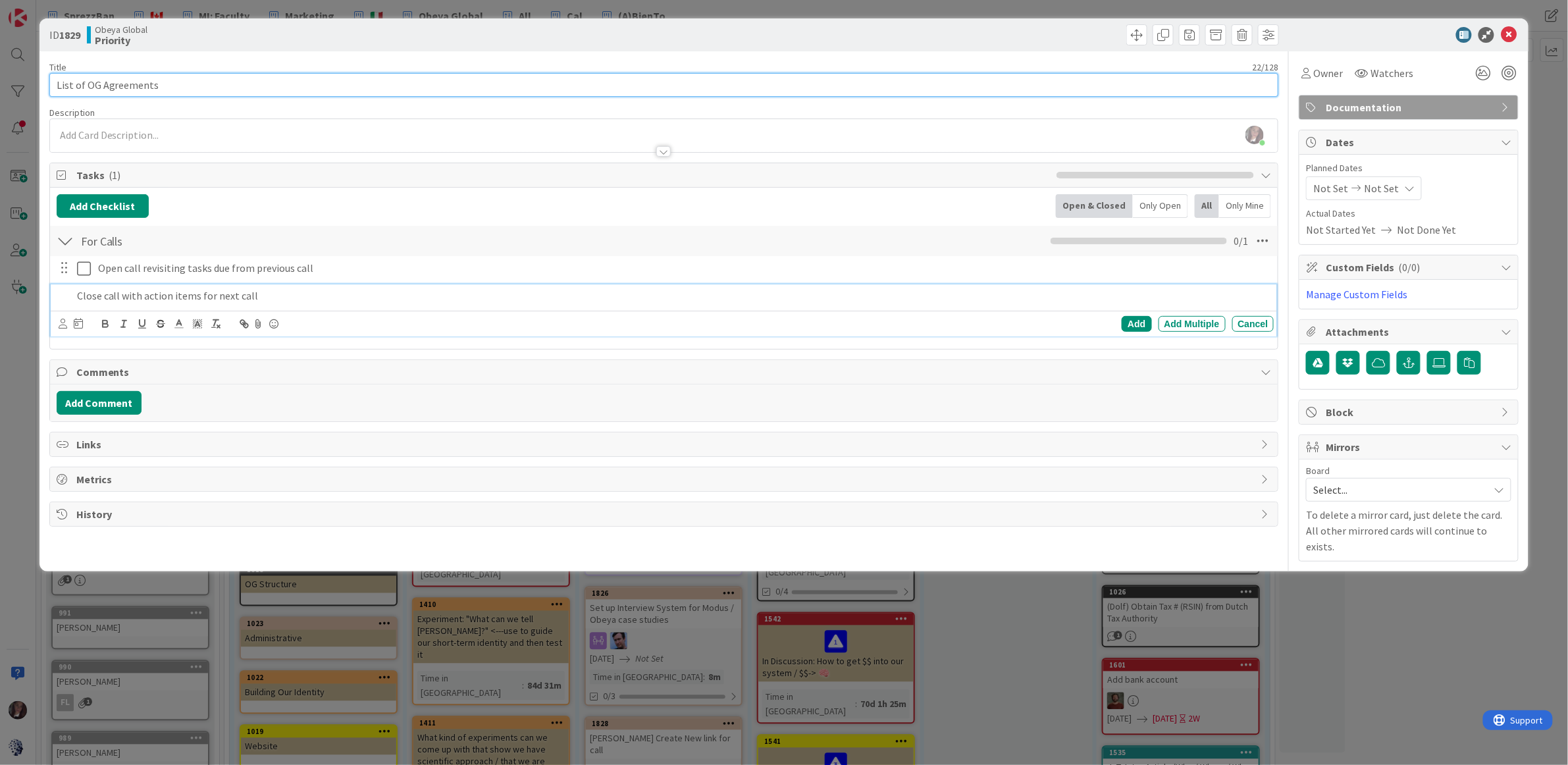
click at [174, 86] on input "List of OG Agreements" at bounding box center [664, 85] width 1230 height 24
drag, startPoint x: 86, startPoint y: 84, endPoint x: 78, endPoint y: 71, distance: 15.3
click at [82, 74] on input "List of OG Agreements" at bounding box center [664, 85] width 1230 height 24
type input "OG Agreements"
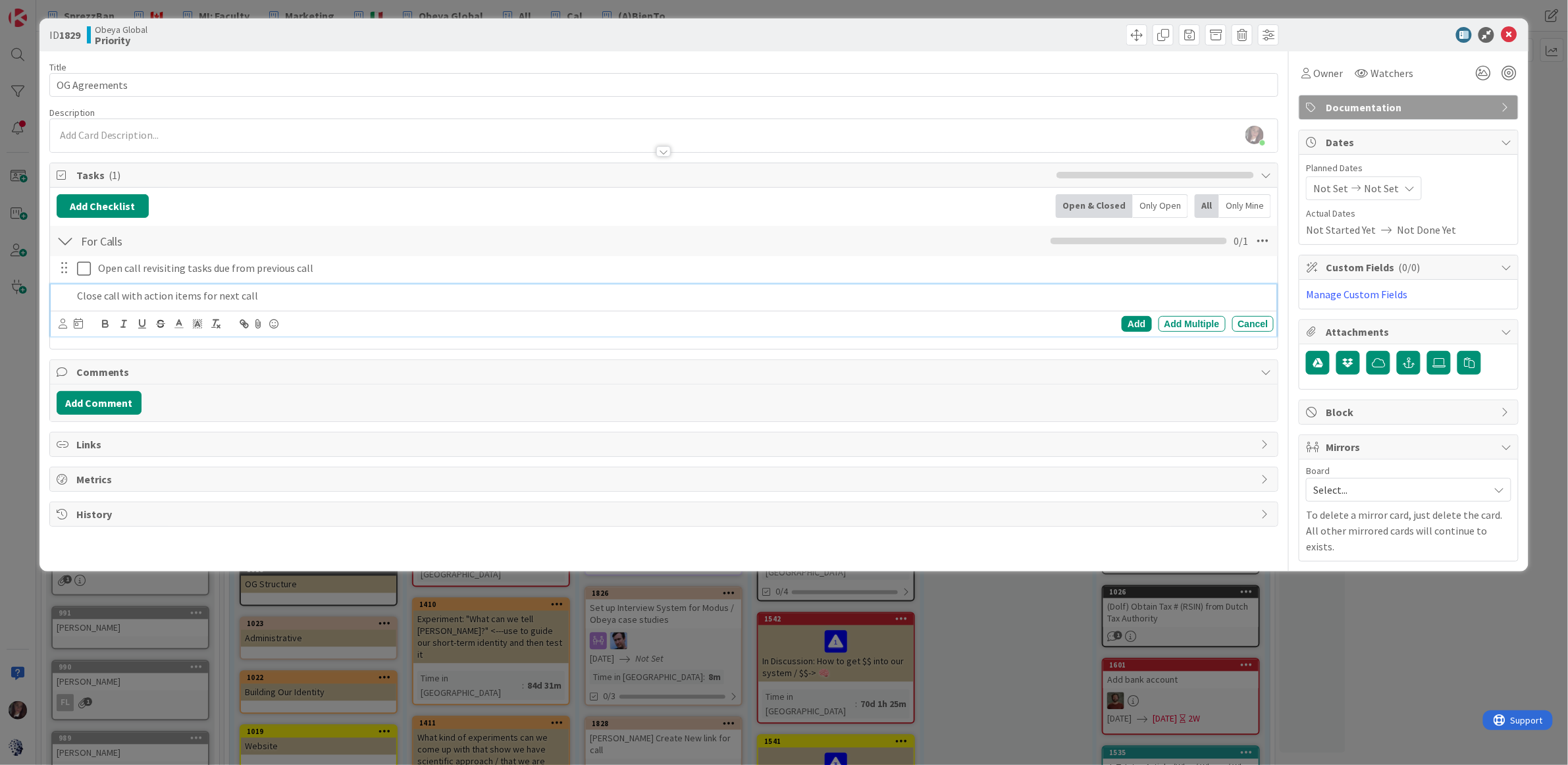
click at [281, 300] on p "Close call with action items for next call" at bounding box center [673, 296] width 1192 height 15
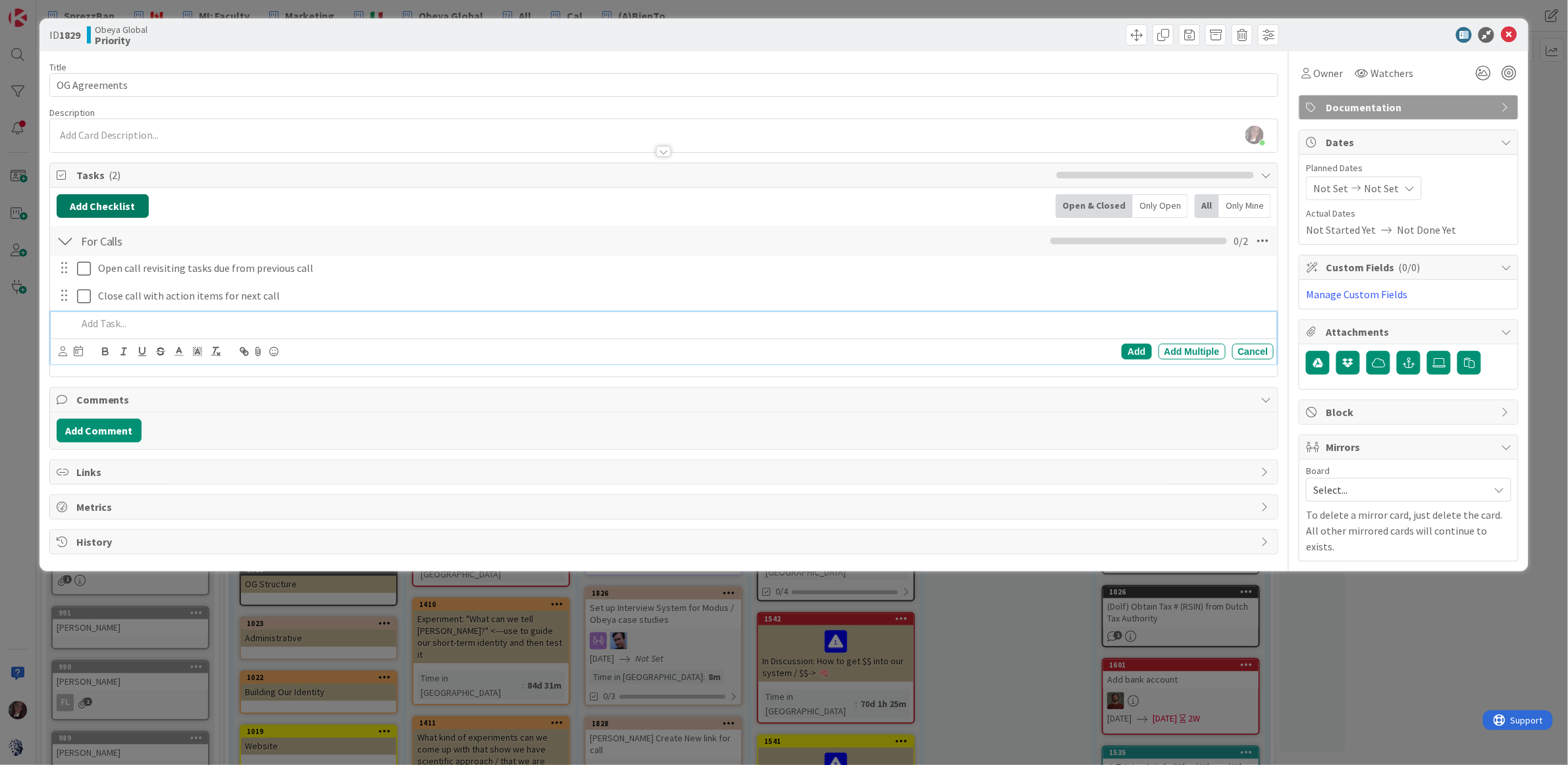
click at [105, 200] on button "Add Checklist" at bounding box center [103, 206] width 92 height 24
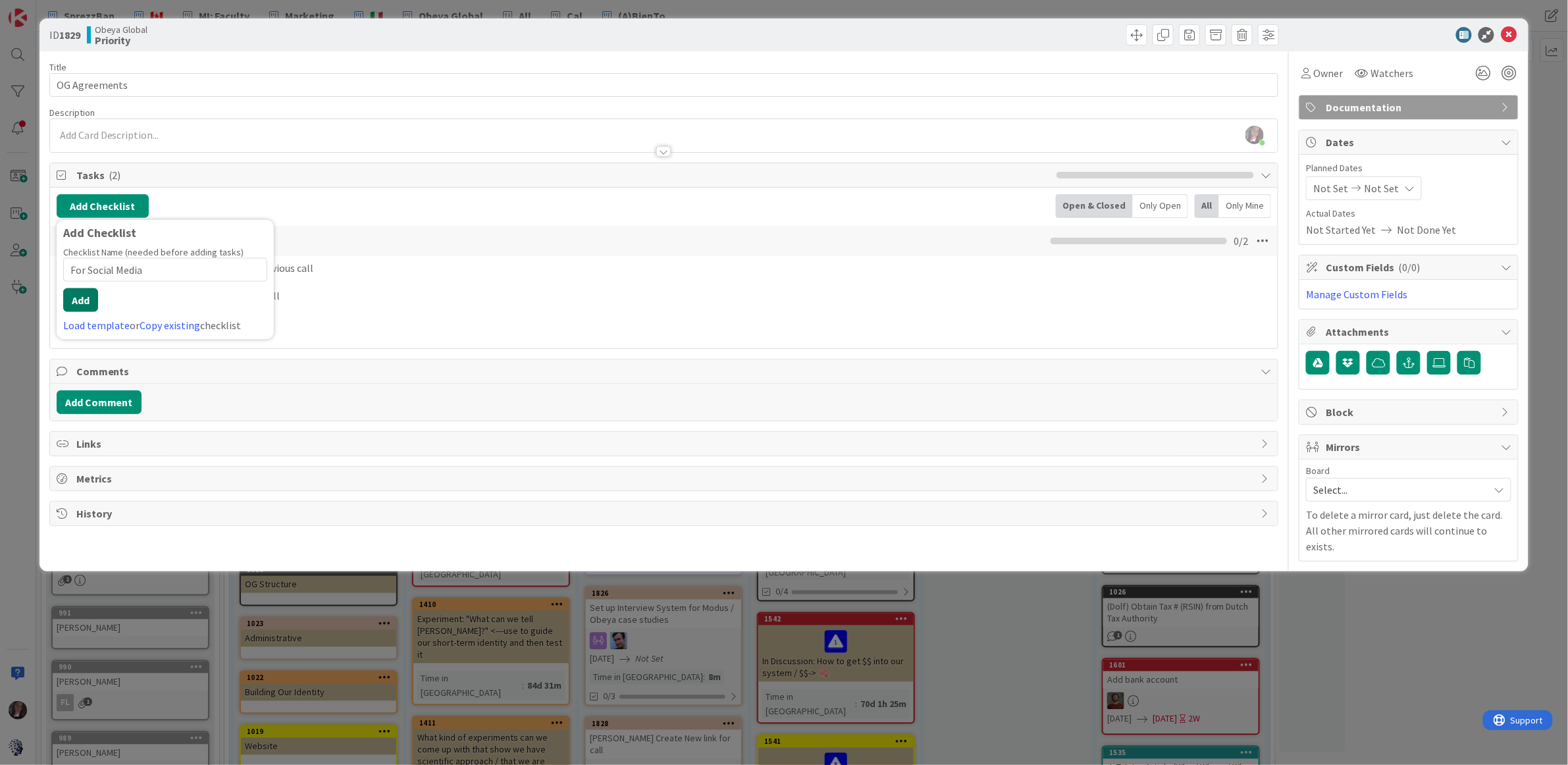
type input "For Social Media"
click at [84, 303] on button "Add" at bounding box center [80, 300] width 35 height 24
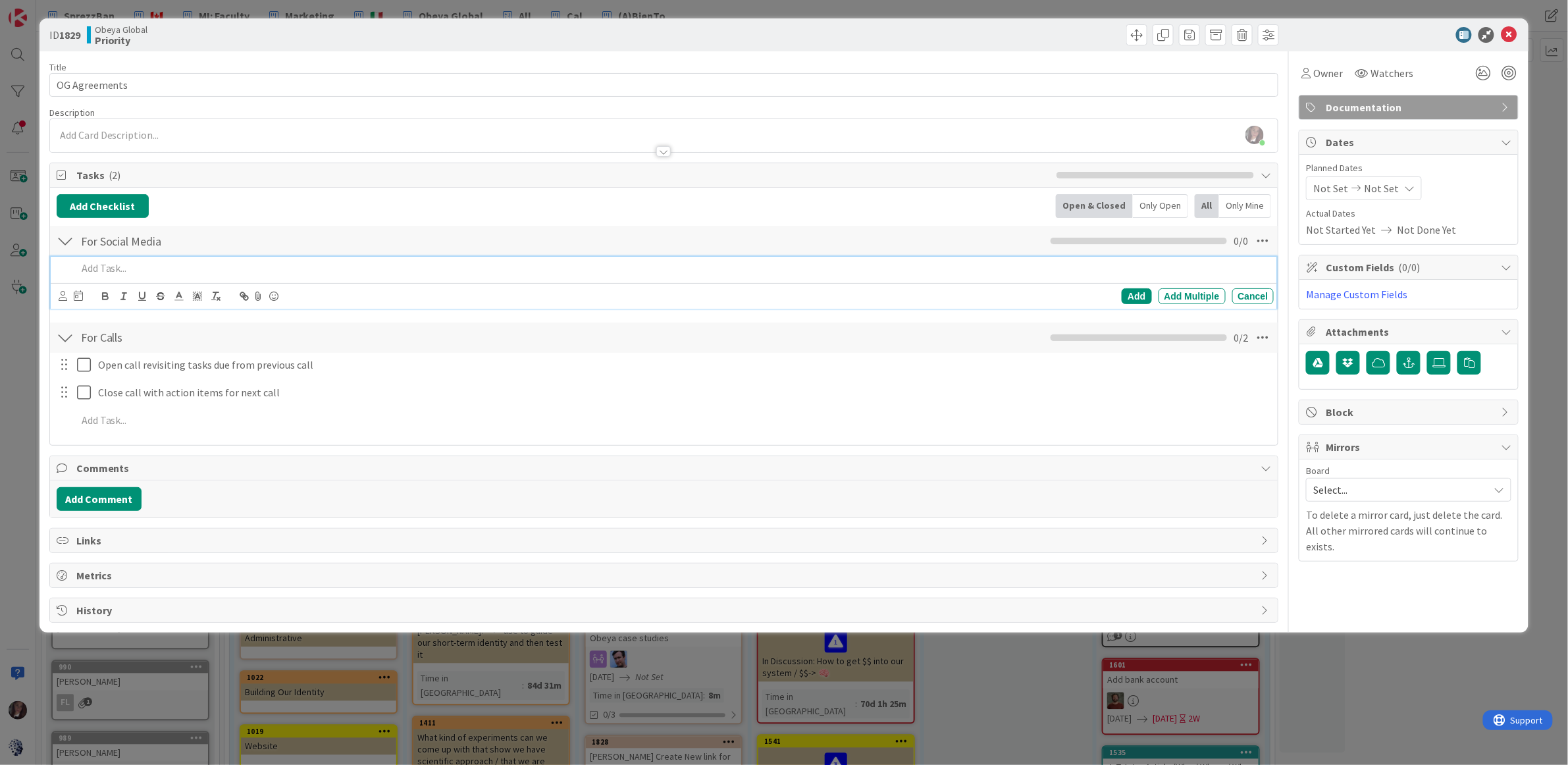
click at [107, 270] on p at bounding box center [673, 269] width 1192 height 15
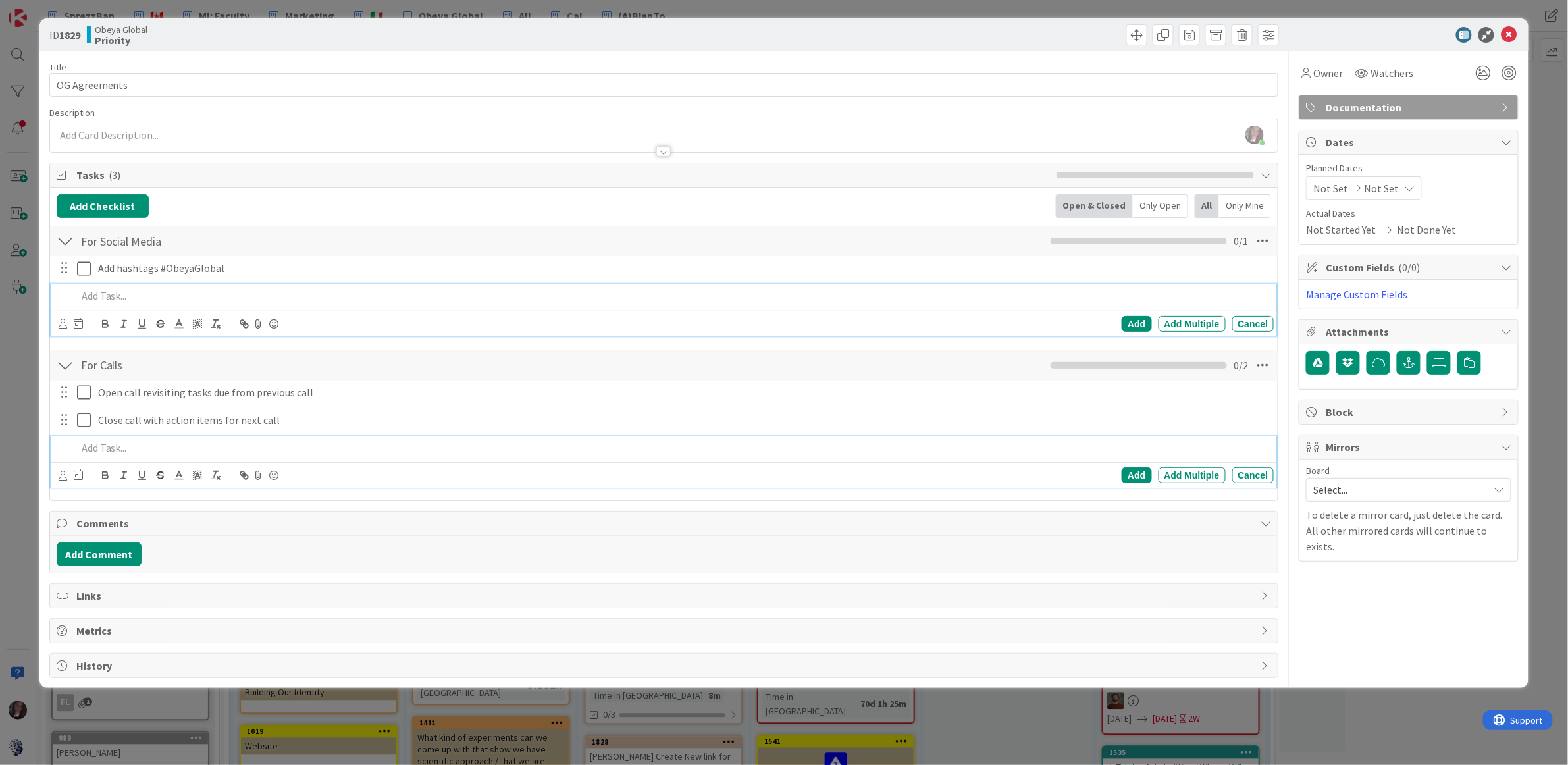
click at [125, 449] on p at bounding box center [673, 448] width 1192 height 15
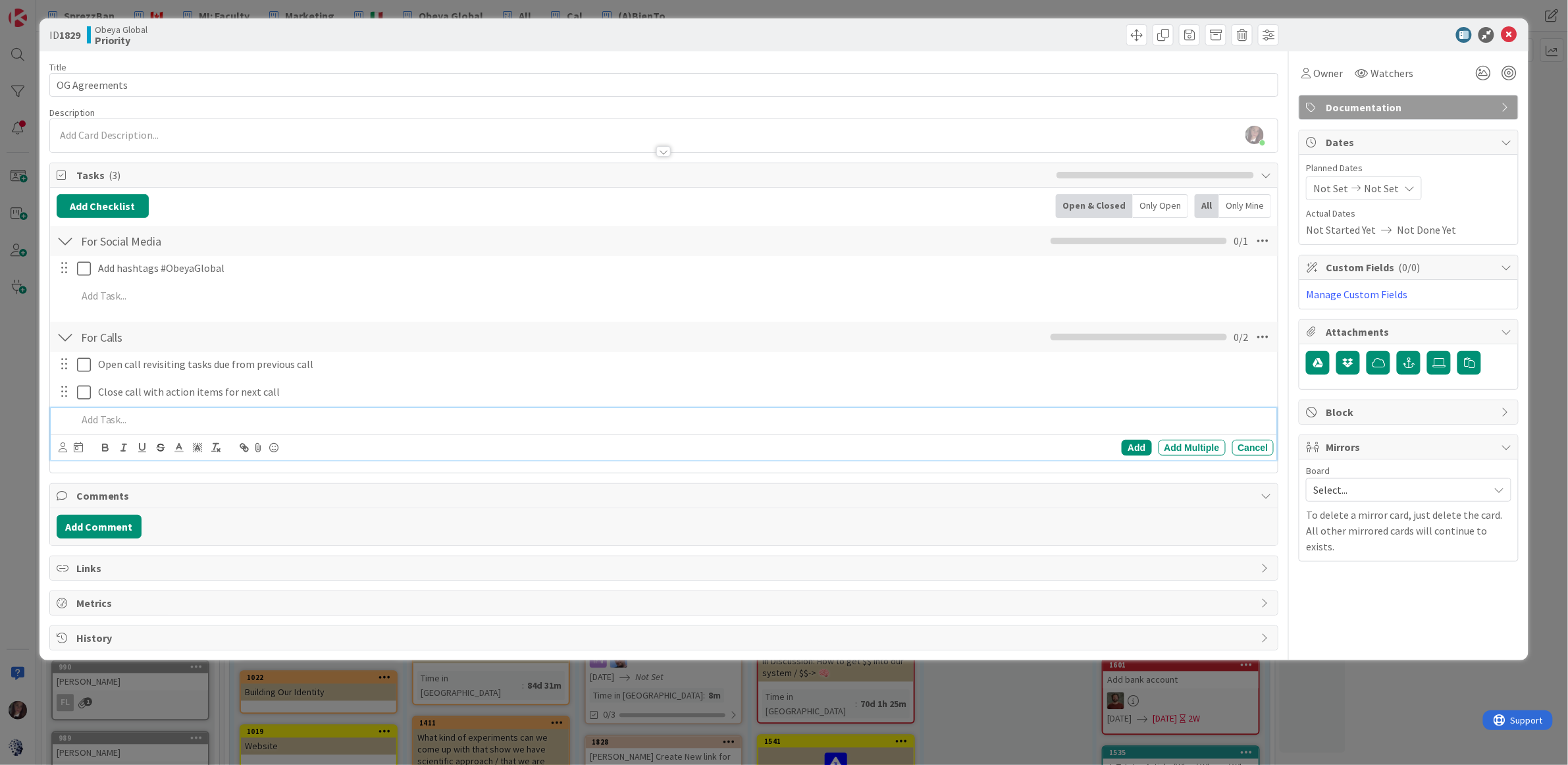
click at [95, 422] on p at bounding box center [673, 420] width 1192 height 15
click at [1135, 446] on div "Add" at bounding box center [1136, 447] width 30 height 16
drag, startPoint x: 1508, startPoint y: 34, endPoint x: 1410, endPoint y: 44, distance: 98.5
click at [1508, 34] on icon at bounding box center [1509, 35] width 16 height 16
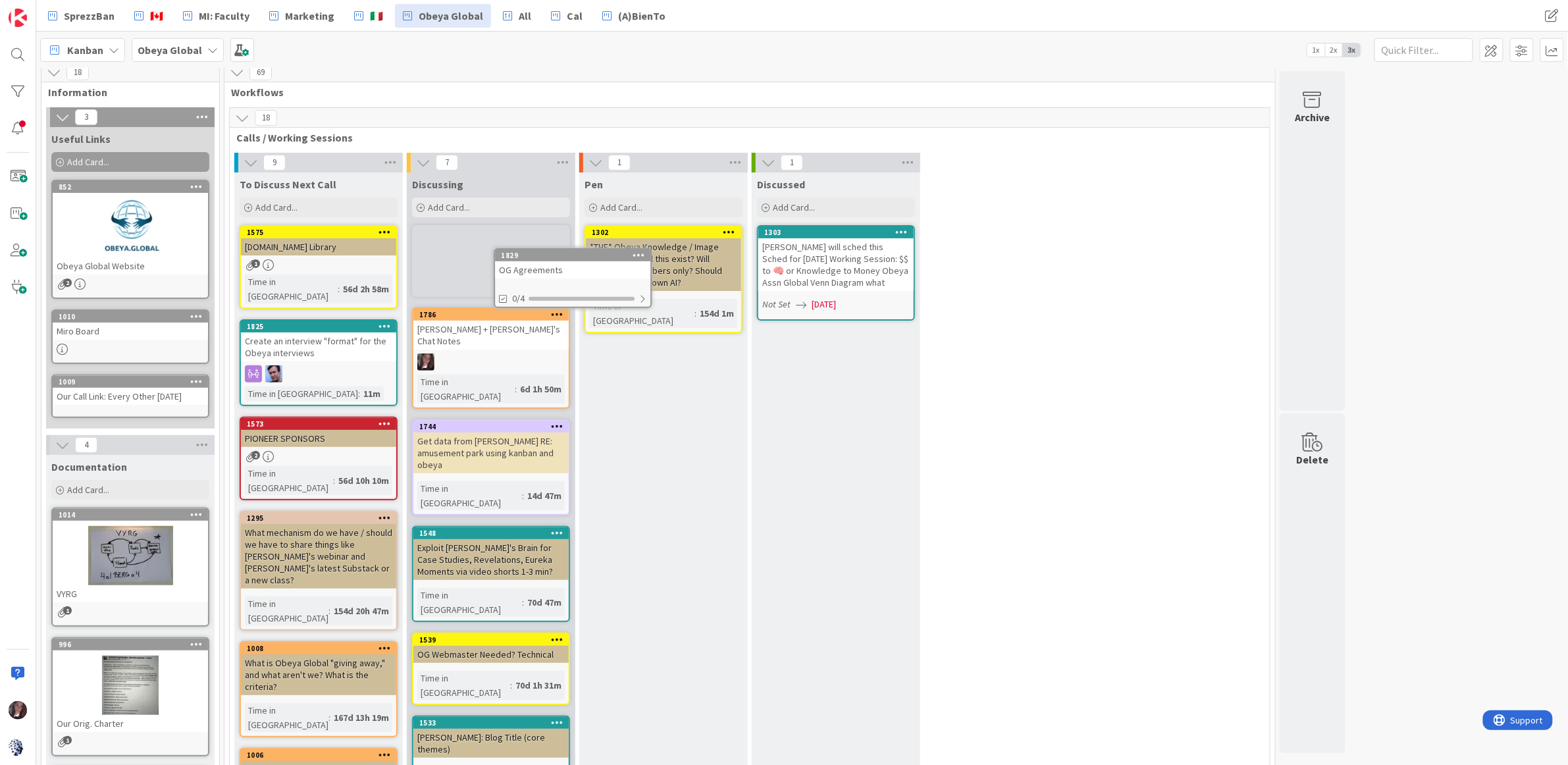
scroll to position [4, 0]
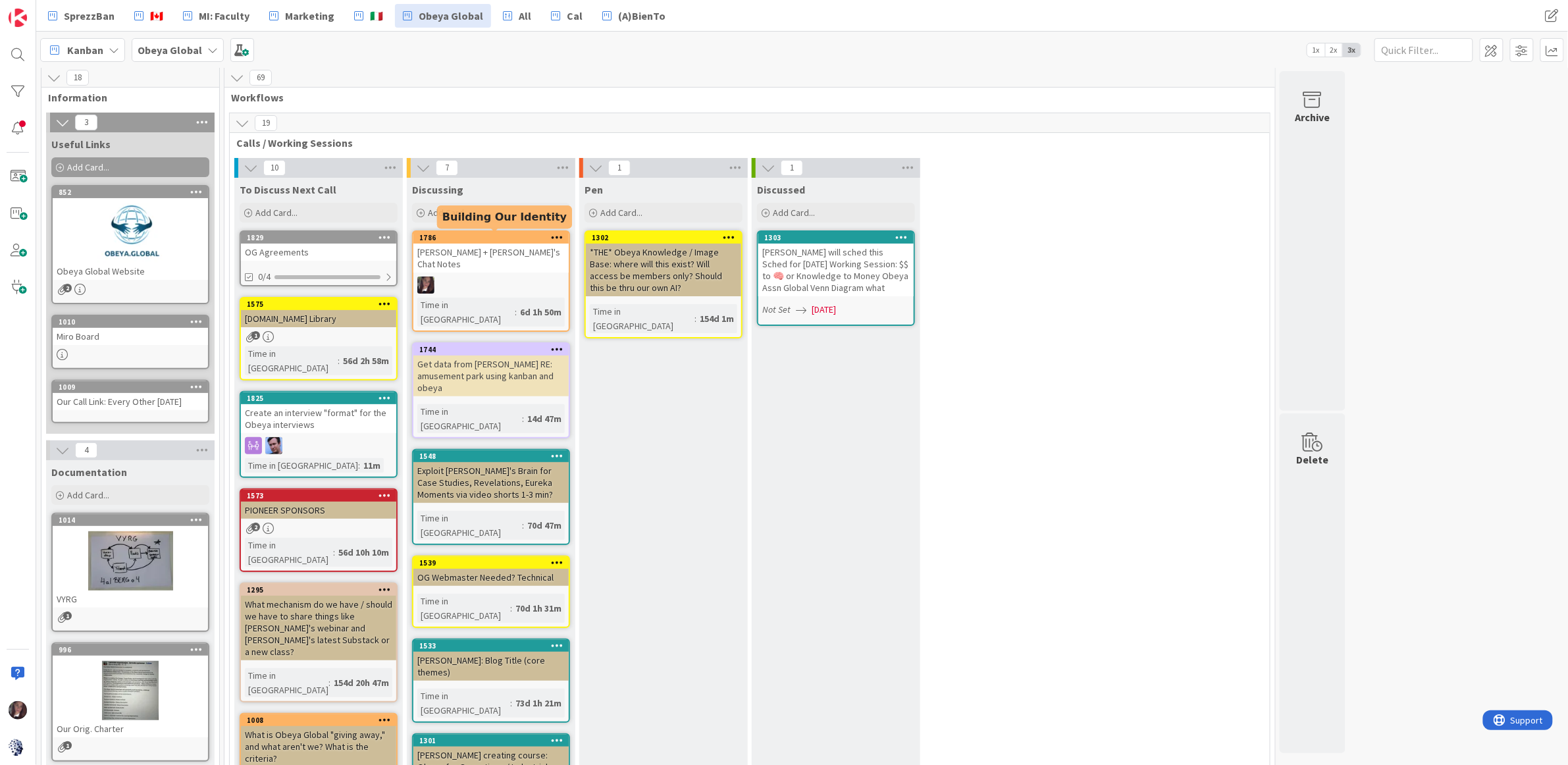
click at [457, 252] on div "Toni + Bjarne's Chat Notes" at bounding box center [490, 258] width 156 height 29
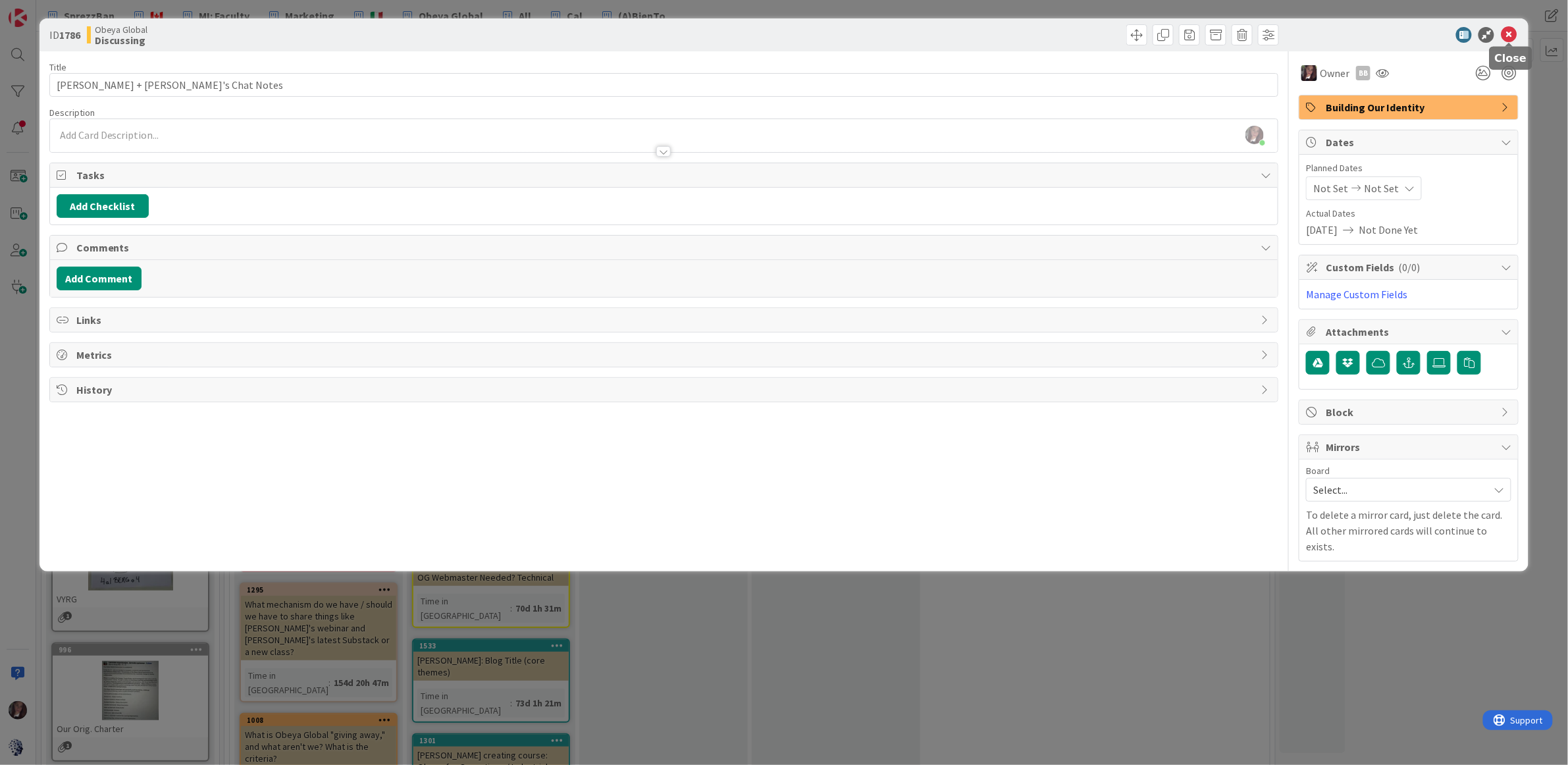
drag, startPoint x: 1505, startPoint y: 33, endPoint x: 1467, endPoint y: 37, distance: 38.2
click at [1505, 33] on icon at bounding box center [1509, 35] width 16 height 16
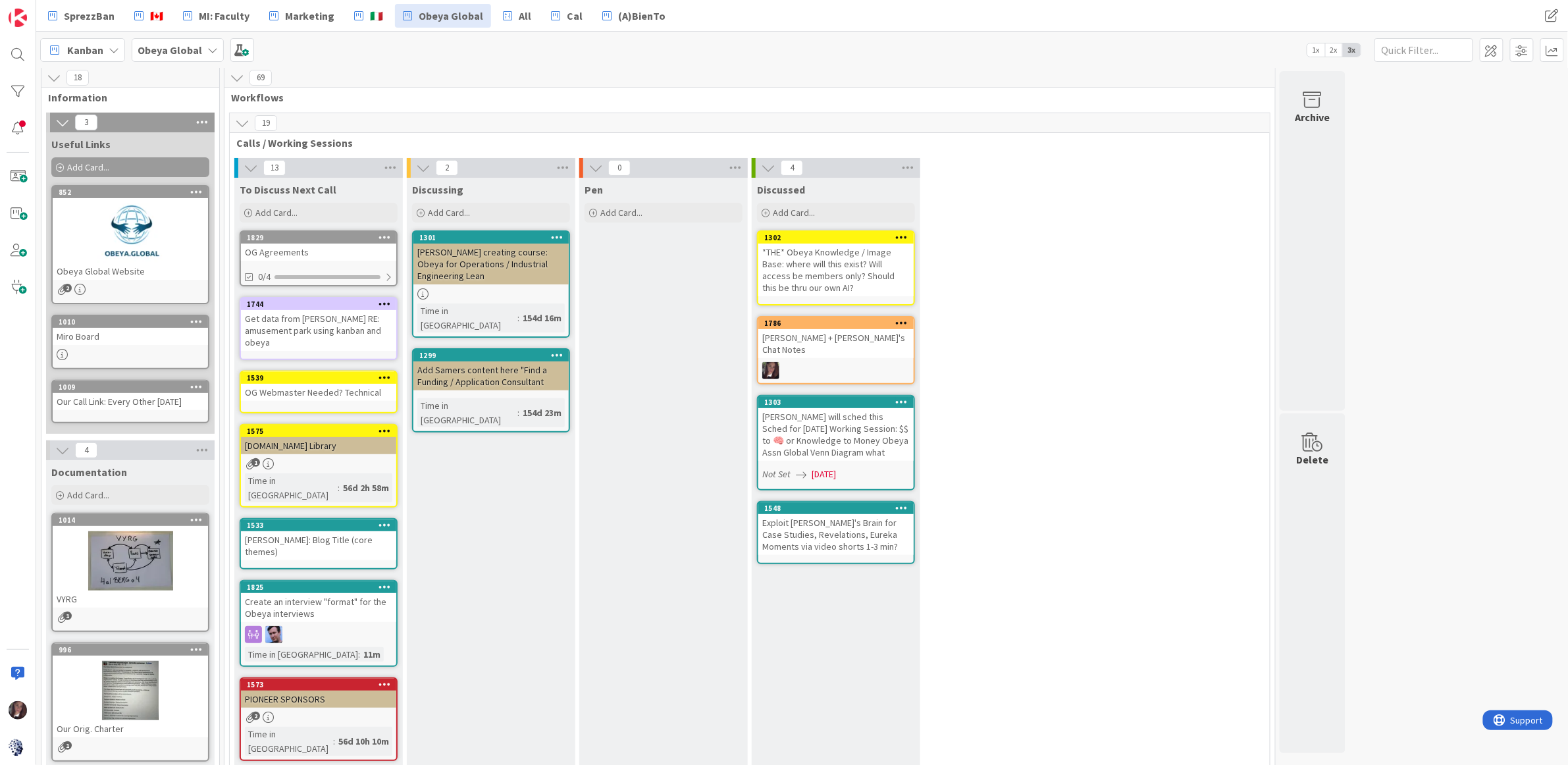
drag, startPoint x: 499, startPoint y: 231, endPoint x: 445, endPoint y: 246, distance: 56.0
click at [445, 247] on div "1301 Samer creating course: Obeya for Operations / Industrial Engineering Lean" at bounding box center [490, 258] width 156 height 53
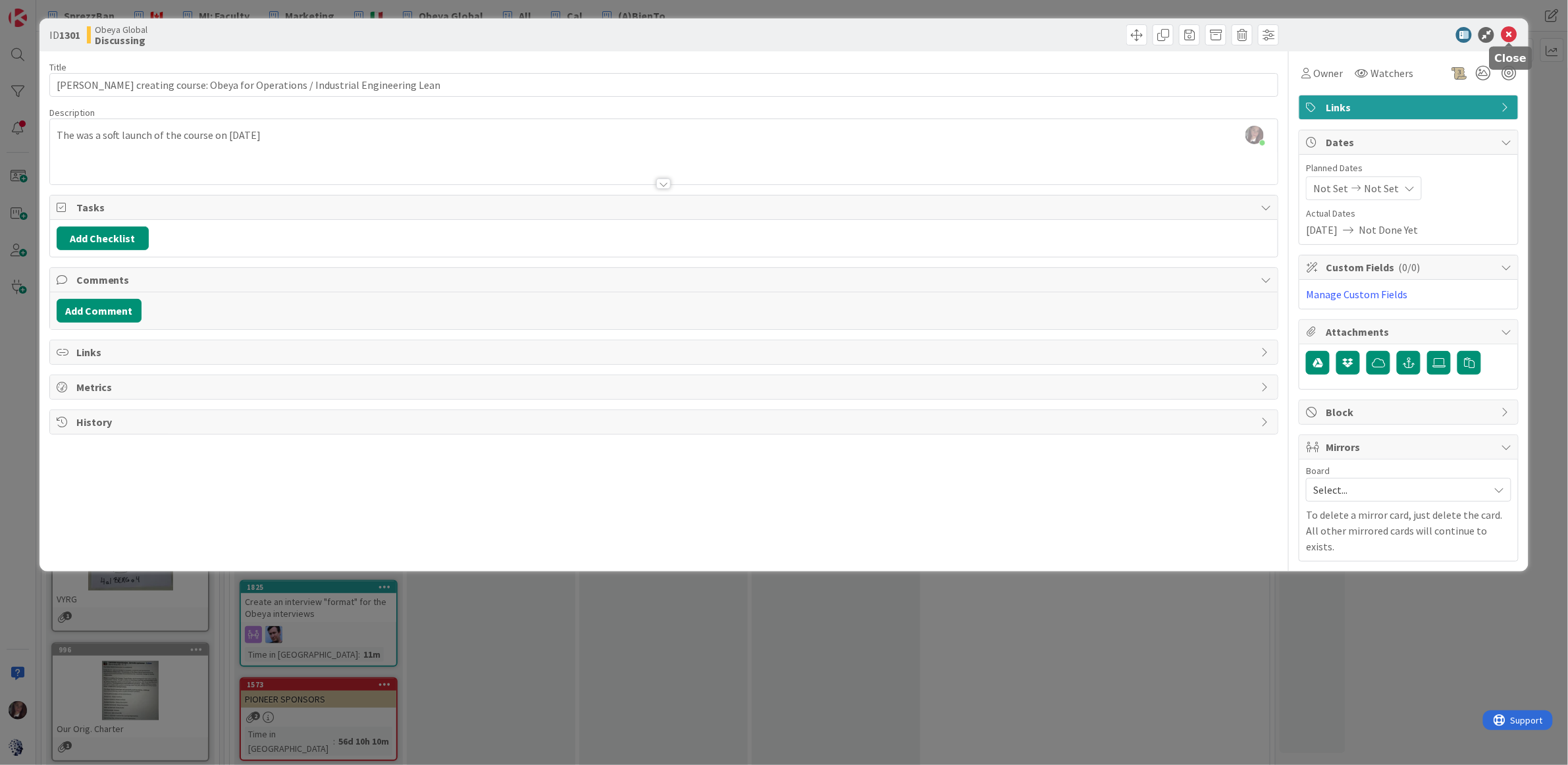
click at [1506, 34] on icon at bounding box center [1509, 35] width 16 height 16
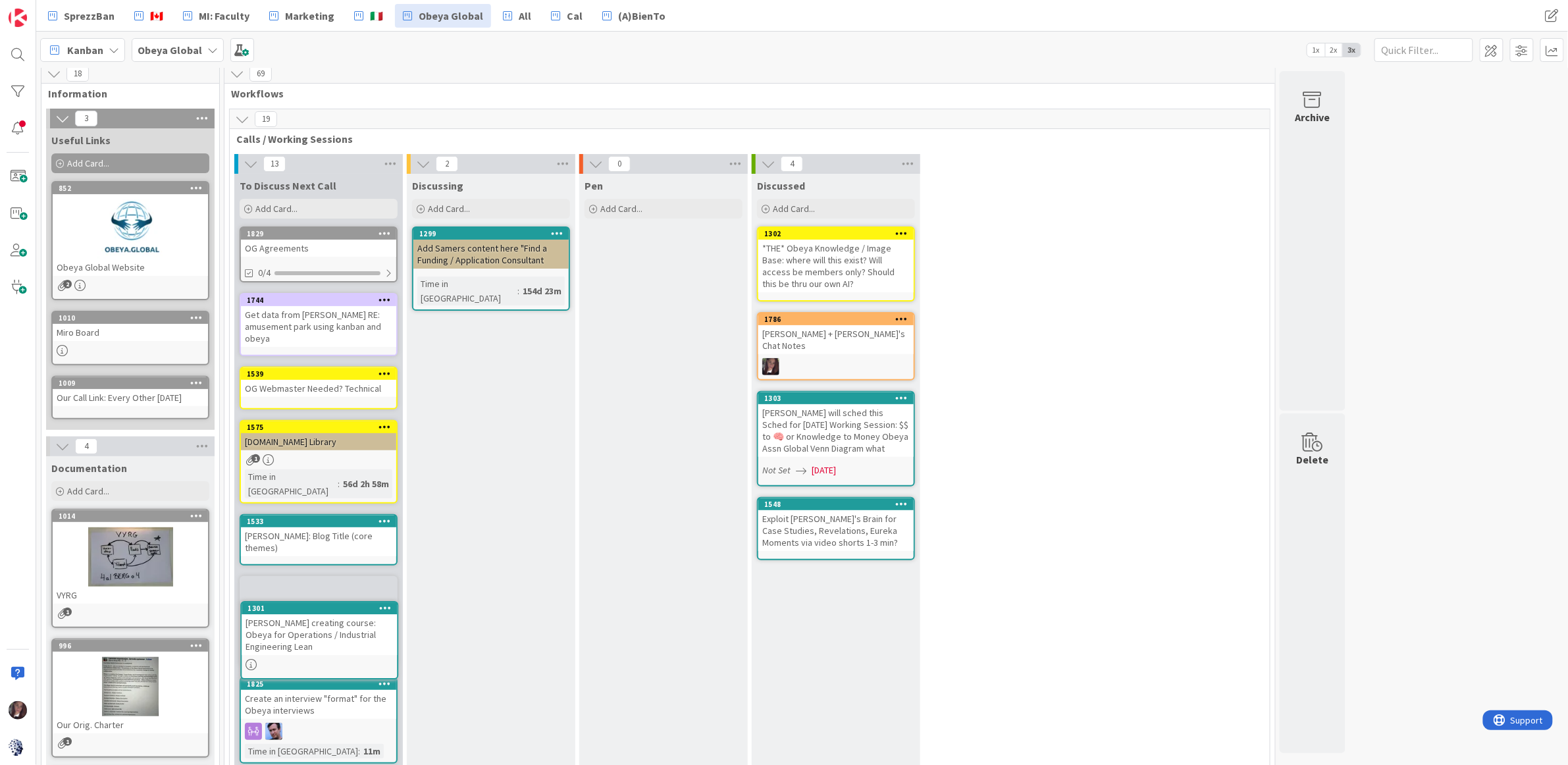
scroll to position [12, 0]
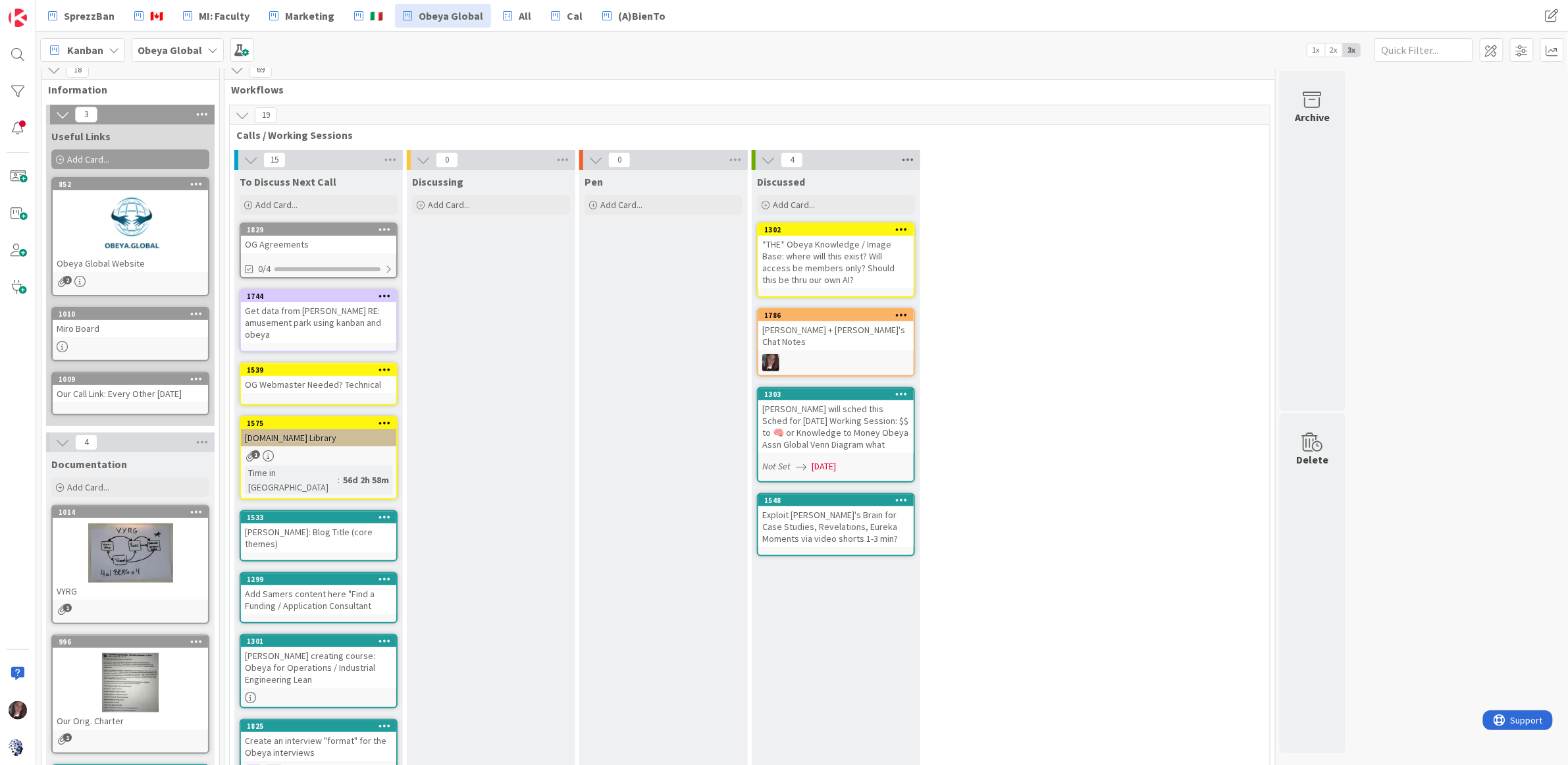
click at [914, 158] on icon at bounding box center [908, 160] width 17 height 20
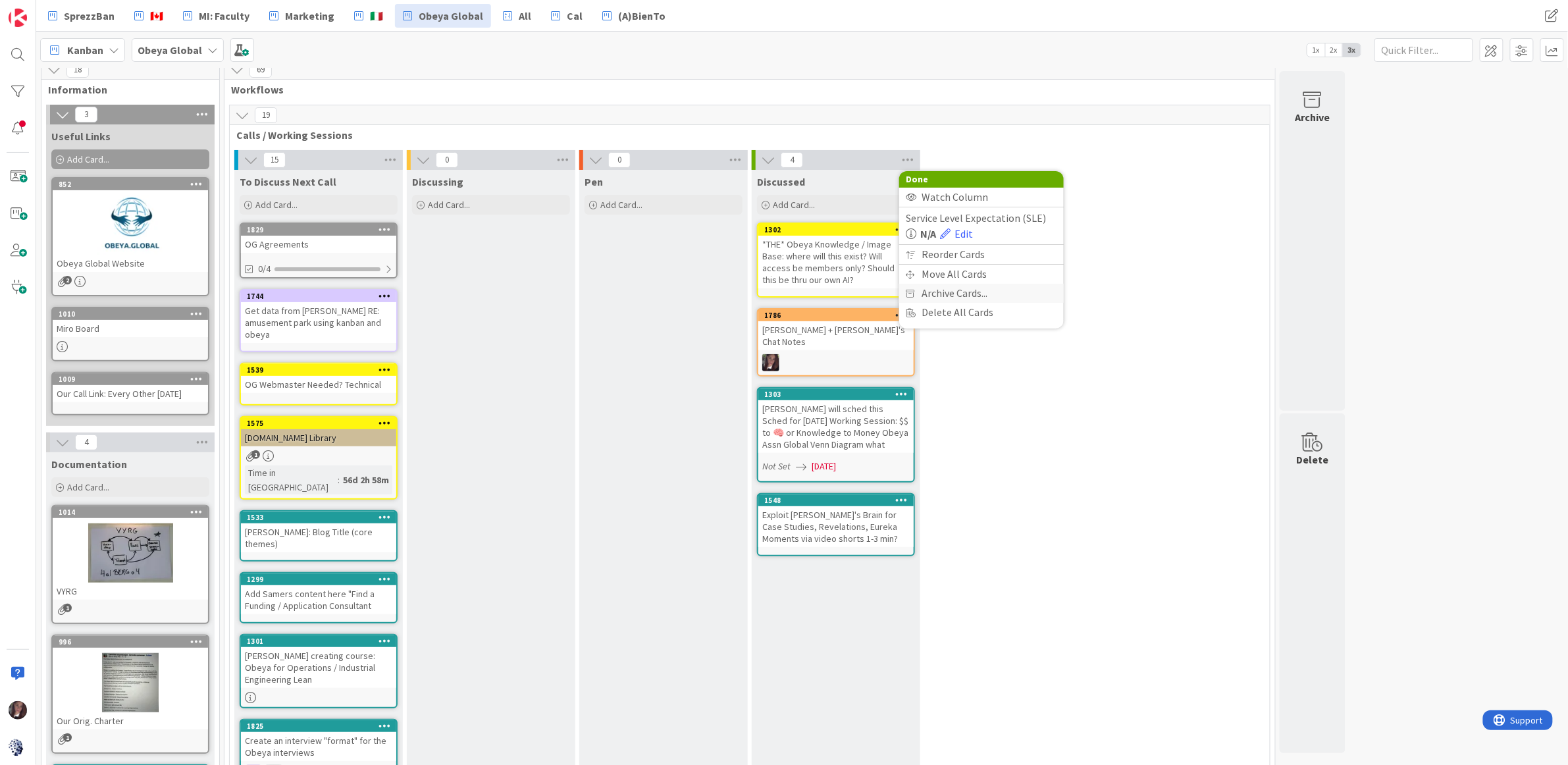
click at [937, 293] on span "Archive Cards..." at bounding box center [954, 293] width 65 height 19
click at [918, 337] on div "radio" at bounding box center [916, 335] width 14 height 14
click at [937, 238] on button "Archive All" at bounding box center [939, 247] width 66 height 24
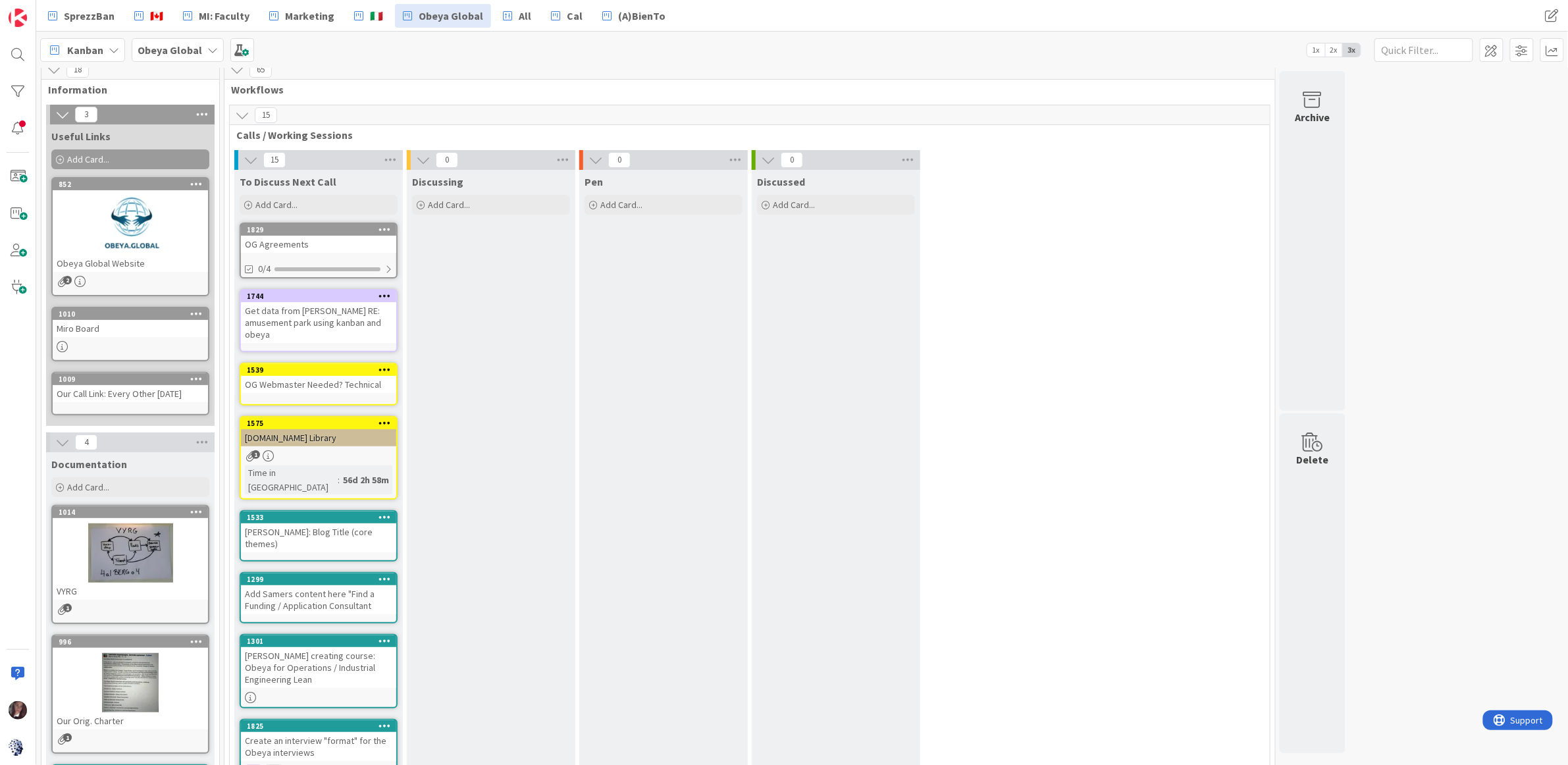
click at [317, 243] on div "OG Agreements" at bounding box center [318, 244] width 156 height 17
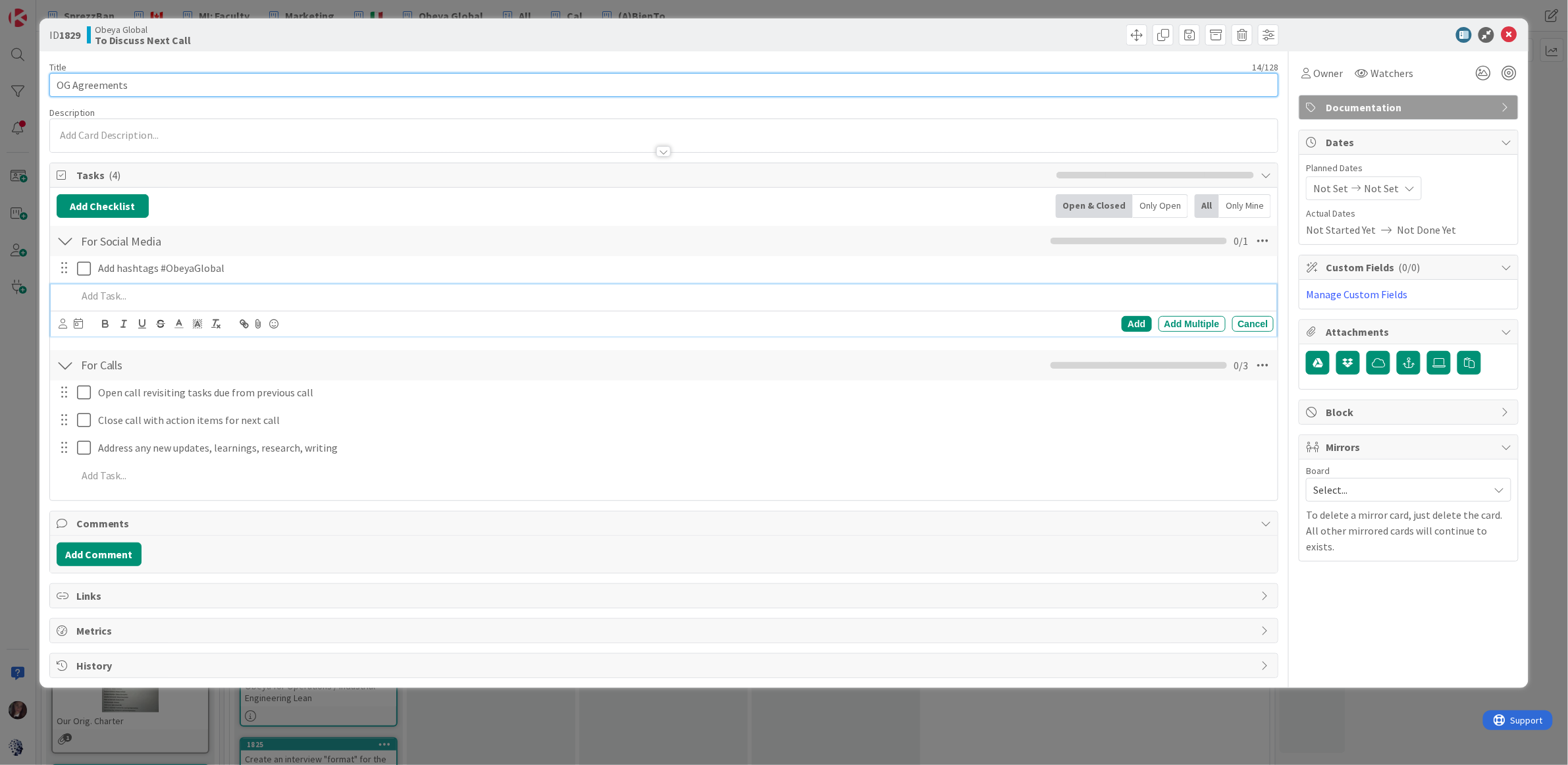
click at [146, 88] on input "OG Agreements" at bounding box center [664, 85] width 1230 height 24
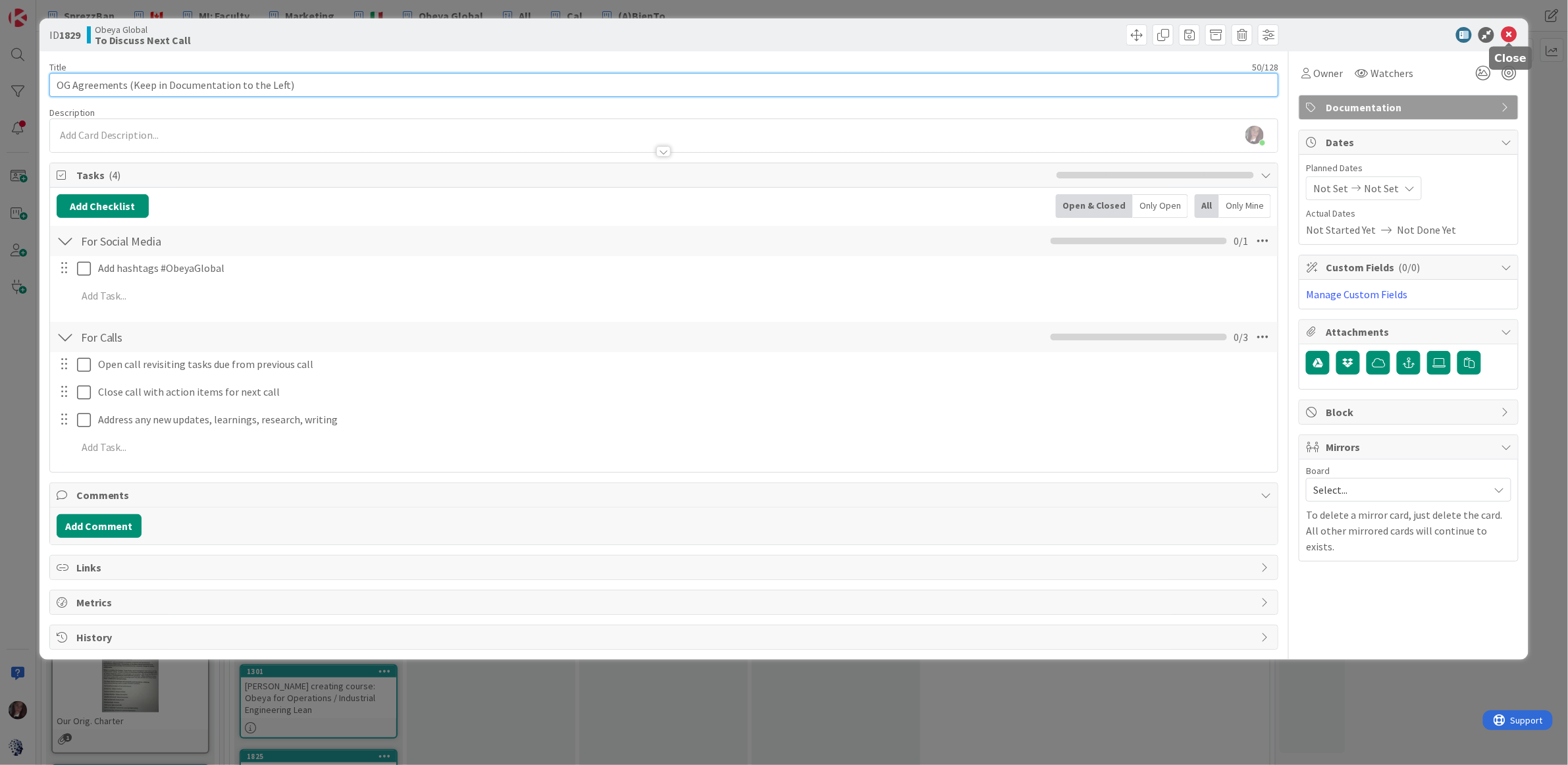
type input "OG Agreements (Keep in Documentation to the Left)"
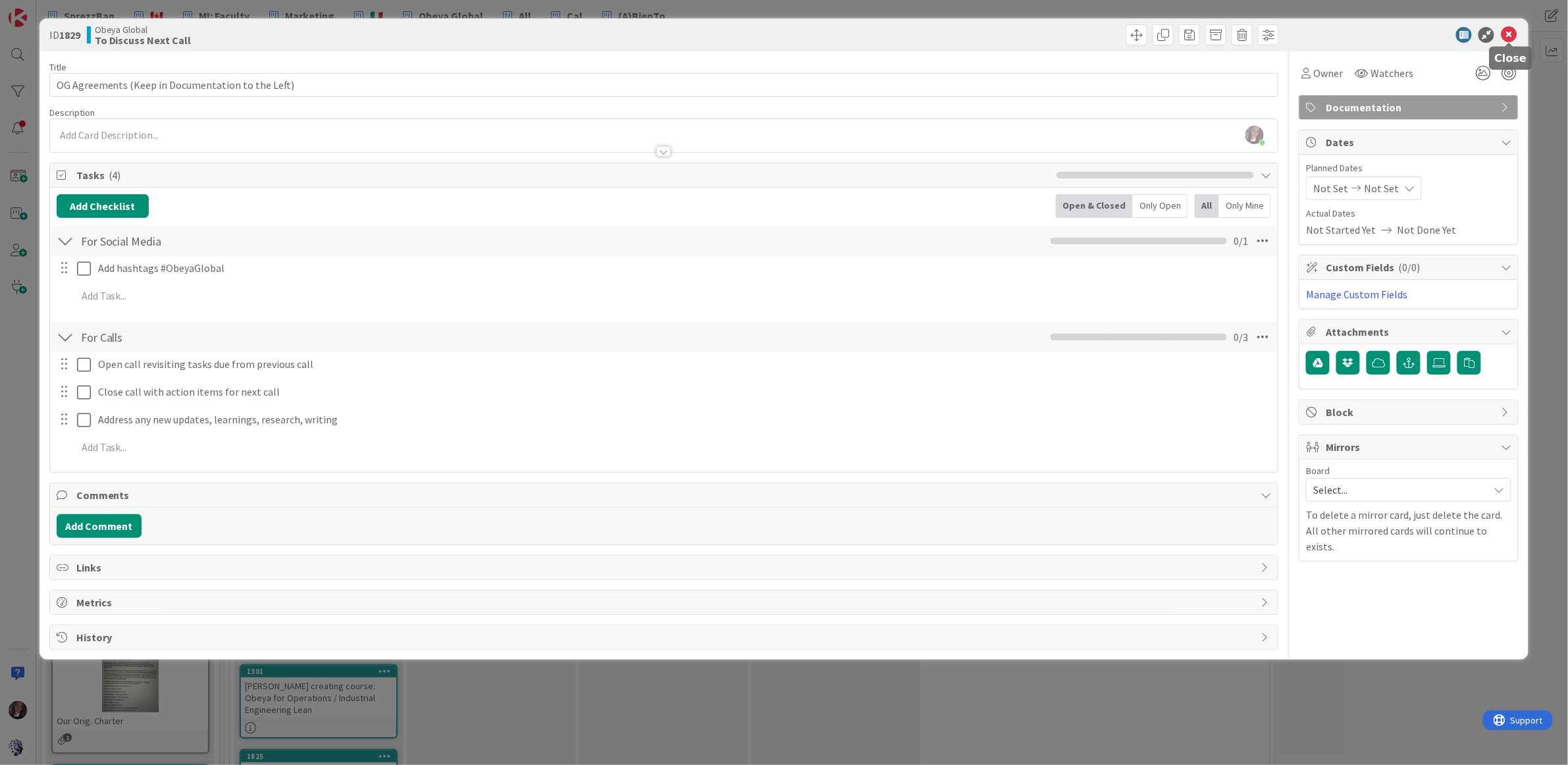
click at [1505, 31] on icon at bounding box center [1509, 35] width 16 height 16
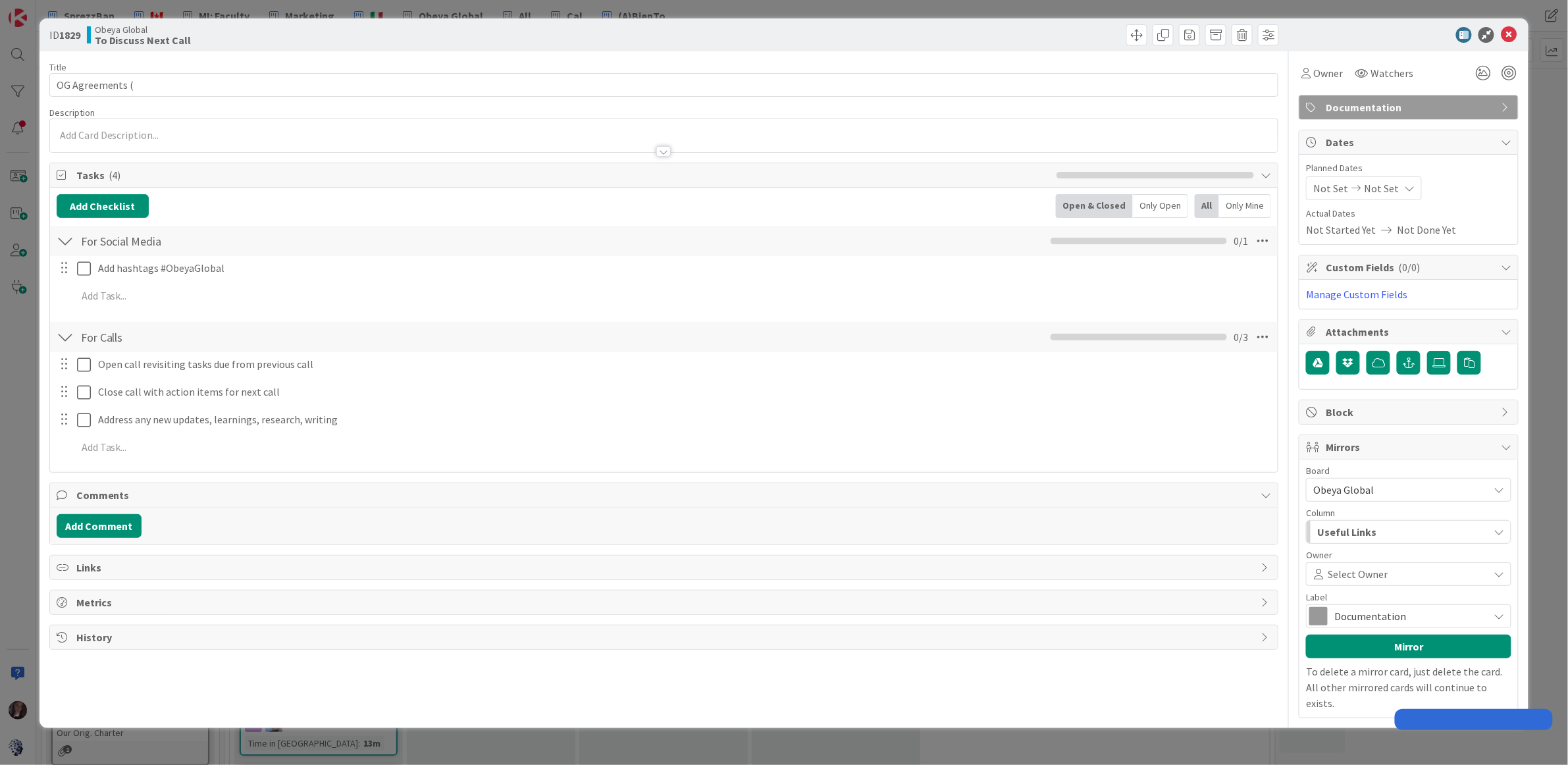
type input "OG Agreements (Keep in Documentation to the Left)"
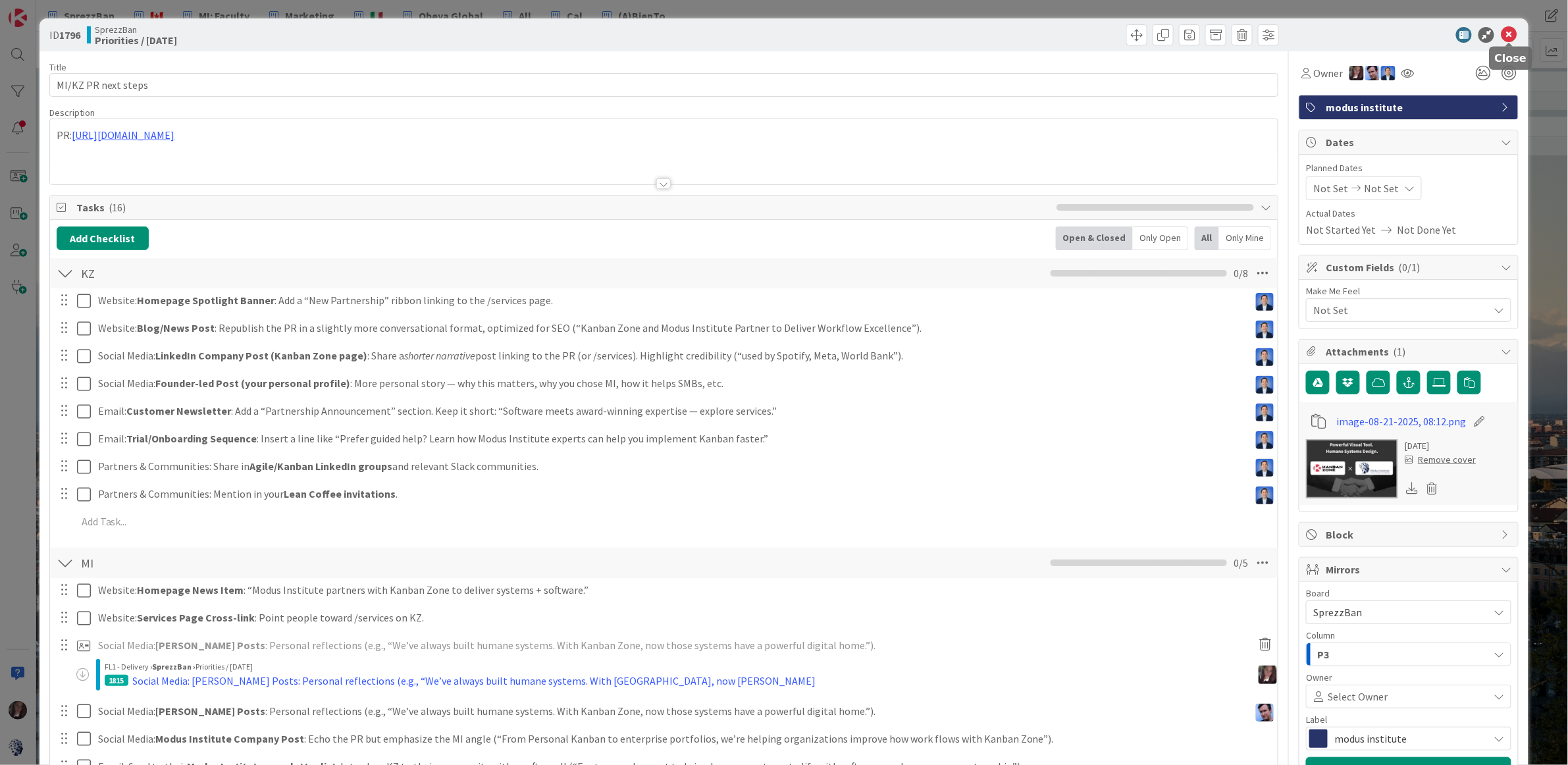
click at [1510, 35] on icon at bounding box center [1509, 35] width 16 height 16
